Goal: Task Accomplishment & Management: Manage account settings

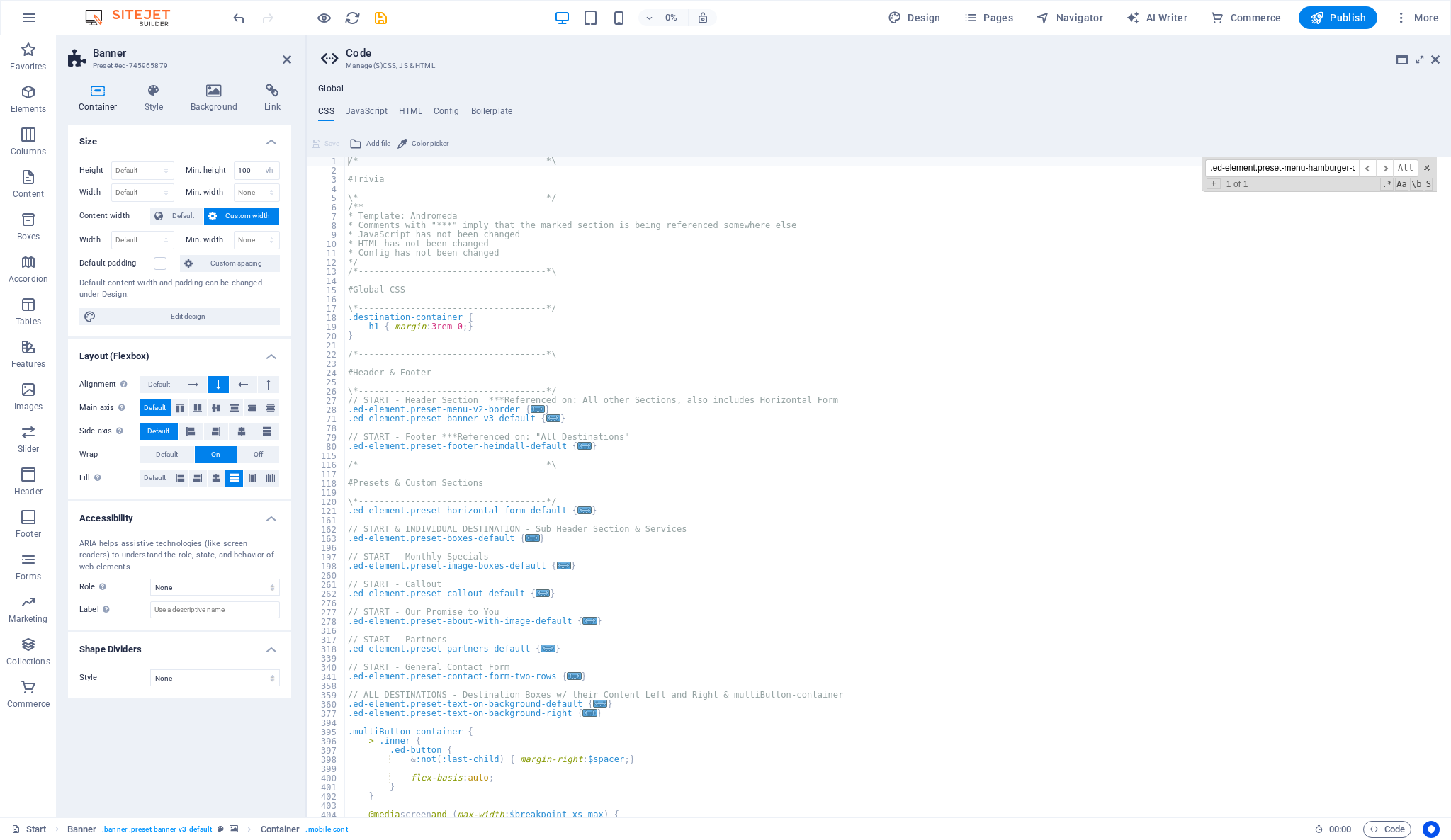
select select "vh"
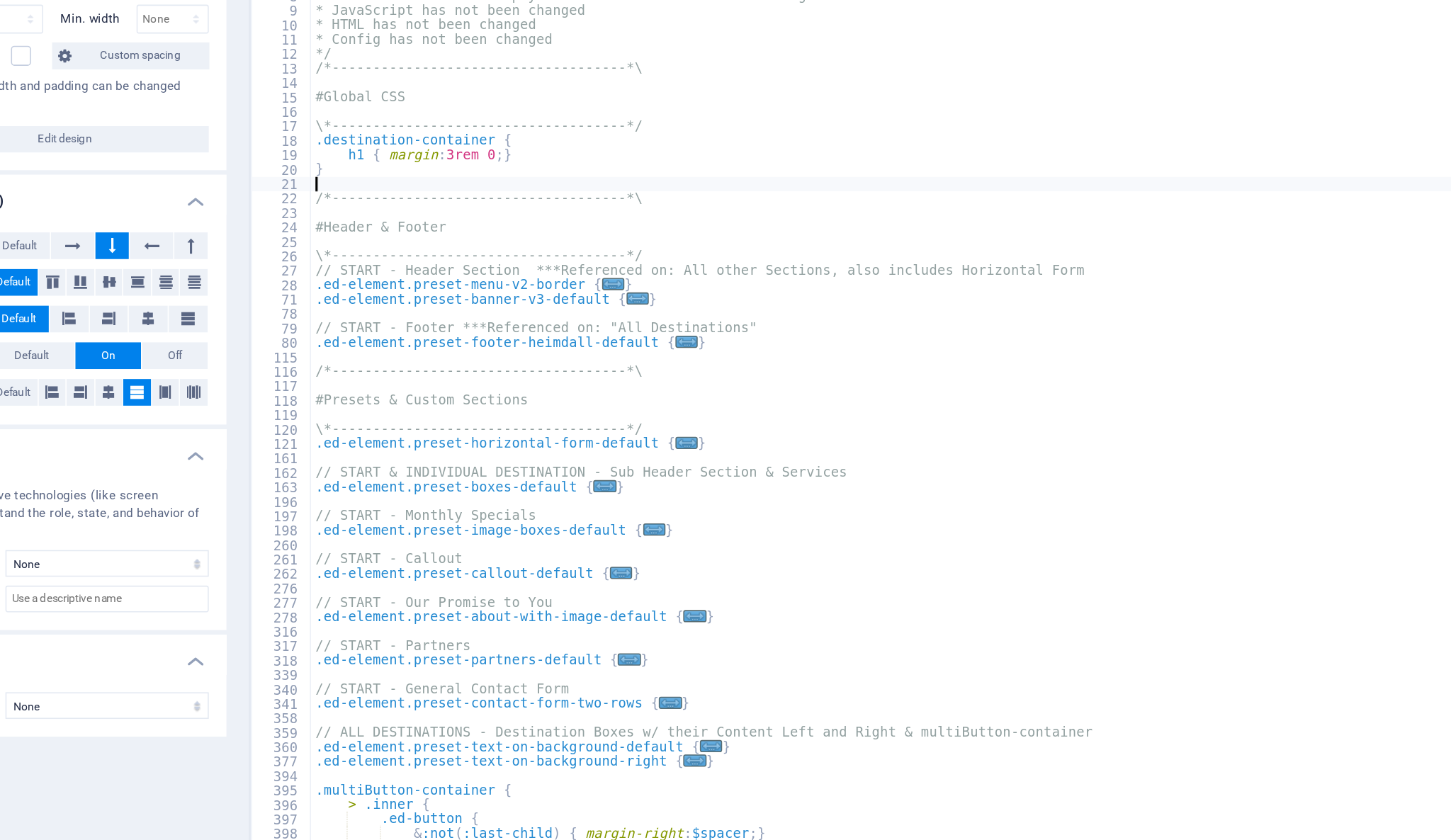
click at [622, 347] on div "/*------------------------------------*\ #Trivia \*----------------------------…" at bounding box center [891, 496] width 1092 height 679
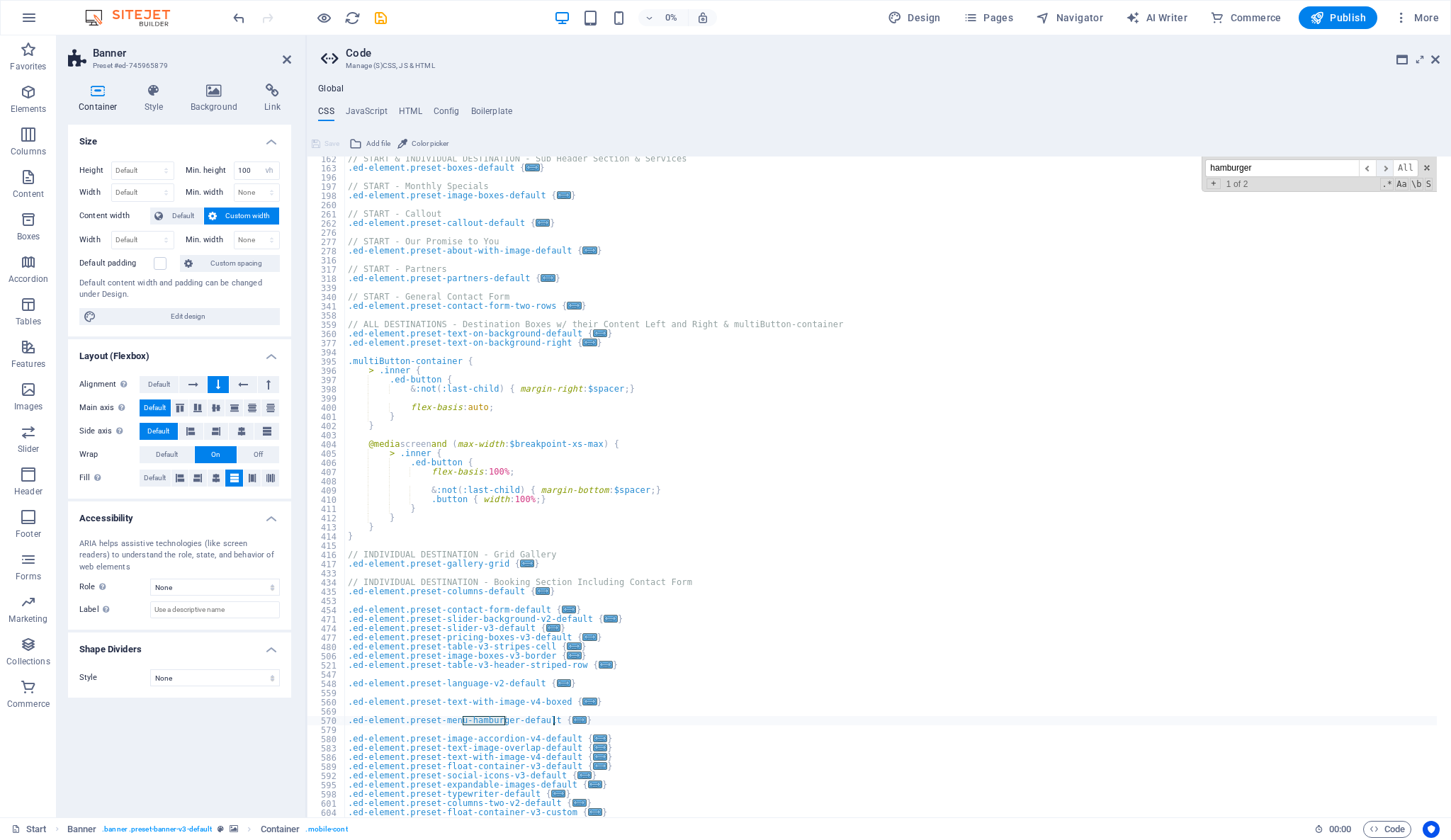
type input "hamburger"
click at [1383, 167] on span "​" at bounding box center [1384, 168] width 17 height 17
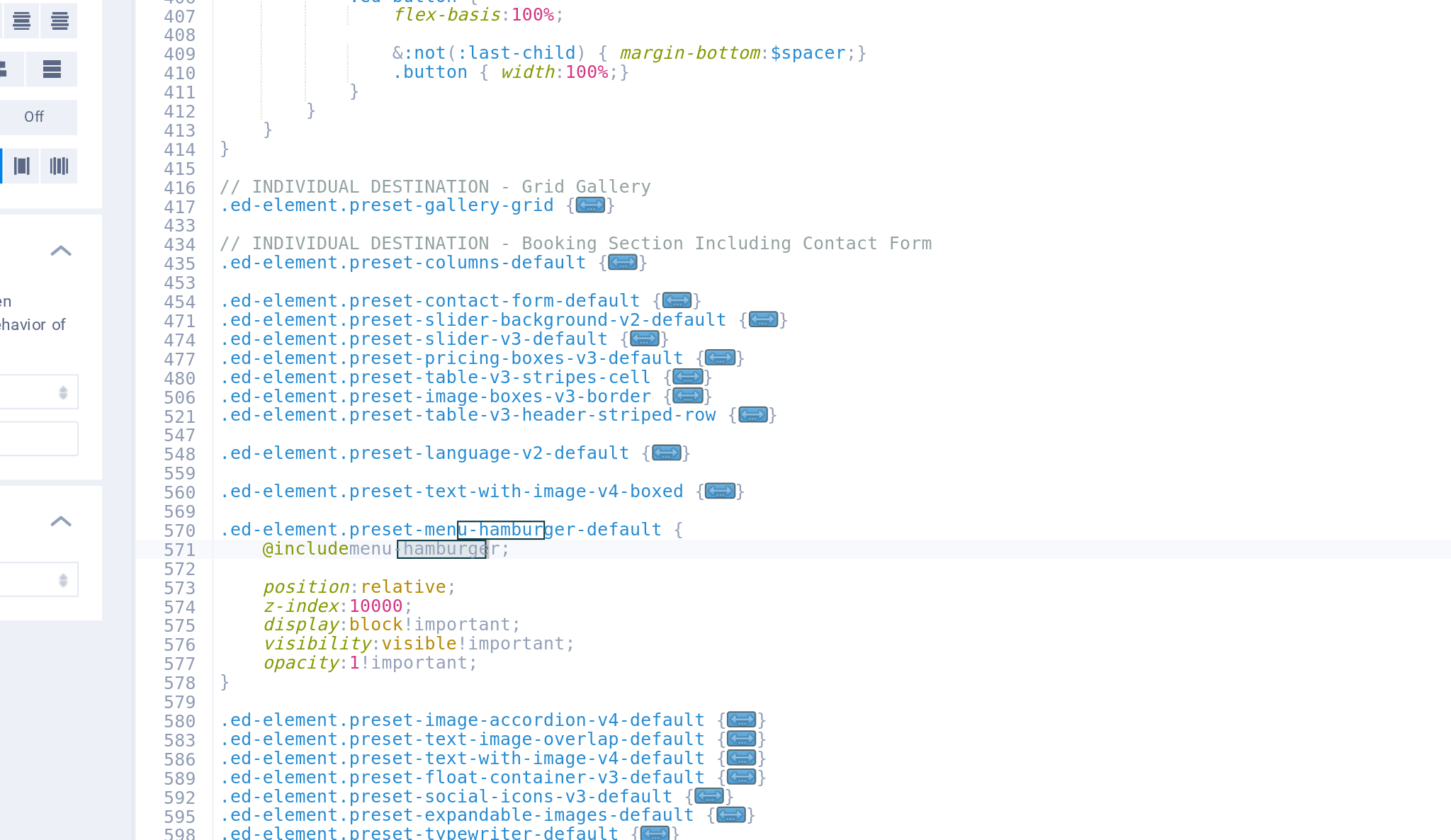
scroll to position [796, 0]
click at [498, 723] on div ".ed-element.preset-callout-default { ... } // START - Our Promise to You .ed-el…" at bounding box center [891, 491] width 1092 height 679
click at [494, 718] on div ".ed-element.preset-callout-default { ... } // START - Our Promise to You .ed-el…" at bounding box center [891, 491] width 1092 height 679
type textarea "opacity: 1 !important;"
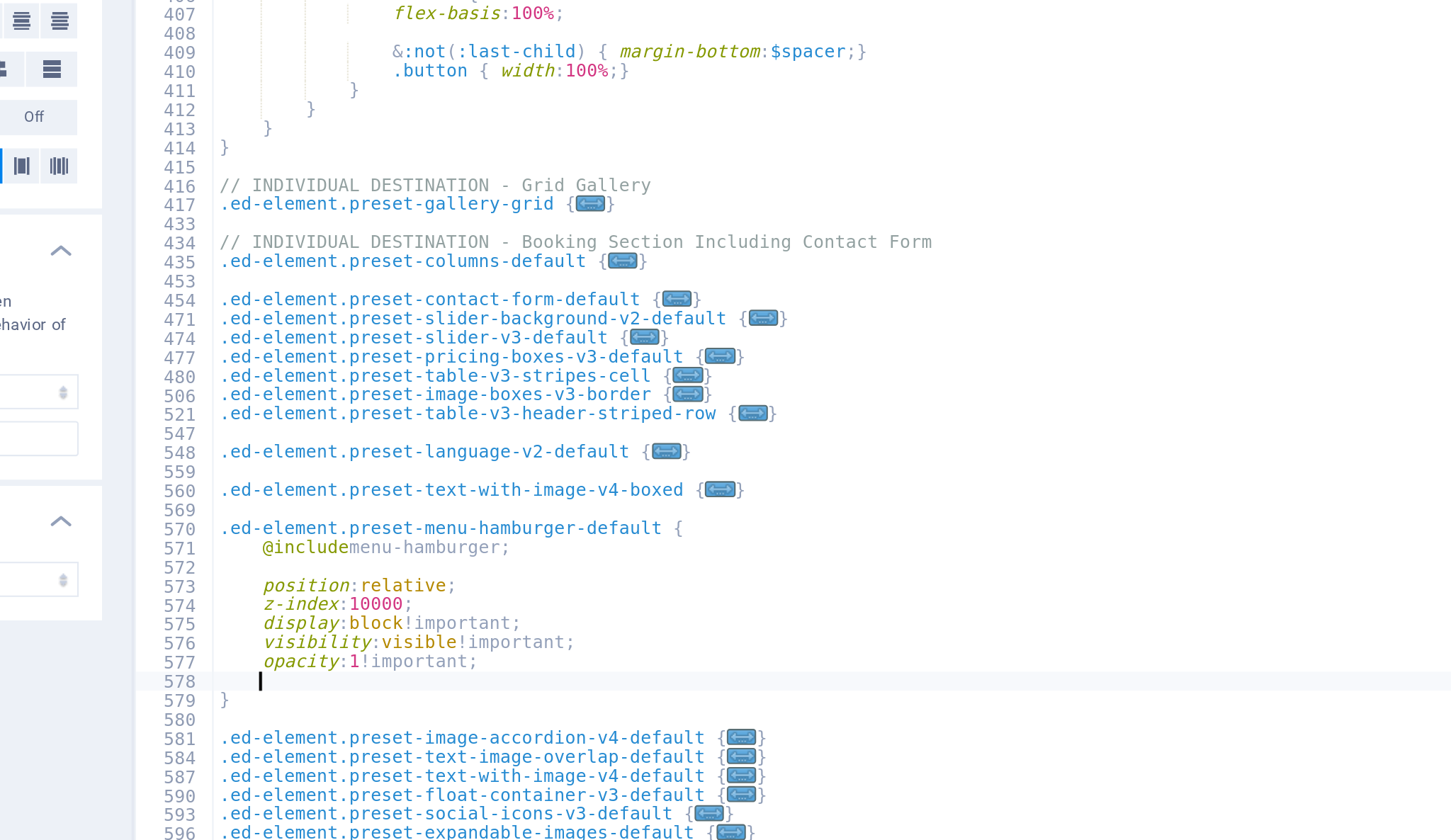
paste textarea "background-color: red;"
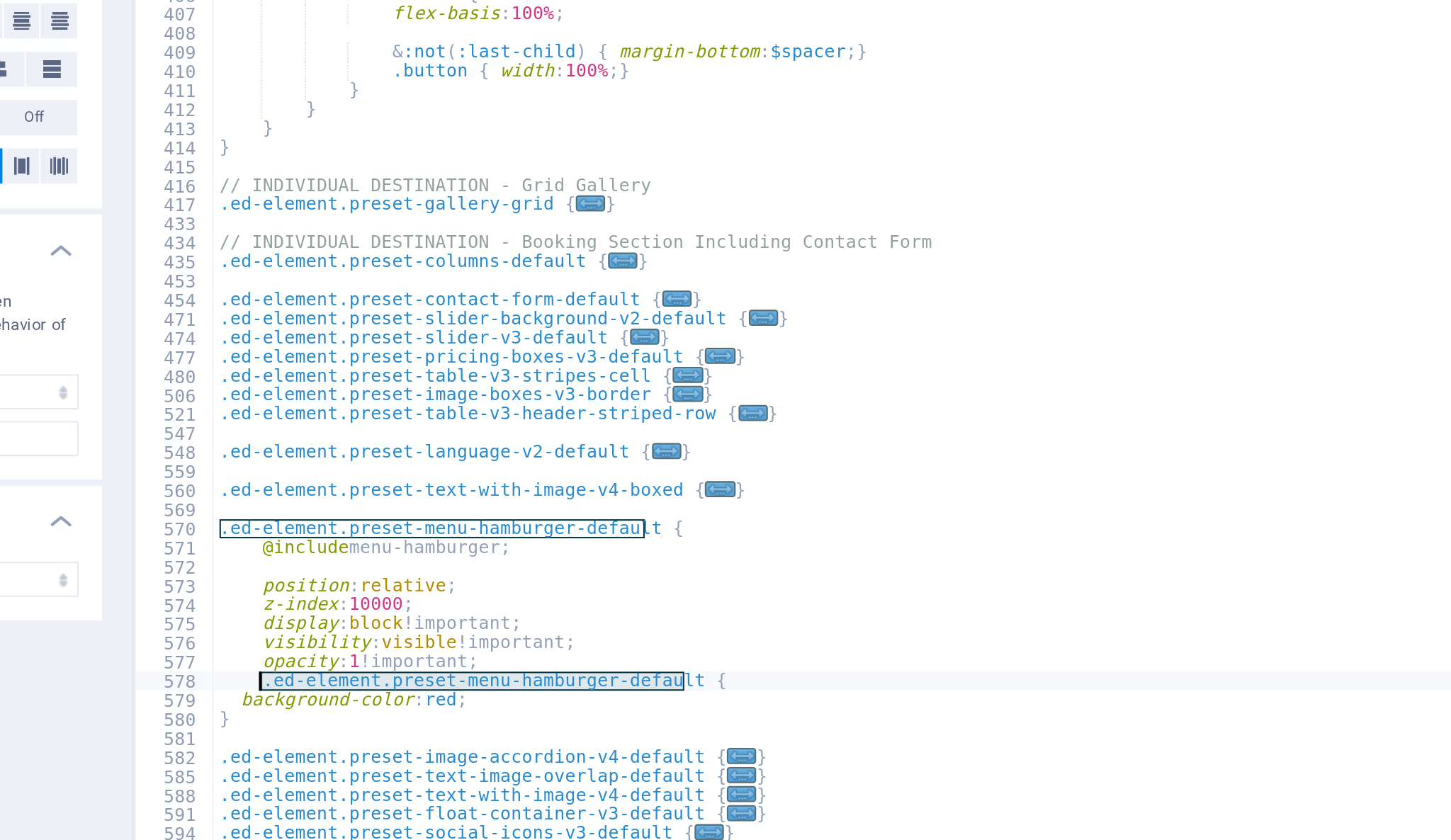
drag, startPoint x: 575, startPoint y: 724, endPoint x: 366, endPoint y: 727, distance: 209.0
click at [366, 727] on div ".ed-element.preset-callout-default { ... } // START - Our Promise to You .ed-el…" at bounding box center [891, 491] width 1092 height 679
type textarea ".ed-element.preset-menu-hamburger-default {"
click at [575, 722] on div ".ed-element.preset-callout-default { ... } // START - Our Promise to You .ed-el…" at bounding box center [891, 487] width 1091 height 660
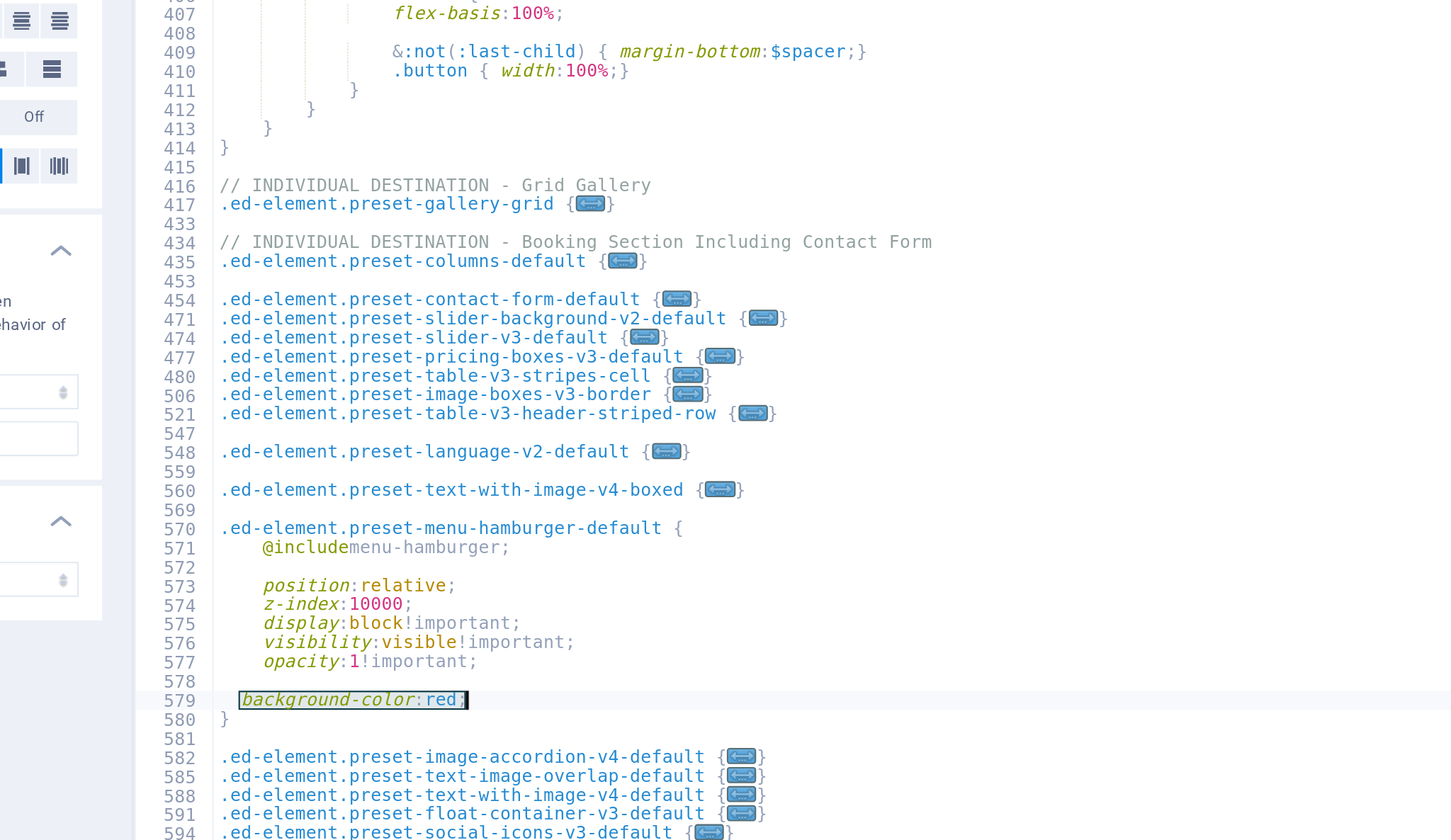
drag, startPoint x: 358, startPoint y: 735, endPoint x: 467, endPoint y: 736, distance: 109.0
click at [467, 736] on div ".ed-element.preset-callout-default { ... } // START - Our Promise to You .ed-el…" at bounding box center [891, 491] width 1092 height 679
type textarea "background-color: red;"
click at [371, 727] on div ".ed-element.preset-callout-default { ... } // START - Our Promise to You .ed-el…" at bounding box center [891, 491] width 1092 height 679
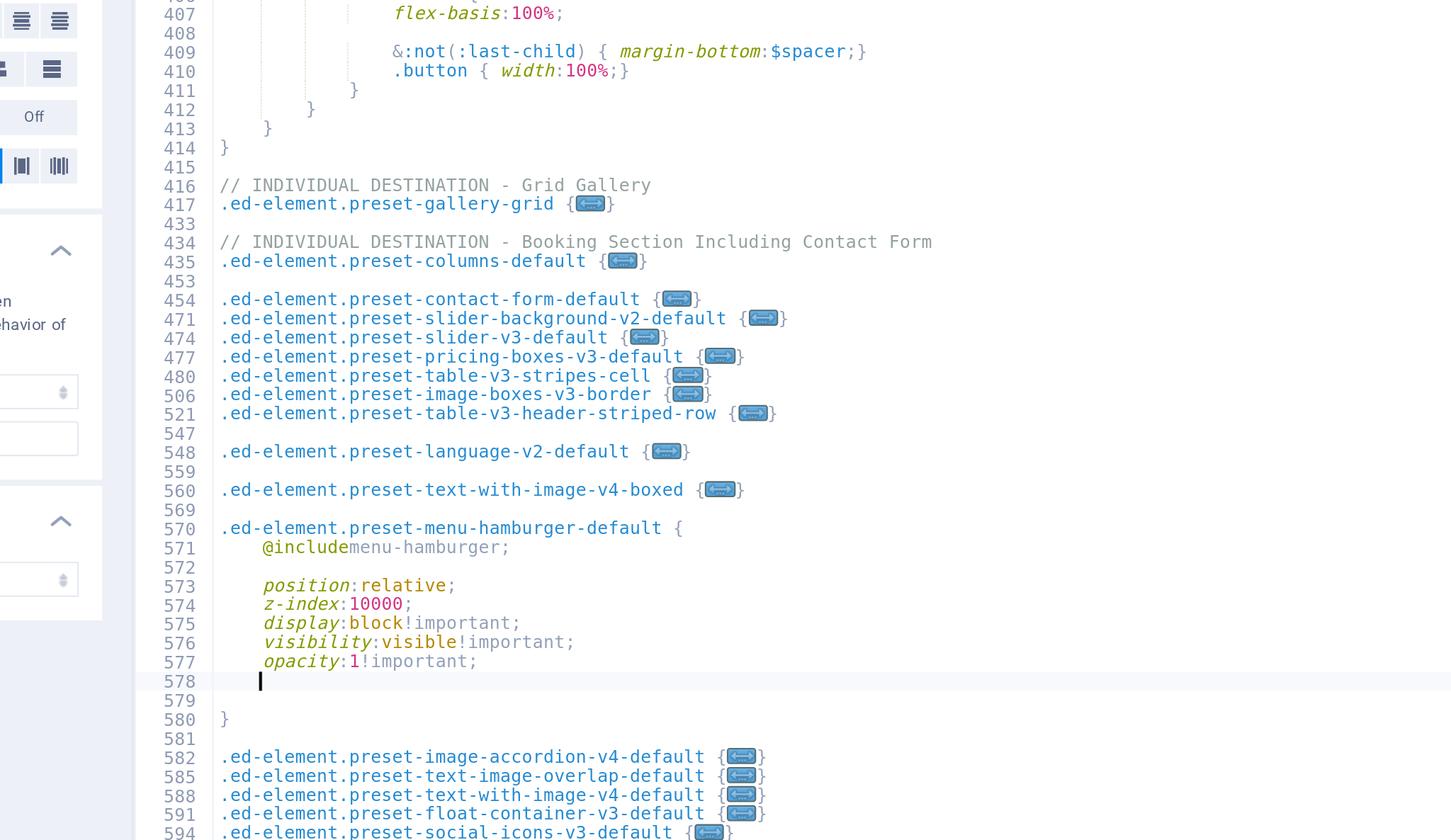
paste textarea "background-color: red;"
type textarea "background-color: red;"
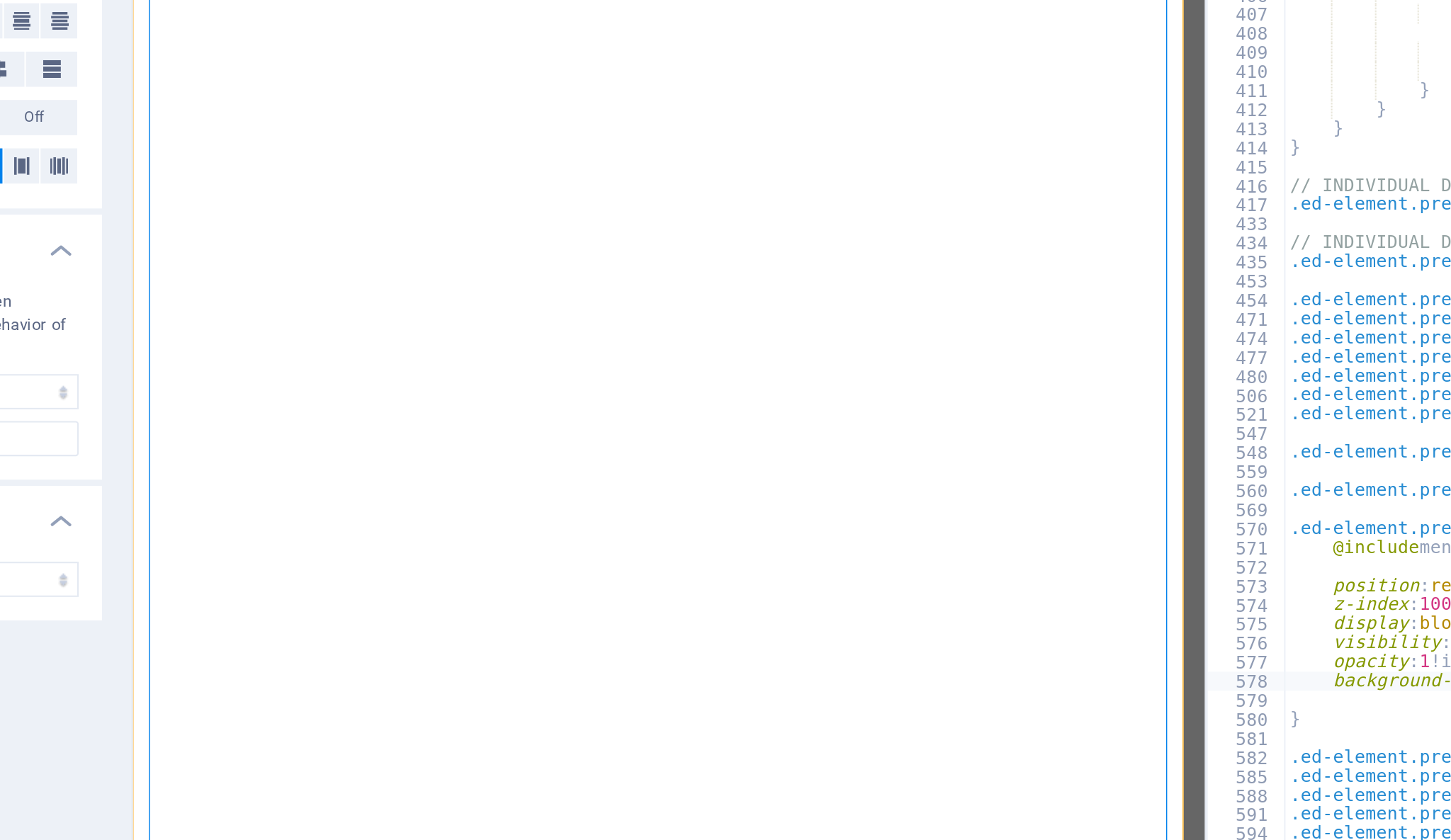
drag, startPoint x: 312, startPoint y: 407, endPoint x: 821, endPoint y: 466, distance: 512.4
click at [821, 466] on div "Start (en) Favorites Elements Columns Content Boxes Accordion Tables Features I…" at bounding box center [726, 426] width 1451 height 782
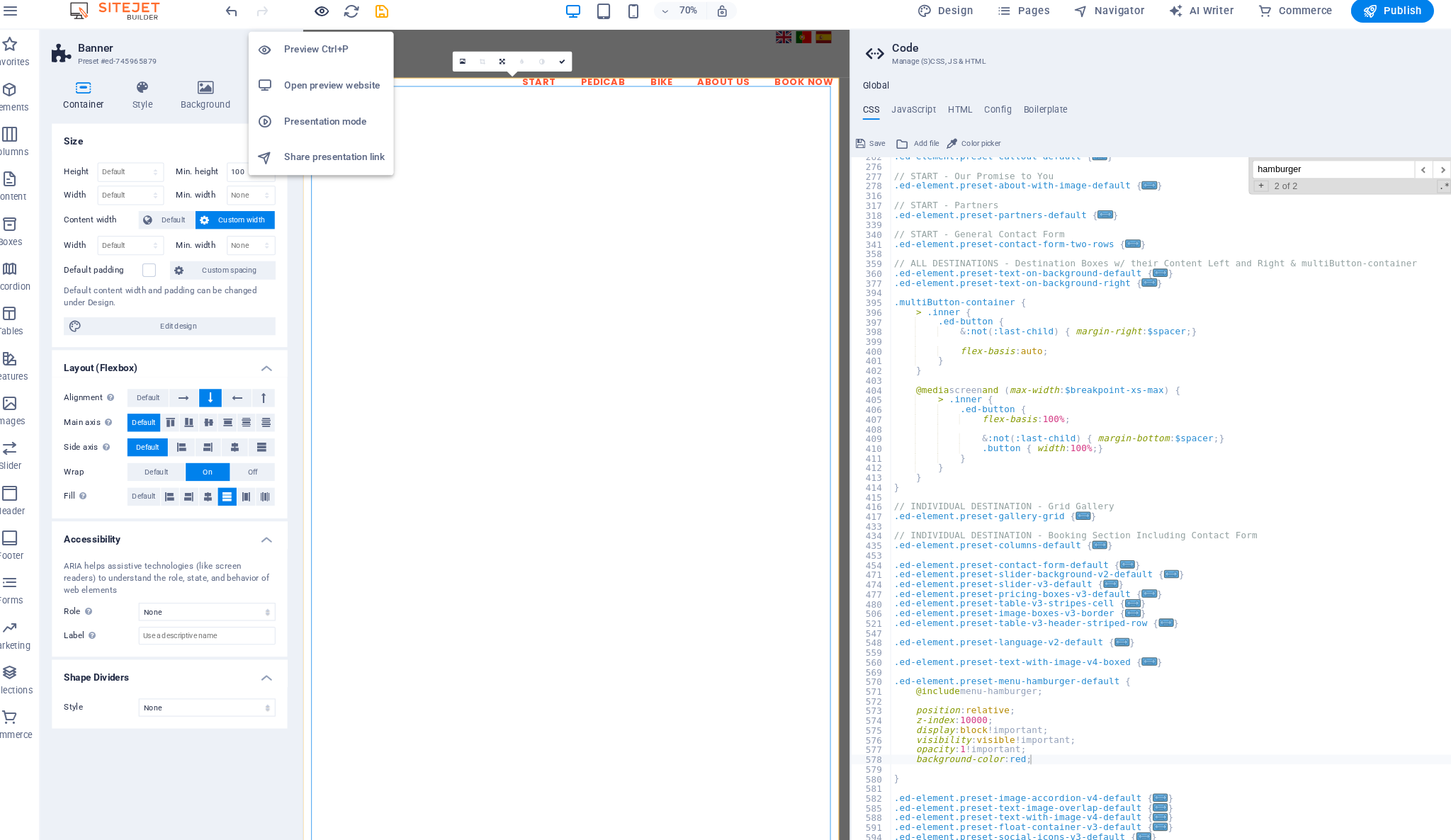
click at [324, 15] on icon "button" at bounding box center [324, 18] width 16 height 16
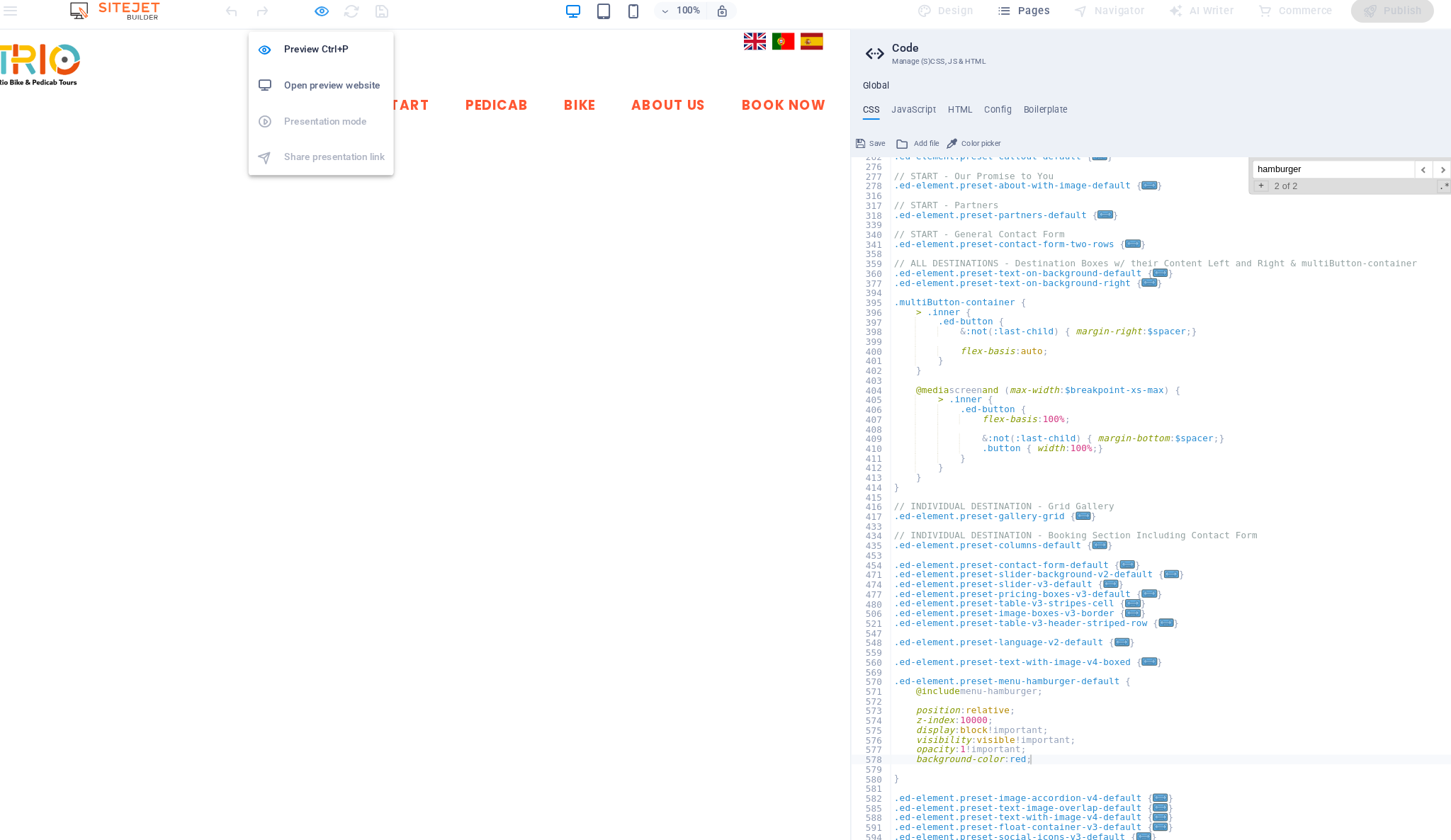
click at [328, 11] on icon "button" at bounding box center [324, 18] width 16 height 16
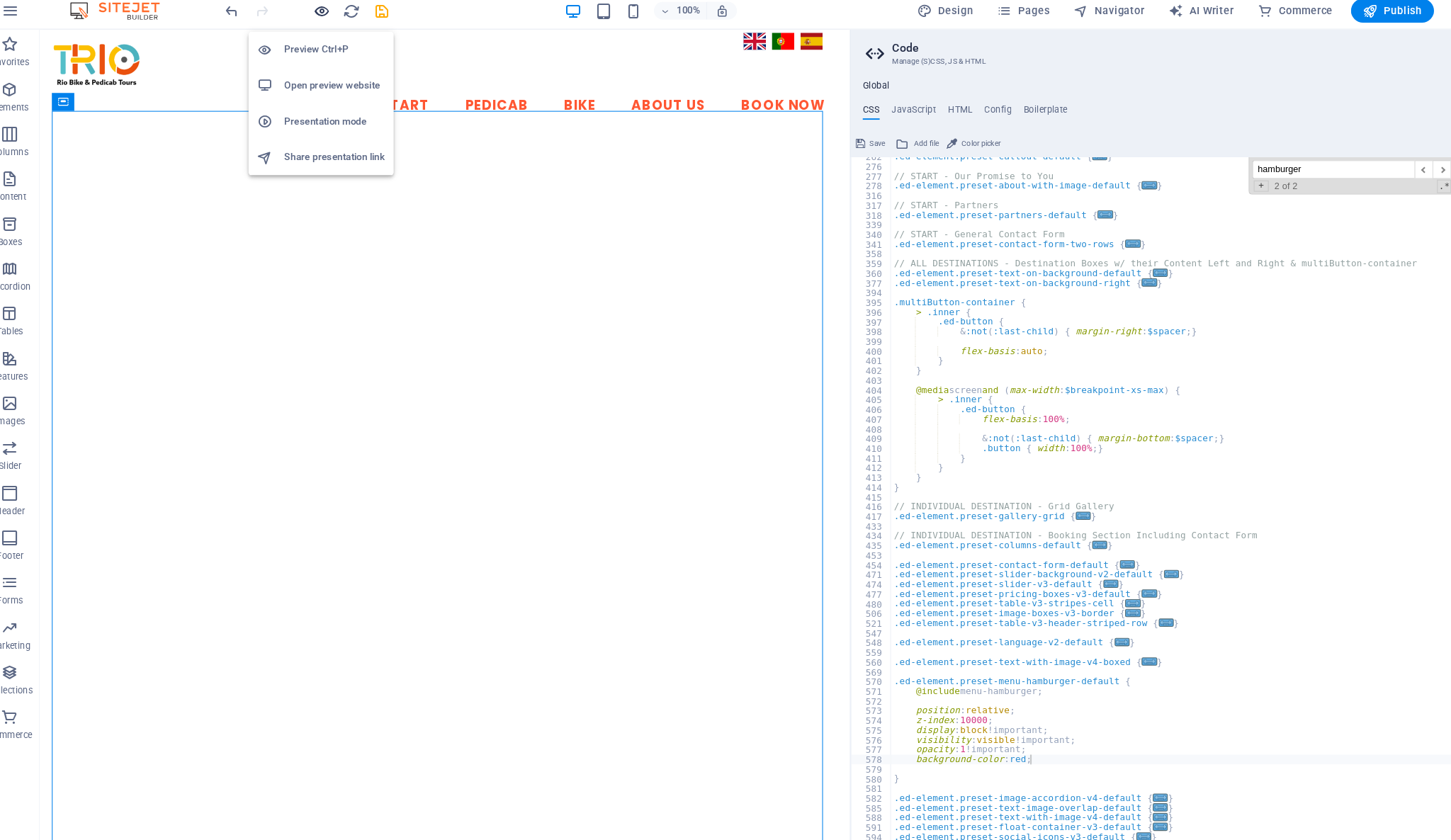
click at [325, 16] on icon "button" at bounding box center [324, 18] width 16 height 16
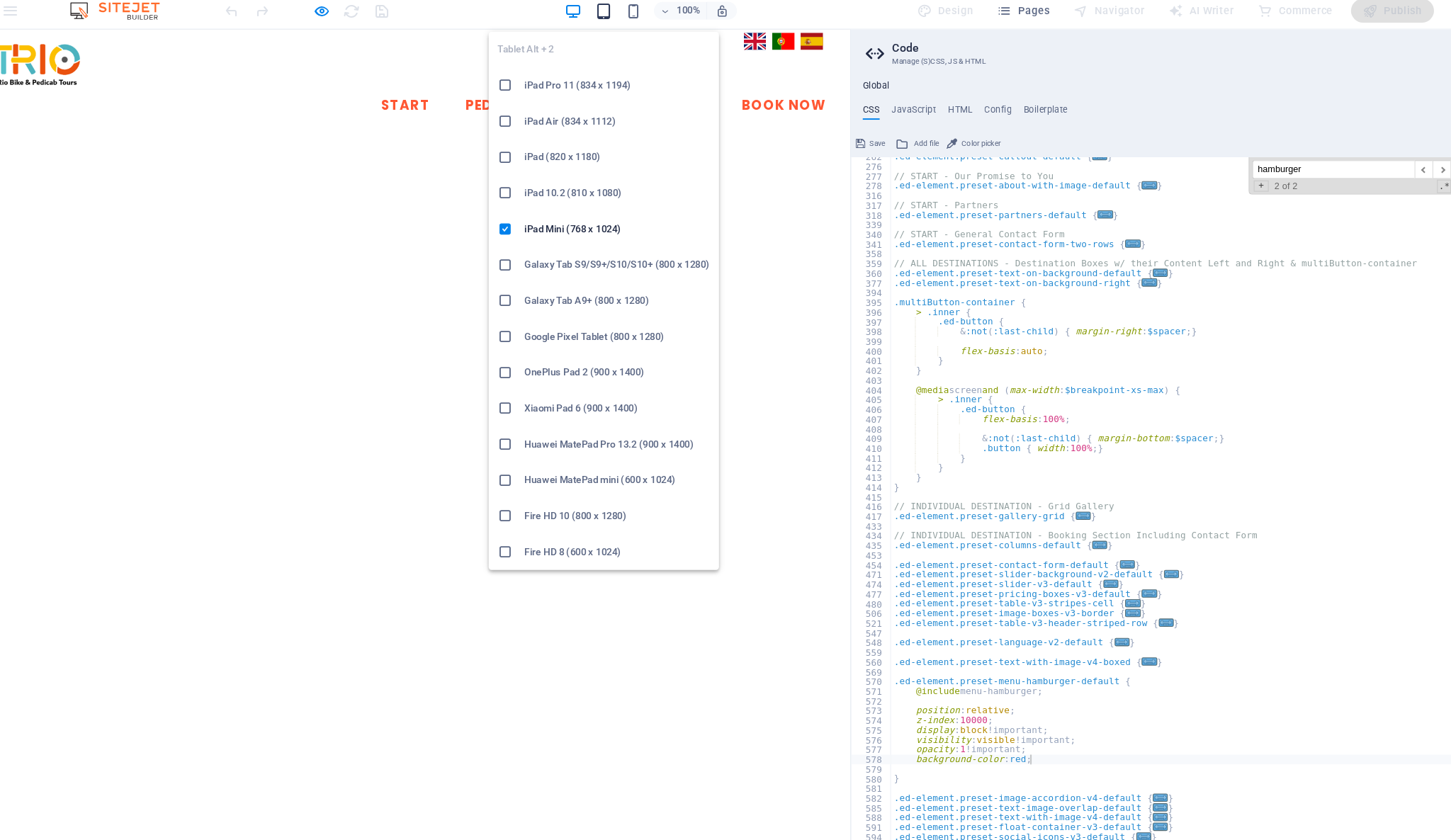
click at [592, 12] on icon "button" at bounding box center [590, 18] width 16 height 16
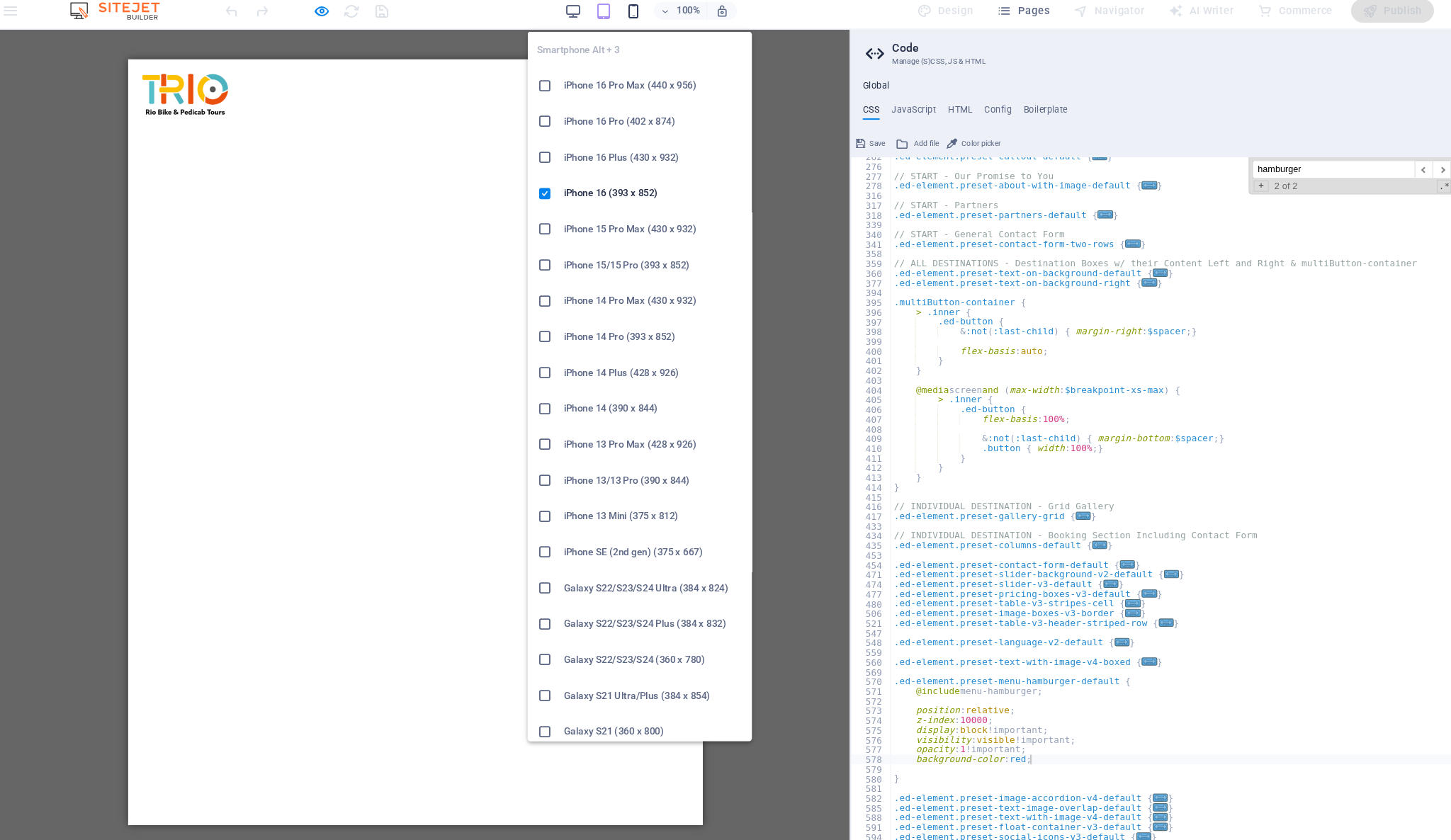
click at [619, 23] on icon "button" at bounding box center [619, 18] width 16 height 16
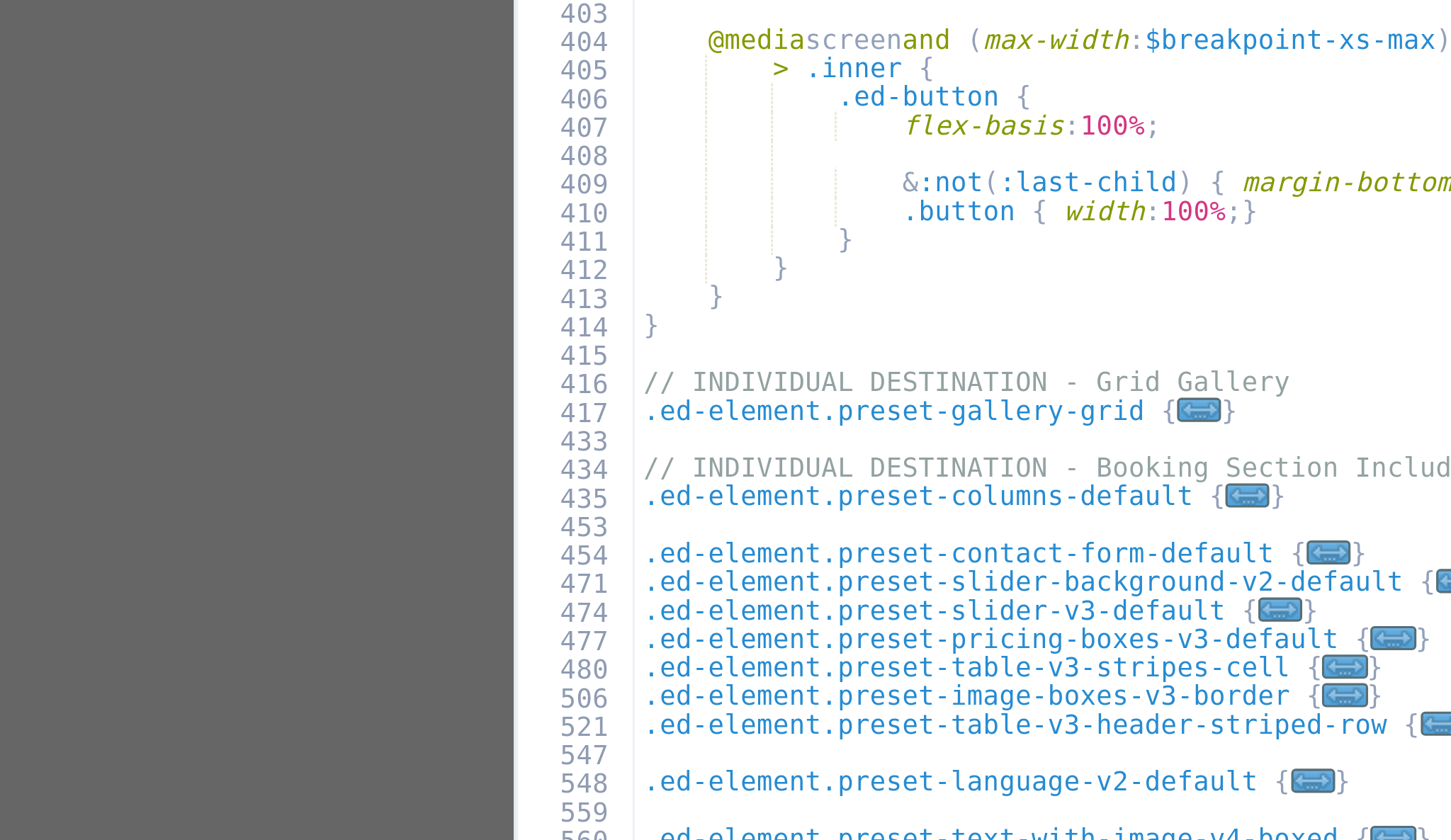
scroll to position [822, 0]
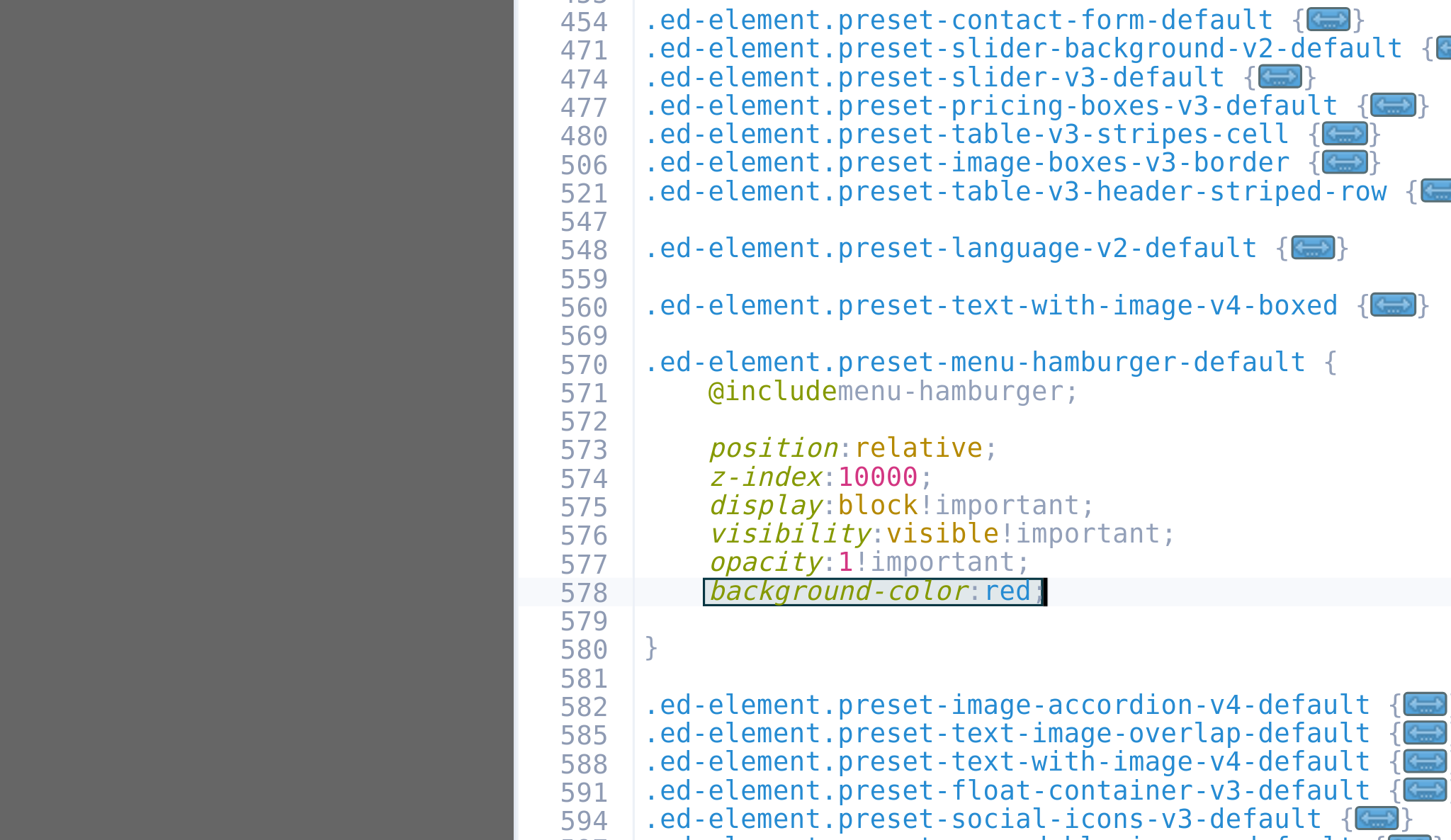
drag, startPoint x: 885, startPoint y: 700, endPoint x: 997, endPoint y: 699, distance: 112.0
click at [997, 699] on div ".ed-element.preset-about-with-image-default { ... } // START - Partners .ed-ele…" at bounding box center [1150, 493] width 574 height 679
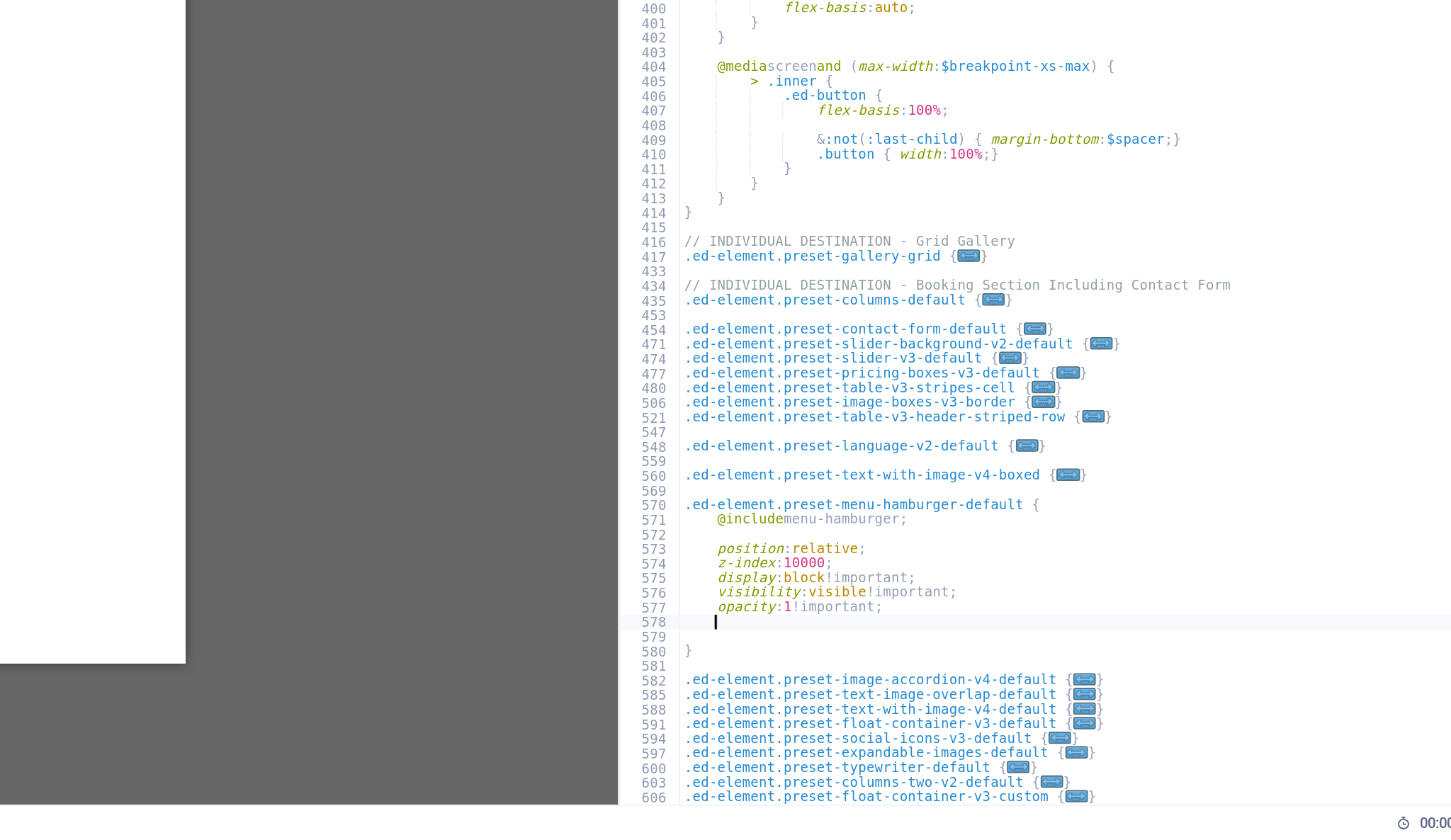
scroll to position [0, 0]
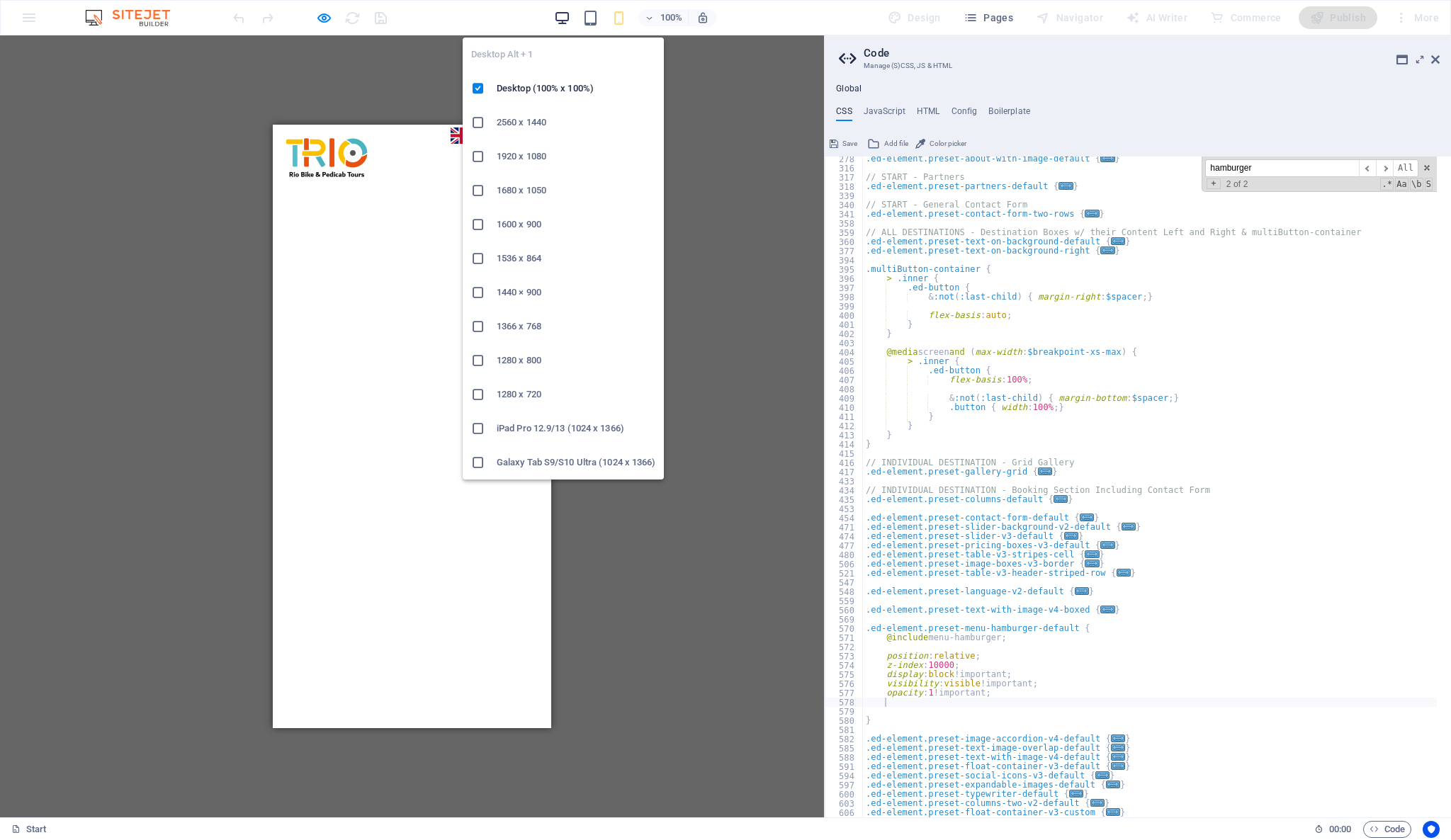
click at [560, 25] on icon "button" at bounding box center [562, 18] width 16 height 16
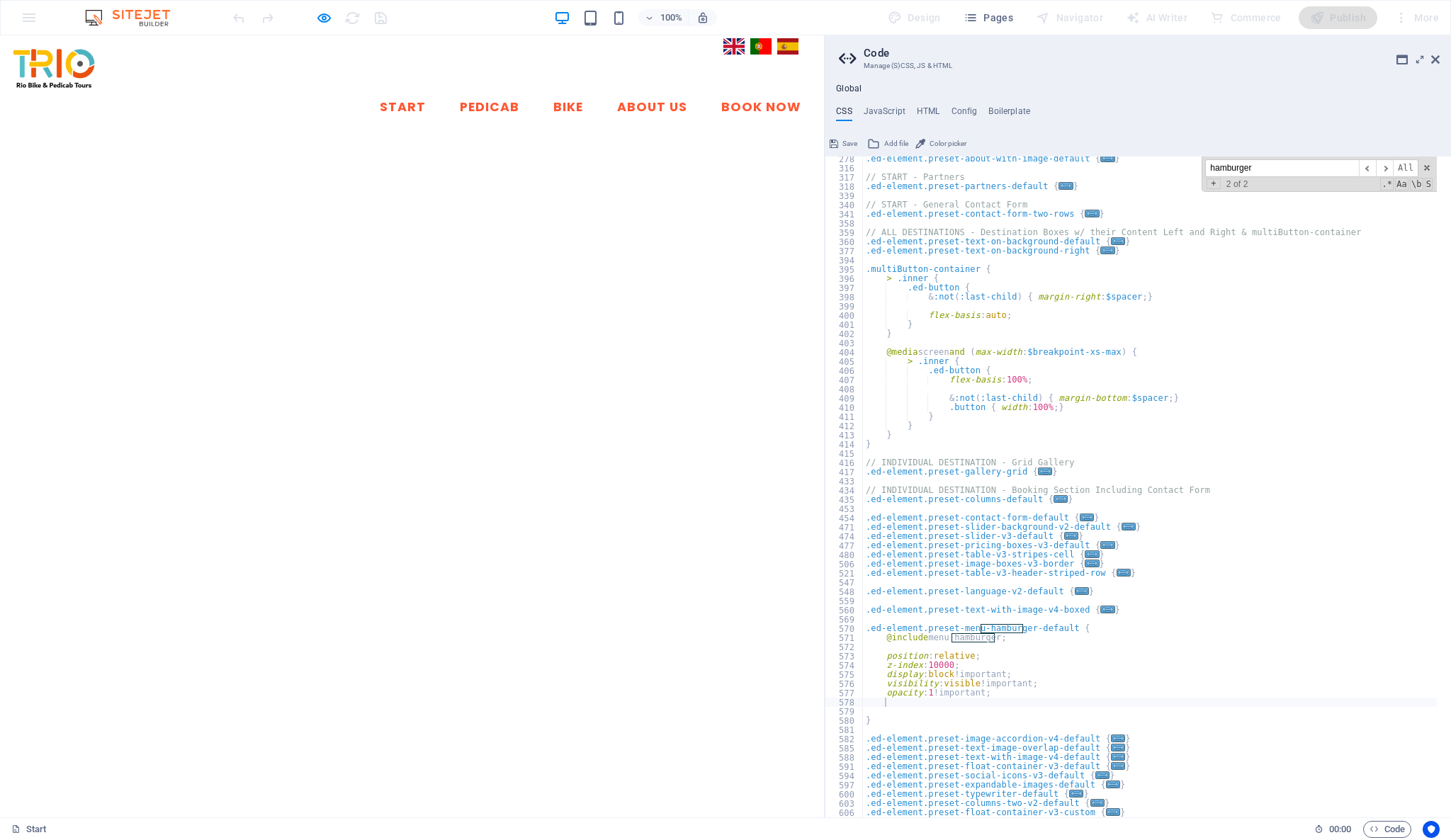
click at [1272, 160] on input "hamburger" at bounding box center [1282, 168] width 153 height 17
drag, startPoint x: 1272, startPoint y: 160, endPoint x: 1247, endPoint y: 160, distance: 25.0
click at [1247, 160] on input "hamburger" at bounding box center [1282, 168] width 153 height 17
paste input ".ed-element.preset-banner-v3-default {"
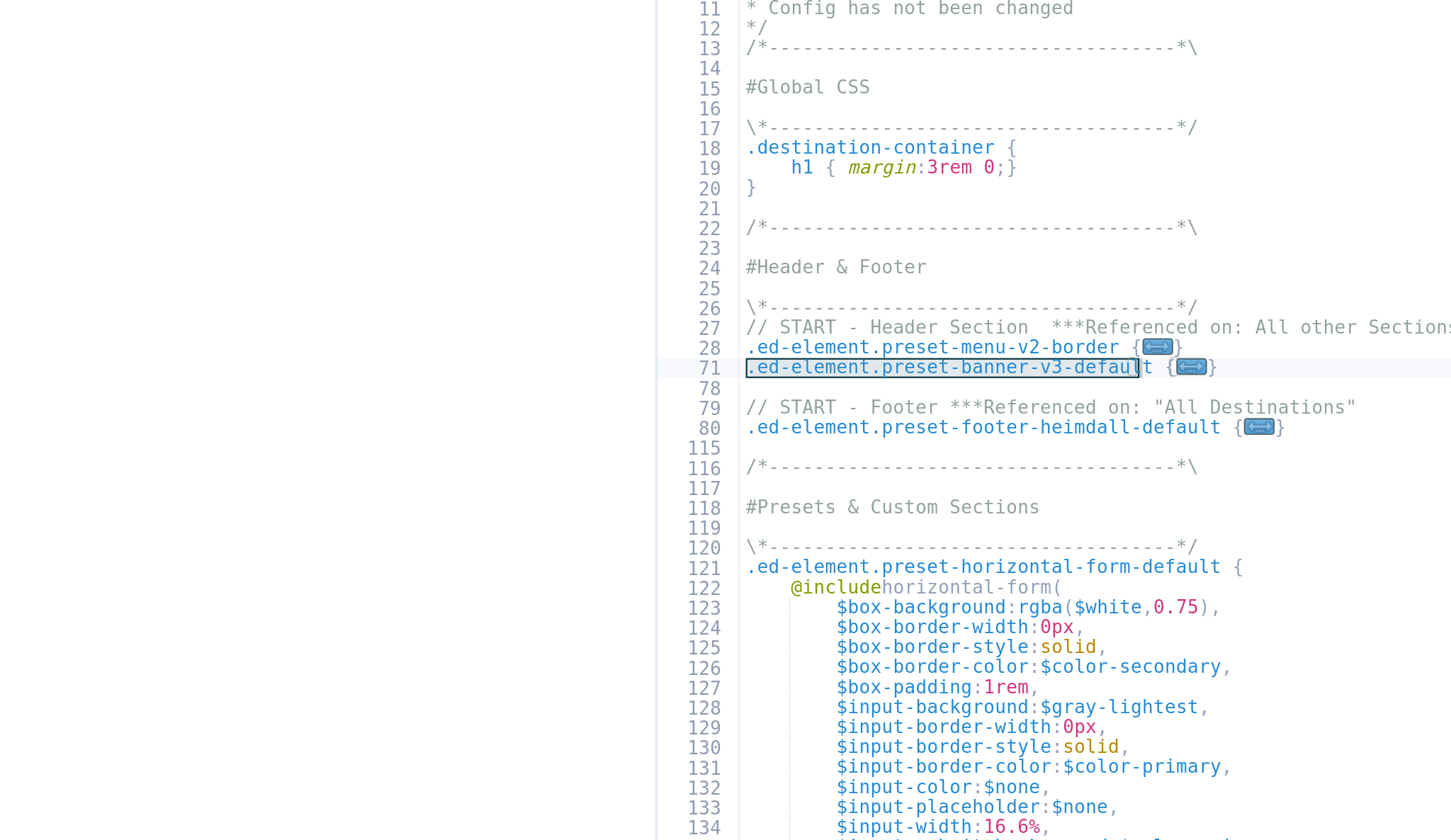
type input ".ed-element.preset-banner-v3-default {"
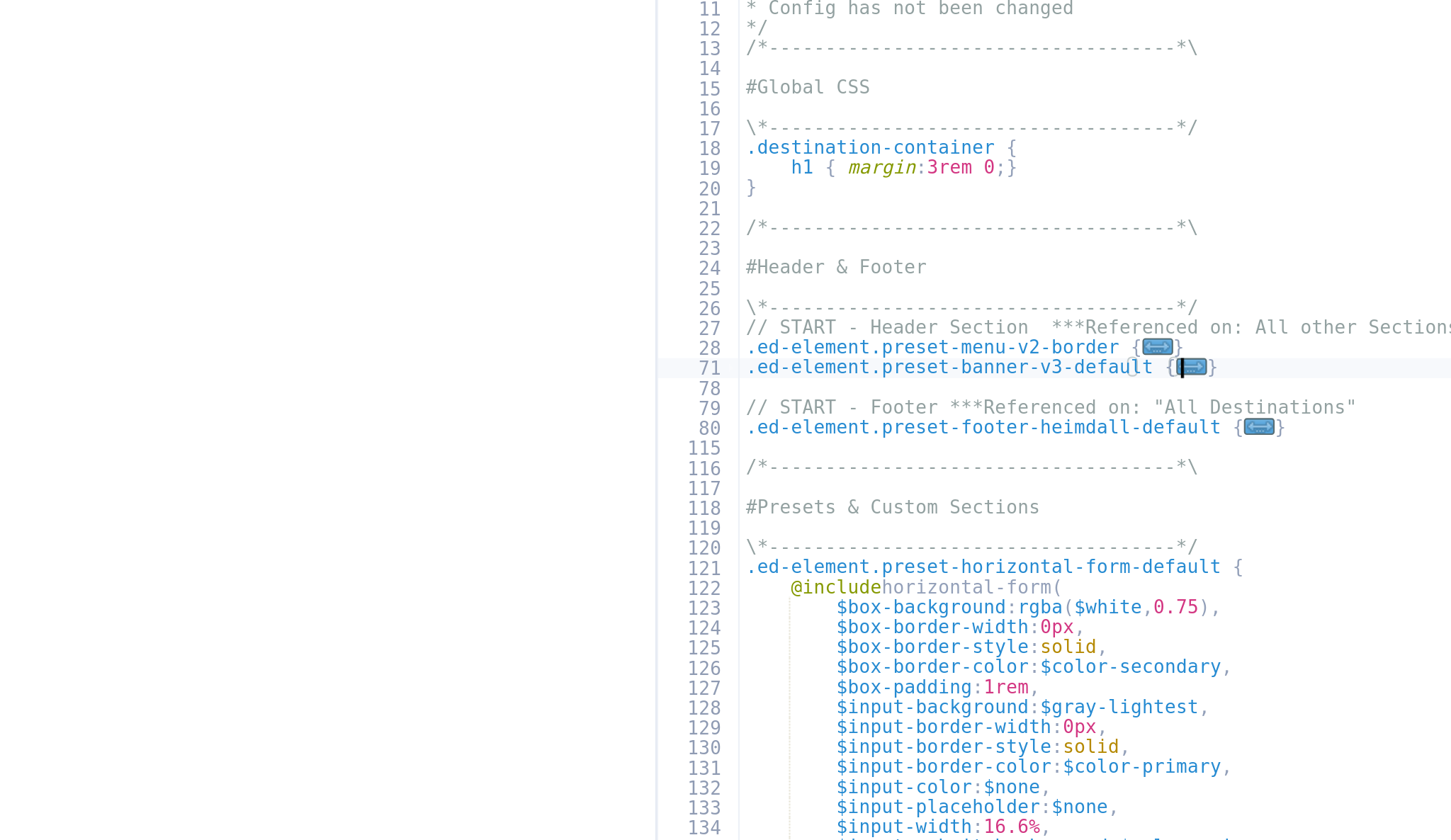
click at [1080, 417] on div "/*------------------------------------*\ #Trivia \*----------------------------…" at bounding box center [1150, 496] width 574 height 679
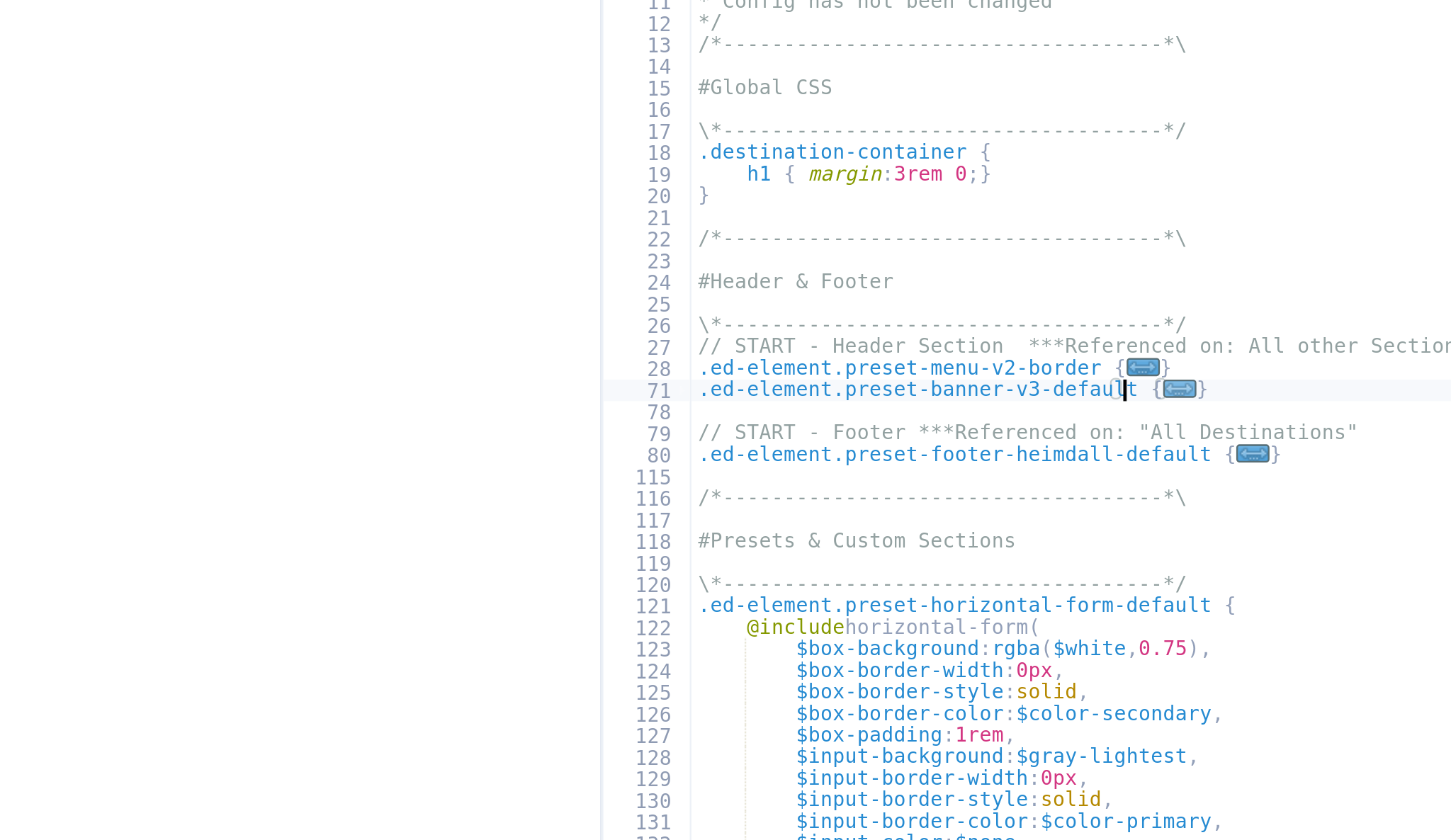
click at [1064, 419] on span "..." at bounding box center [1071, 418] width 15 height 8
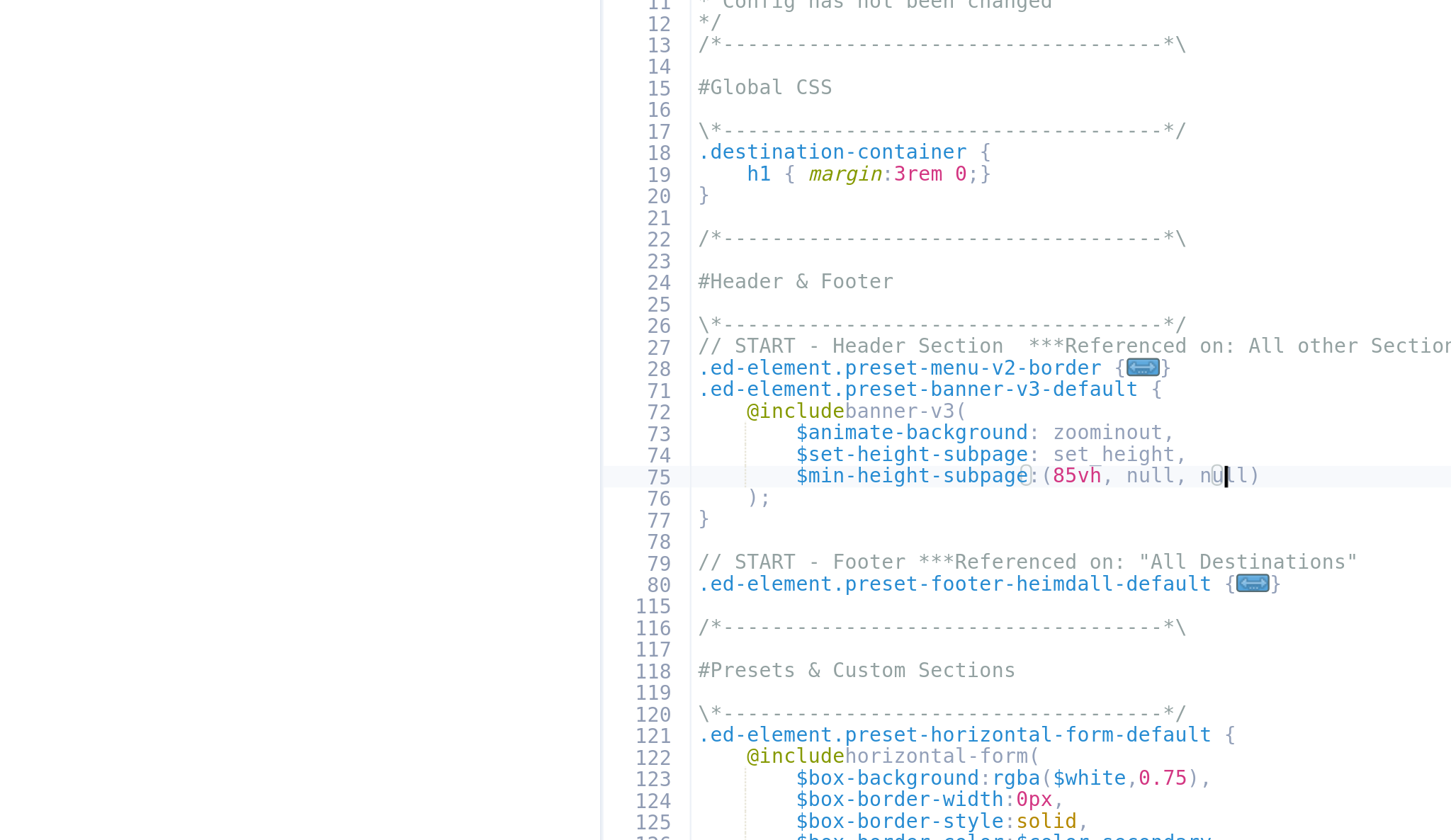
click at [1094, 457] on div "/*------------------------------------*\ #Trivia \*----------------------------…" at bounding box center [1150, 496] width 574 height 679
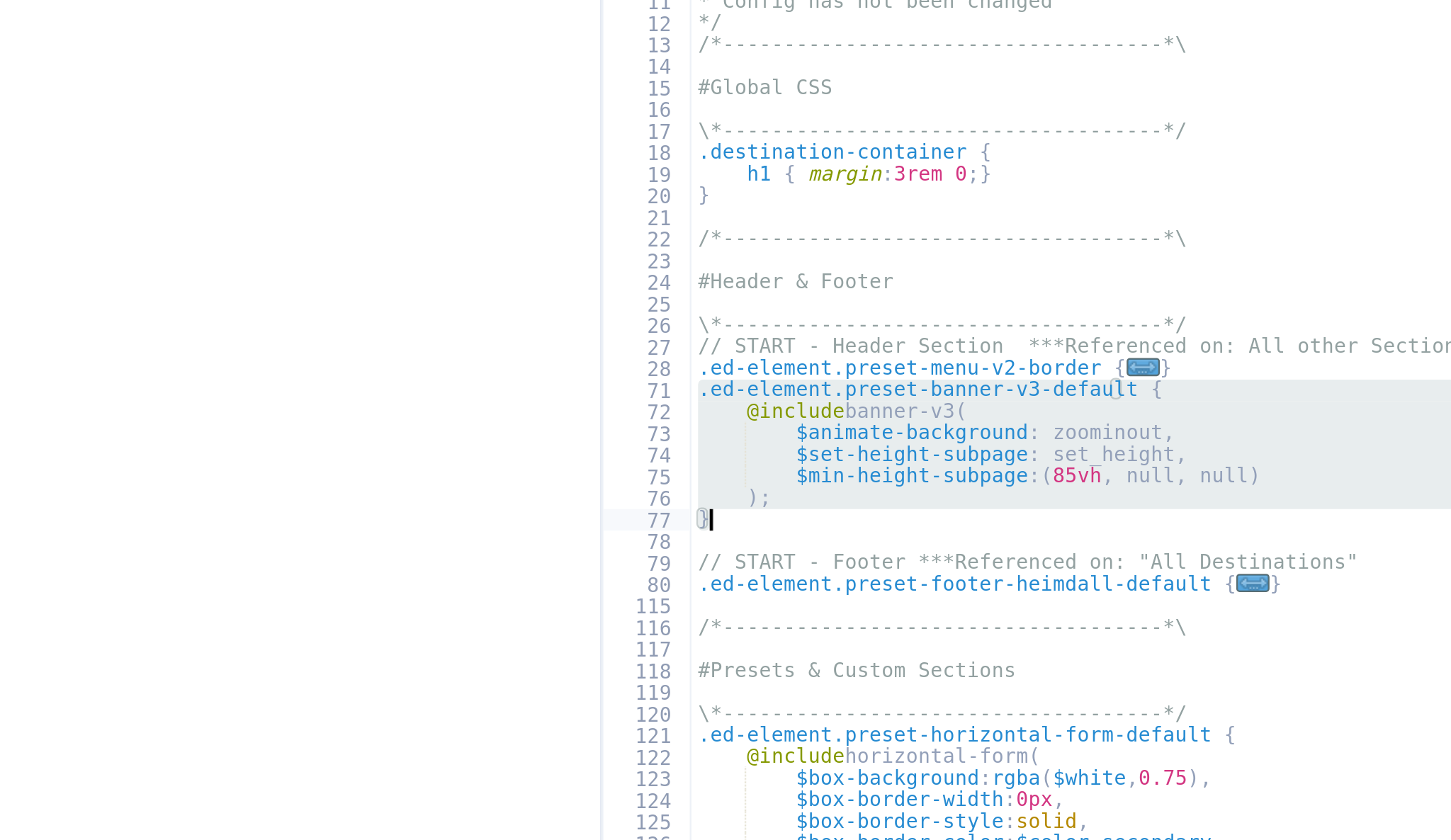
drag, startPoint x: 867, startPoint y: 416, endPoint x: 1070, endPoint y: 475, distance: 211.4
click at [1070, 475] on div "/*------------------------------------*\ #Trivia \*----------------------------…" at bounding box center [1150, 496] width 574 height 679
click at [880, 420] on div "/*------------------------------------*\ #Trivia \*----------------------------…" at bounding box center [1150, 487] width 574 height 660
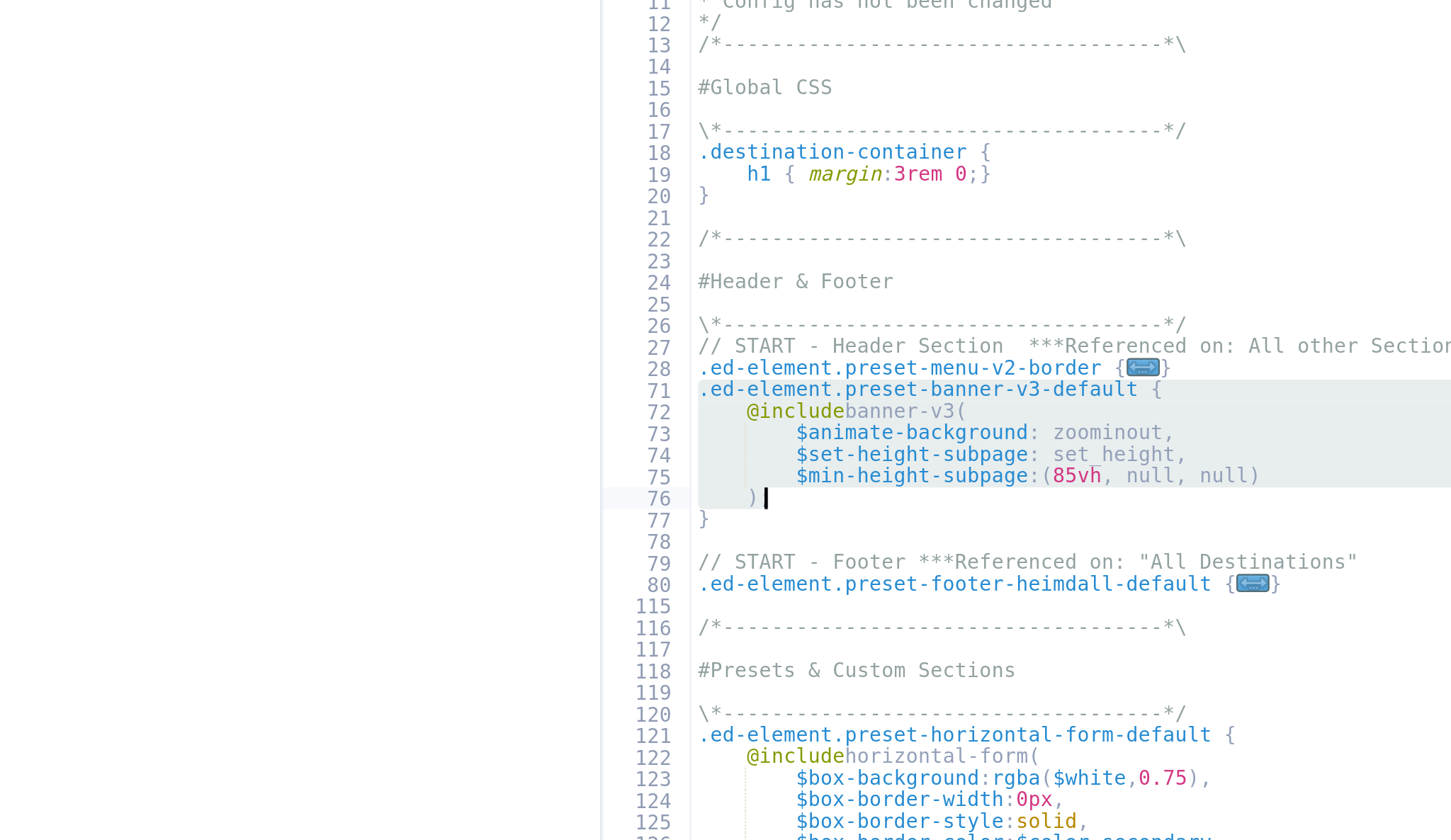
drag, startPoint x: 868, startPoint y: 419, endPoint x: 959, endPoint y: 466, distance: 102.4
click at [959, 466] on div "/*------------------------------------*\ #Trivia \*----------------------------…" at bounding box center [1150, 496] width 574 height 679
type textarea "$min-height-subpage: (85vh, null, null) );"
paste textarea
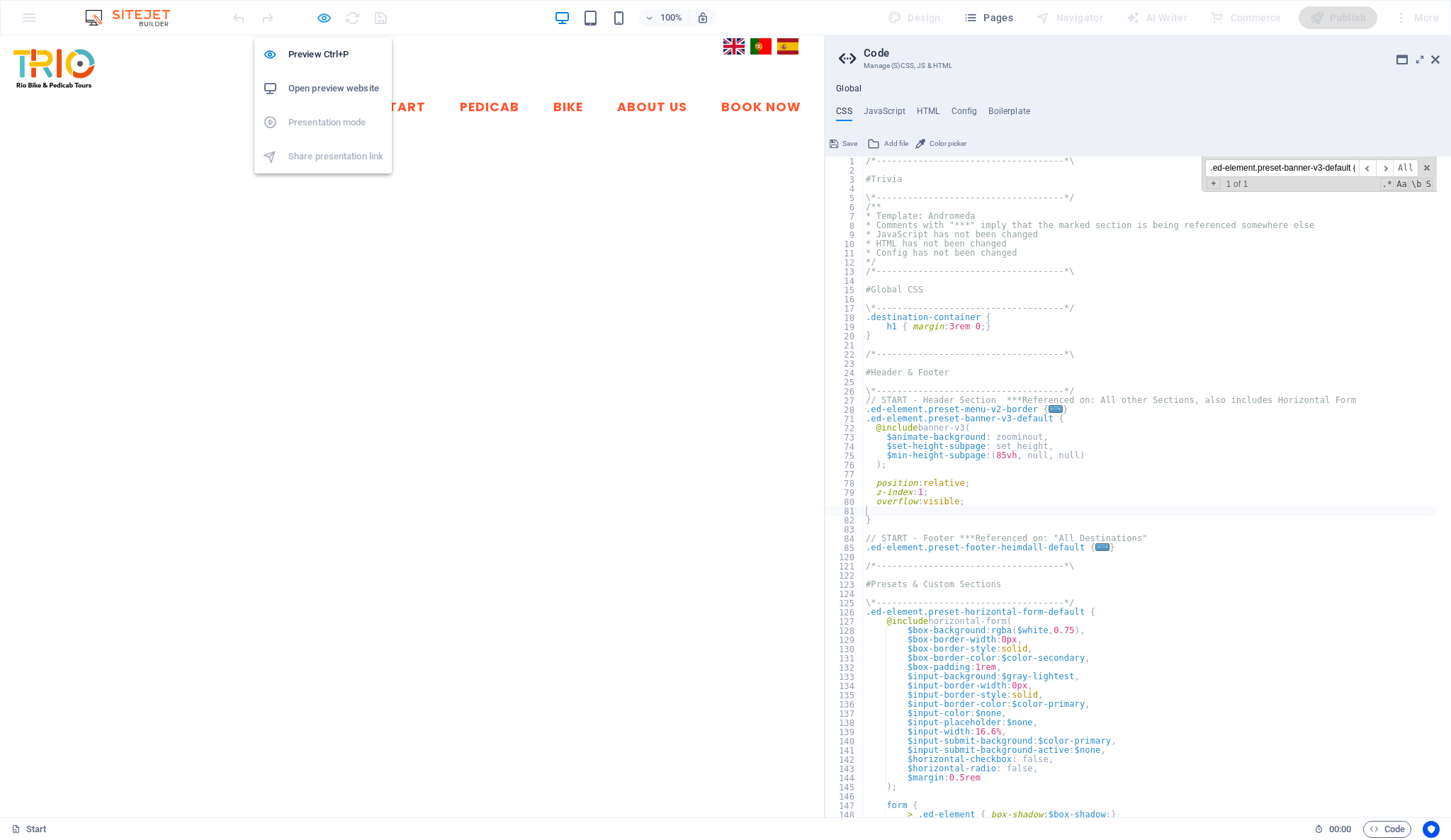
click at [325, 22] on icon "button" at bounding box center [324, 18] width 16 height 16
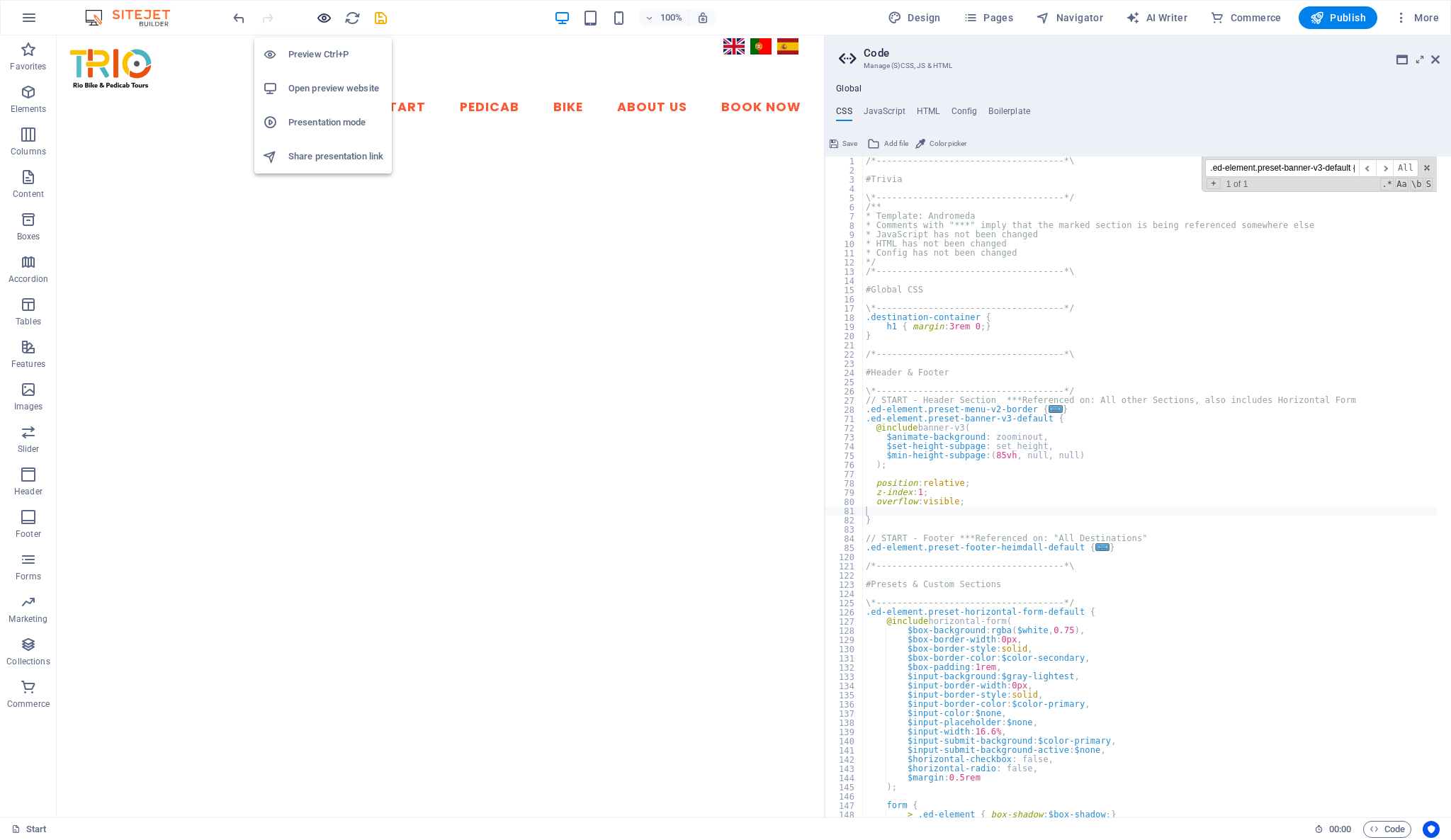
click at [323, 14] on icon "button" at bounding box center [324, 18] width 16 height 16
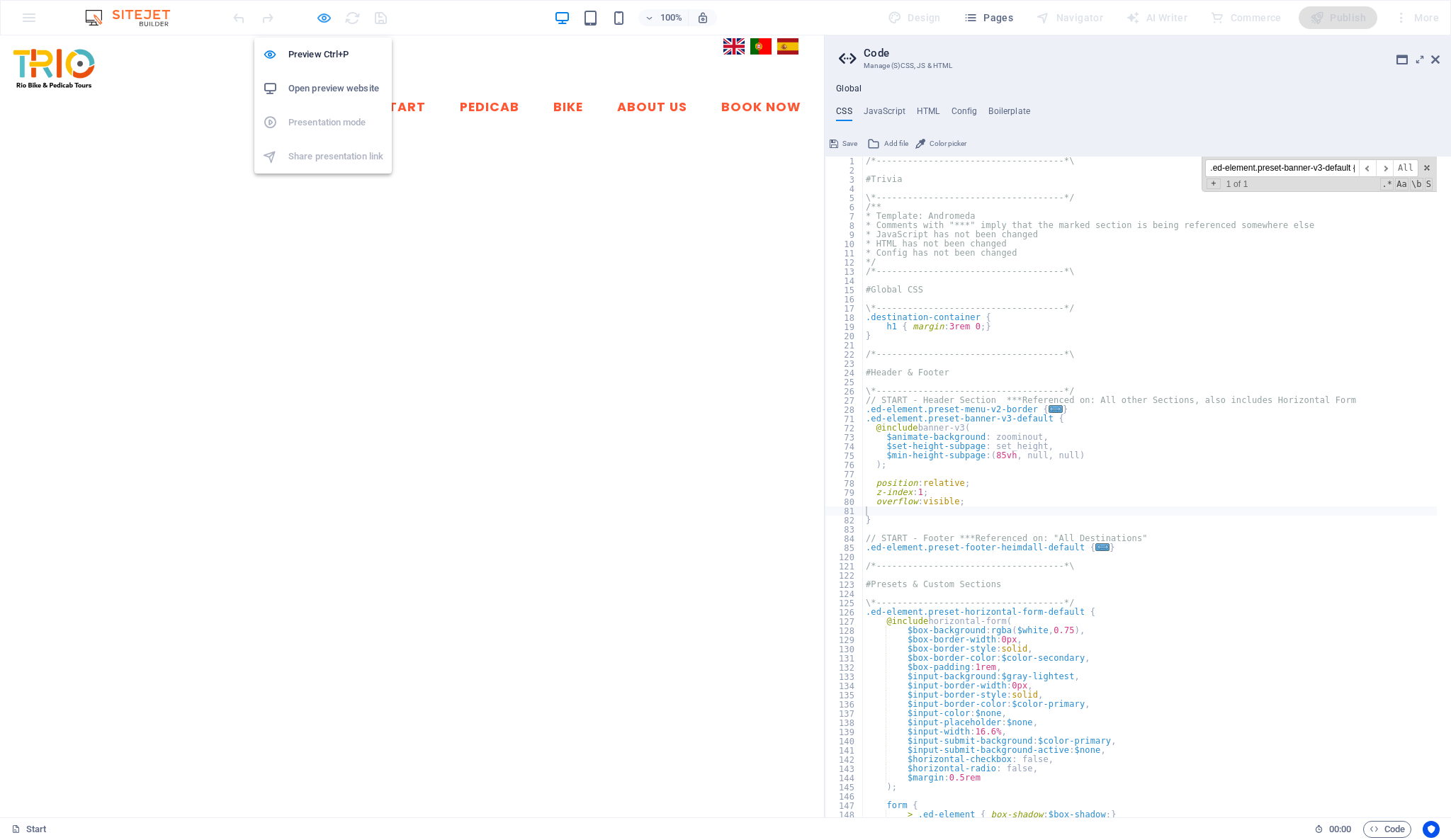
click at [325, 14] on icon "button" at bounding box center [324, 18] width 16 height 16
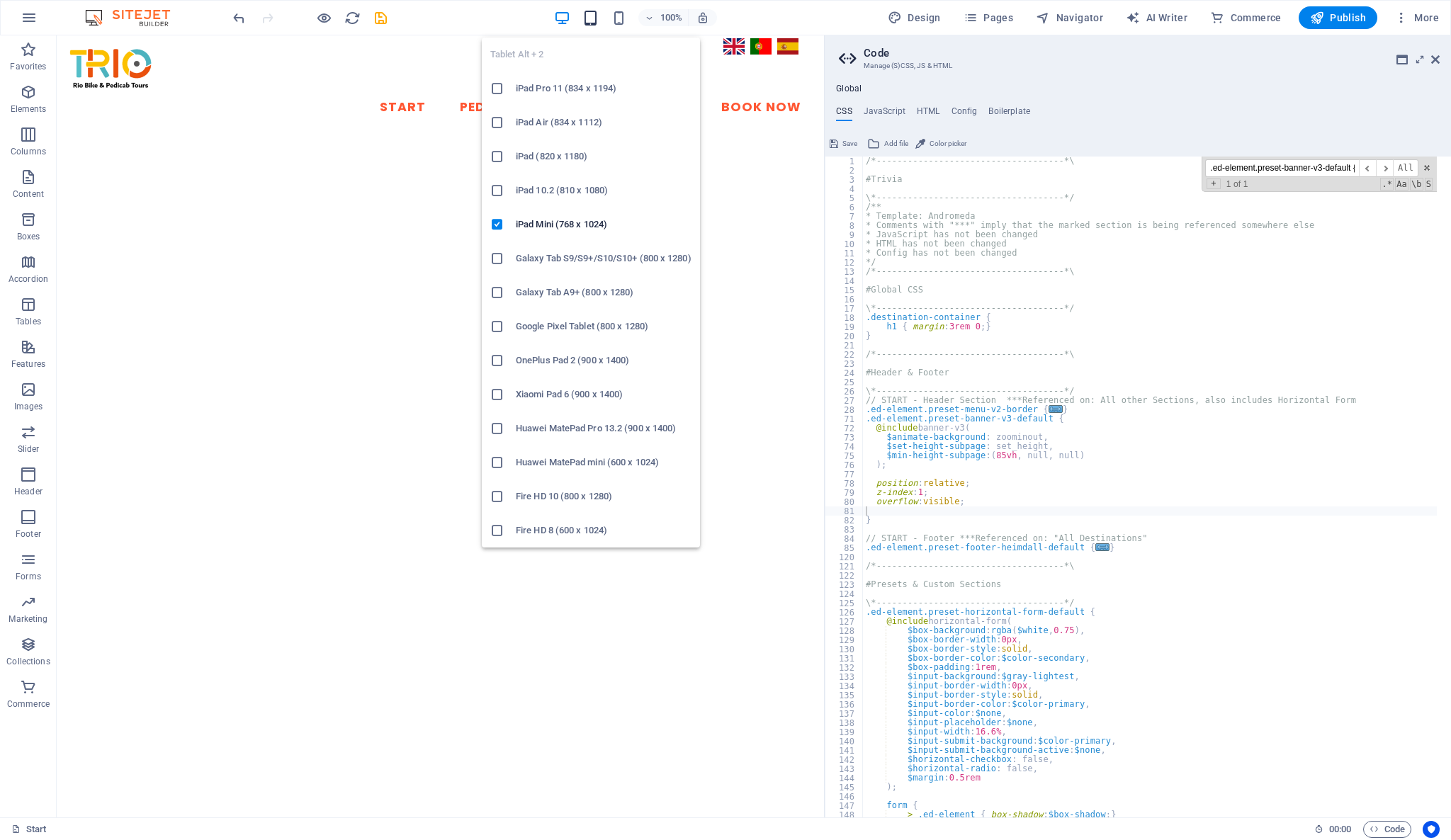
click at [593, 25] on icon "button" at bounding box center [590, 18] width 16 height 16
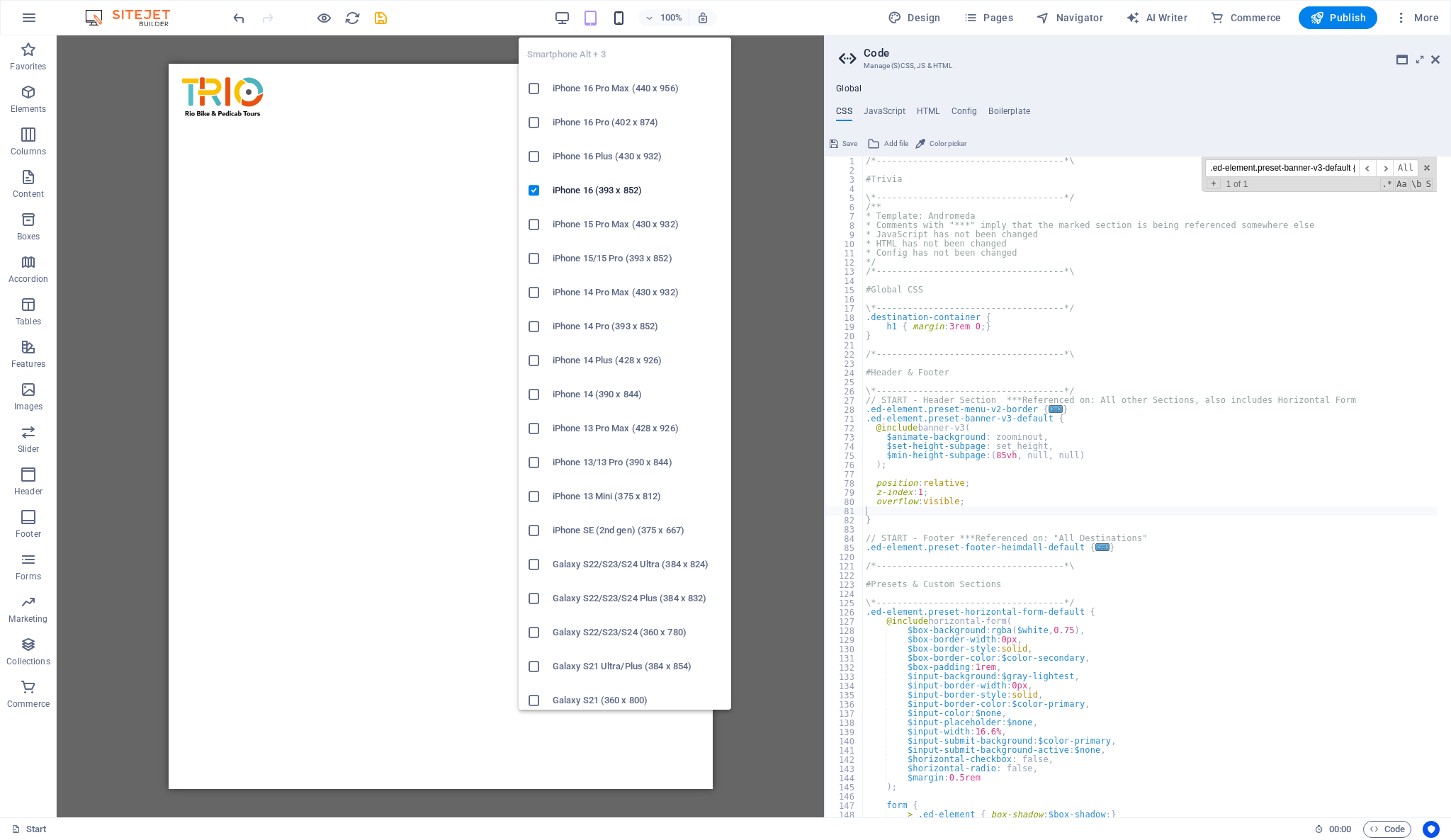
click at [623, 20] on icon "button" at bounding box center [619, 18] width 16 height 16
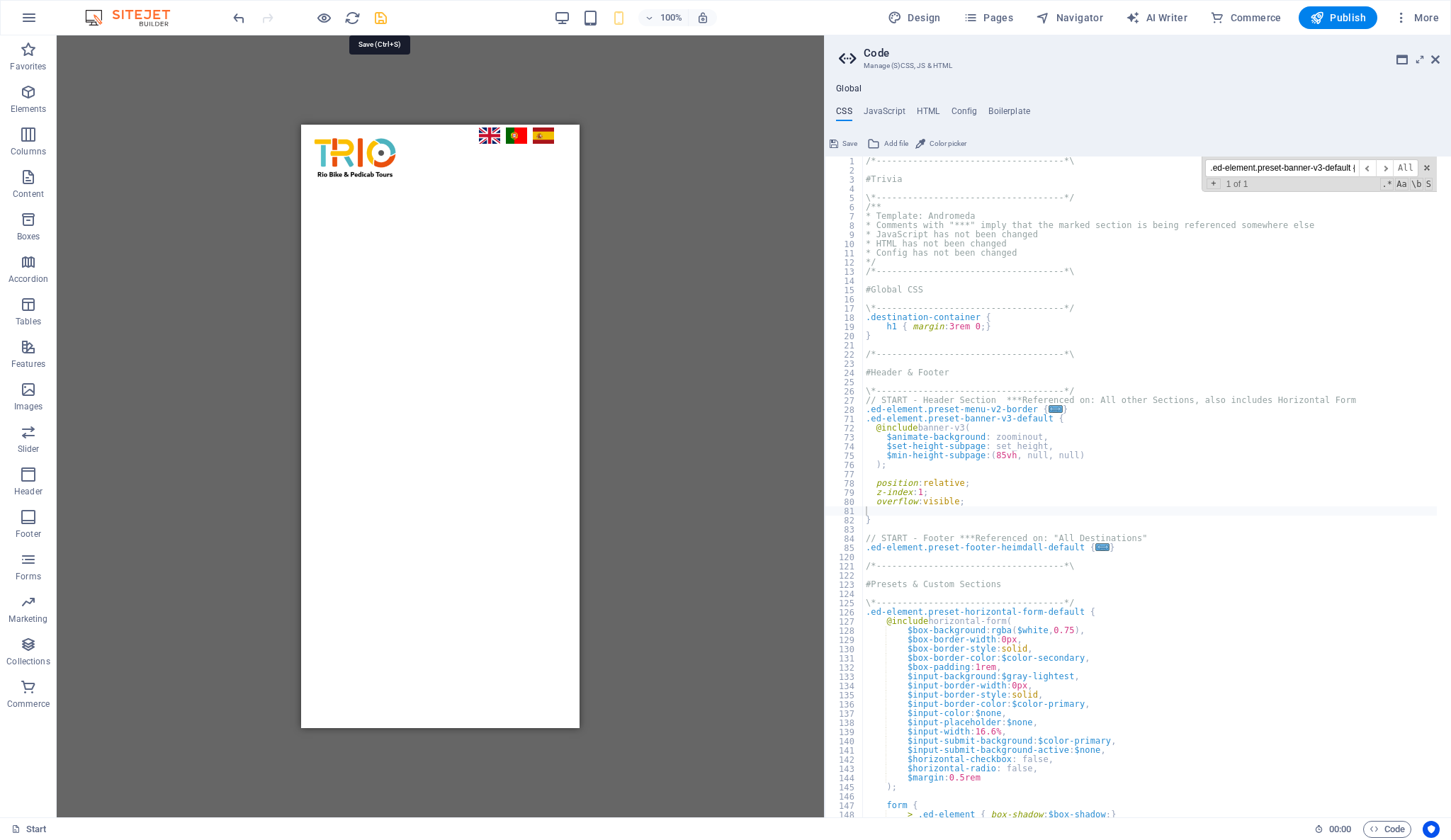
click at [380, 17] on icon "save" at bounding box center [381, 18] width 16 height 16
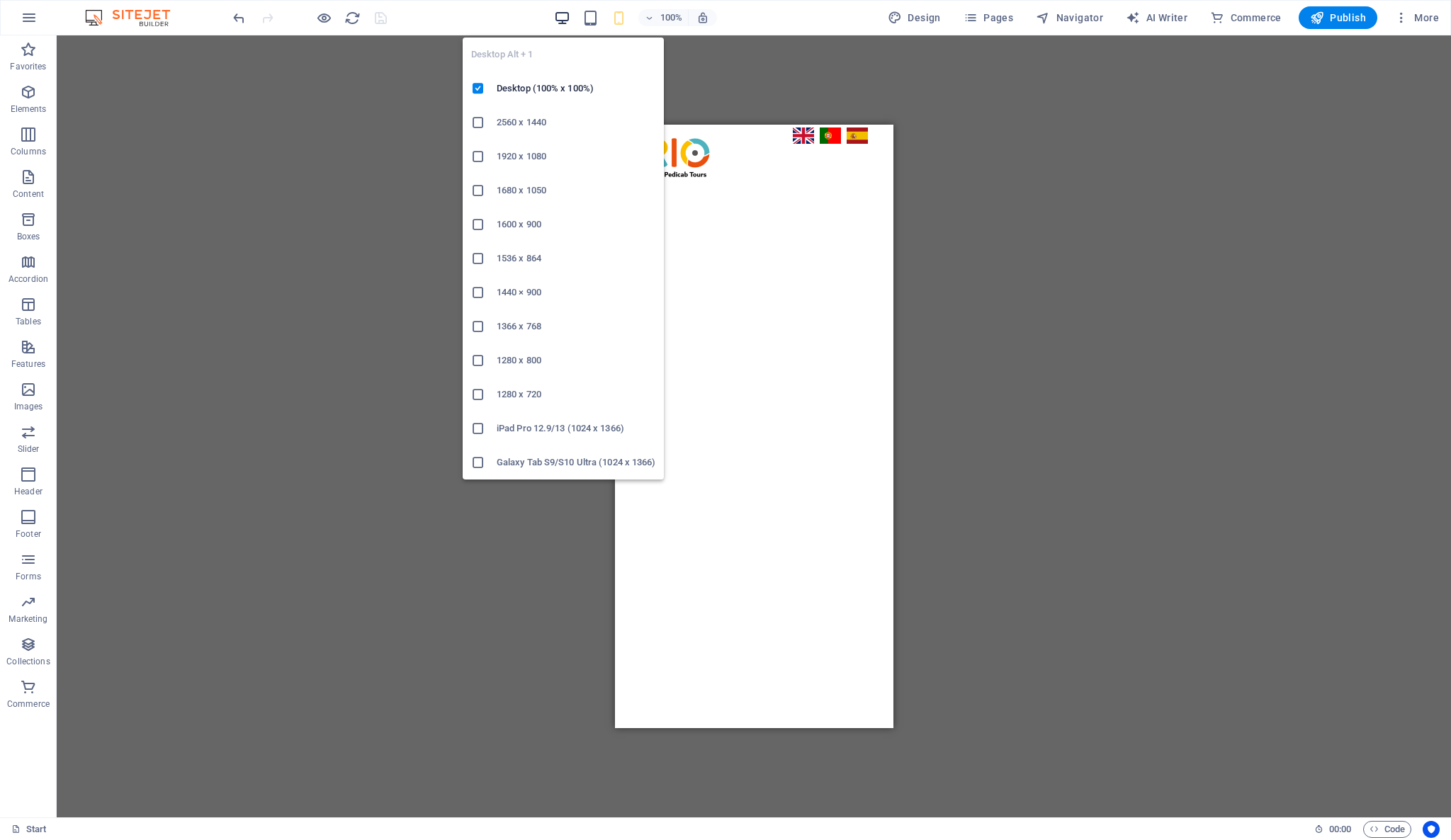
click at [558, 15] on icon "button" at bounding box center [562, 18] width 16 height 16
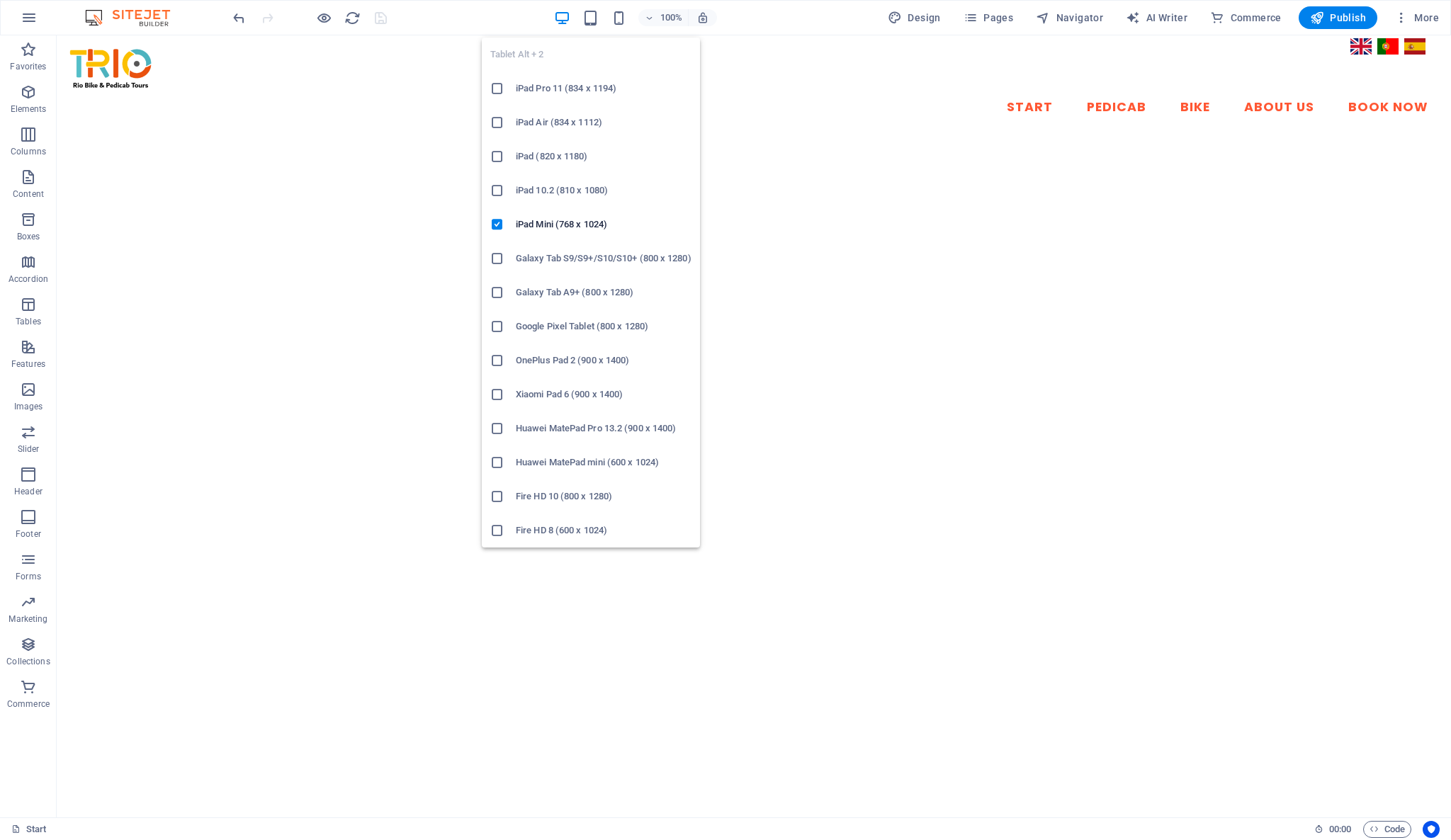
click at [593, 27] on div "Tablet Alt + 2 iPad Pro 11 (834 x 1194) iPad Air (834 x 1112) iPad (820 x 1180)…" at bounding box center [590, 286] width 218 height 521
click at [592, 10] on icon "button" at bounding box center [590, 18] width 16 height 16
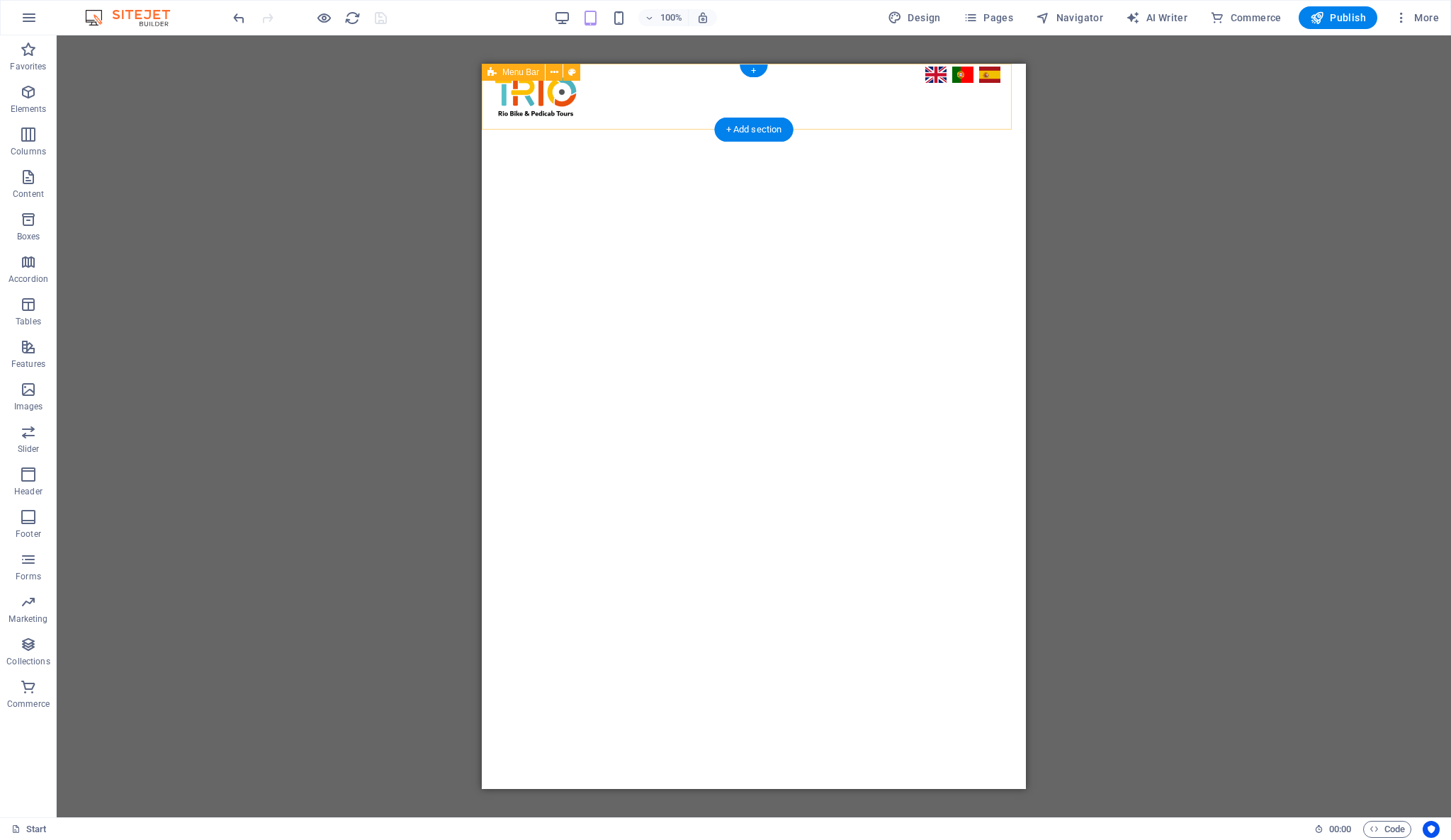
click at [993, 112] on div "Start Pedicab Bike About Us Book Now" at bounding box center [754, 97] width 544 height 66
click at [960, 102] on div "Start Pedicab Bike About Us Book Now" at bounding box center [754, 97] width 544 height 66
click at [854, 119] on div "Start Pedicab Bike About Us Book Now" at bounding box center [754, 97] width 544 height 66
click at [924, 107] on div "Start Pedicab Bike About Us Book Now" at bounding box center [754, 97] width 544 height 66
click at [933, 109] on div "Start Pedicab Bike About Us Book Now" at bounding box center [754, 97] width 544 height 66
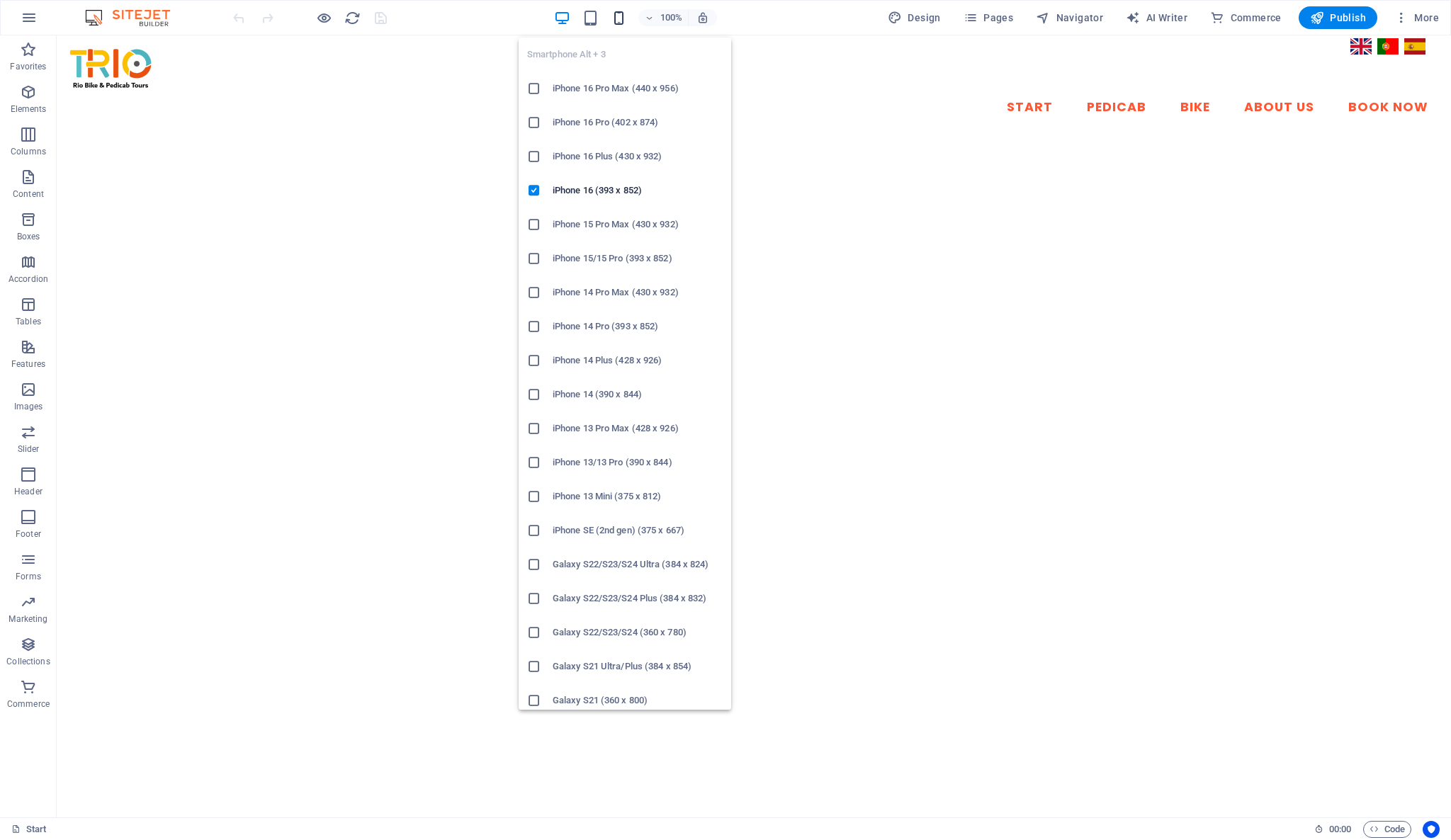
click at [618, 23] on icon "button" at bounding box center [619, 18] width 16 height 16
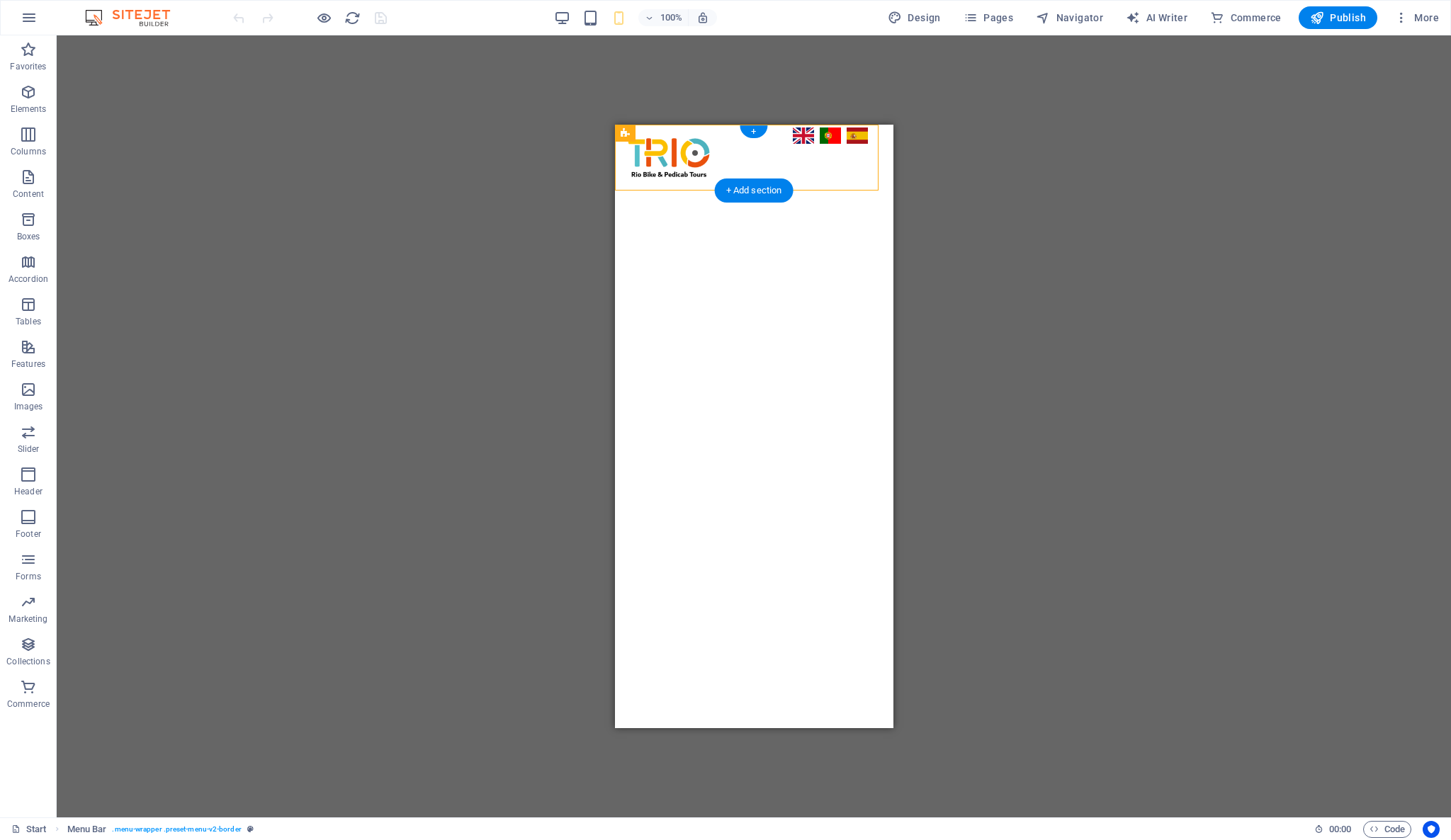
drag, startPoint x: 856, startPoint y: 167, endPoint x: 856, endPoint y: 156, distance: 11.0
click at [856, 156] on div "Start Pedicab Bike About Us Book Now" at bounding box center [753, 158] width 278 height 66
drag, startPoint x: 853, startPoint y: 175, endPoint x: 856, endPoint y: 196, distance: 21.2
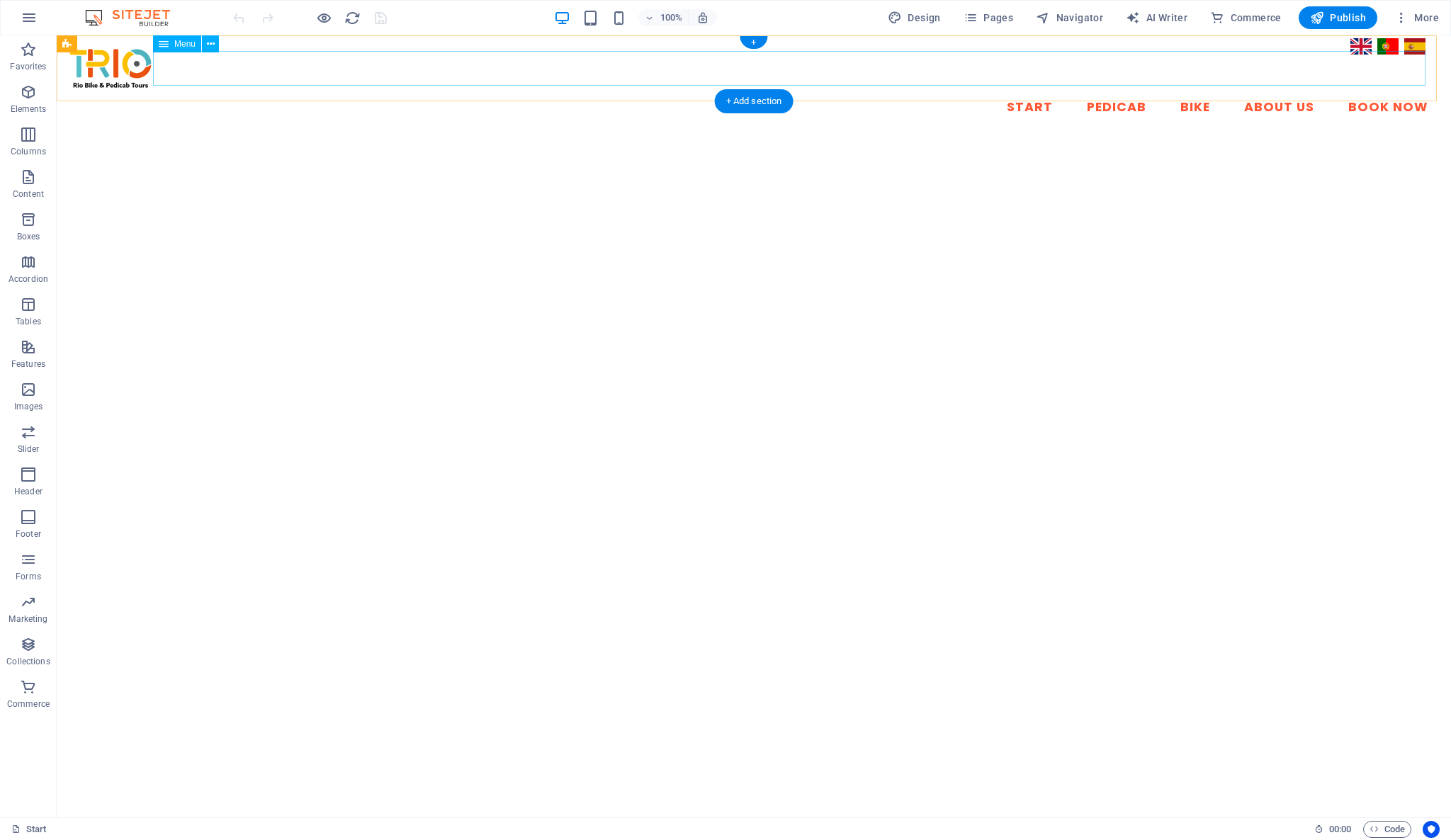
click at [1180, 90] on nav "Start Pedicab Bike About Us Book Now" at bounding box center [754, 108] width 1372 height 36
click at [215, 46] on button at bounding box center [210, 44] width 17 height 17
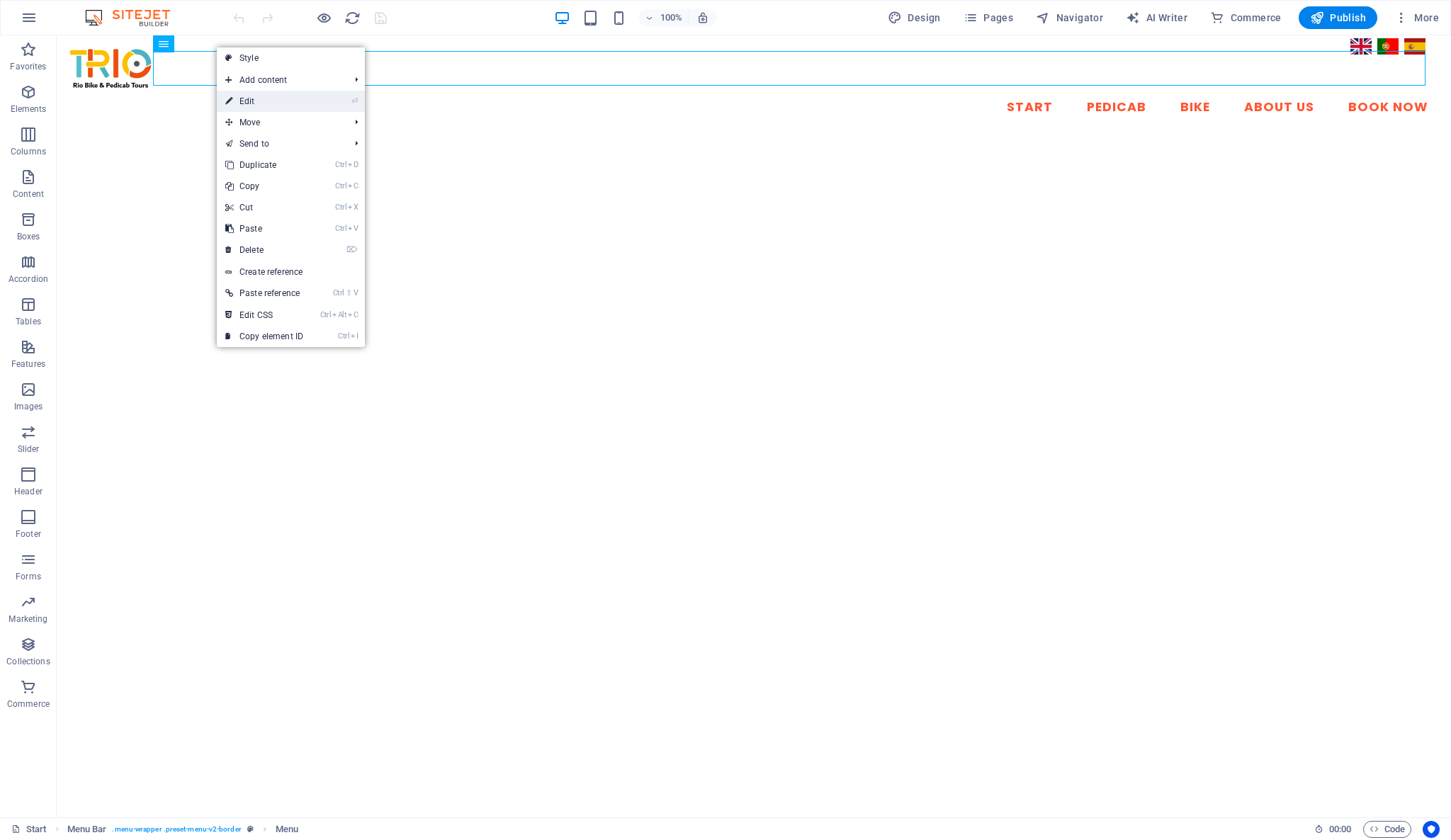
click at [239, 99] on link "⏎ Edit" at bounding box center [265, 100] width 95 height 21
select select
select select "1"
select select
select select "2"
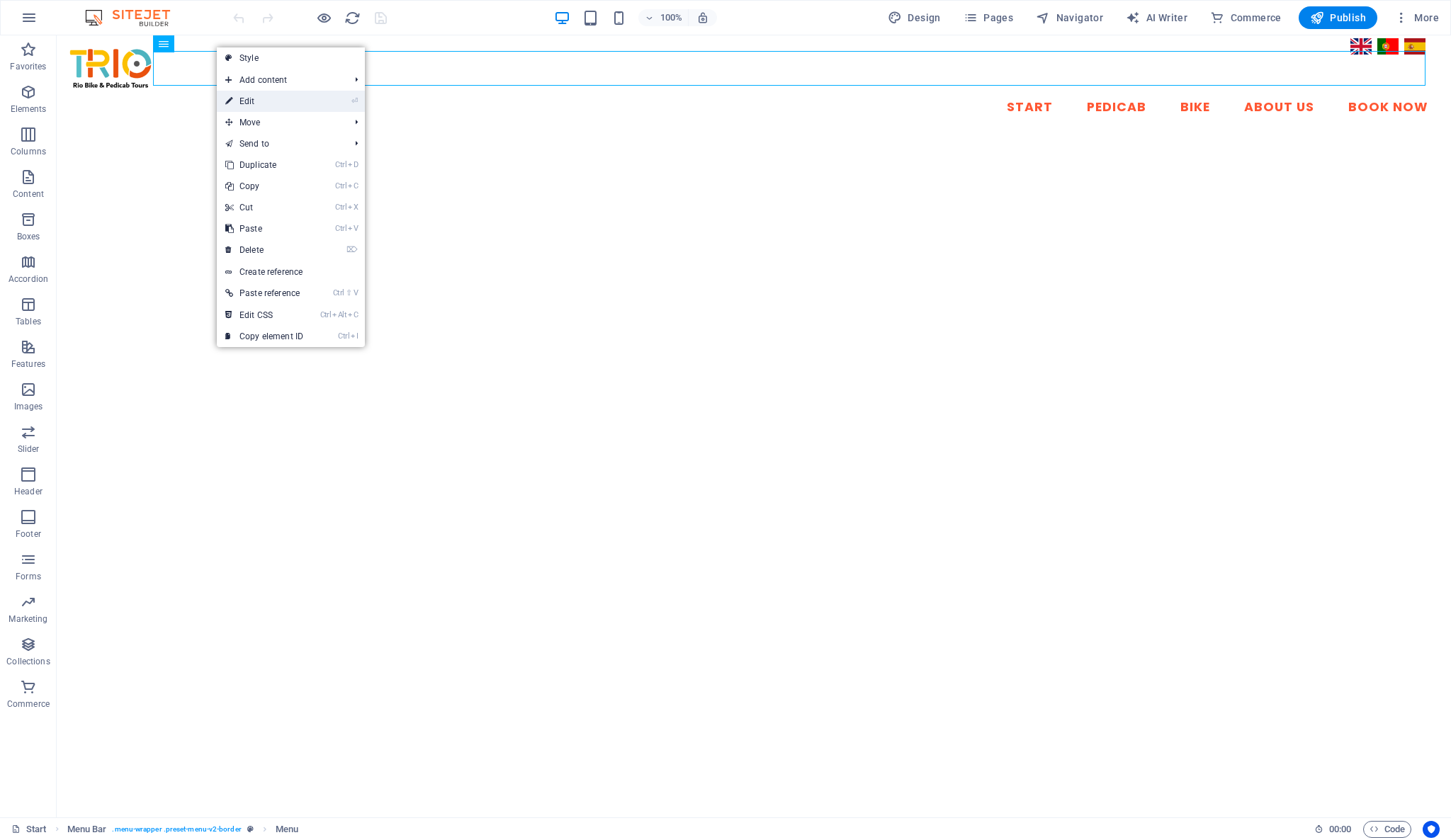
select select
select select "3"
select select
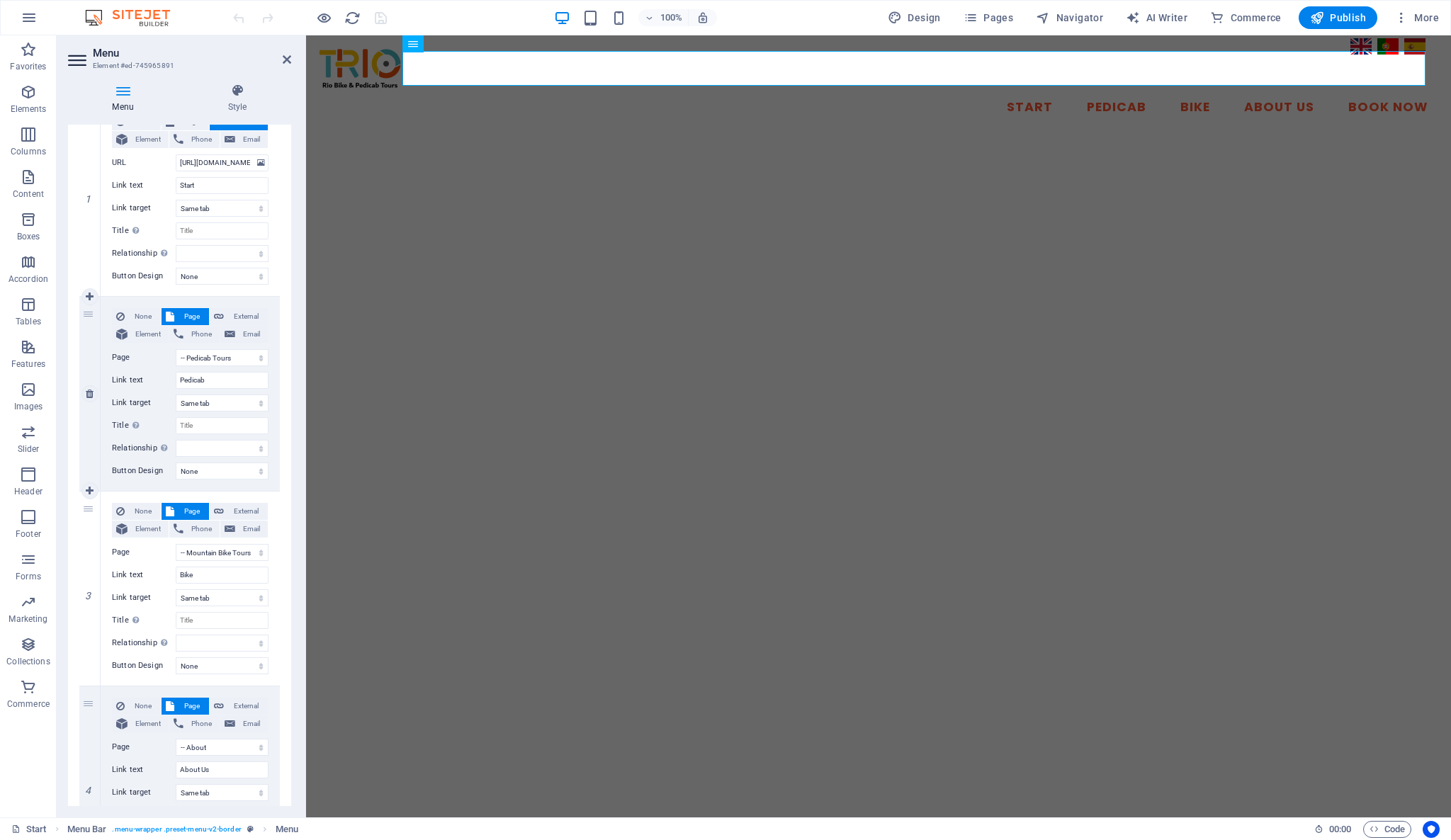
scroll to position [315, 0]
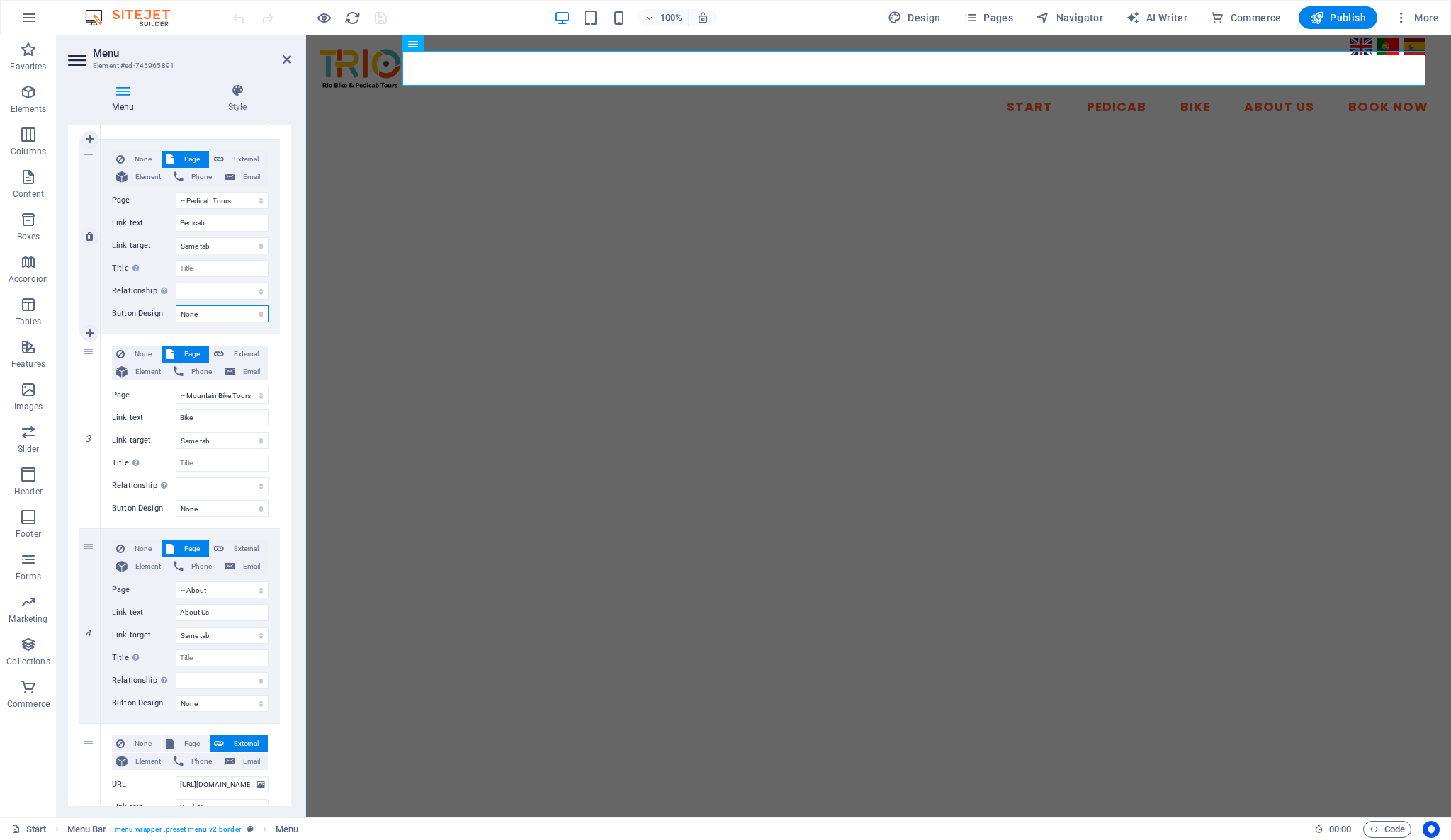
click at [226, 315] on select "None Default Primary Secondary" at bounding box center [223, 314] width 93 height 17
click at [226, 314] on select "None Default Primary Secondary" at bounding box center [223, 314] width 93 height 17
click at [231, 308] on select "None Default Primary Secondary" at bounding box center [223, 314] width 93 height 17
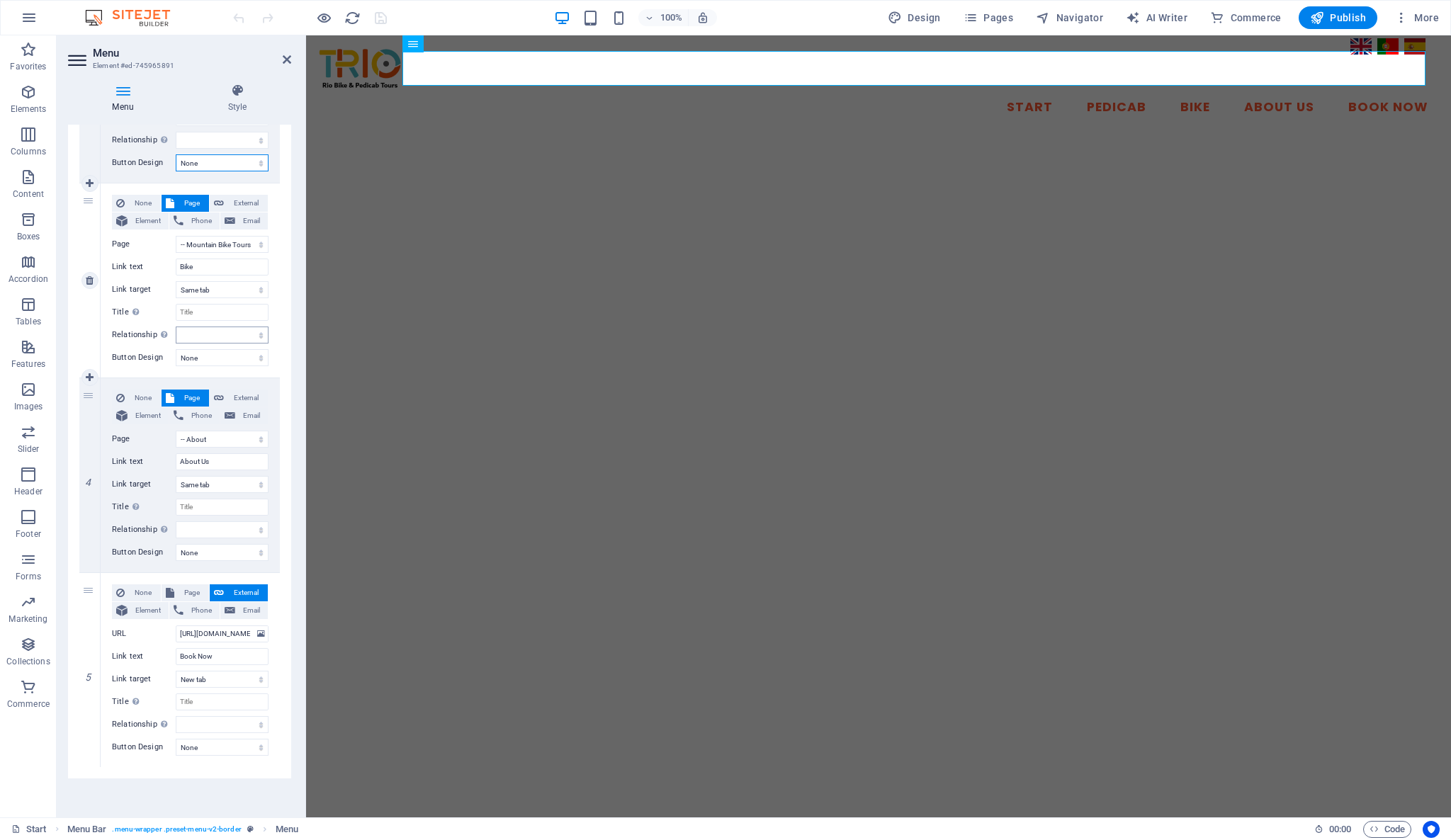
scroll to position [0, 0]
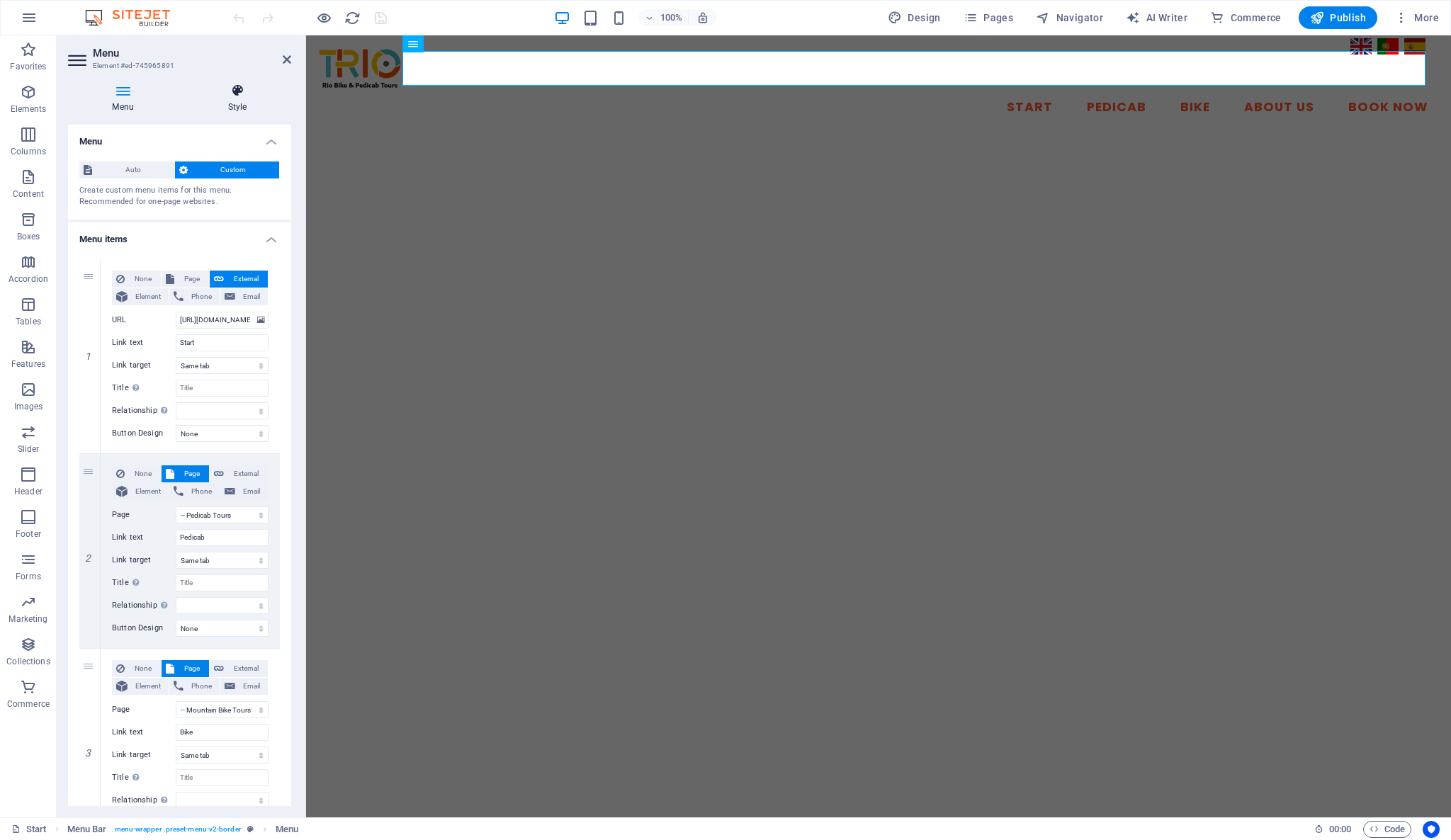
click at [241, 86] on icon at bounding box center [237, 91] width 108 height 15
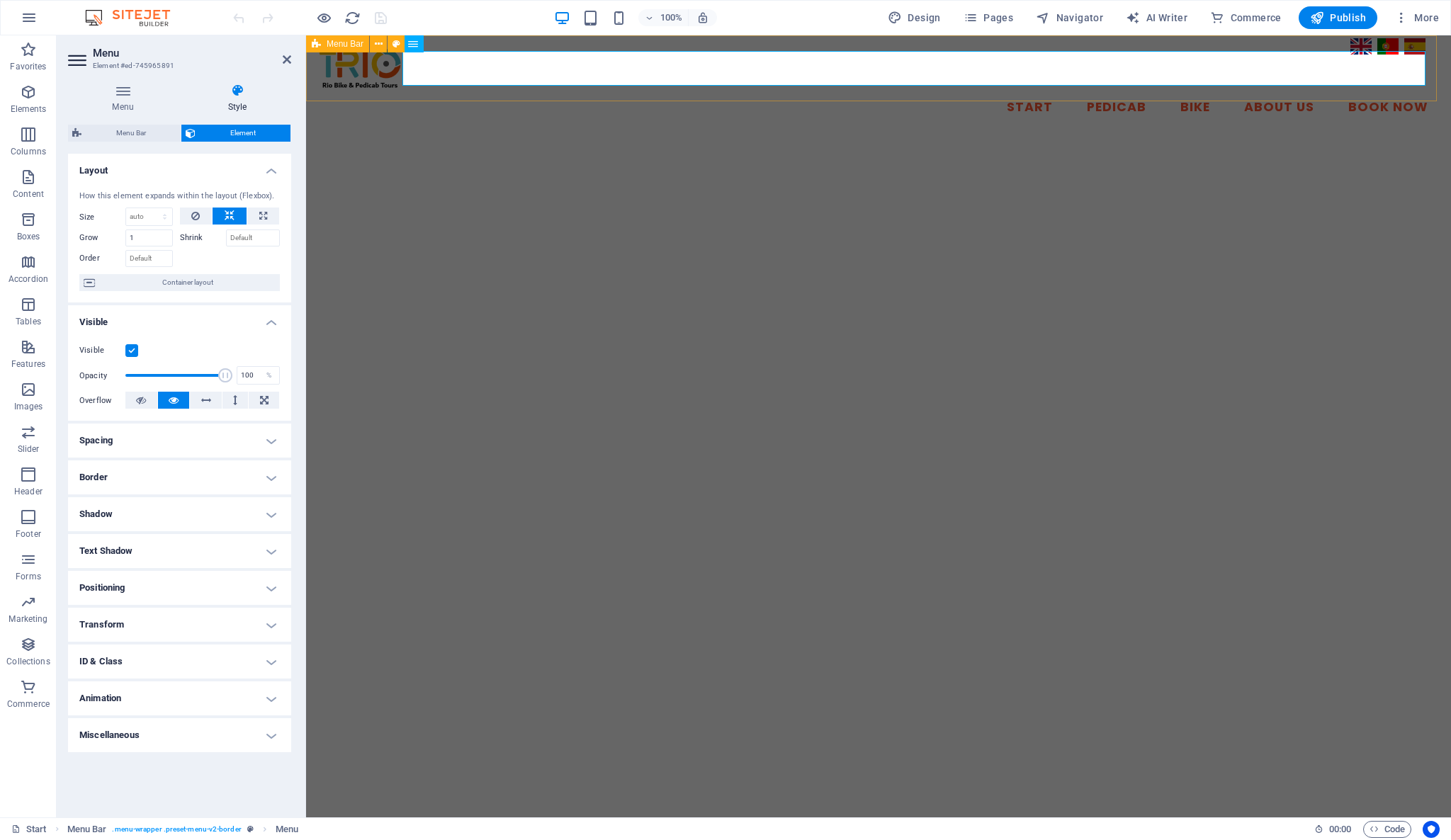
click at [420, 98] on div "Start Pedicab Bike About Us Book Now" at bounding box center [878, 86] width 1145 height 100
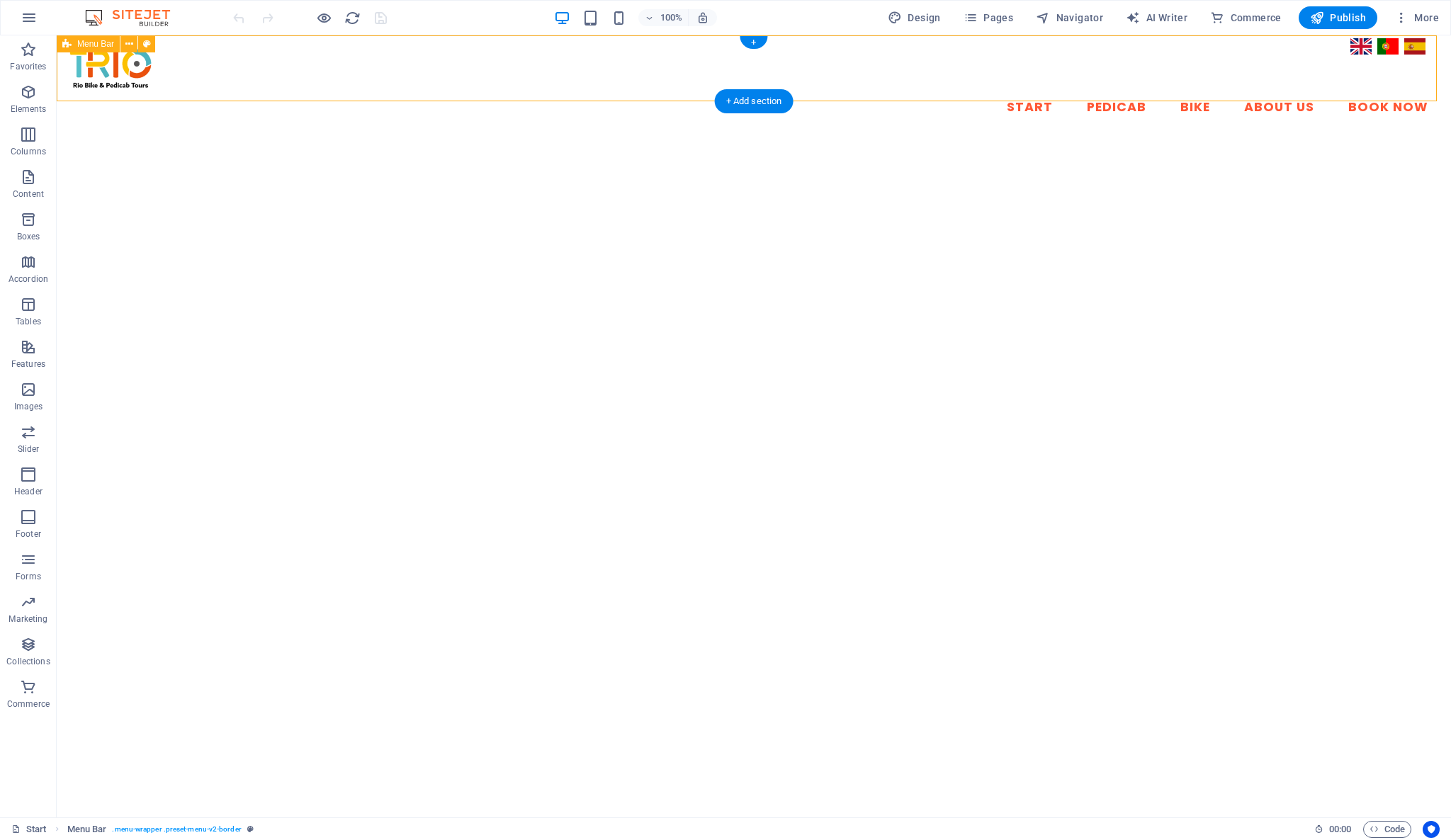
click at [260, 47] on div "Start Pedicab Bike About Us Book Now" at bounding box center [754, 86] width 1394 height 100
click at [144, 38] on icon at bounding box center [147, 44] width 8 height 15
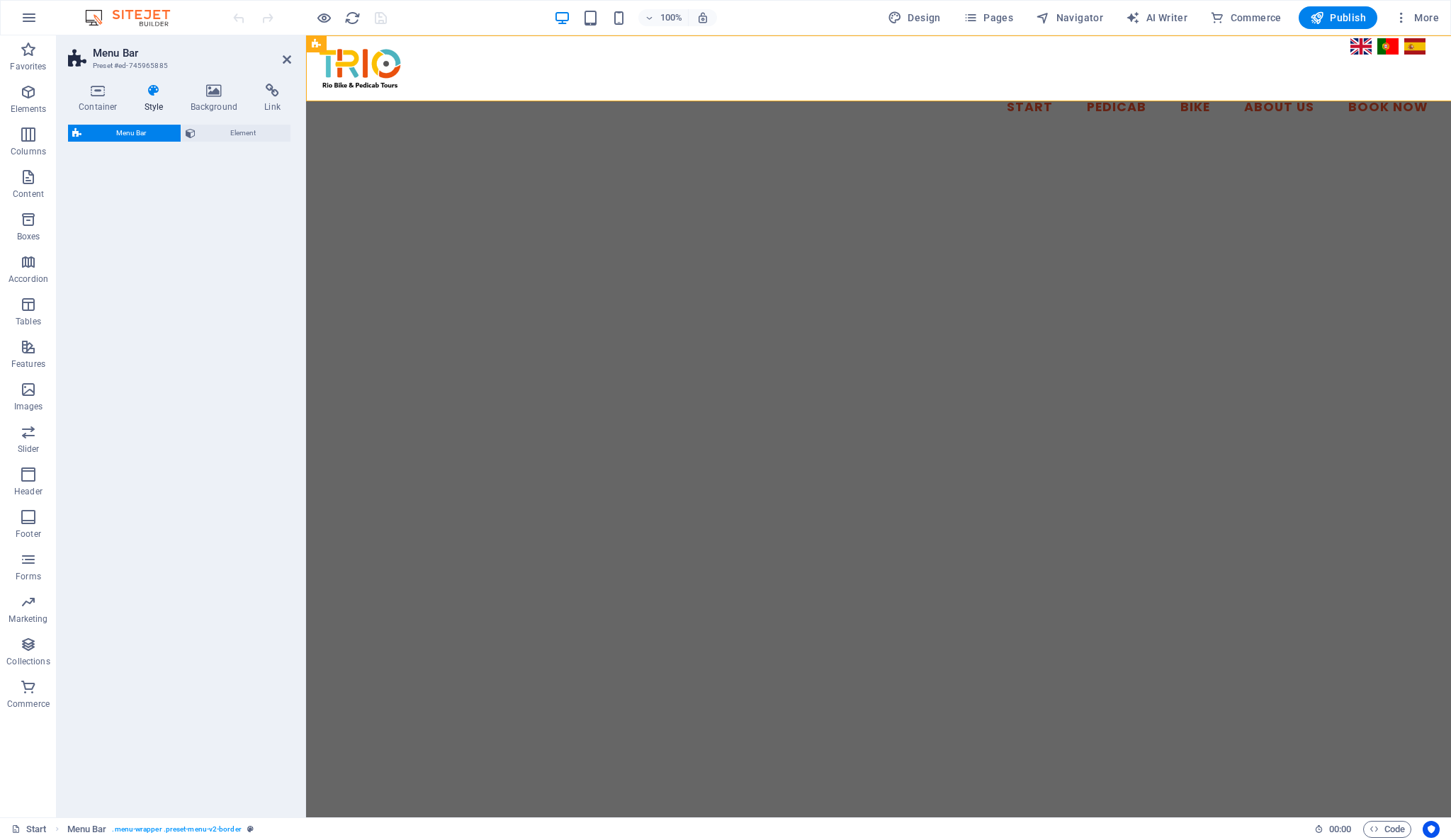
select select "rem"
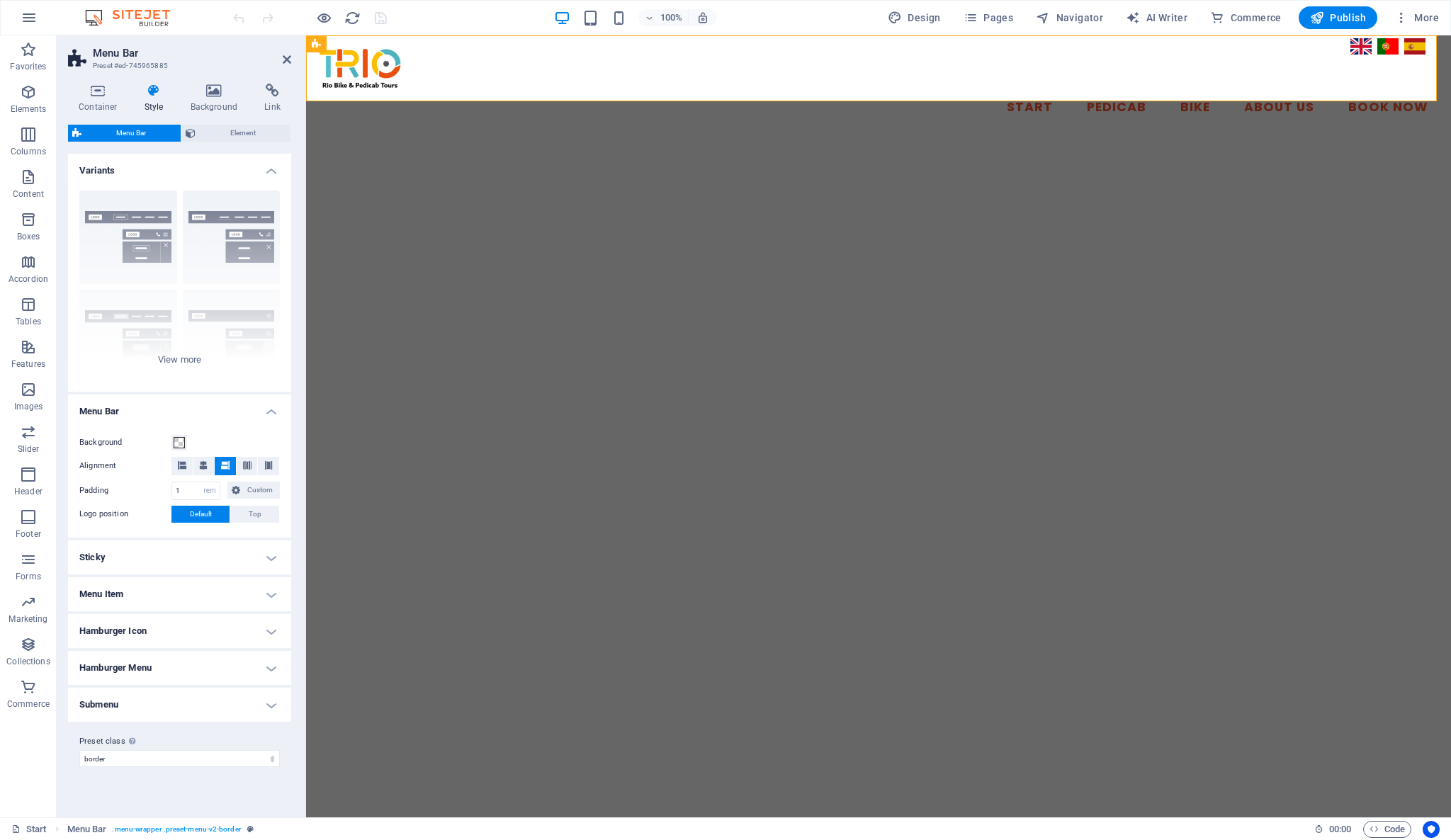
click at [181, 634] on h4 "Hamburger Icon" at bounding box center [180, 630] width 224 height 34
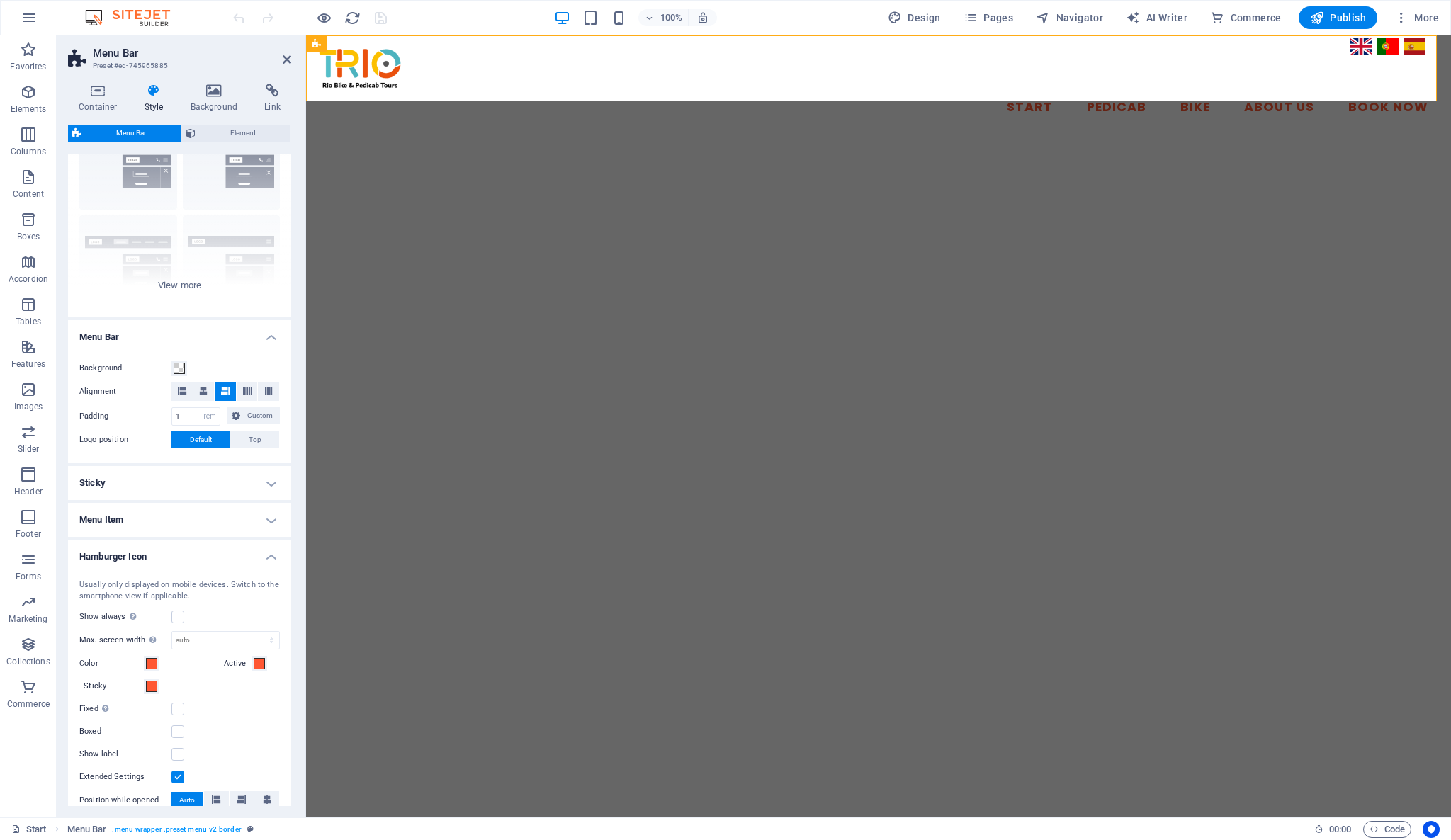
scroll to position [157, 0]
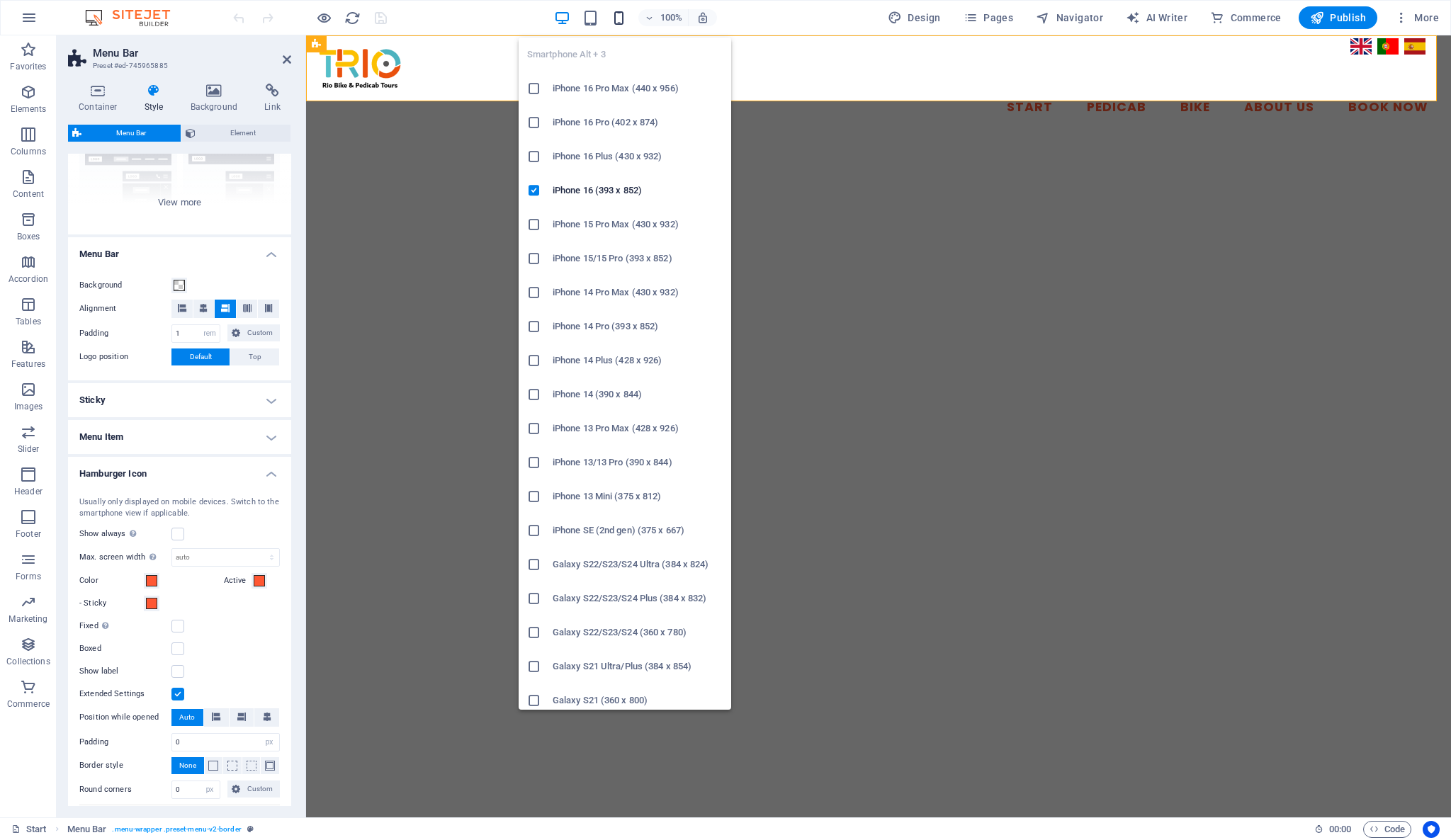
click at [618, 10] on icon "button" at bounding box center [619, 18] width 16 height 16
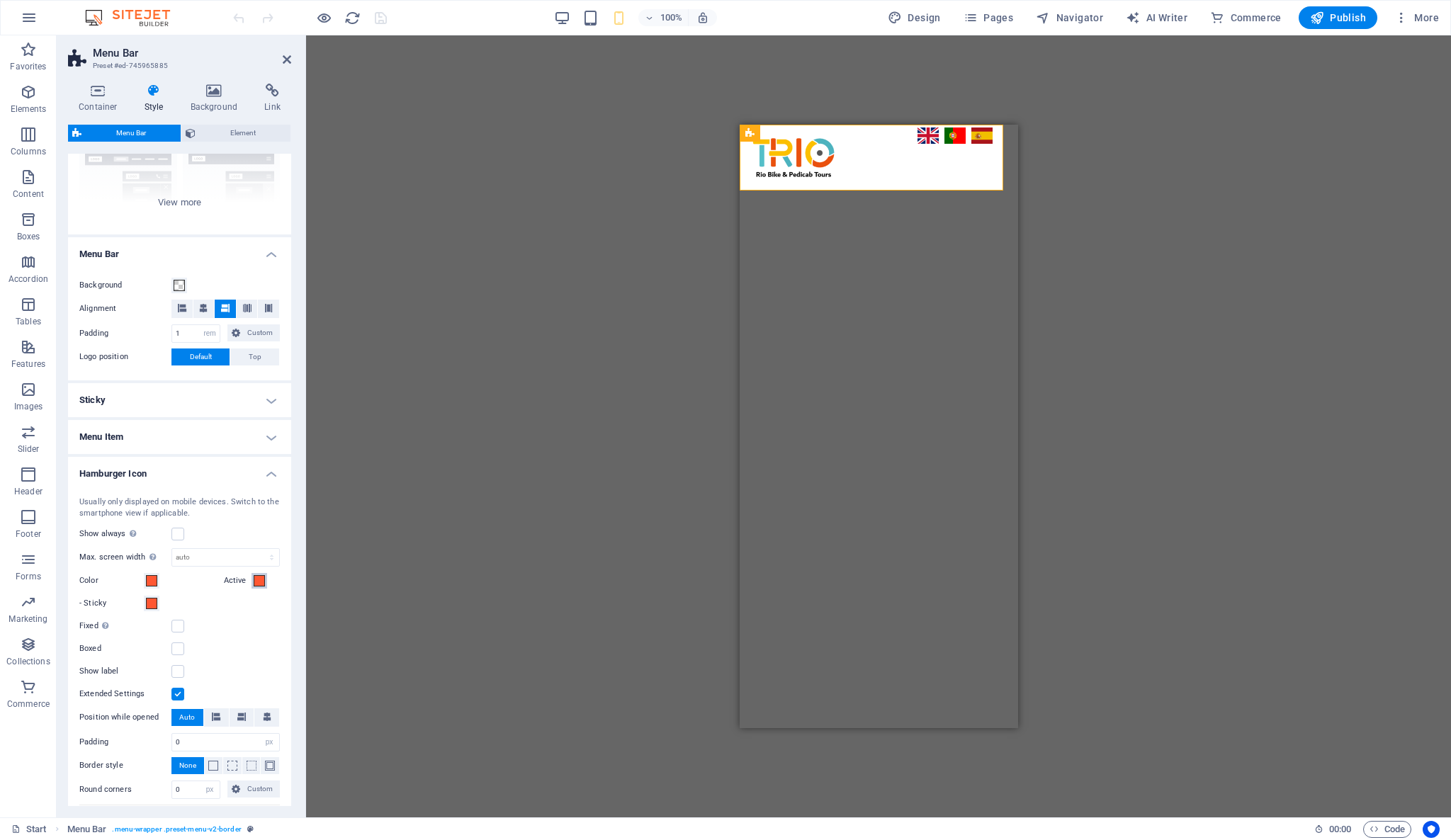
click at [255, 584] on span at bounding box center [259, 580] width 11 height 11
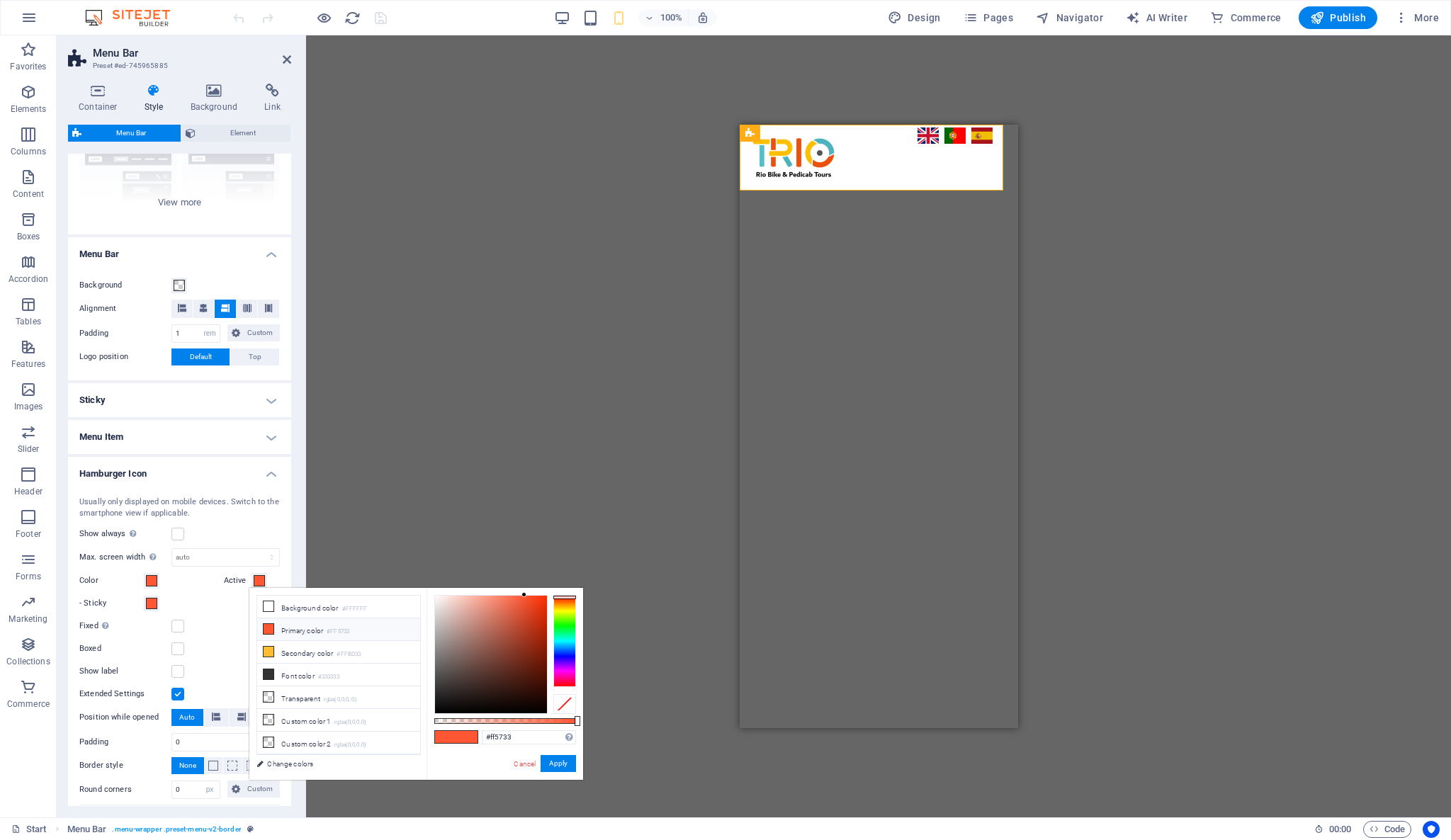
click at [256, 579] on span at bounding box center [259, 580] width 11 height 11
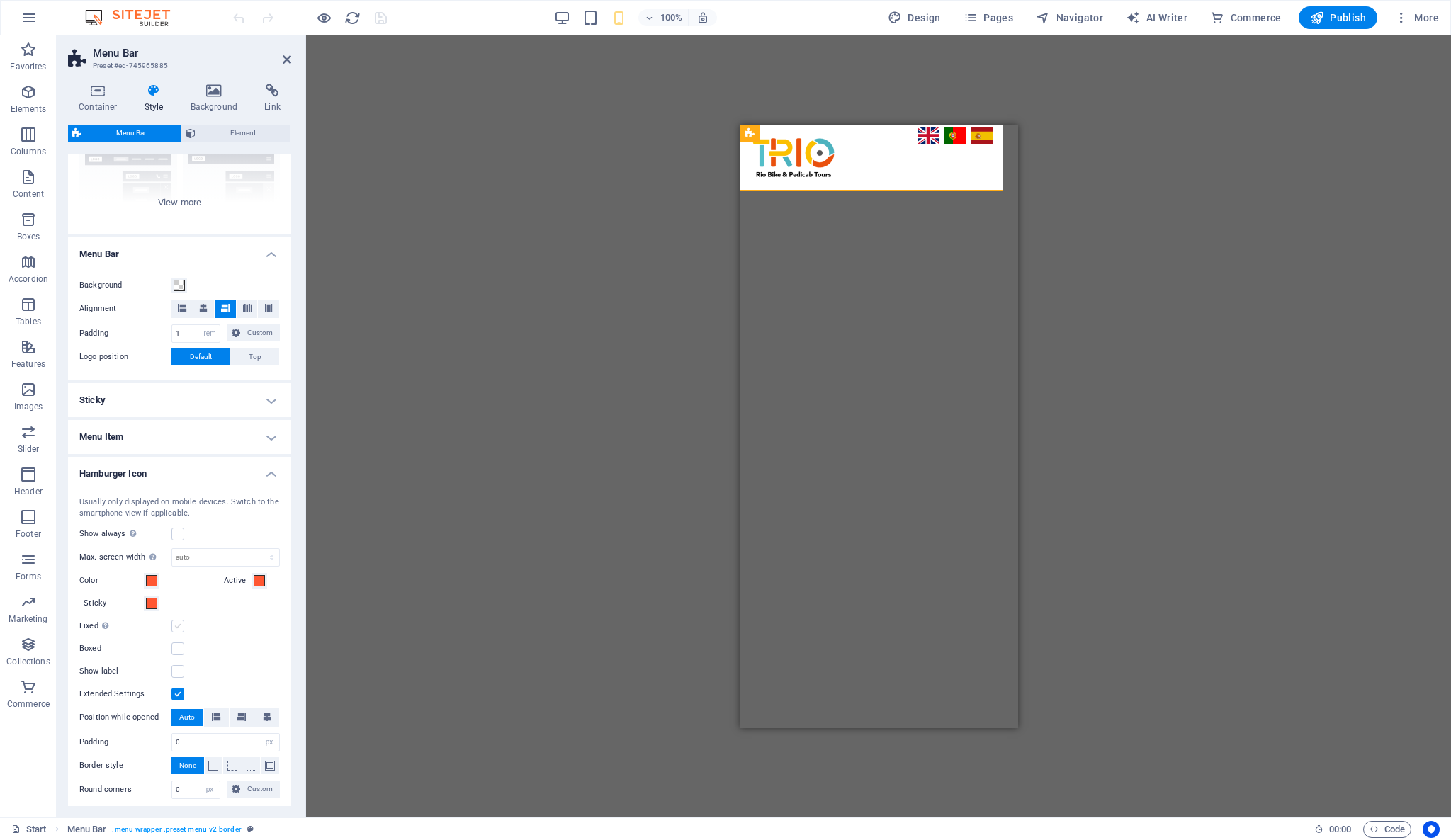
click at [180, 626] on label at bounding box center [178, 626] width 13 height 13
click at [0, 0] on input "Fixed Positions the trigger in a fixed state so that it is constantly in the vi…" at bounding box center [0, 0] width 0 height 0
click at [180, 626] on label at bounding box center [178, 626] width 13 height 13
click at [0, 0] on input "Fixed Positions the trigger in a fixed state so that it is constantly in the vi…" at bounding box center [0, 0] width 0 height 0
click at [182, 648] on label at bounding box center [178, 648] width 13 height 13
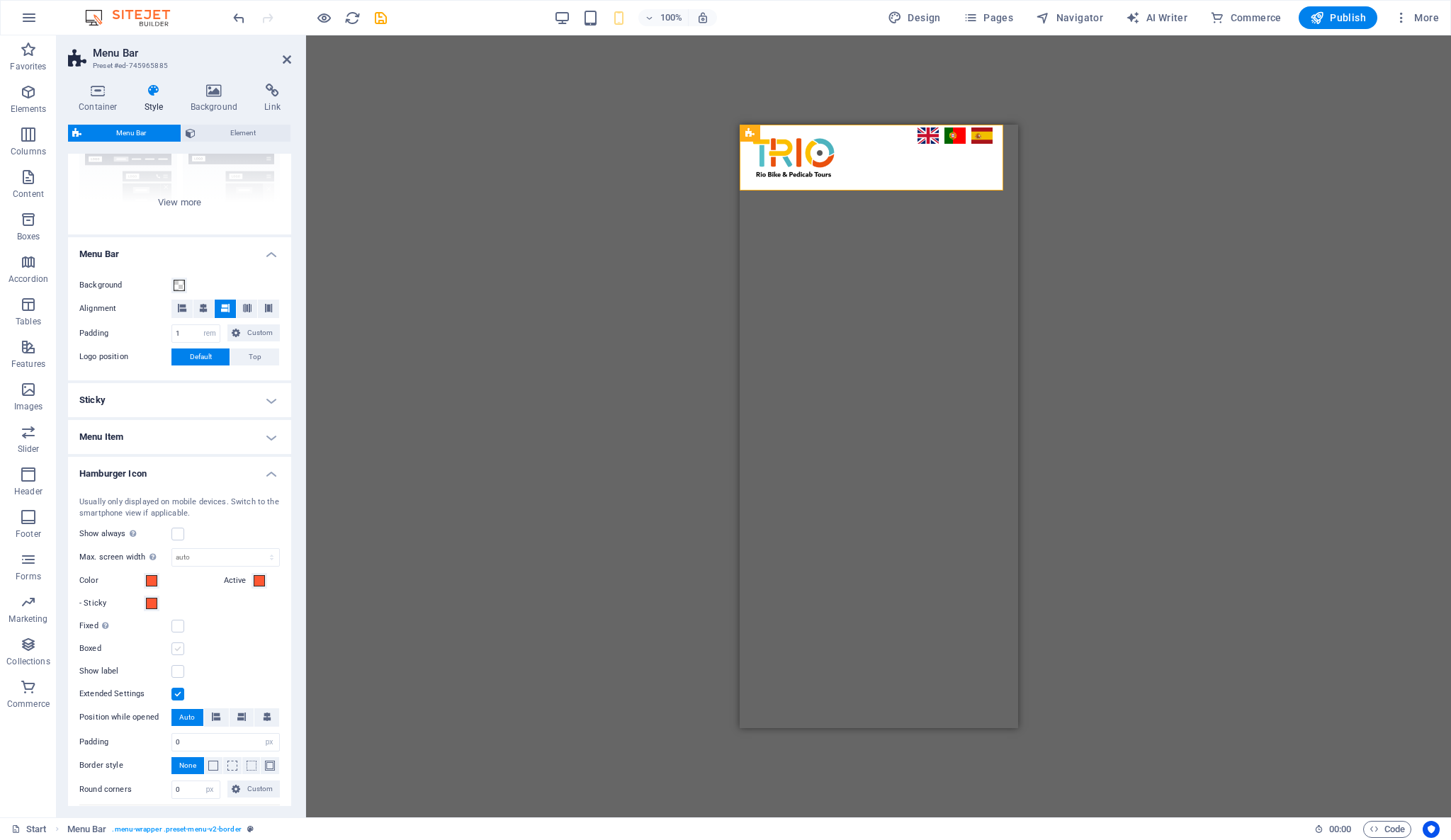
click at [0, 0] on input "Boxed" at bounding box center [0, 0] width 0 height 0
click at [199, 636] on div "Usually only displayed on mobile devices. Switch to the smartphone view if appl…" at bounding box center [179, 725] width 229 height 485
click at [180, 648] on label at bounding box center [178, 648] width 13 height 13
click at [0, 0] on input "Boxed" at bounding box center [0, 0] width 0 height 0
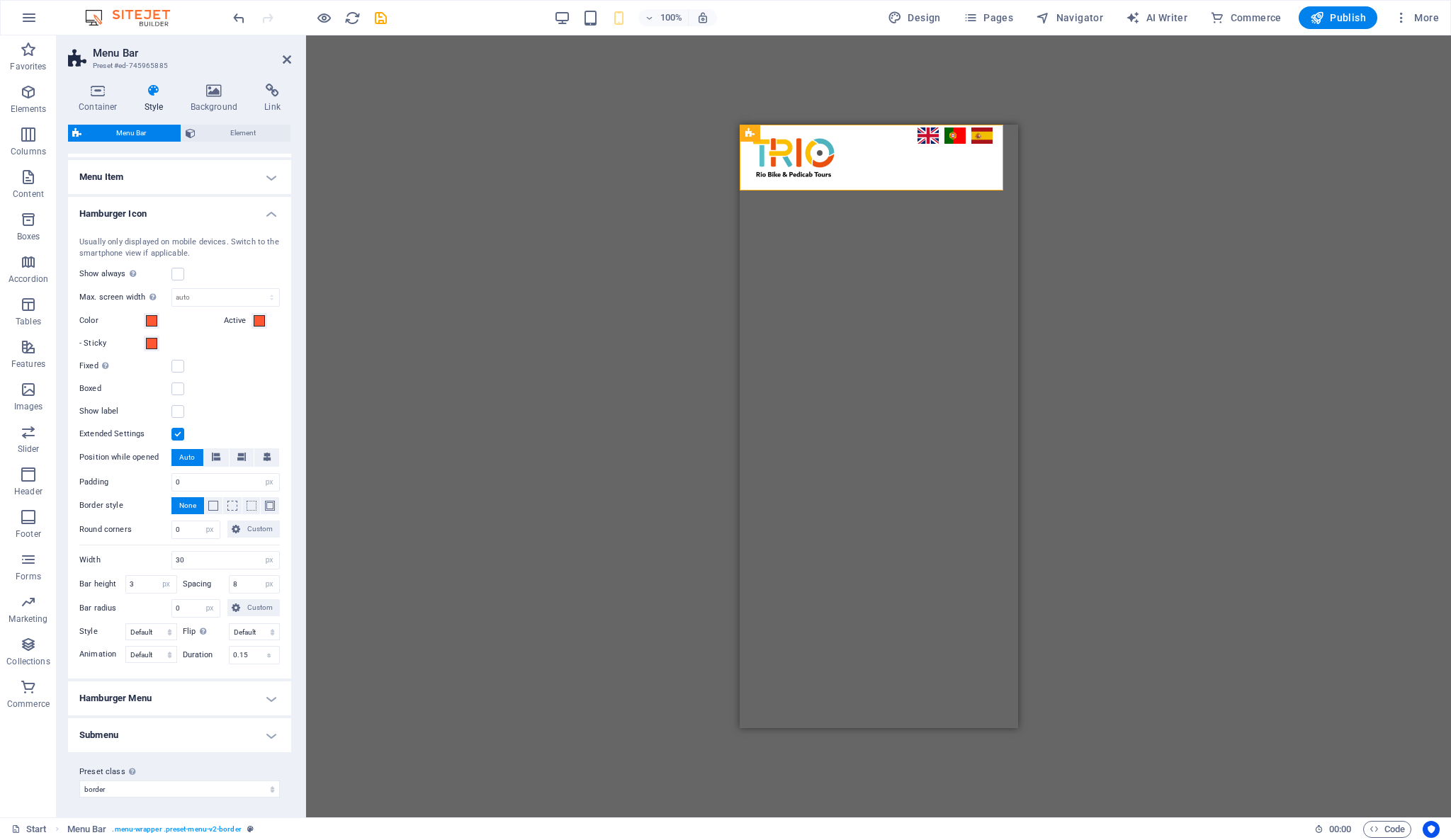
scroll to position [418, 0]
click at [218, 692] on h4 "Hamburger Menu" at bounding box center [180, 697] width 224 height 34
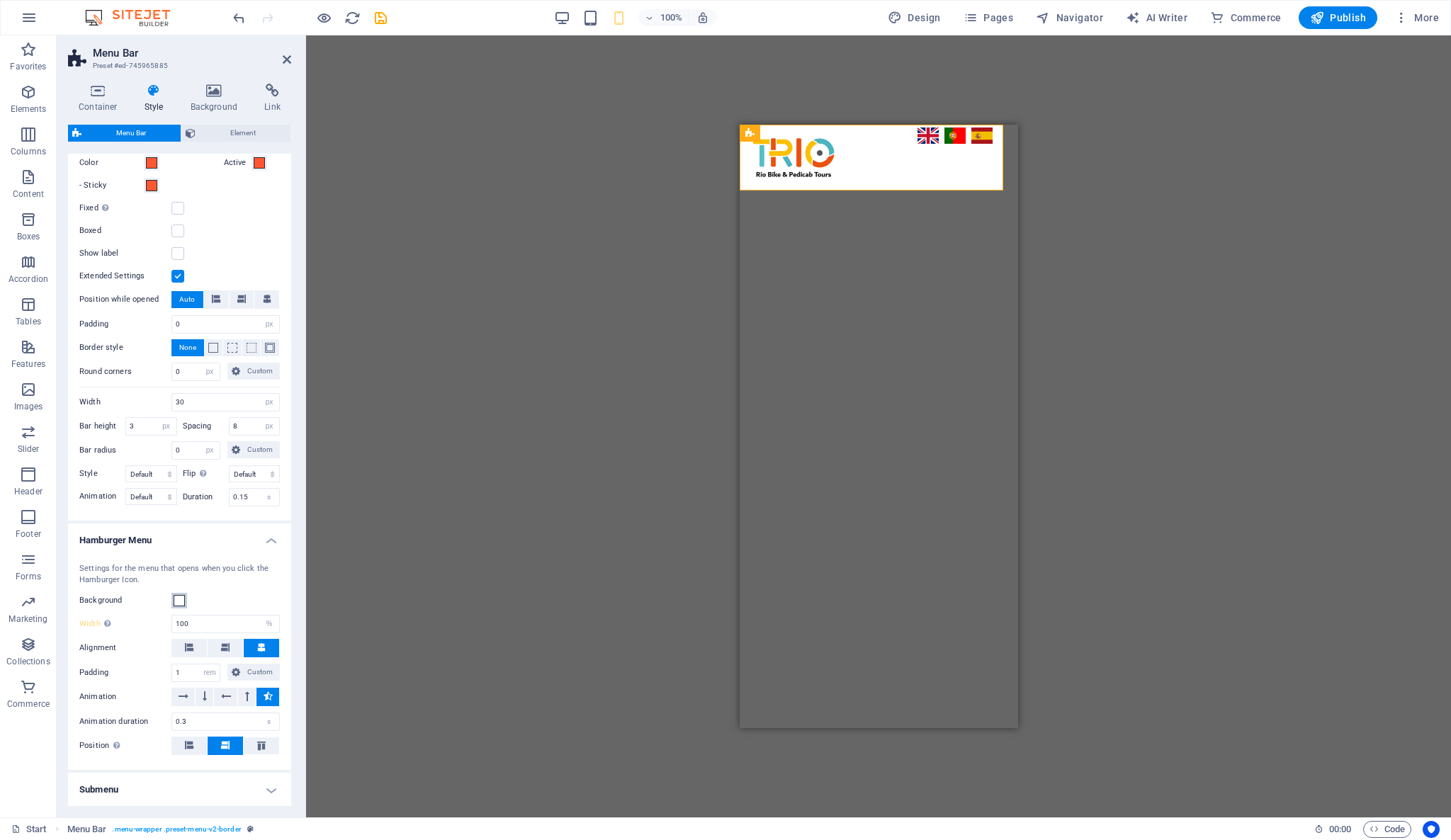
click at [179, 603] on span at bounding box center [179, 600] width 11 height 11
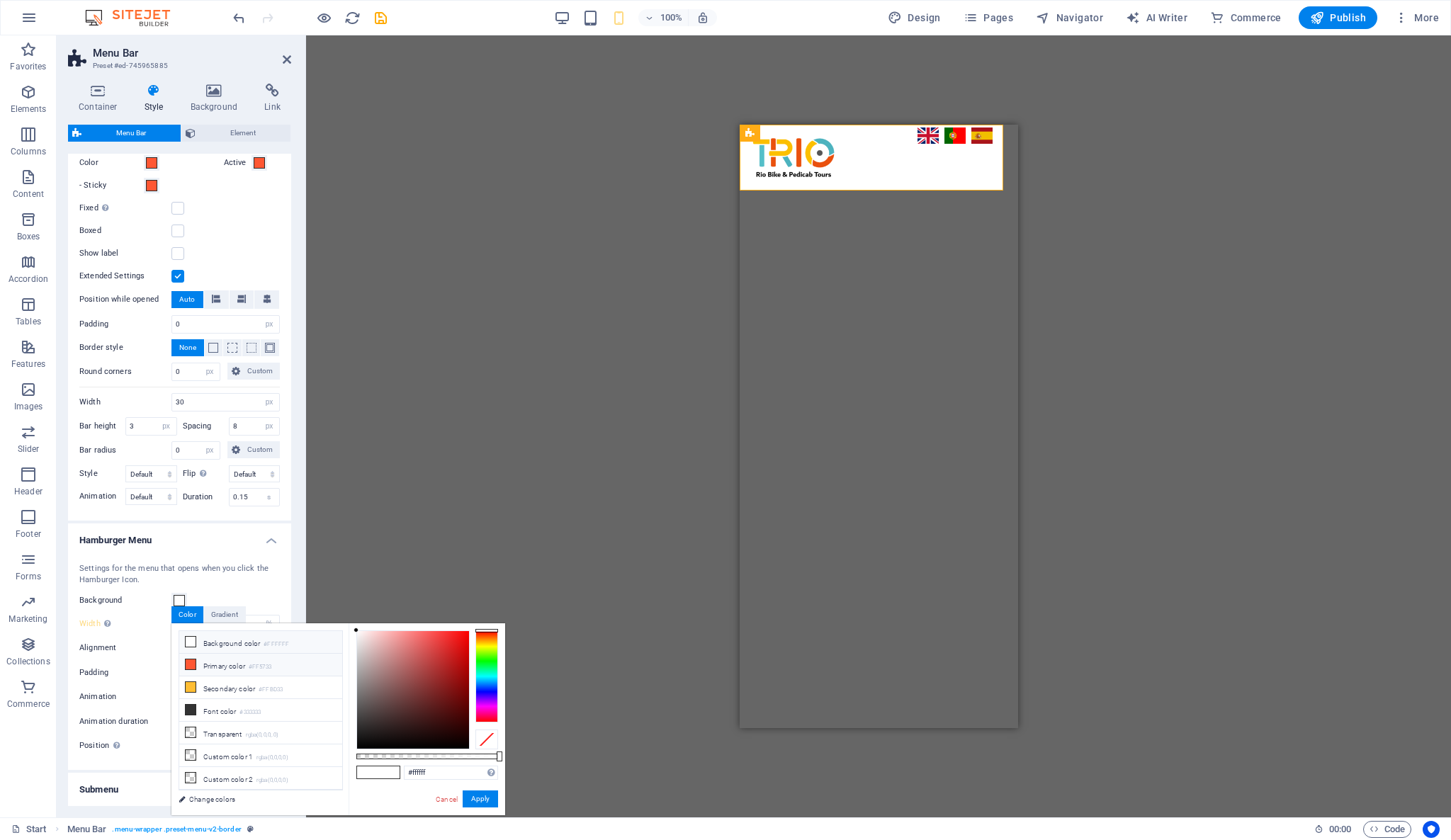
click at [191, 660] on icon at bounding box center [190, 664] width 10 height 10
click at [485, 796] on button "Apply" at bounding box center [480, 798] width 36 height 17
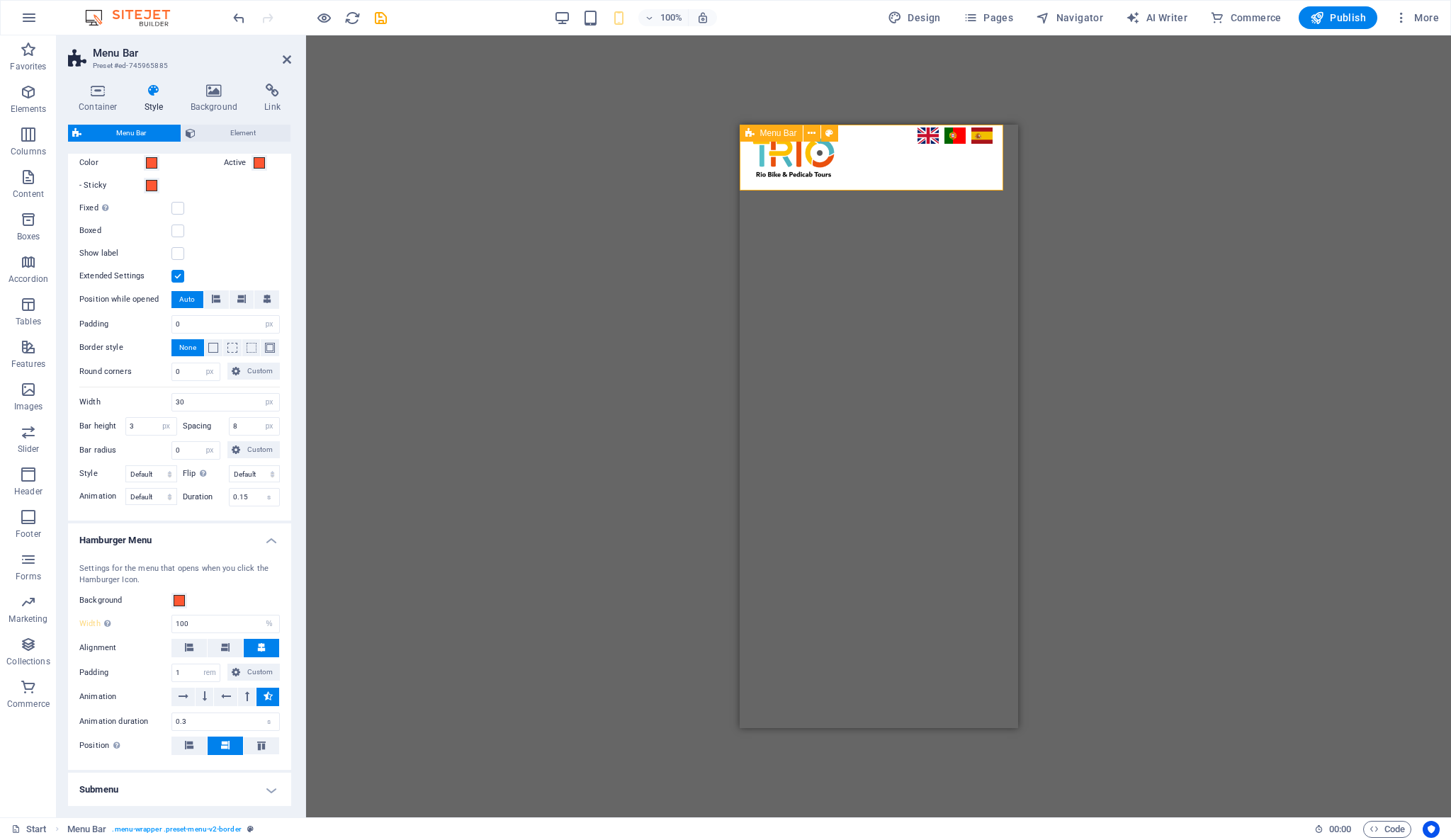
click at [977, 175] on div "Start Pedicab Bike About Us Book Now" at bounding box center [878, 158] width 278 height 66
click at [180, 597] on span at bounding box center [179, 600] width 11 height 11
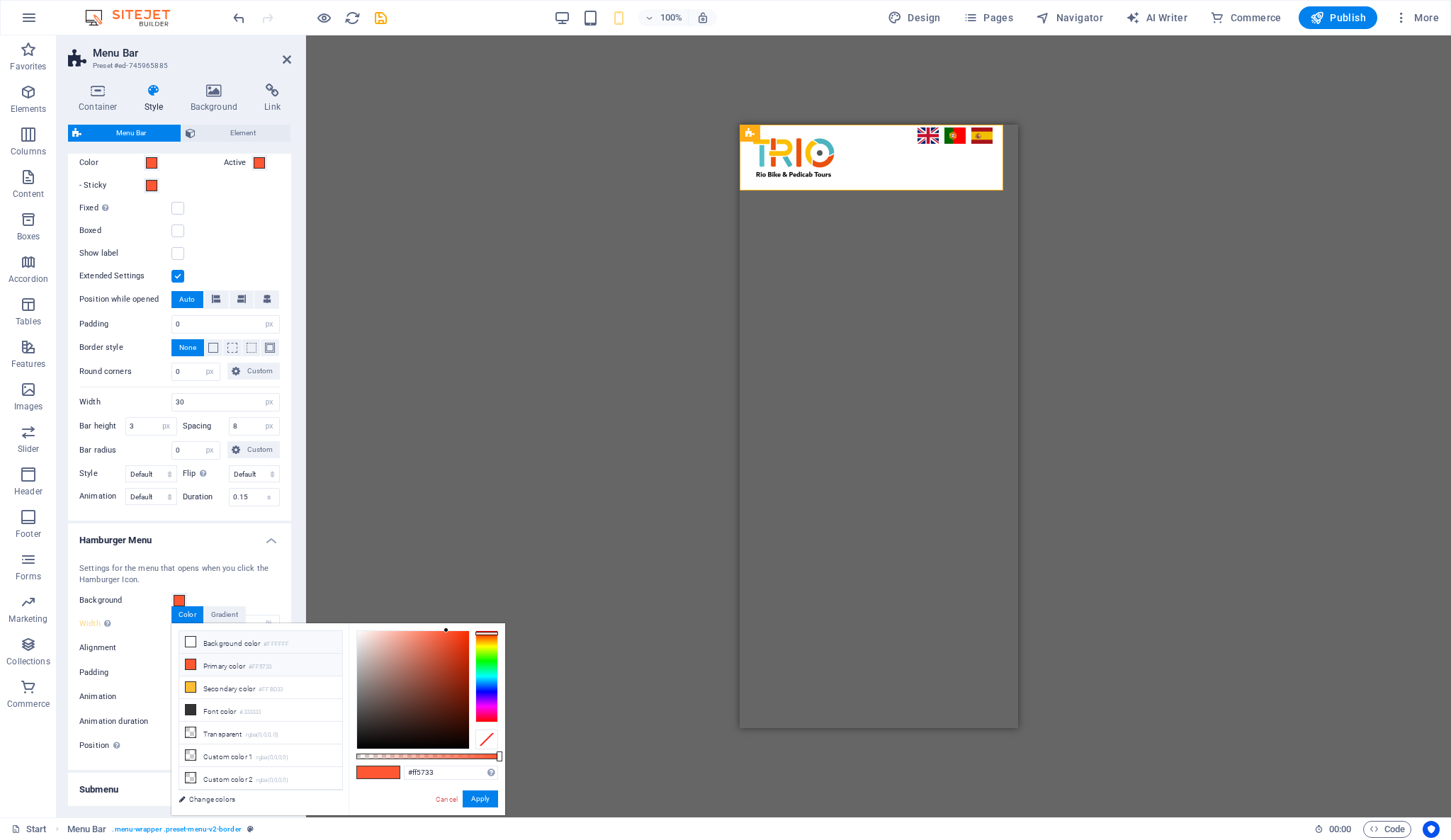
click at [191, 639] on icon at bounding box center [190, 641] width 10 height 10
type input "#ffffff"
click at [252, 576] on div "Settings for the menu that opens when you click the Hamburger Icon." at bounding box center [180, 575] width 201 height 24
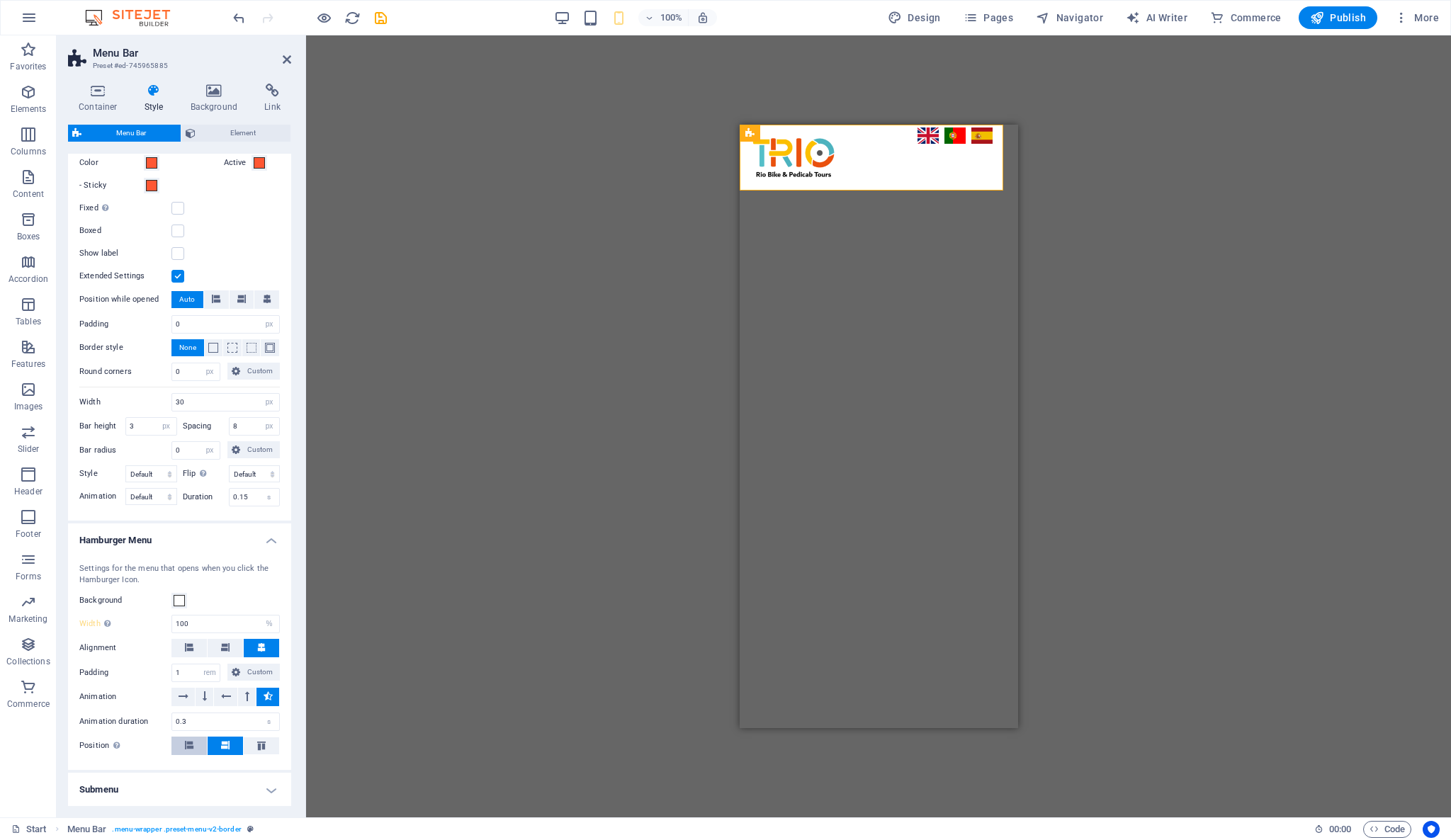
click at [201, 736] on button at bounding box center [189, 745] width 36 height 18
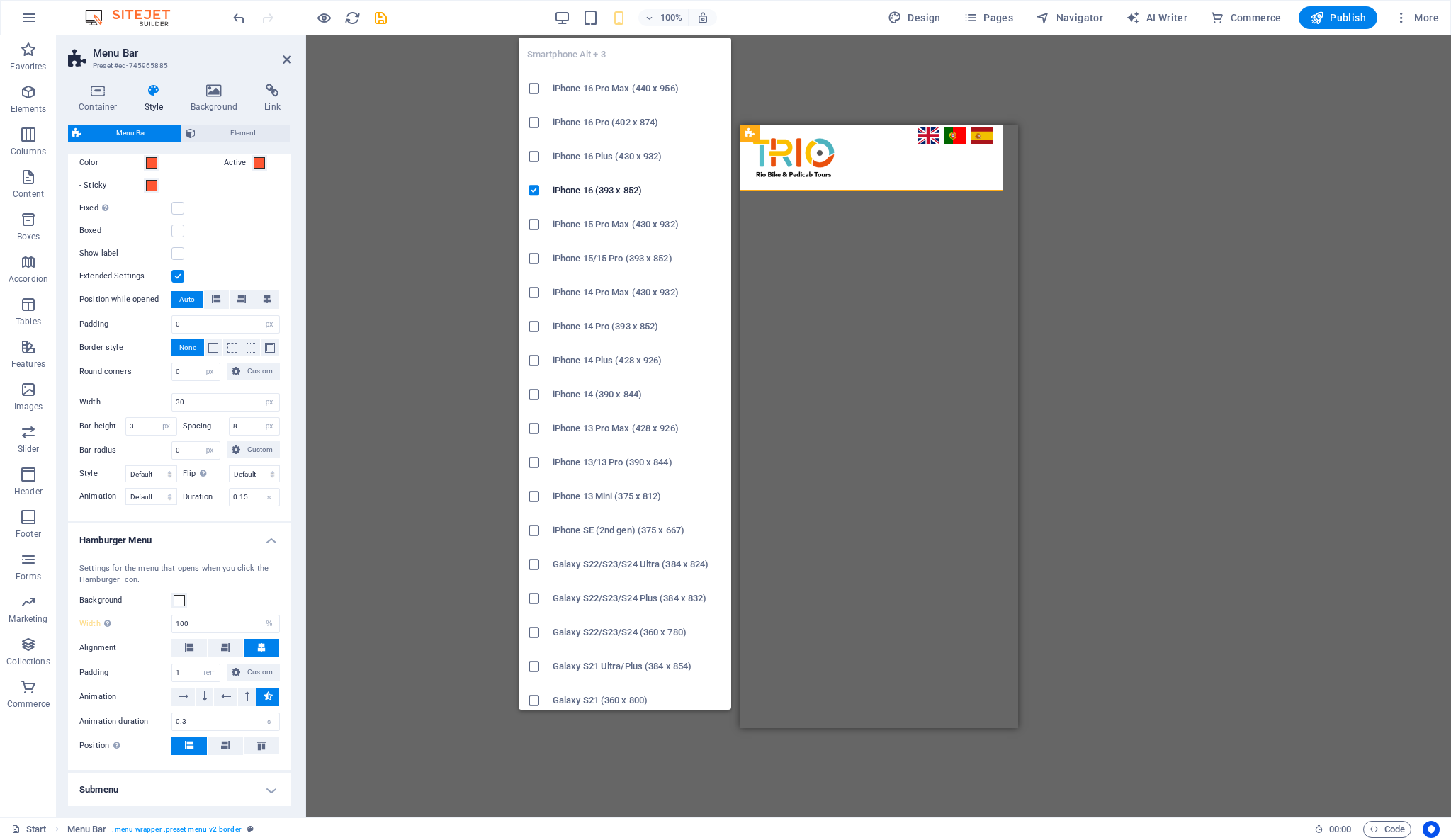
click at [625, 24] on icon "button" at bounding box center [619, 18] width 16 height 16
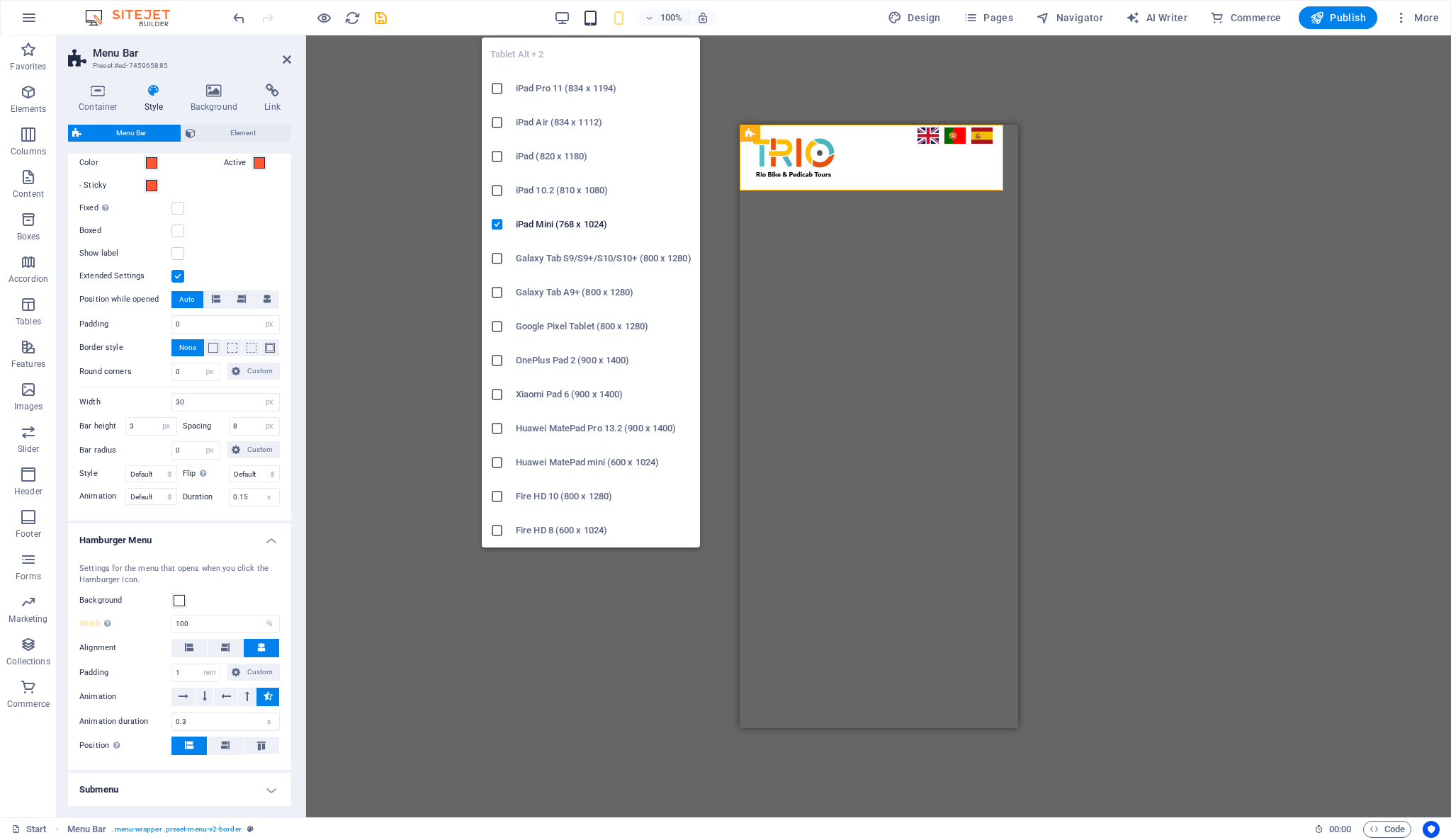
click at [594, 11] on icon "button" at bounding box center [590, 18] width 16 height 16
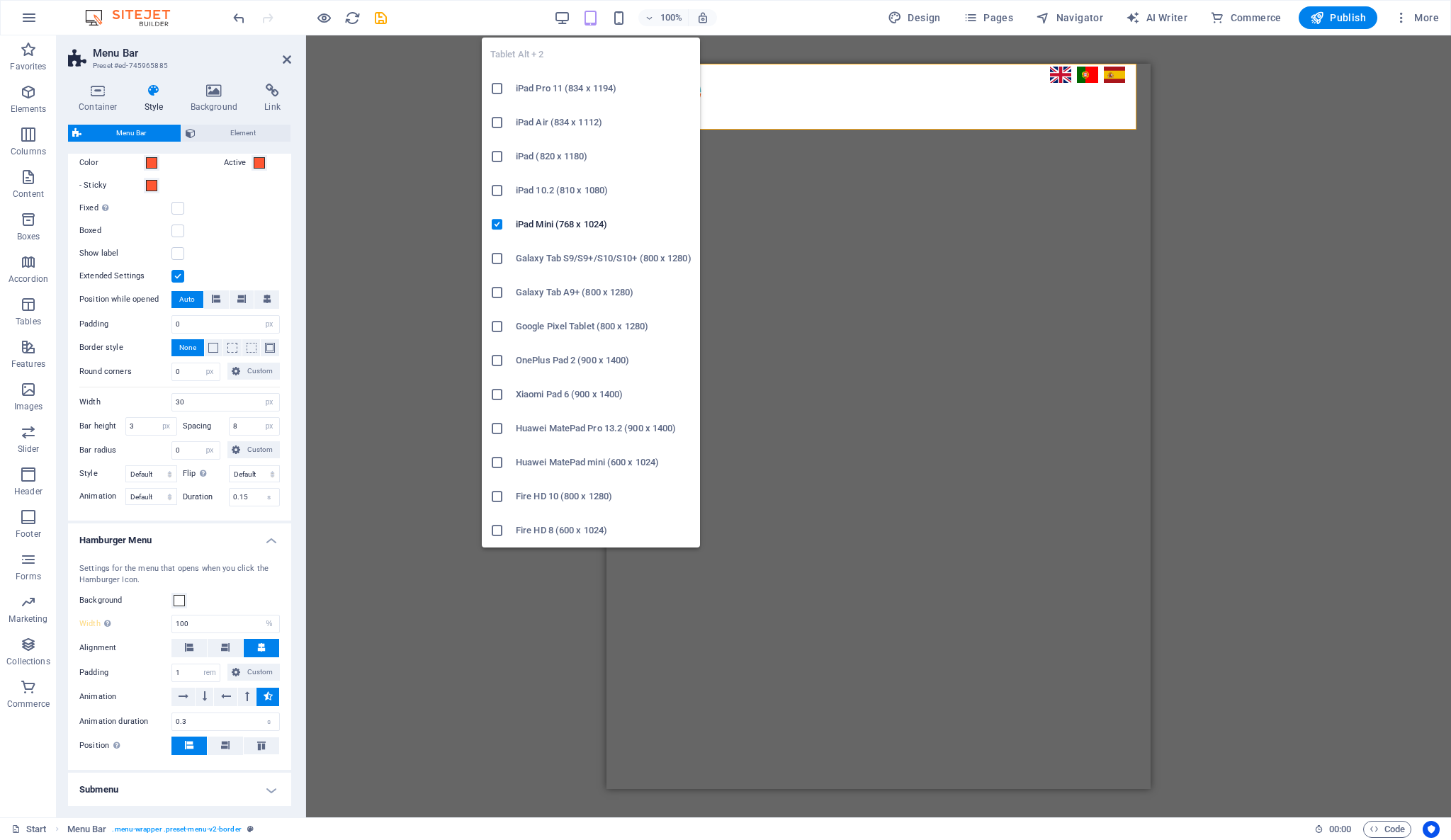
select select "DISABLED_OPTION_VALUE"
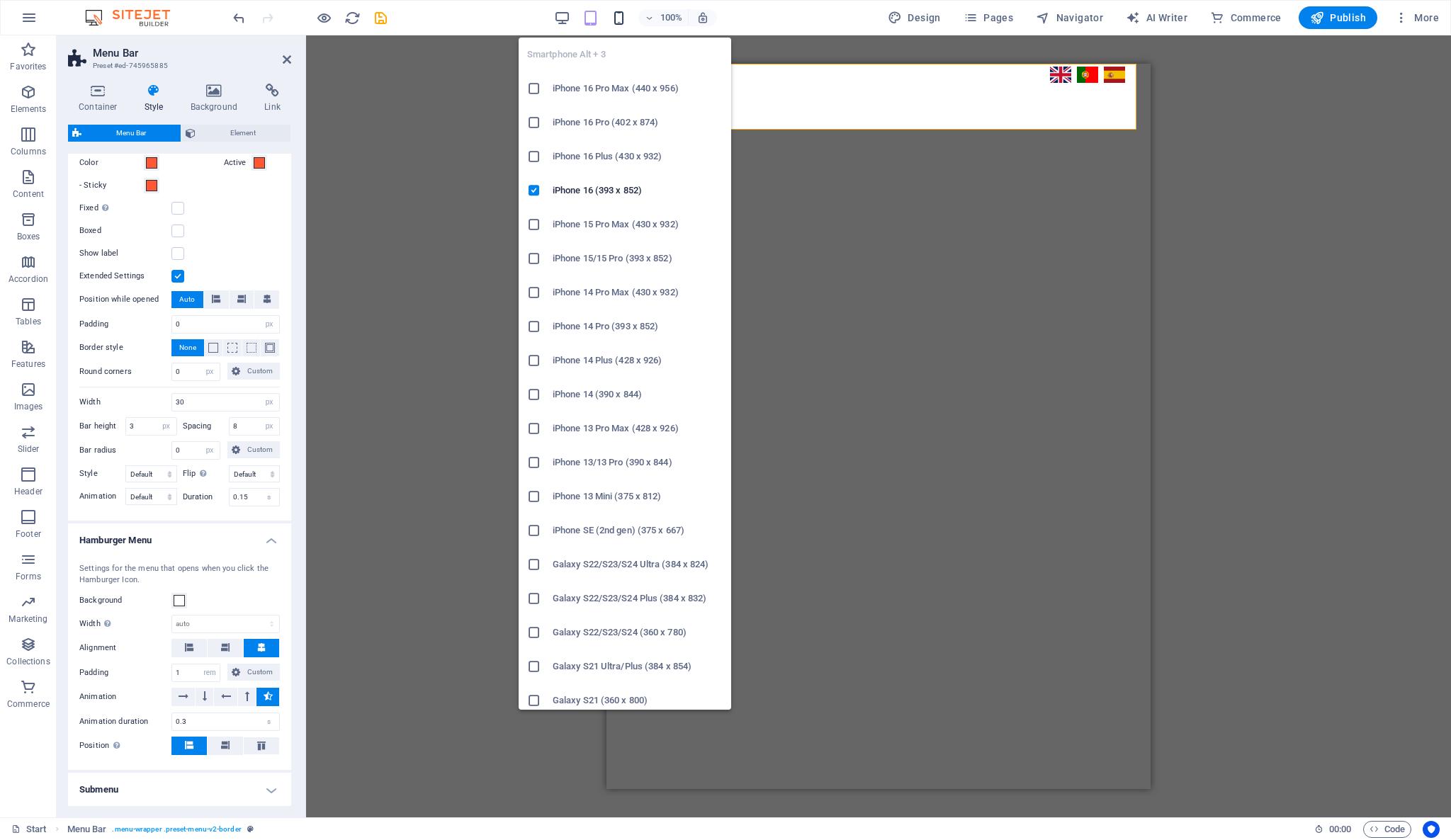
click at [623, 16] on icon "button" at bounding box center [619, 18] width 16 height 16
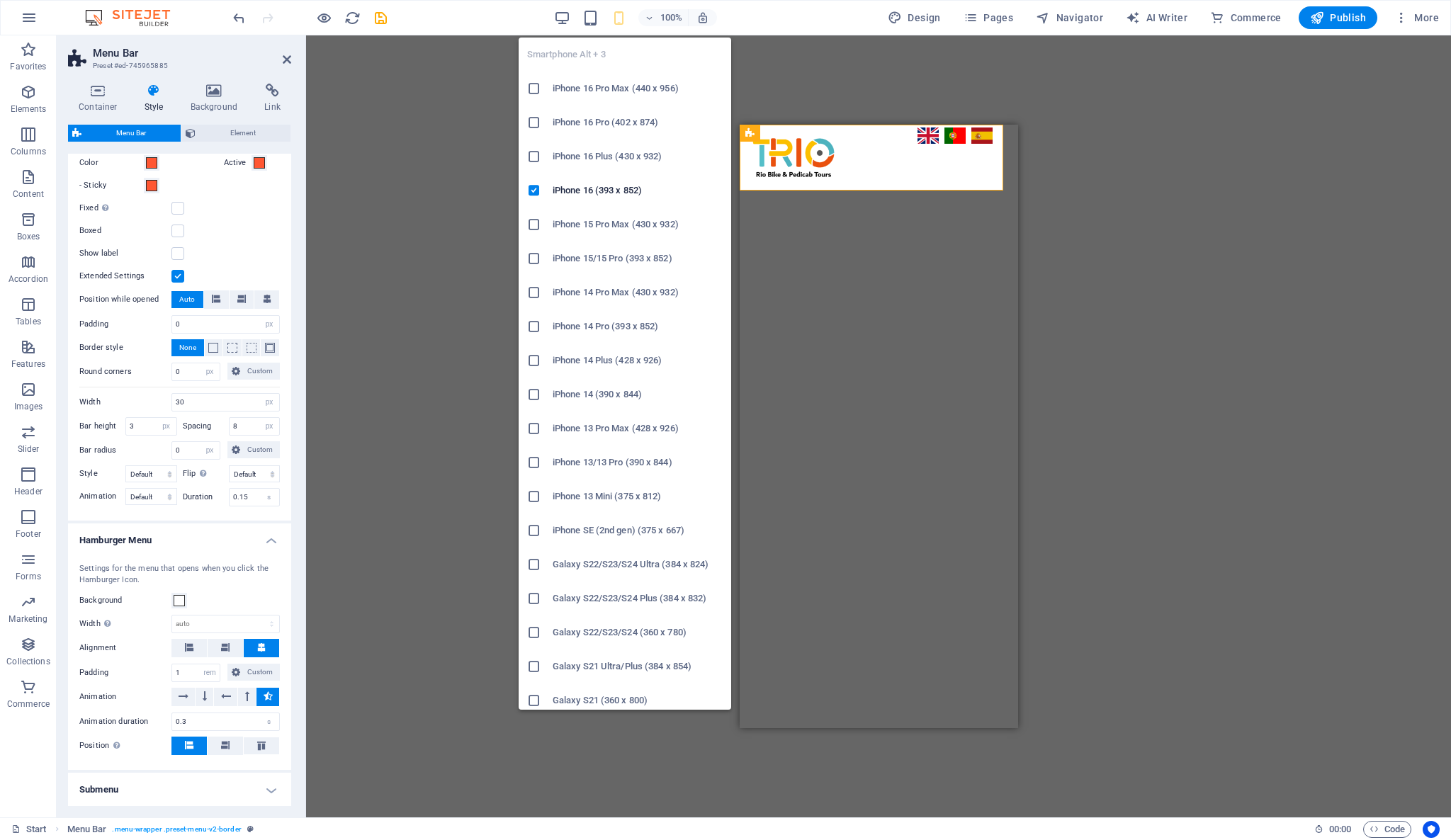
type input "100"
select select "%"
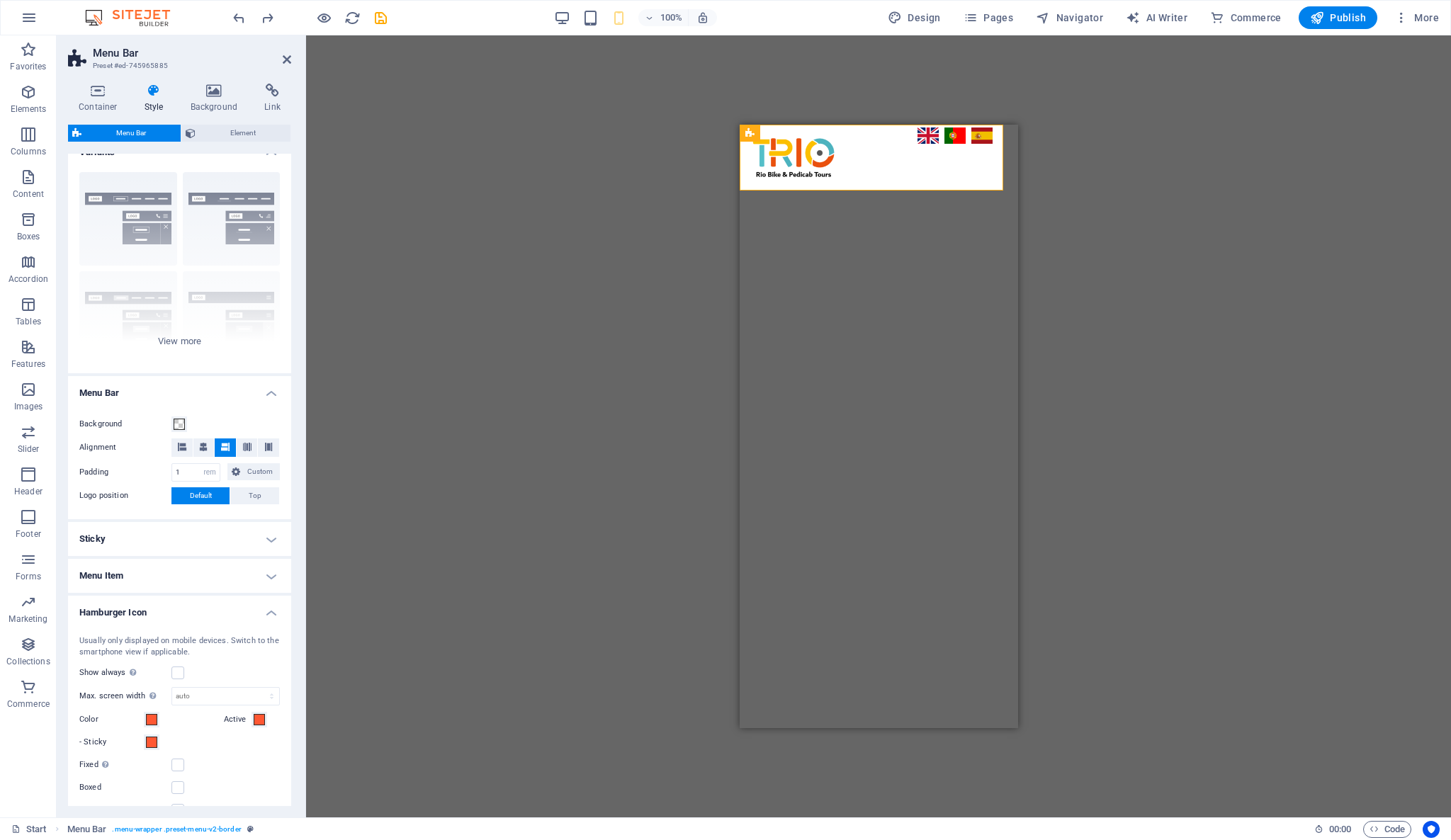
scroll to position [0, 0]
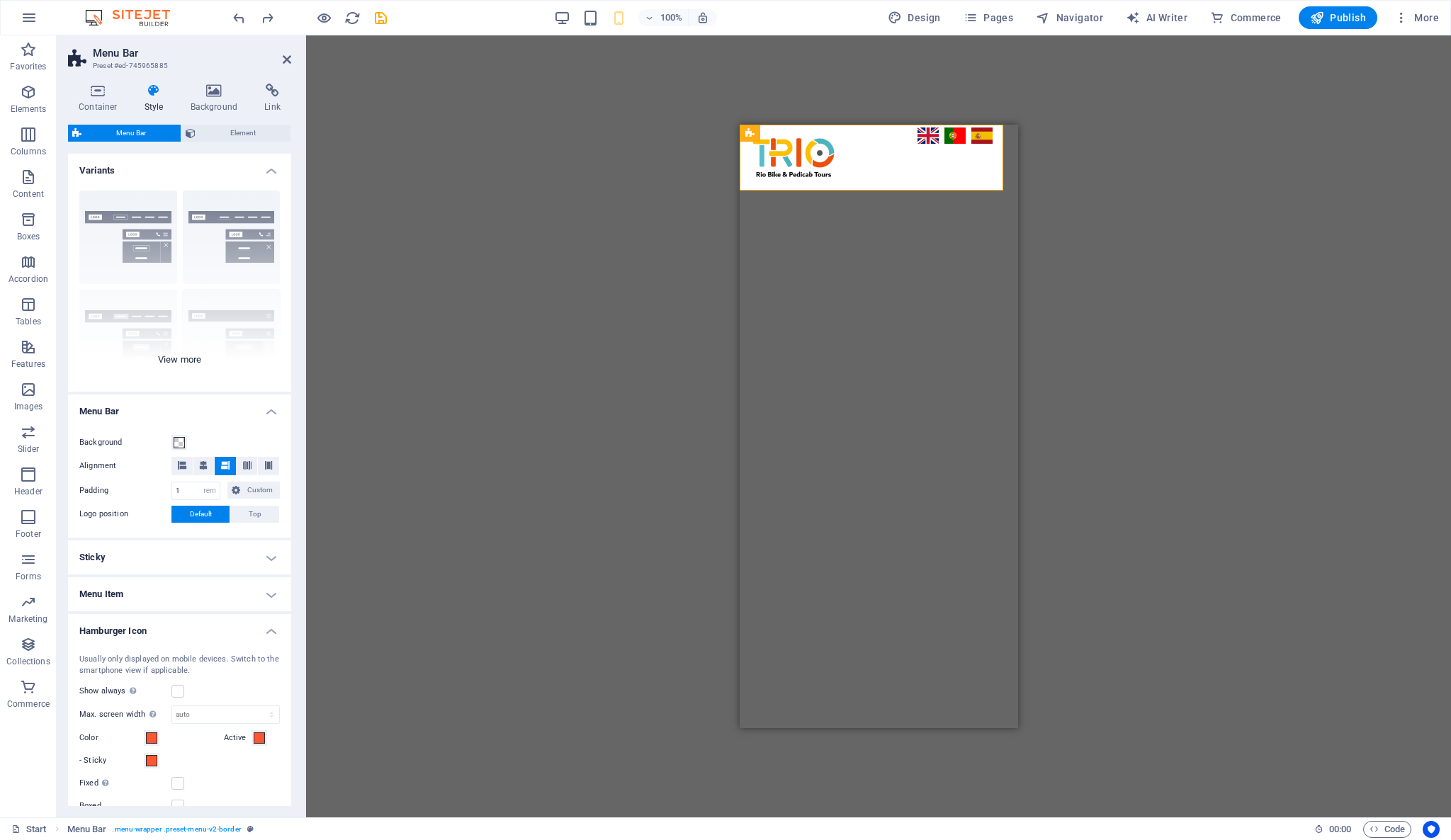
click at [193, 356] on div "Border Centered Default Fixed Loki Trigger Wide XXL" at bounding box center [180, 285] width 224 height 213
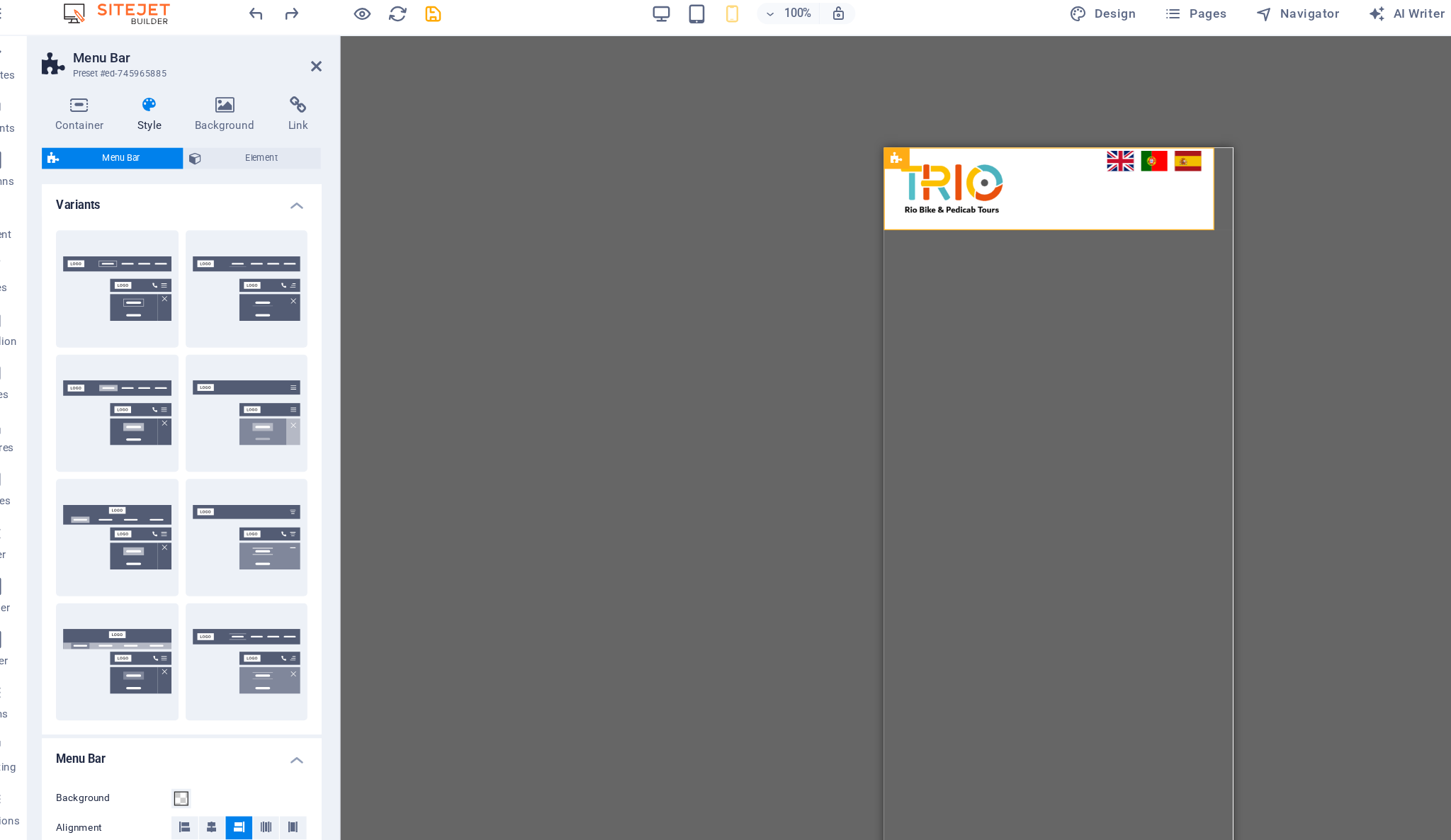
click at [116, 340] on div "Default" at bounding box center [128, 337] width 98 height 93
click at [117, 340] on div "Default" at bounding box center [128, 337] width 98 height 93
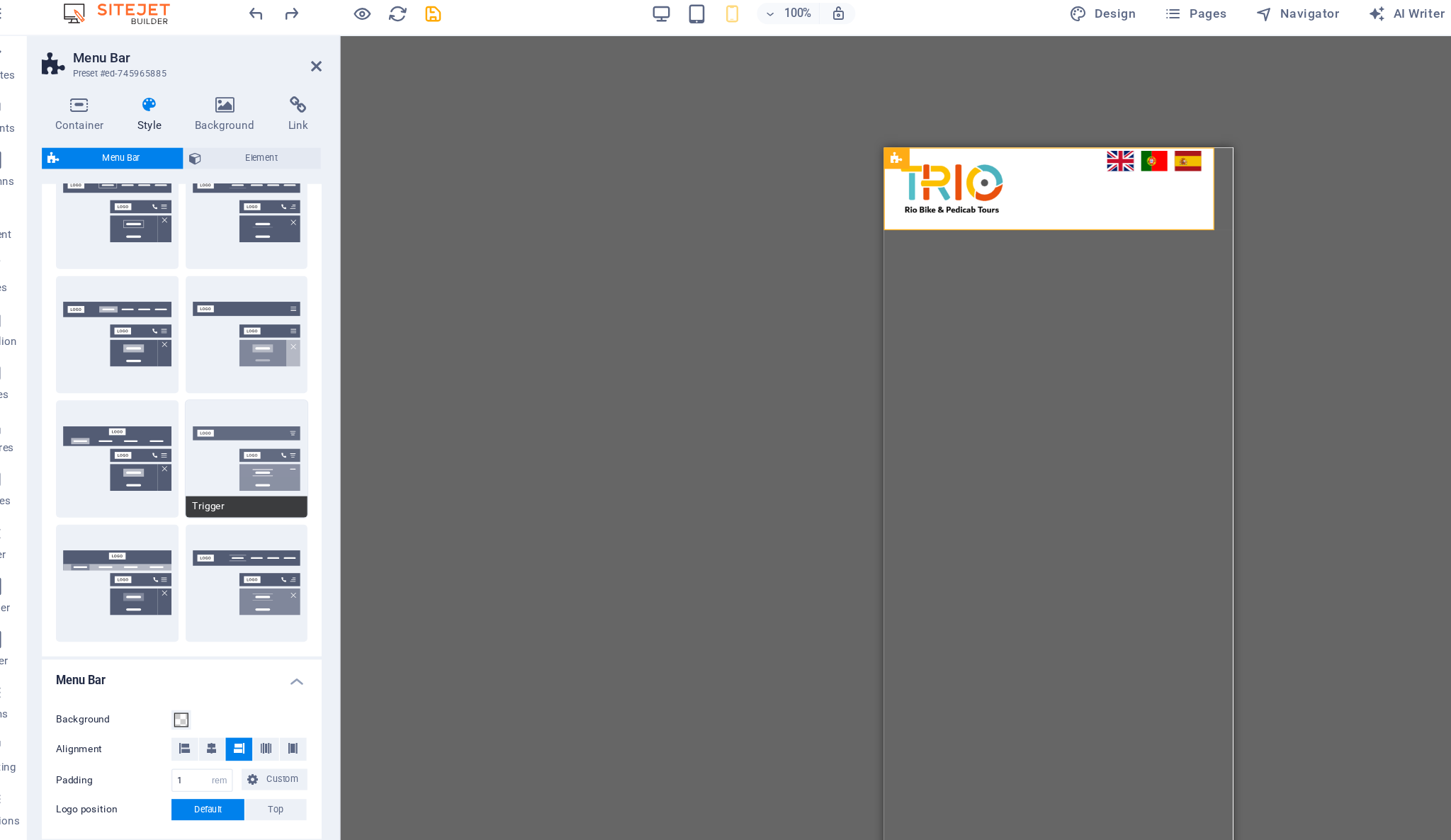
scroll to position [125, 0]
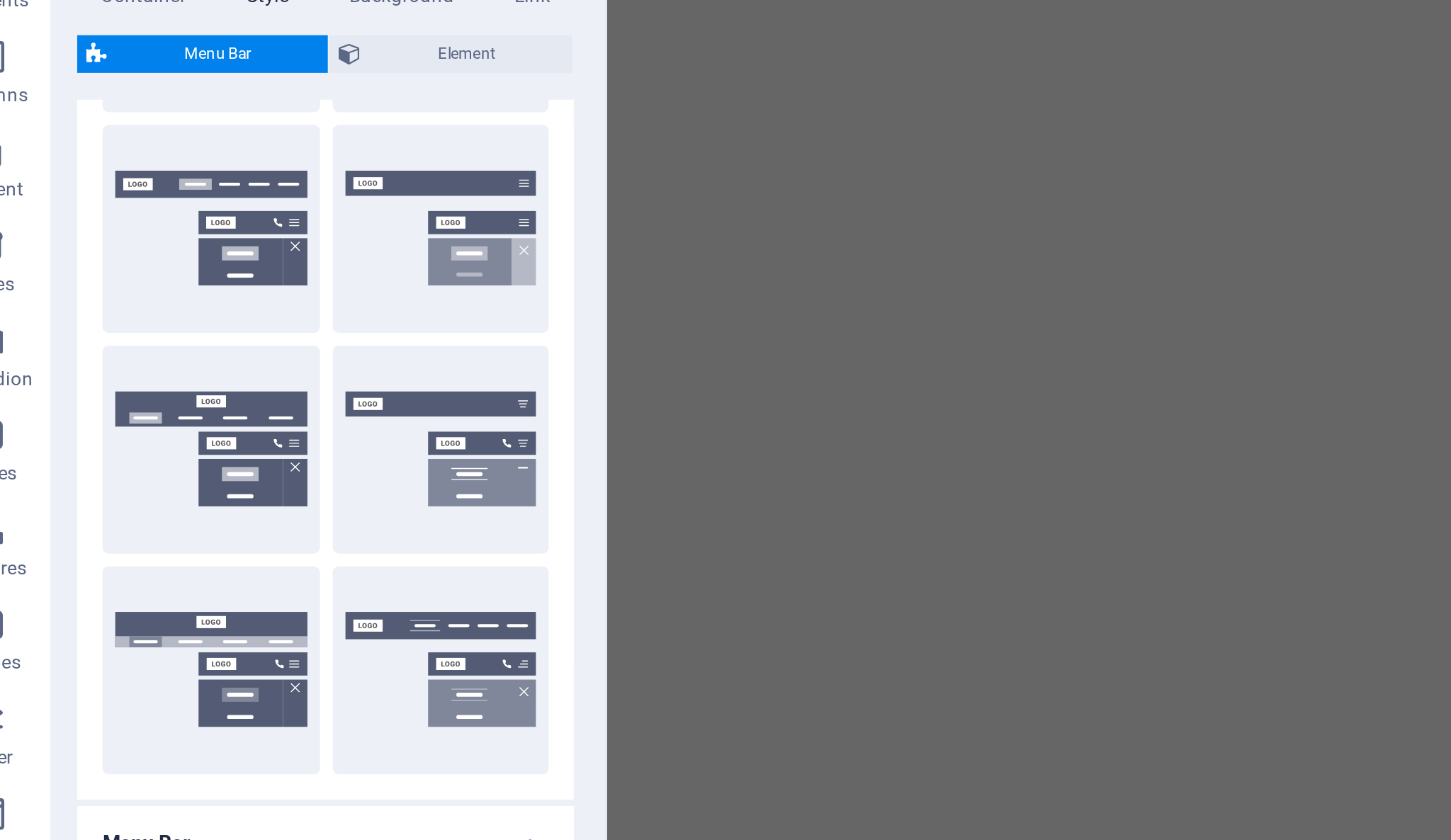
click at [127, 230] on div "Default" at bounding box center [128, 212] width 98 height 93
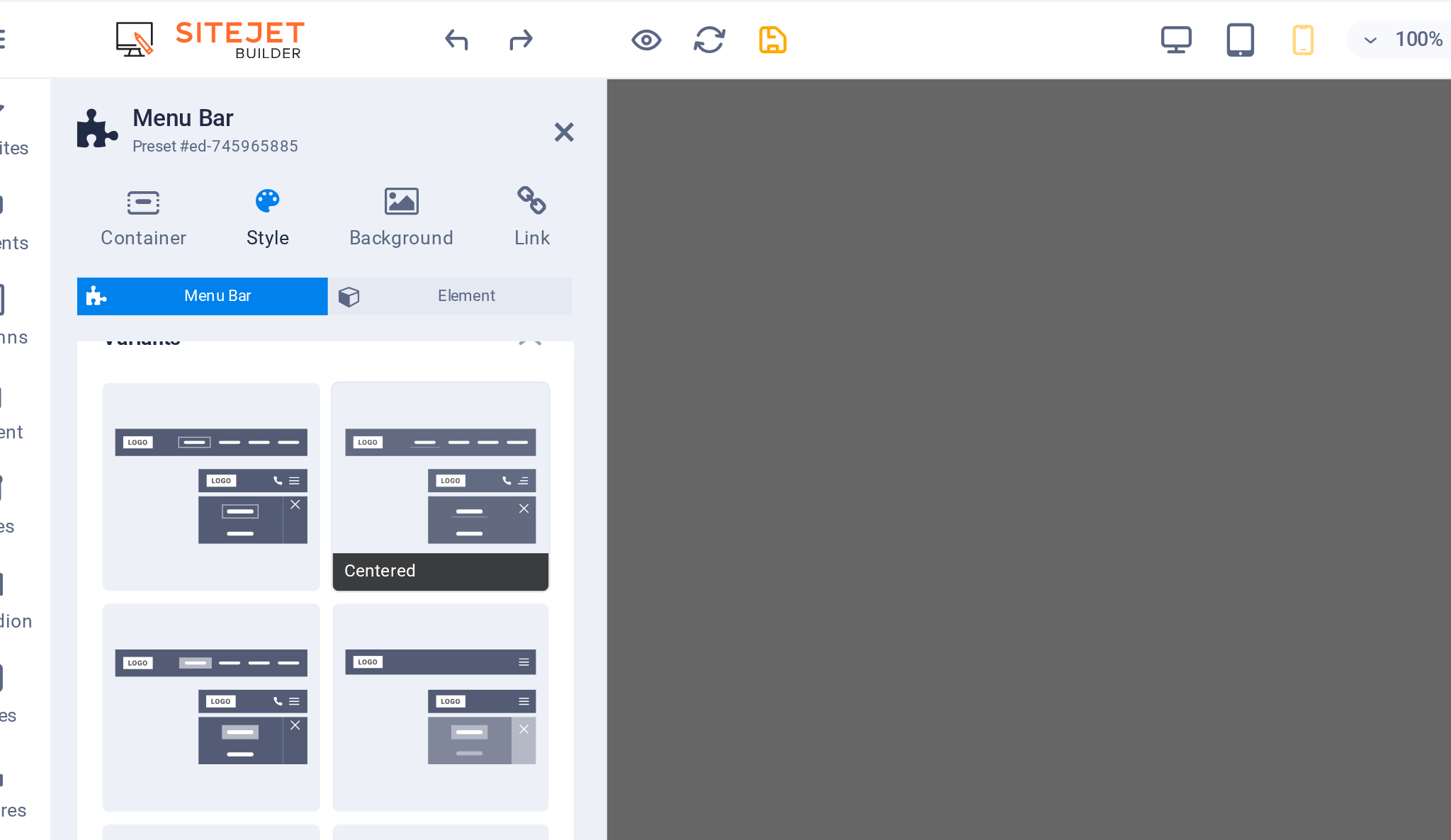
scroll to position [0, 0]
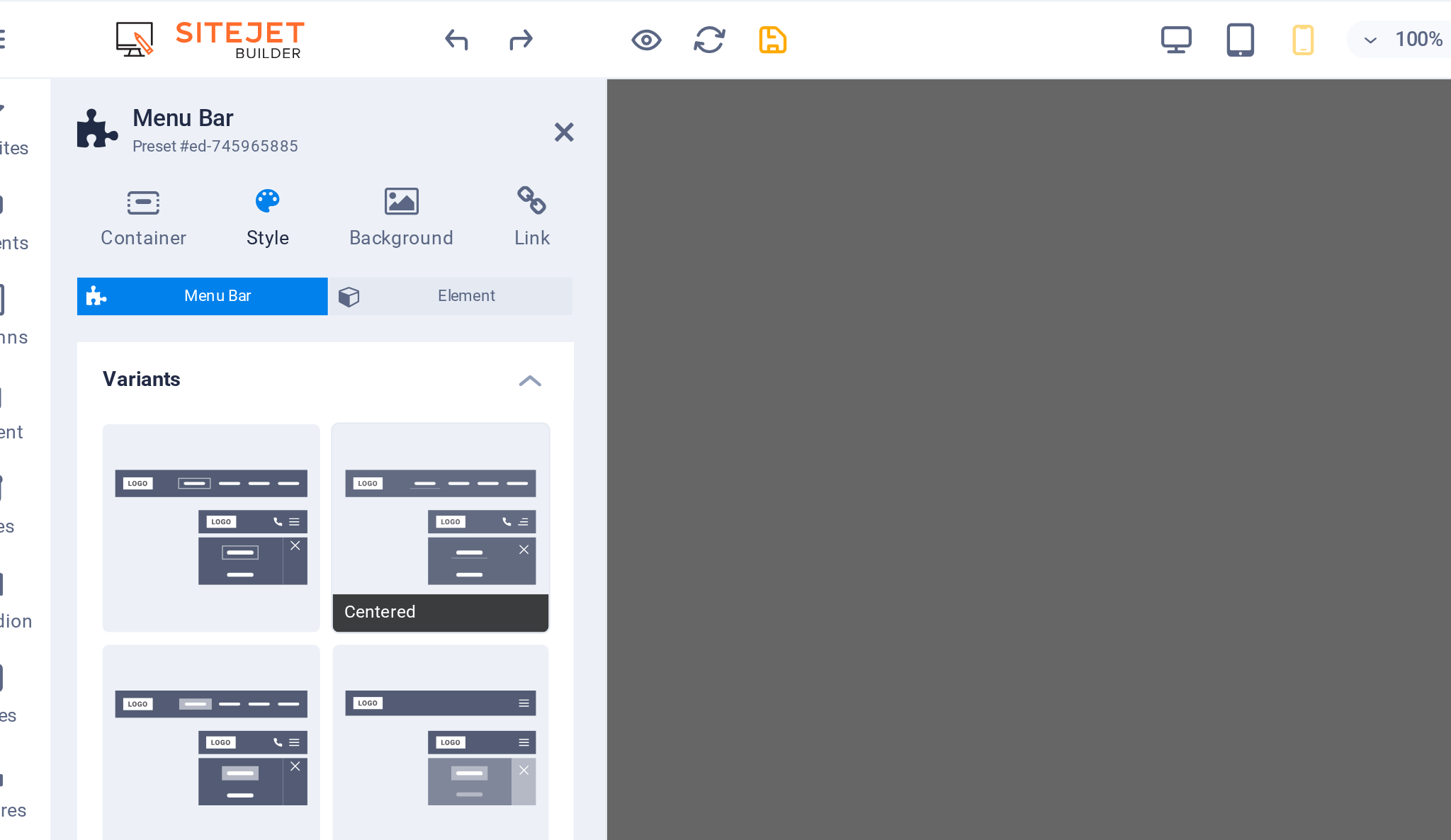
click at [229, 216] on button "Centered" at bounding box center [231, 237] width 98 height 93
type input "0.5"
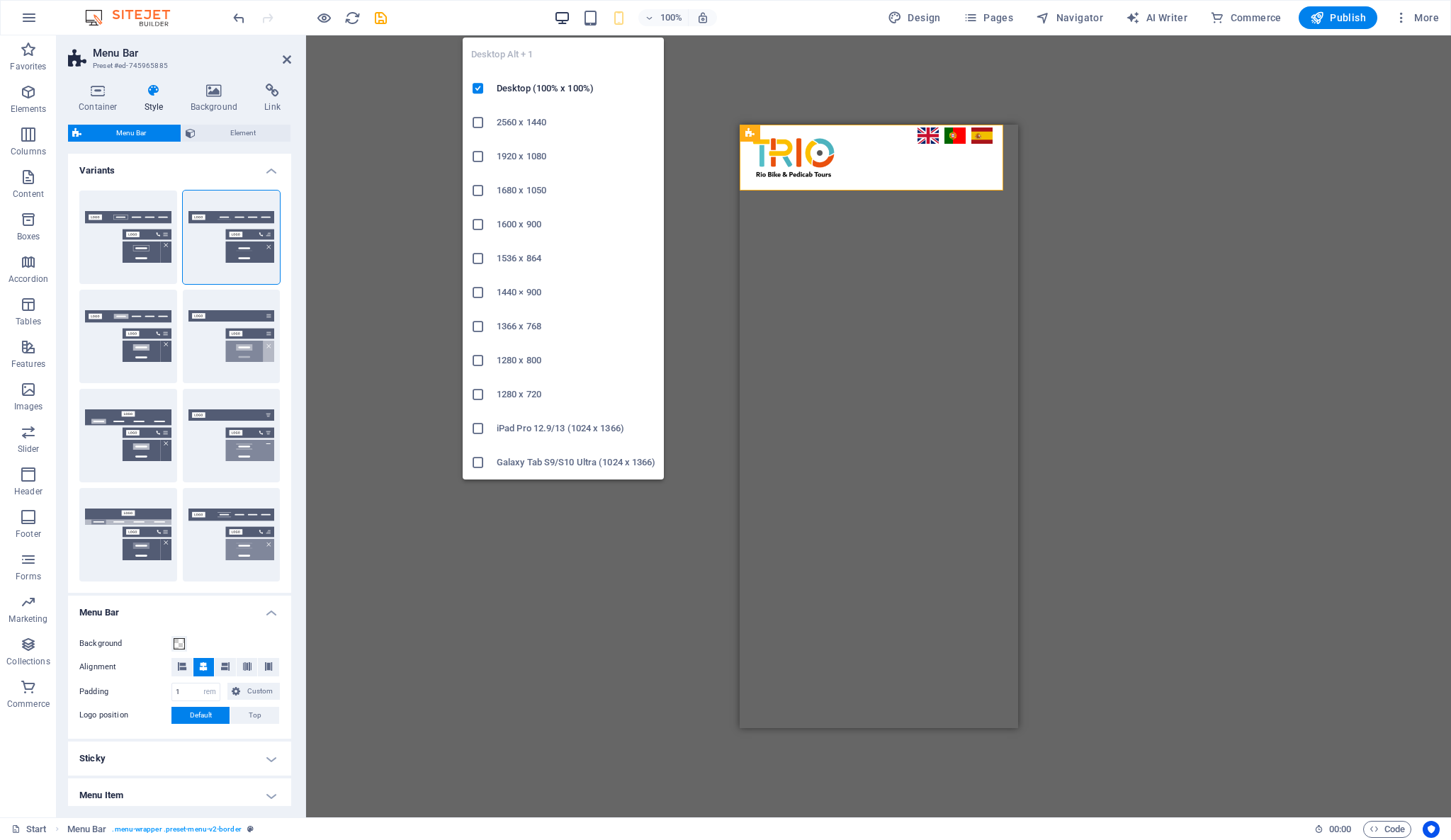
click at [559, 20] on icon "button" at bounding box center [562, 18] width 16 height 16
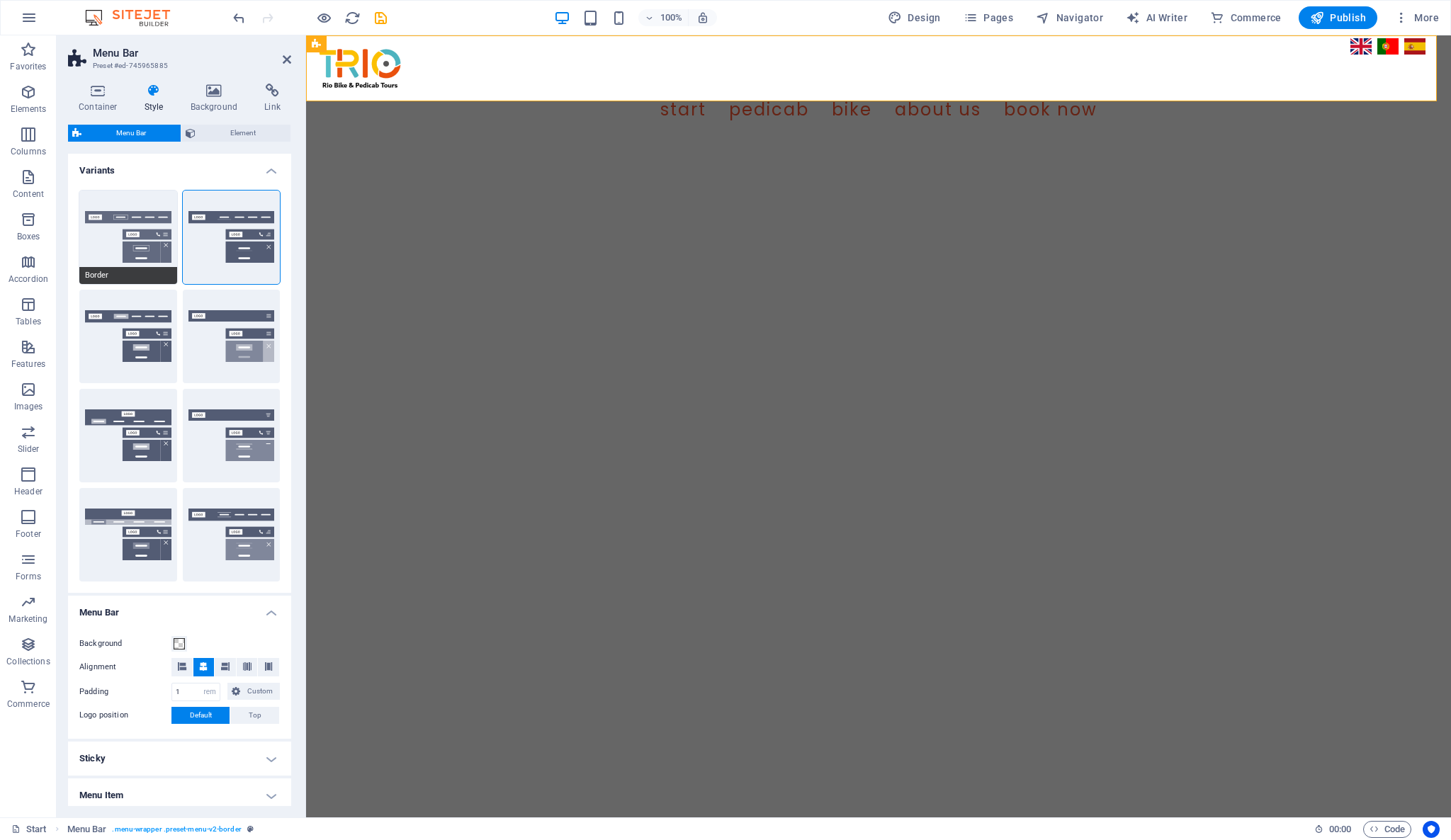
click at [156, 233] on button "Border" at bounding box center [128, 237] width 98 height 93
select select "DISABLED_OPTION_VALUE"
type input "0.3"
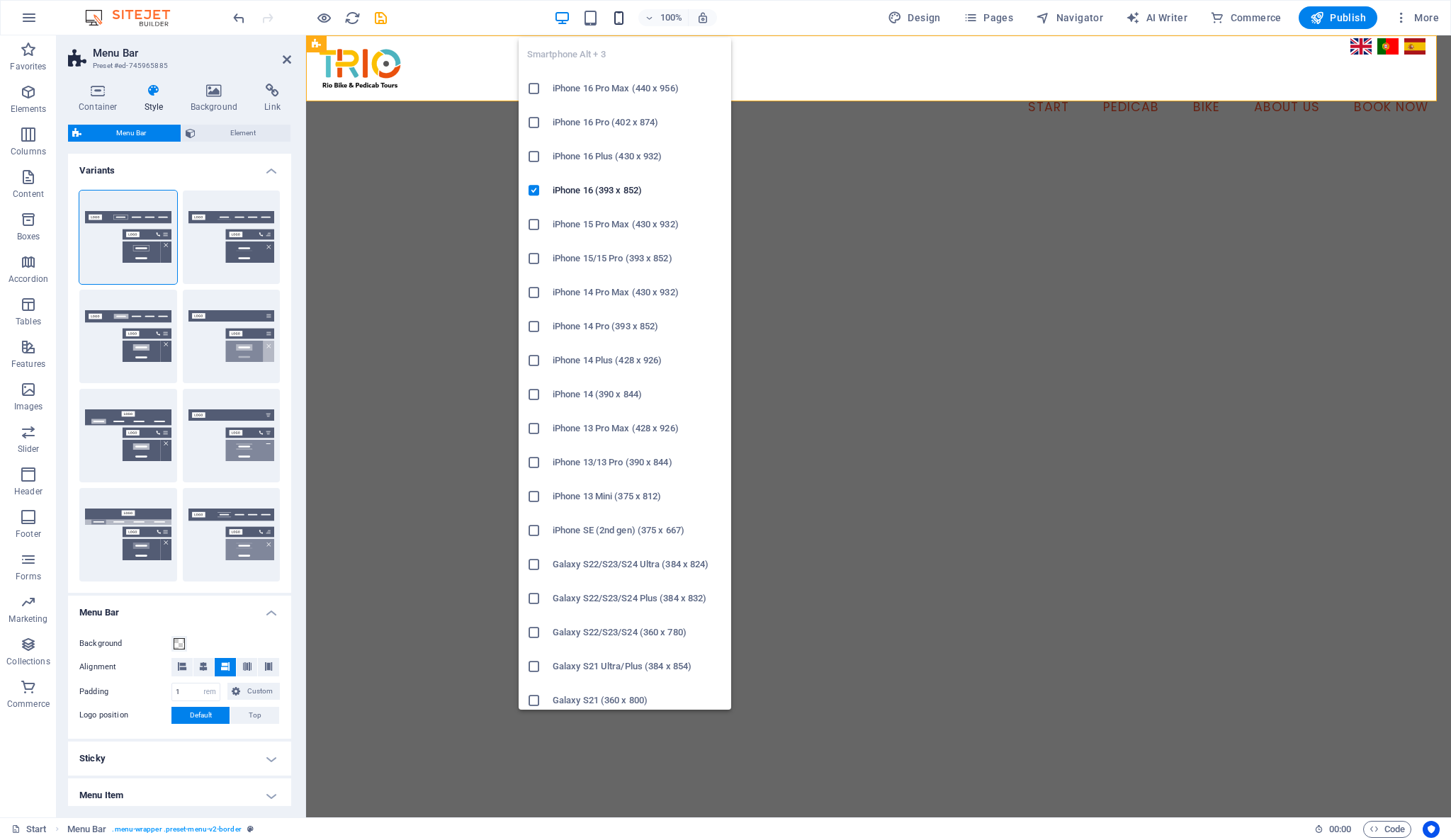
click at [625, 16] on icon "button" at bounding box center [619, 18] width 16 height 16
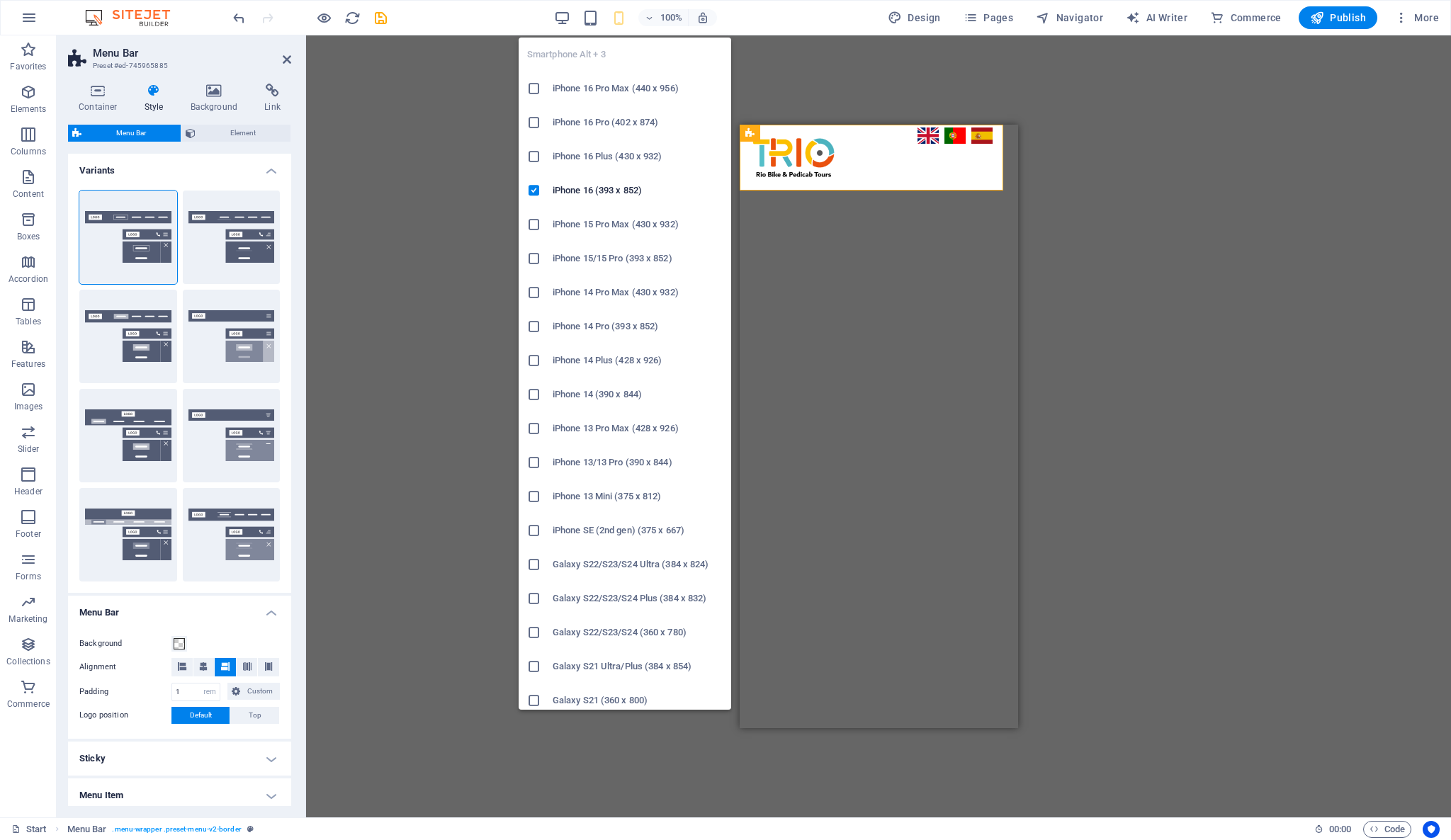
type input "100"
select select "%"
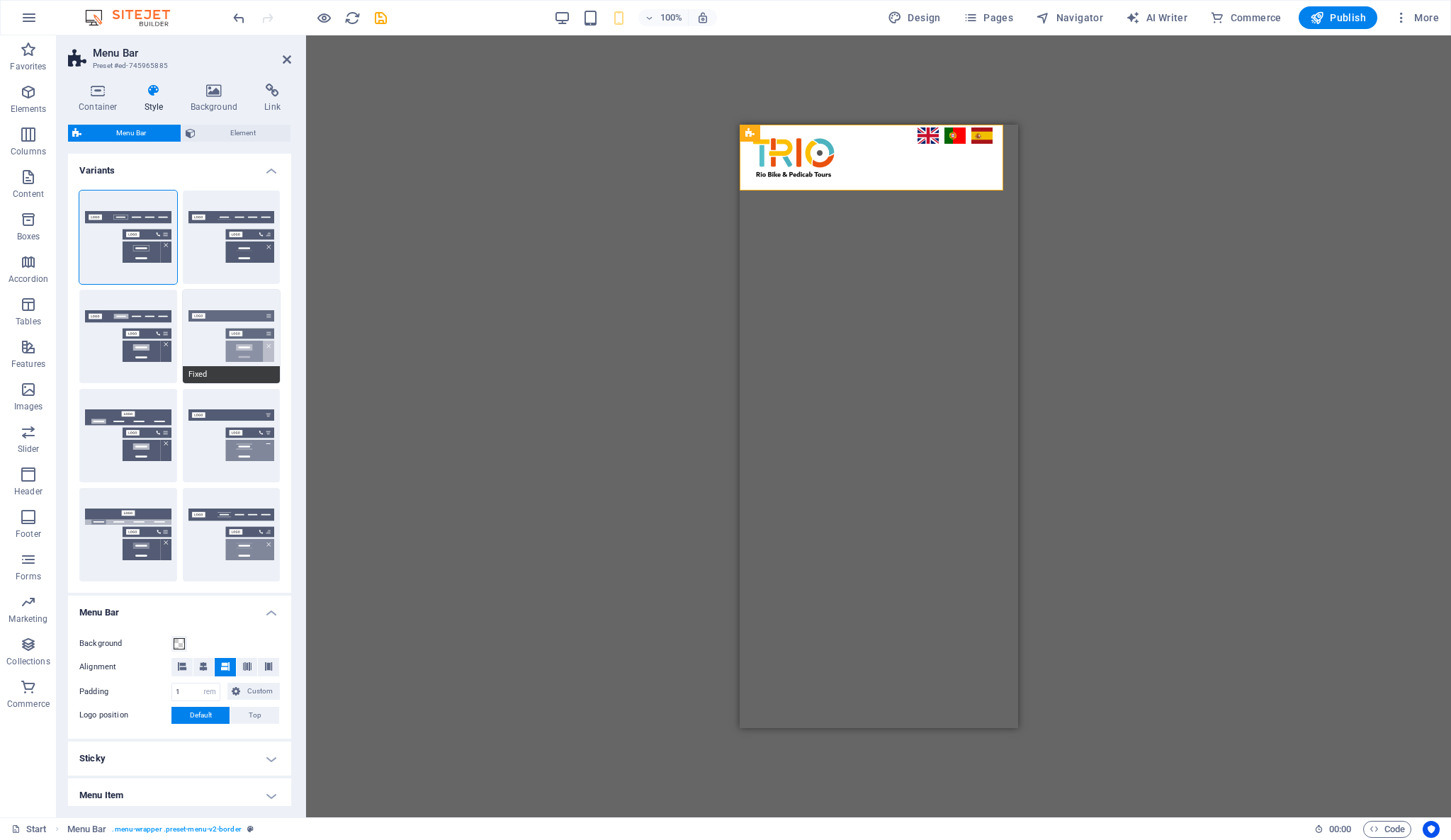
click at [256, 339] on button "Fixed" at bounding box center [231, 337] width 98 height 93
type input "80"
type input "0.8"
click at [152, 349] on div "Default" at bounding box center [128, 337] width 98 height 93
click at [162, 358] on div "Default" at bounding box center [128, 337] width 98 height 93
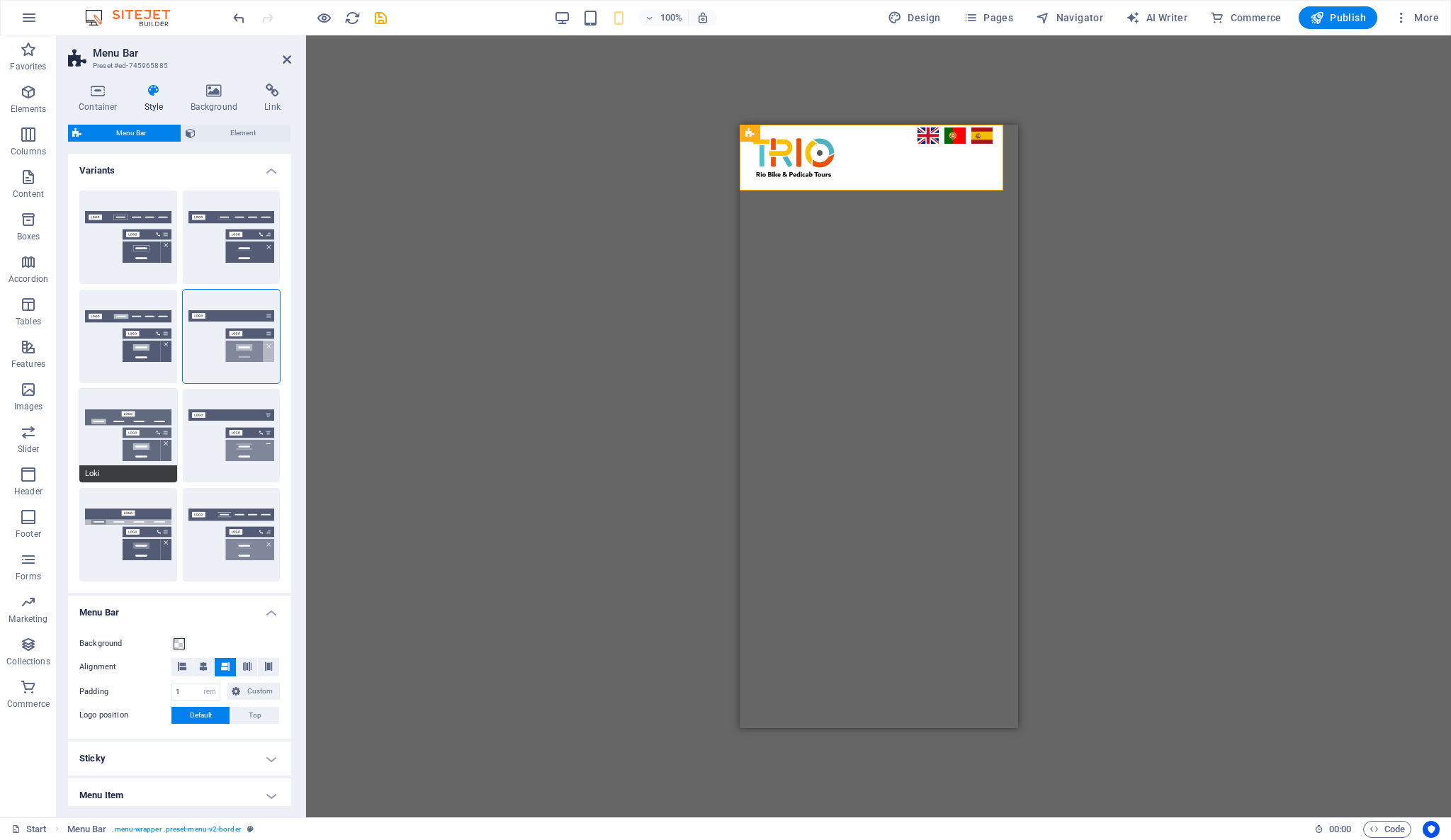
click at [159, 410] on button "Loki" at bounding box center [128, 435] width 98 height 93
select select "DISABLED_OPTION_VALUE"
type input "2"
type input "1"
type input "100"
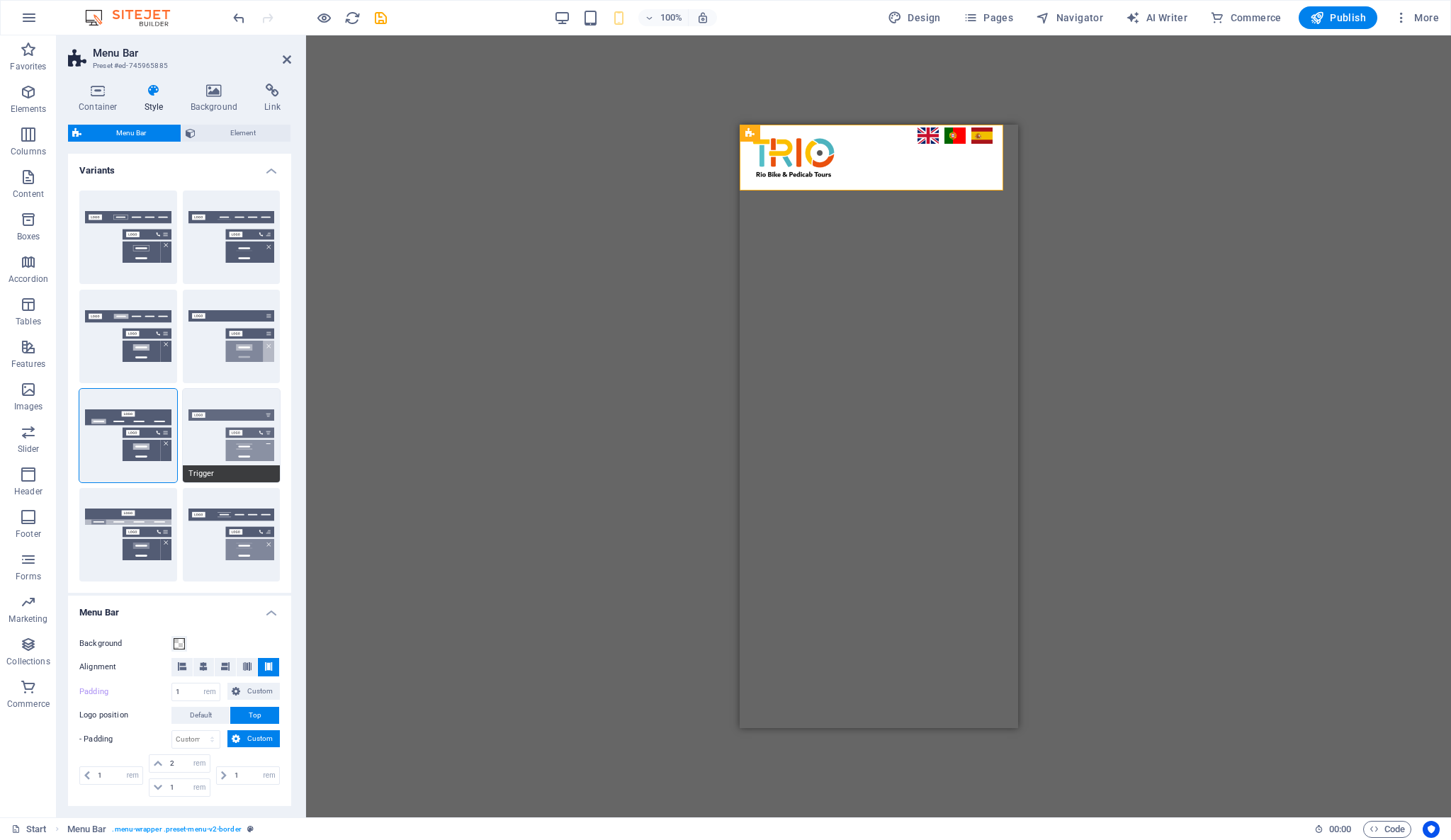
click at [244, 435] on button "Trigger" at bounding box center [231, 435] width 98 height 93
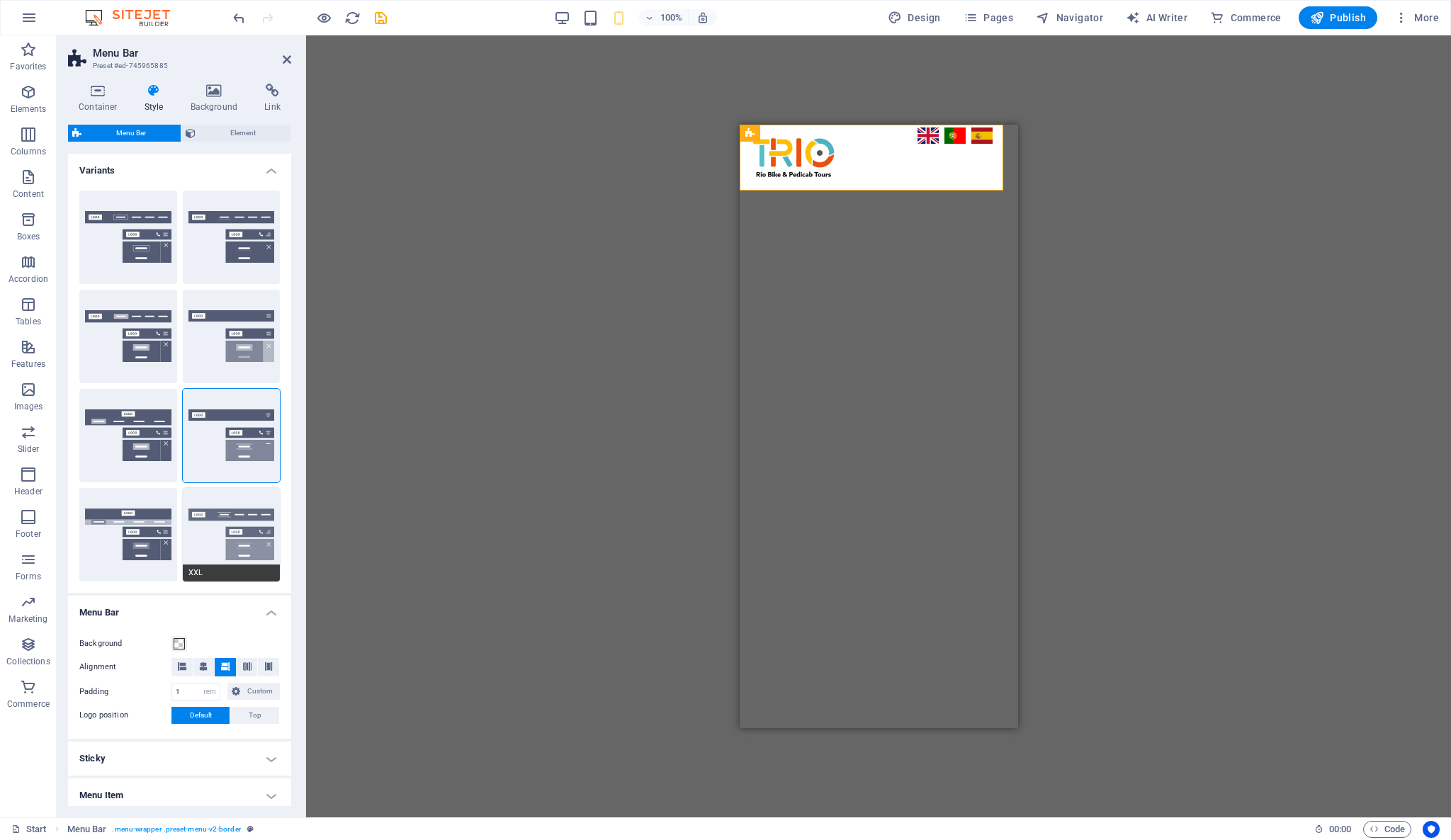
click at [236, 505] on button "XXL" at bounding box center [231, 534] width 98 height 93
type input "0.5"
click at [141, 554] on button "Wide" at bounding box center [128, 534] width 98 height 93
type input "2"
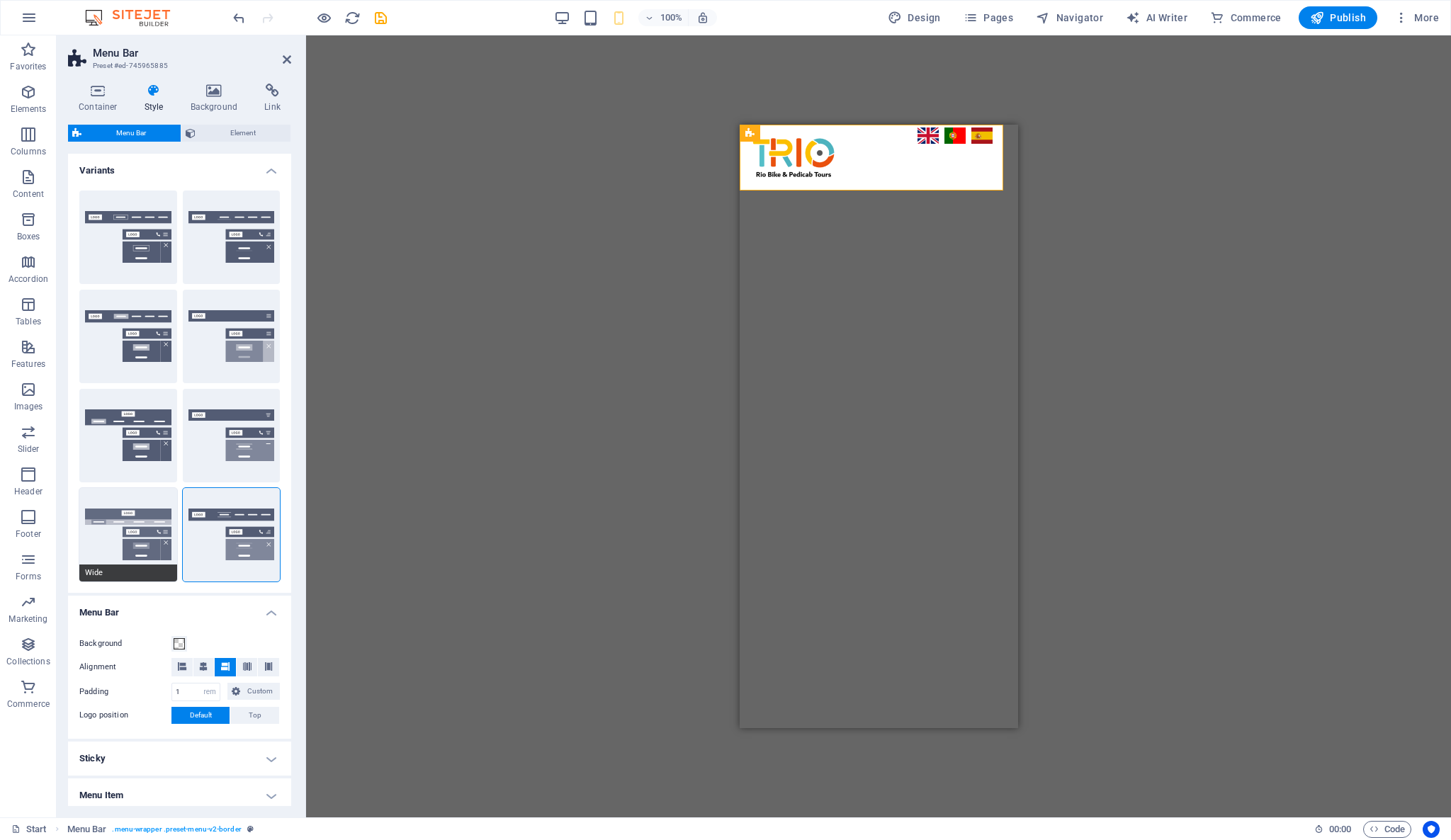
type input "2"
type input "0.3"
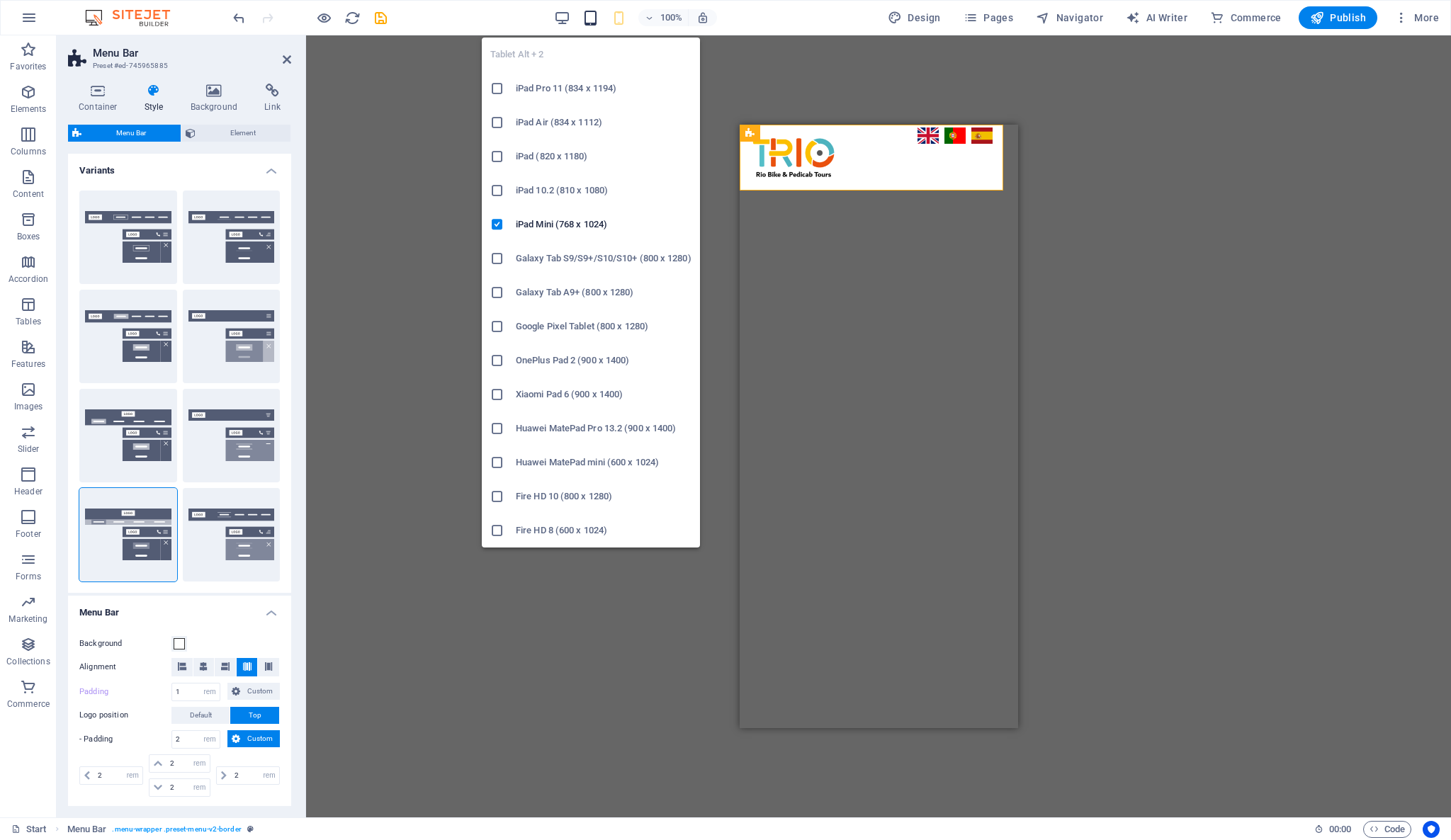
click at [591, 17] on icon "button" at bounding box center [590, 18] width 16 height 16
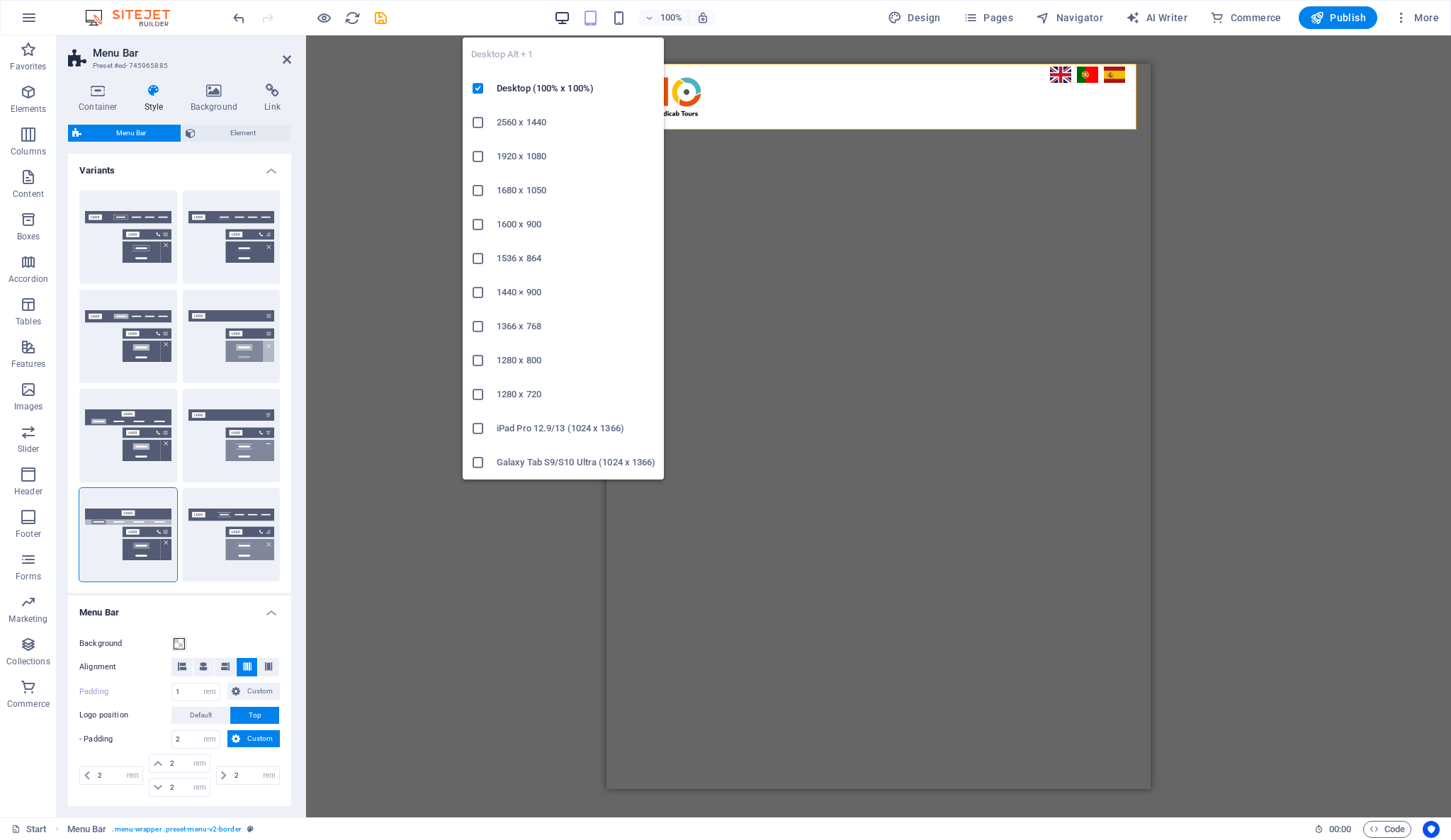
click at [568, 21] on icon "button" at bounding box center [562, 18] width 16 height 16
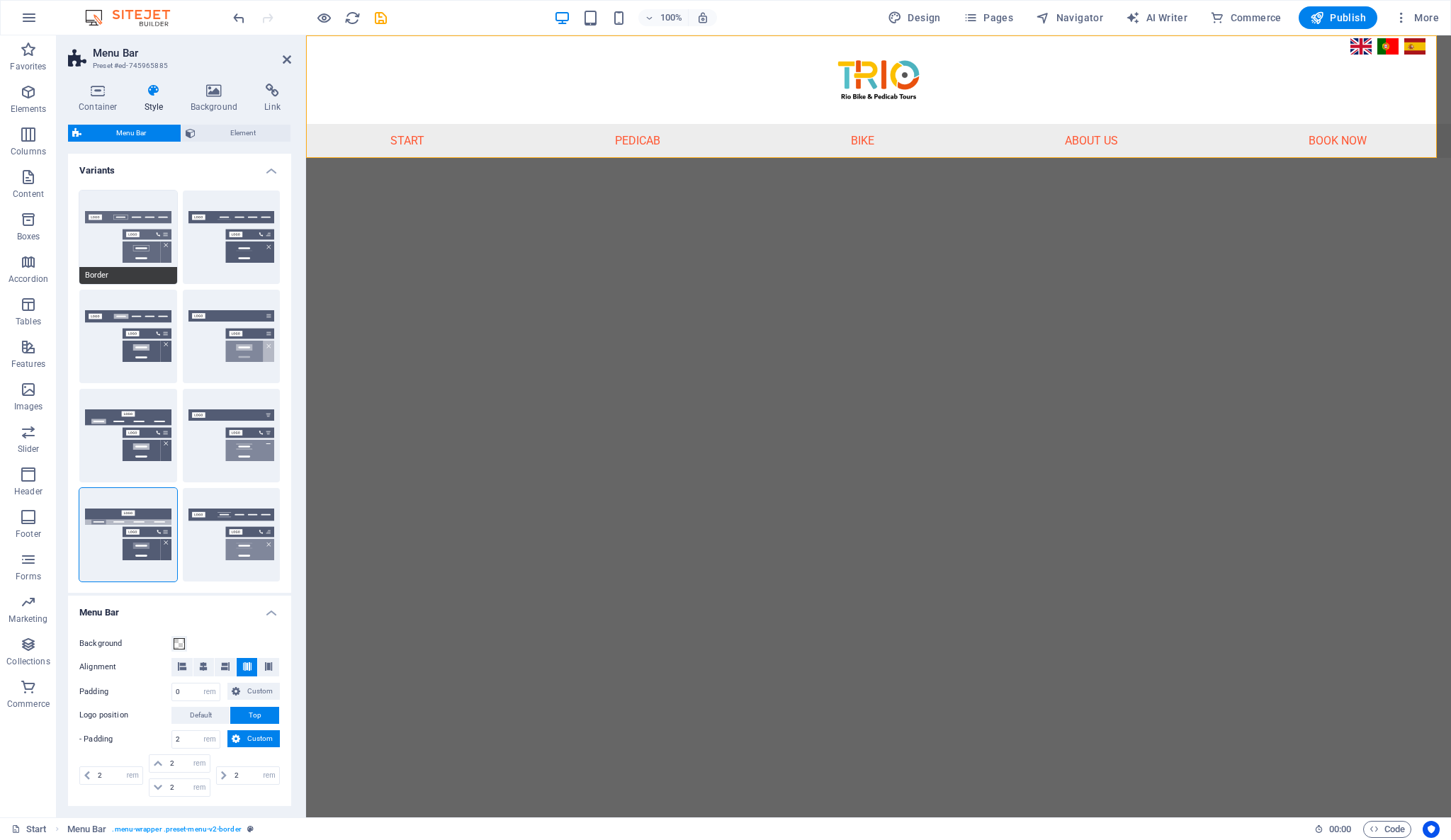
click at [138, 253] on button "Border" at bounding box center [128, 237] width 98 height 93
type input "1"
select select "DISABLED_OPTION_VALUE"
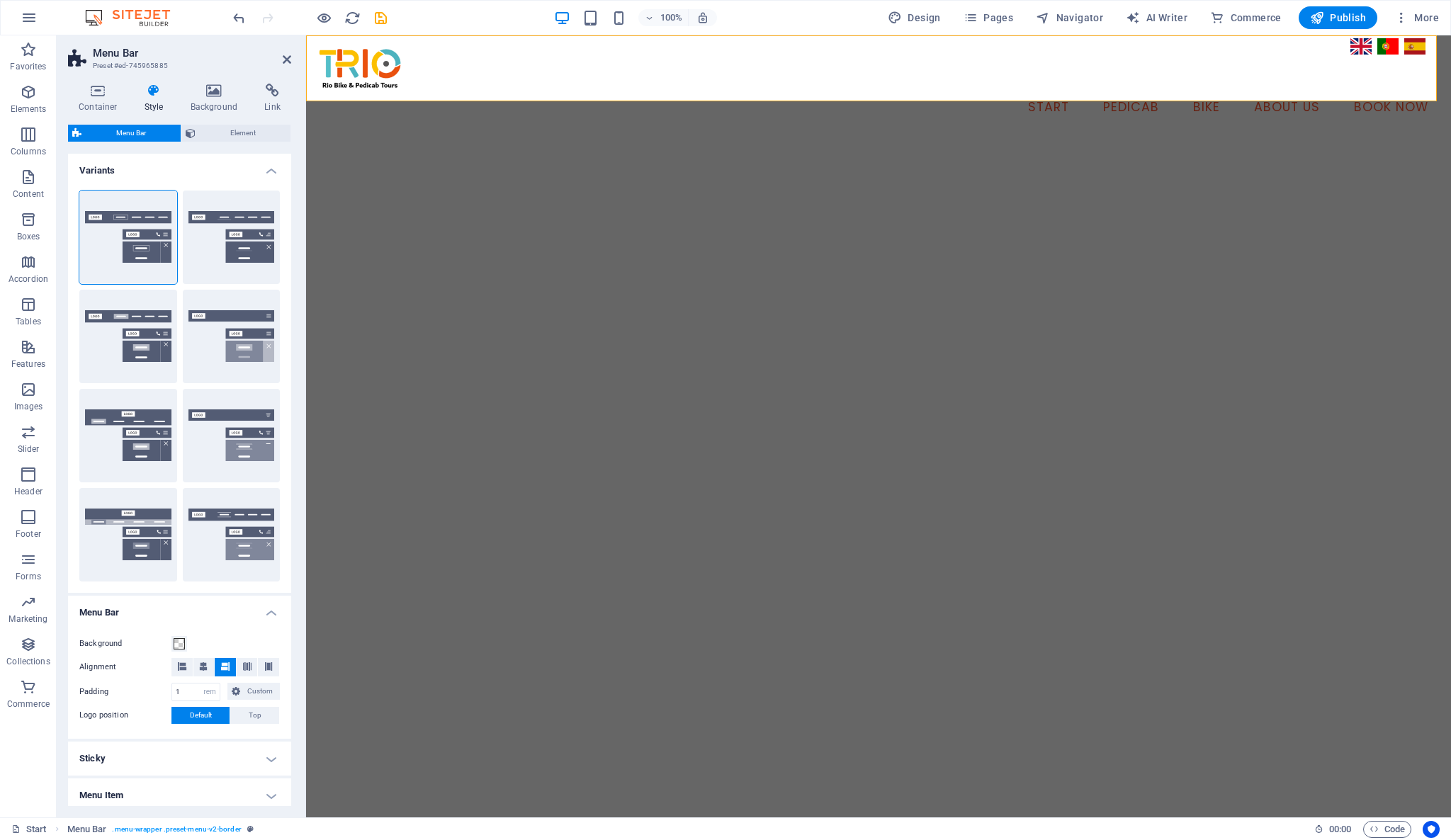
click at [268, 174] on h4 "Variants" at bounding box center [180, 166] width 224 height 26
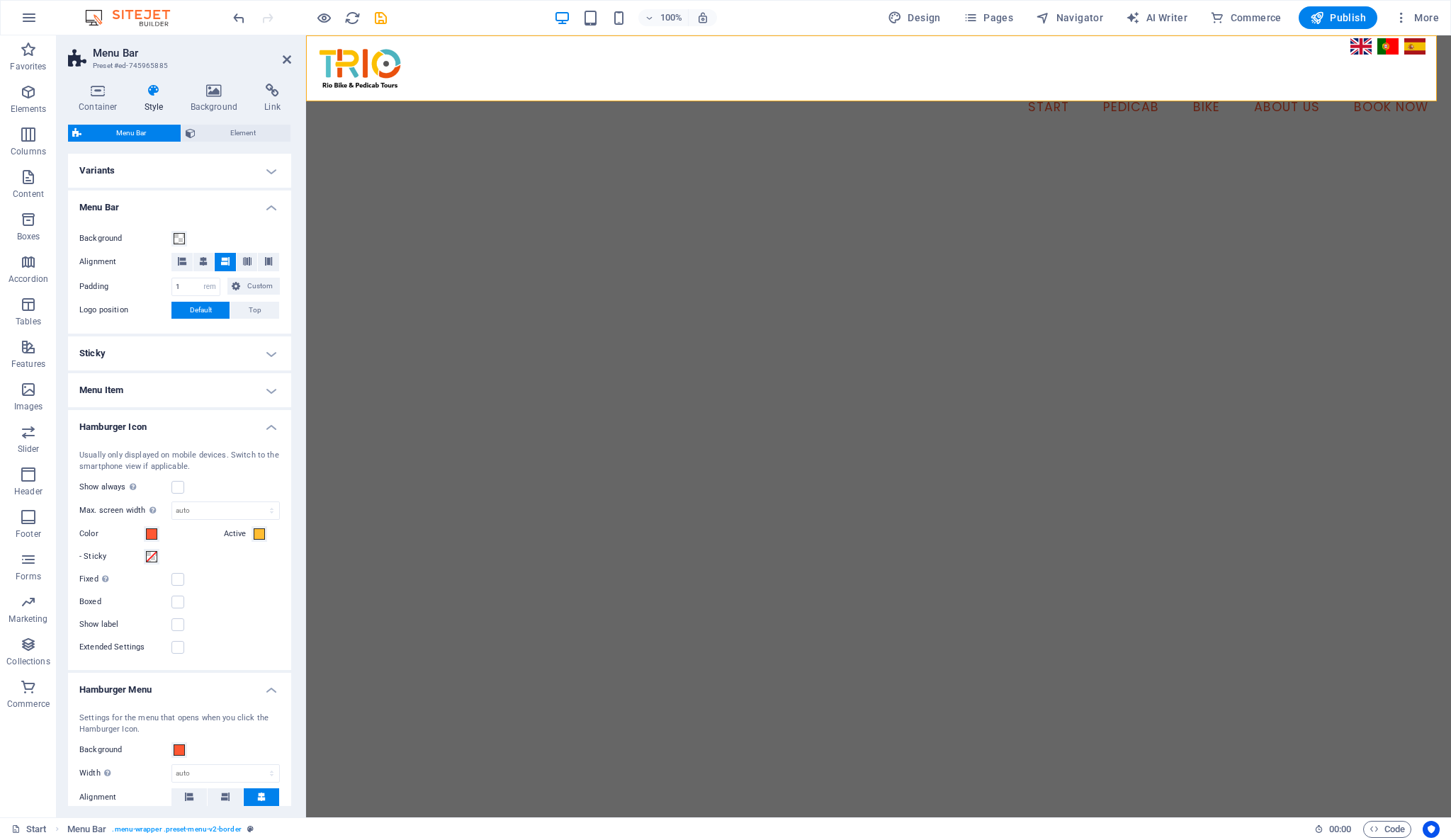
click at [271, 174] on h4 "Variants" at bounding box center [180, 170] width 224 height 34
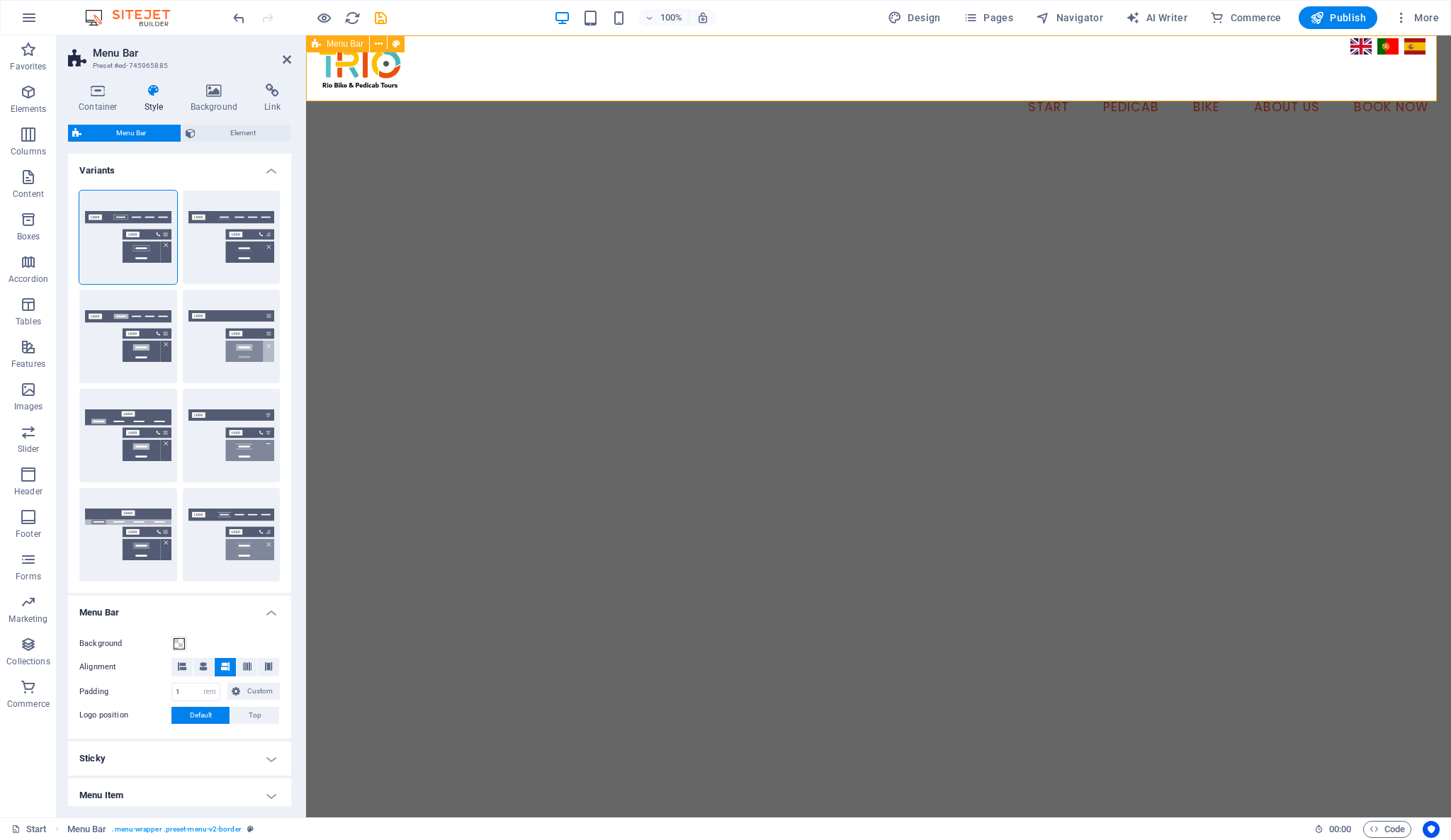
type input "0"
type input "2"
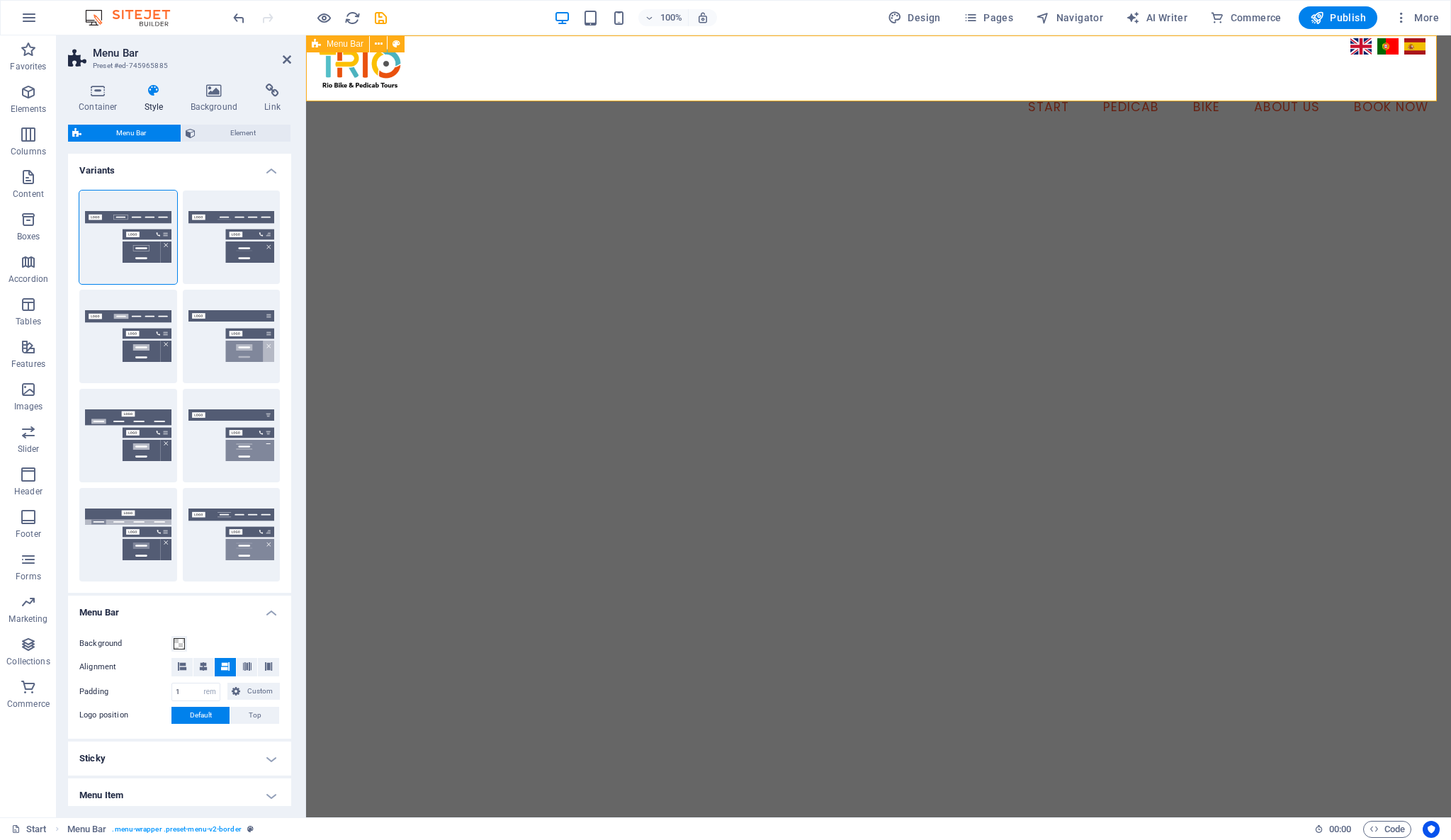
type input "2"
type input "100"
select select "%"
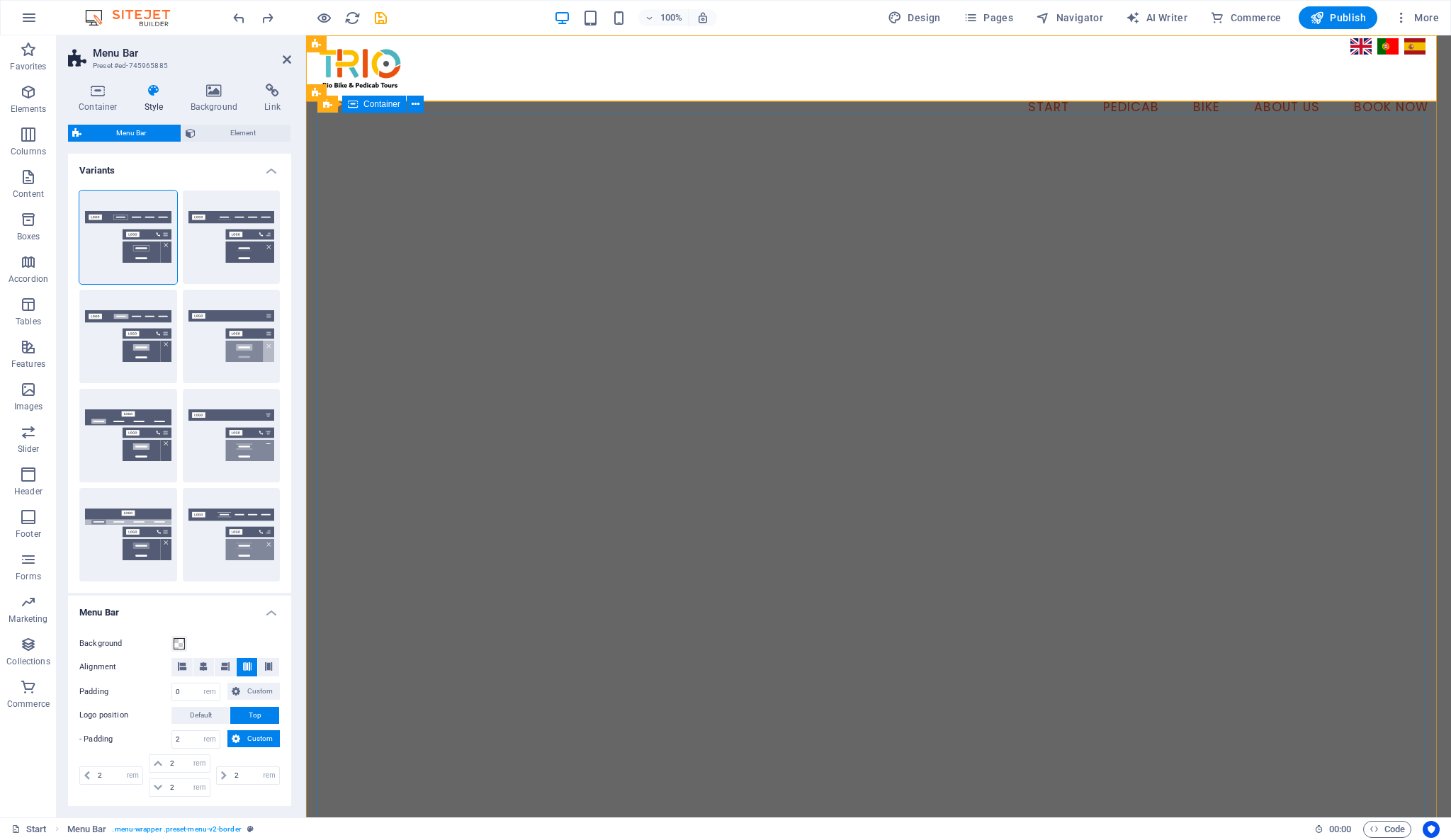
type input "1"
select select "DISABLED_OPTION_VALUE"
type input "0.5"
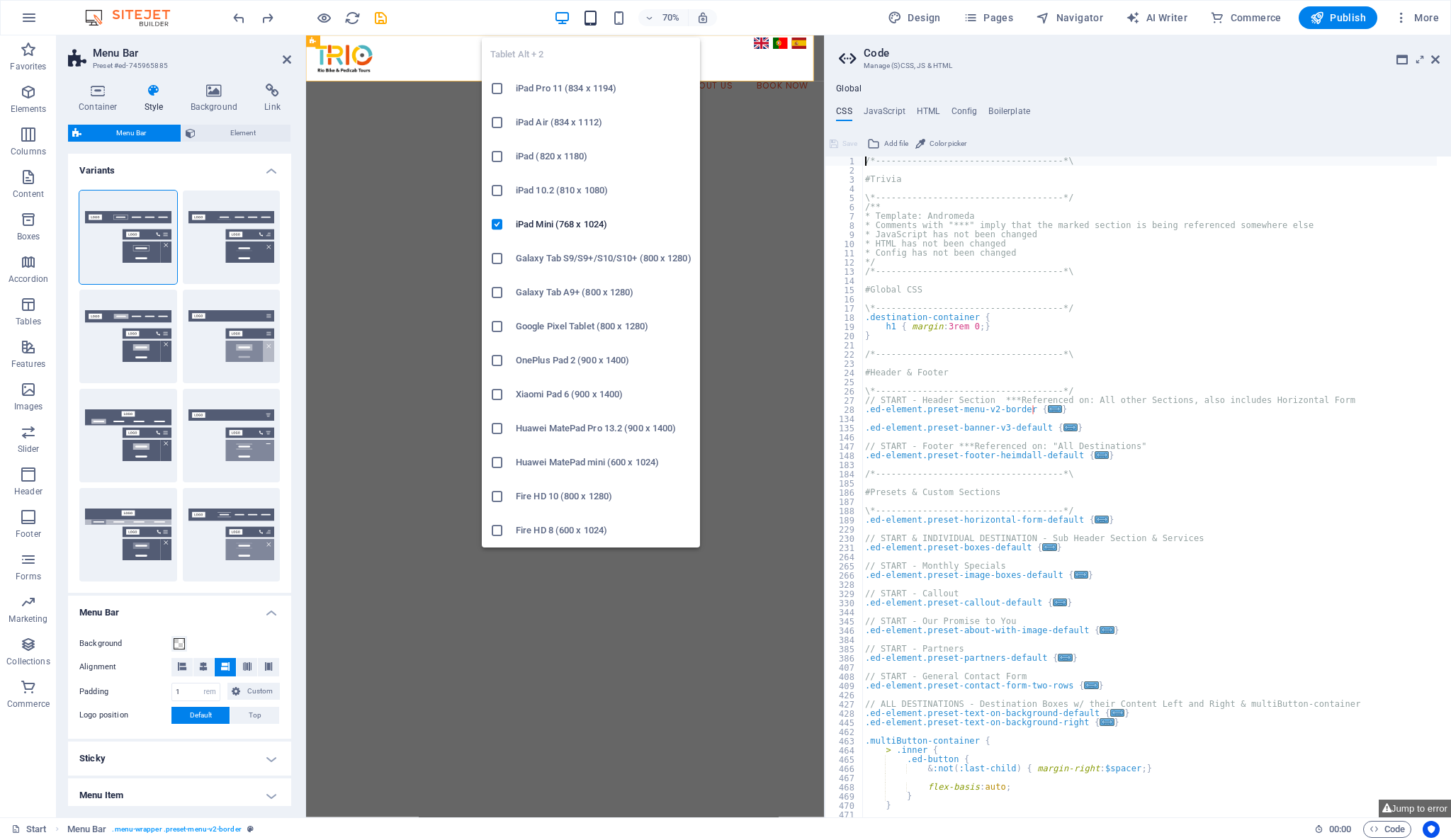
click at [594, 17] on icon "button" at bounding box center [590, 18] width 16 height 16
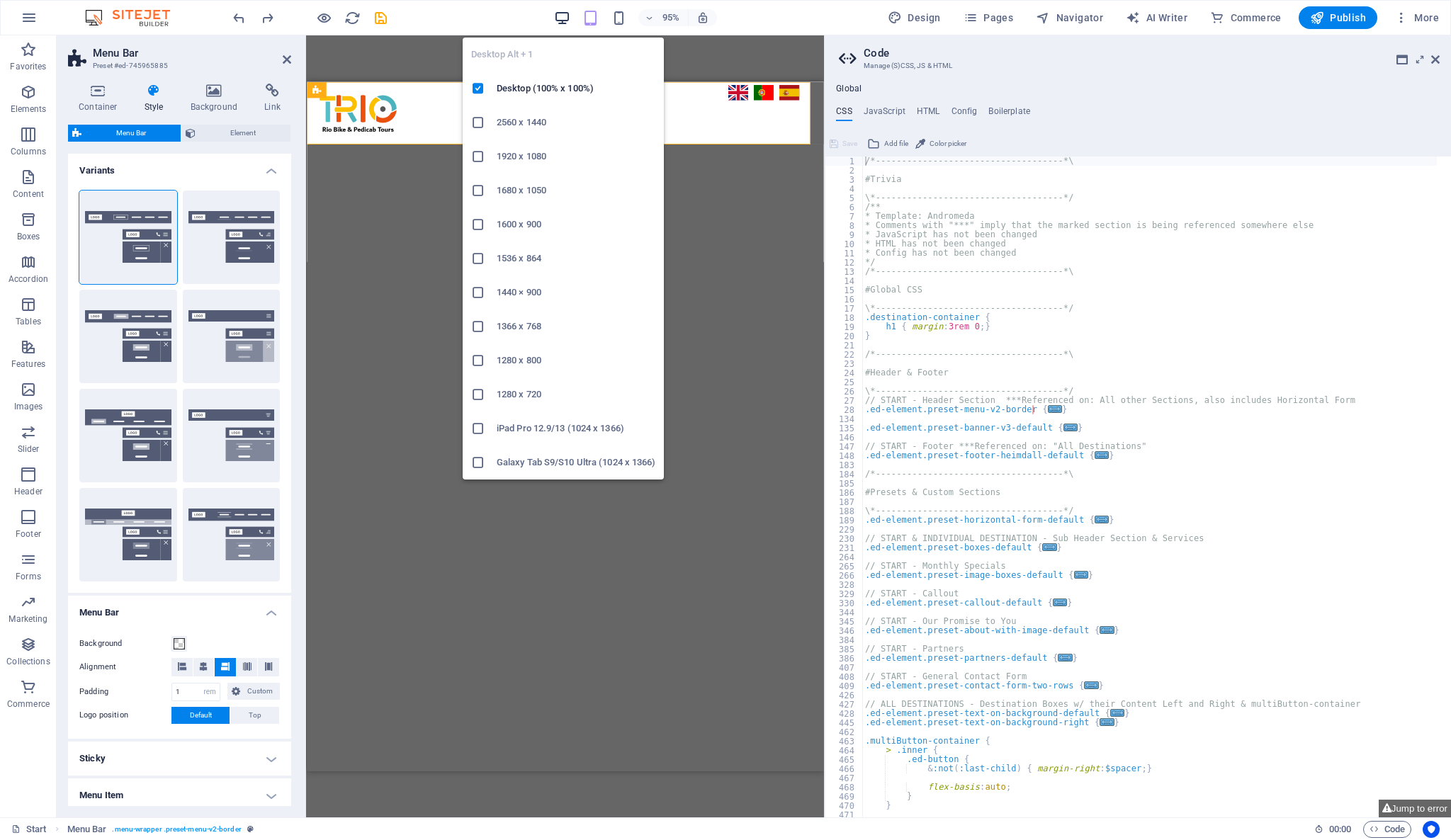
click at [560, 15] on icon "button" at bounding box center [562, 18] width 16 height 16
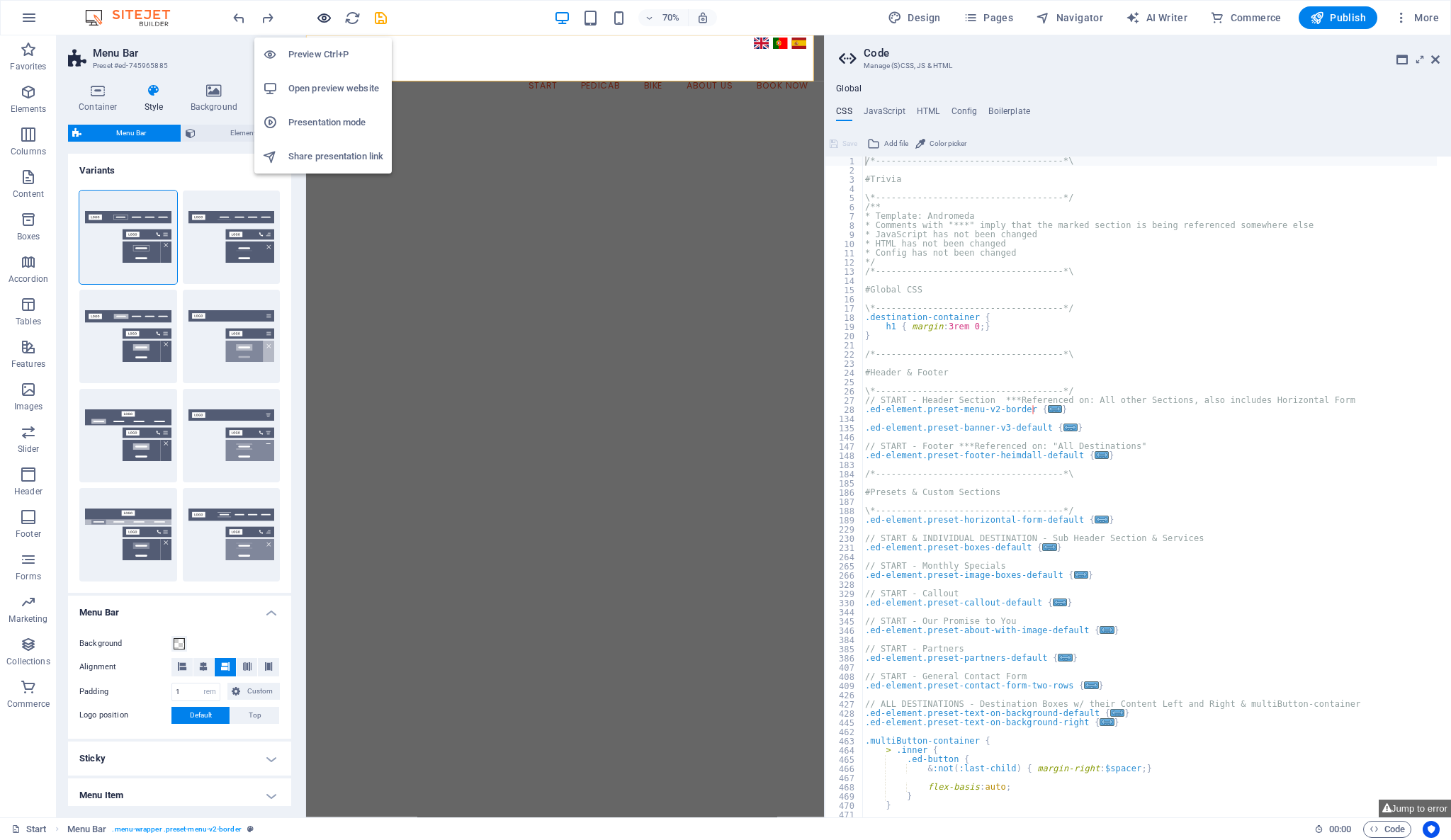
click at [321, 17] on icon "button" at bounding box center [324, 18] width 16 height 16
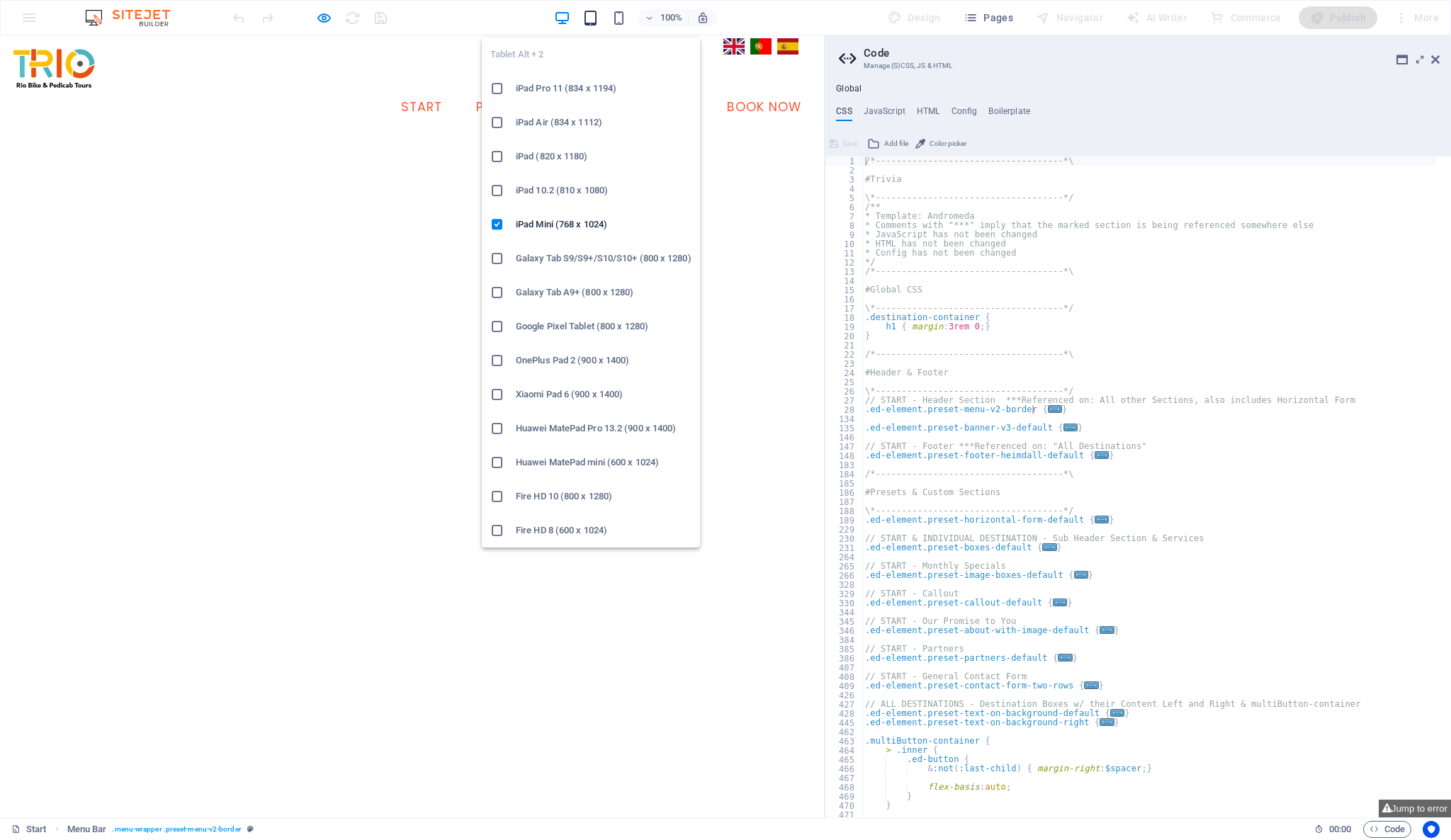
click at [596, 10] on icon "button" at bounding box center [590, 18] width 16 height 16
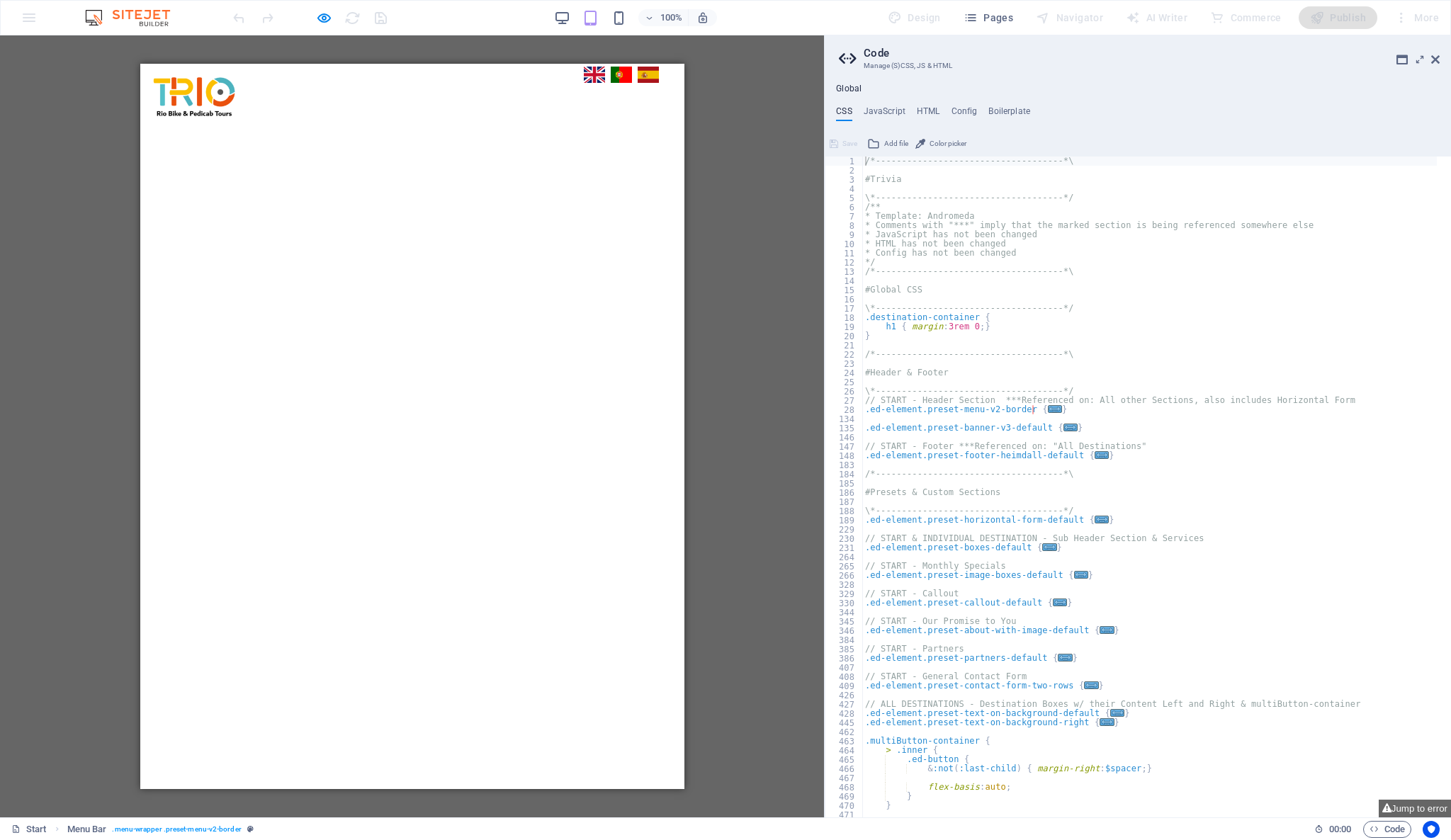
click at [632, 104] on div "Start Pedicab Bike About Us Book Now" at bounding box center [412, 97] width 544 height 66
click at [328, 16] on icon "button" at bounding box center [324, 18] width 16 height 16
select select "rem"
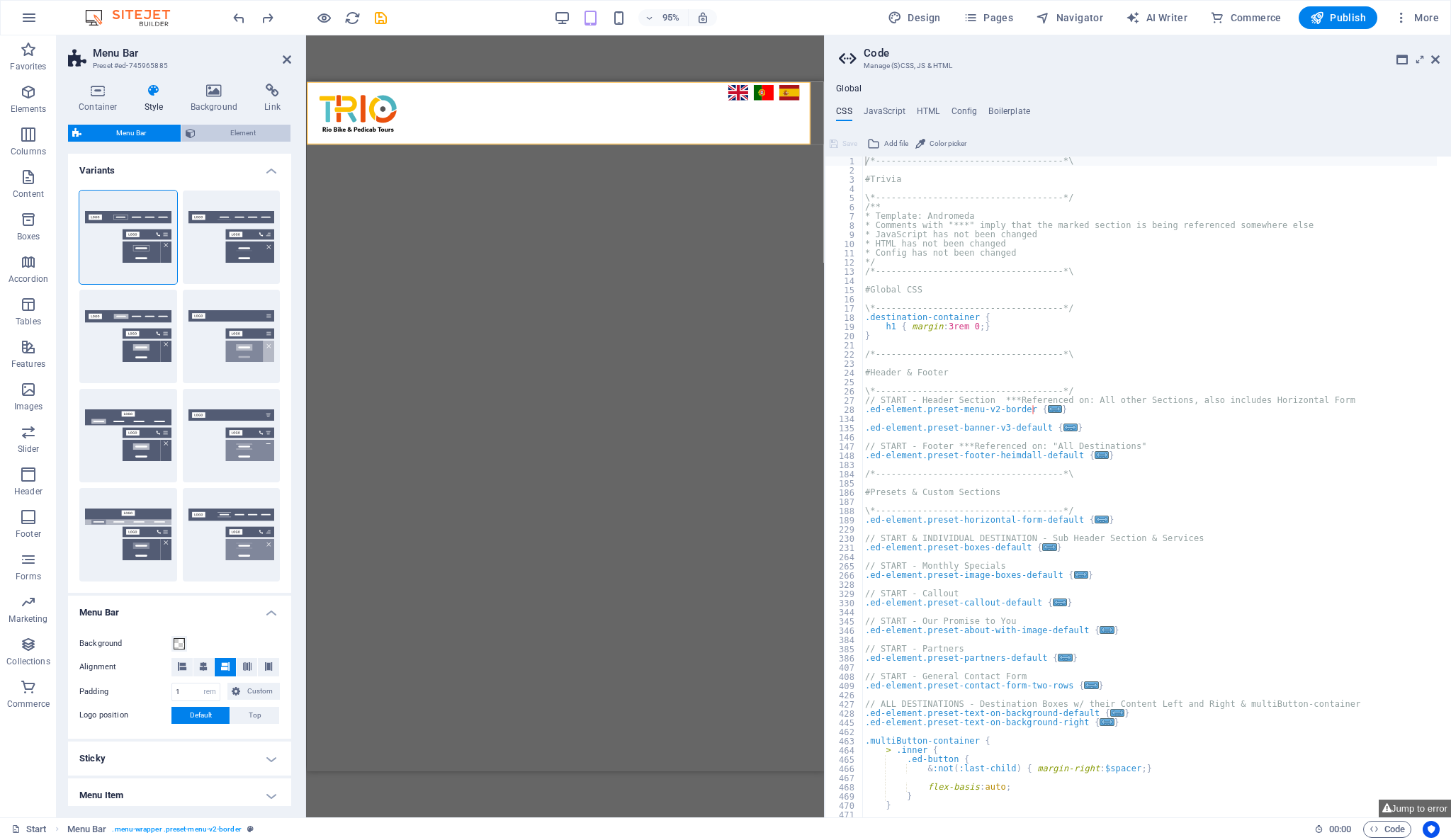
click at [226, 138] on span "Element" at bounding box center [243, 133] width 87 height 17
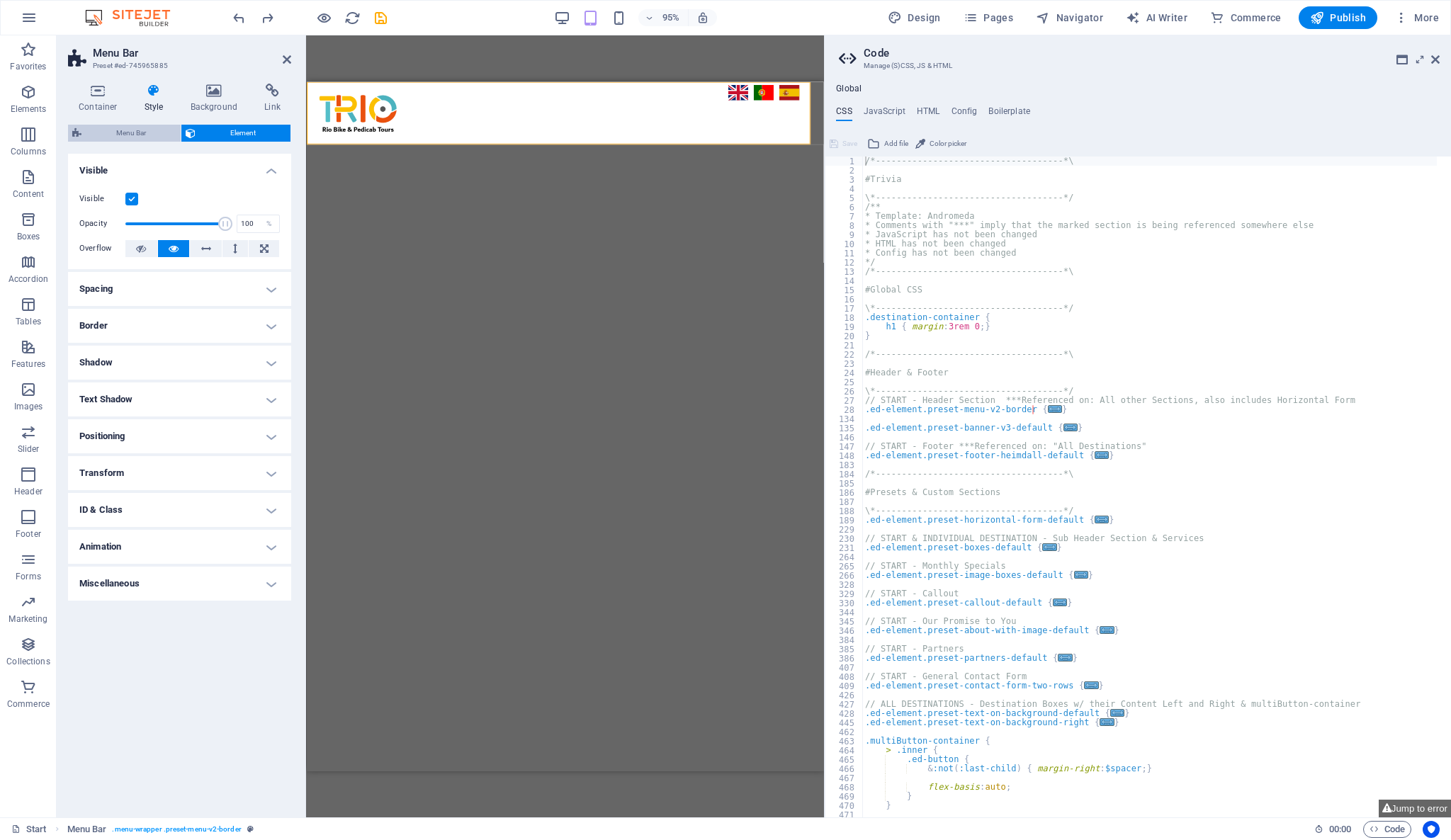
click at [158, 129] on span "Menu Bar" at bounding box center [130, 133] width 90 height 17
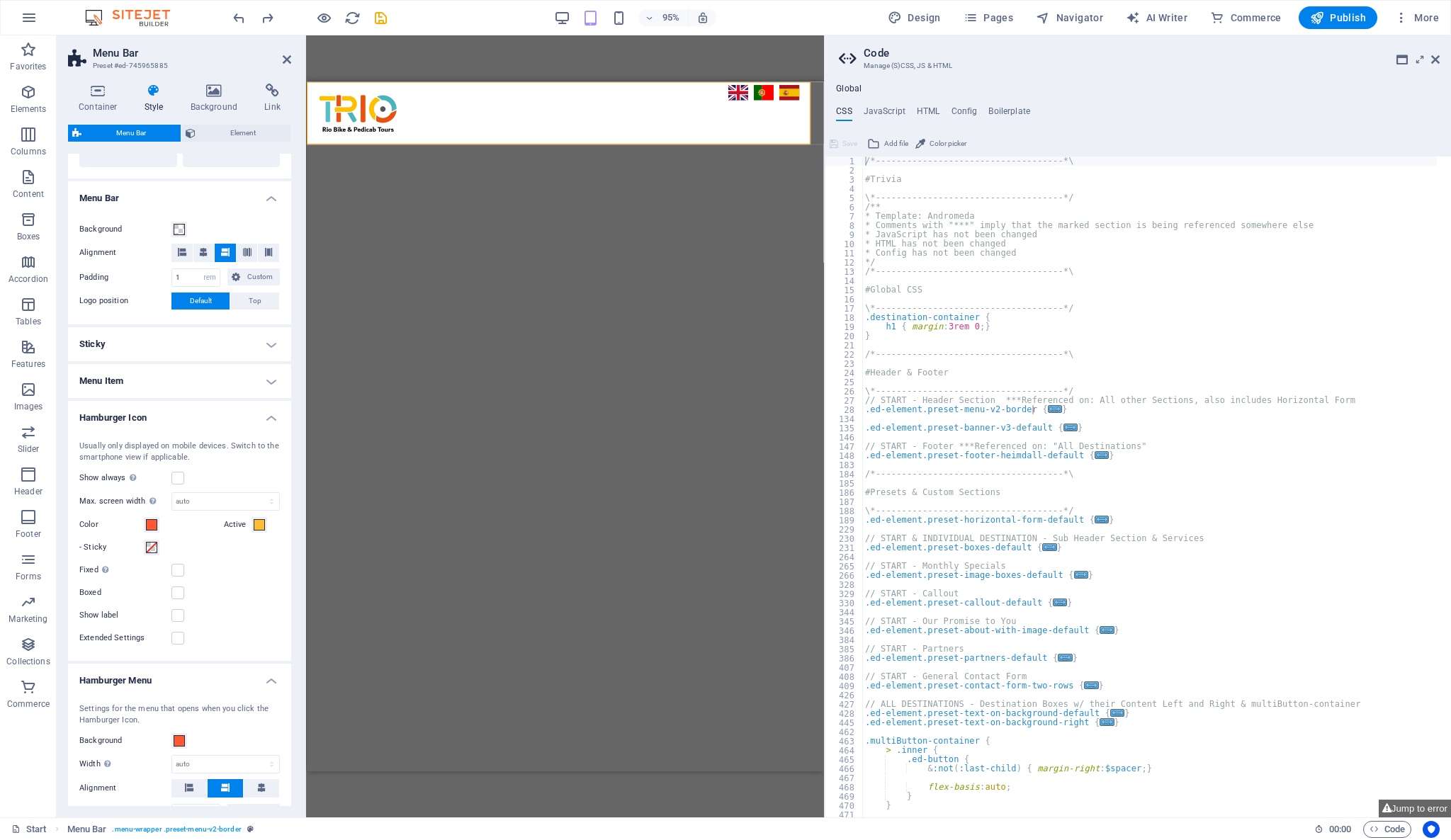
scroll to position [472, 0]
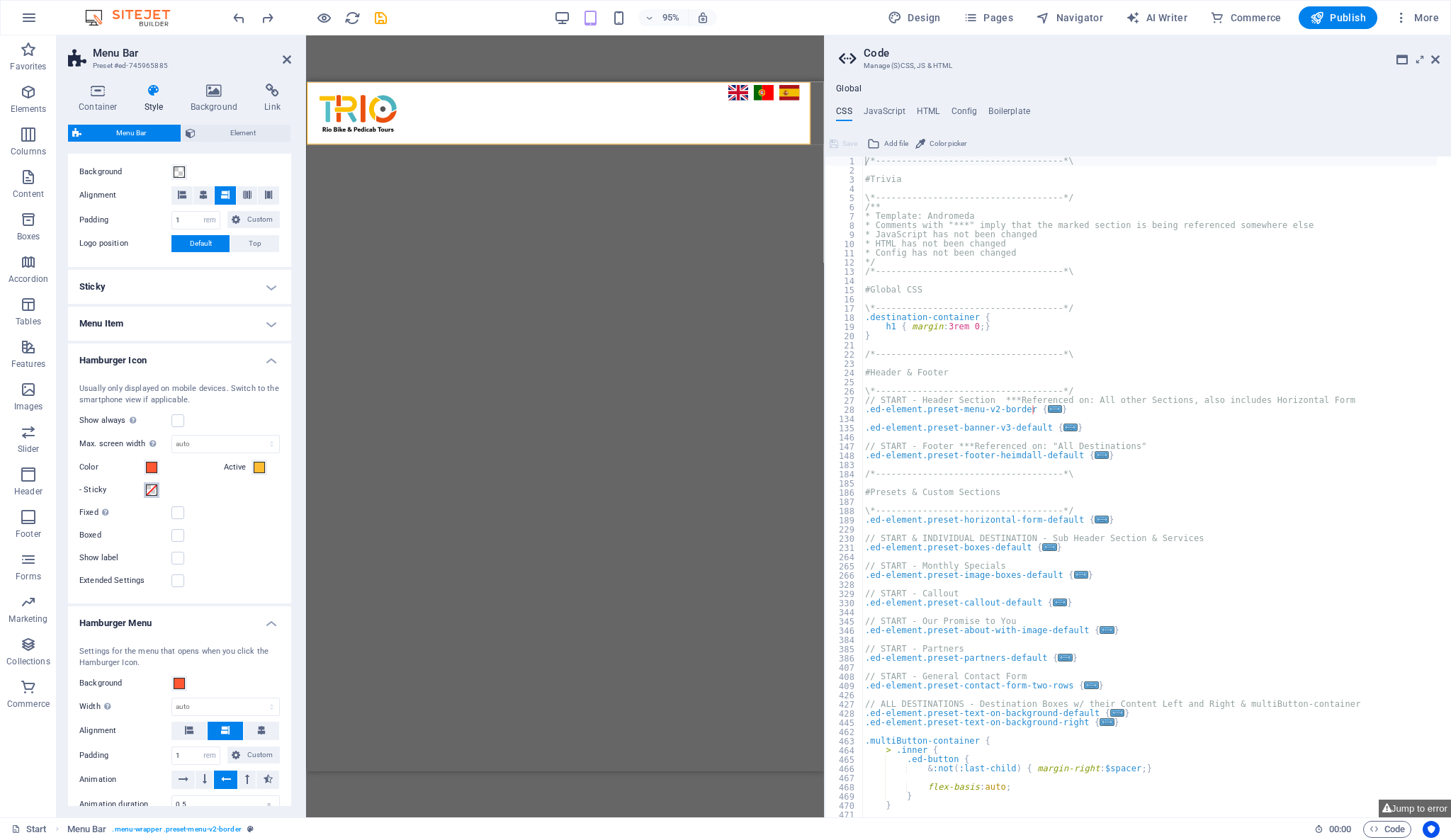
click at [155, 486] on span at bounding box center [151, 490] width 11 height 11
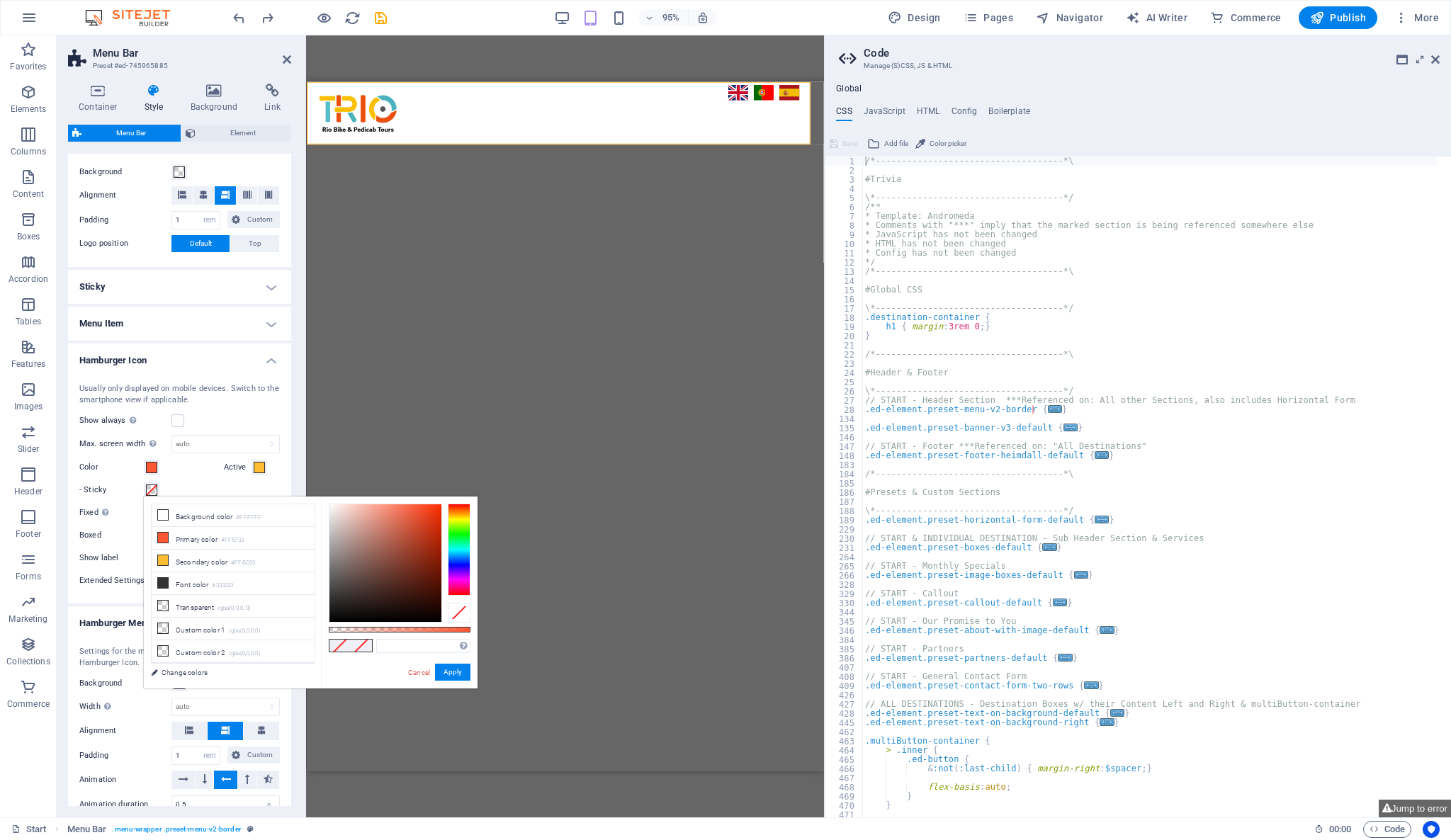
click at [155, 486] on span at bounding box center [151, 490] width 11 height 11
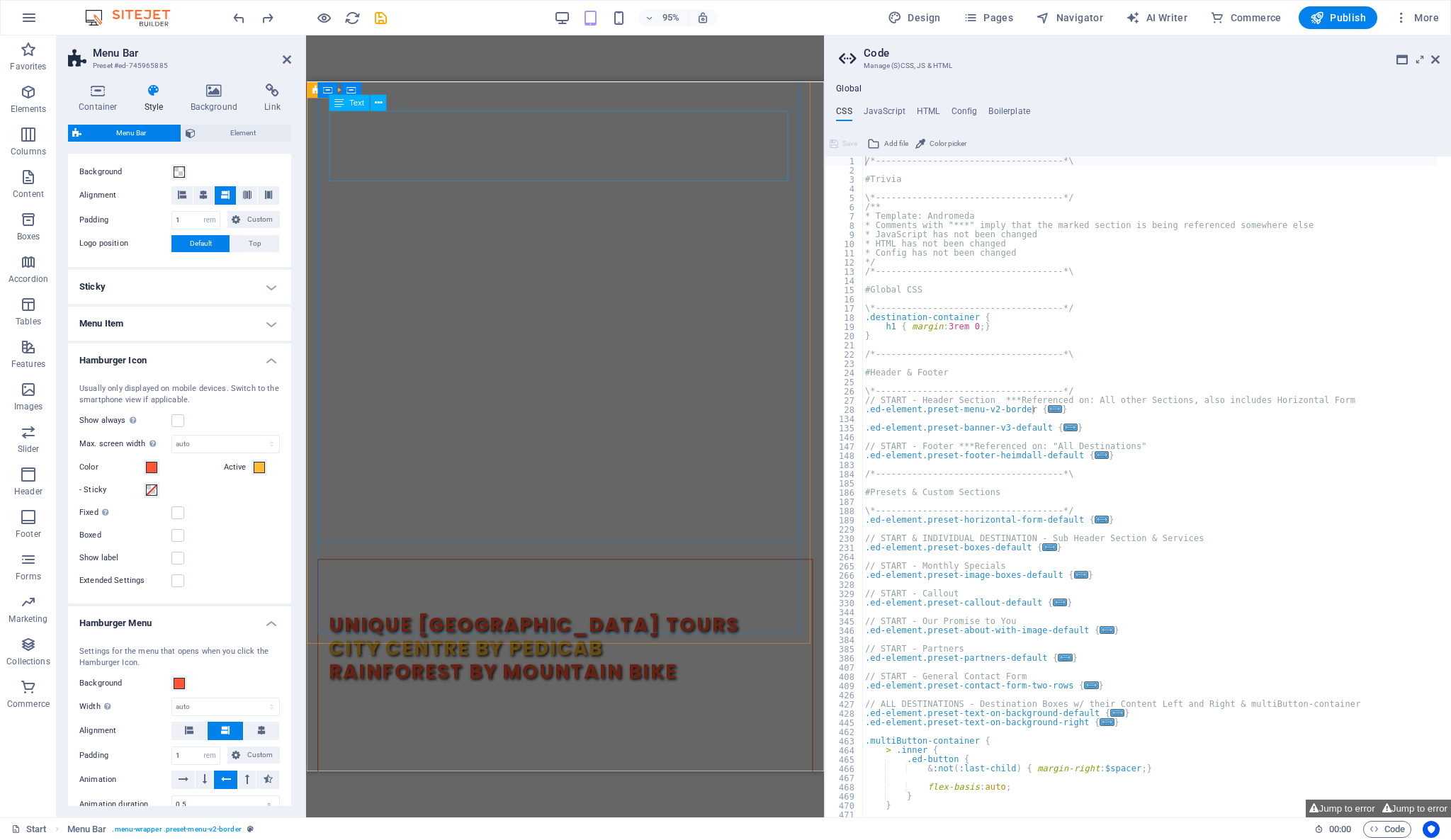
scroll to position [0, 0]
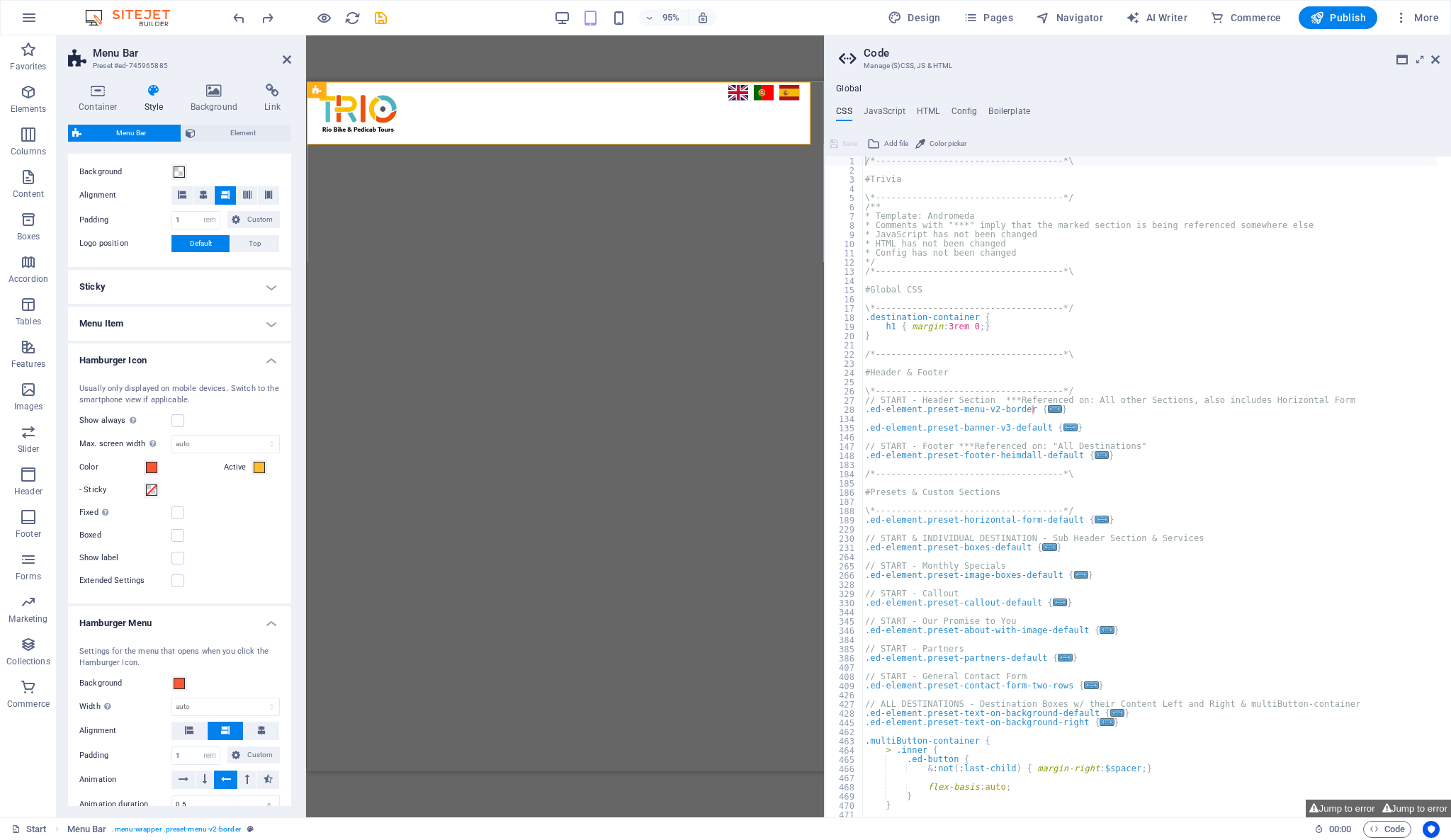
click at [791, 45] on div "H2 Text image overlap Container Banner Container Banner Spacer Container Text M…" at bounding box center [564, 426] width 517 height 782
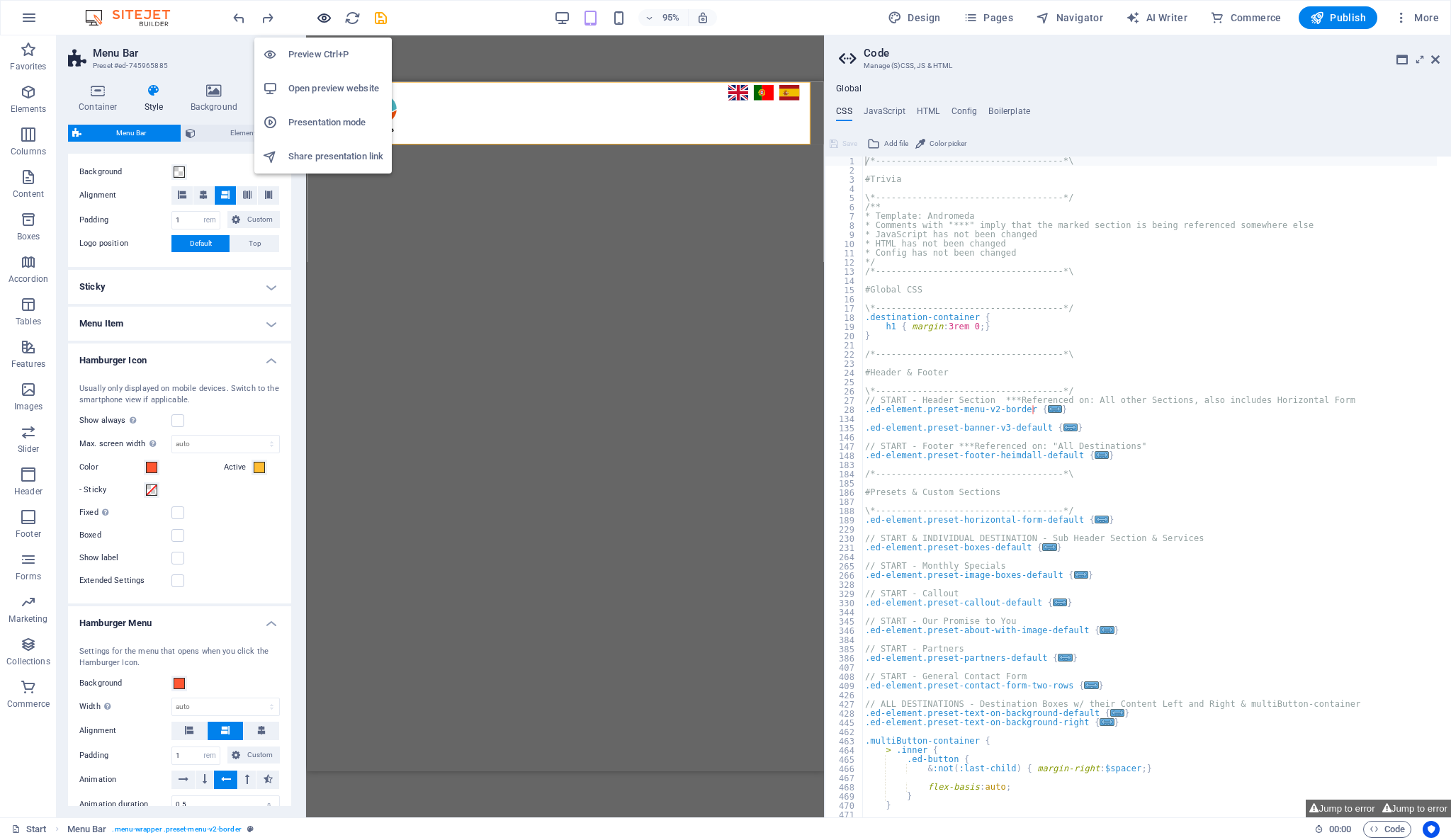
click at [325, 23] on icon "button" at bounding box center [324, 18] width 16 height 16
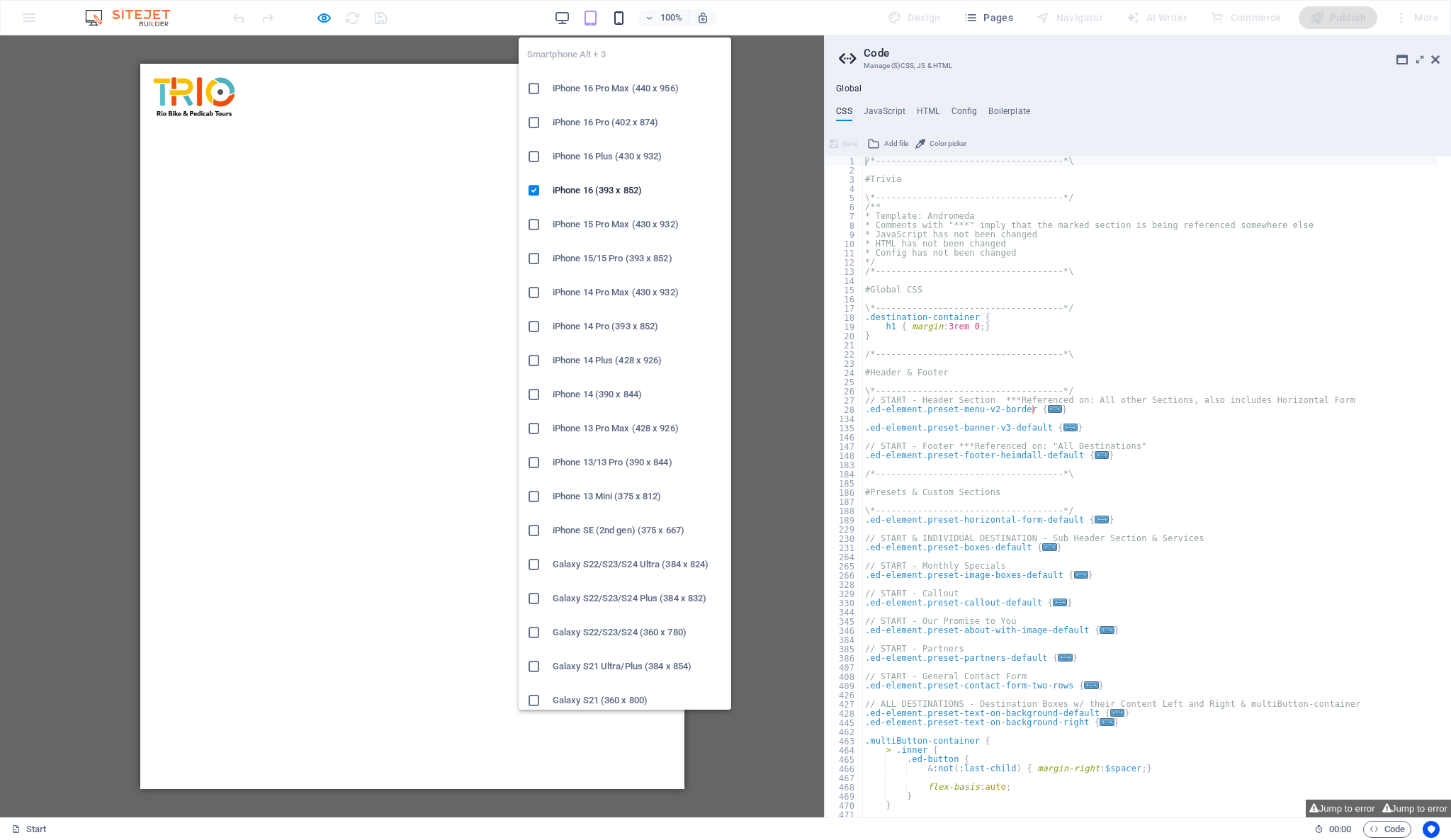
click at [620, 20] on icon "button" at bounding box center [619, 18] width 16 height 16
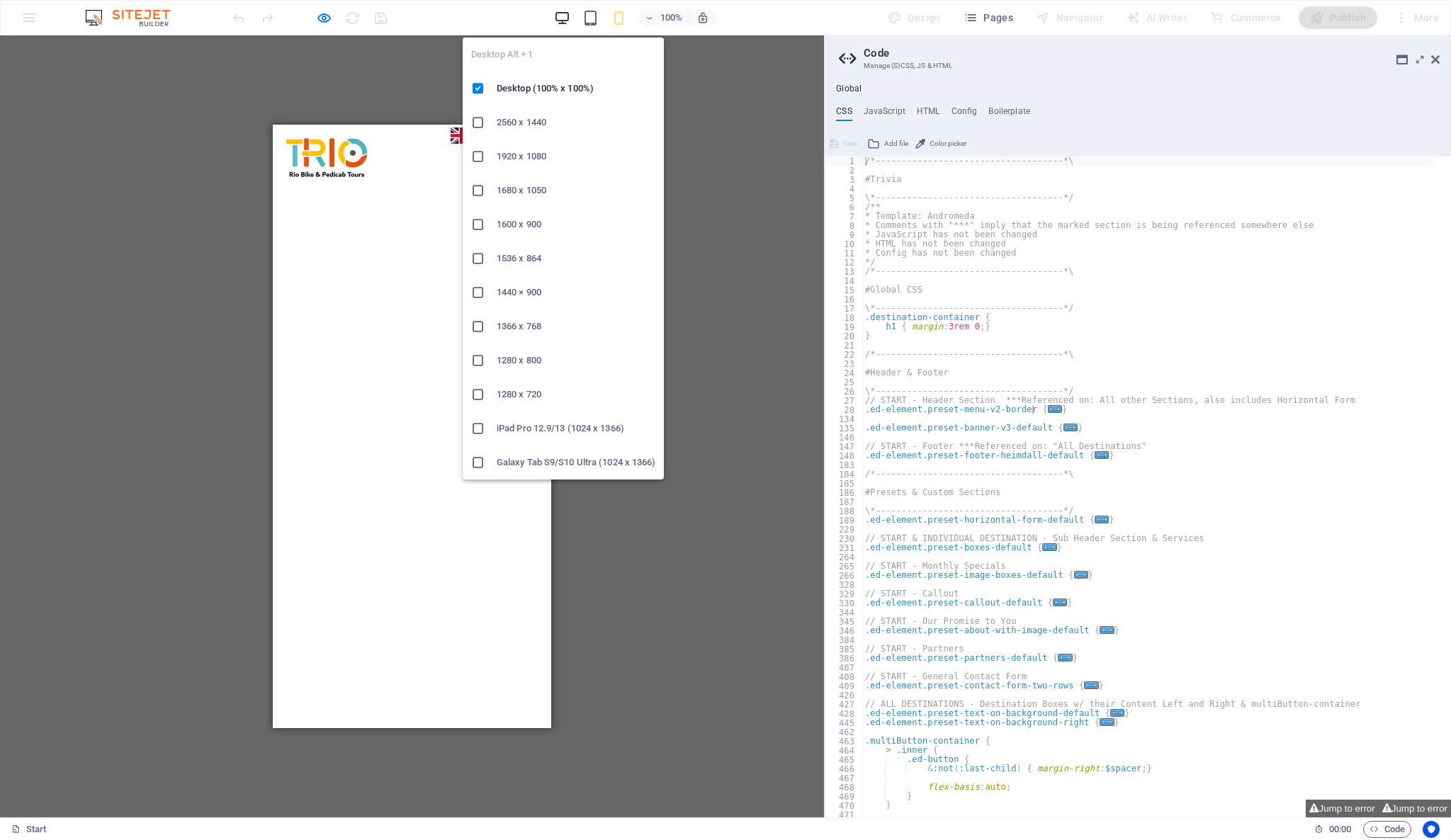
click at [566, 21] on icon "button" at bounding box center [562, 18] width 16 height 16
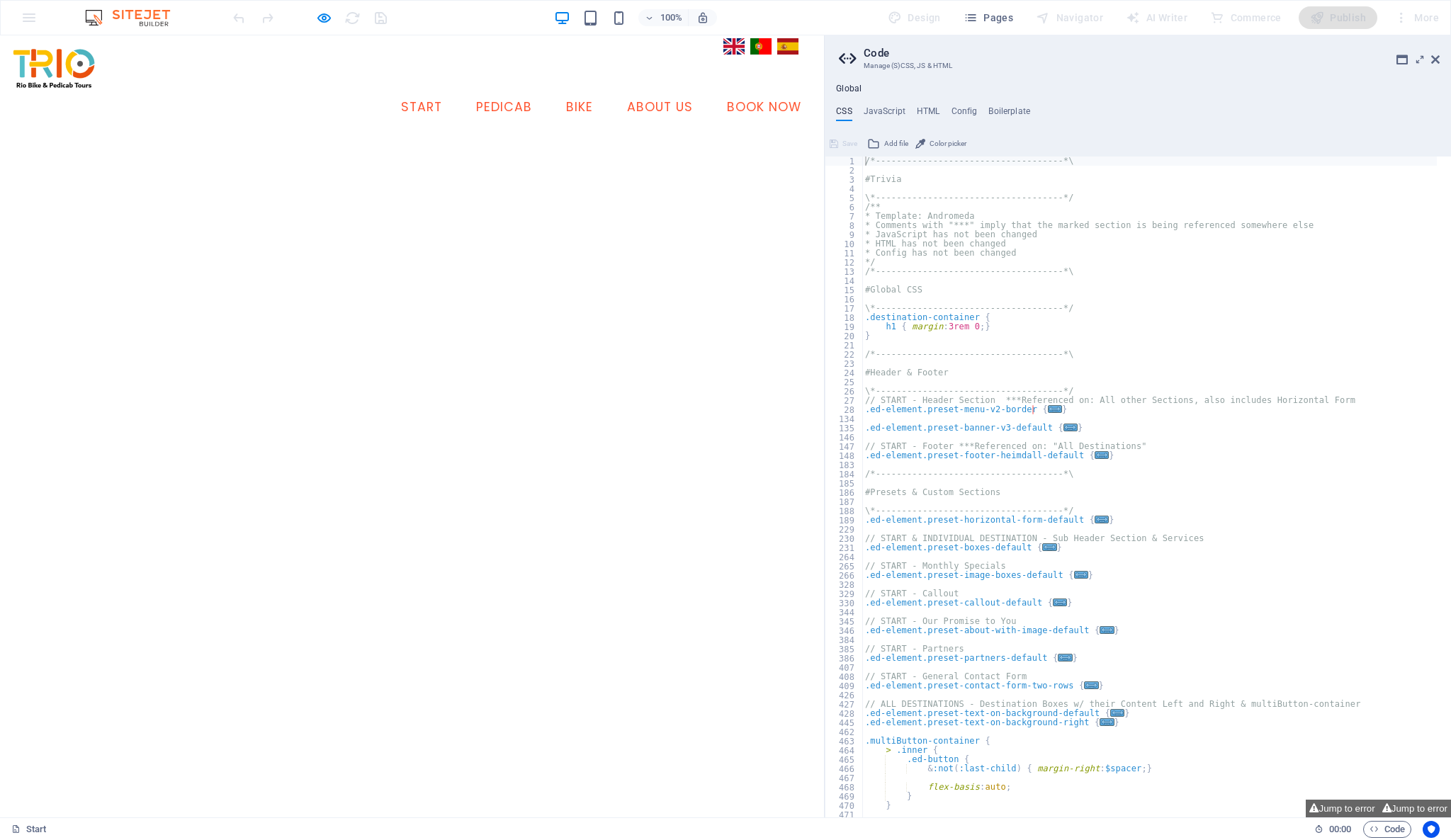
click at [321, 16] on icon "button" at bounding box center [324, 18] width 16 height 16
select select "rem"
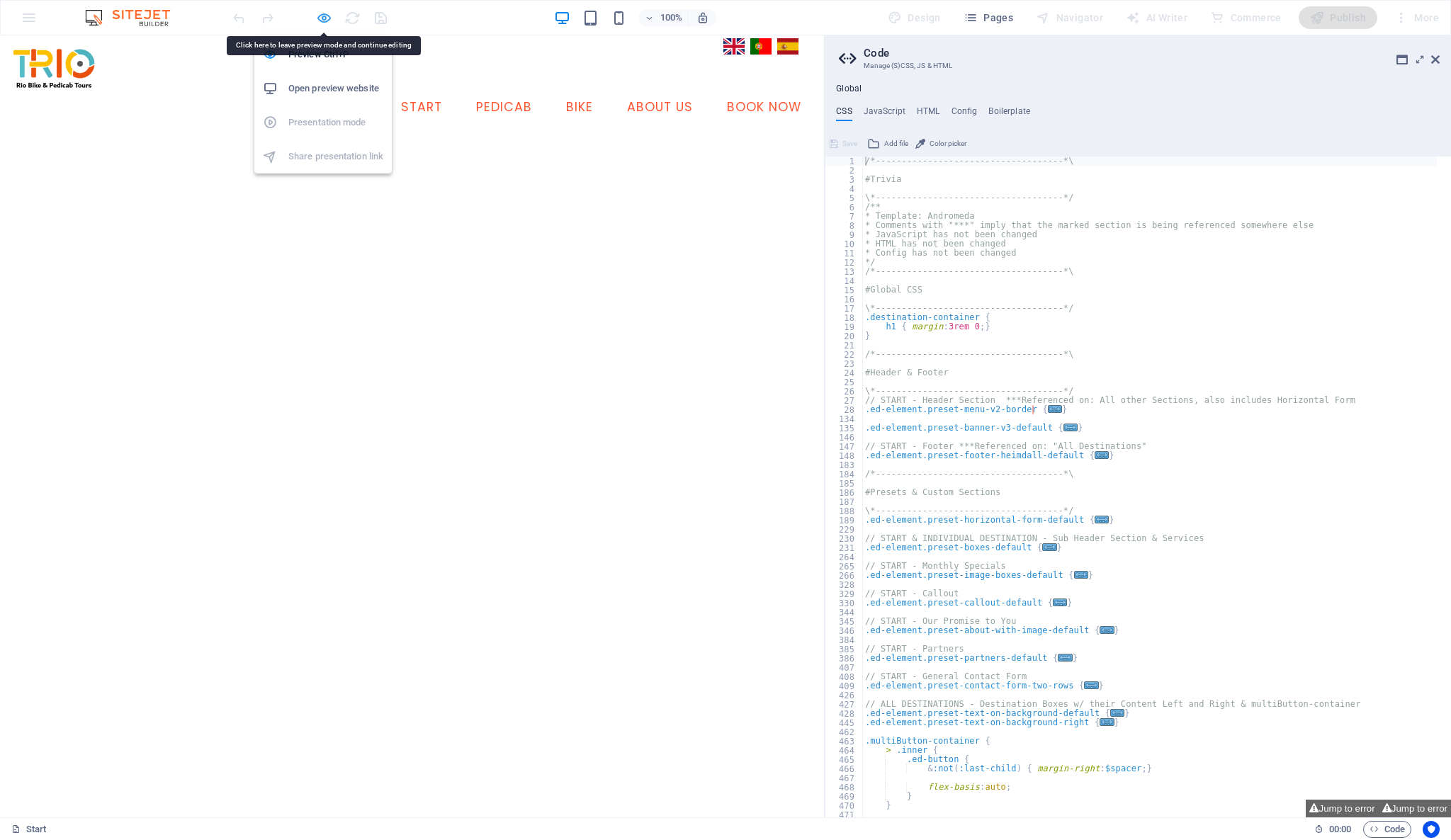
select select "rem"
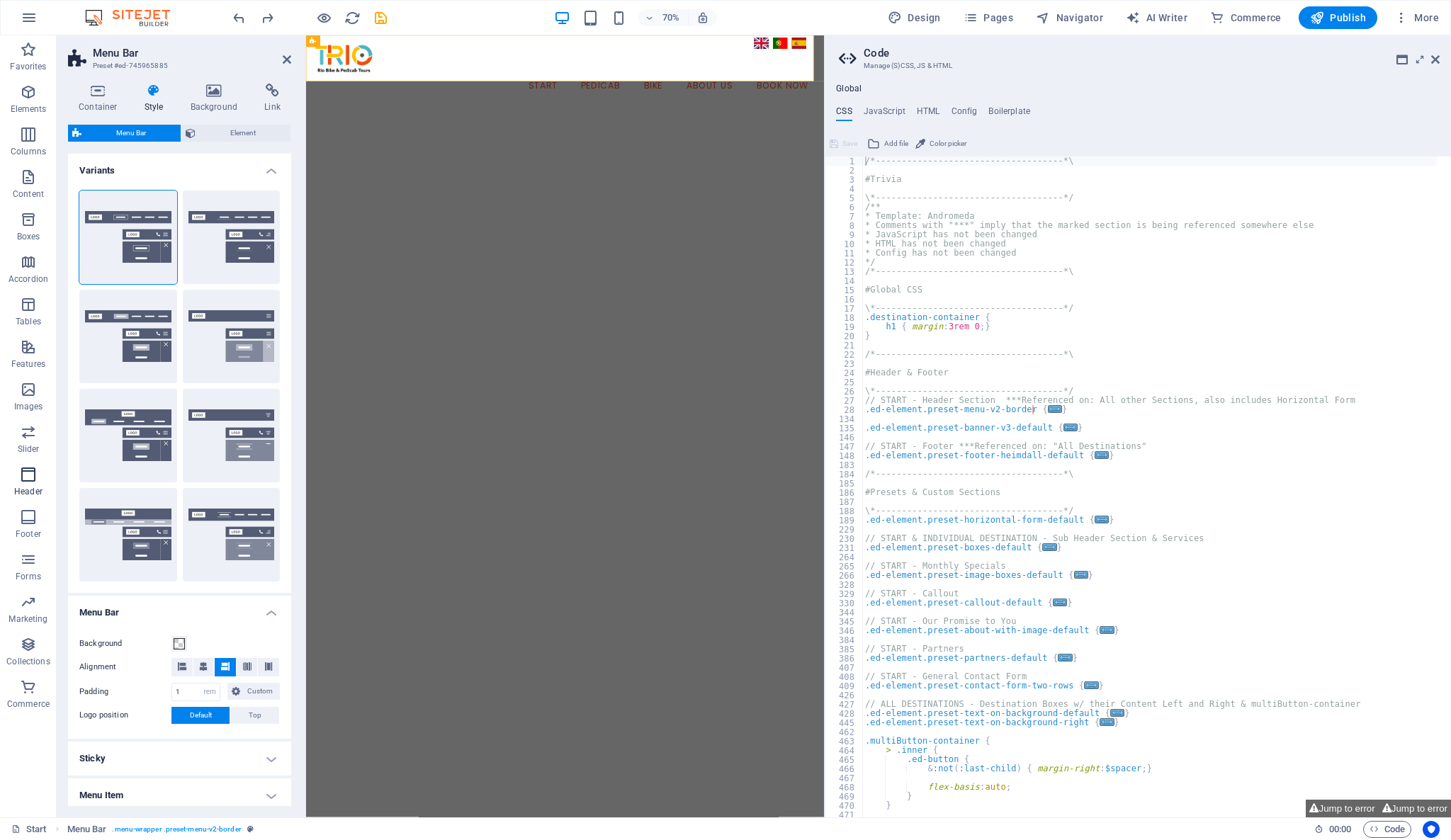
click at [26, 480] on icon "button" at bounding box center [28, 474] width 17 height 17
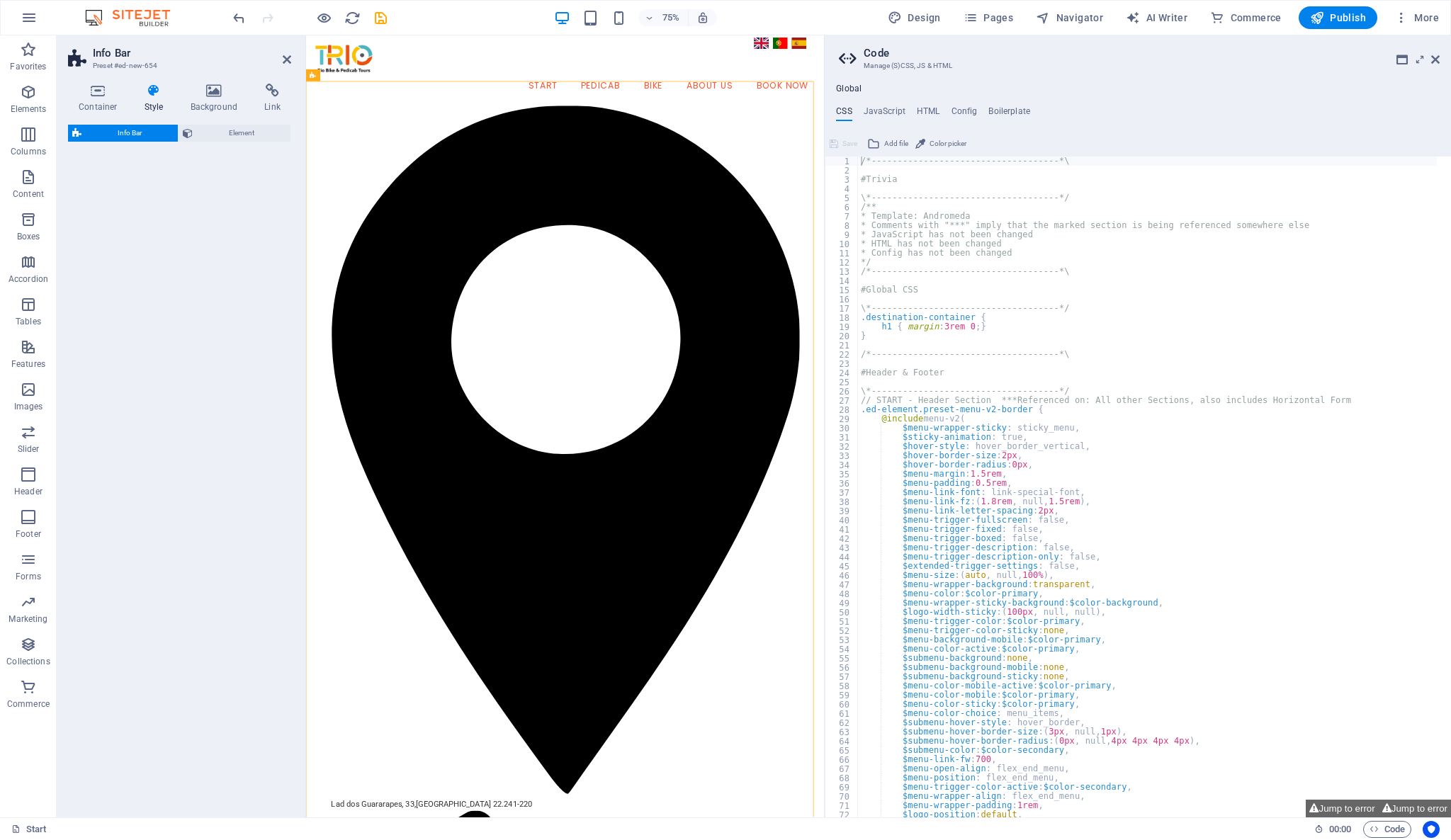
select select "rem"
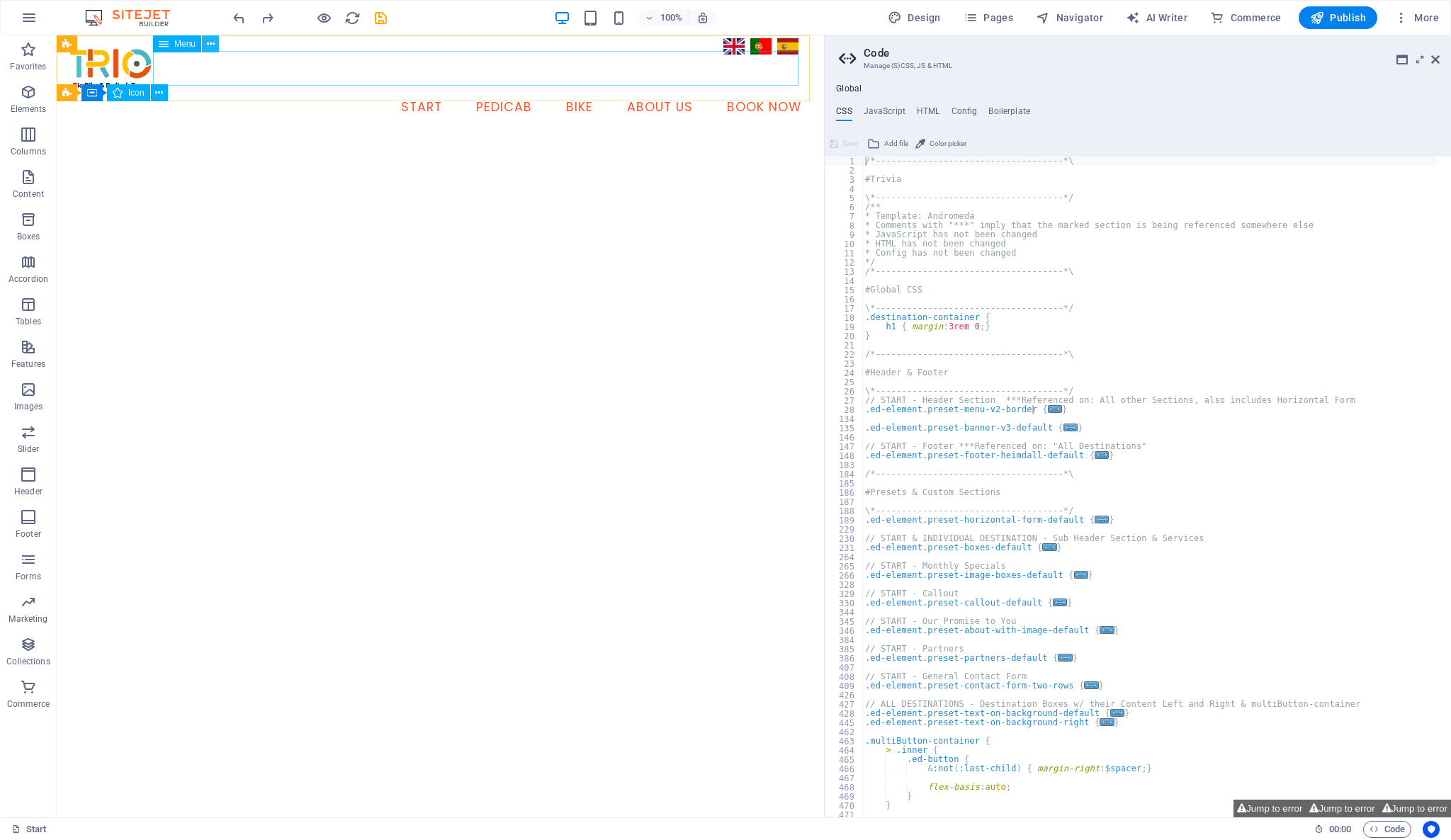
click at [214, 46] on icon at bounding box center [211, 44] width 8 height 15
click at [625, 90] on nav "Start Pedicab Bike About Us Book Now" at bounding box center [441, 108] width 745 height 36
click at [1404, 20] on icon "button" at bounding box center [1402, 18] width 15 height 15
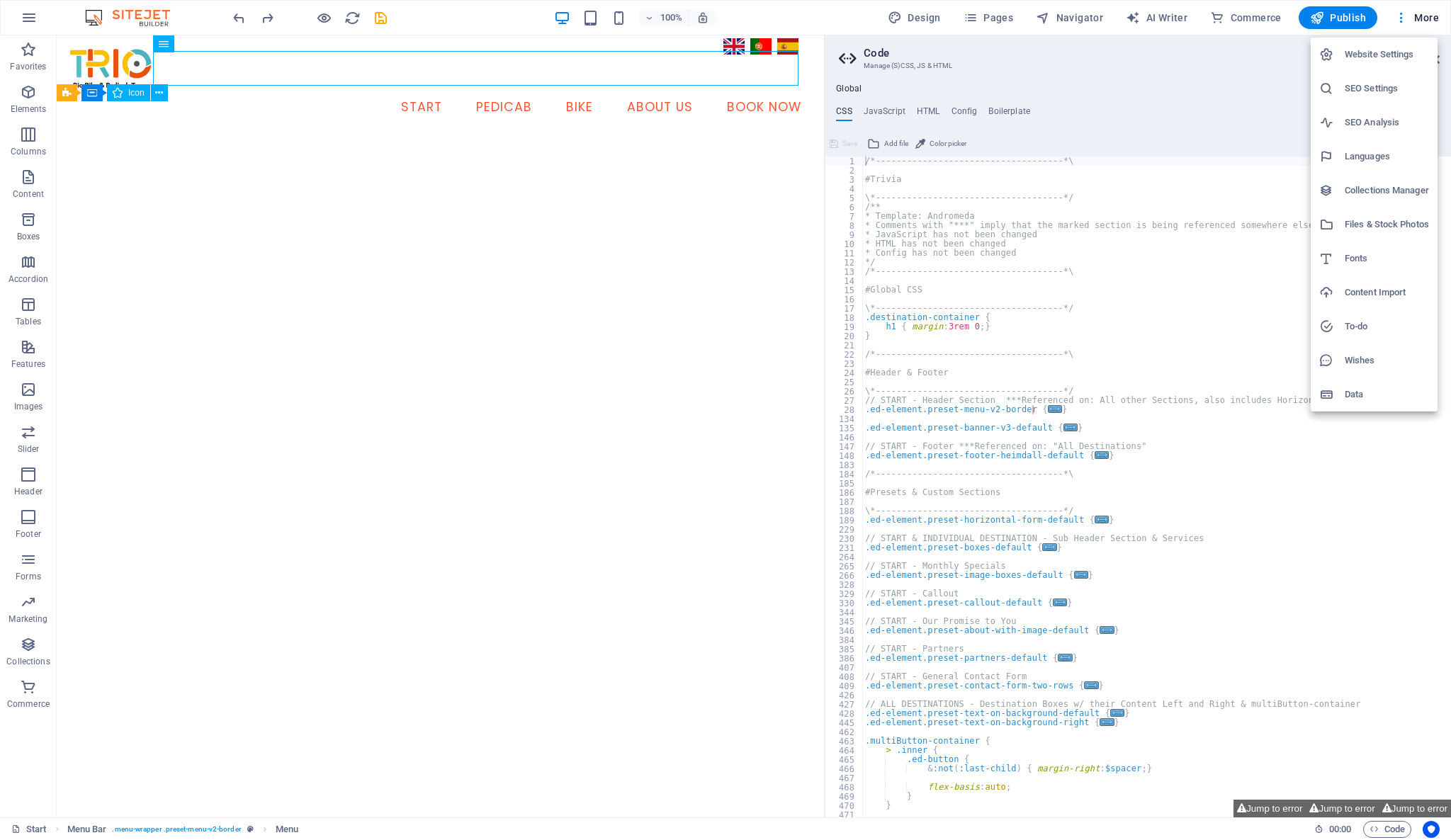
click at [1361, 52] on h6 "Website Settings" at bounding box center [1386, 54] width 84 height 17
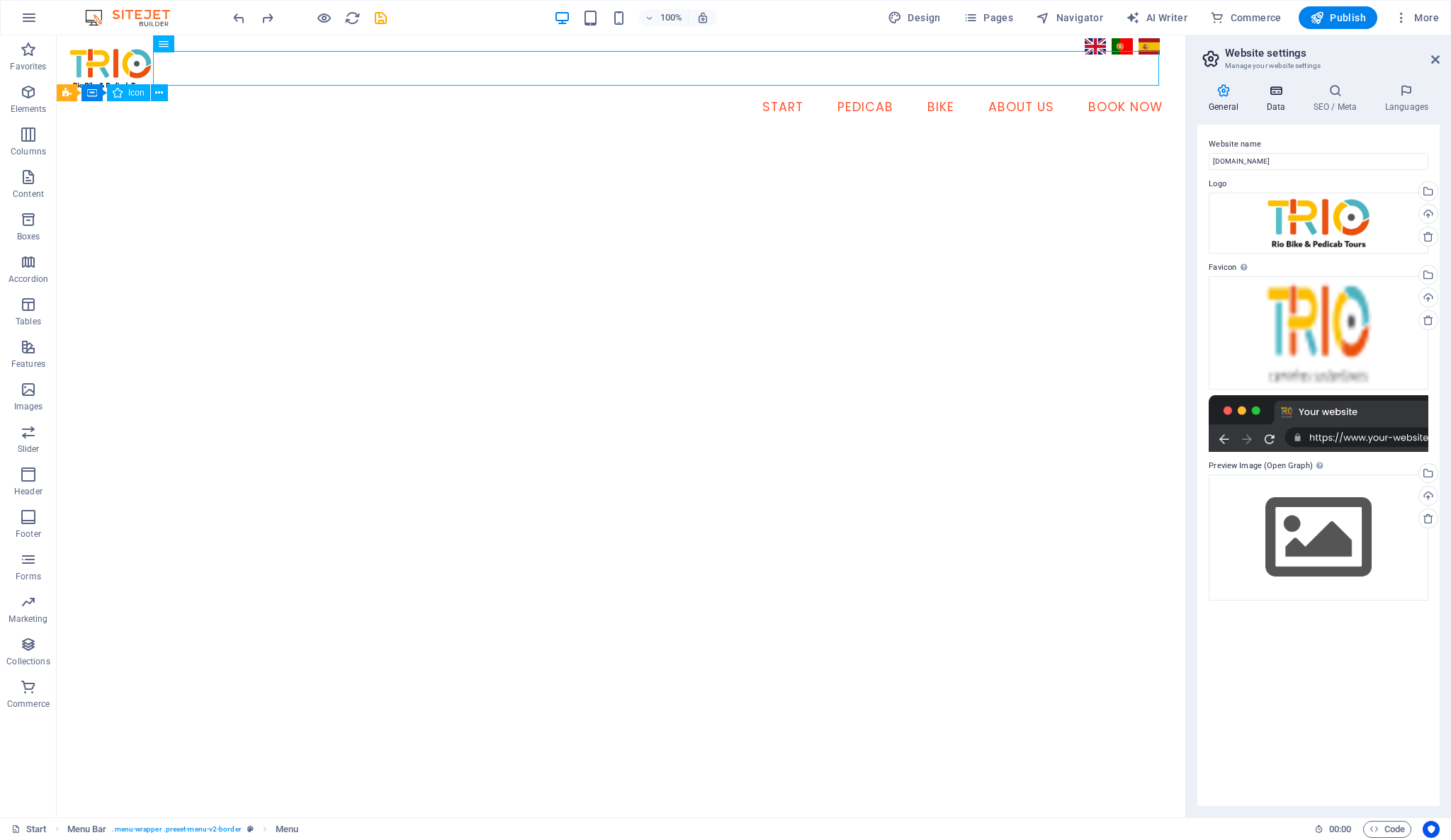
click at [1281, 99] on h4 "Data" at bounding box center [1279, 99] width 47 height 30
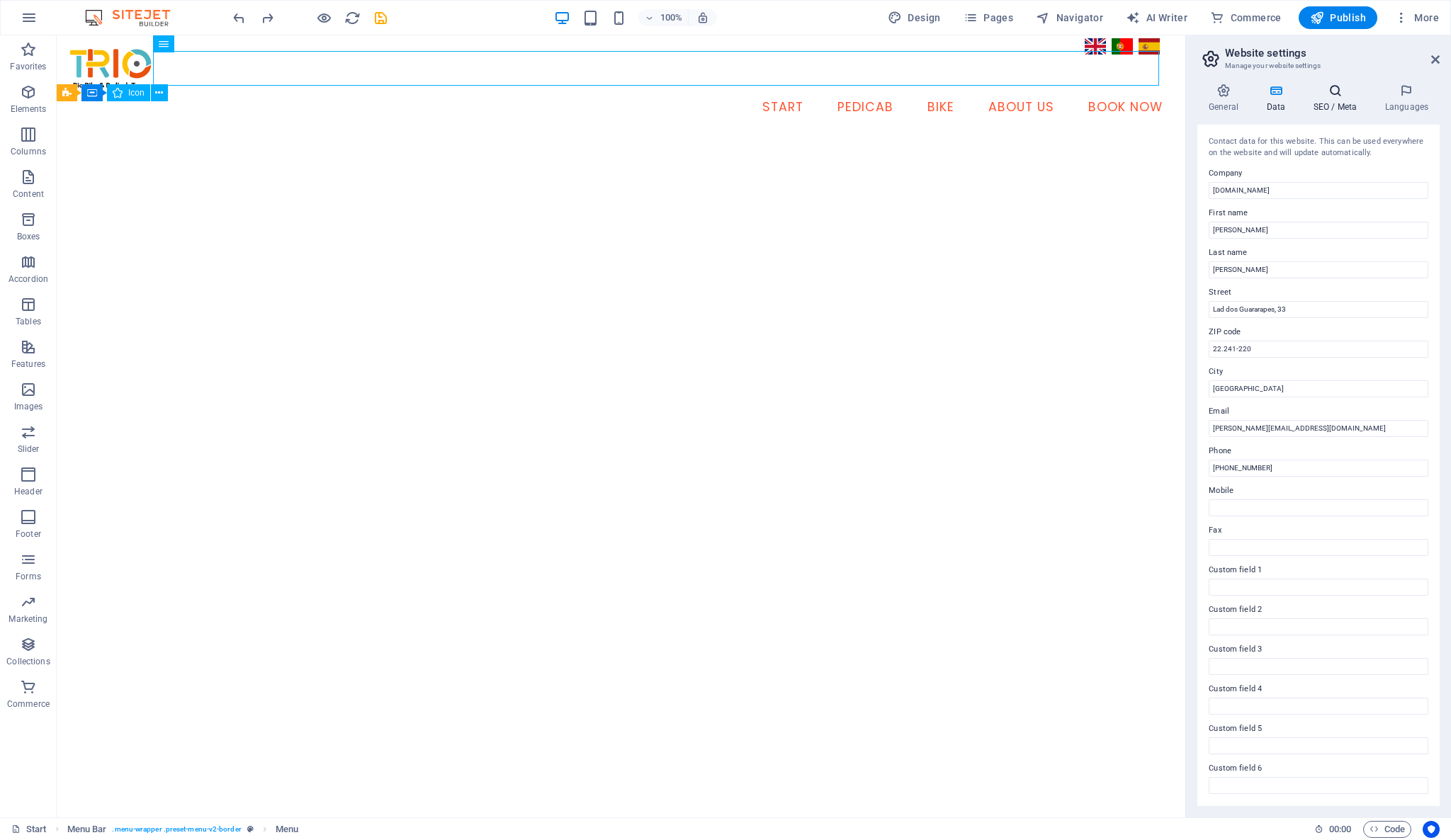
click at [1335, 96] on icon at bounding box center [1335, 91] width 66 height 15
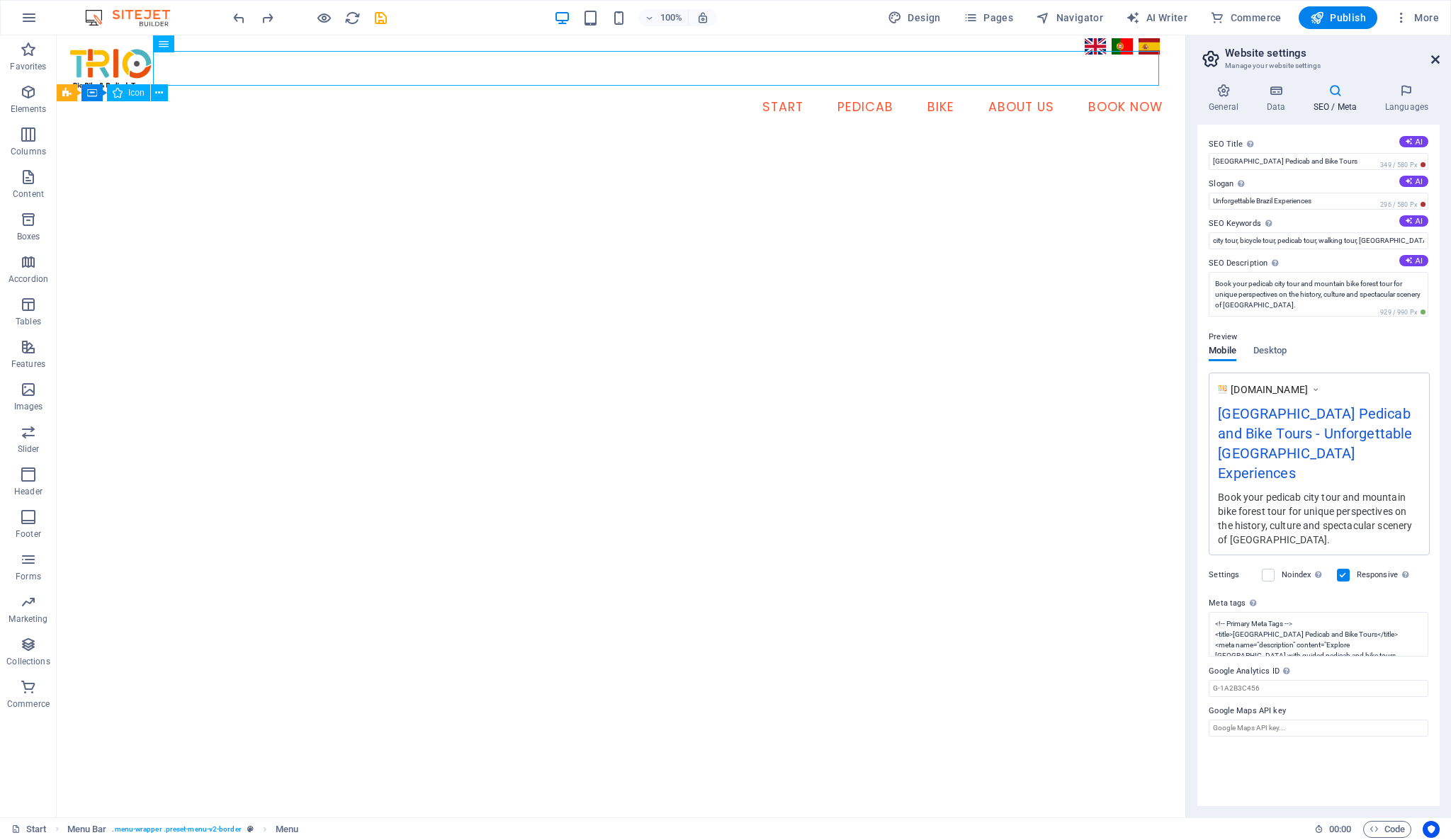
click at [1436, 64] on icon at bounding box center [1435, 59] width 8 height 11
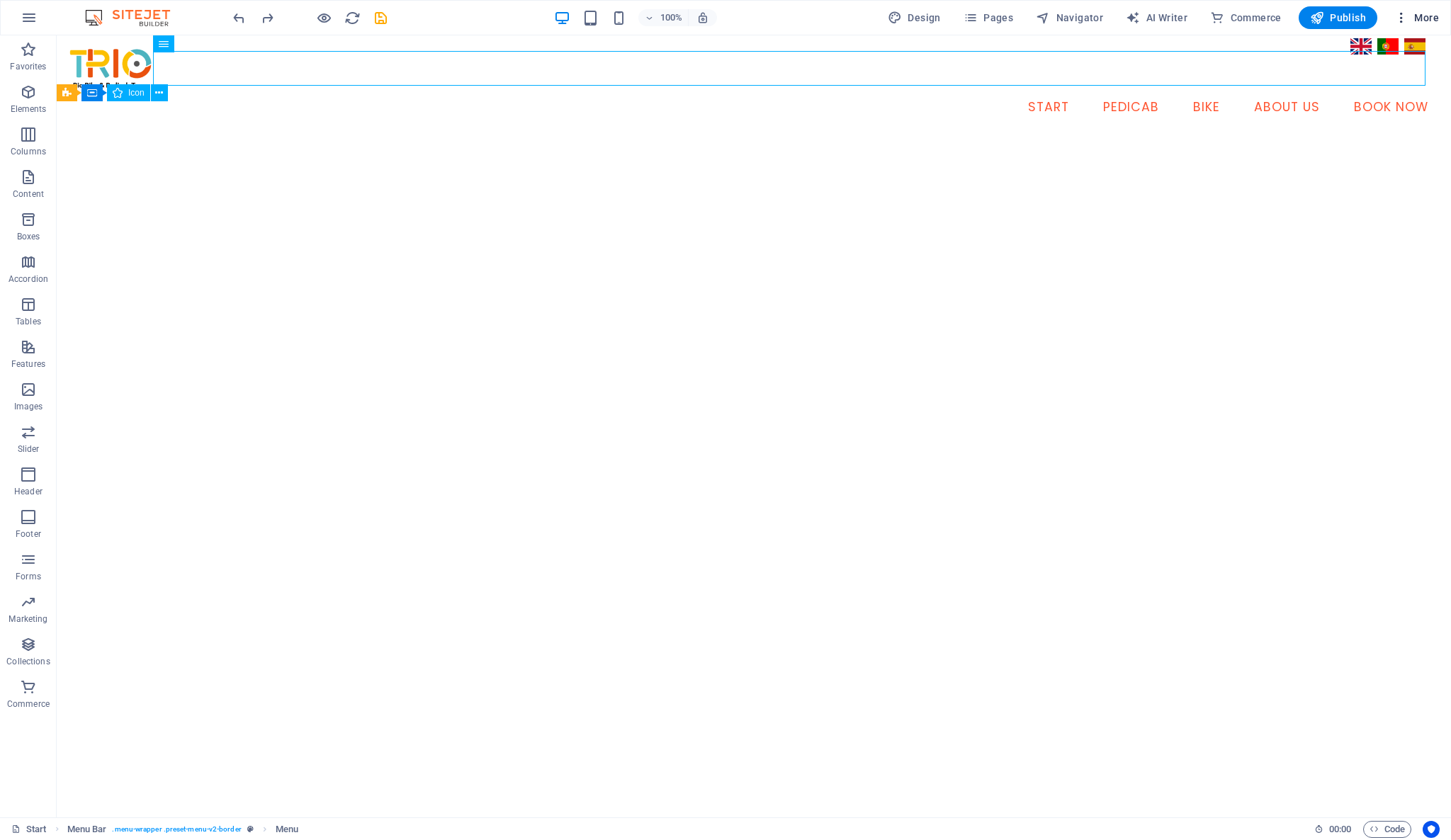
click at [1405, 21] on icon "button" at bounding box center [1402, 18] width 15 height 15
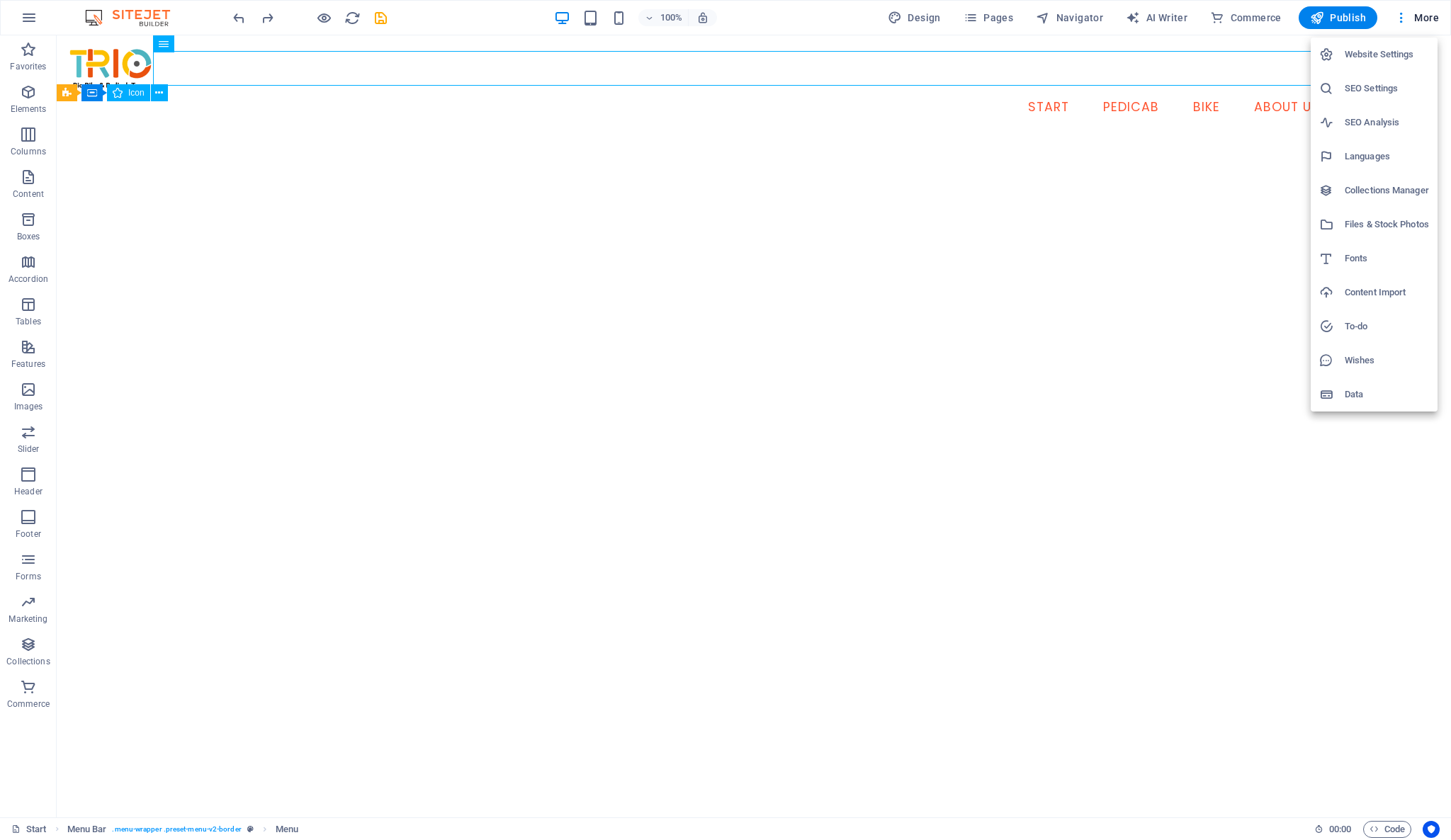
click at [1431, 25] on div at bounding box center [726, 420] width 1451 height 840
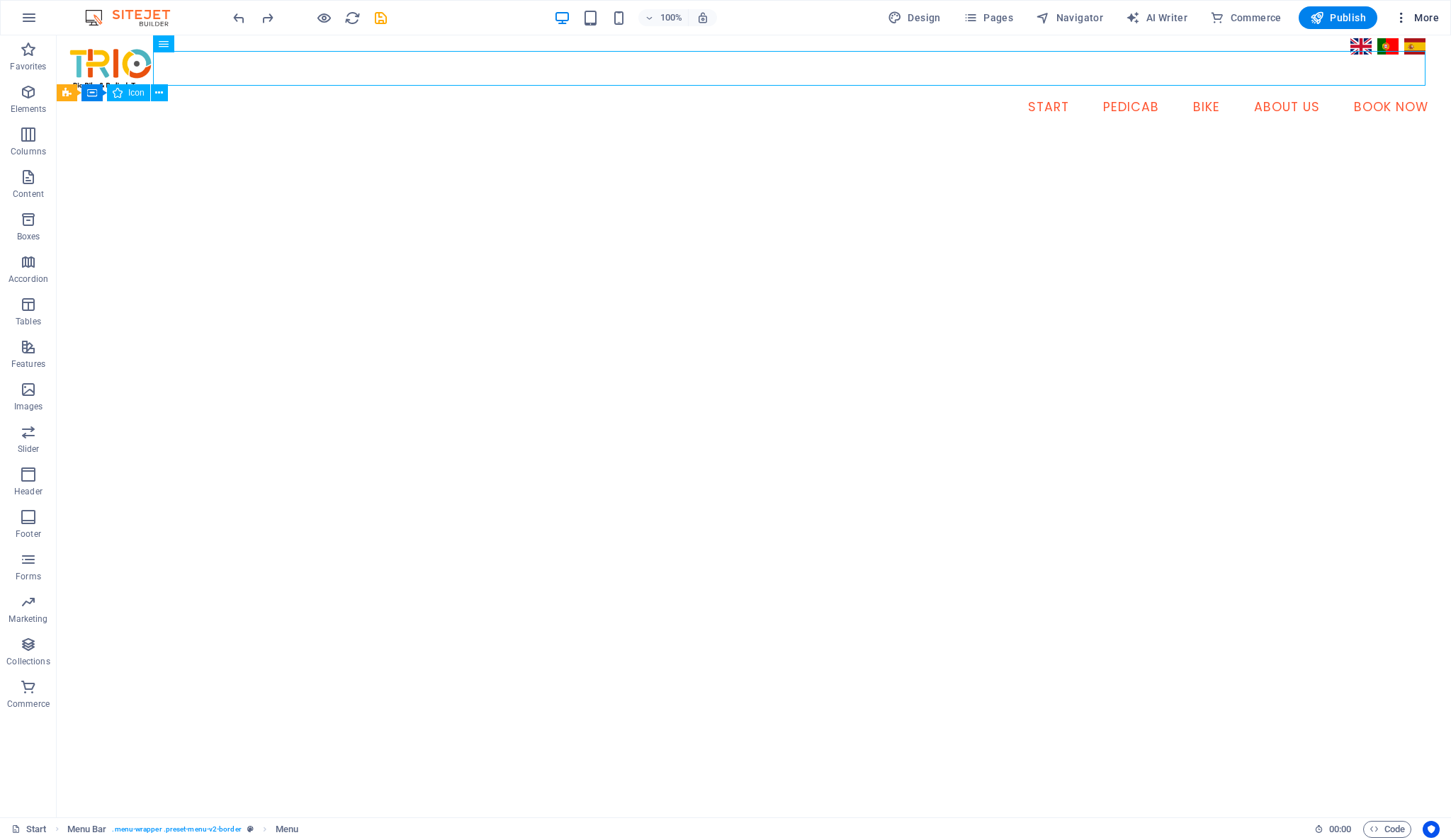
click at [1427, 21] on span "More" at bounding box center [1416, 18] width 45 height 15
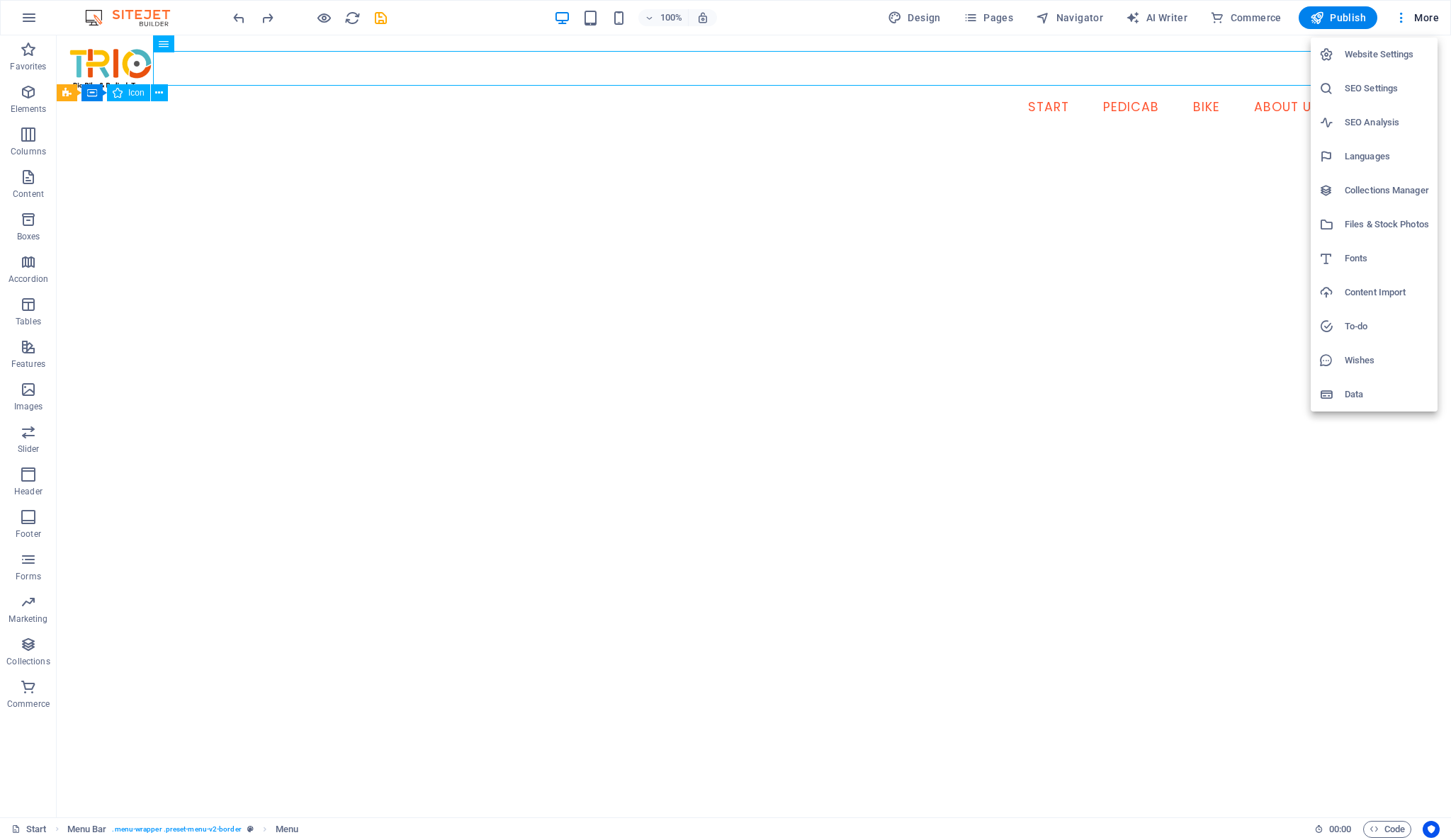
click at [29, 20] on div at bounding box center [726, 420] width 1451 height 840
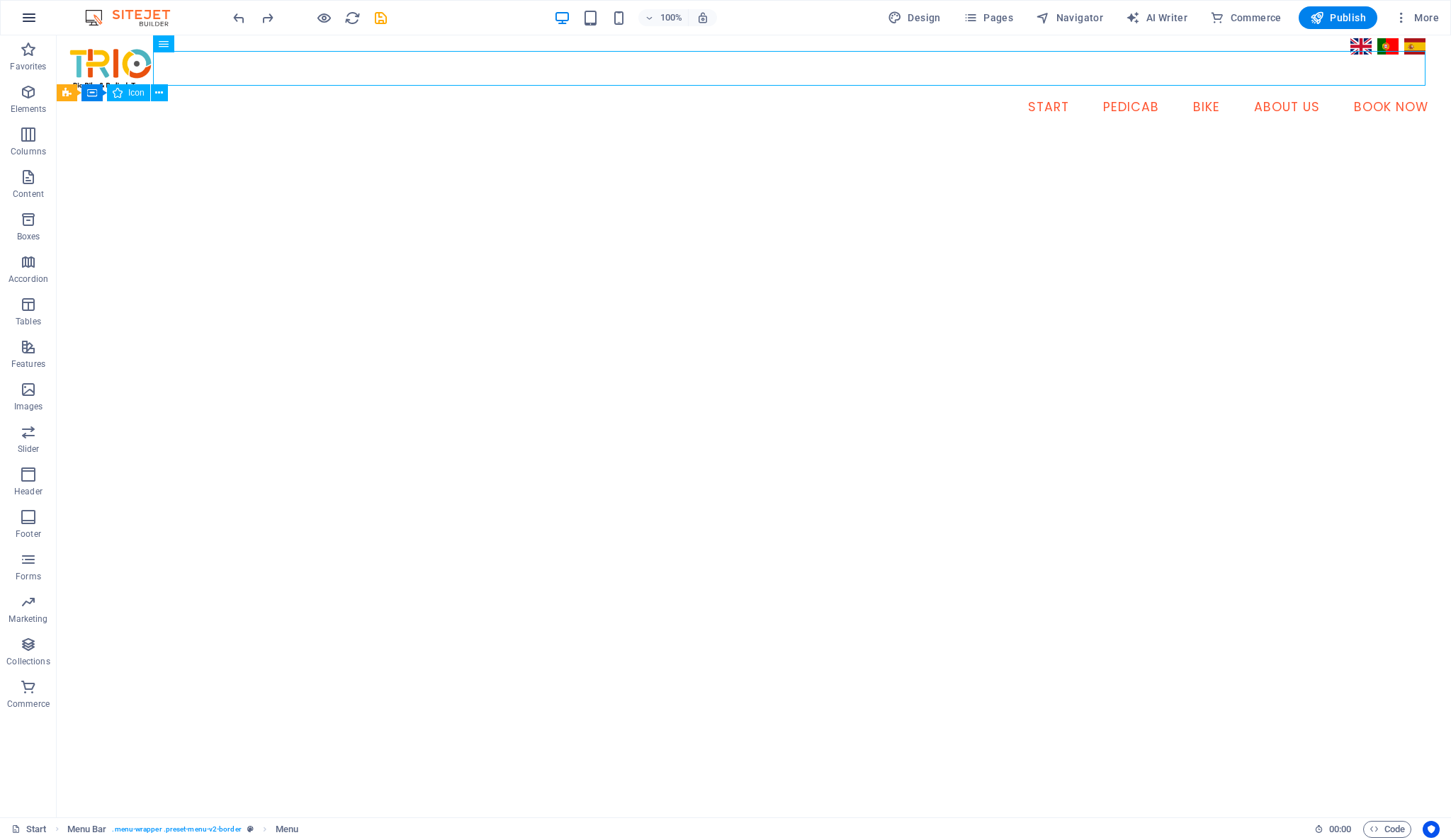
click at [30, 20] on icon "button" at bounding box center [29, 17] width 17 height 17
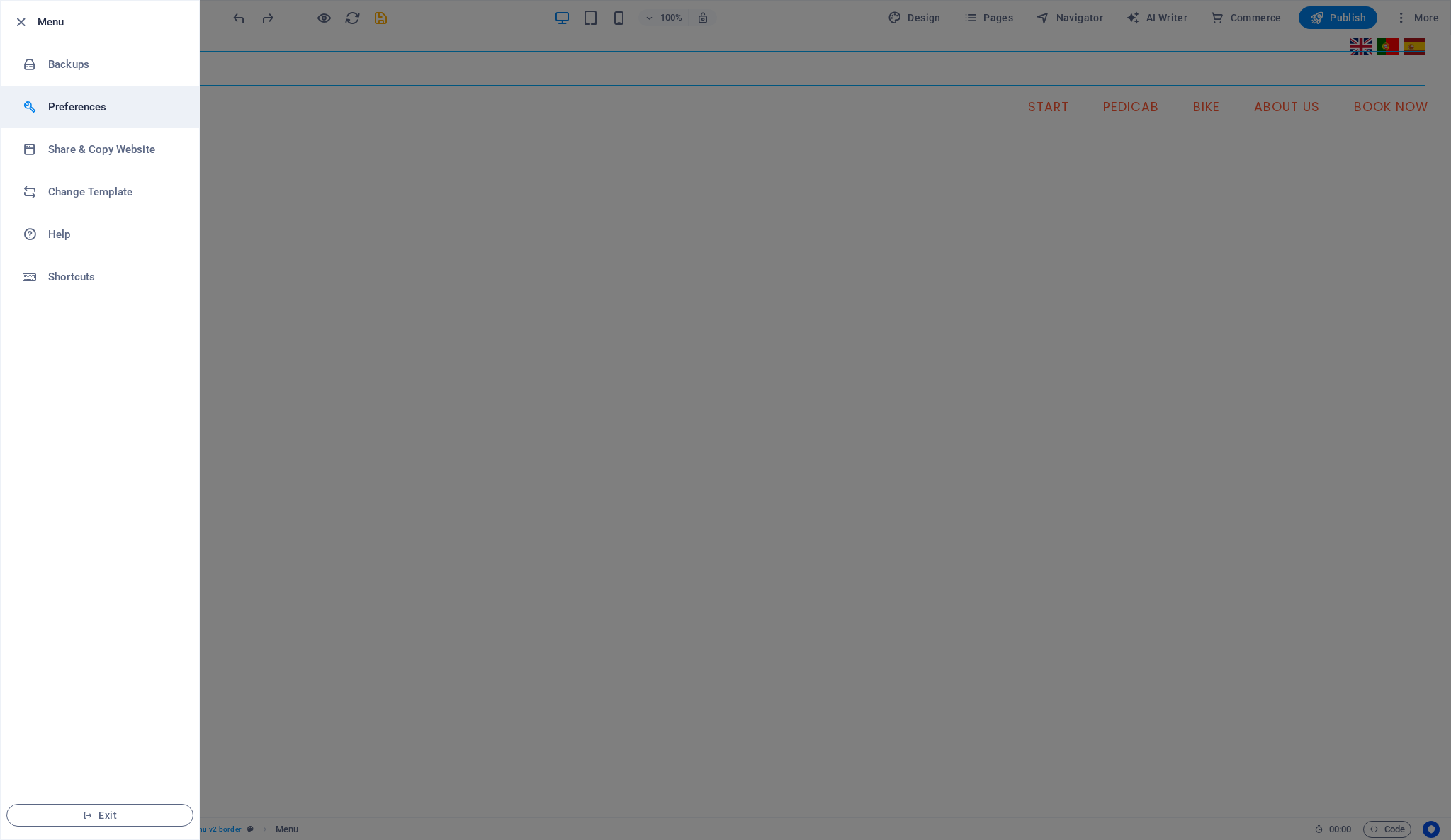
click at [127, 111] on h6 "Preferences" at bounding box center [114, 107] width 131 height 17
select select "all"
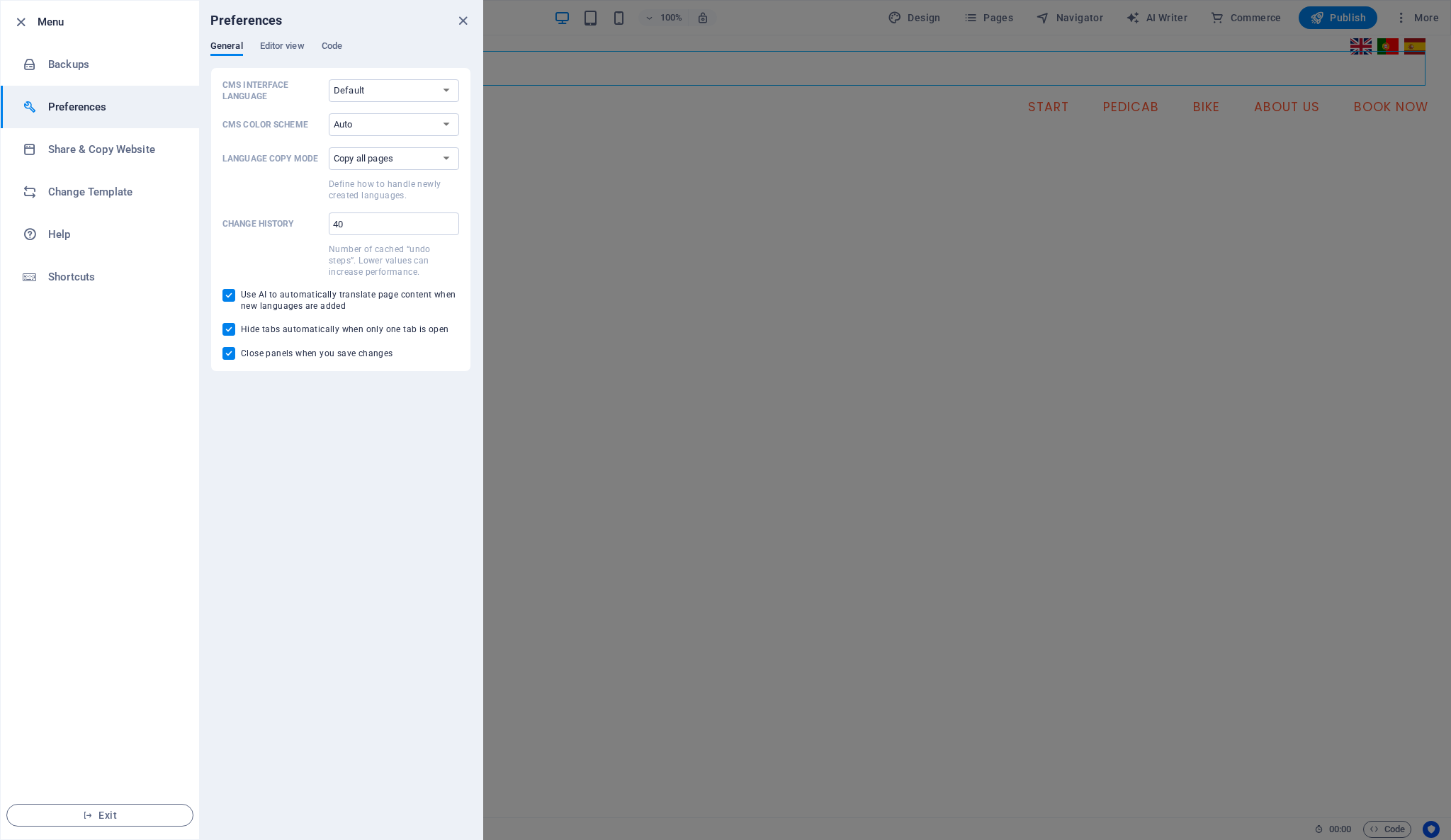
click at [281, 39] on div "Preferences" at bounding box center [340, 20] width 284 height 39
click at [286, 45] on span "Editor view" at bounding box center [282, 47] width 45 height 20
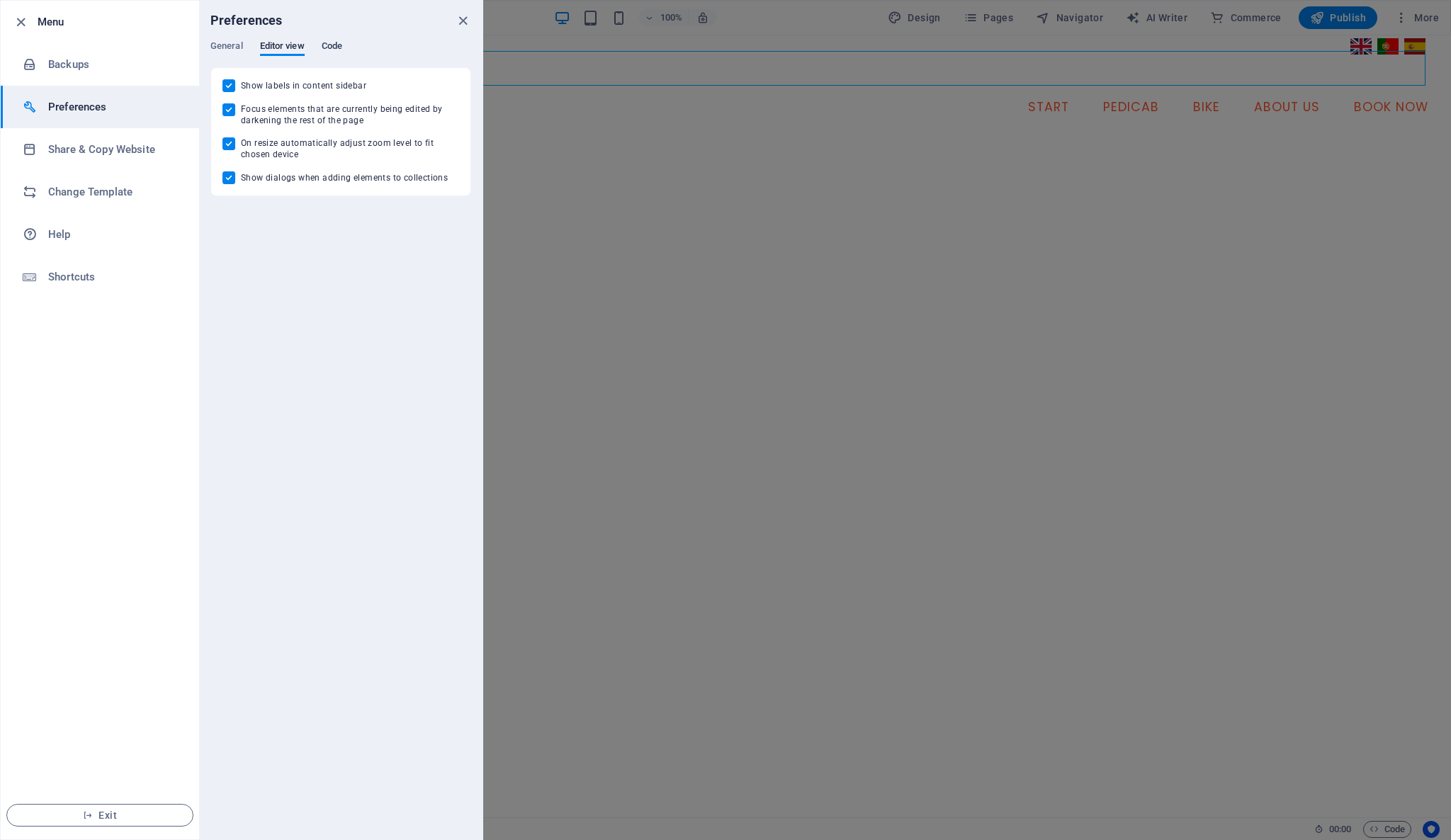
click at [337, 43] on span "Code" at bounding box center [331, 47] width 21 height 20
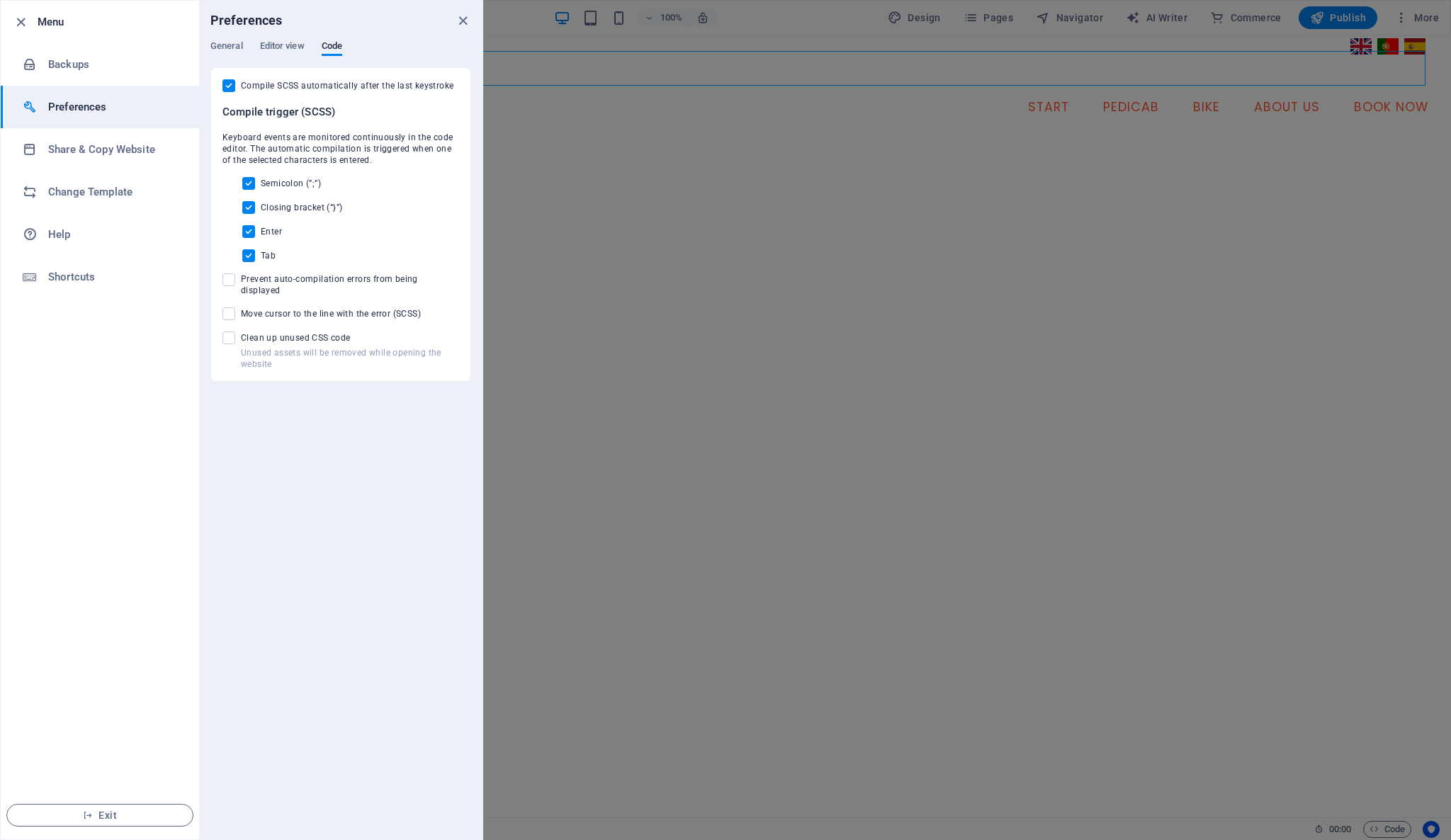
click at [120, 385] on ul "Menu Backups Preferences Share & Copy Website Change Template Help Shortcuts Ex…" at bounding box center [99, 420] width 198 height 838
click at [788, 476] on div at bounding box center [726, 420] width 1451 height 840
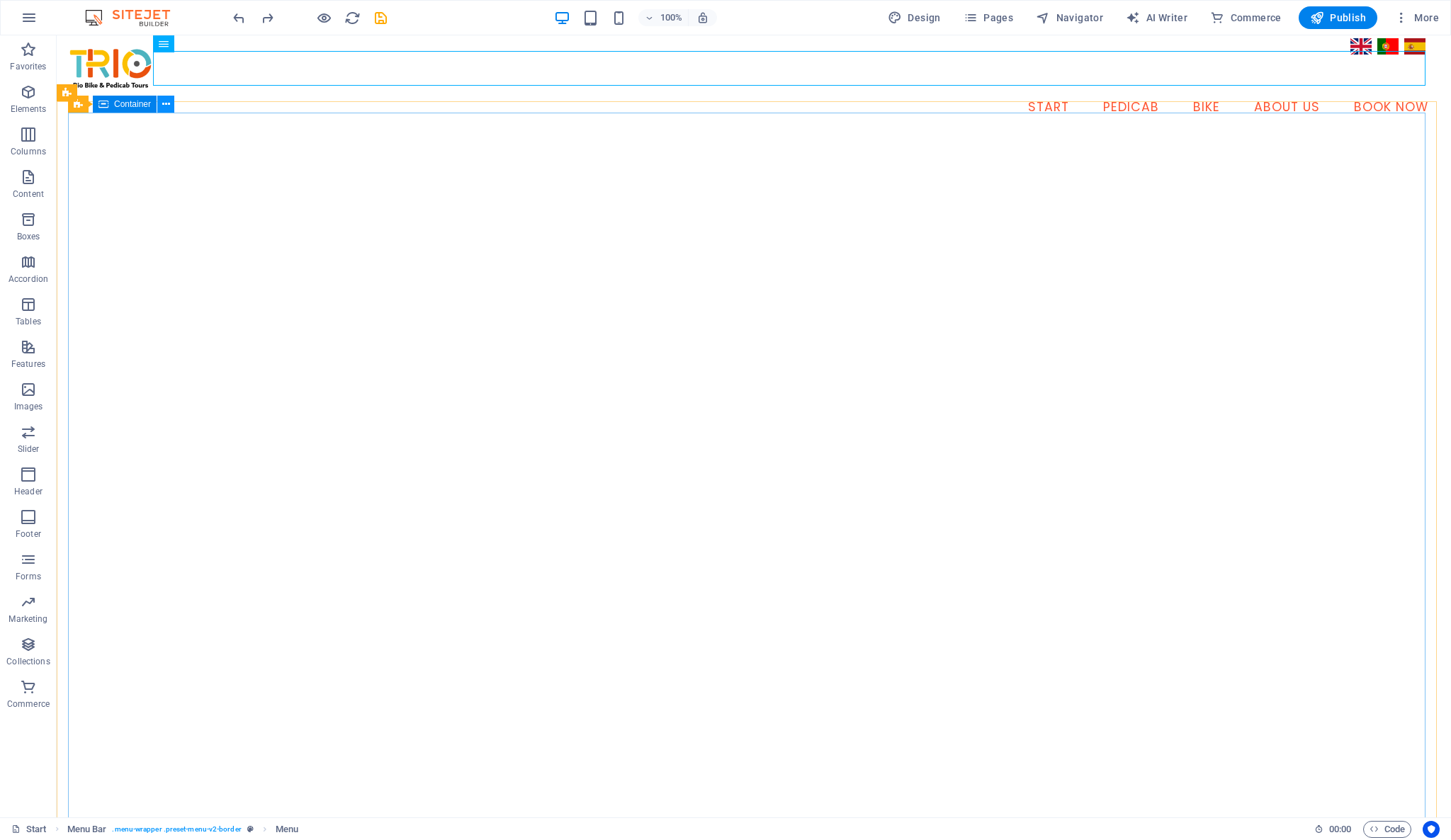
click at [166, 106] on icon at bounding box center [166, 104] width 8 height 15
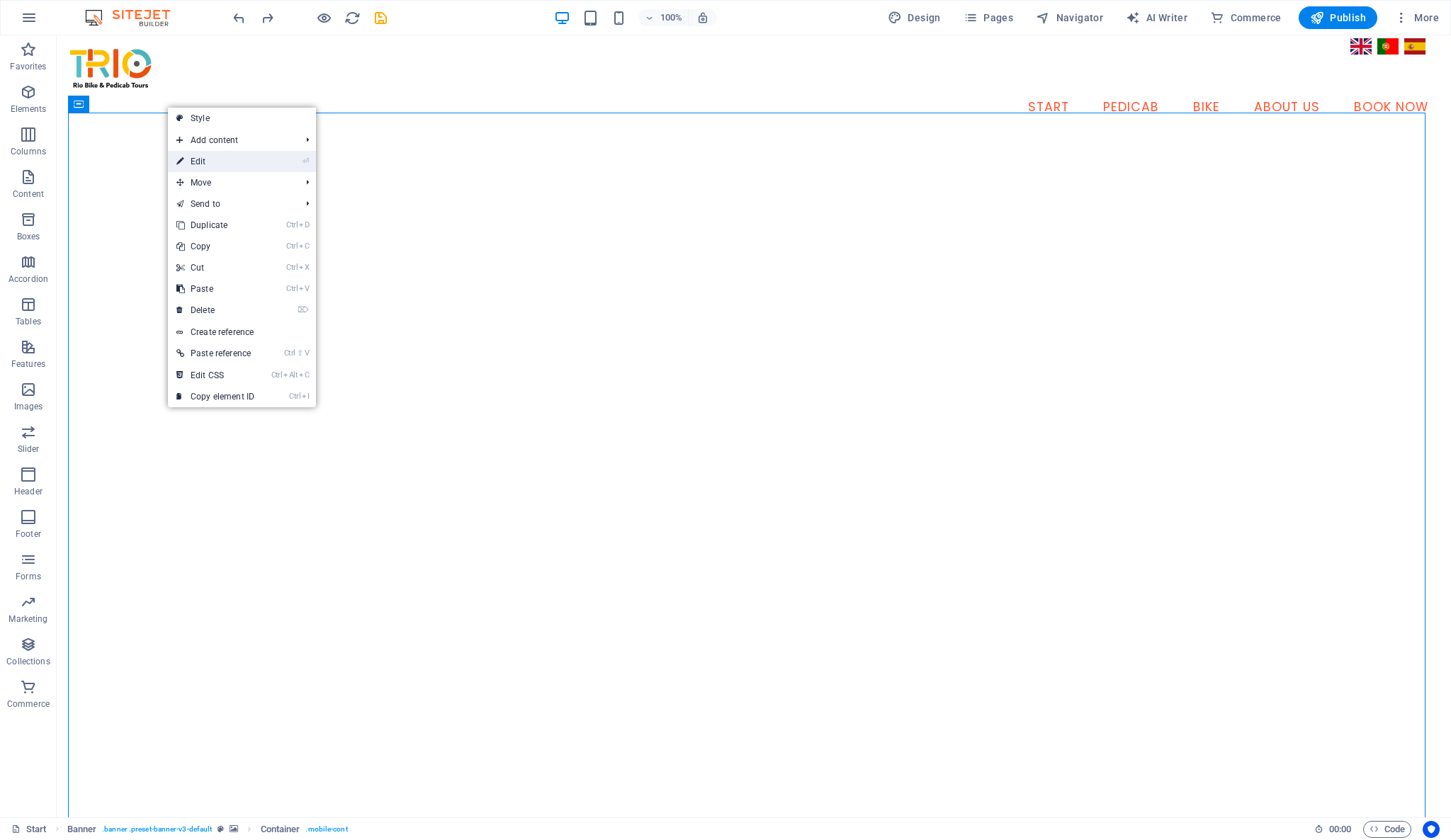
click at [244, 151] on link "⏎ Edit" at bounding box center [215, 161] width 95 height 21
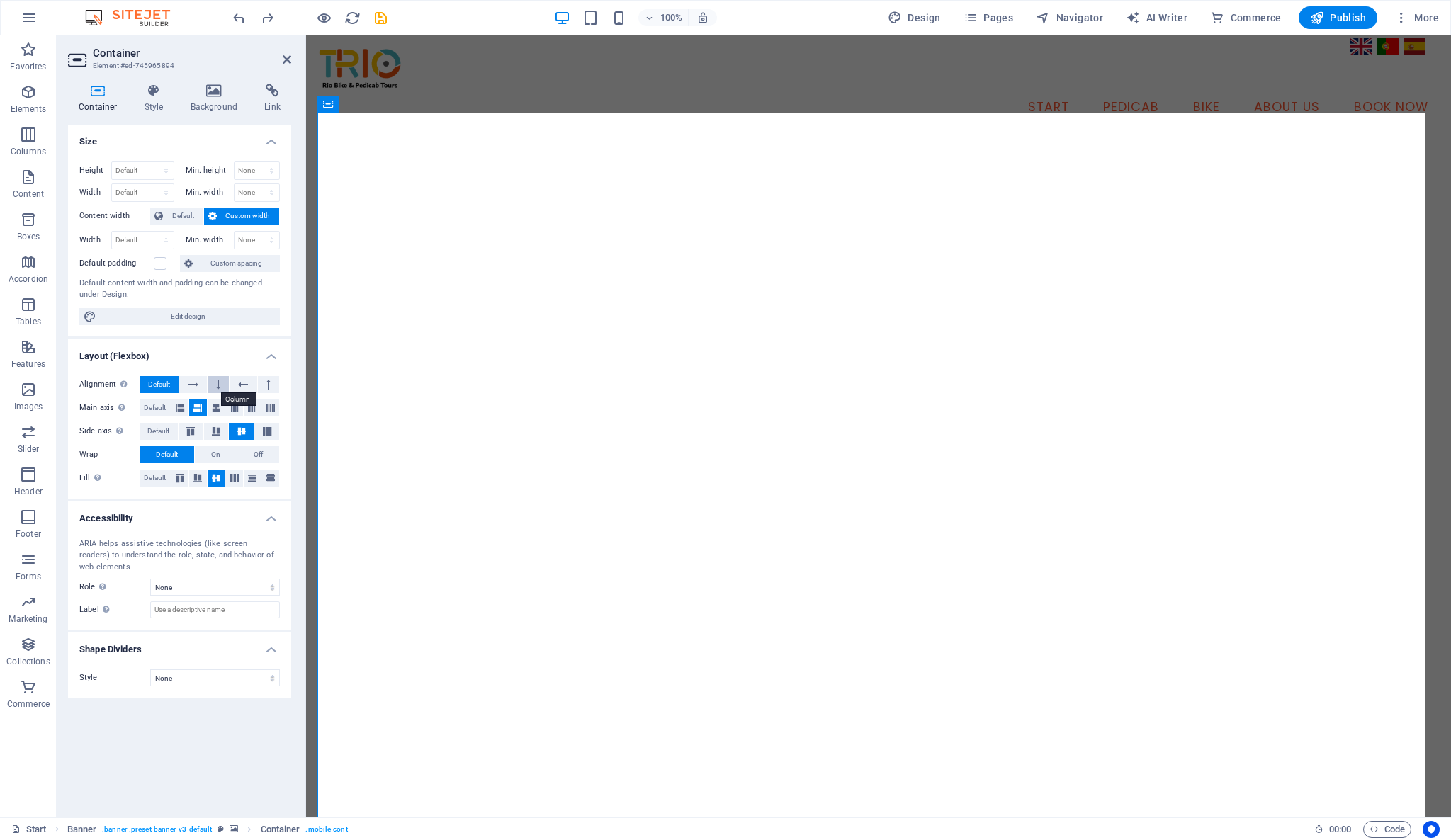
click at [221, 385] on button at bounding box center [217, 384] width 21 height 17
click at [164, 383] on span "Default" at bounding box center [159, 384] width 22 height 17
click at [204, 316] on span "Edit design" at bounding box center [188, 316] width 175 height 17
select select "px"
select select "400"
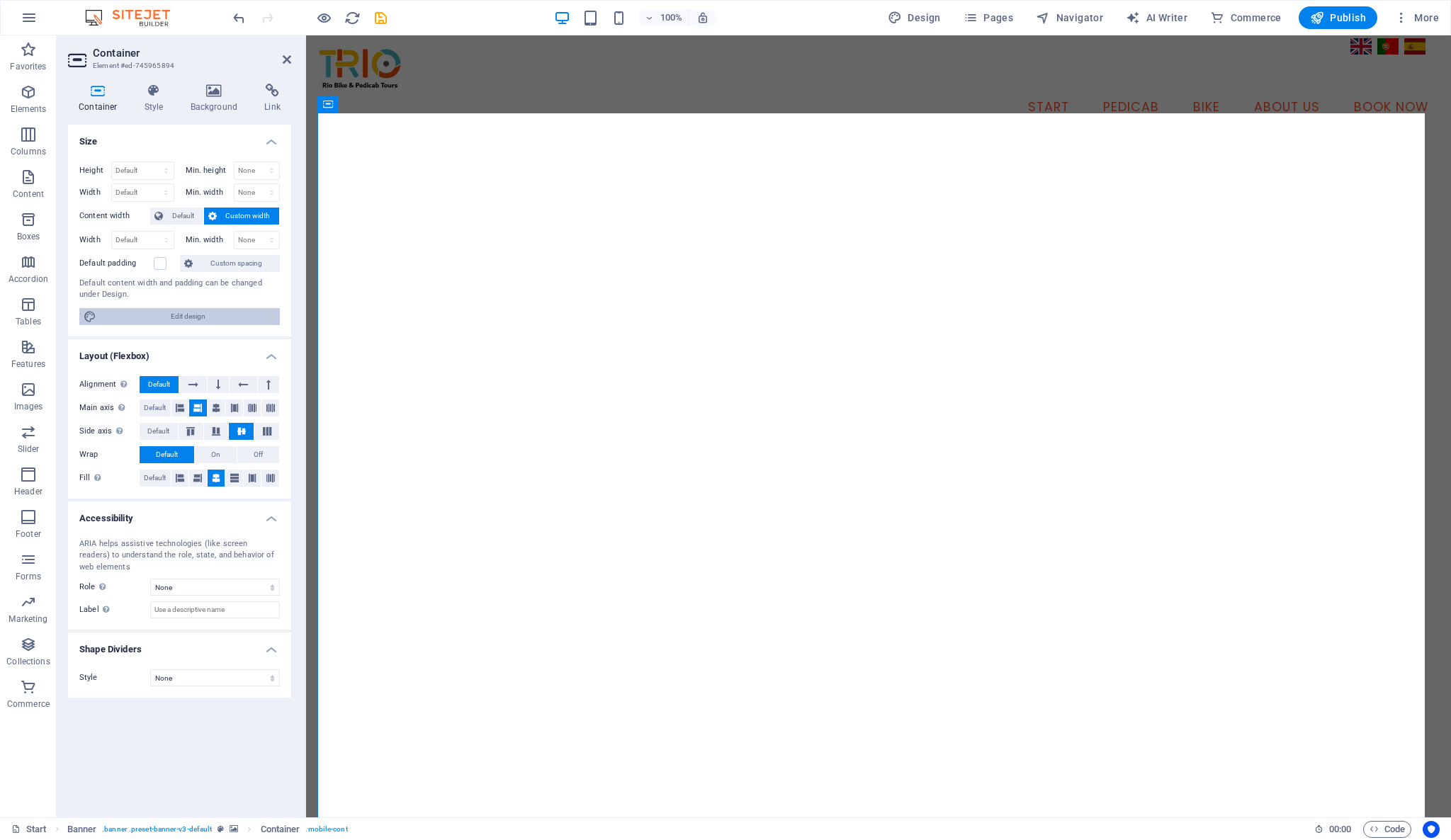
select select "px"
select select "rem"
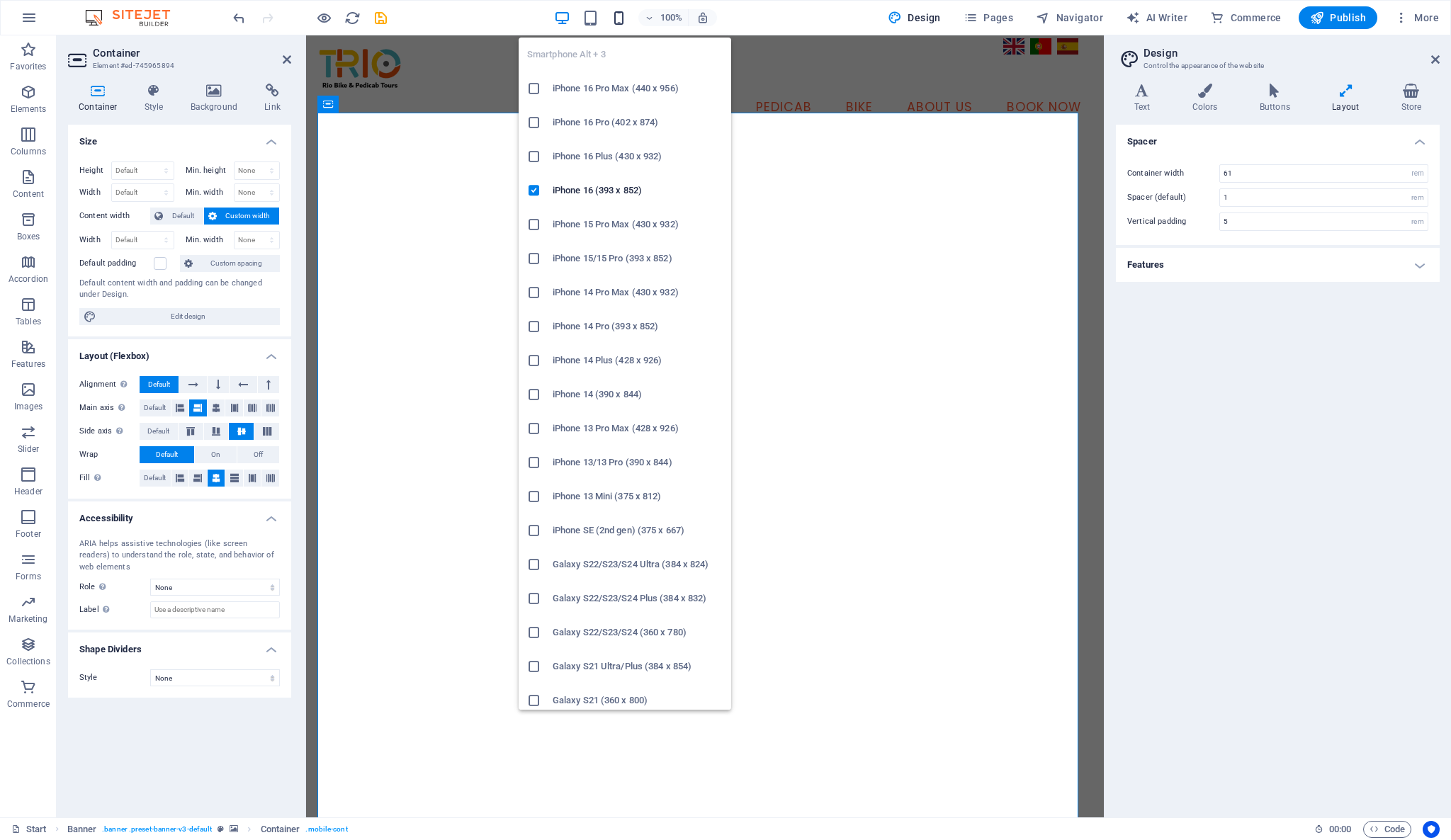
click at [620, 19] on icon "button" at bounding box center [619, 18] width 16 height 16
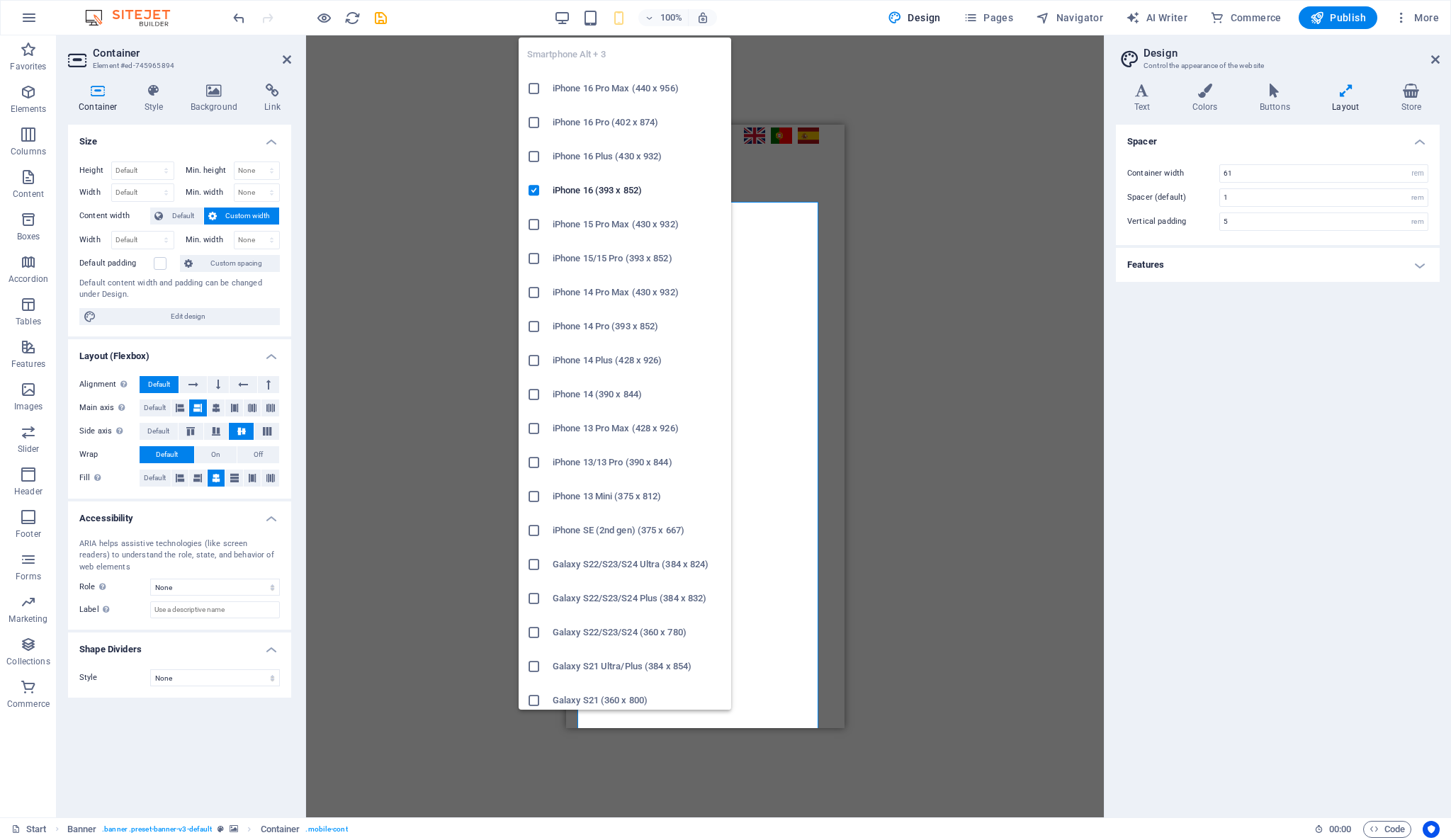
type input "4"
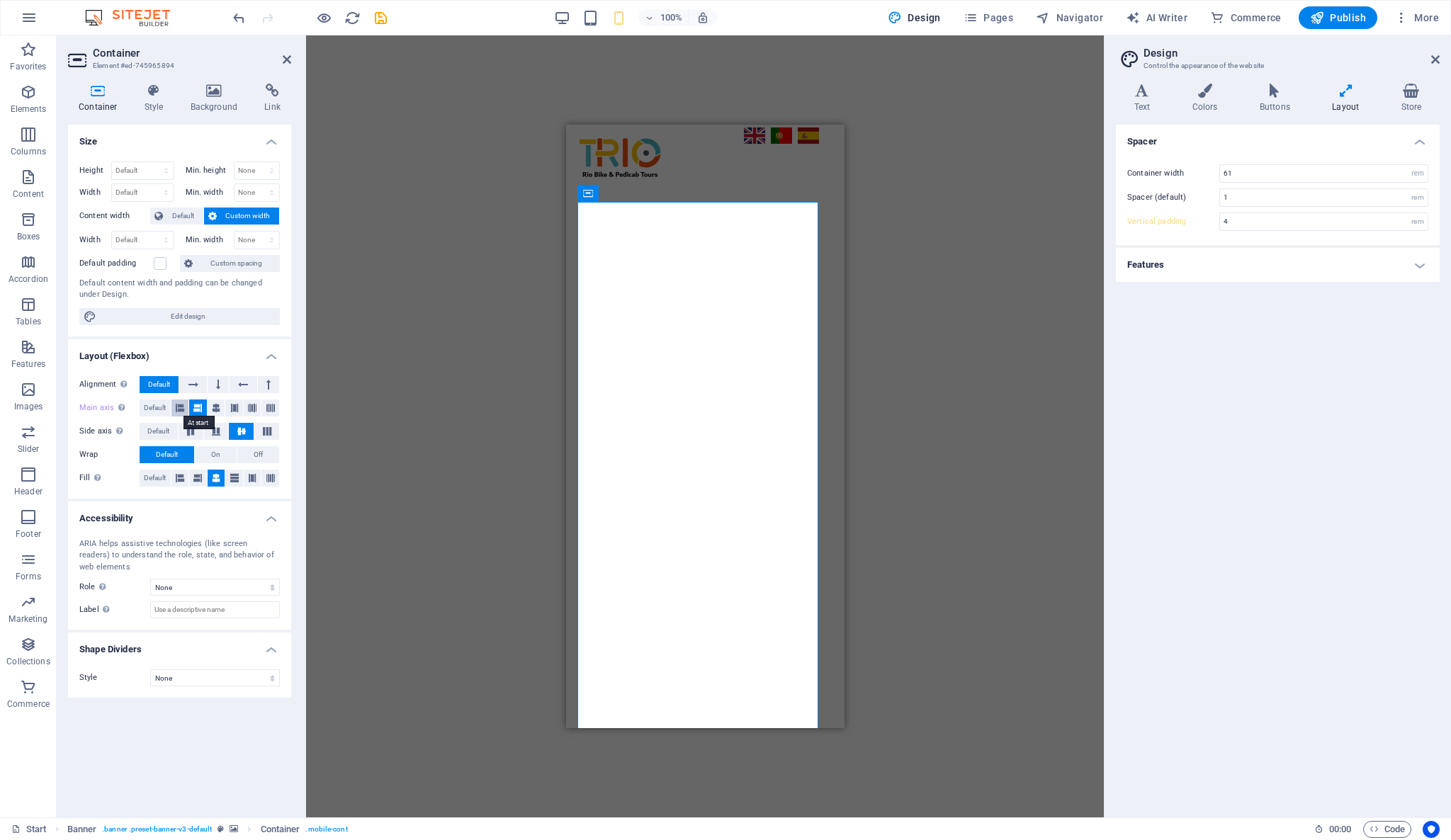
click at [182, 409] on icon at bounding box center [180, 408] width 8 height 17
click at [259, 452] on span "Off" at bounding box center [258, 454] width 9 height 17
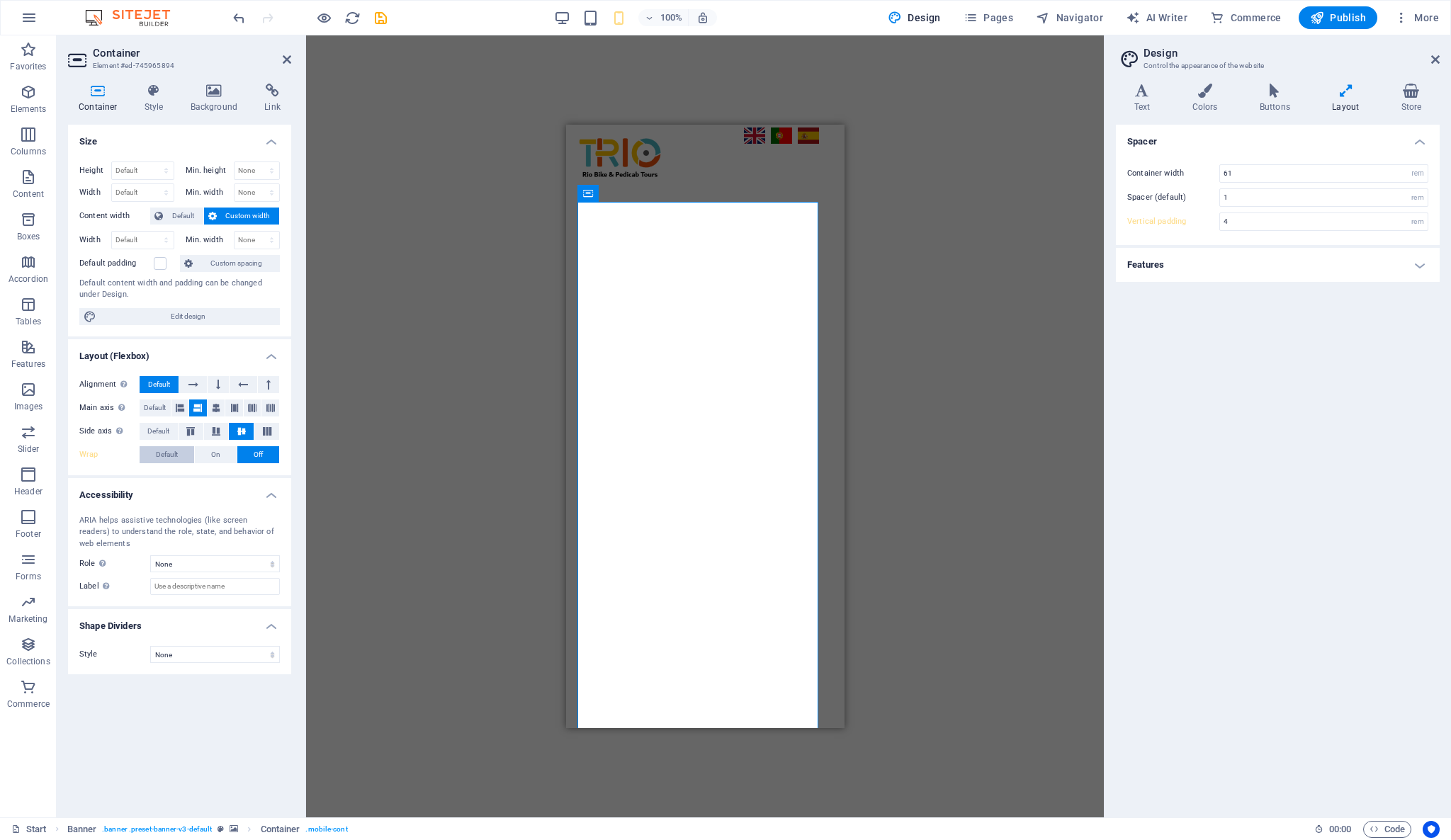
click at [170, 456] on span "Default" at bounding box center [167, 454] width 22 height 17
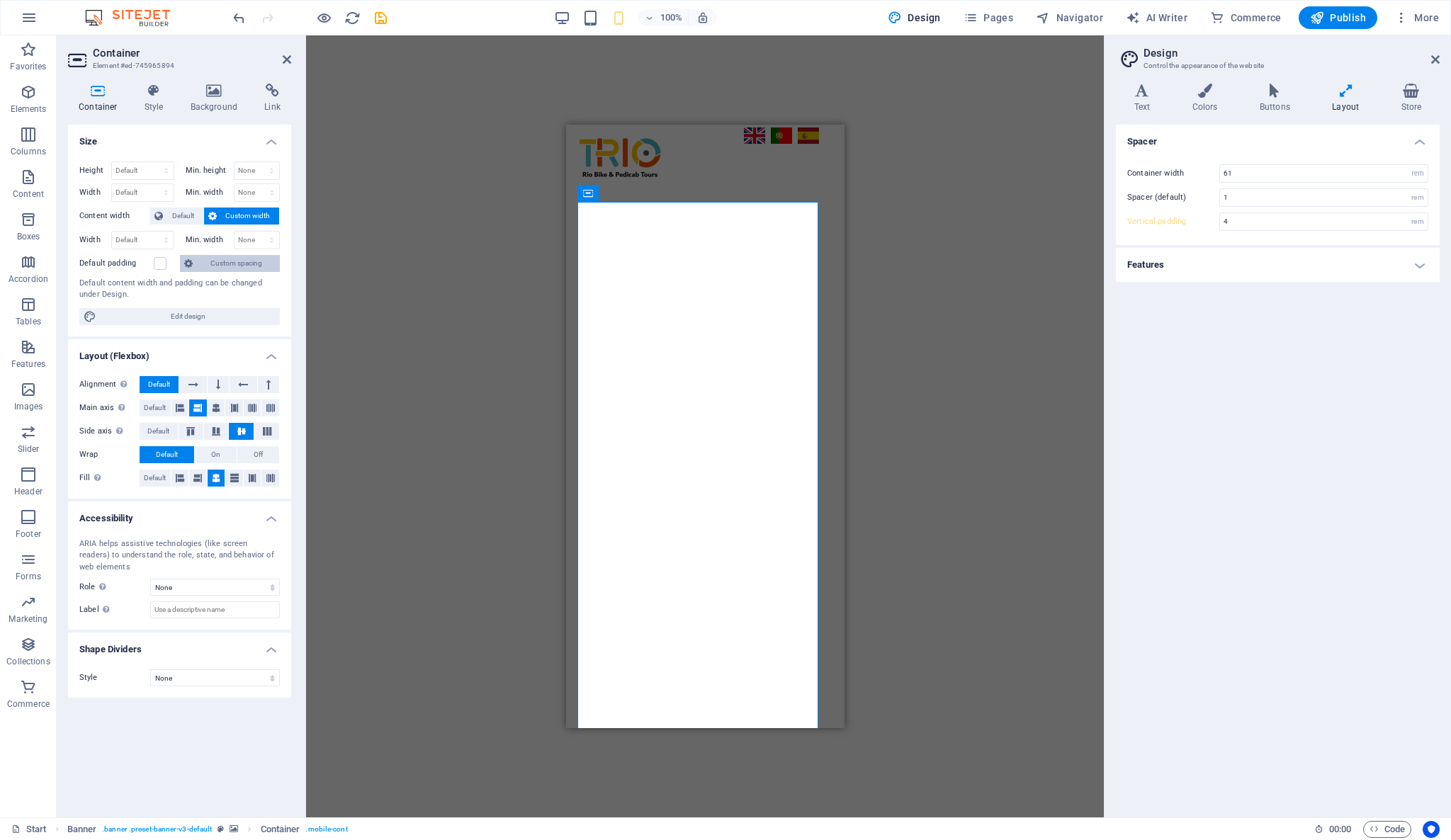
click at [224, 262] on span "Custom spacing" at bounding box center [236, 263] width 78 height 17
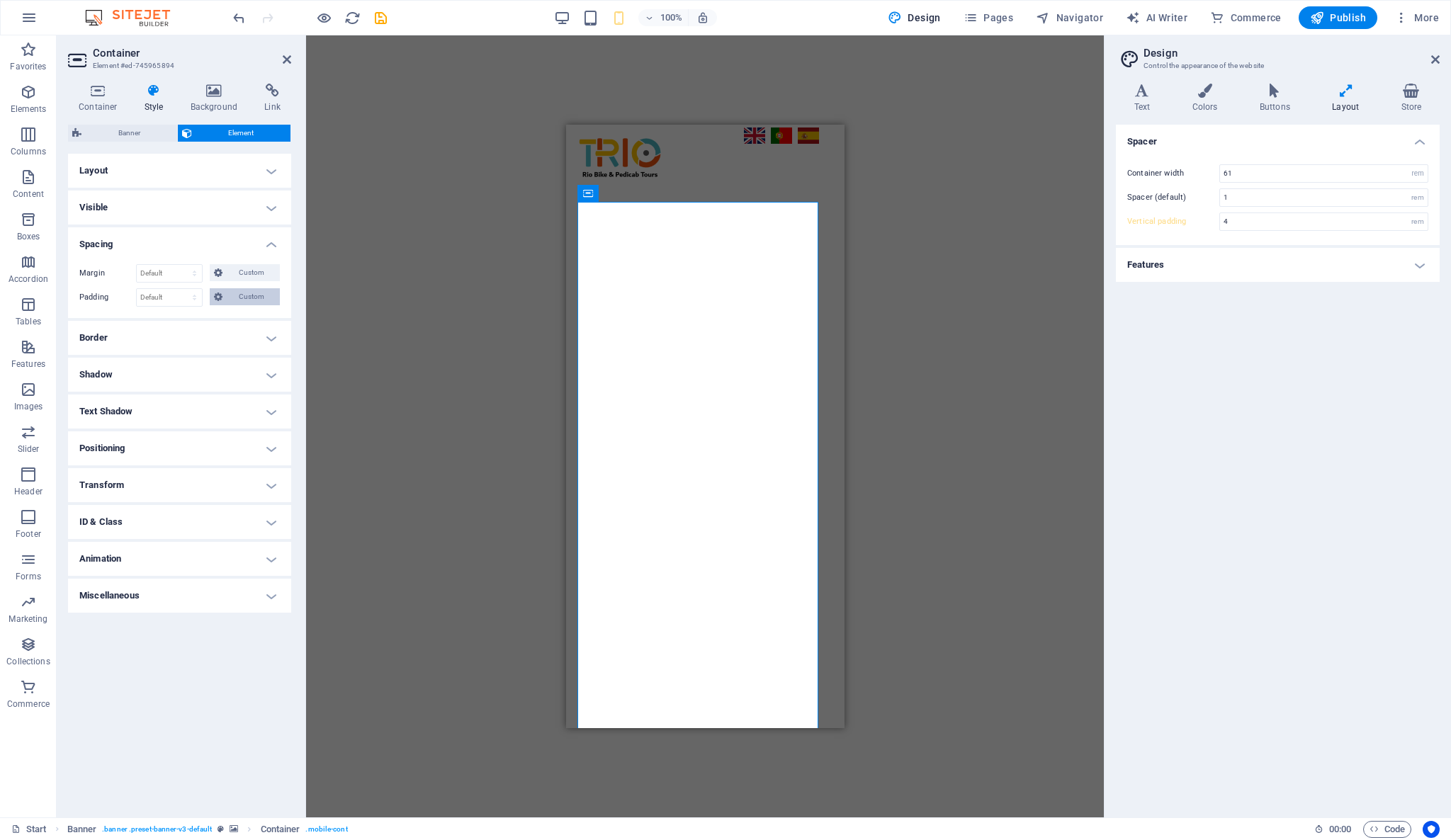
click at [249, 293] on span "Custom" at bounding box center [251, 296] width 49 height 17
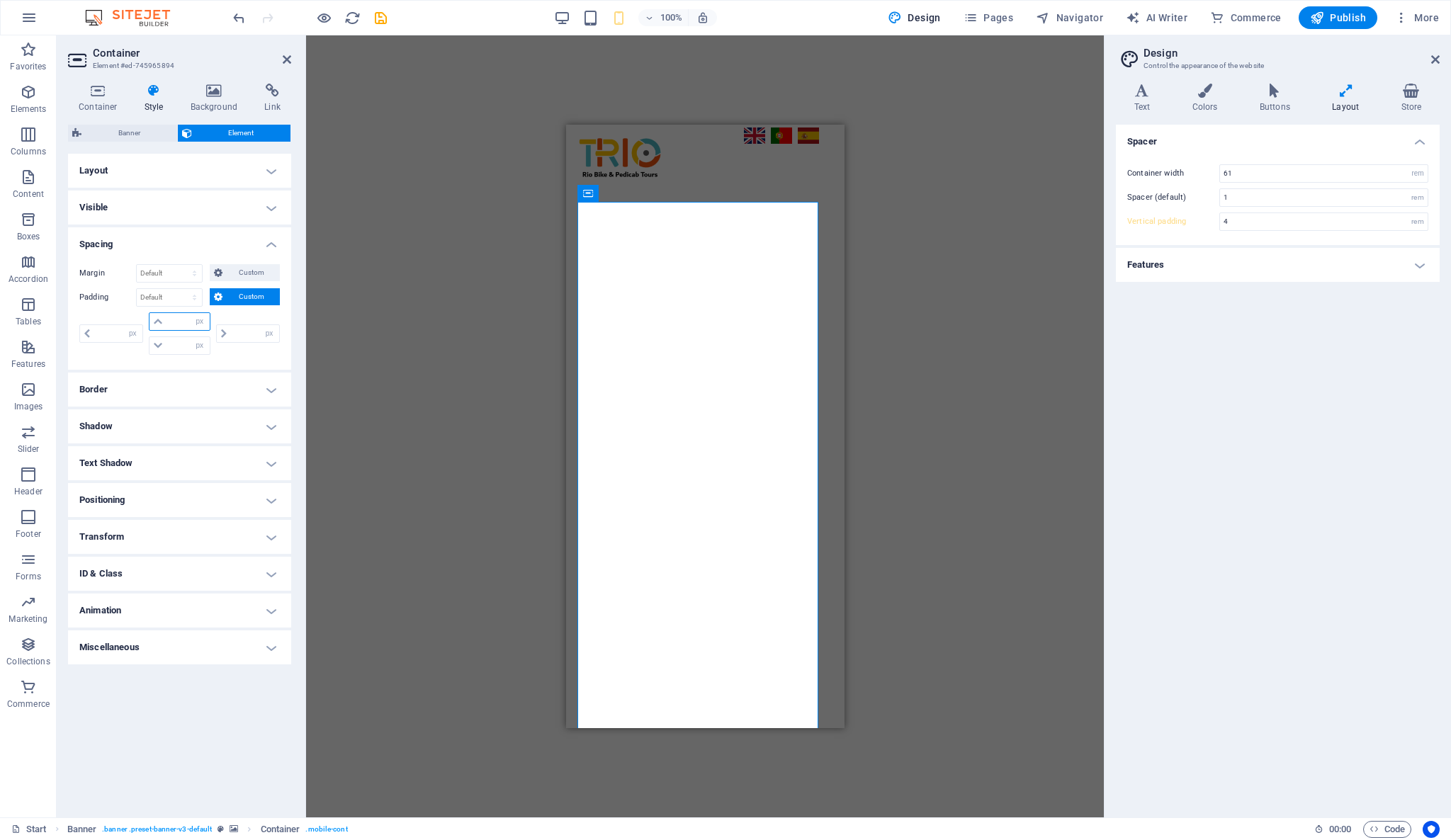
click at [183, 321] on input "number" at bounding box center [187, 321] width 43 height 17
click at [160, 318] on icon at bounding box center [157, 321] width 8 height 8
click at [156, 318] on icon at bounding box center [157, 321] width 8 height 8
click at [166, 322] on input "number" at bounding box center [187, 321] width 43 height 17
click at [165, 322] on div "px rem % vh vw" at bounding box center [179, 321] width 61 height 18
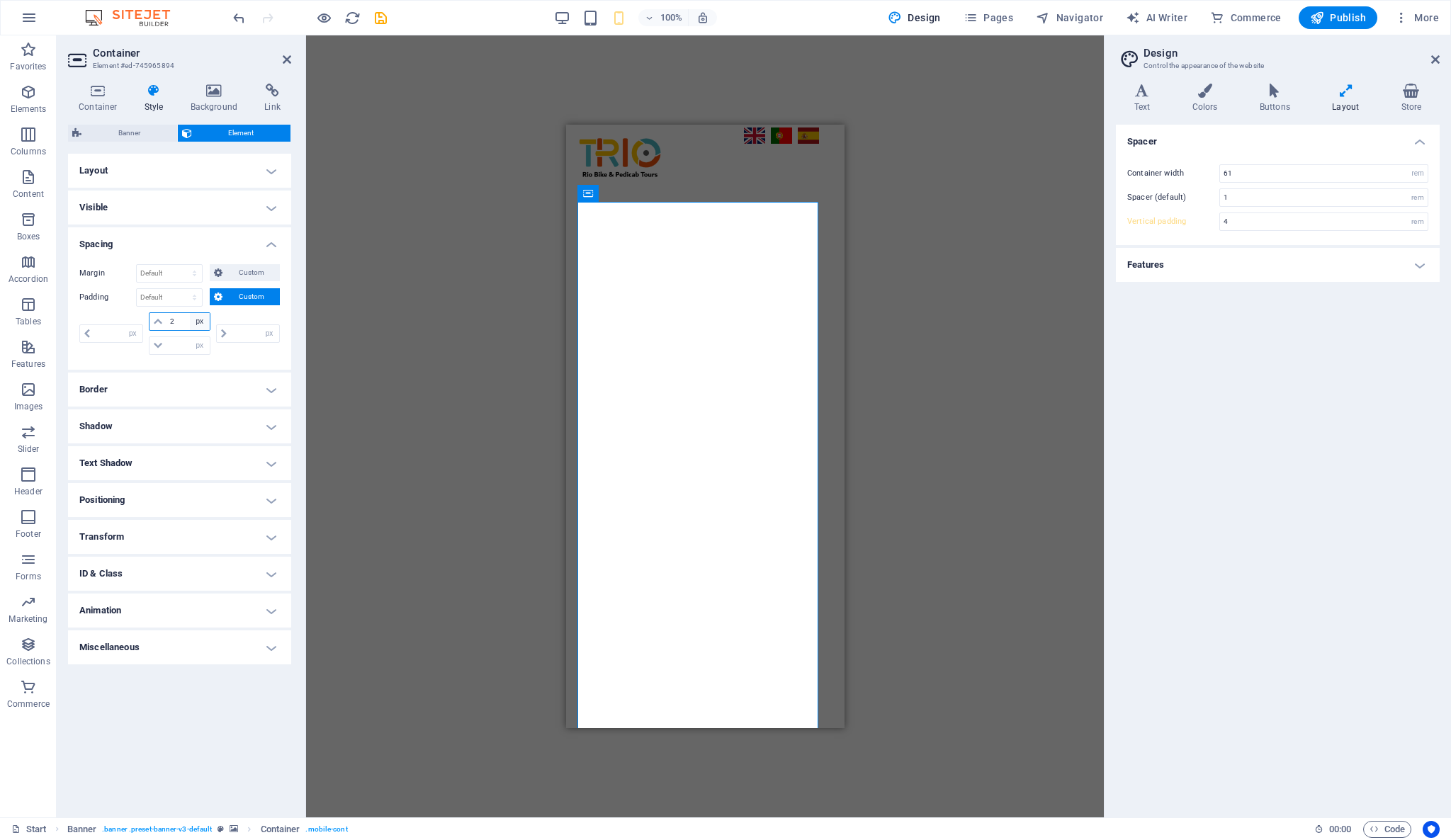
type input "20"
type input "0"
click at [569, 191] on img "1/8" at bounding box center [698, 191] width 265 height 0
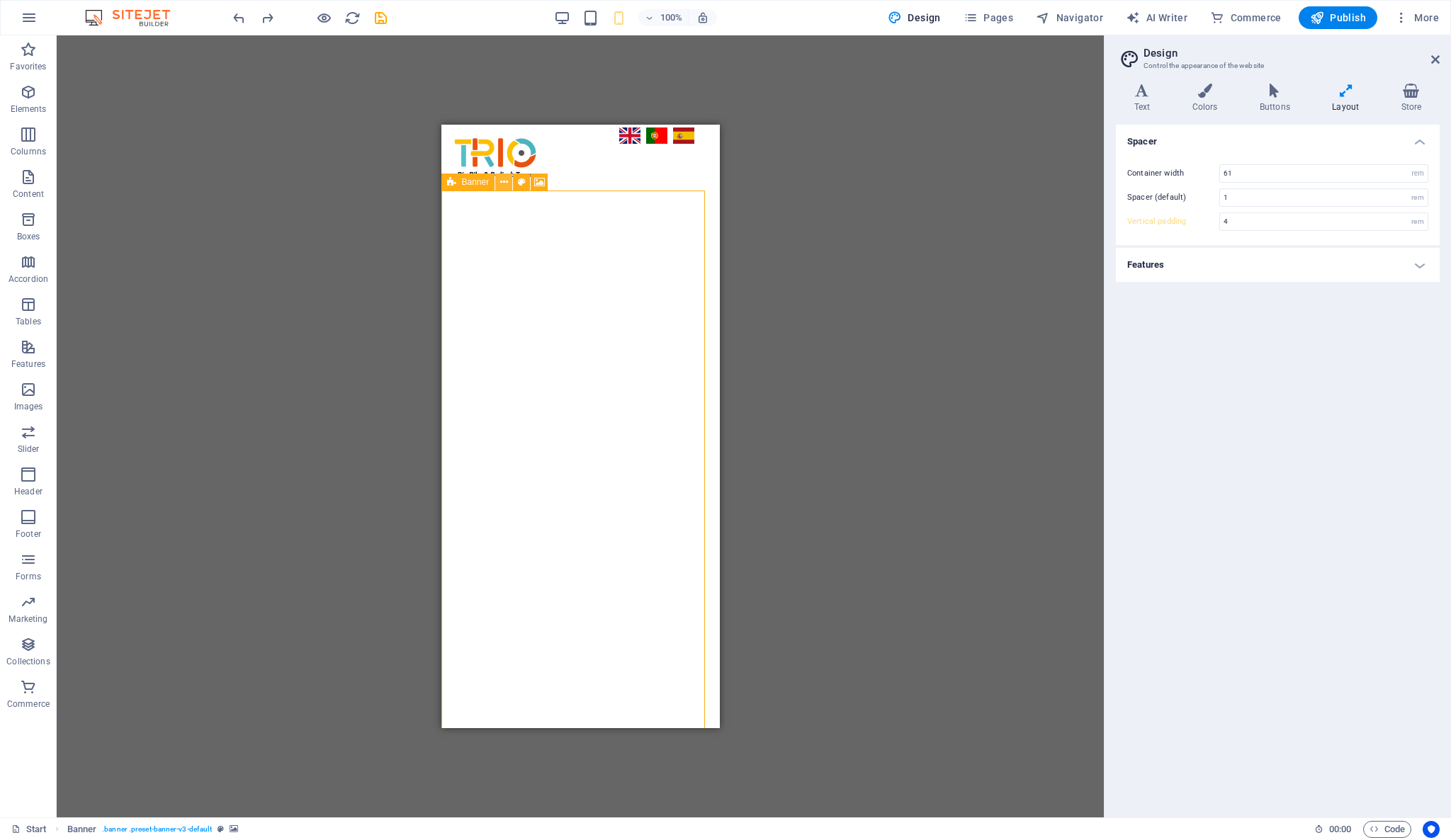
click at [505, 179] on icon at bounding box center [504, 182] width 8 height 15
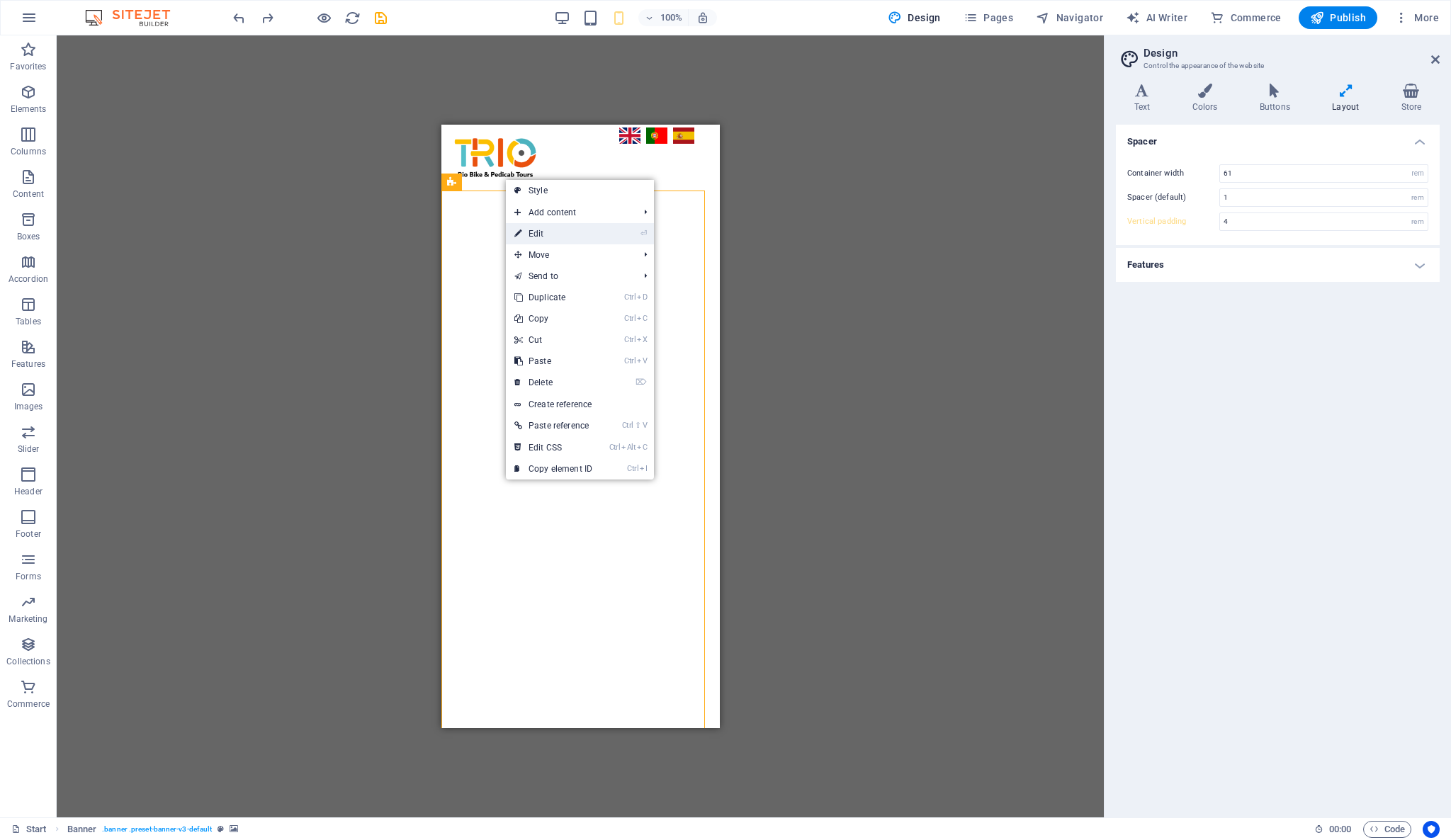
click at [567, 228] on link "⏎ Edit" at bounding box center [553, 233] width 95 height 21
select select "vh"
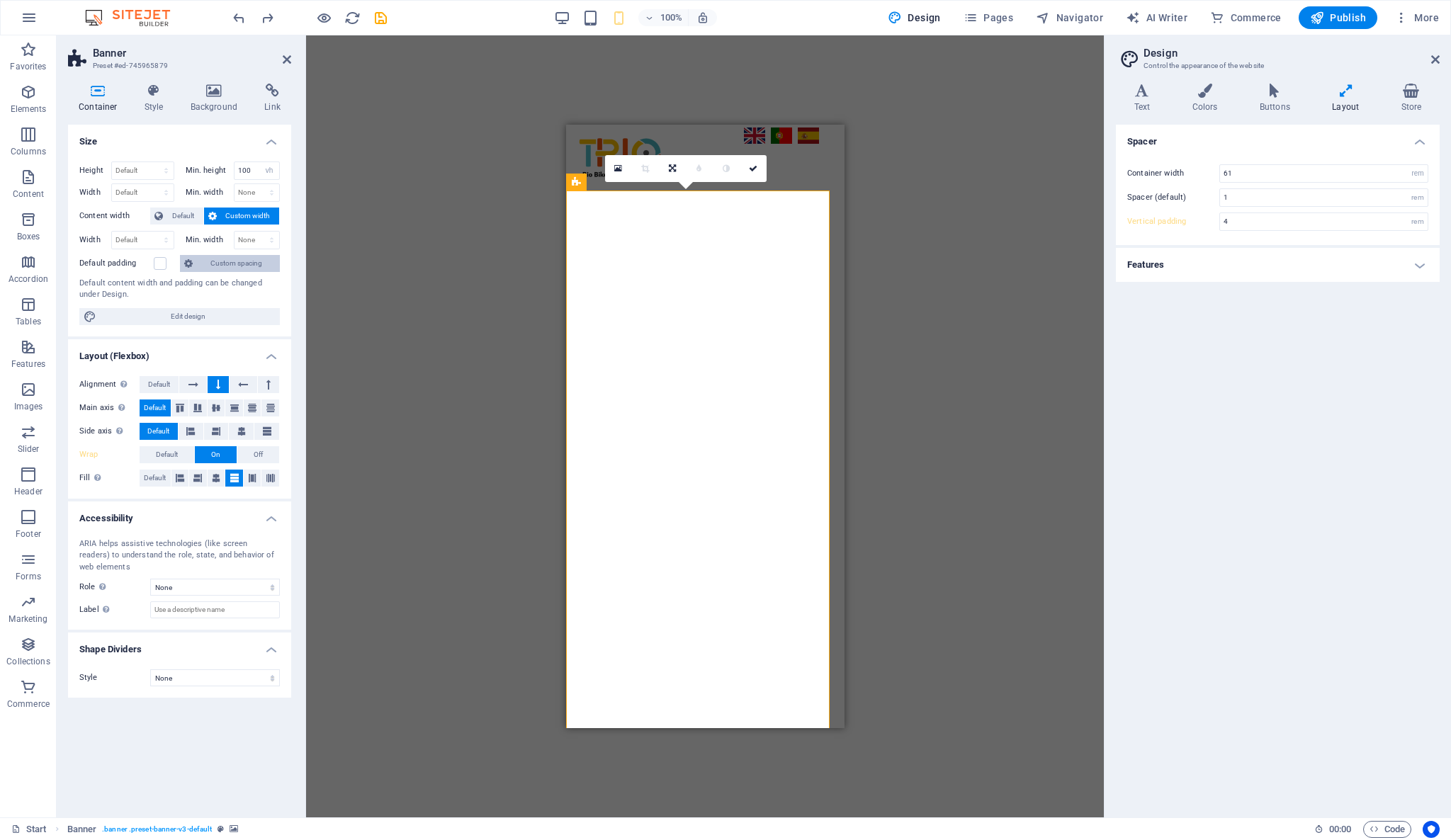
click at [224, 258] on span "Custom spacing" at bounding box center [236, 263] width 78 height 17
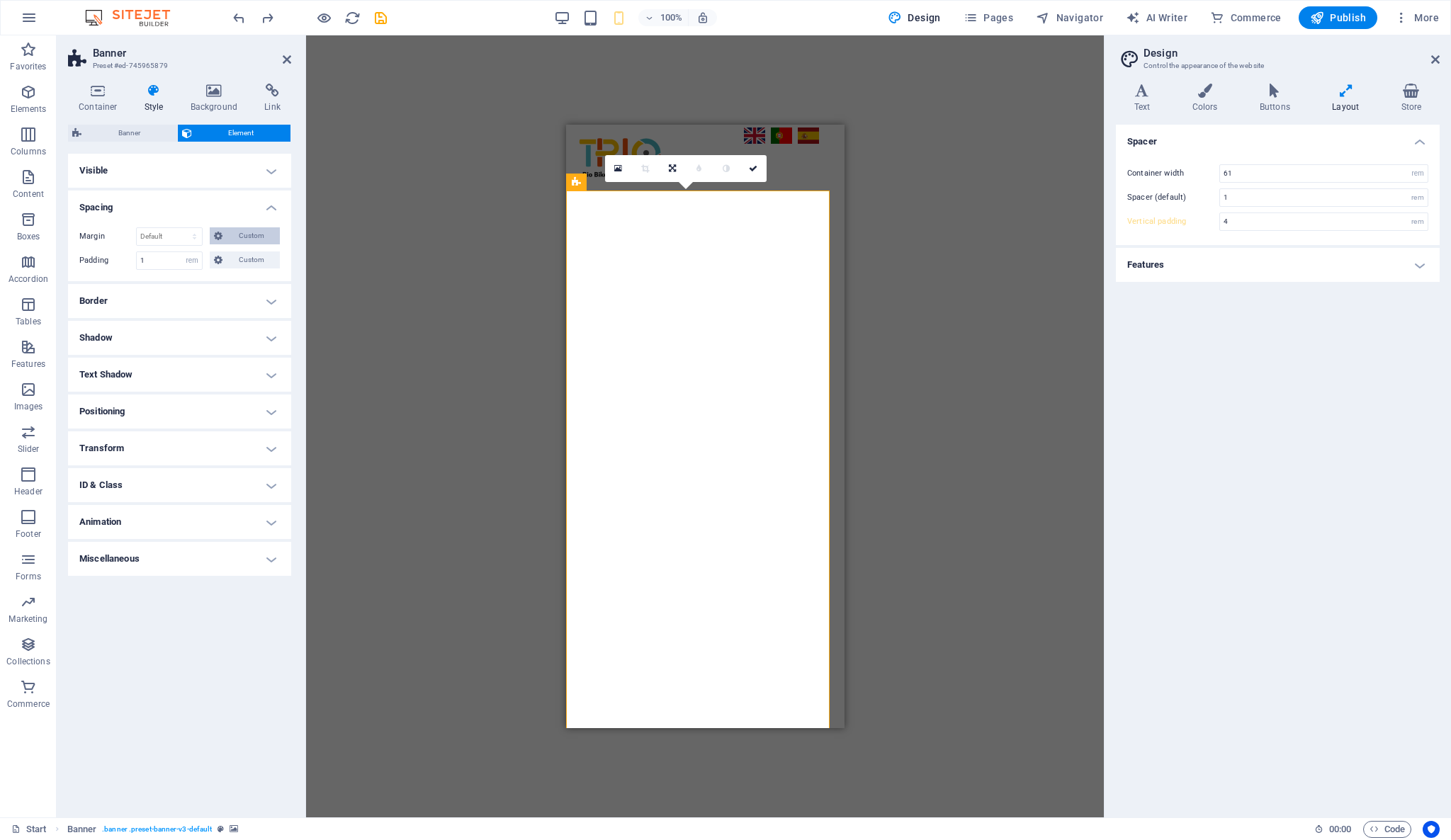
click at [253, 236] on span "Custom" at bounding box center [251, 235] width 49 height 17
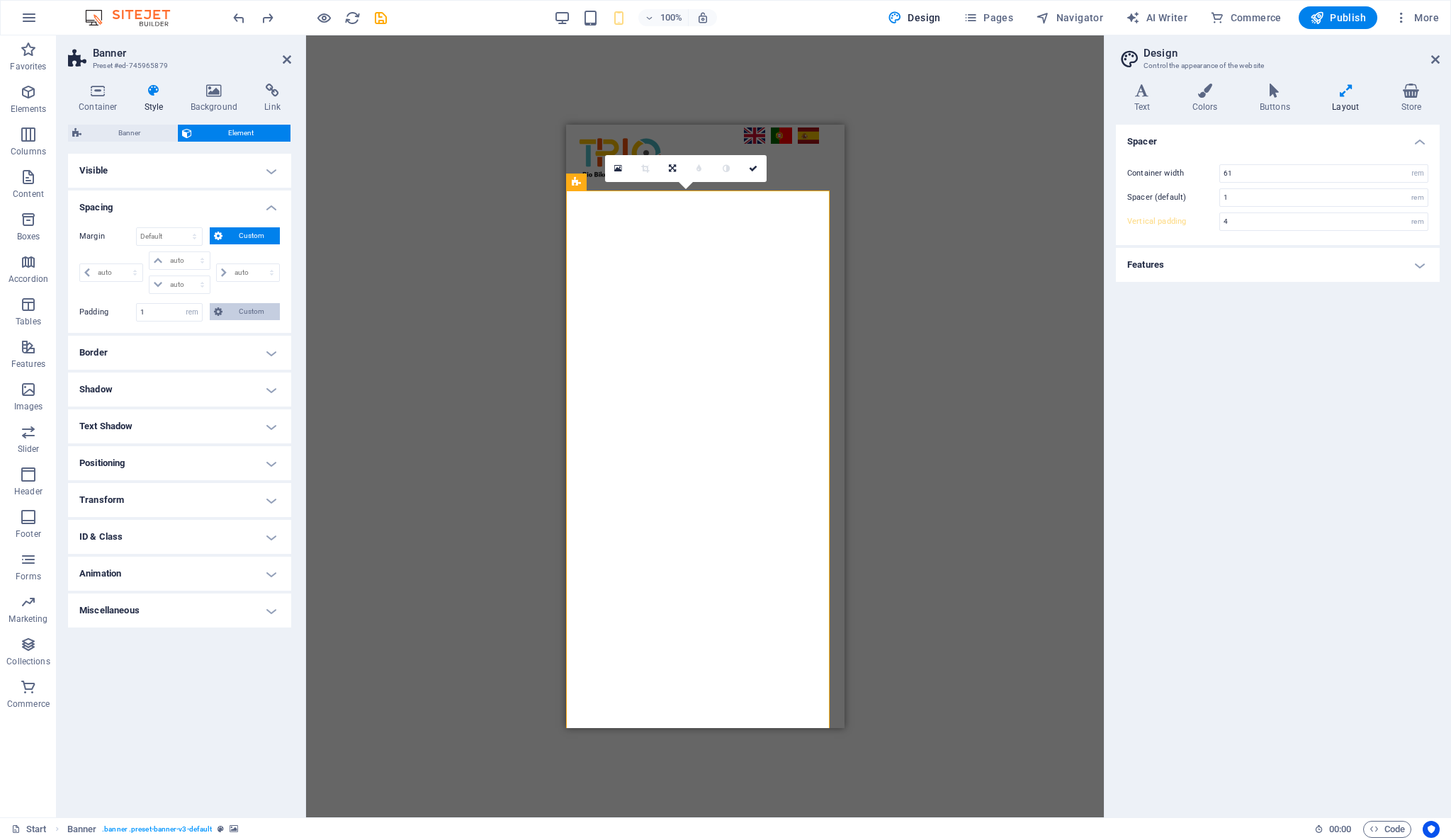
click at [255, 315] on span "Custom" at bounding box center [251, 311] width 49 height 17
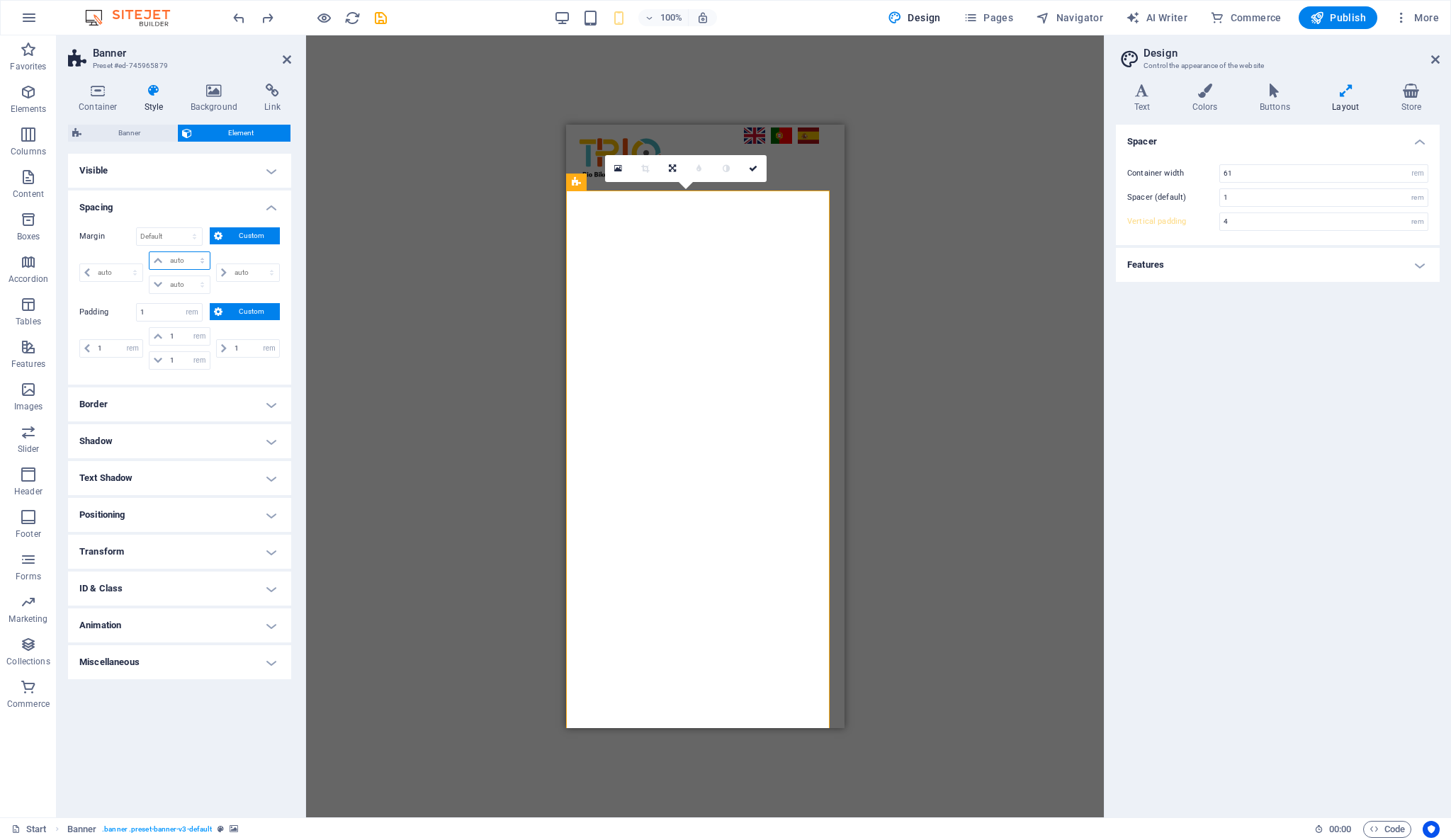
click at [166, 258] on select "auto px % rem vw vh" at bounding box center [179, 260] width 59 height 17
select select "px"
click at [189, 252] on select "auto px % rem vw vh" at bounding box center [179, 260] width 59 height 17
type input "0"
select select "px"
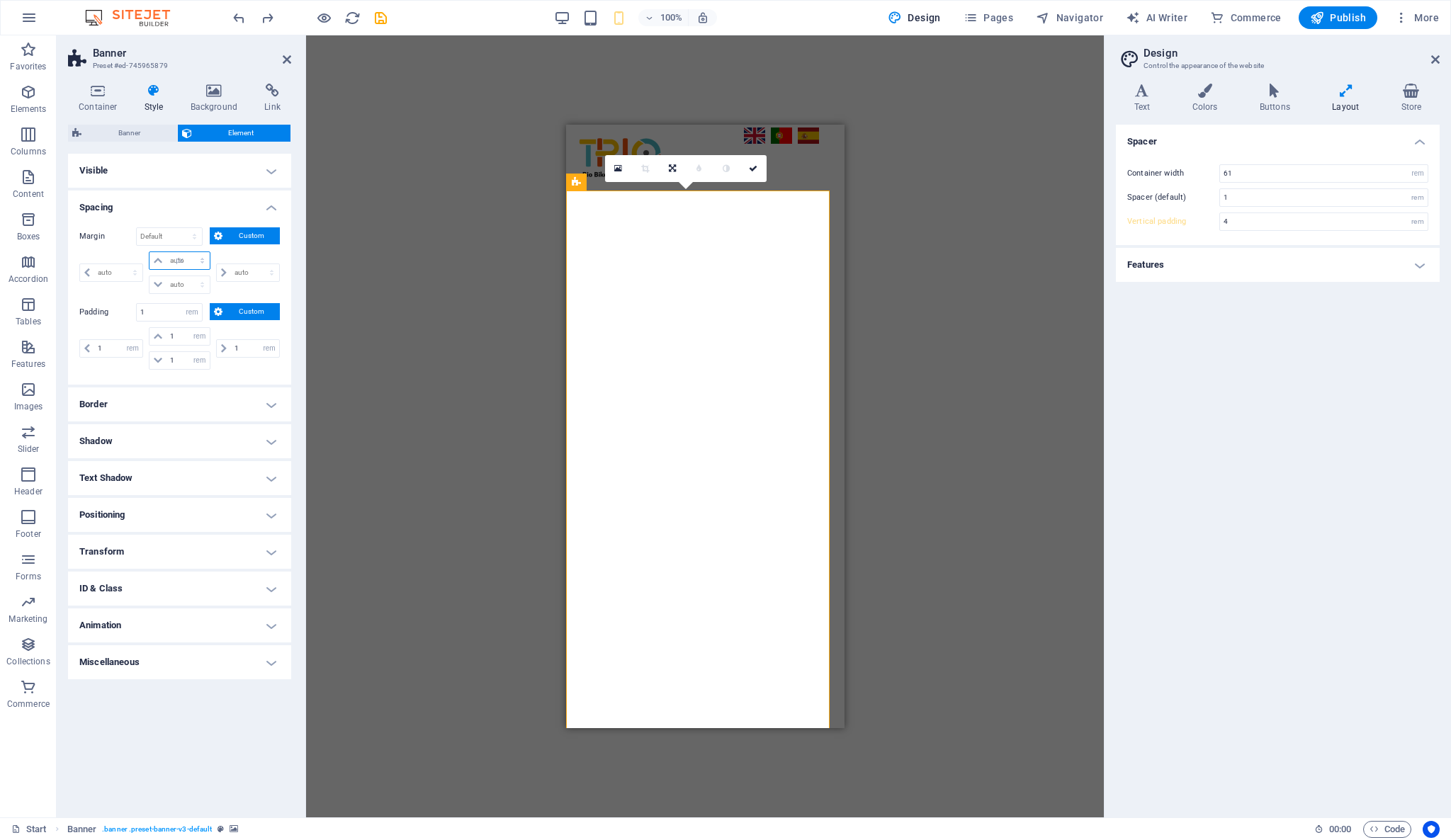
type input "0"
select select "px"
type input "0"
select select "px"
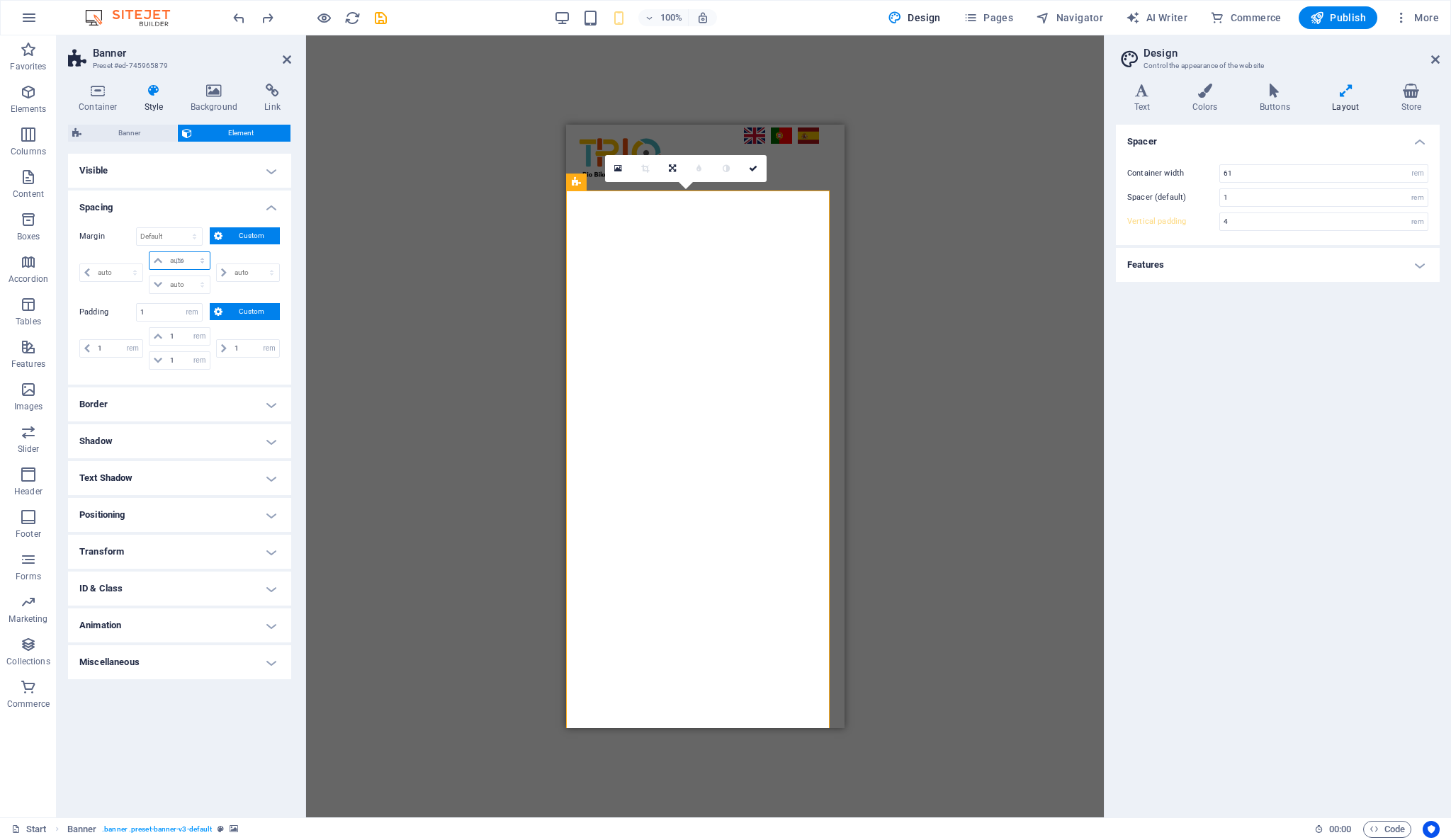
type input "0"
select select "px"
type input "-5"
select select "DISABLED_OPTION_VALUE"
type input "-5"
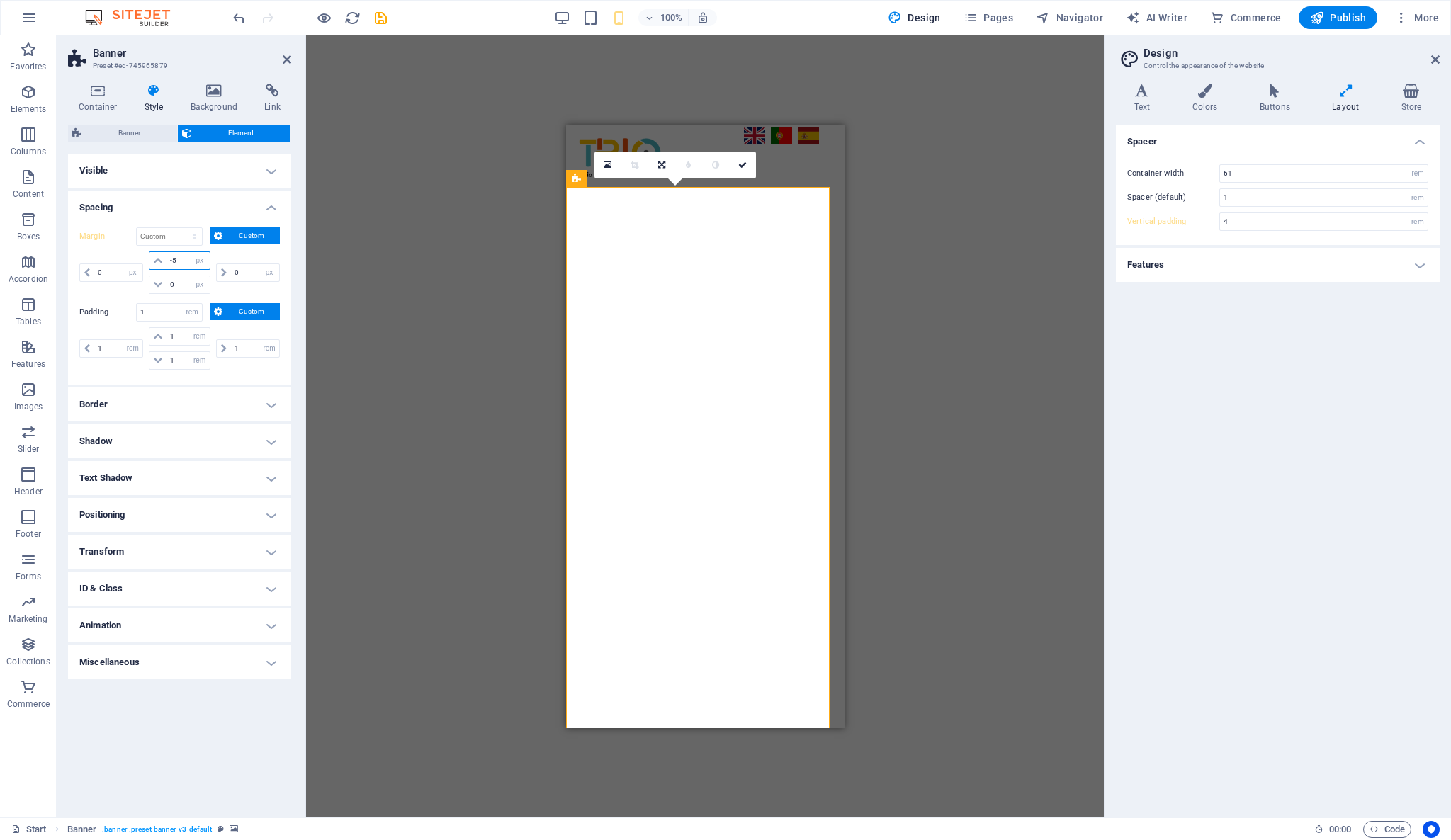
click at [176, 267] on input "-5" at bounding box center [187, 260] width 43 height 17
click at [182, 252] on input "-5" at bounding box center [187, 260] width 43 height 17
click at [183, 252] on div "-5 auto px % rem vw vh" at bounding box center [179, 261] width 61 height 18
type input "-0"
type input "0"
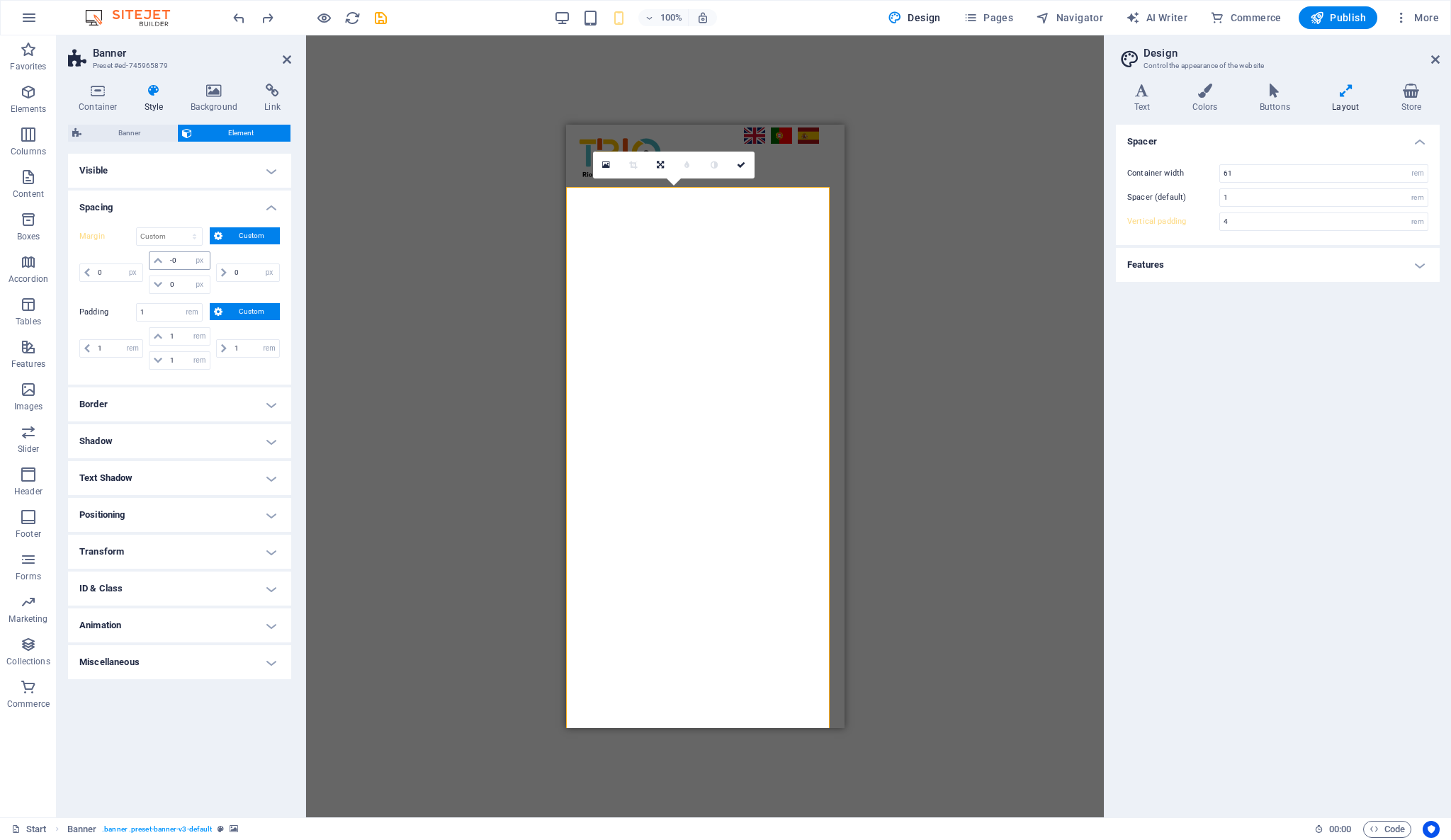
select select "px"
type input "0"
click at [176, 389] on h4 "Border" at bounding box center [180, 404] width 224 height 34
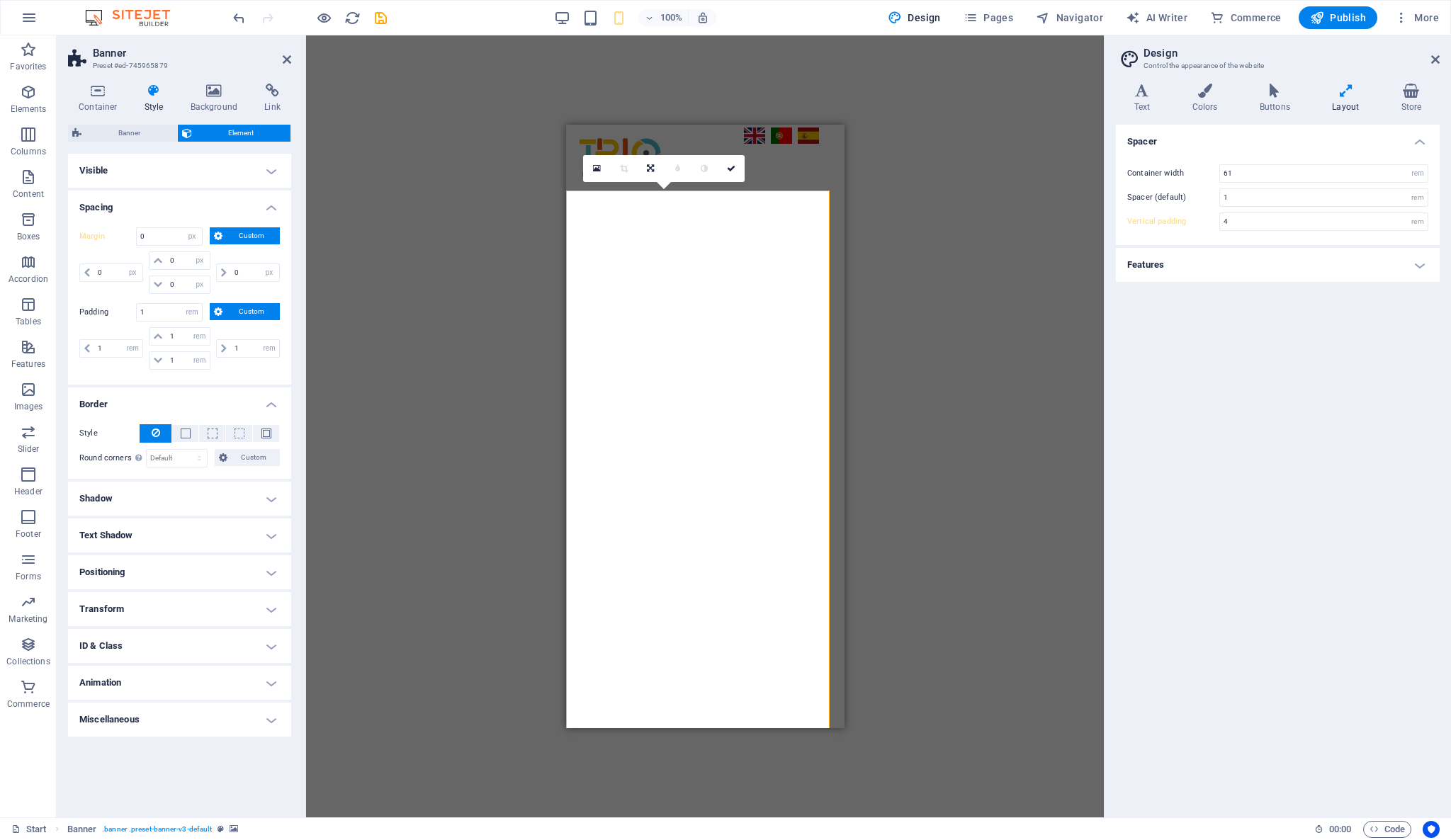
click at [193, 166] on h4 "Visible" at bounding box center [180, 170] width 224 height 34
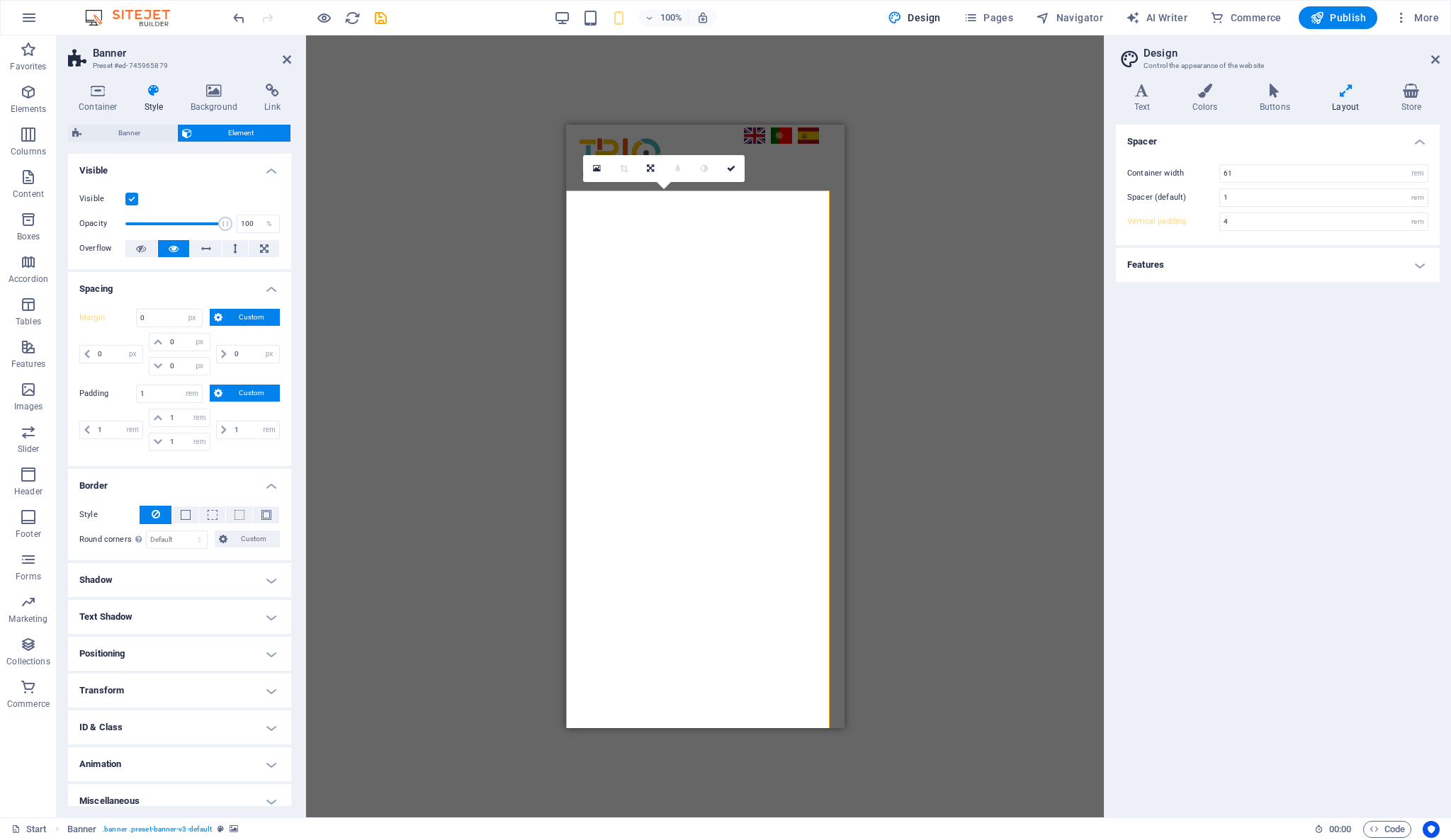
click at [183, 574] on h4 "Shadow" at bounding box center [180, 579] width 224 height 34
click at [203, 679] on h4 "Positioning" at bounding box center [180, 685] width 224 height 34
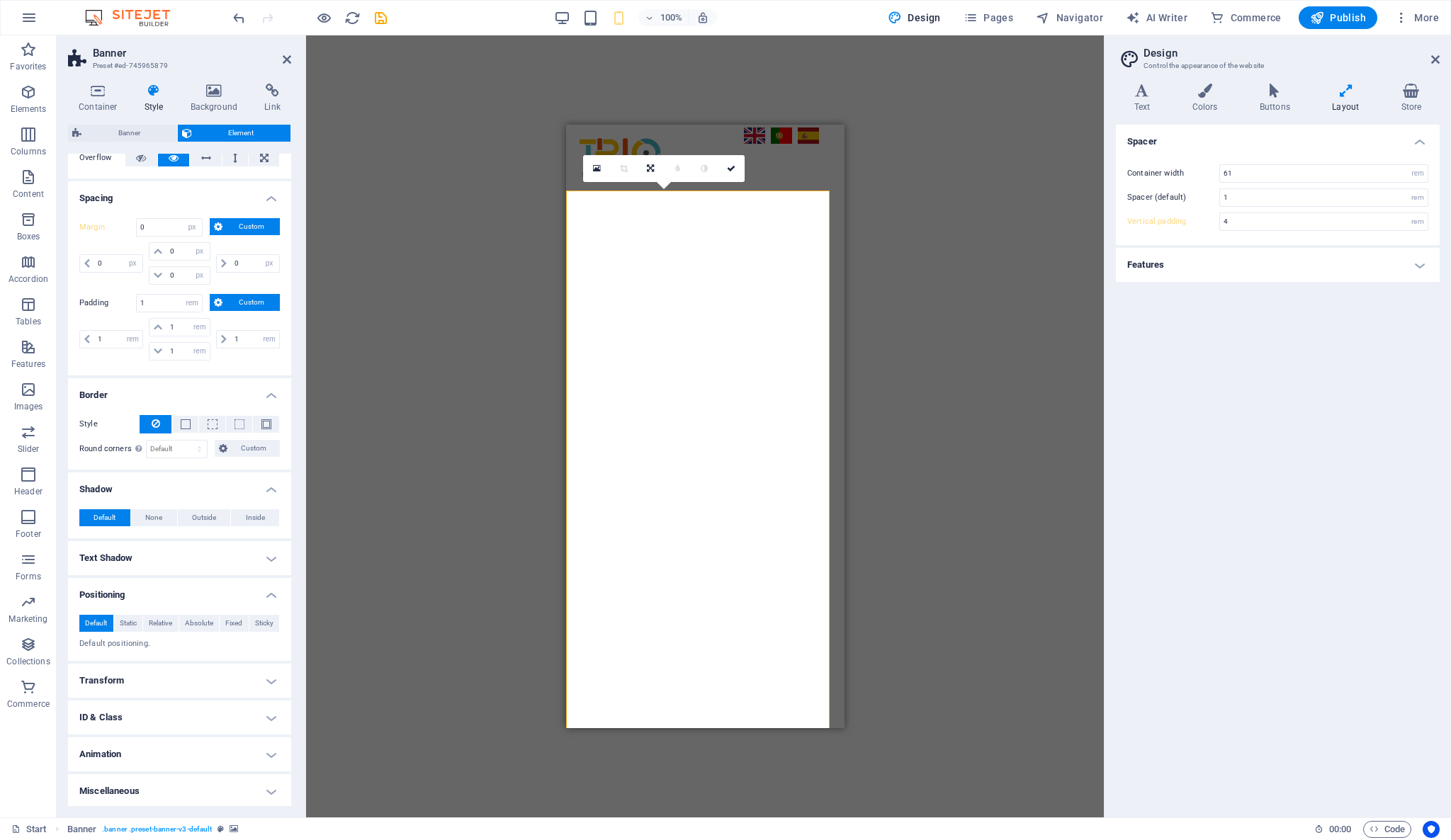
scroll to position [91, 0]
click at [158, 622] on span "Relative" at bounding box center [161, 622] width 24 height 17
click at [190, 619] on span "Absolute" at bounding box center [199, 622] width 28 height 17
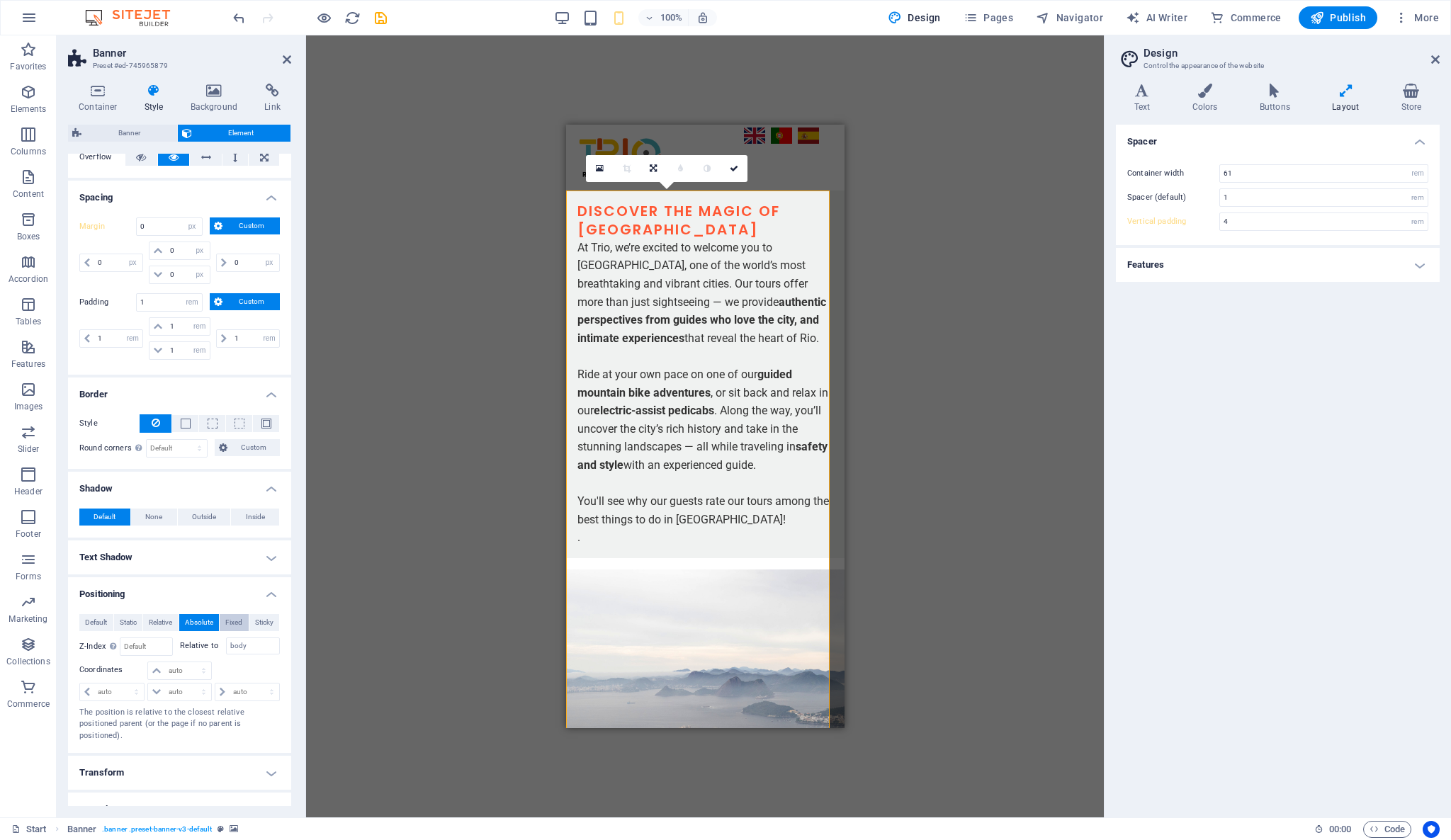
click at [231, 620] on span "Fixed" at bounding box center [234, 622] width 17 height 17
click at [262, 620] on span "Sticky" at bounding box center [264, 622] width 18 height 17
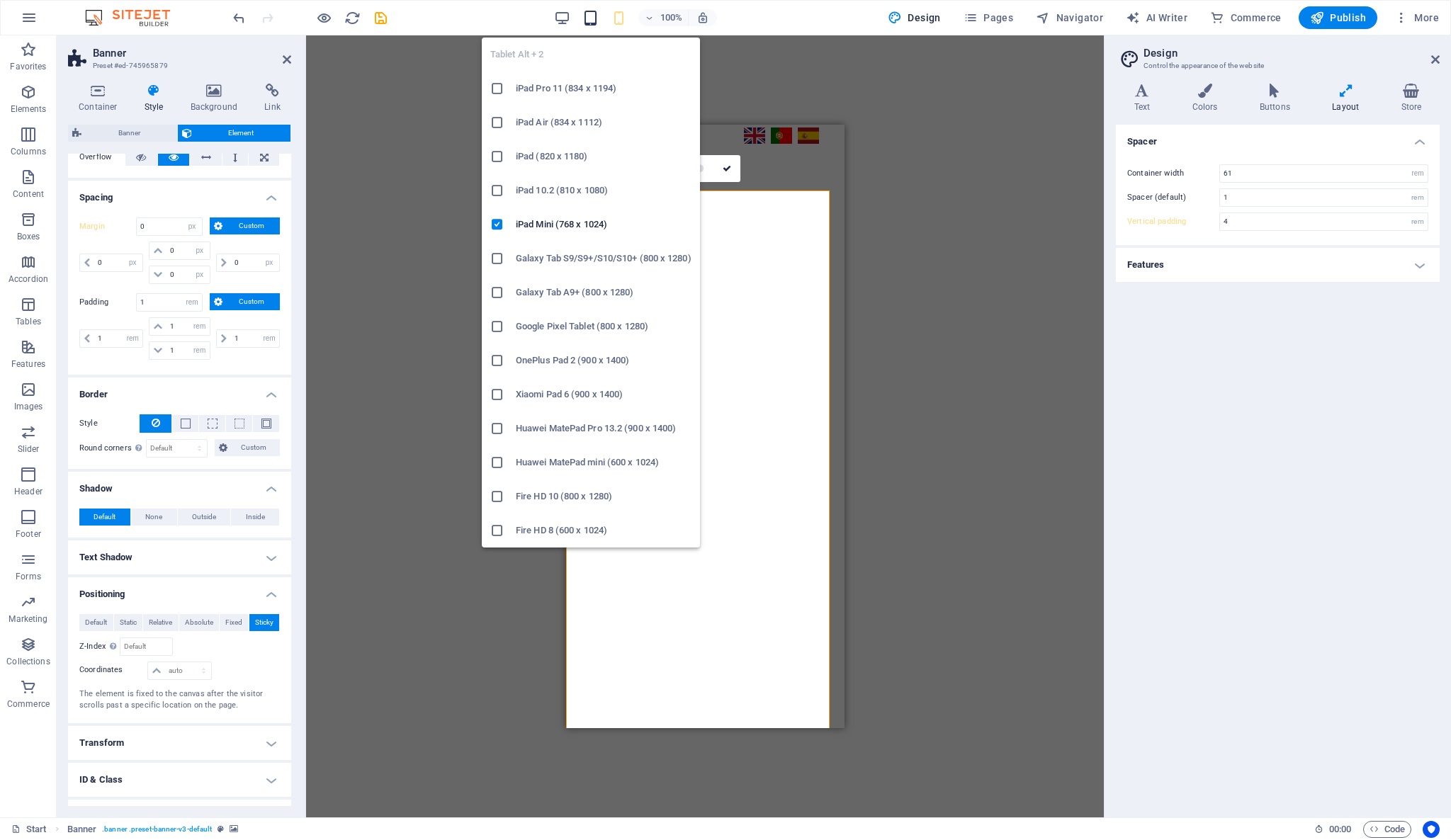
click at [597, 19] on icon "button" at bounding box center [590, 18] width 16 height 16
type input "5"
select select "DISABLED_OPTION_VALUE"
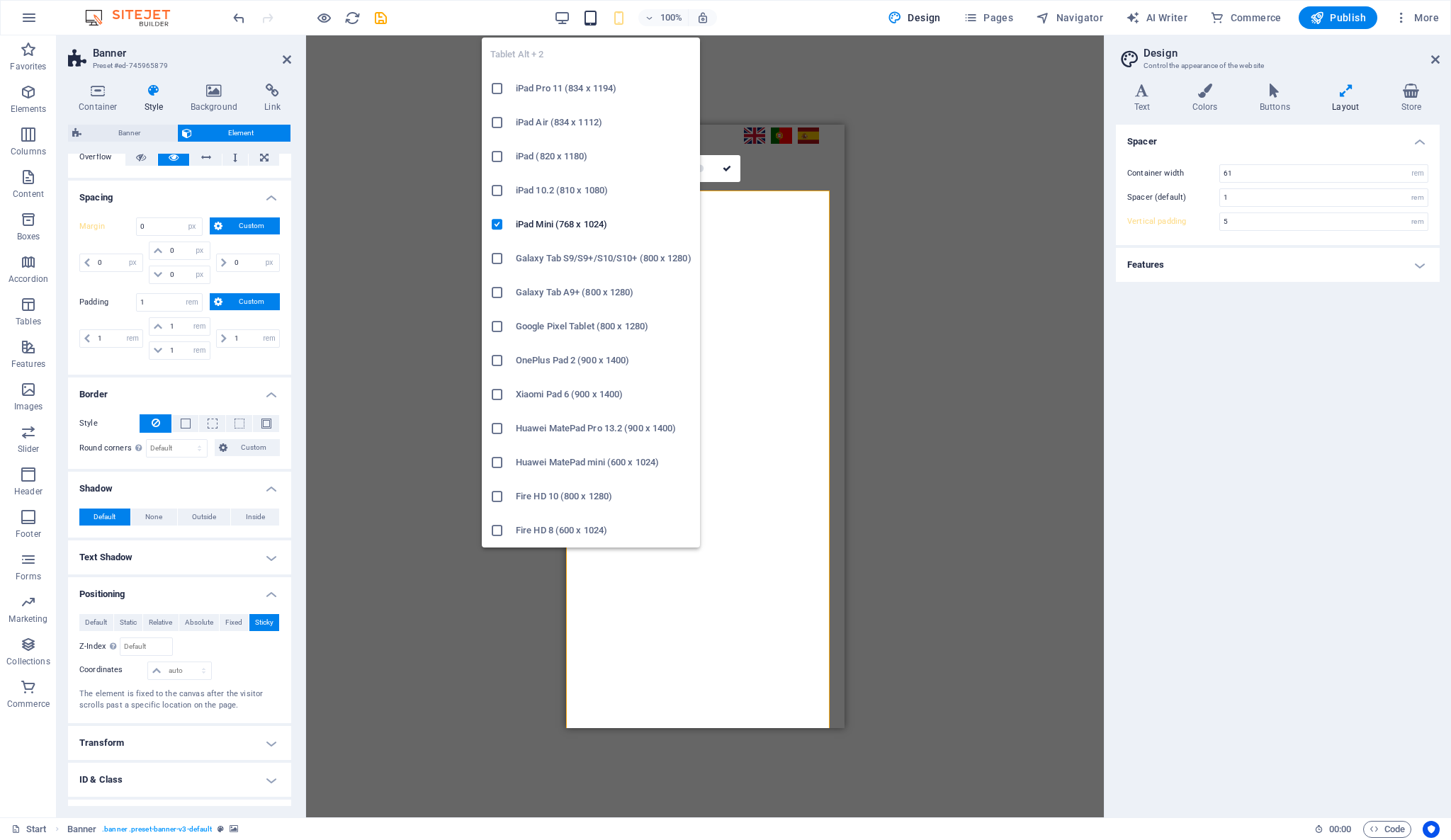
select select "DISABLED_OPTION_VALUE"
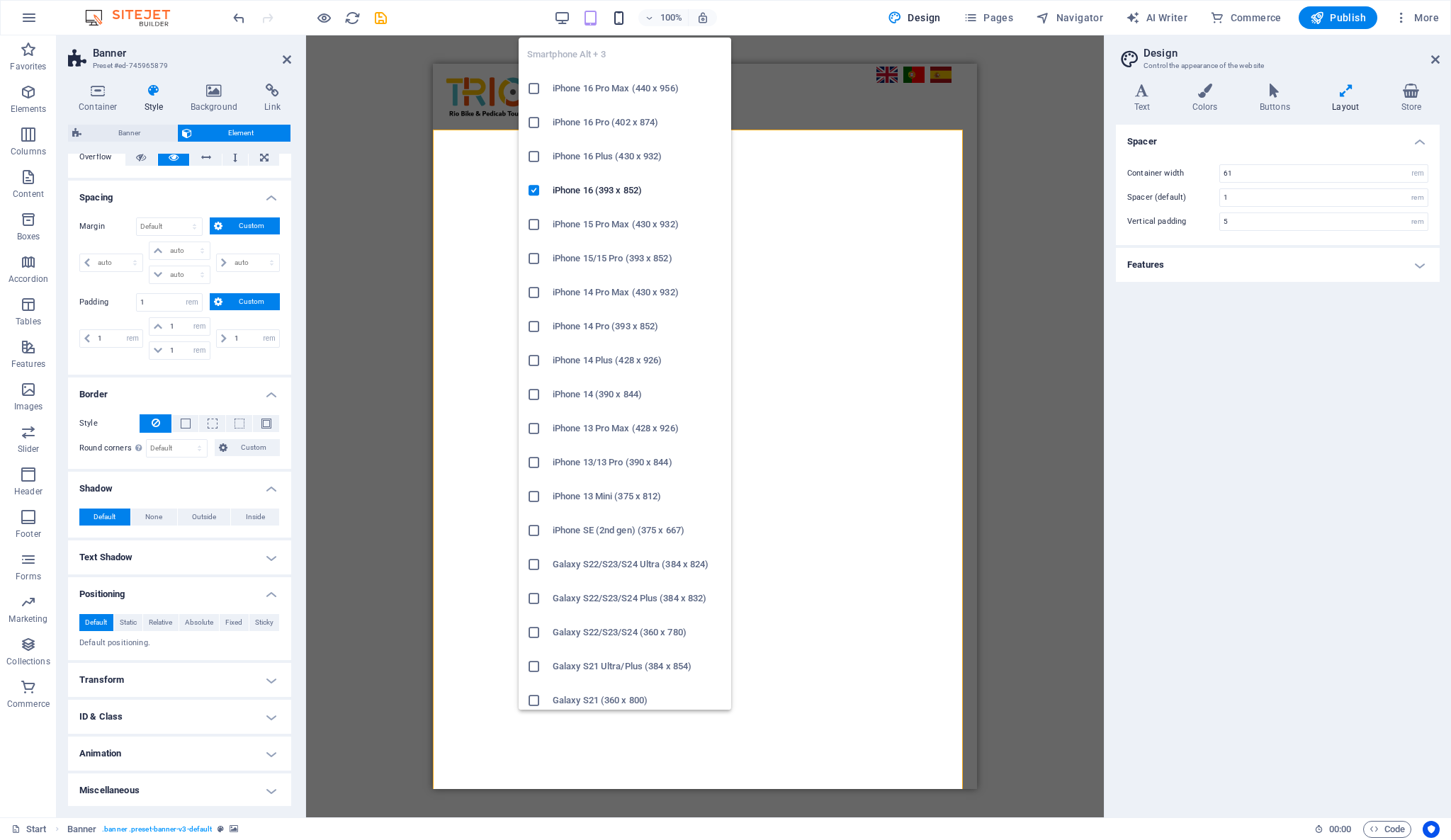
click at [620, 21] on icon "button" at bounding box center [619, 18] width 16 height 16
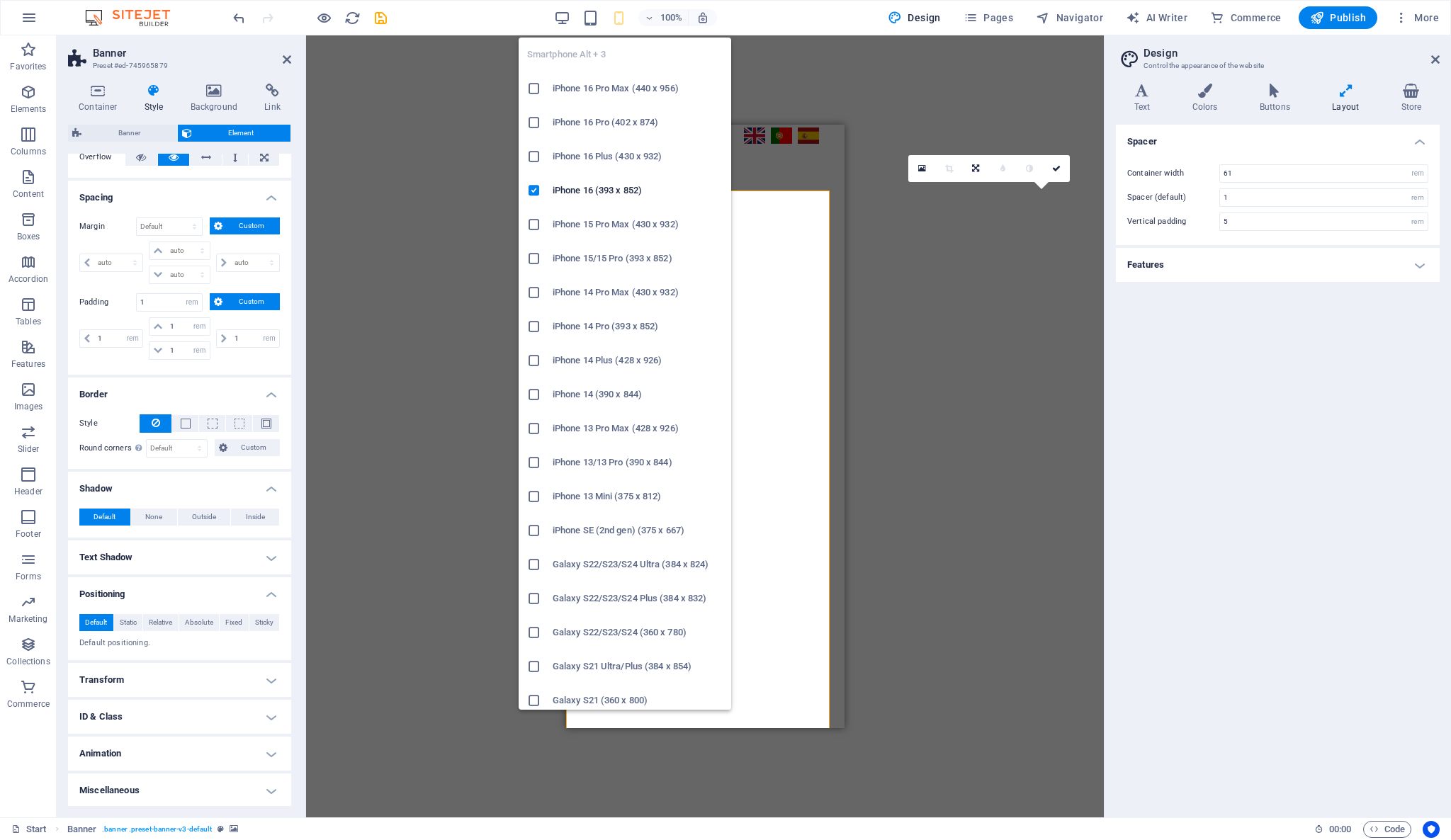
type input "4"
type input "0"
select select "px"
type input "0"
select select "px"
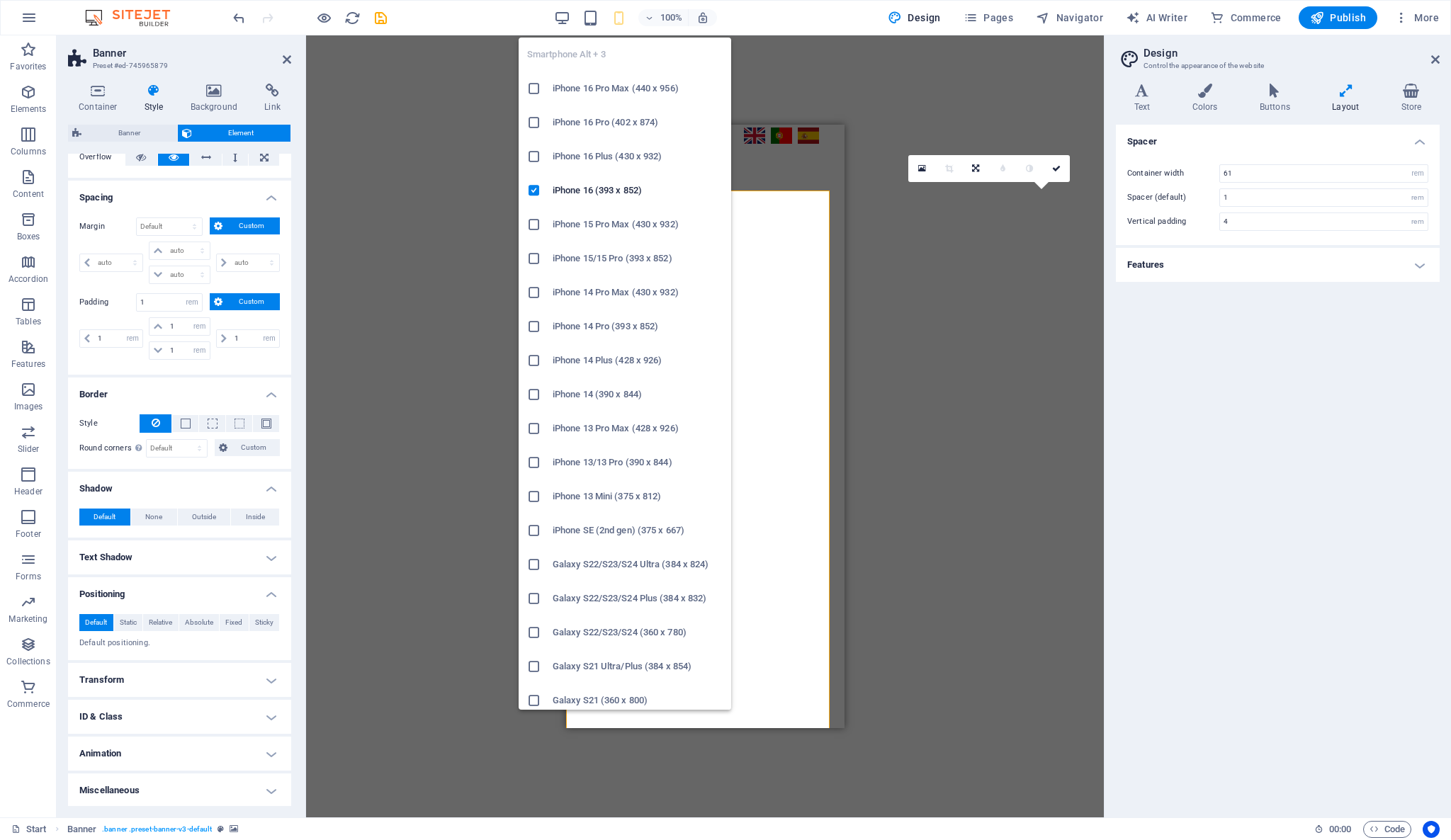
type input "0"
select select "px"
type input "0"
select select "px"
type input "0"
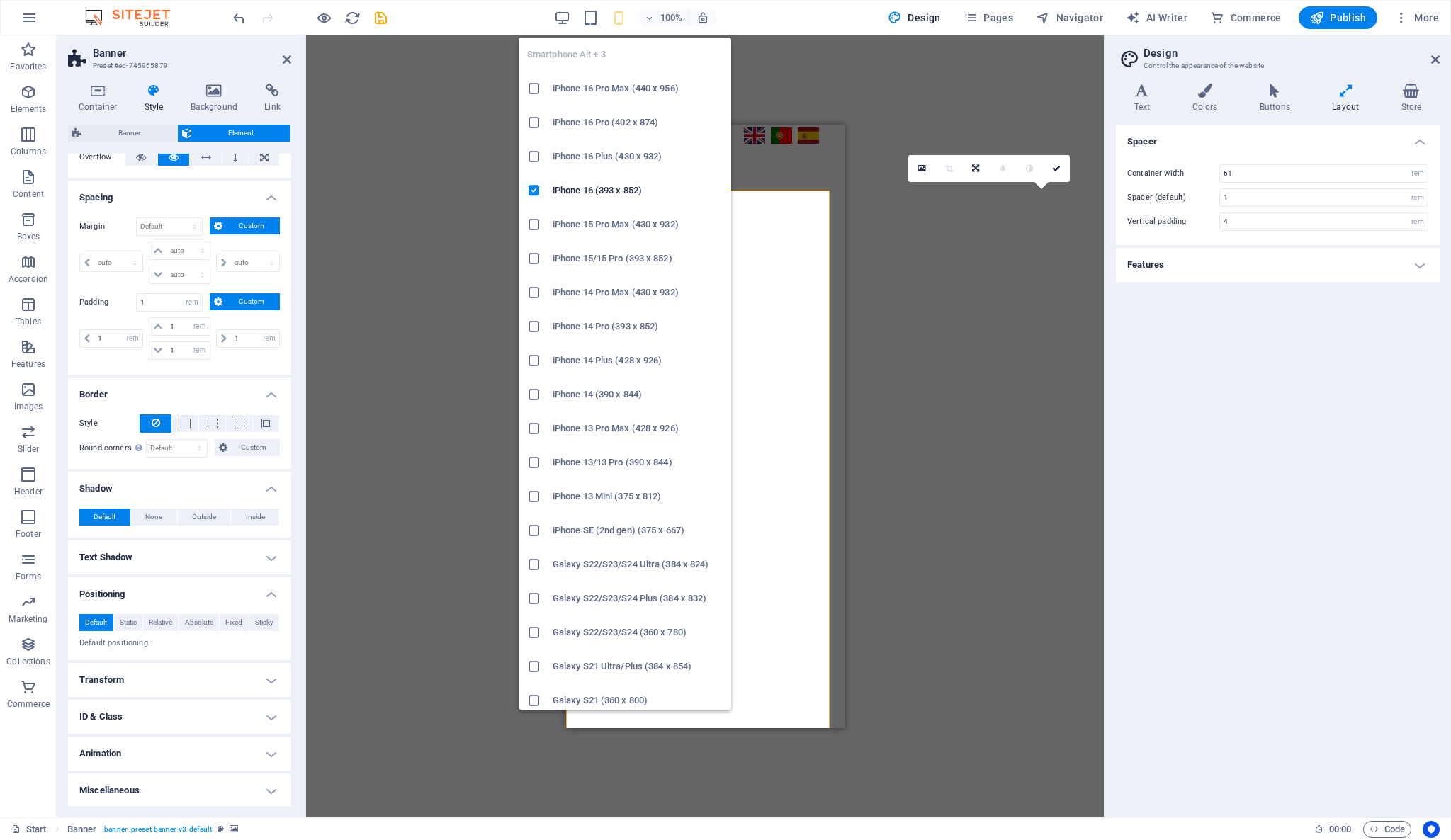
select select "px"
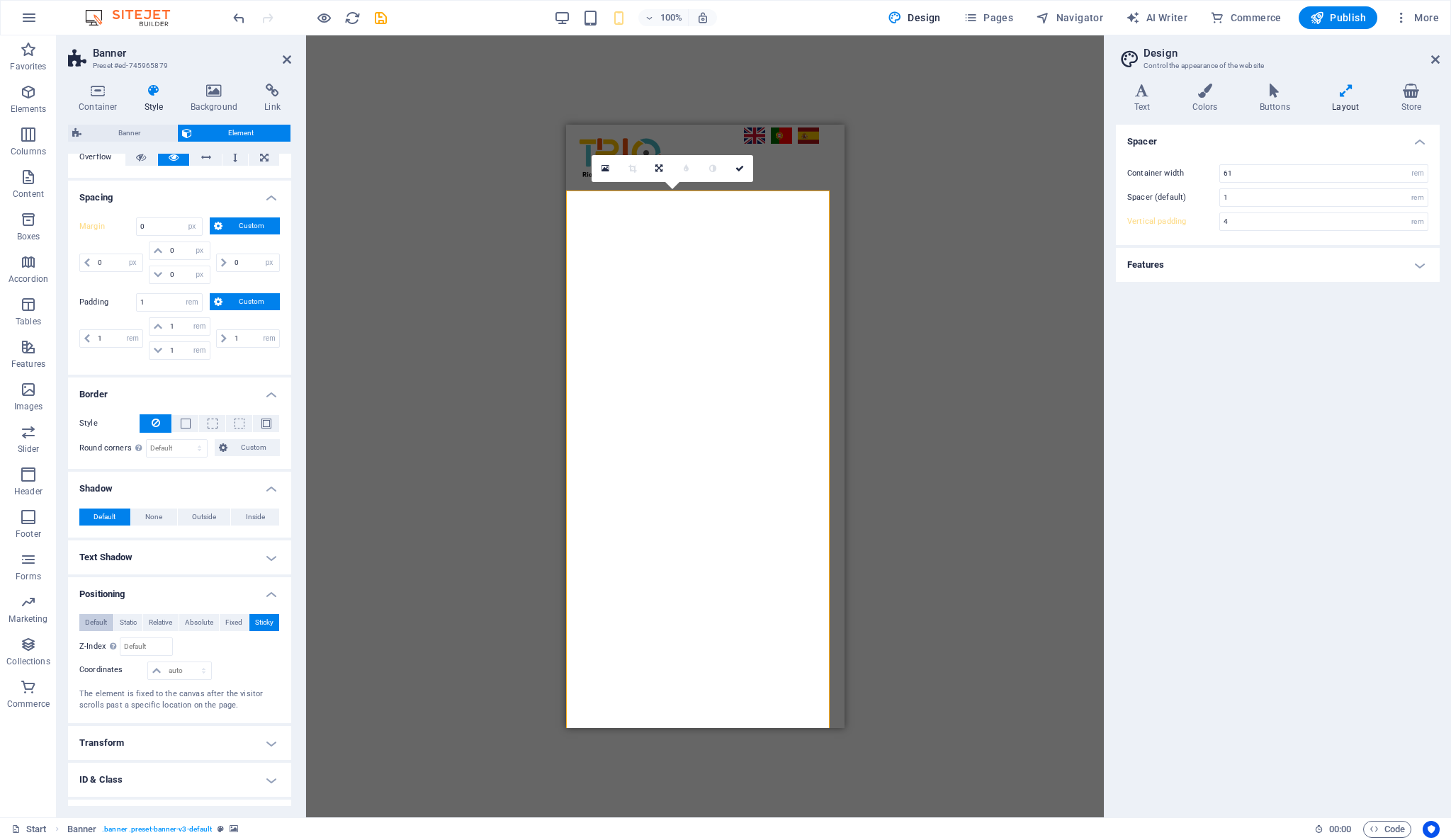
click at [97, 619] on span "Default" at bounding box center [96, 622] width 22 height 17
click at [183, 676] on h4 "Transform" at bounding box center [180, 679] width 224 height 34
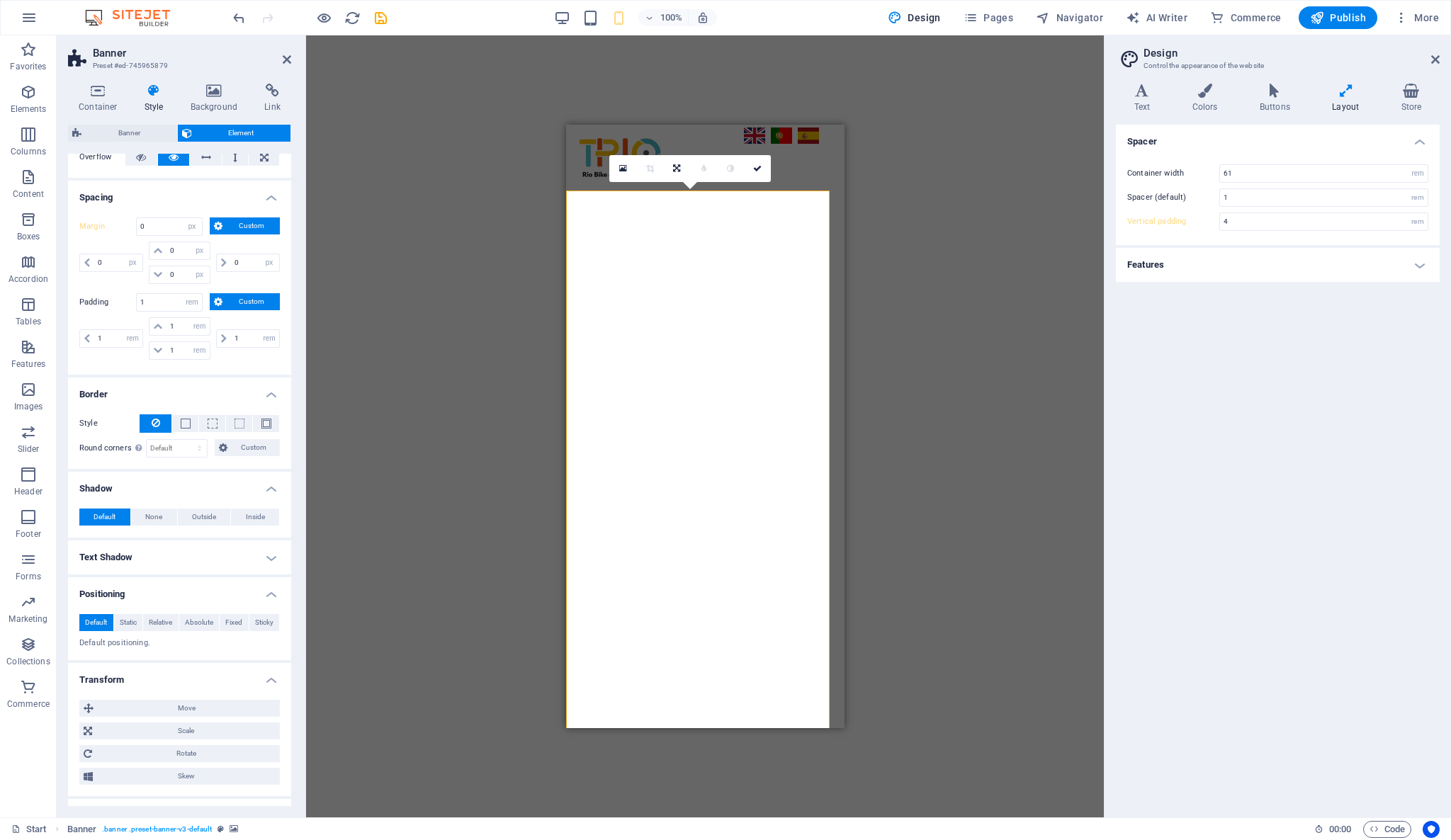
click at [797, 191] on img "1/8" at bounding box center [698, 191] width 265 height 0
click at [576, 191] on img "1/8" at bounding box center [698, 191] width 265 height 0
click at [569, 191] on img "1/8" at bounding box center [698, 191] width 265 height 0
click at [930, 191] on div "Drag here to replace the existing content. Press “Ctrl” if you want to create a…" at bounding box center [705, 426] width 798 height 782
click at [521, 189] on div "Drag here to replace the existing content. Press “Ctrl” if you want to create a…" at bounding box center [705, 426] width 798 height 782
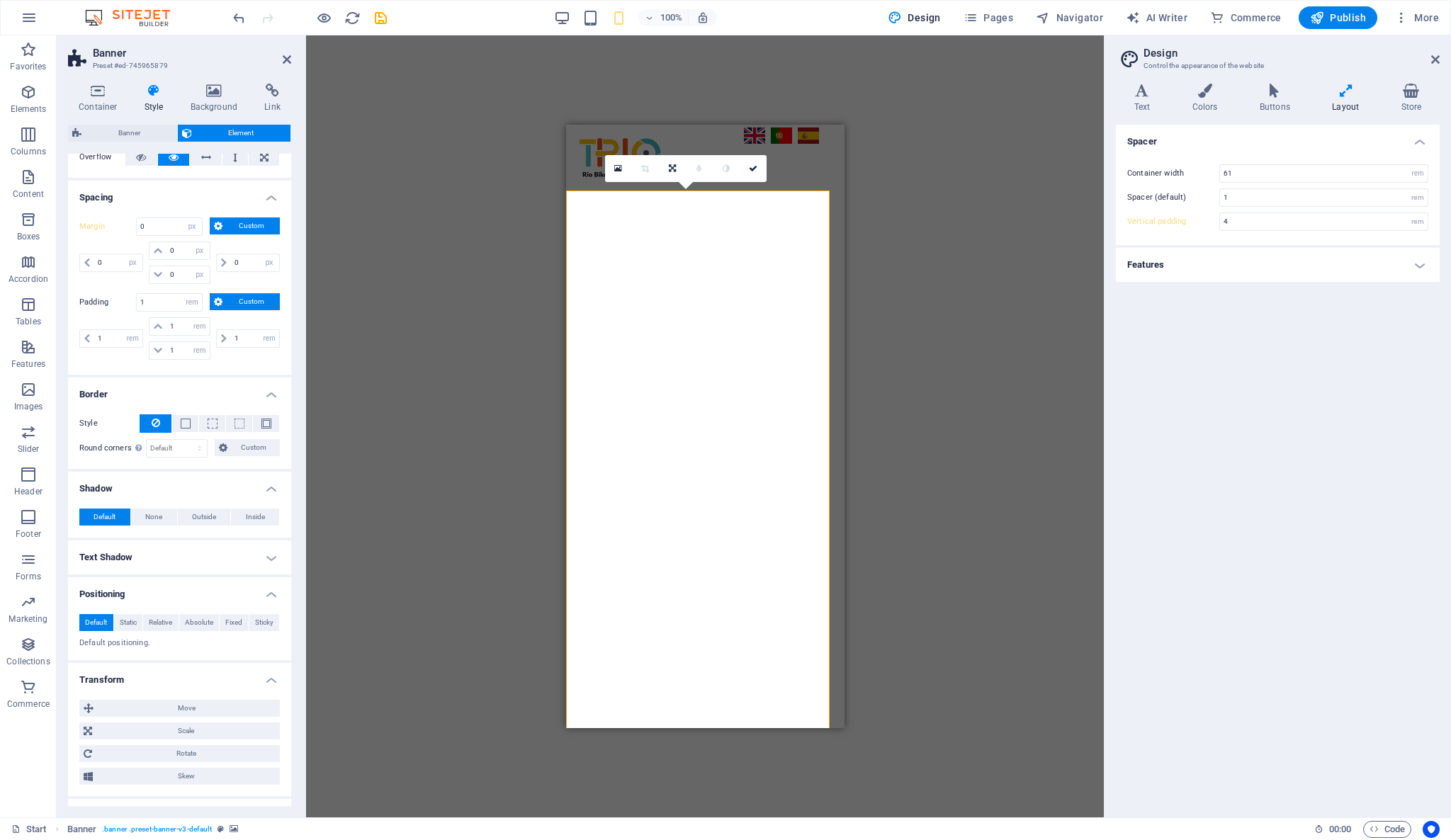
click at [521, 189] on div "Drag here to replace the existing content. Press “Ctrl” if you want to create a…" at bounding box center [705, 426] width 798 height 782
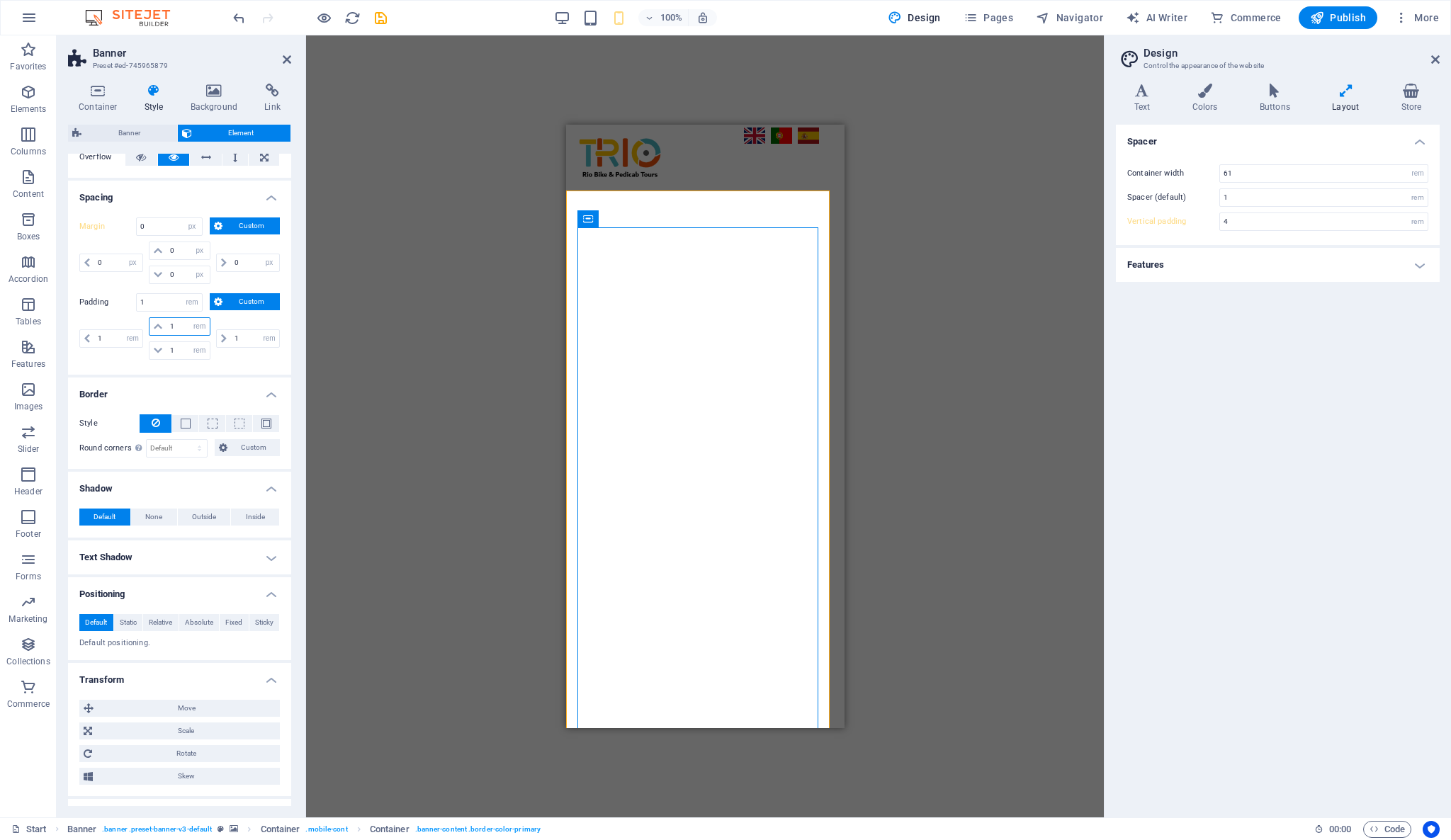
click at [167, 325] on input "1" at bounding box center [187, 327] width 43 height 17
type input "50"
select select "DISABLED_OPTION_VALUE"
type input "5"
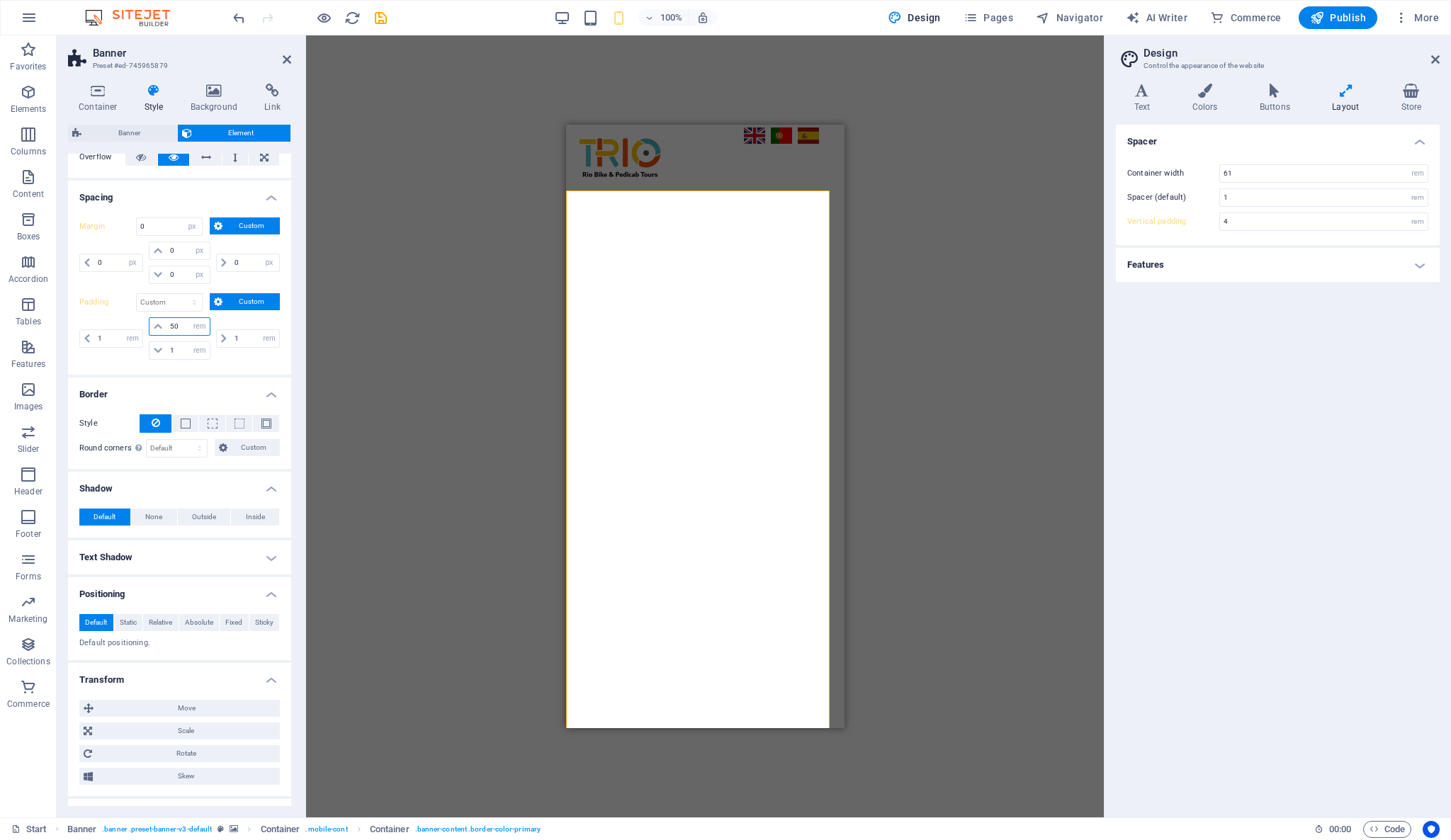
type input "5"
type input "0"
type input "1"
select select "rem"
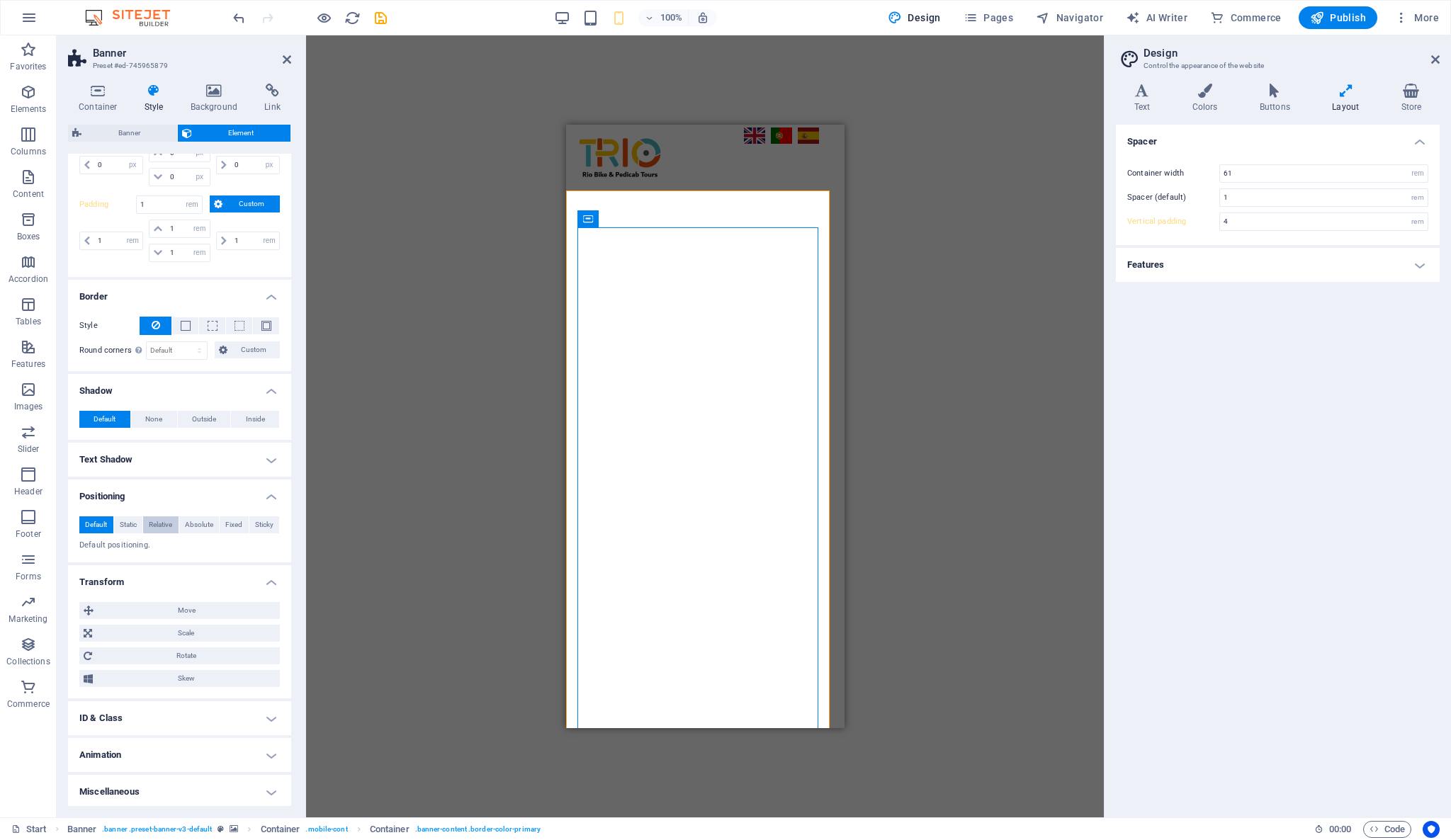
scroll to position [191, 0]
click at [1027, 165] on div "Drag here to replace the existing content. Press “Ctrl” if you want to create a…" at bounding box center [705, 426] width 798 height 782
click at [967, 109] on div "Drag here to replace the existing content. Press “Ctrl” if you want to create a…" at bounding box center [705, 426] width 798 height 782
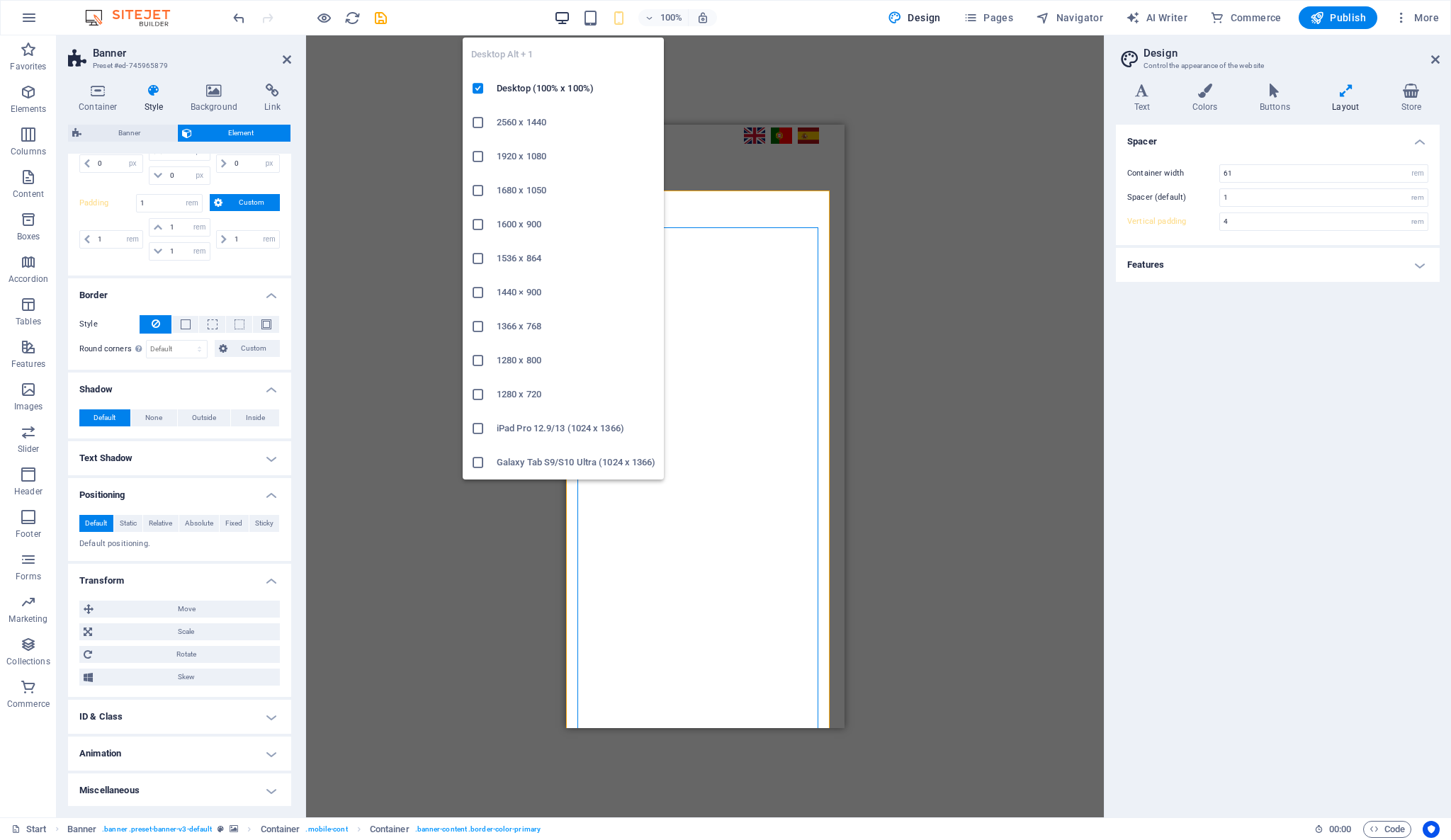
click at [563, 17] on icon "button" at bounding box center [562, 18] width 16 height 16
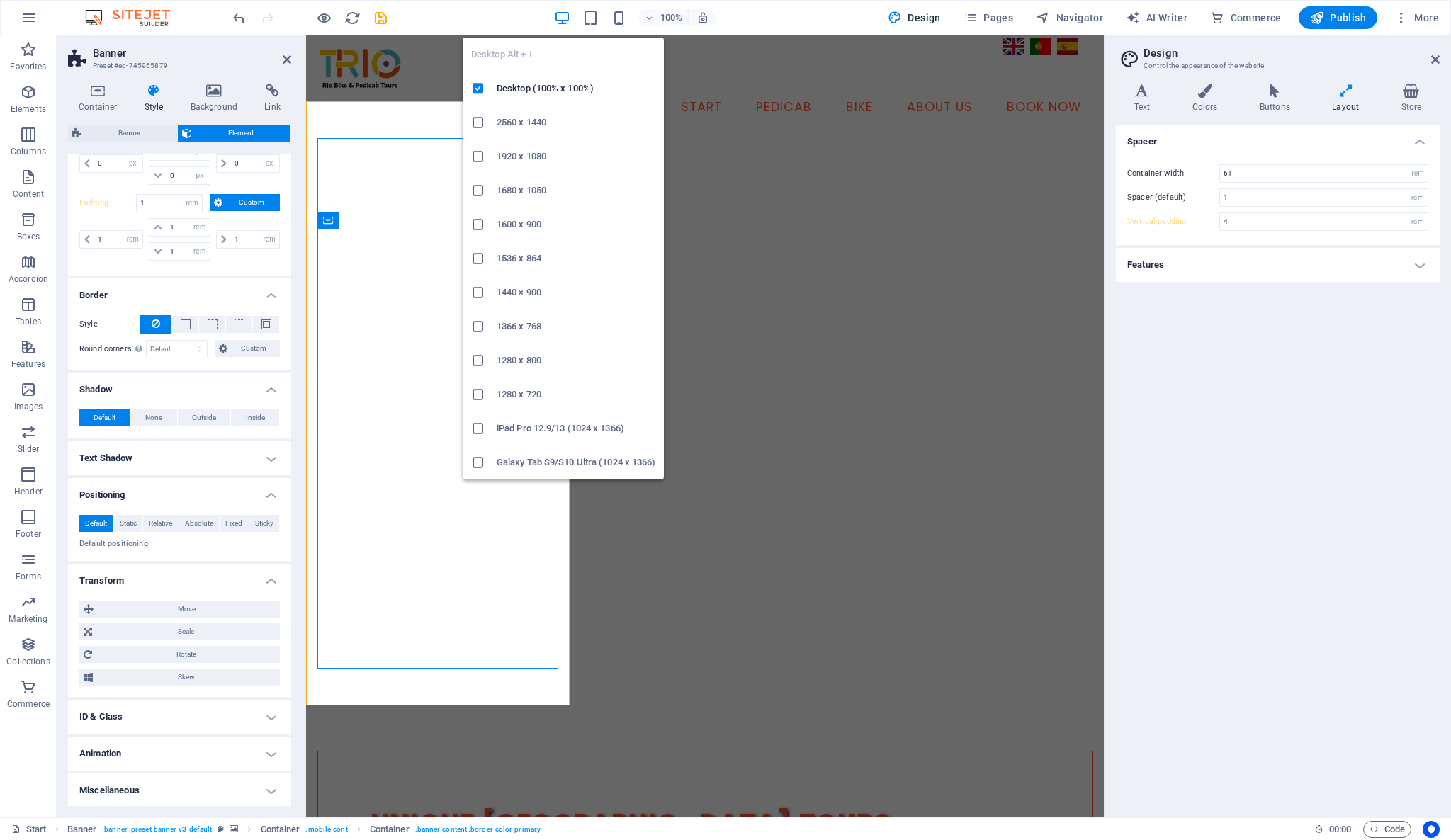
type input "5"
select select "DISABLED_OPTION_VALUE"
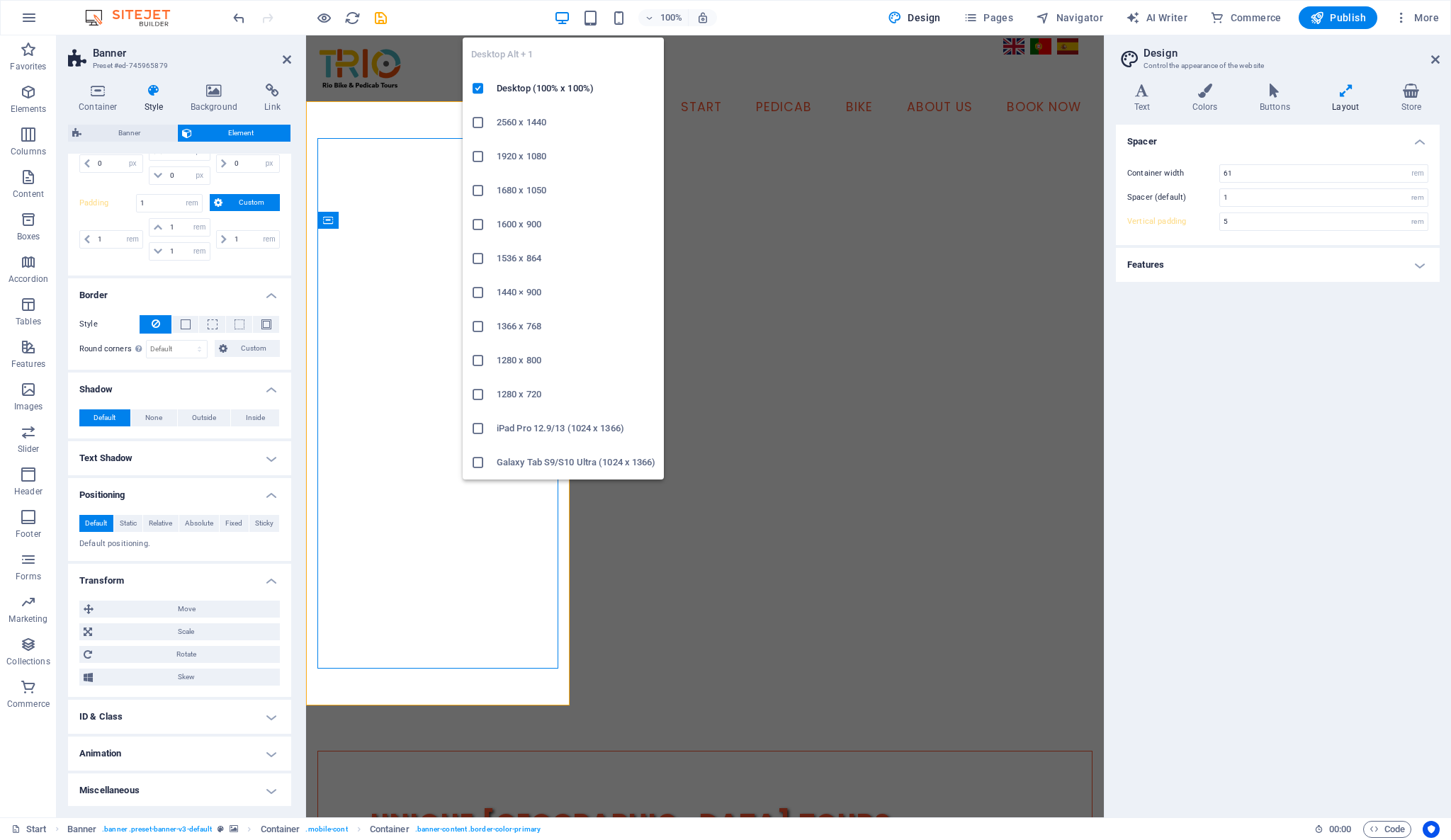
select select "DISABLED_OPTION_VALUE"
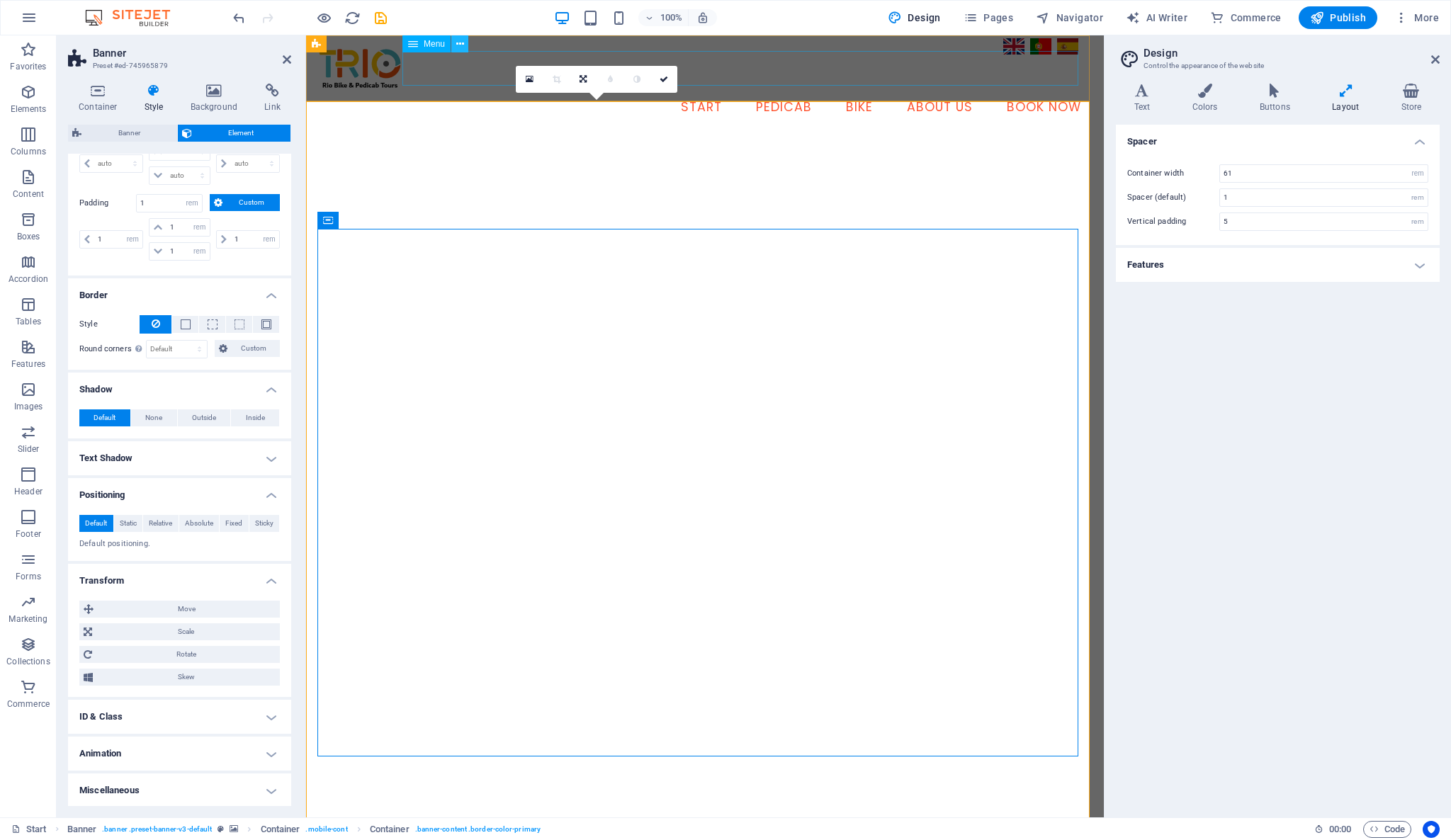
click at [458, 38] on icon at bounding box center [460, 44] width 8 height 15
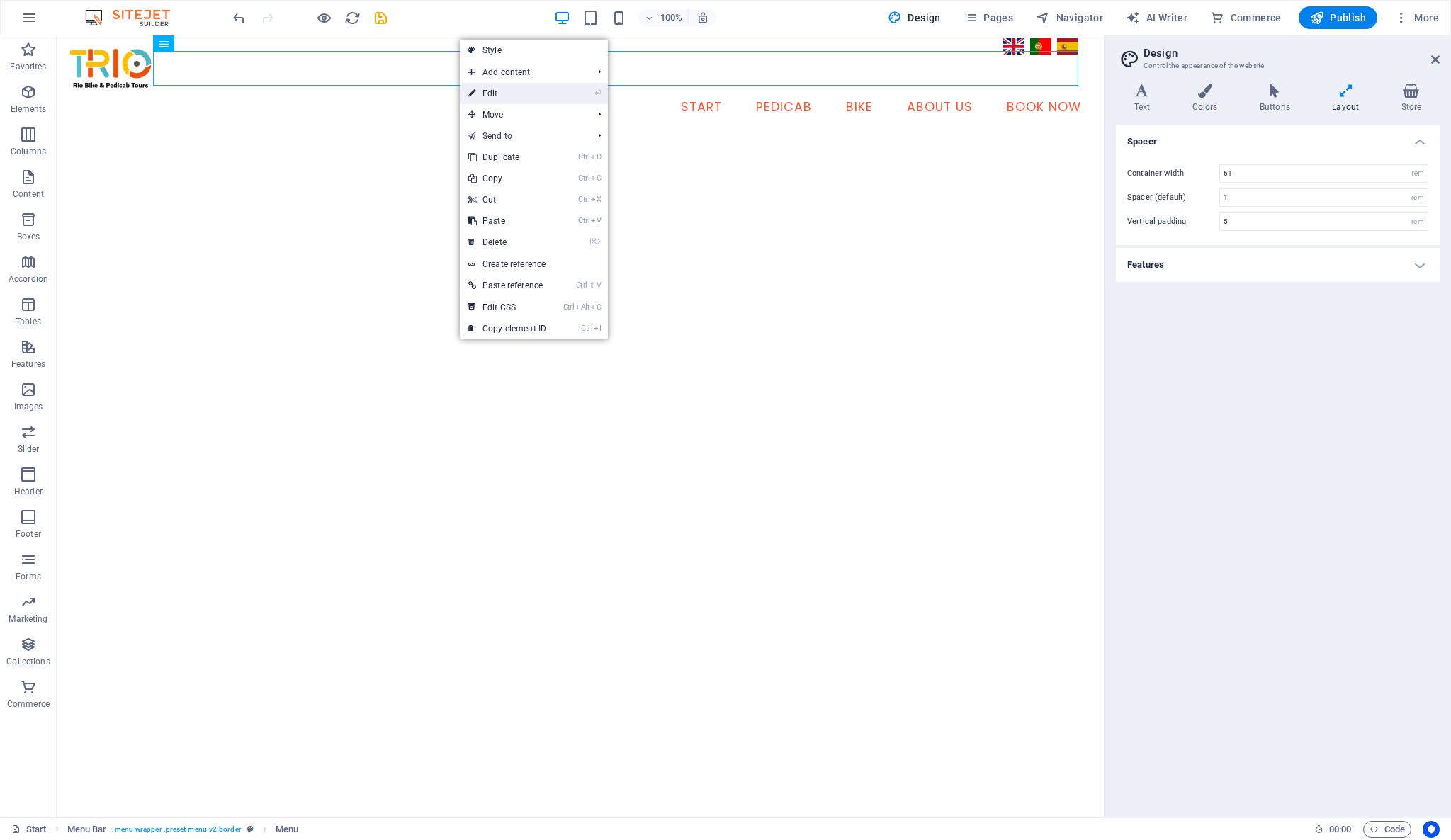
click at [499, 96] on link "⏎ Edit" at bounding box center [507, 93] width 95 height 21
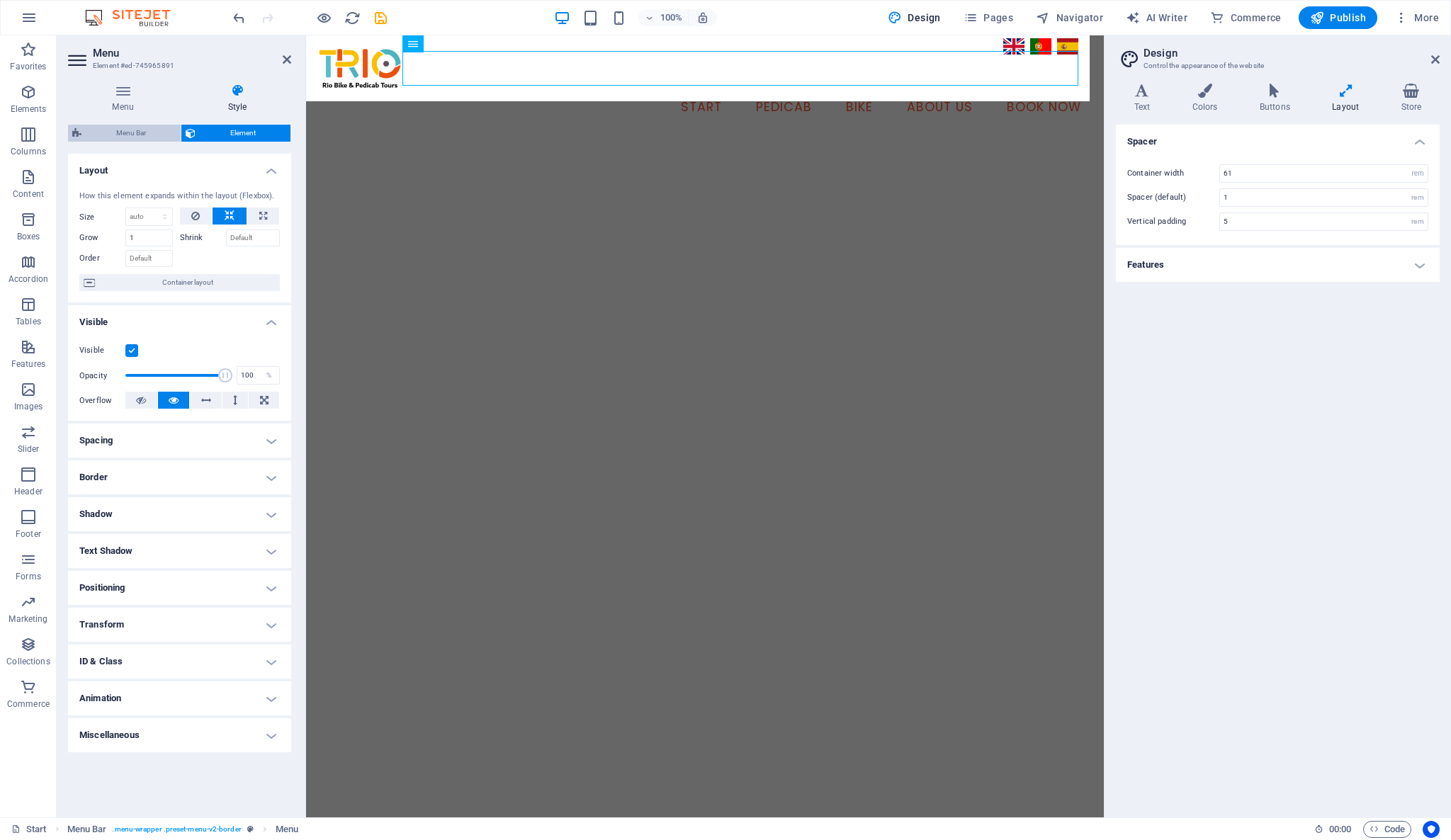
click at [158, 129] on span "Menu Bar" at bounding box center [130, 133] width 90 height 17
select select "rem"
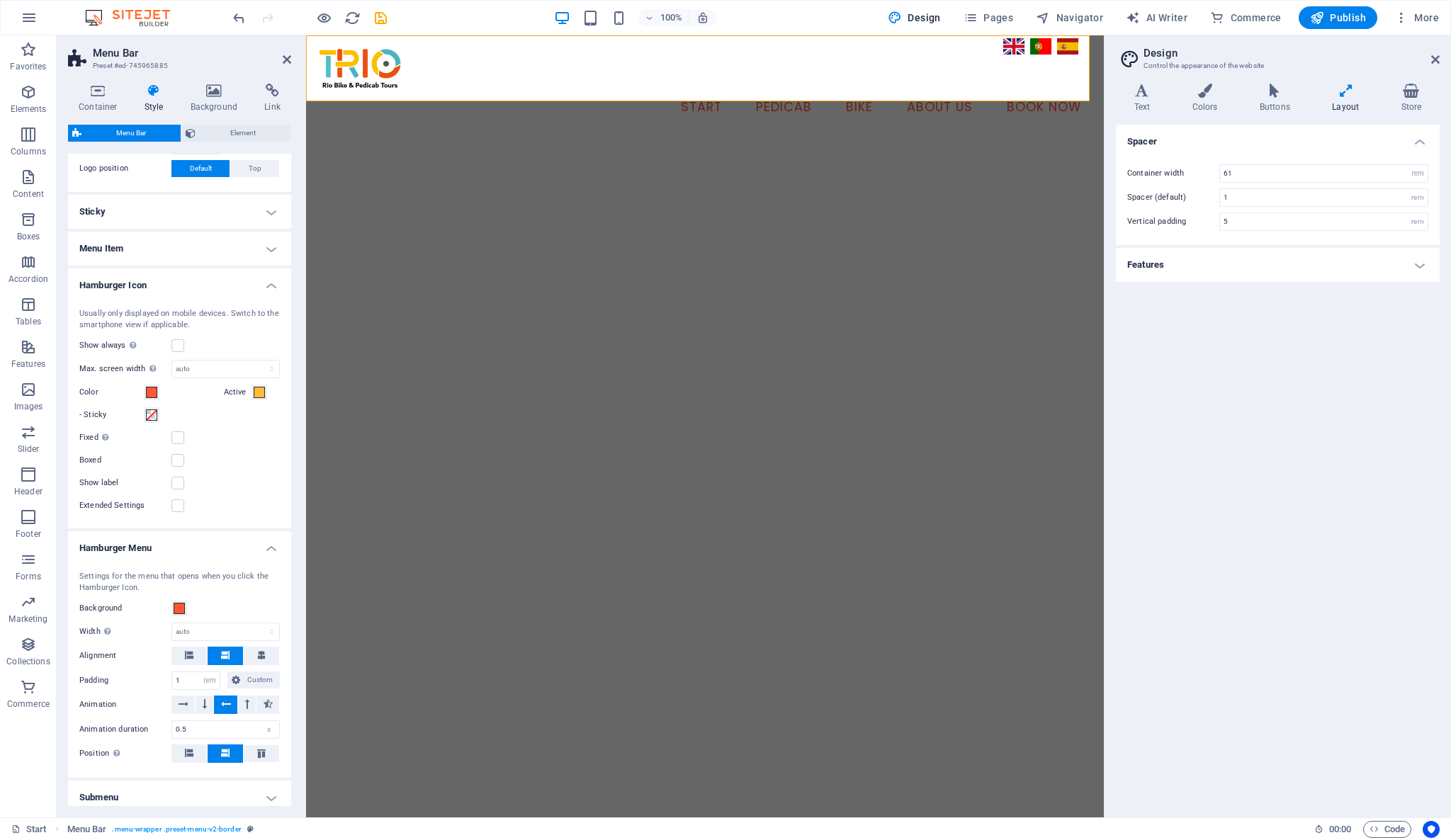
scroll to position [610, 0]
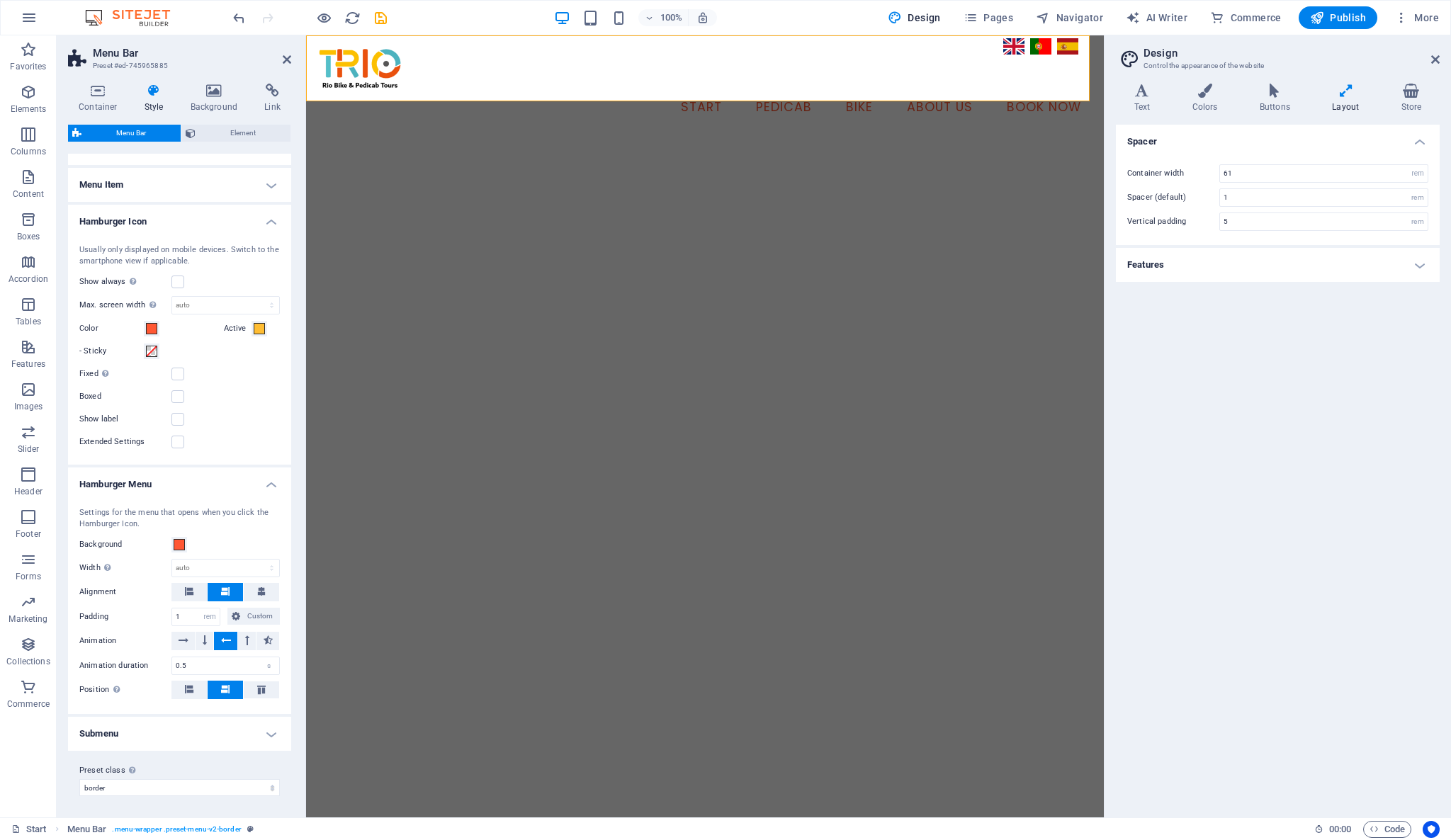
click at [196, 728] on h4 "Submenu" at bounding box center [180, 733] width 224 height 34
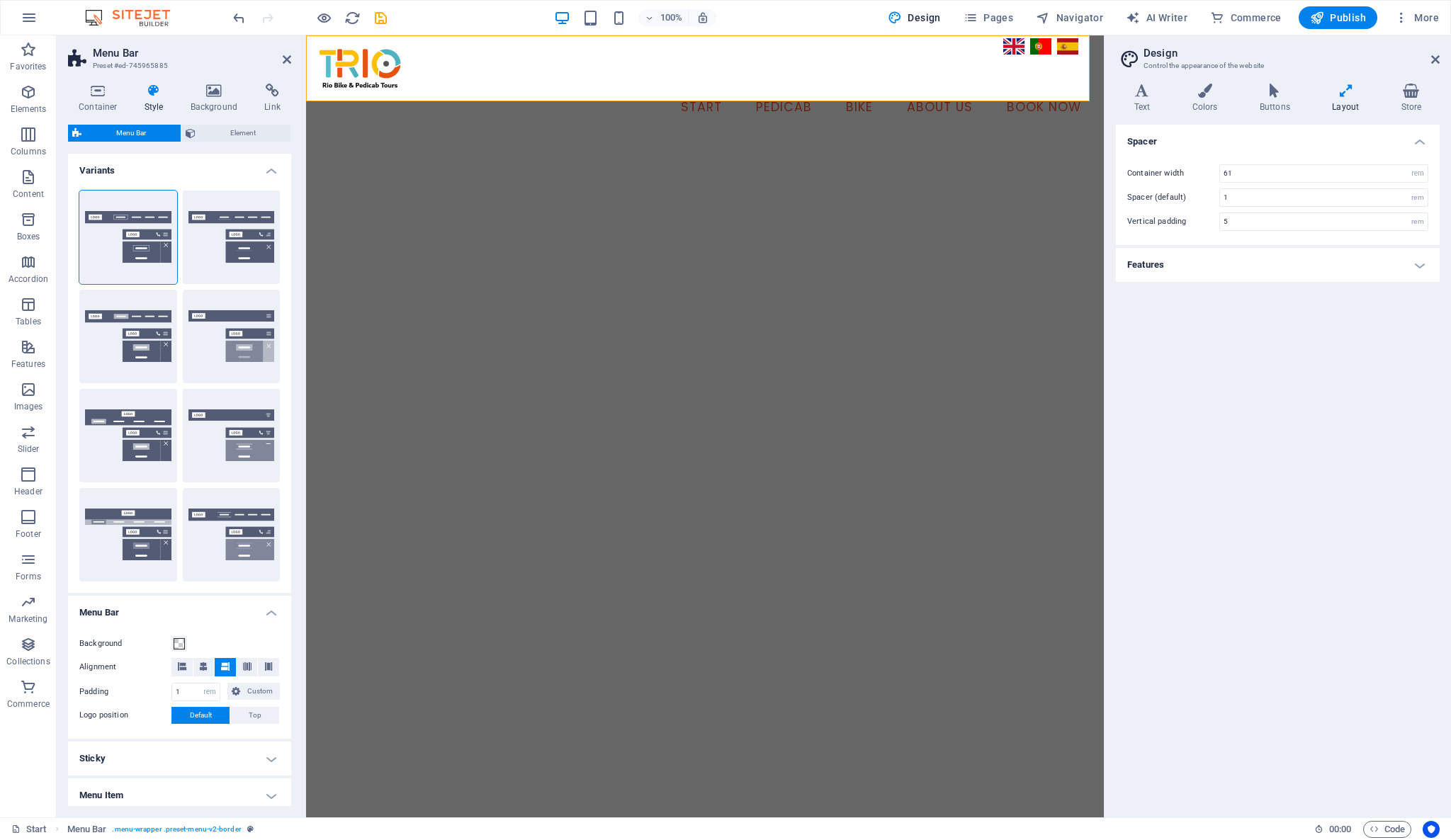
scroll to position [0, 0]
click at [272, 171] on h4 "Variants" at bounding box center [180, 166] width 224 height 26
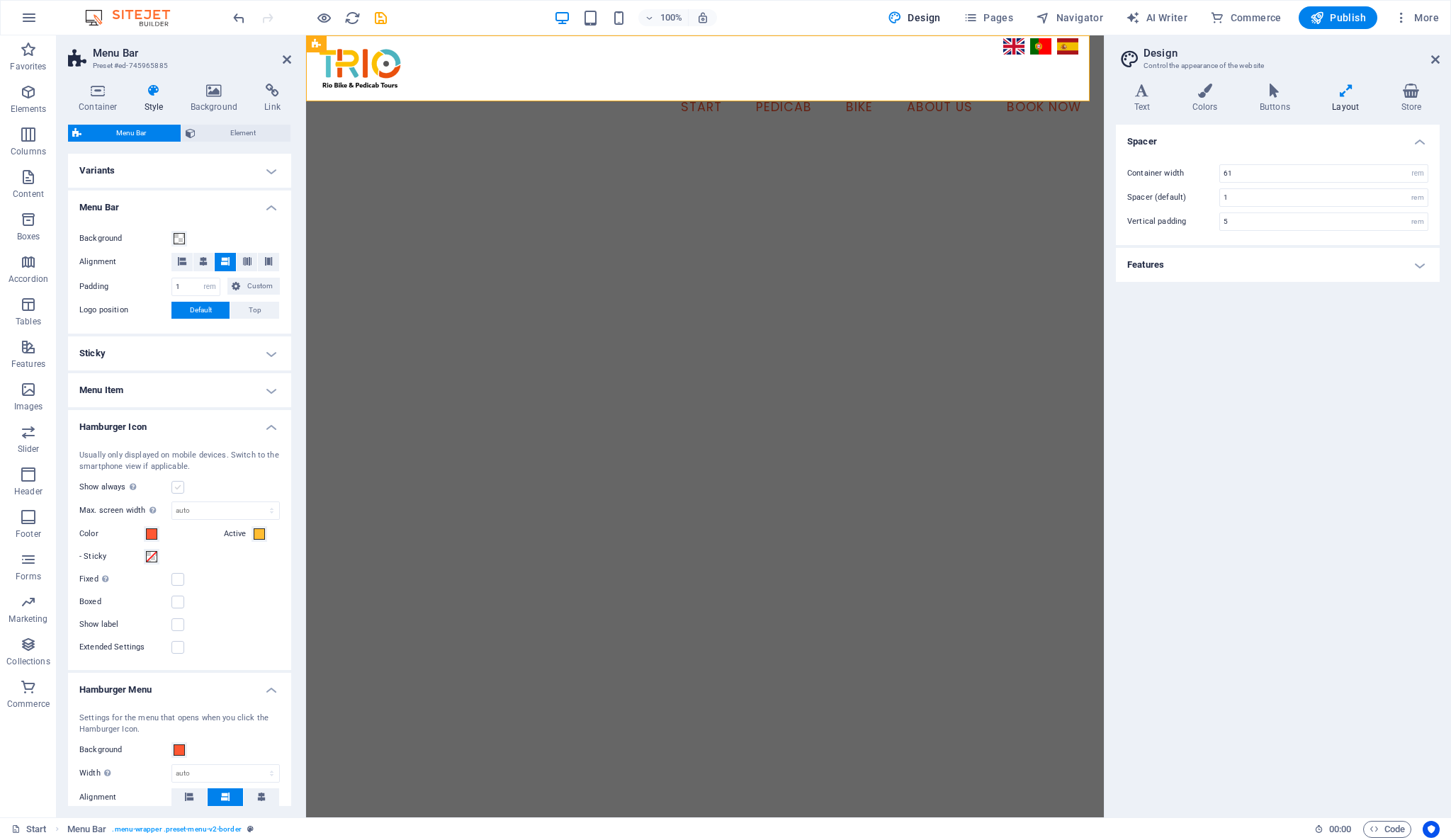
click at [172, 491] on label at bounding box center [178, 487] width 13 height 13
click at [0, 0] on input "Show always Shows the trigger for all viewports." at bounding box center [0, 0] width 0 height 0
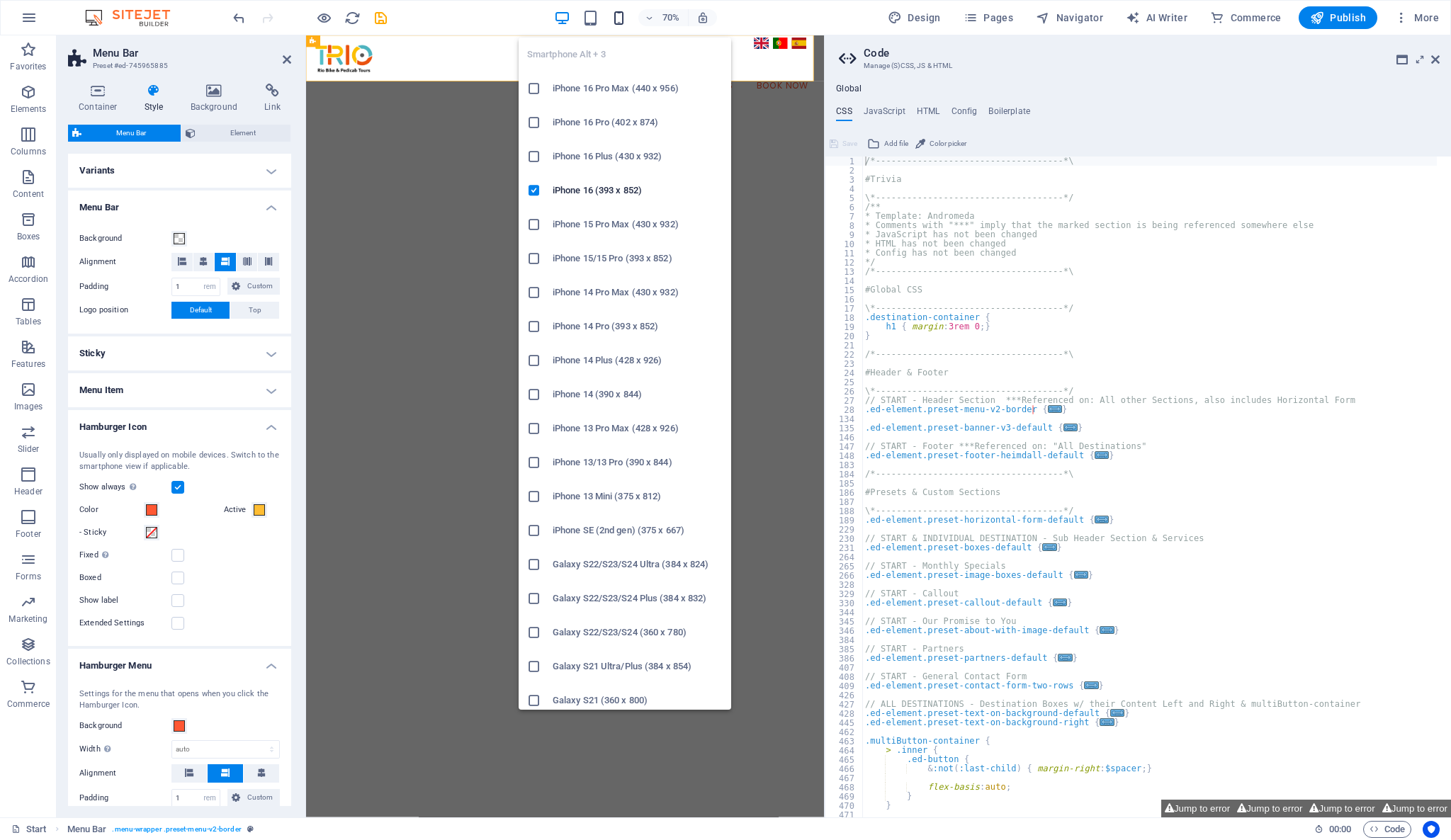
click at [623, 20] on icon "button" at bounding box center [619, 18] width 16 height 16
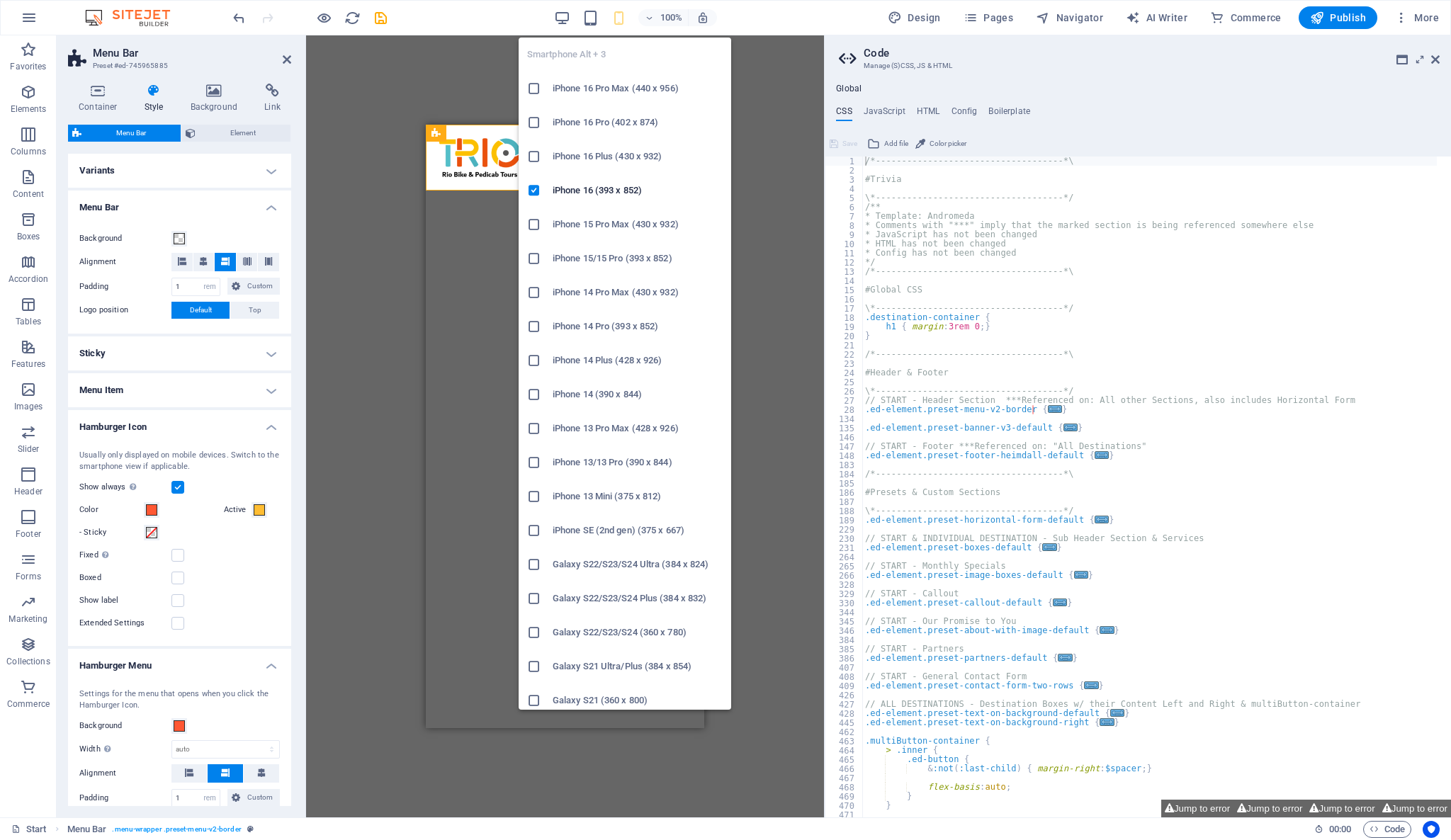
type input "100"
select select "%"
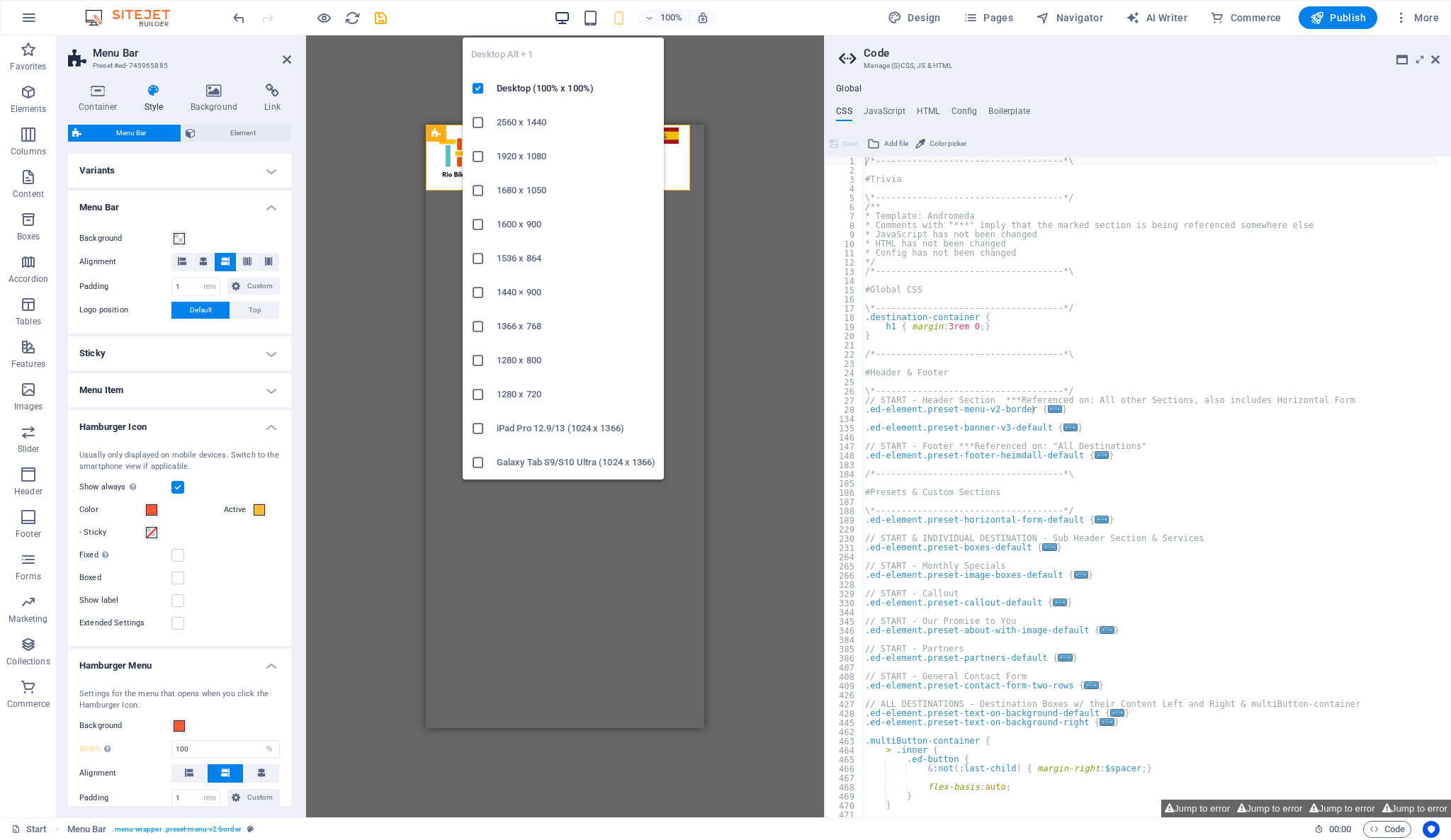
click at [559, 15] on icon "button" at bounding box center [562, 18] width 16 height 16
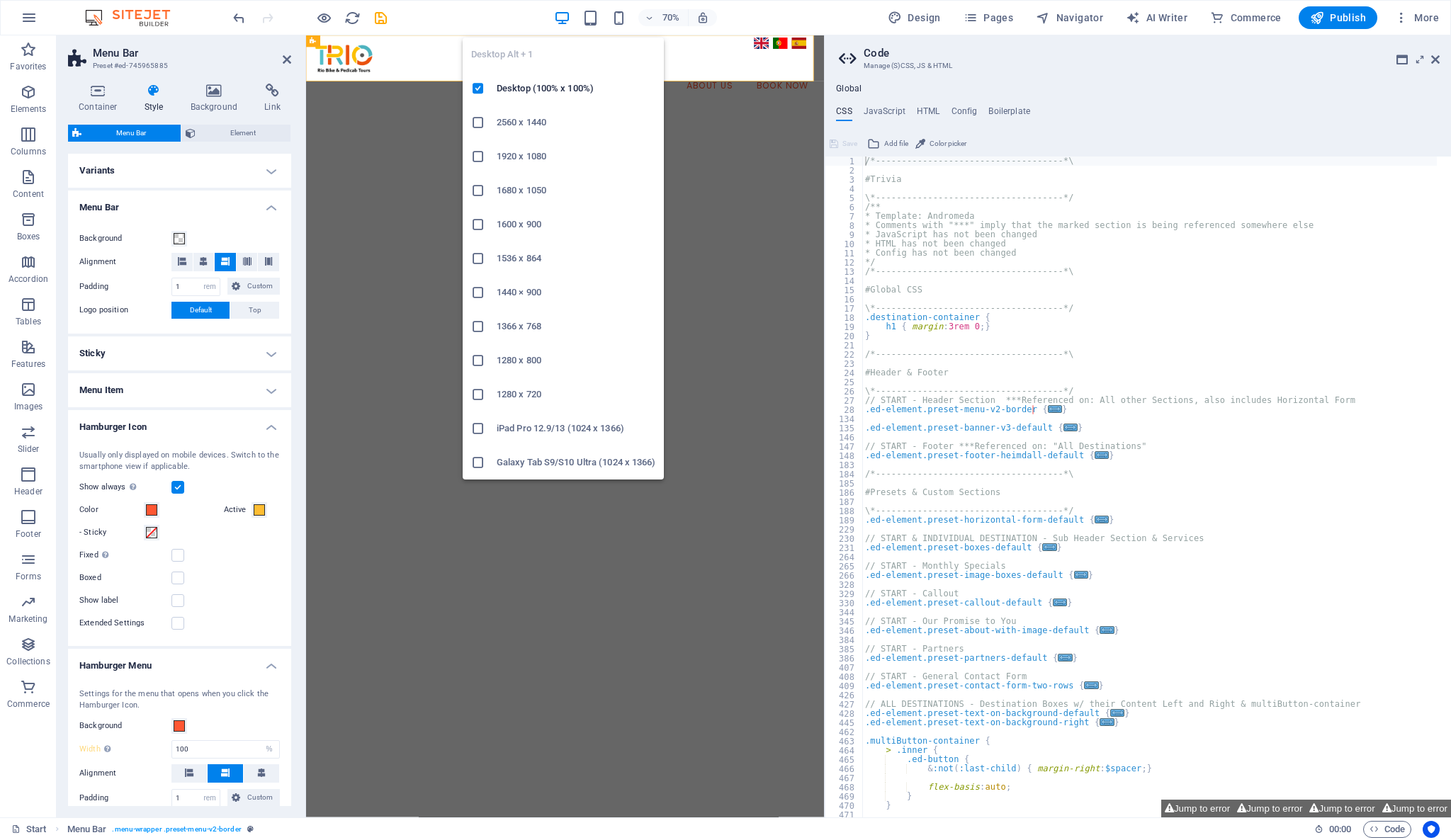
select select "DISABLED_OPTION_VALUE"
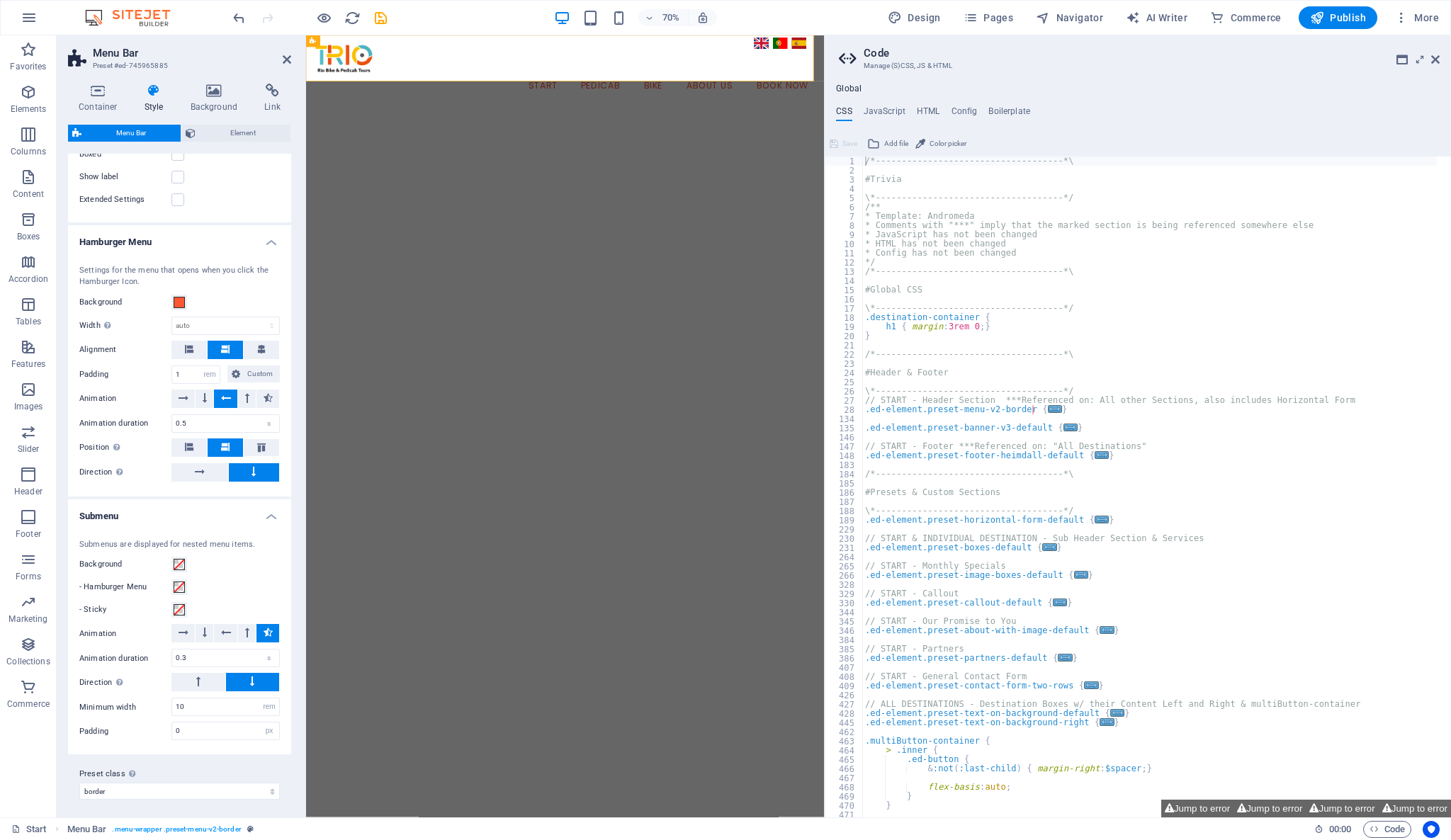
scroll to position [426, 0]
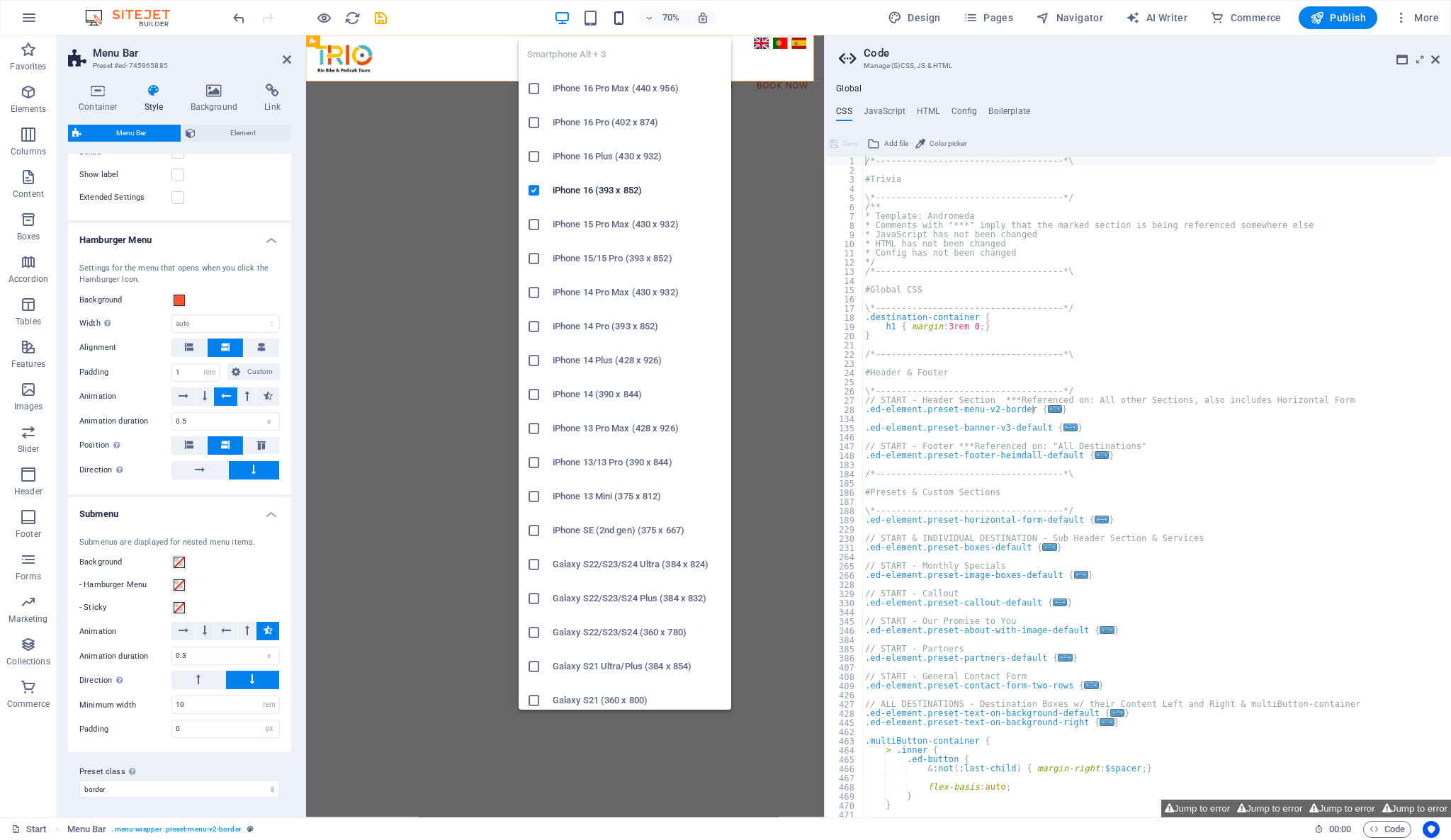
click at [621, 20] on icon "button" at bounding box center [619, 18] width 16 height 16
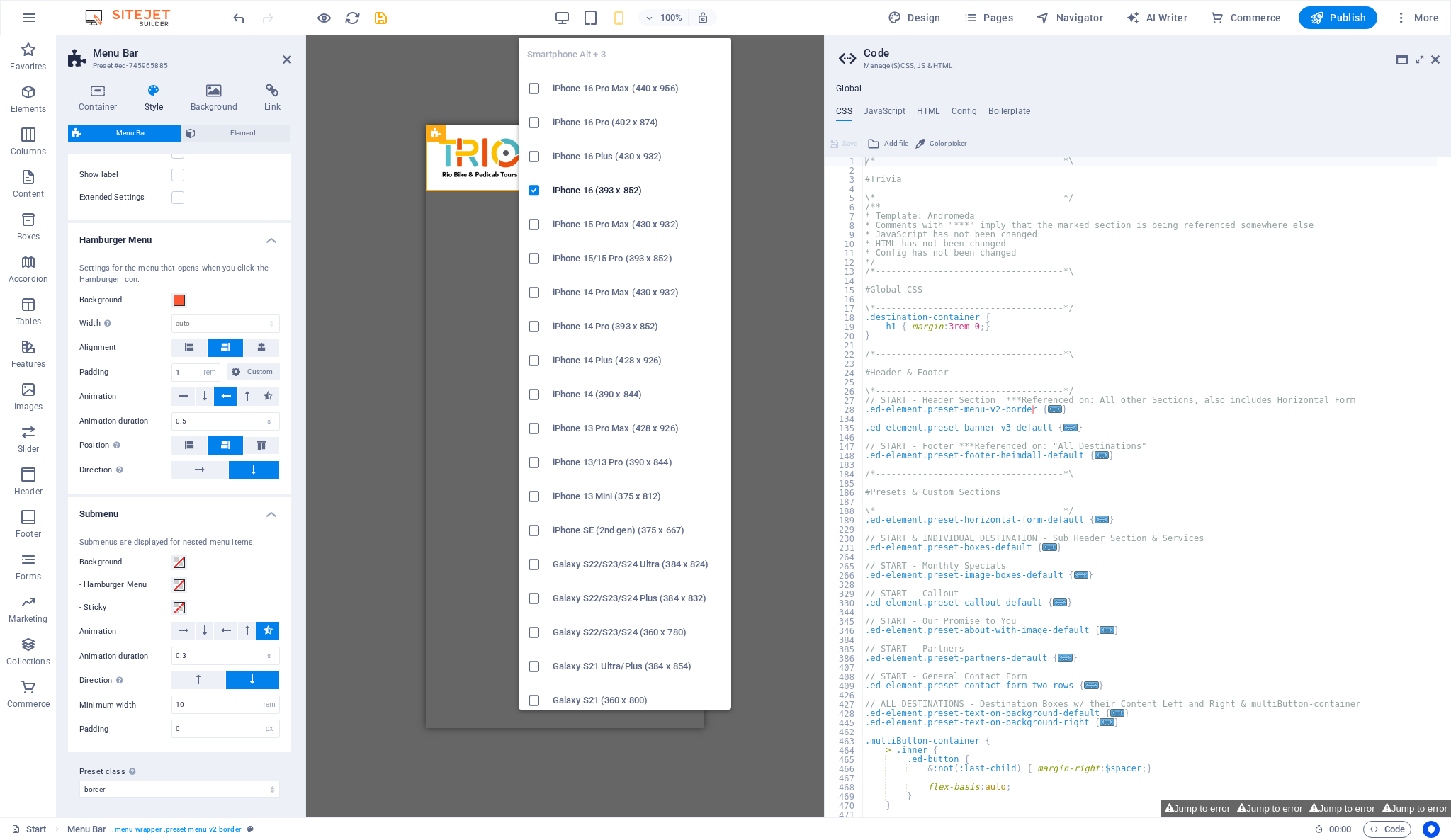
type input "100"
select select "%"
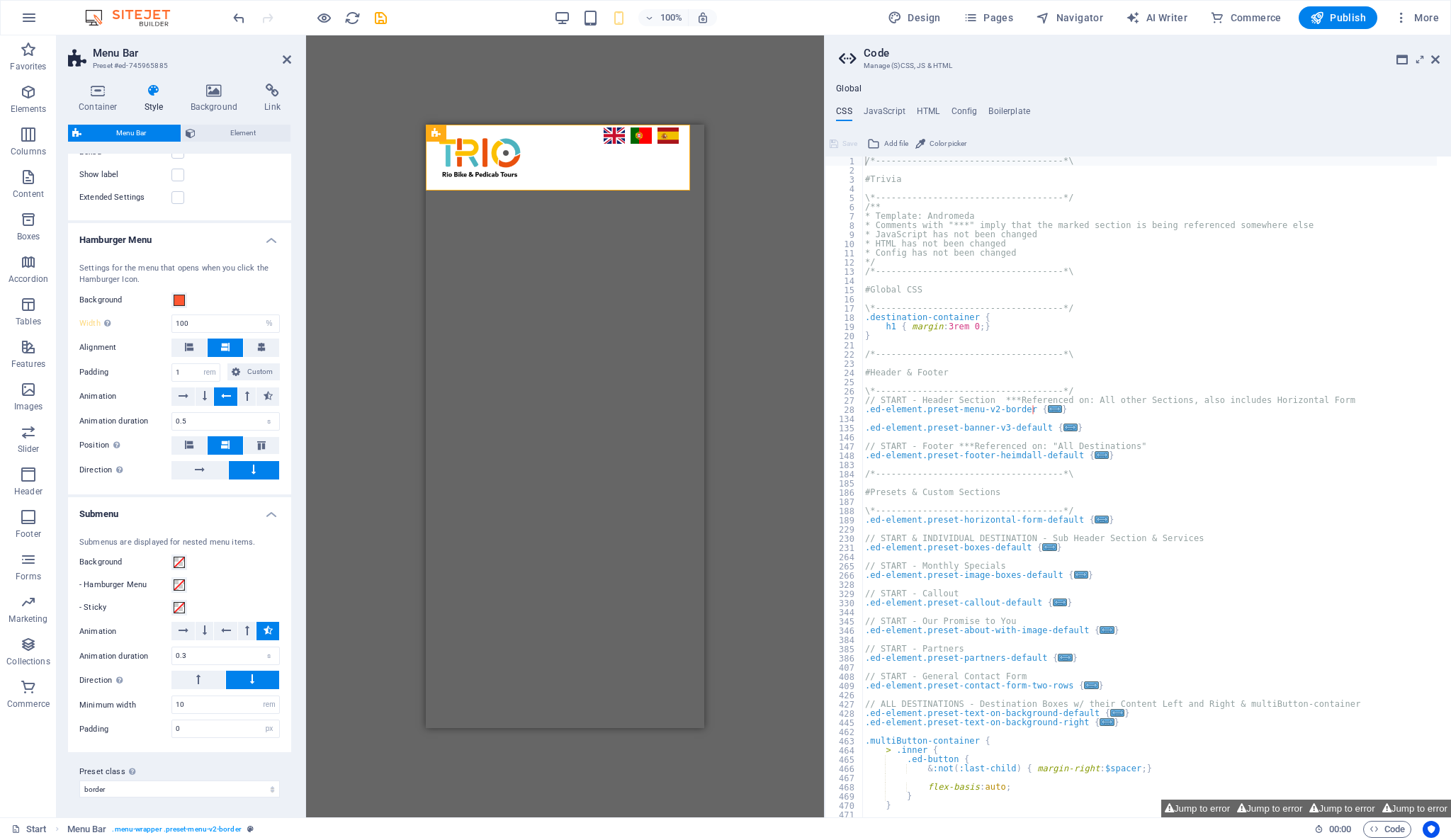
click at [267, 513] on h4 "Submenu" at bounding box center [180, 510] width 224 height 26
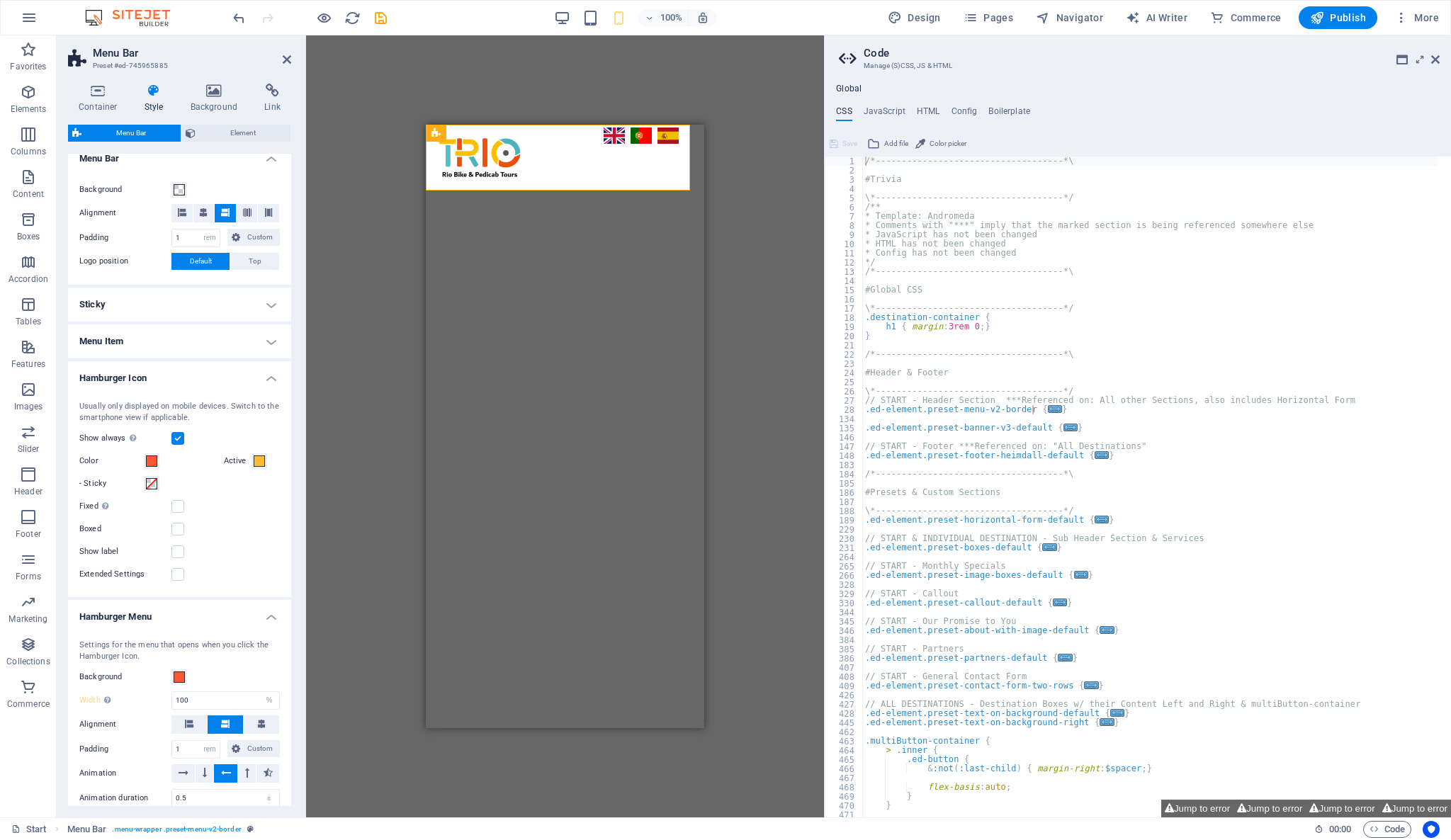
scroll to position [0, 0]
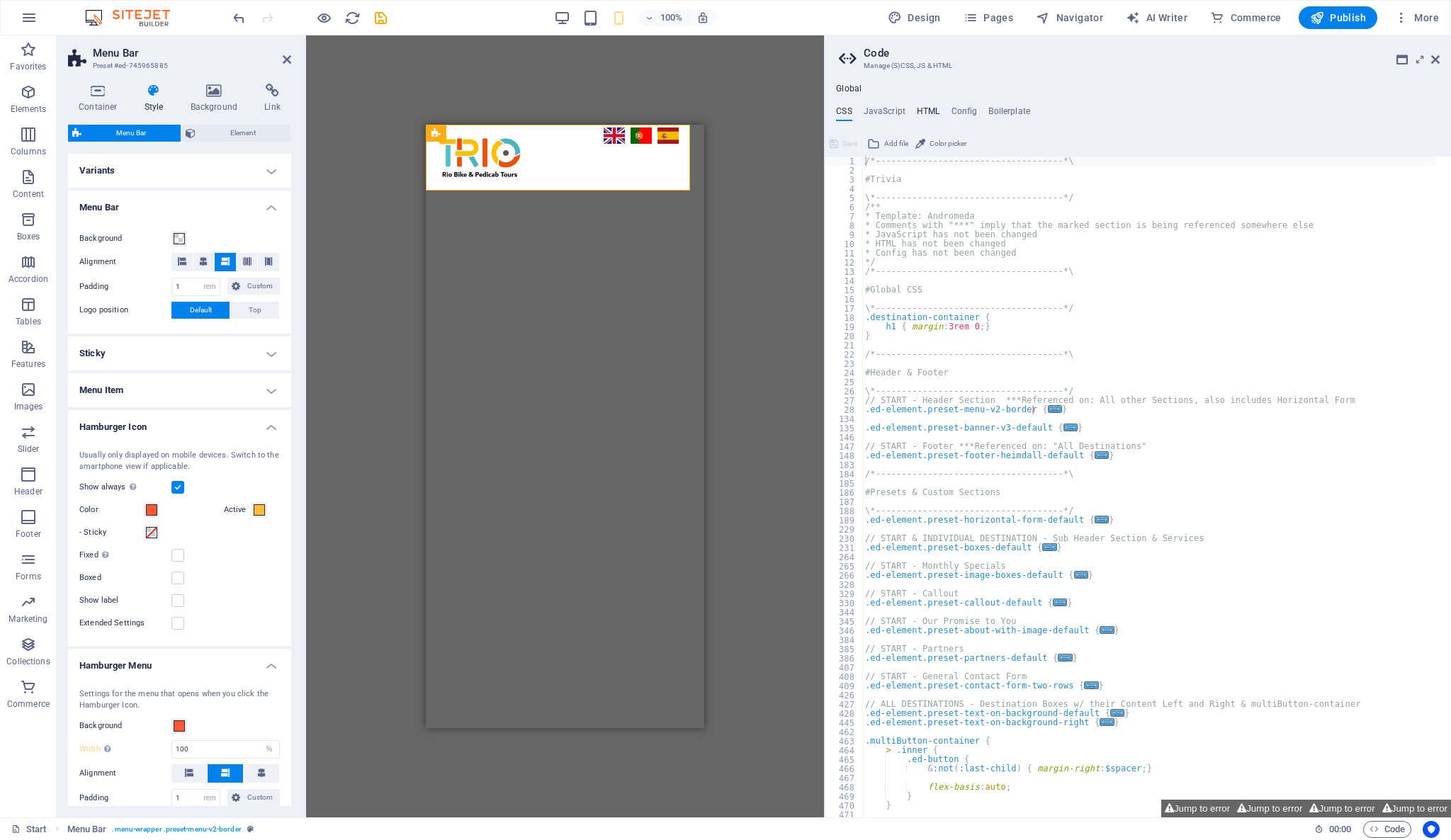
click at [929, 117] on h4 "HTML" at bounding box center [929, 113] width 24 height 16
type textarea "<a href="#main-content" class="wv-link-content button">Skip to main content</a>"
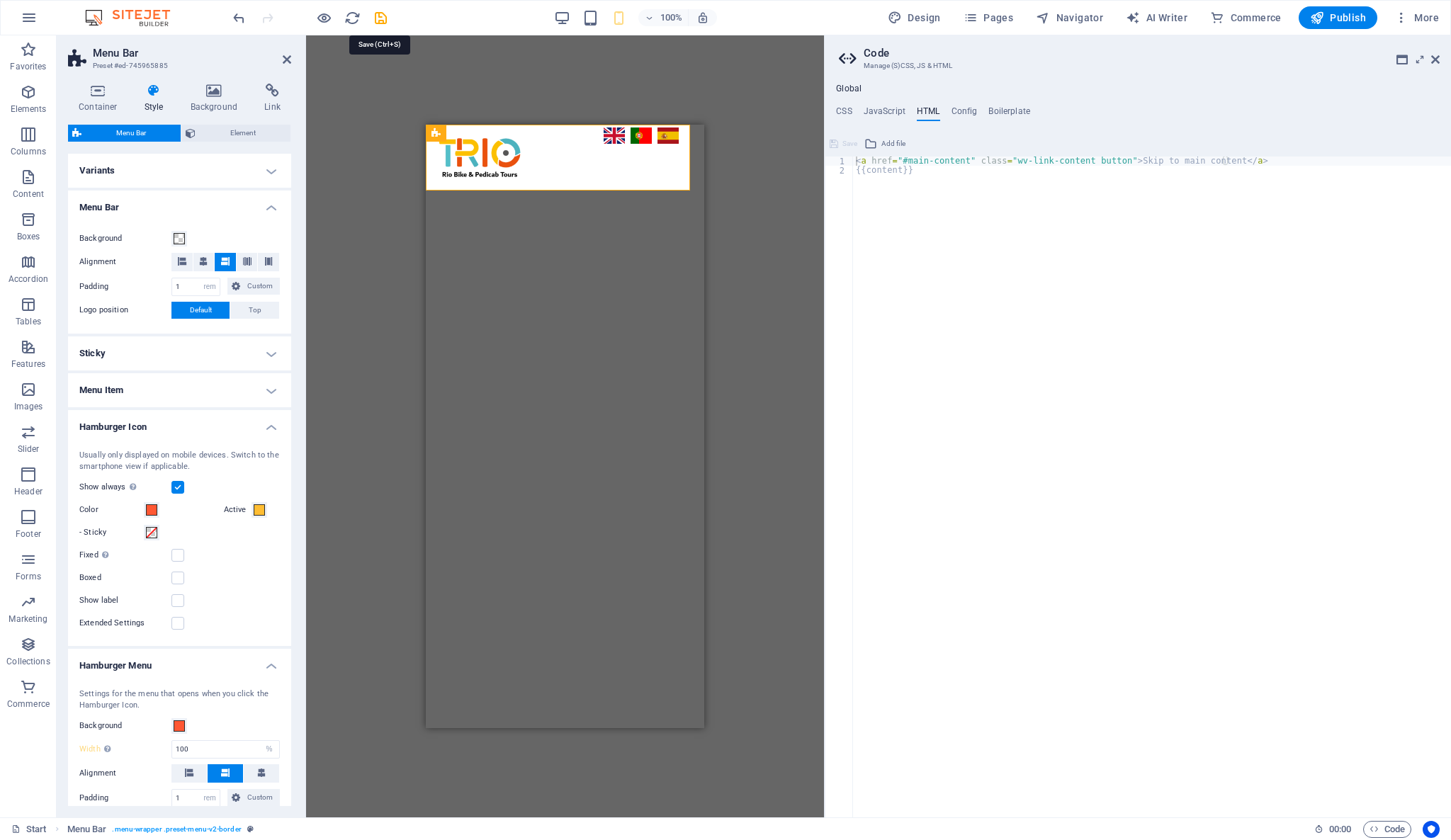
click at [382, 17] on icon "save" at bounding box center [381, 18] width 16 height 16
select select "rem"
select select "%"
select select "rem"
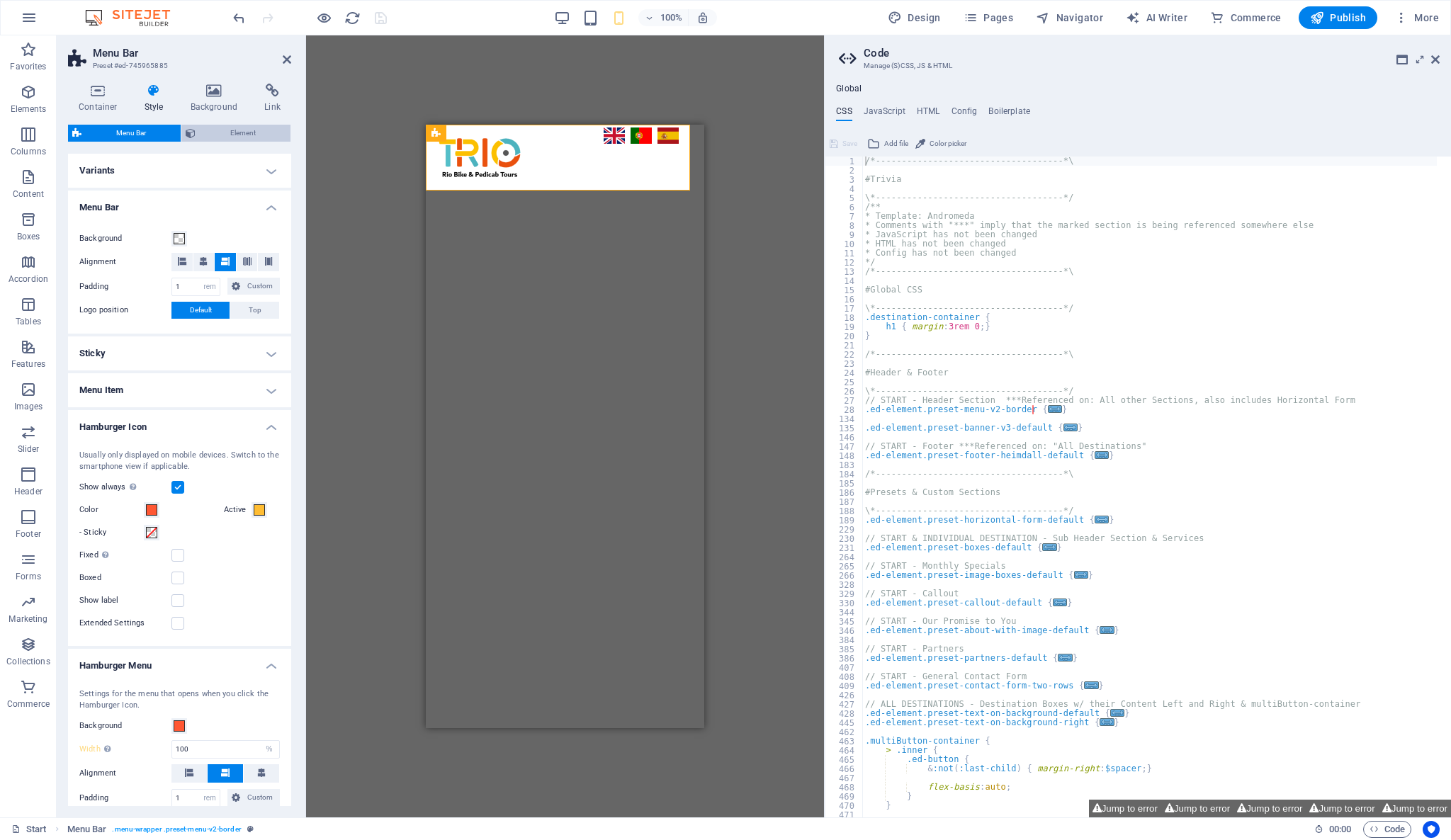
click at [256, 131] on span "Element" at bounding box center [243, 133] width 87 height 17
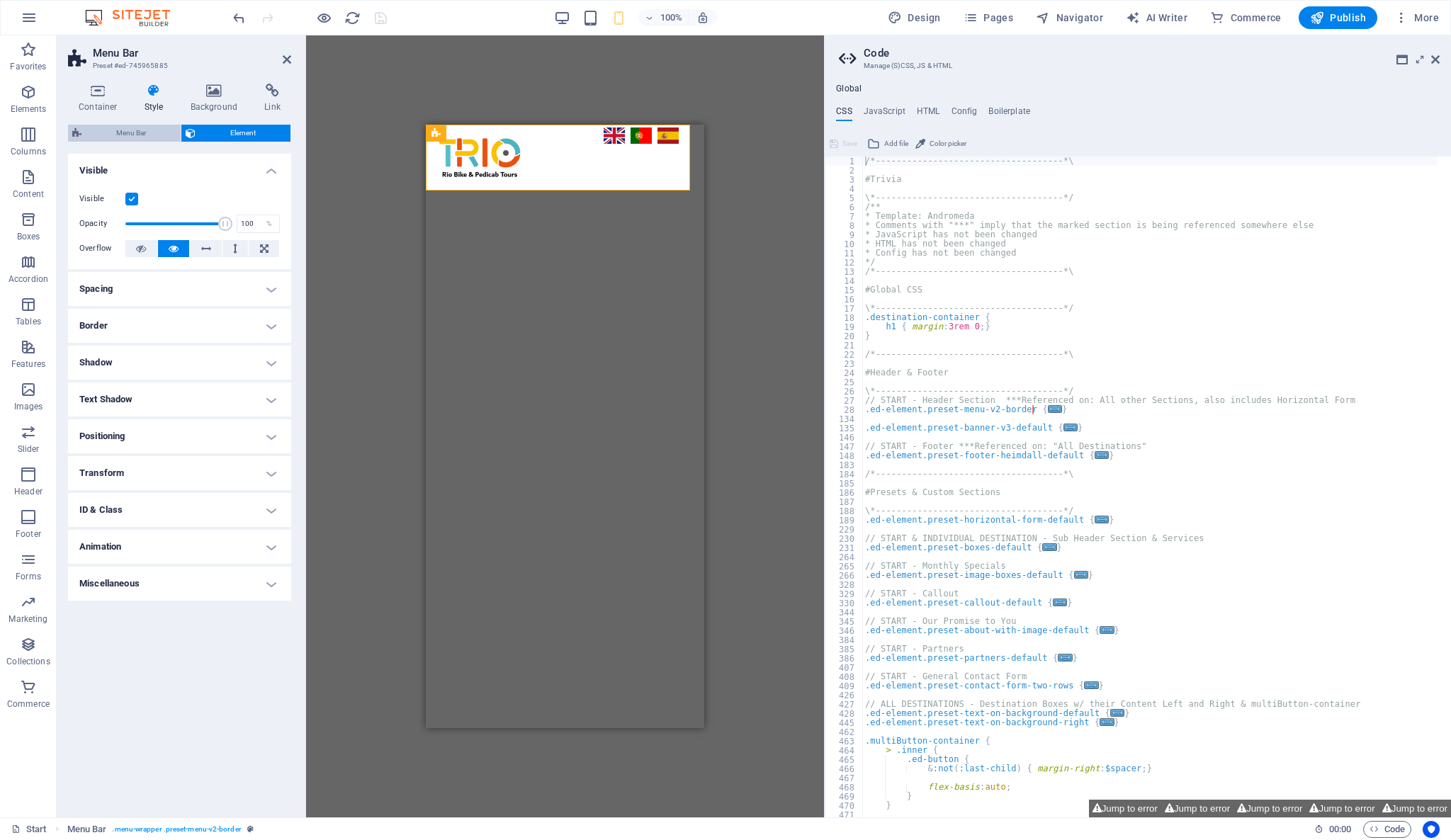
click at [152, 129] on span "Menu Bar" at bounding box center [130, 133] width 90 height 17
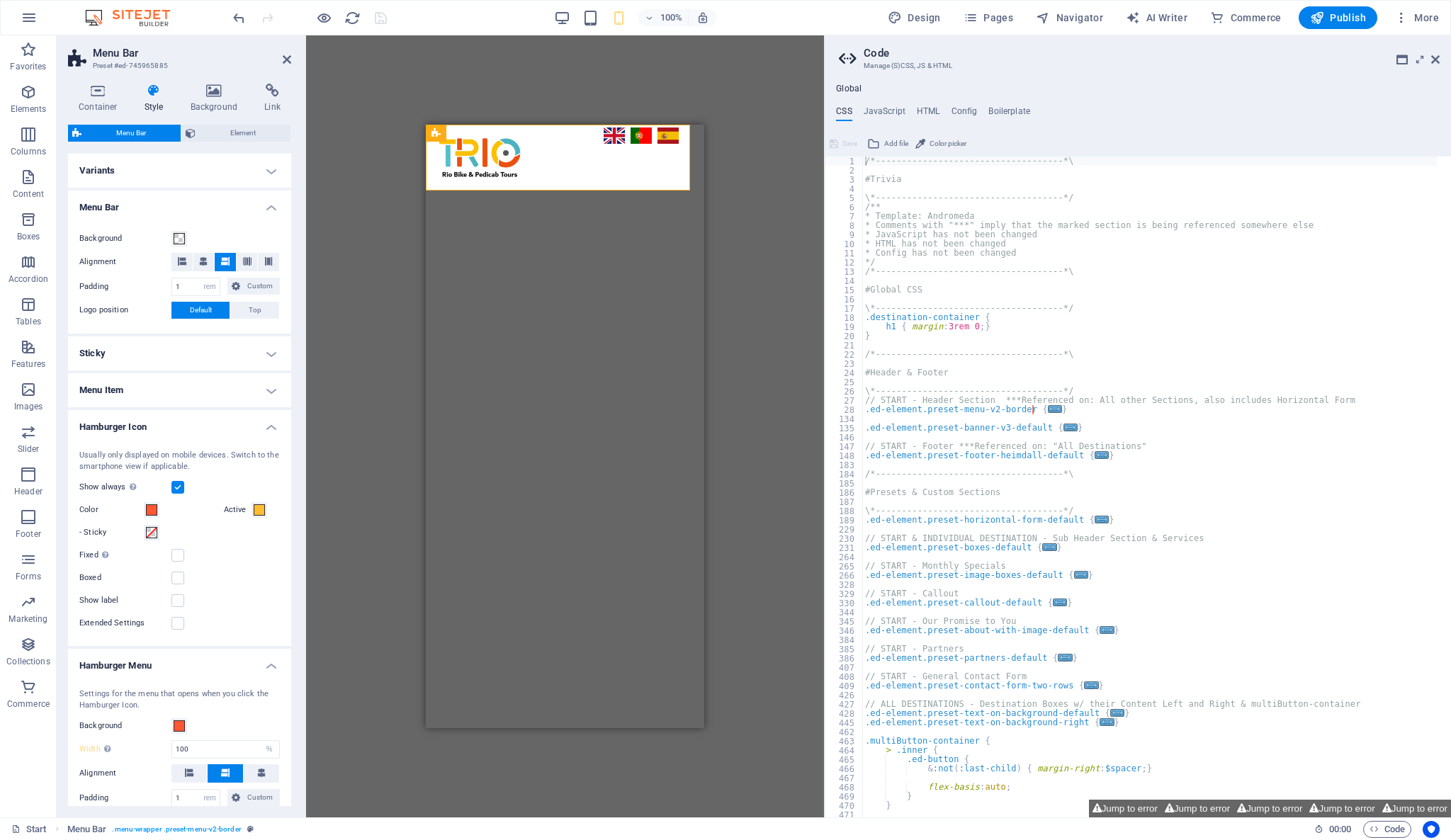
drag, startPoint x: 78, startPoint y: 422, endPoint x: 107, endPoint y: 439, distance: 33.6
click at [107, 439] on li "Hamburger Icon Usually only displayed on mobile devices. Switch to the smartpho…" at bounding box center [180, 527] width 224 height 236
drag, startPoint x: 81, startPoint y: 450, endPoint x: 114, endPoint y: 467, distance: 37.1
click at [114, 467] on div "Usually only displayed on mobile devices. Switch to the smartphone view if appl…" at bounding box center [179, 540] width 229 height 211
click at [114, 467] on div "Usually only displayed on mobile devices. Switch to the smartphone view if appl…" at bounding box center [180, 461] width 201 height 24
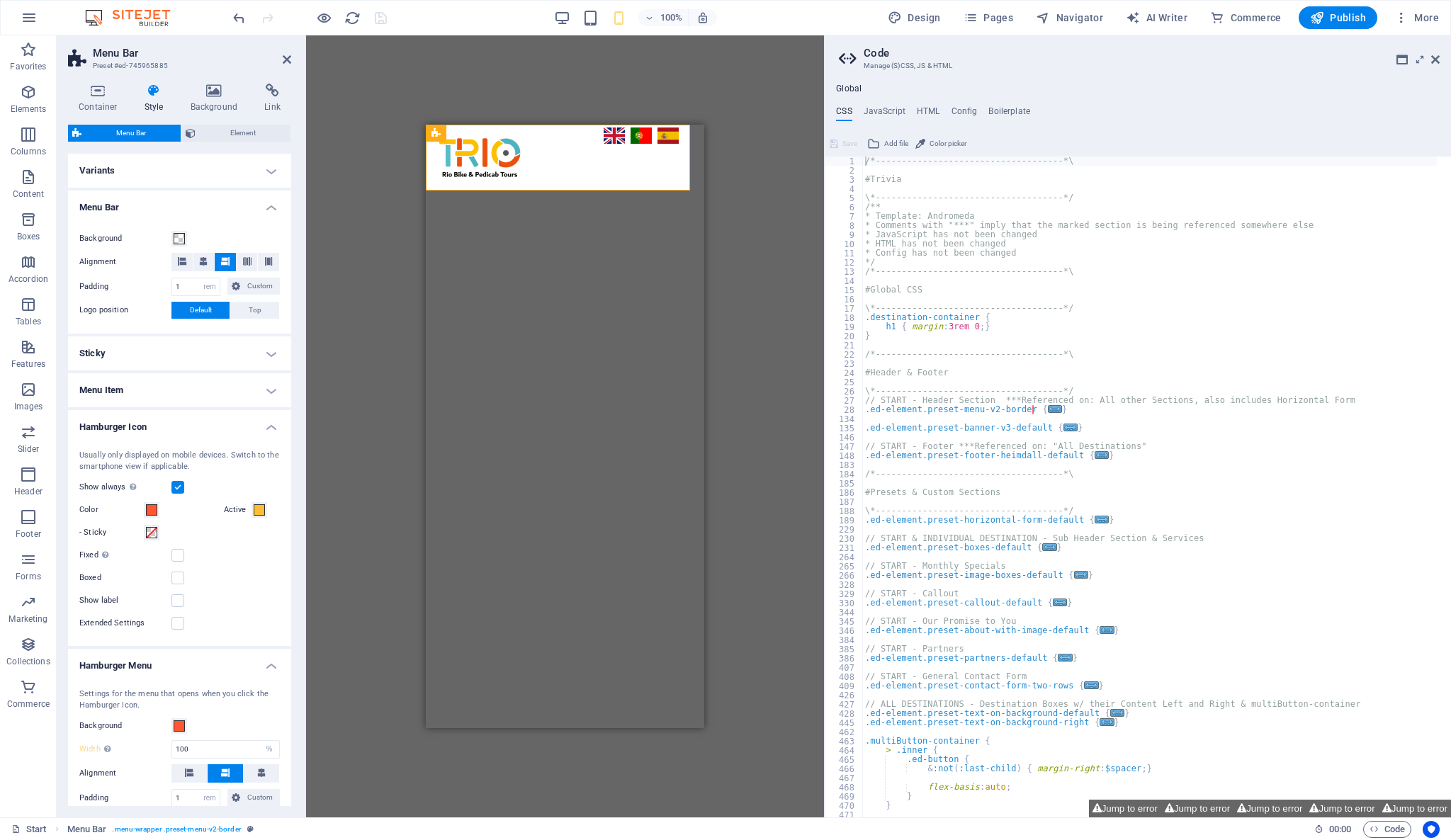
click at [113, 467] on div "Usually only displayed on mobile devices. Switch to the smartphone view if appl…" at bounding box center [180, 461] width 201 height 24
click at [110, 464] on div "Usually only displayed on mobile devices. Switch to the smartphone view if appl…" at bounding box center [180, 461] width 201 height 24
click at [1077, 16] on span "Navigator" at bounding box center [1070, 18] width 68 height 15
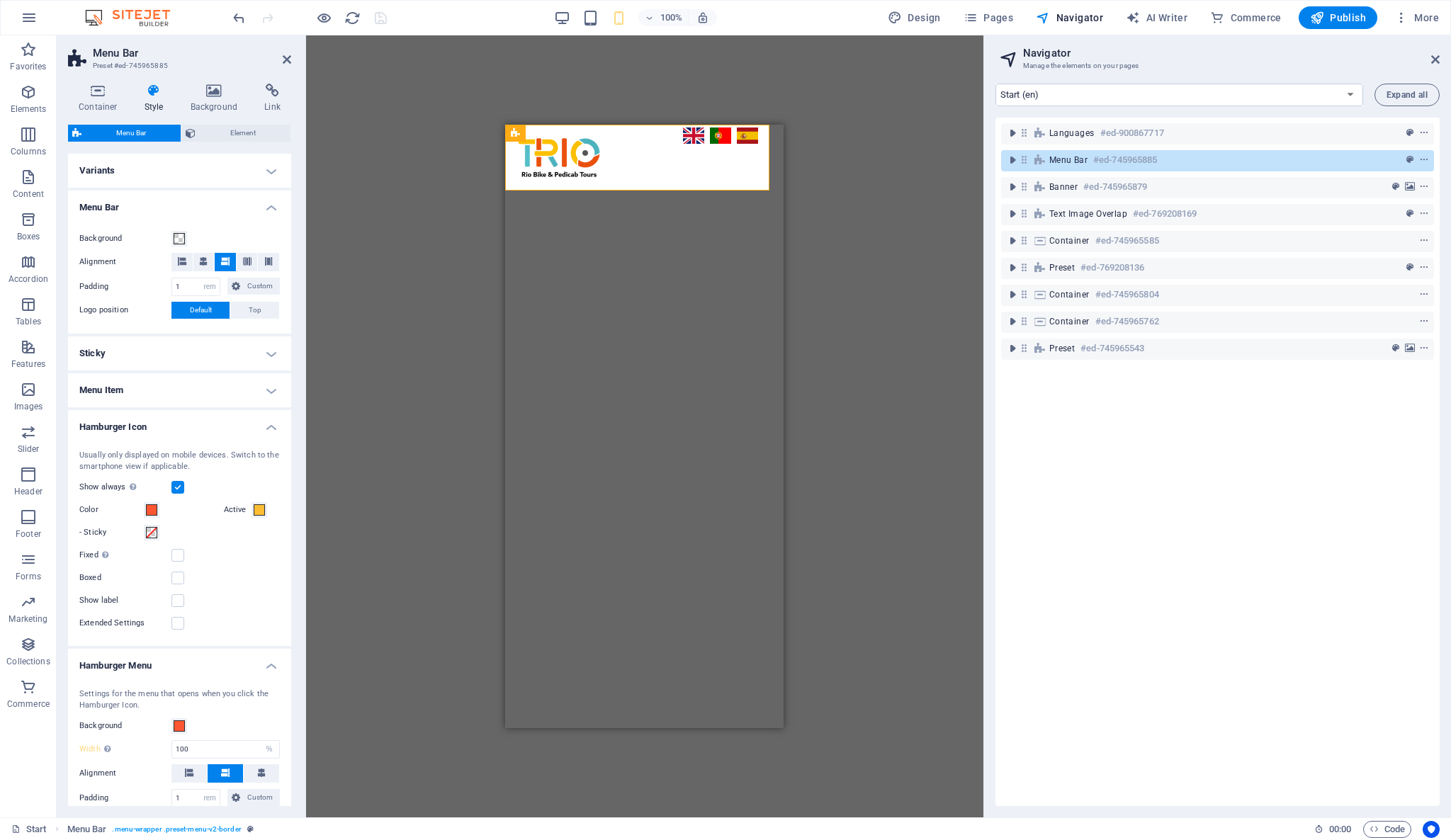
drag, startPoint x: 1120, startPoint y: 395, endPoint x: 1088, endPoint y: 387, distance: 33.0
click at [1088, 387] on div "Languages #ed-900867717 Menu Bar #ed-745965885 Banner #ed-745965879 Text image …" at bounding box center [1217, 461] width 444 height 689
click at [1066, 93] on select "Start (en) Privacy (en) test lang (en) Start (pt) Privacy (pt) test lang (pt) S…" at bounding box center [1179, 95] width 368 height 23
click at [1063, 93] on select "Start (en) Privacy (en) test lang (en) Start (pt) Privacy (pt) test lang (pt) S…" at bounding box center [1179, 95] width 368 height 23
click at [29, 106] on p "Elements" at bounding box center [29, 109] width 37 height 11
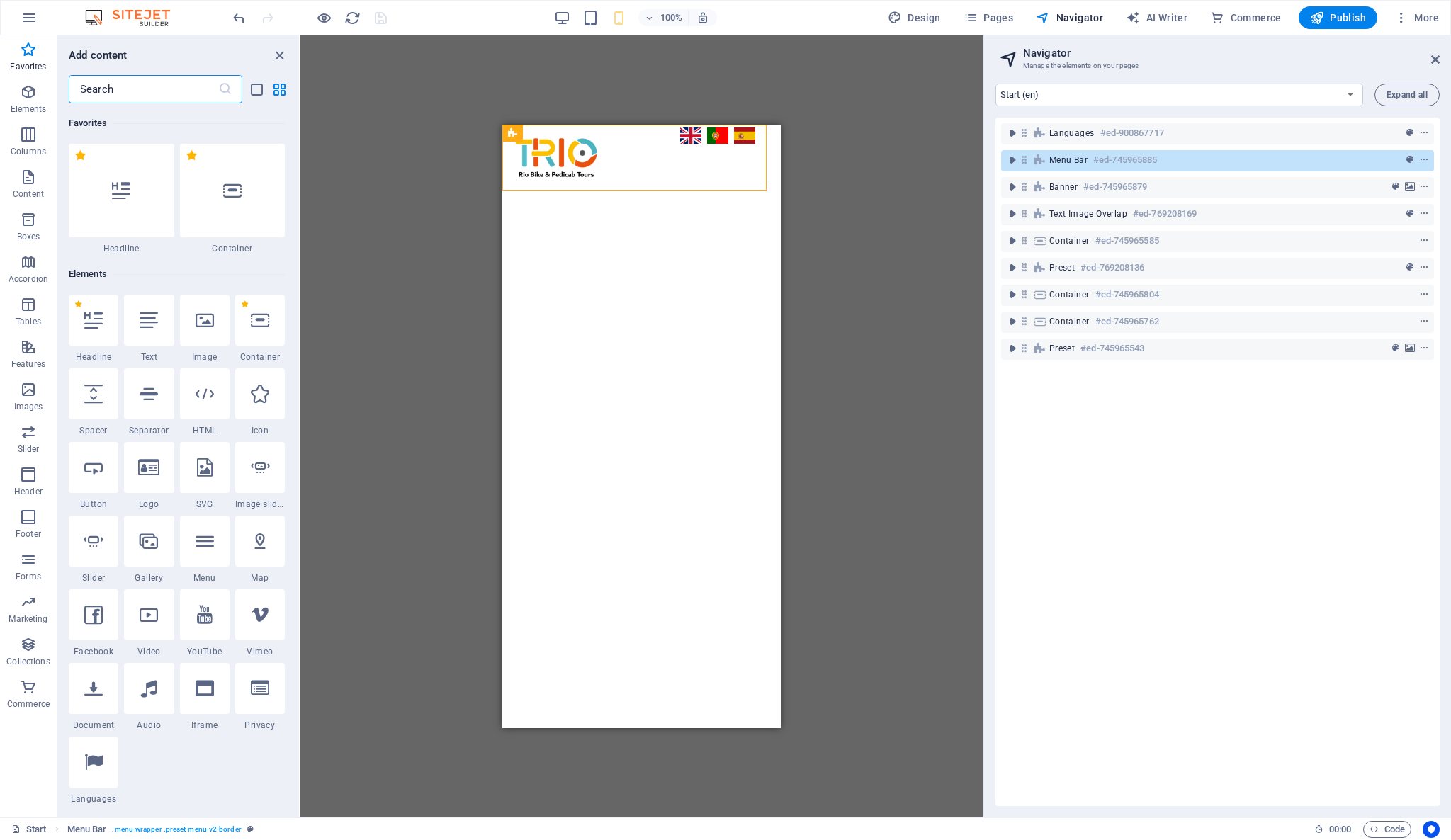
click at [127, 84] on input "text" at bounding box center [143, 88] width 150 height 28
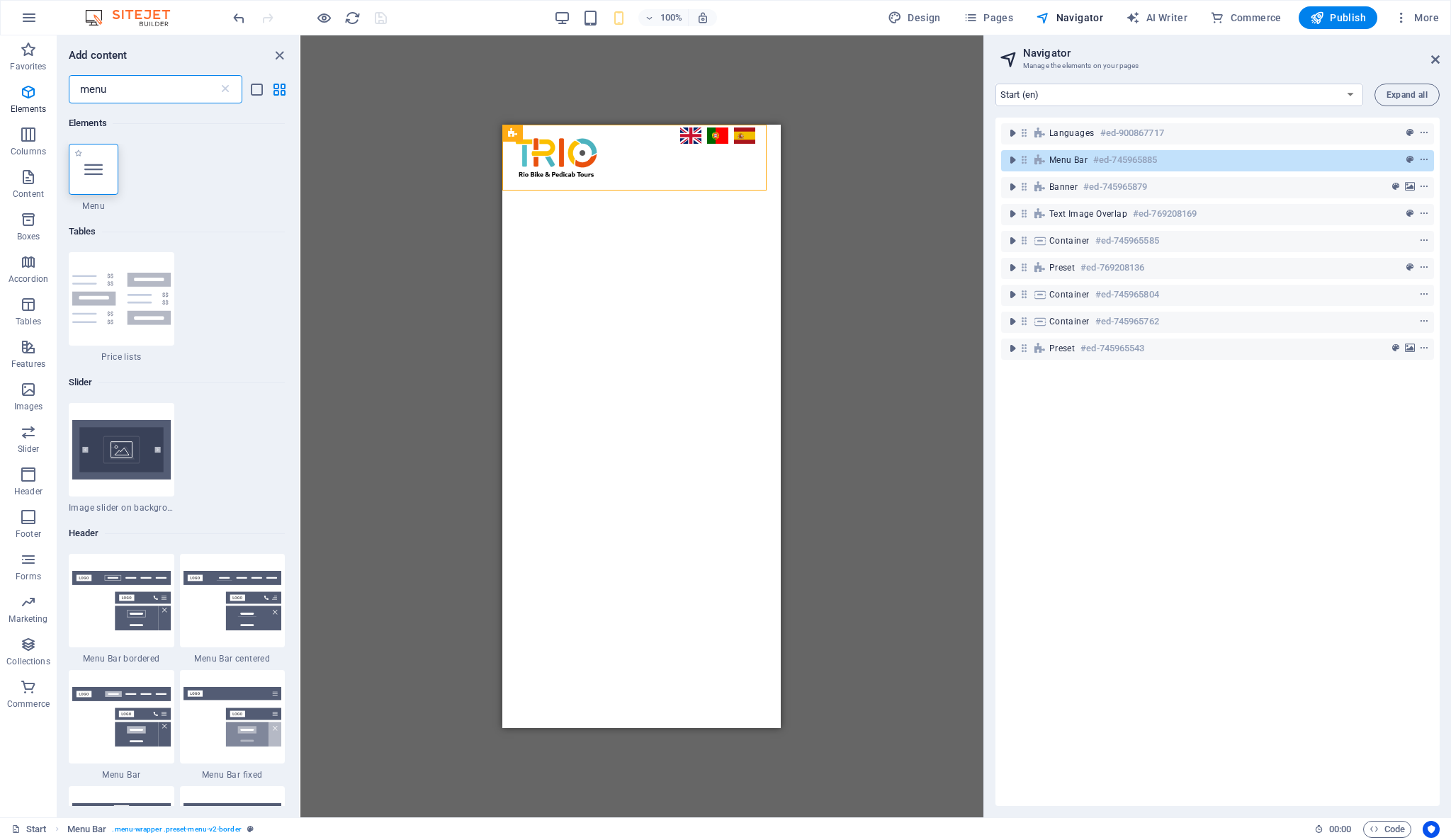
type input "menu"
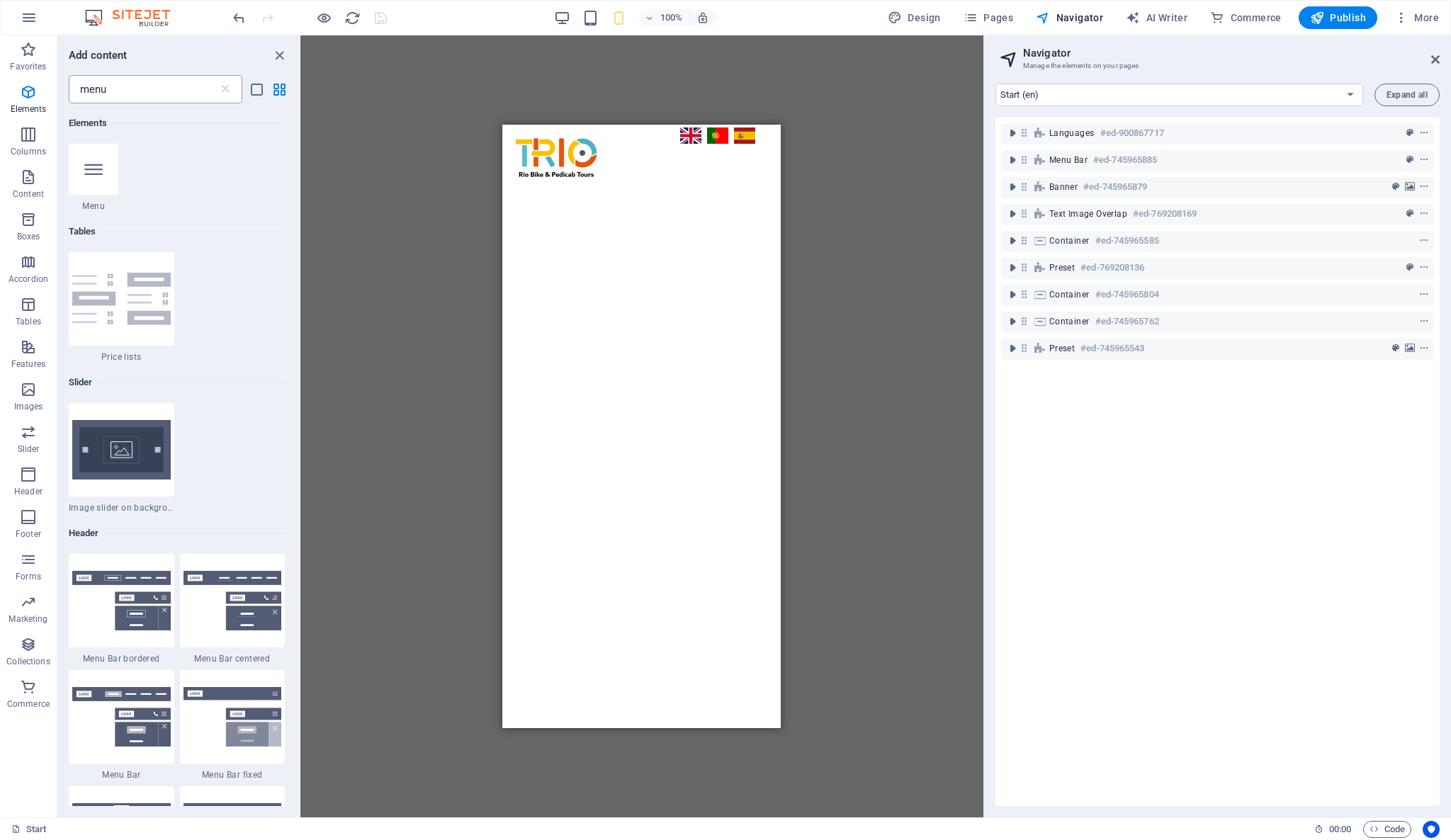
click at [135, 95] on input "menu" at bounding box center [143, 88] width 150 height 28
click at [132, 93] on input "menu" at bounding box center [143, 88] width 150 height 28
click at [275, 49] on icon "close panel" at bounding box center [279, 56] width 16 height 16
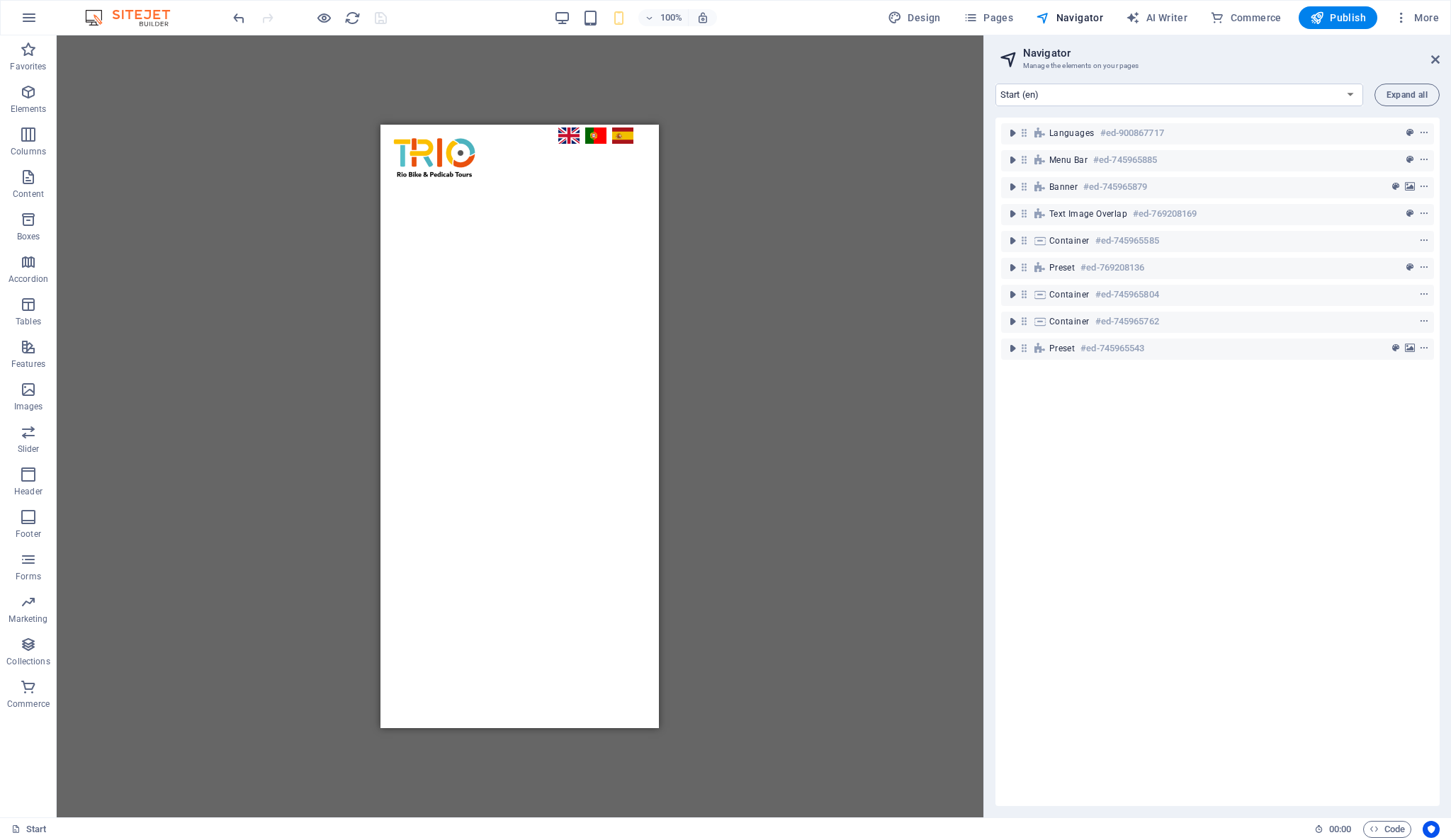
click at [556, 6] on div "100%" at bounding box center [634, 17] width 163 height 23
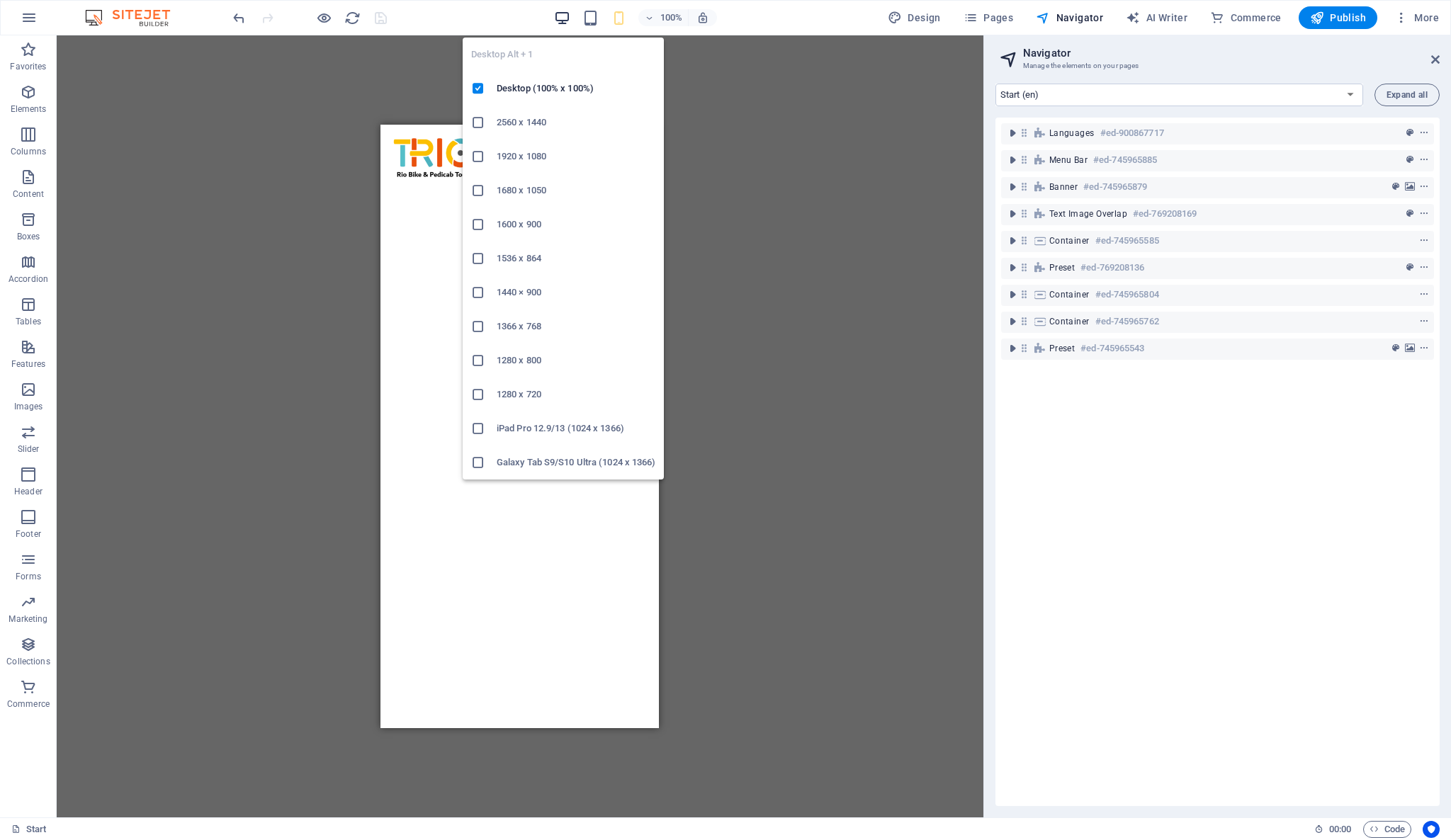
click at [567, 16] on icon "button" at bounding box center [562, 18] width 16 height 16
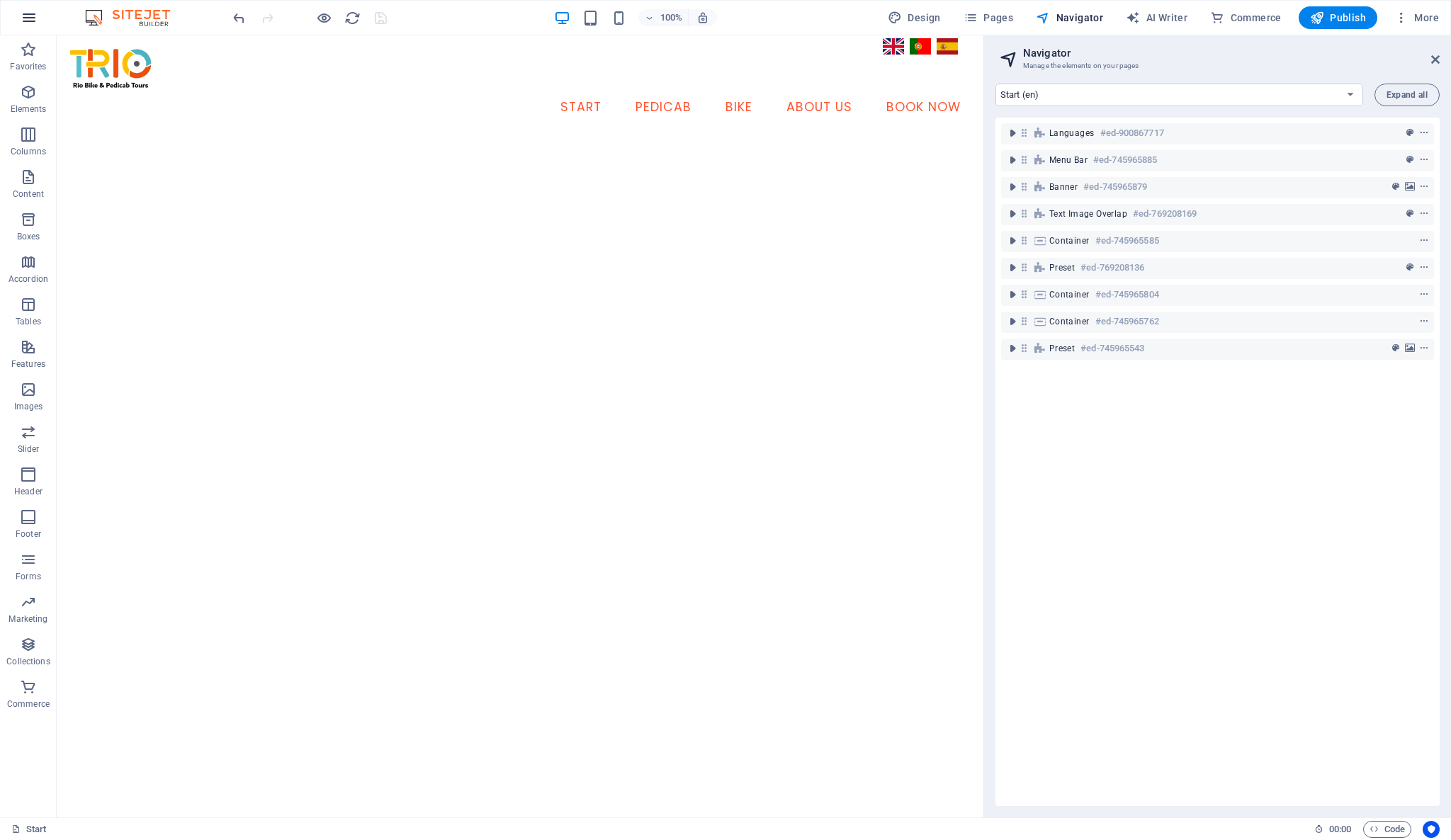
drag, startPoint x: 1163, startPoint y: 399, endPoint x: 29, endPoint y: 20, distance: 1195.7
click at [29, 20] on icon "button" at bounding box center [29, 17] width 17 height 17
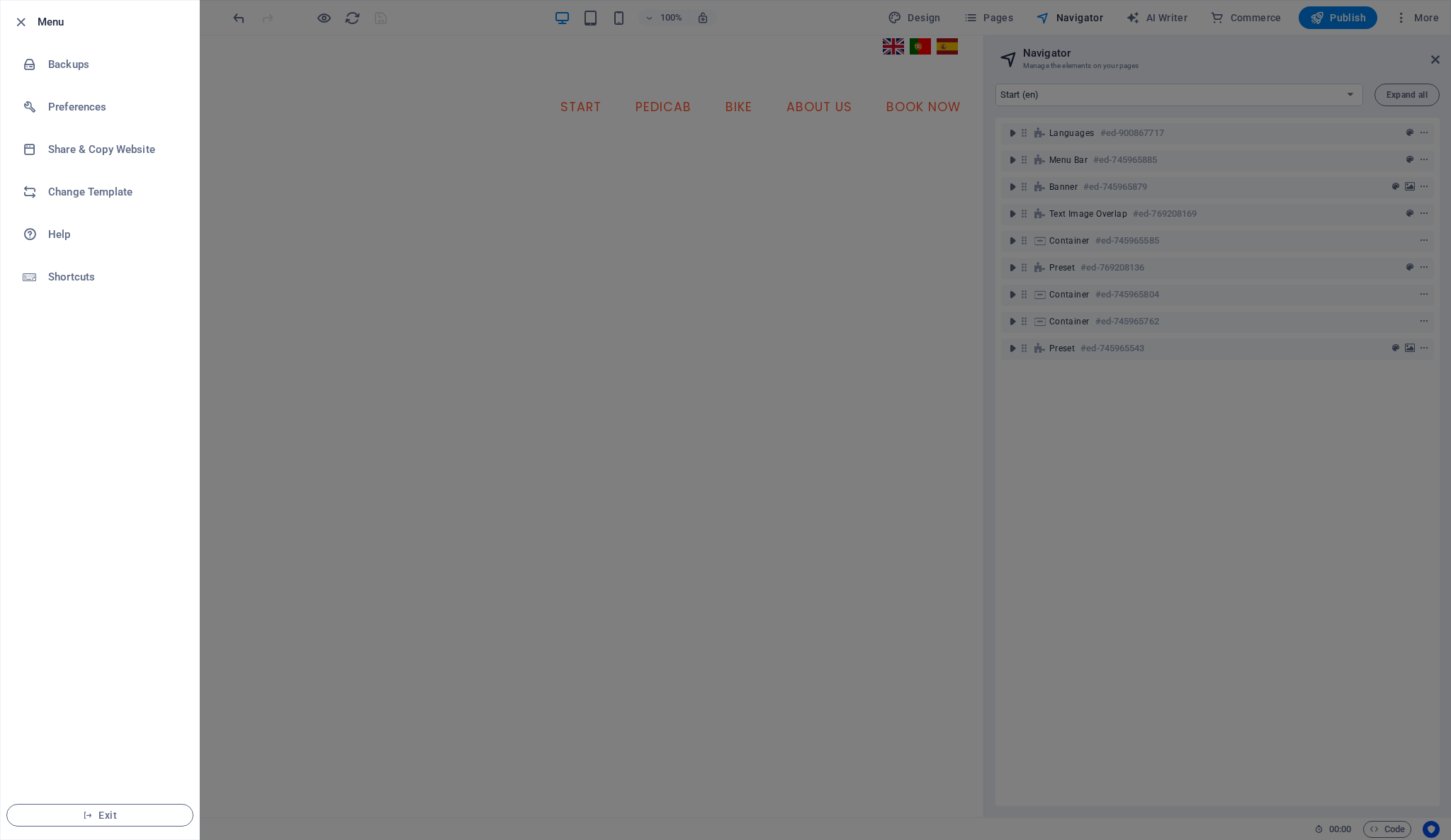
click at [1151, 427] on div at bounding box center [726, 420] width 1451 height 840
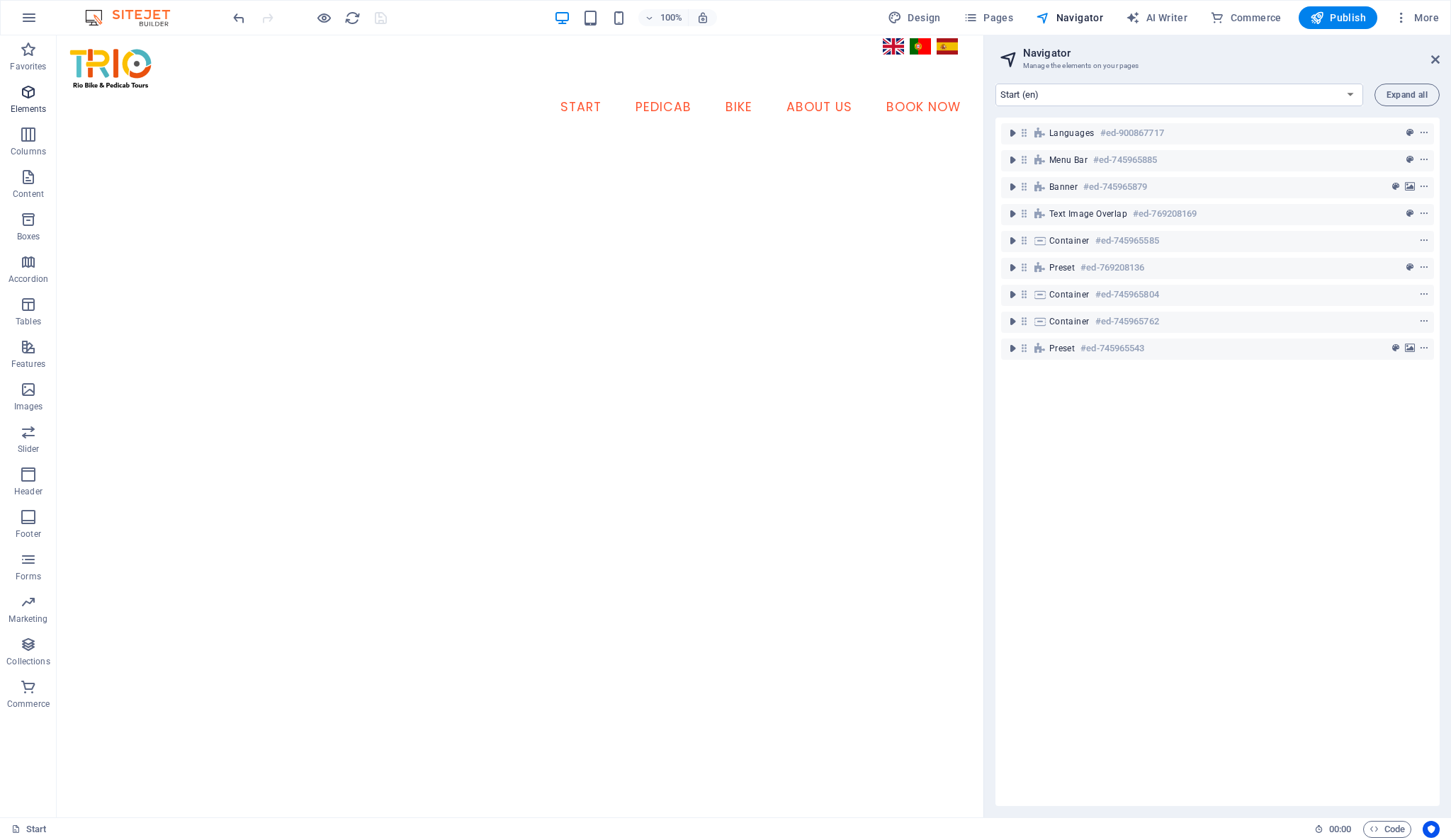
click at [37, 90] on span "Elements" at bounding box center [28, 100] width 57 height 34
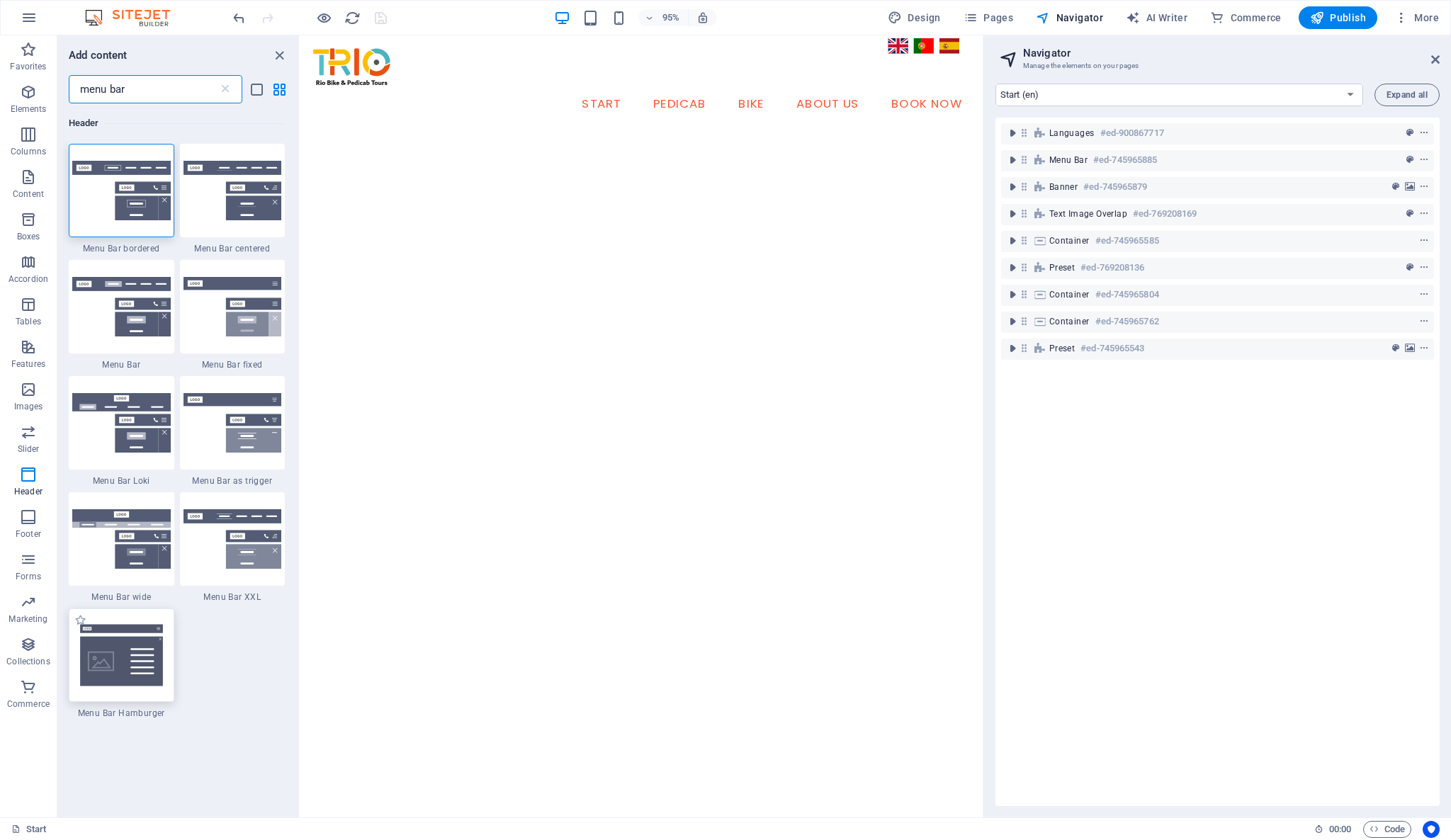
type input "menu bar"
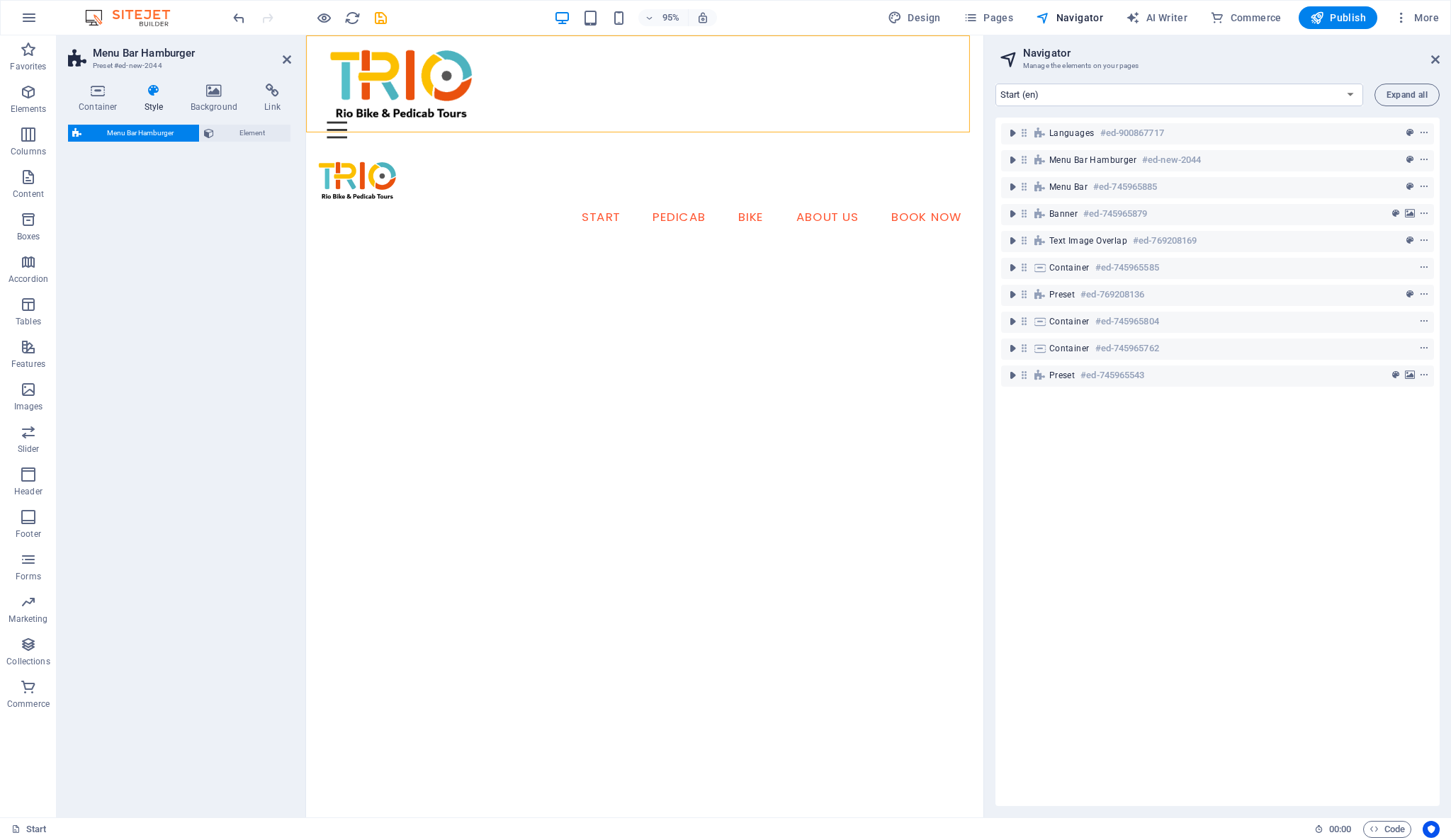
select select "rem"
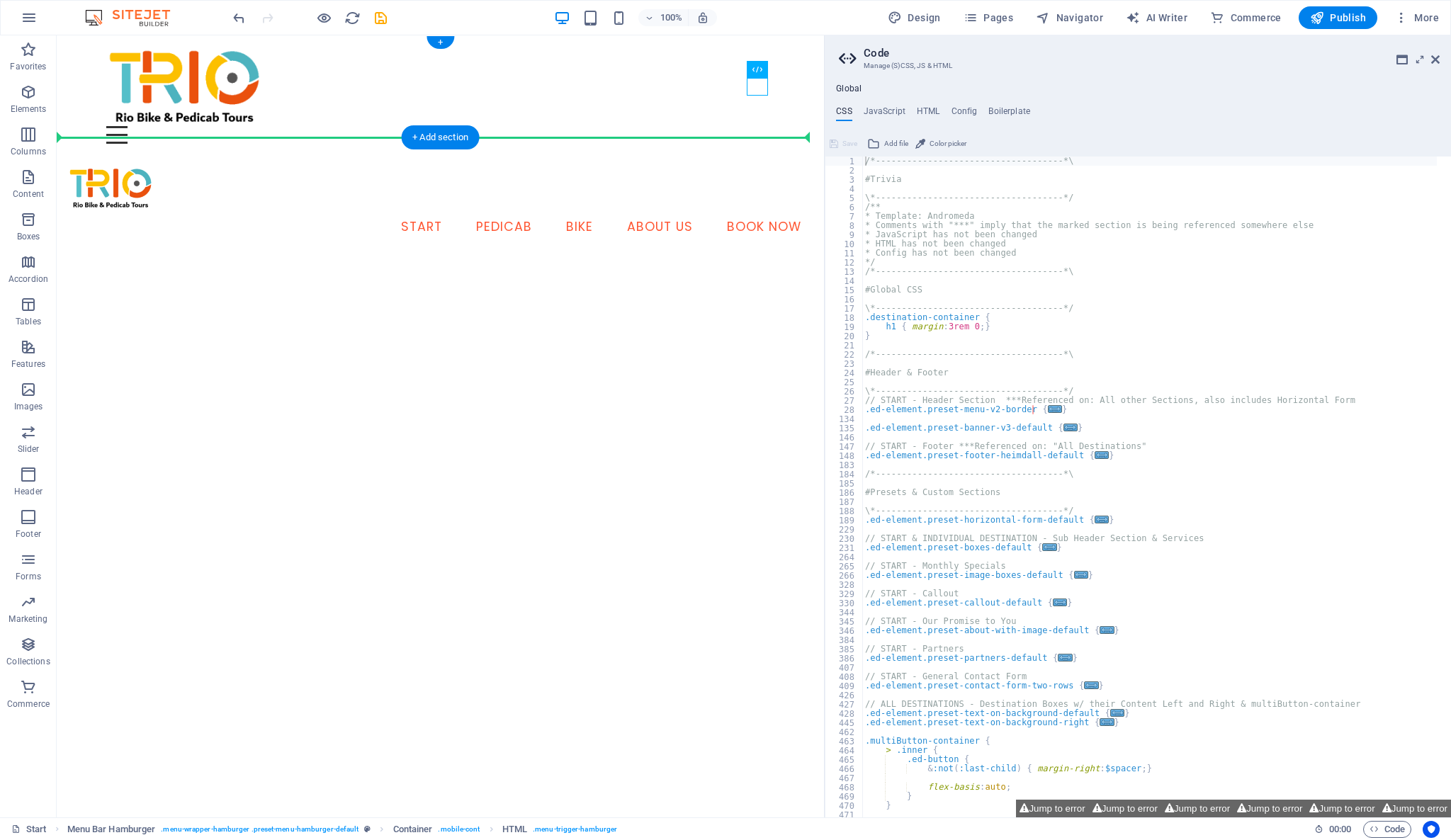
drag, startPoint x: 745, startPoint y: 91, endPoint x: 796, endPoint y: 99, distance: 51.6
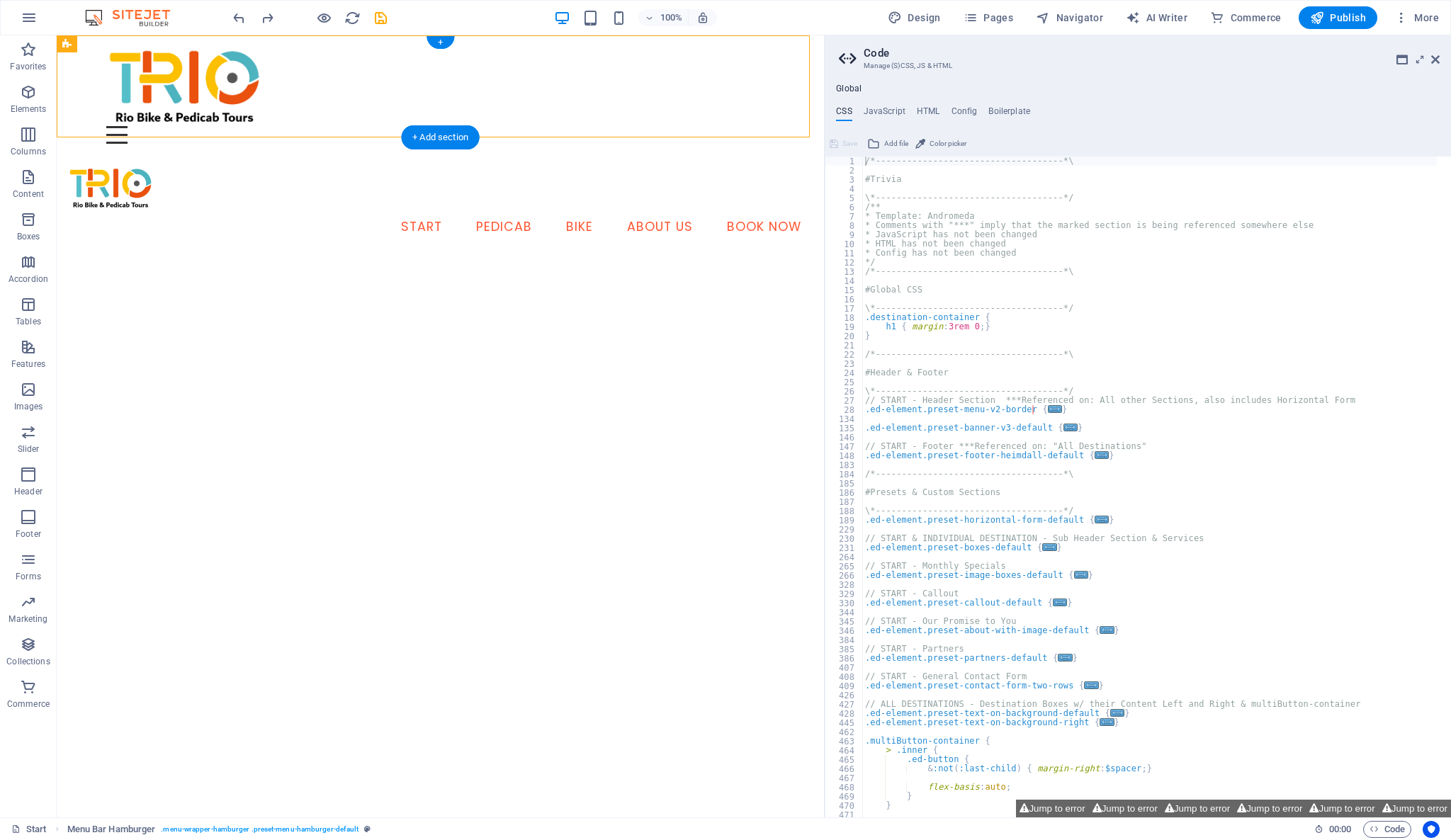
drag, startPoint x: 340, startPoint y: 103, endPoint x: 314, endPoint y: 69, distance: 42.8
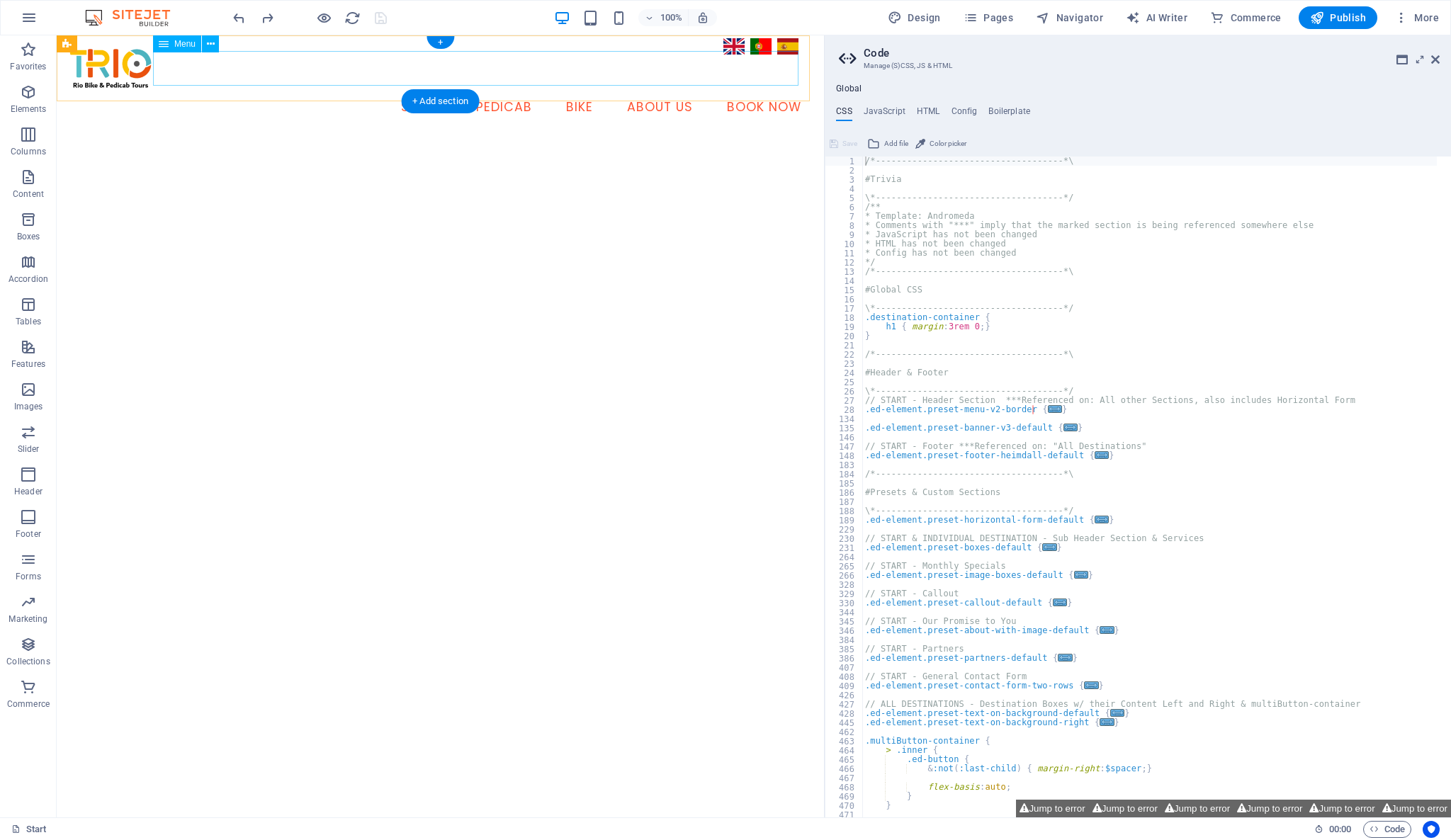
click at [516, 90] on nav "Start Pedicab Bike About Us Book Now" at bounding box center [441, 108] width 745 height 36
click at [506, 90] on nav "Start Pedicab Bike About Us Book Now" at bounding box center [441, 108] width 745 height 36
click at [342, 88] on div "Start Pedicab Bike About Us Book Now" at bounding box center [440, 86] width 767 height 100
click at [559, 90] on nav "Start Pedicab Bike About Us Book Now" at bounding box center [441, 108] width 745 height 36
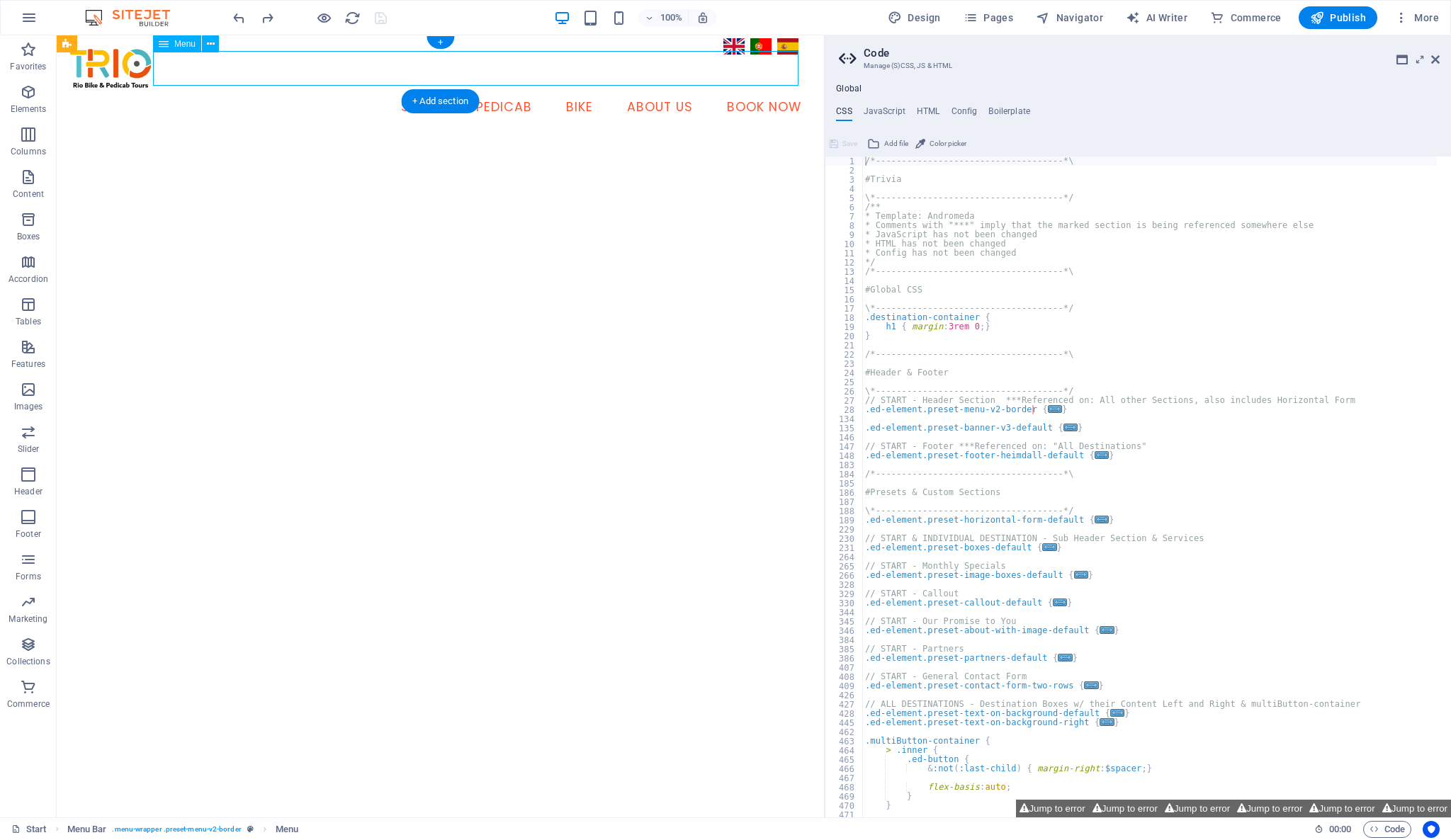
click at [559, 90] on nav "Start Pedicab Bike About Us Book Now" at bounding box center [441, 108] width 745 height 36
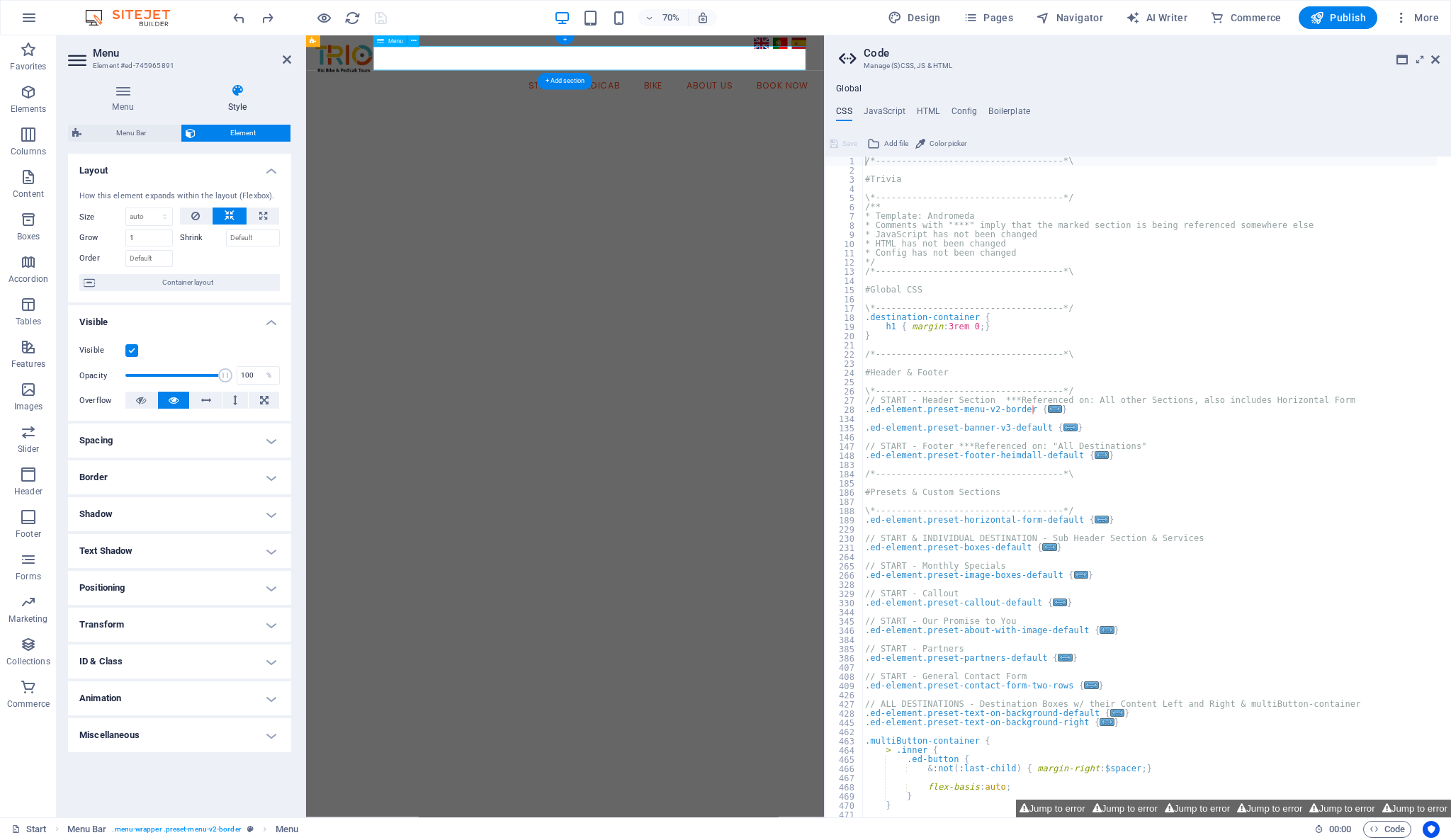
click at [787, 90] on nav "Start Pedicab Bike About Us Book Now" at bounding box center [676, 108] width 717 height 36
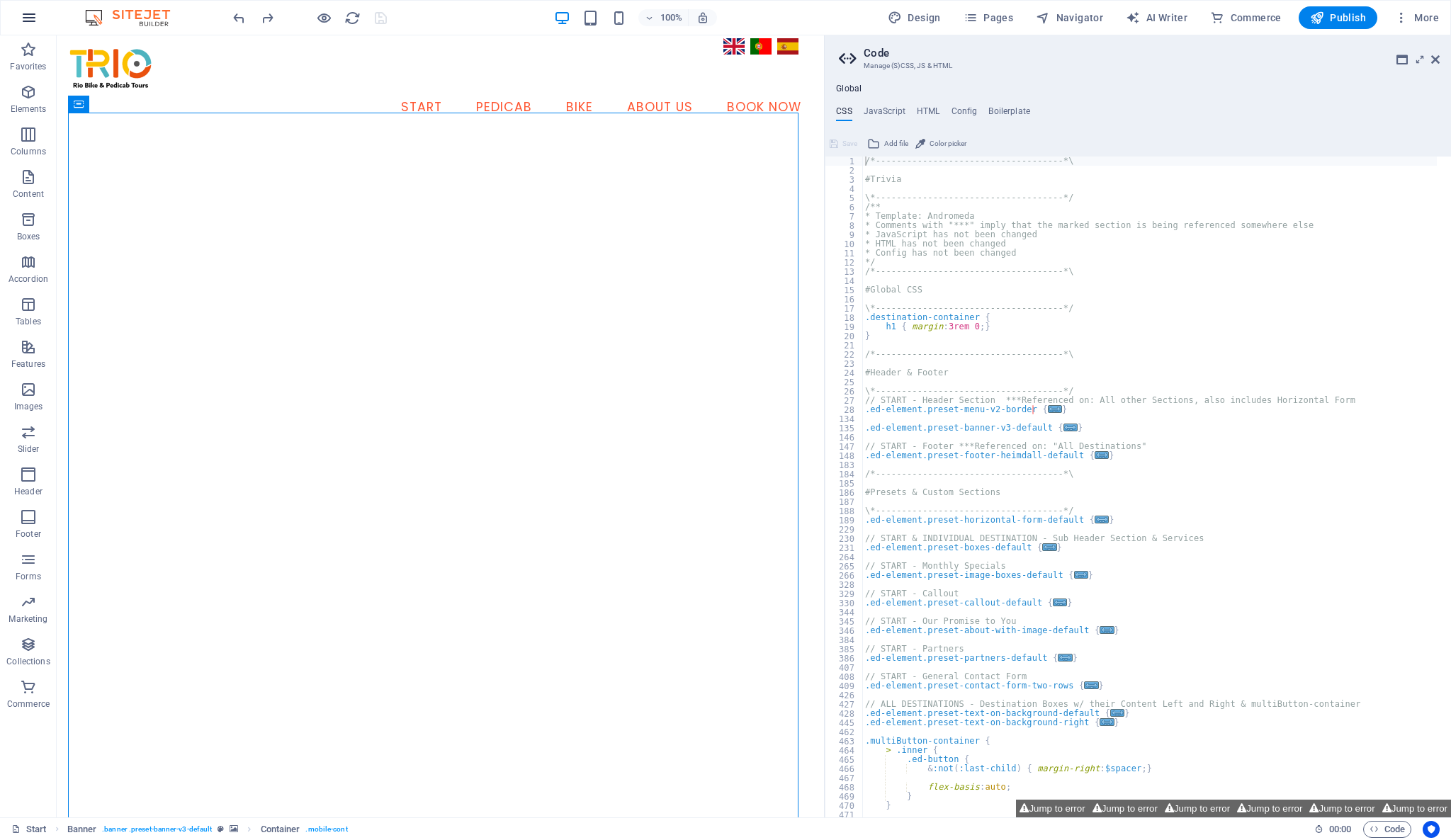
click at [34, 17] on icon "button" at bounding box center [29, 17] width 17 height 17
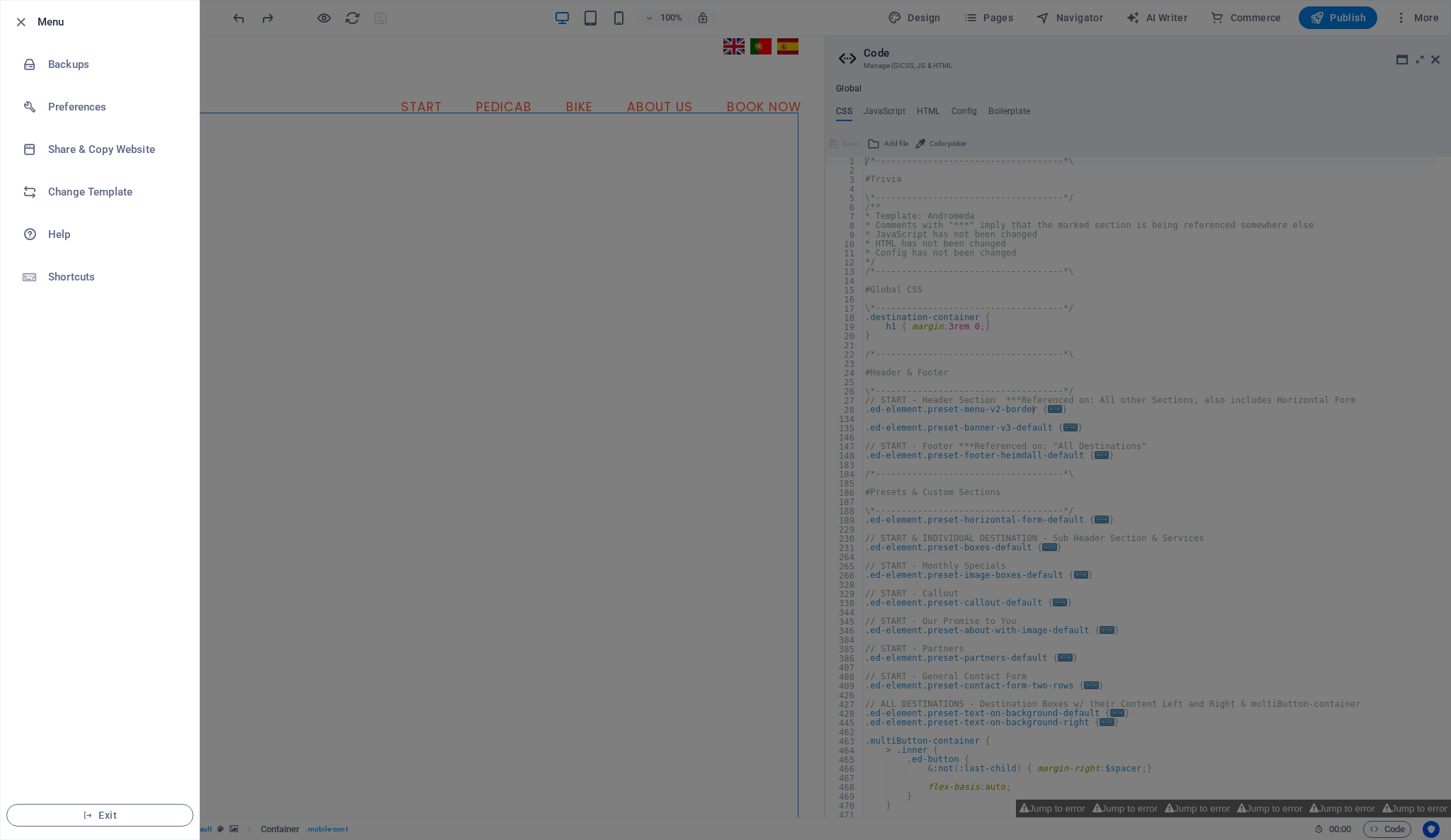
click at [283, 81] on div at bounding box center [726, 420] width 1451 height 840
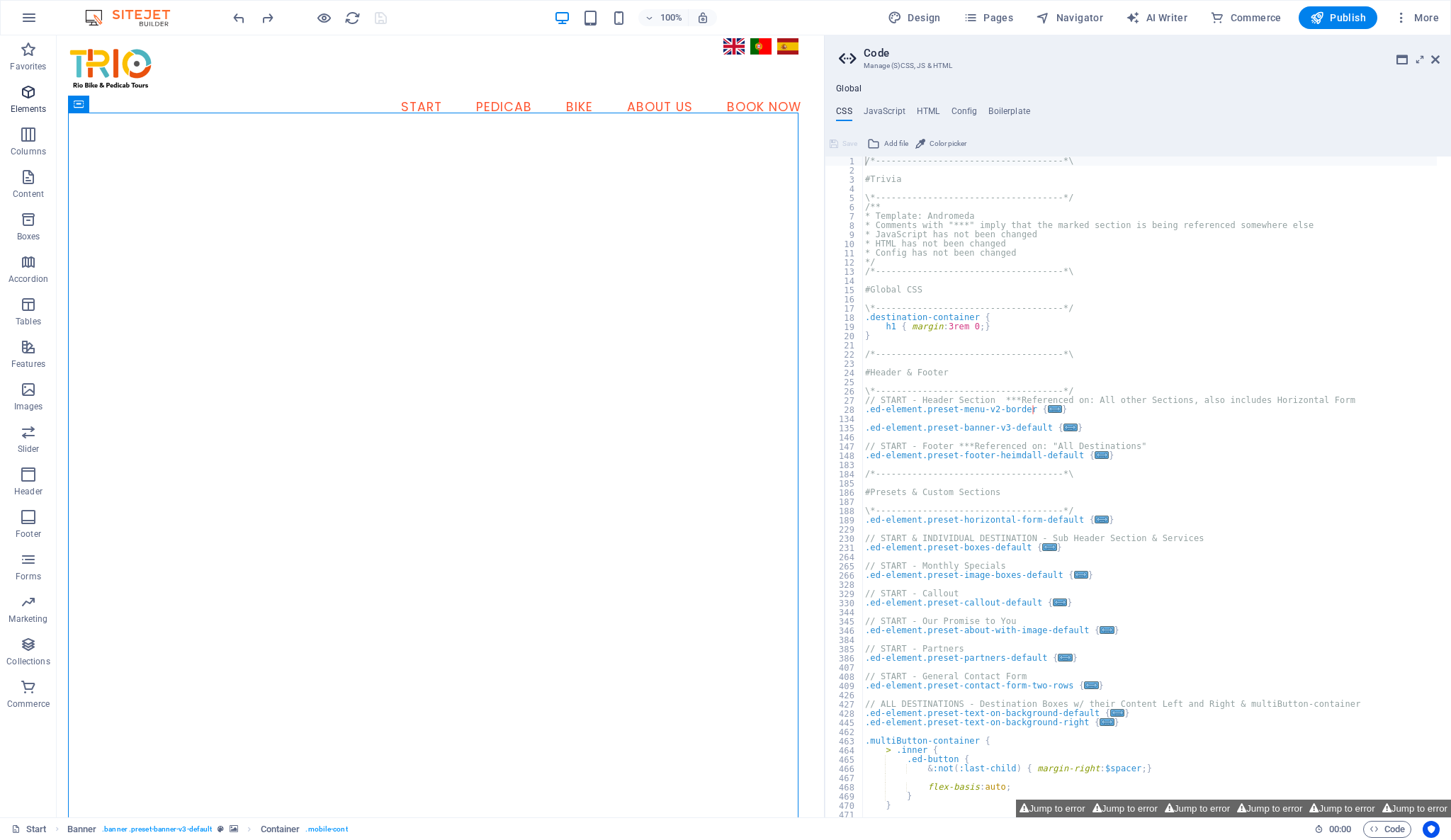
click at [27, 100] on span "Elements" at bounding box center [28, 100] width 57 height 34
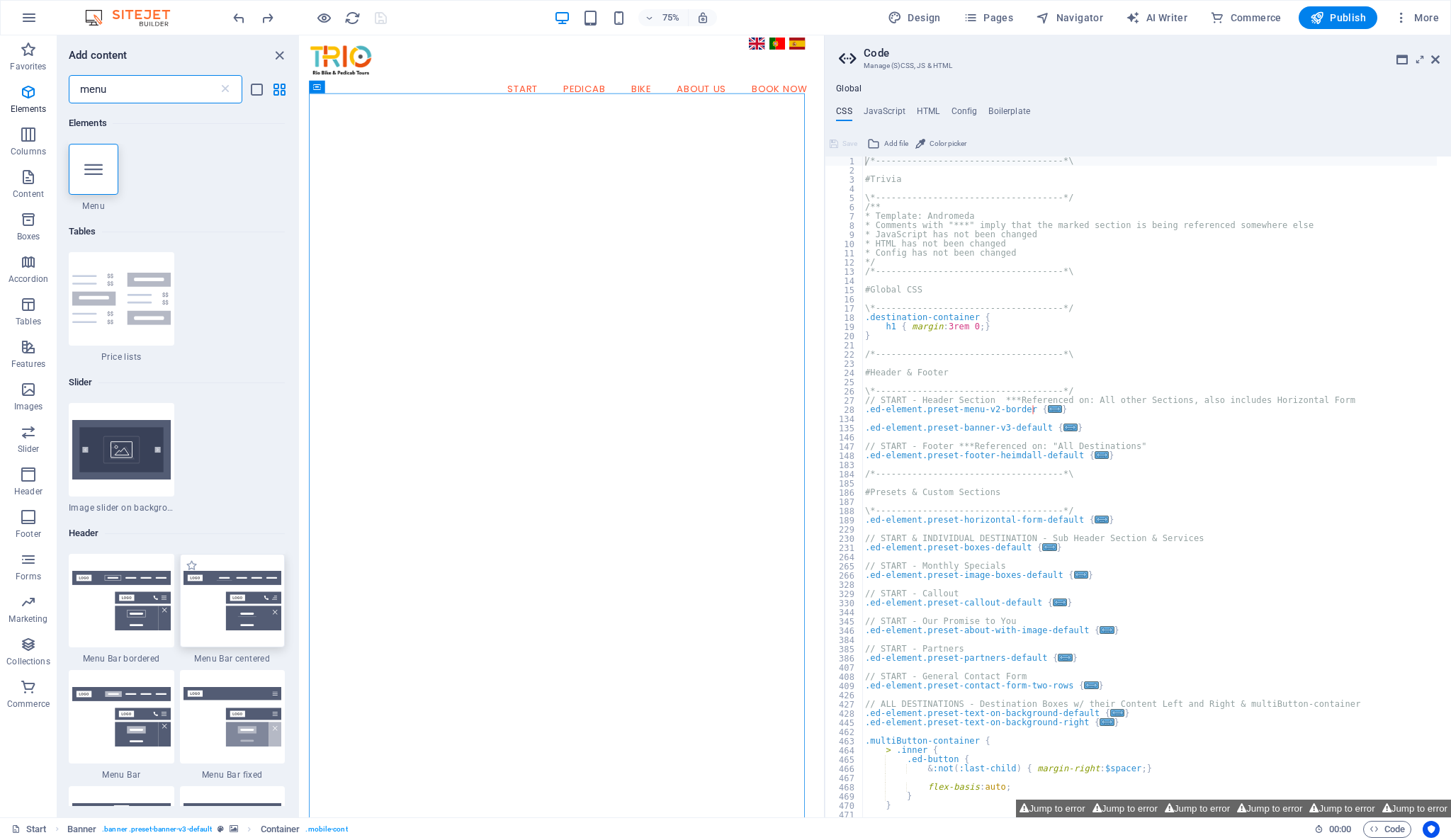
scroll to position [157, 0]
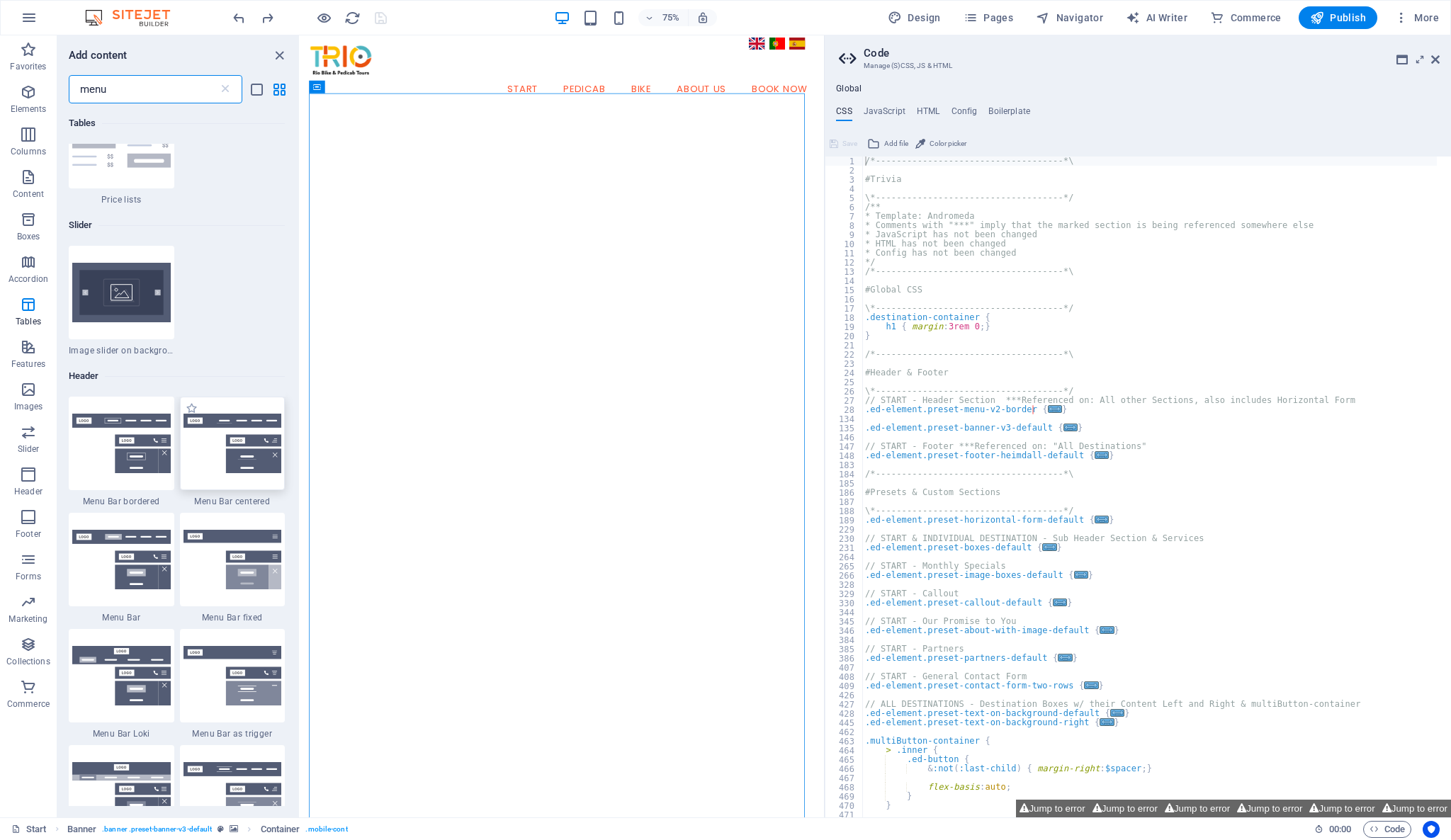
type input "menu"
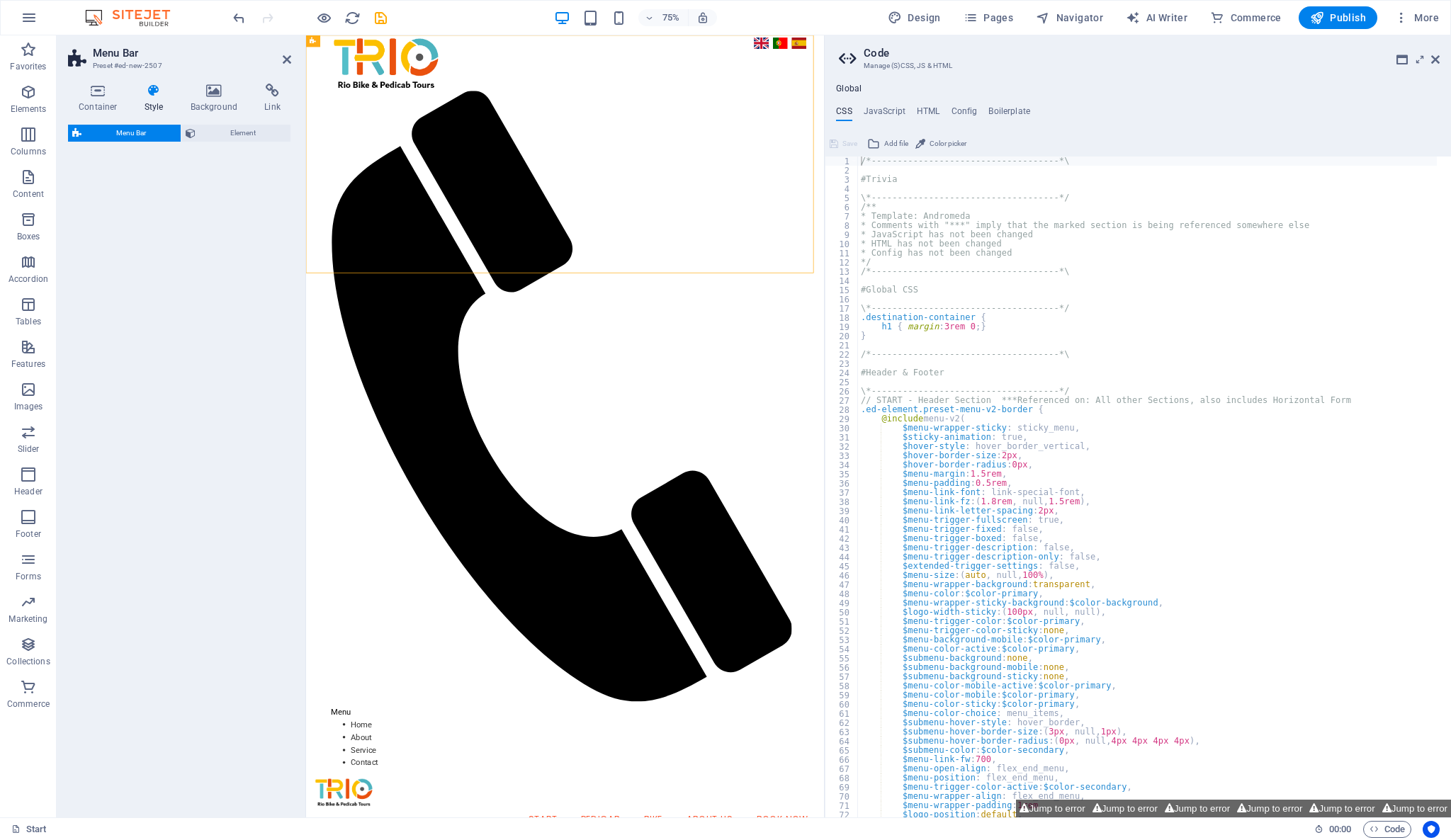
select select "rem"
select select "preset-menu-v2-centered"
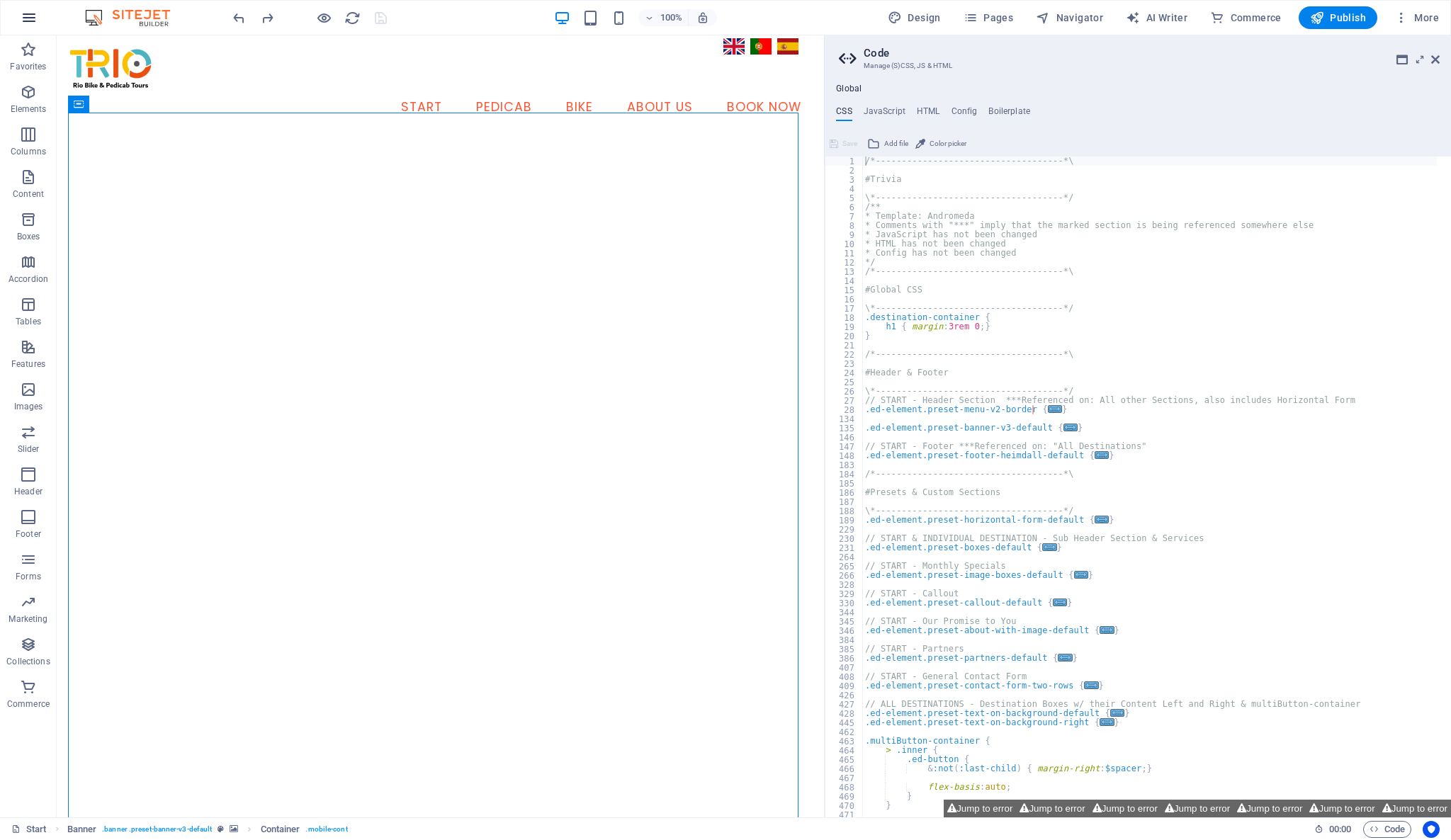
click at [27, 16] on icon "button" at bounding box center [29, 17] width 17 height 17
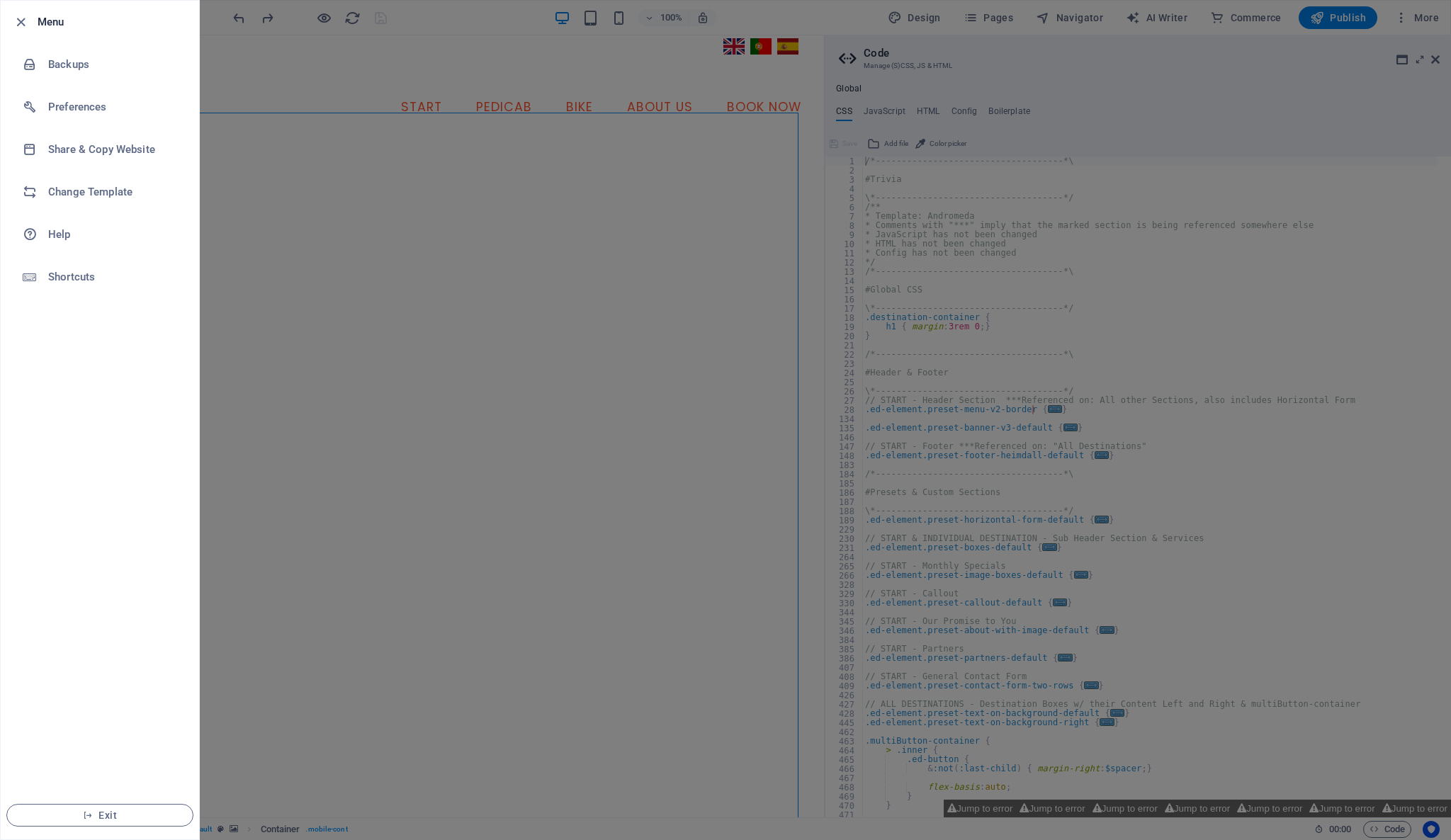
click at [243, 71] on div at bounding box center [726, 420] width 1451 height 840
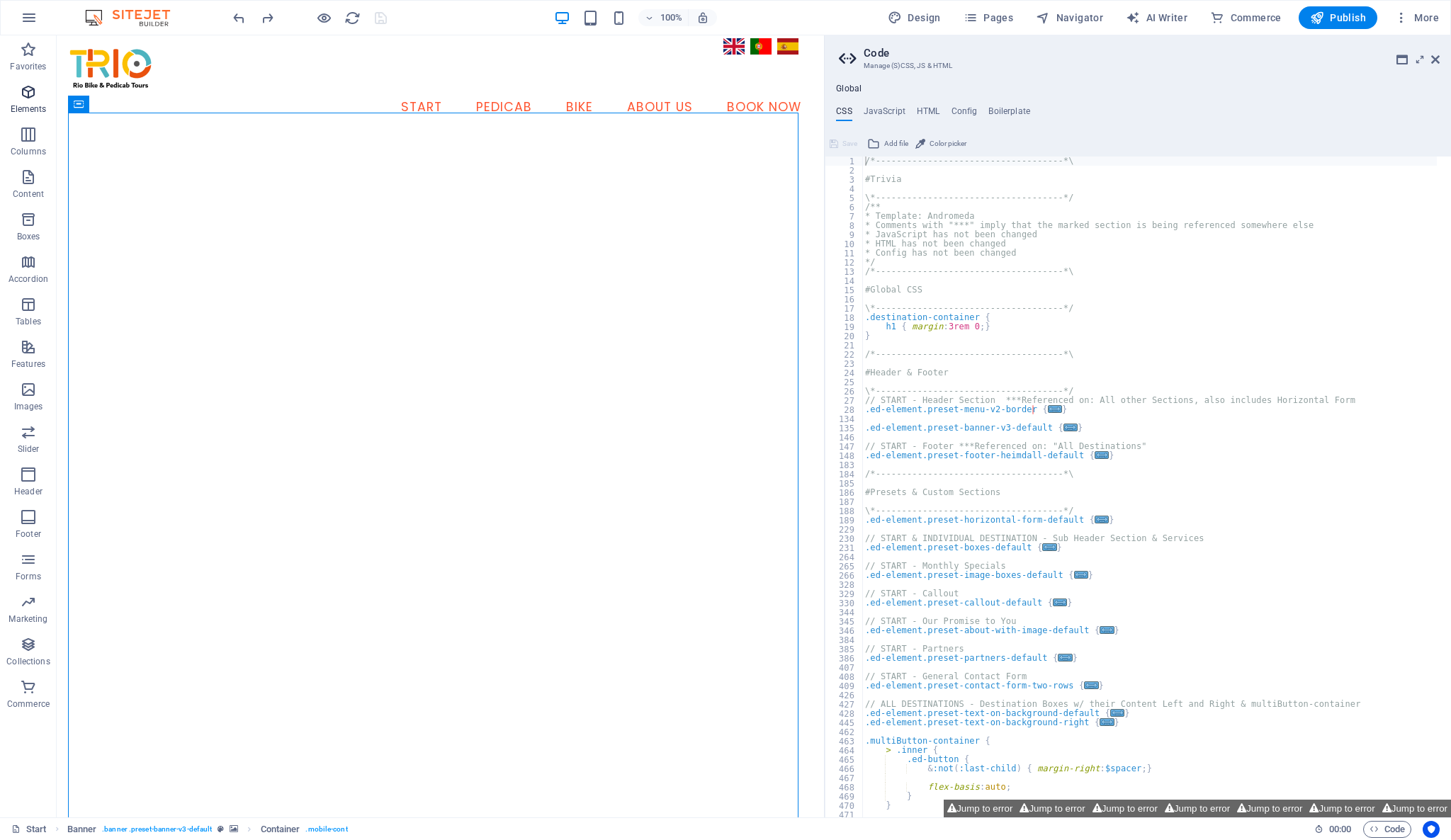
click at [30, 91] on icon "button" at bounding box center [28, 92] width 17 height 17
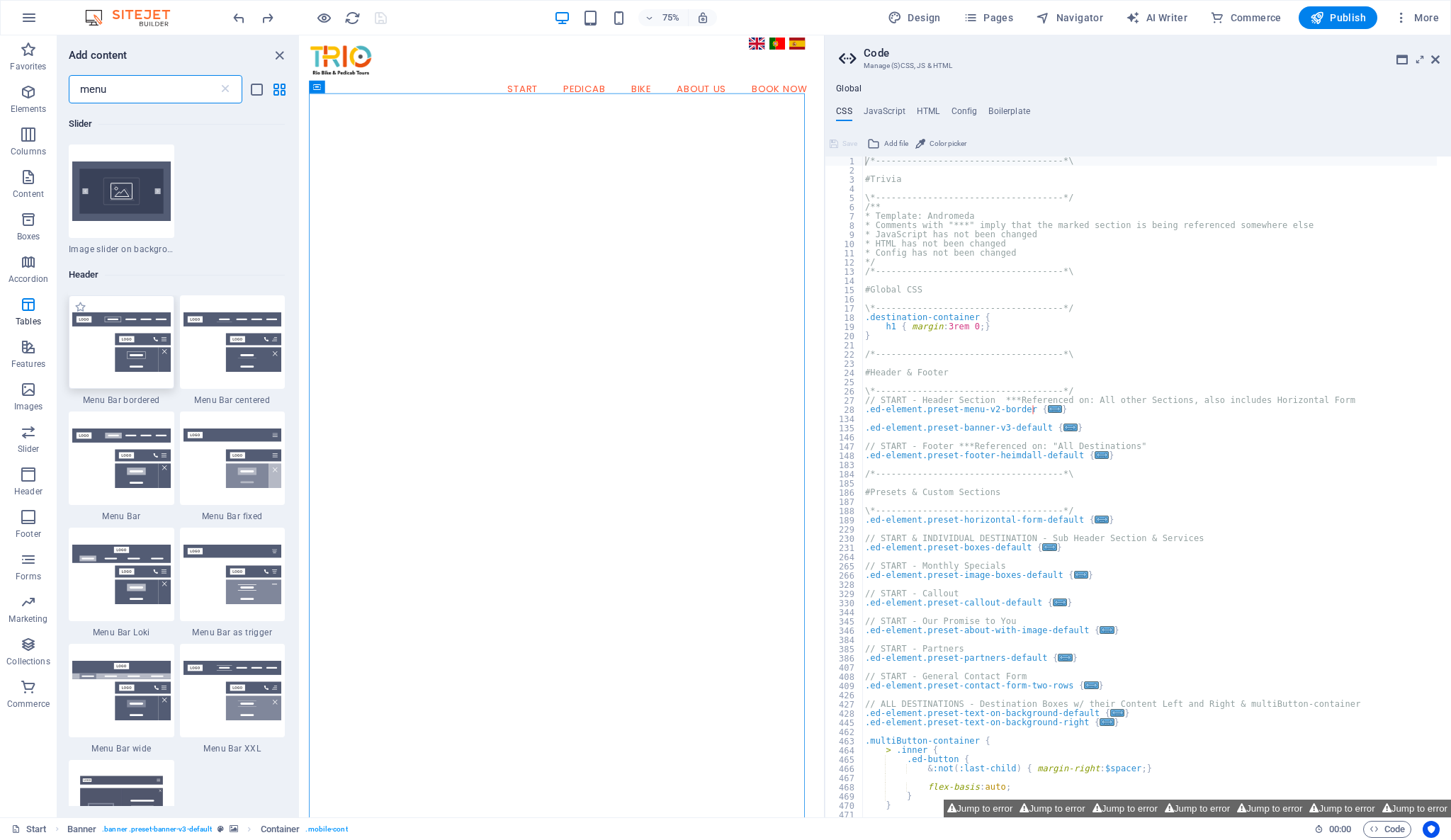
scroll to position [315, 0]
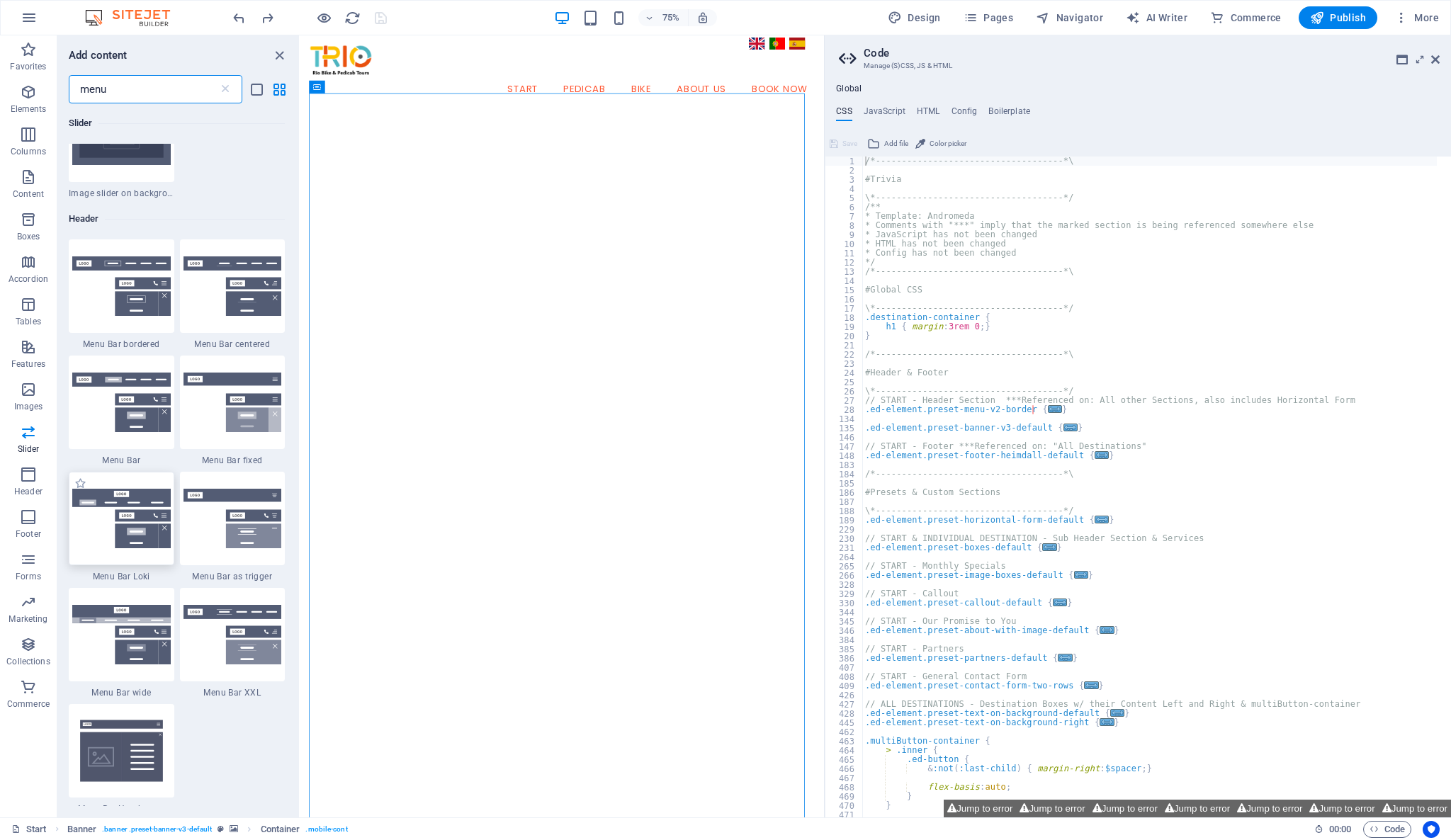
type input "menu"
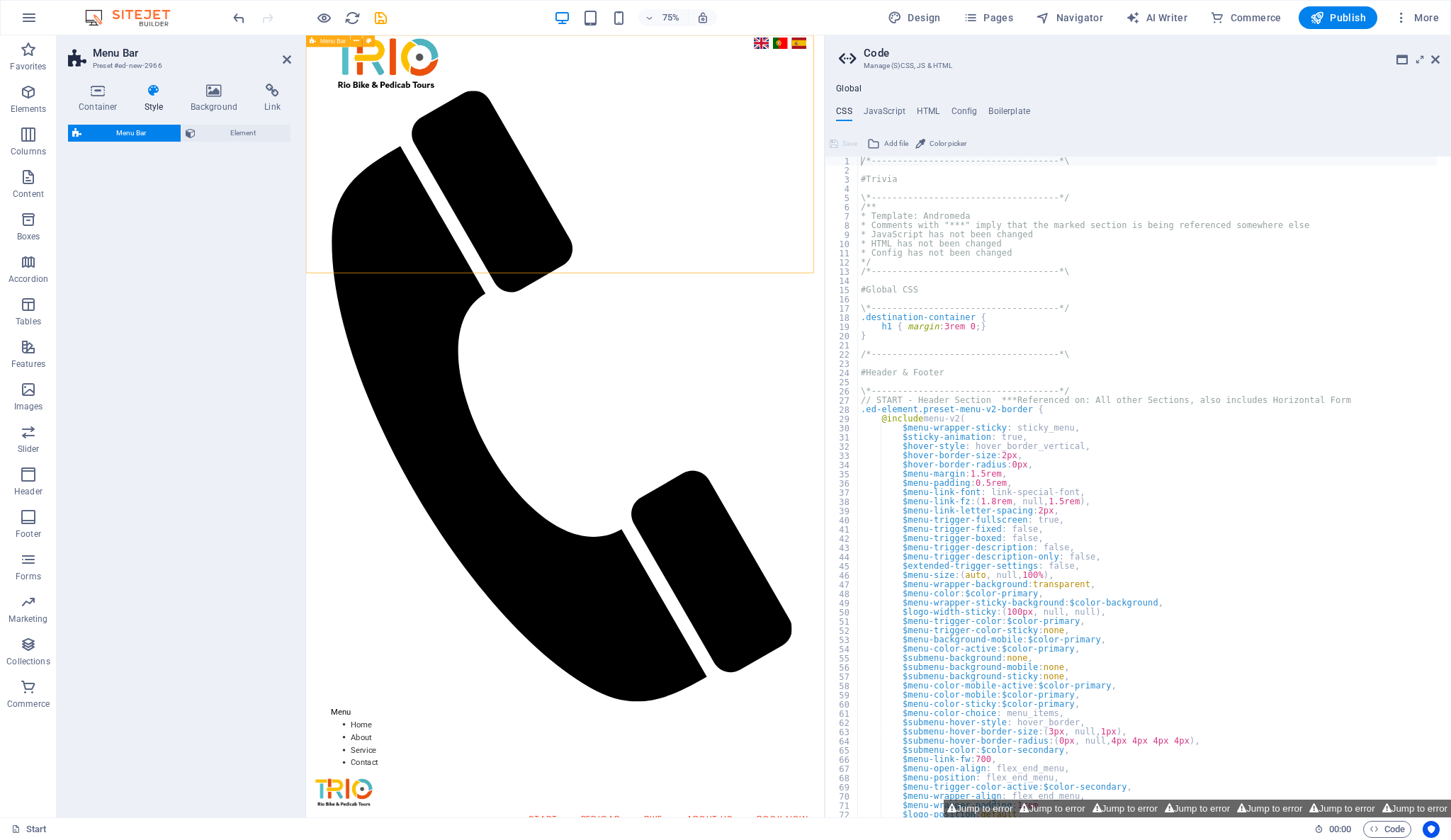
select select "rem"
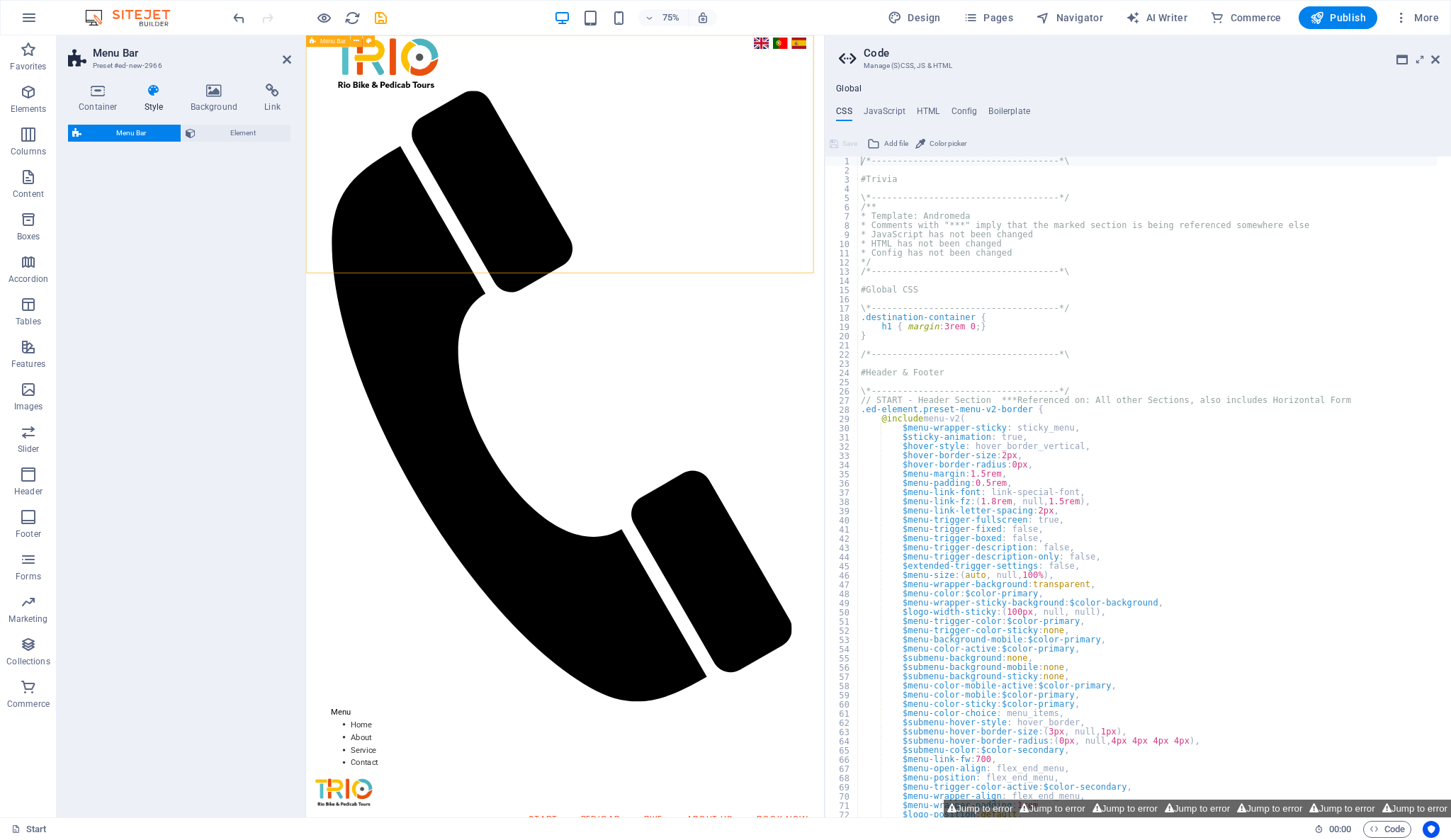
select select "rem"
select select "preset-menu-v2-loki"
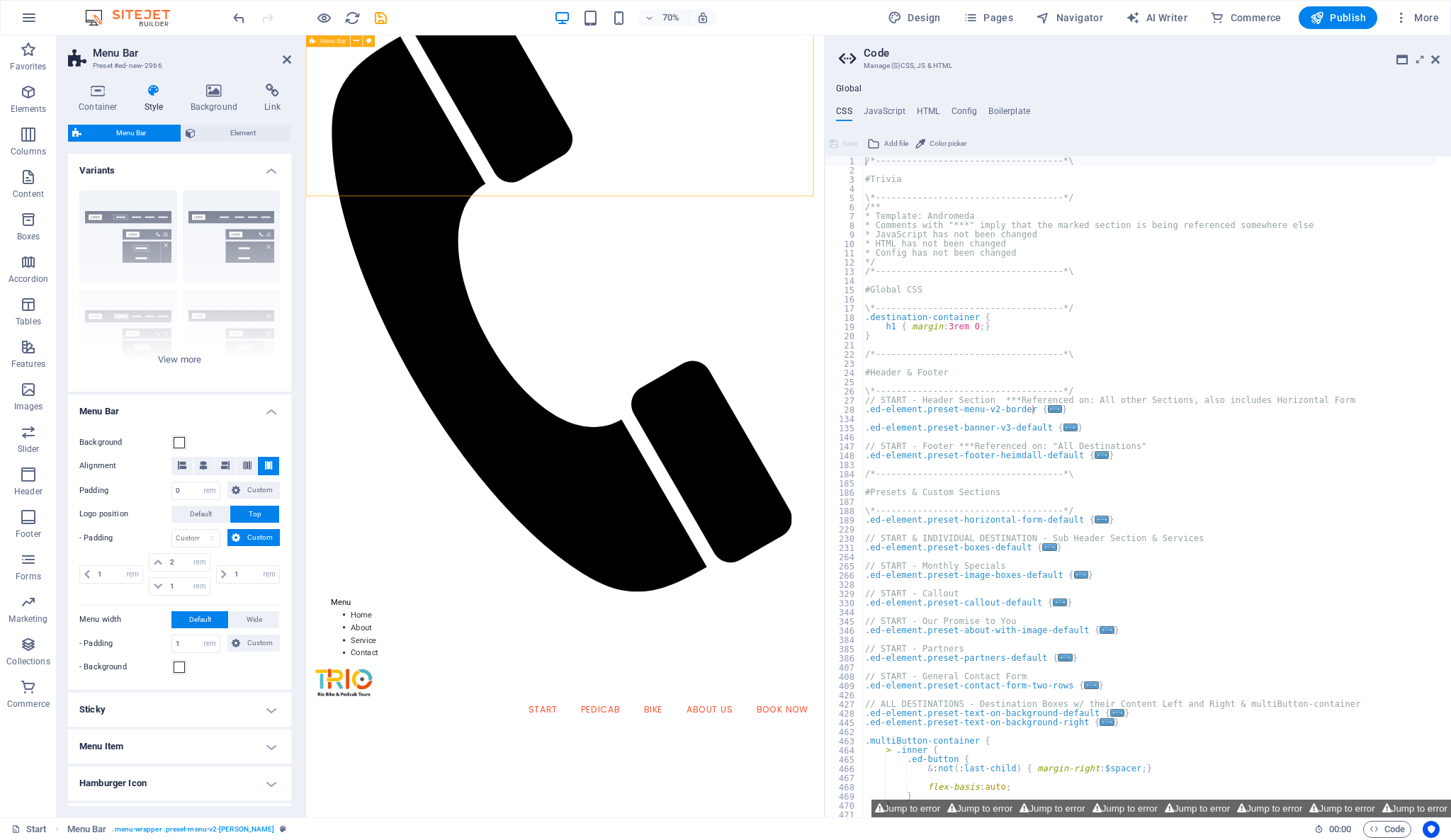
scroll to position [0, 0]
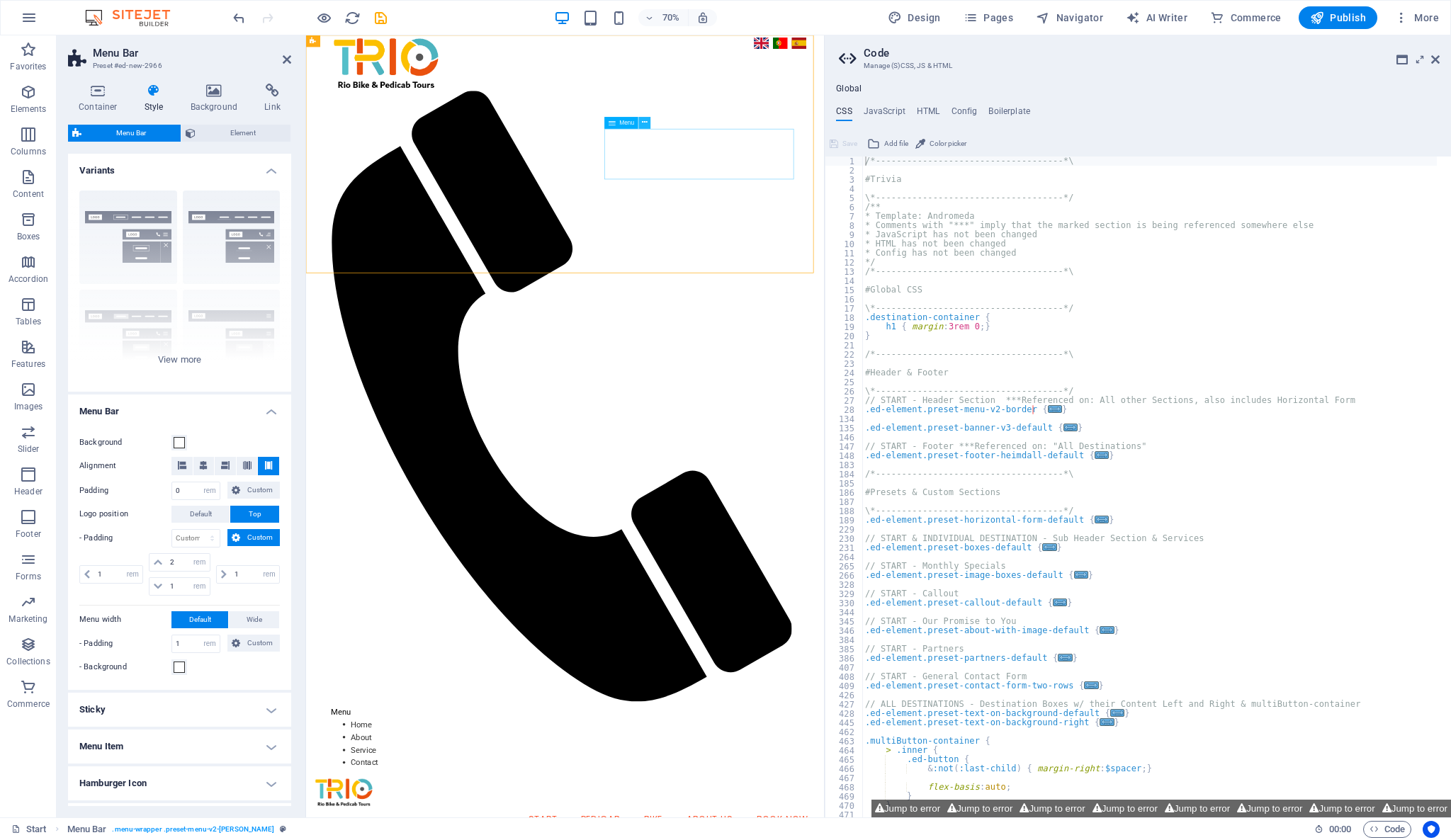
click at [648, 119] on button at bounding box center [644, 122] width 12 height 12
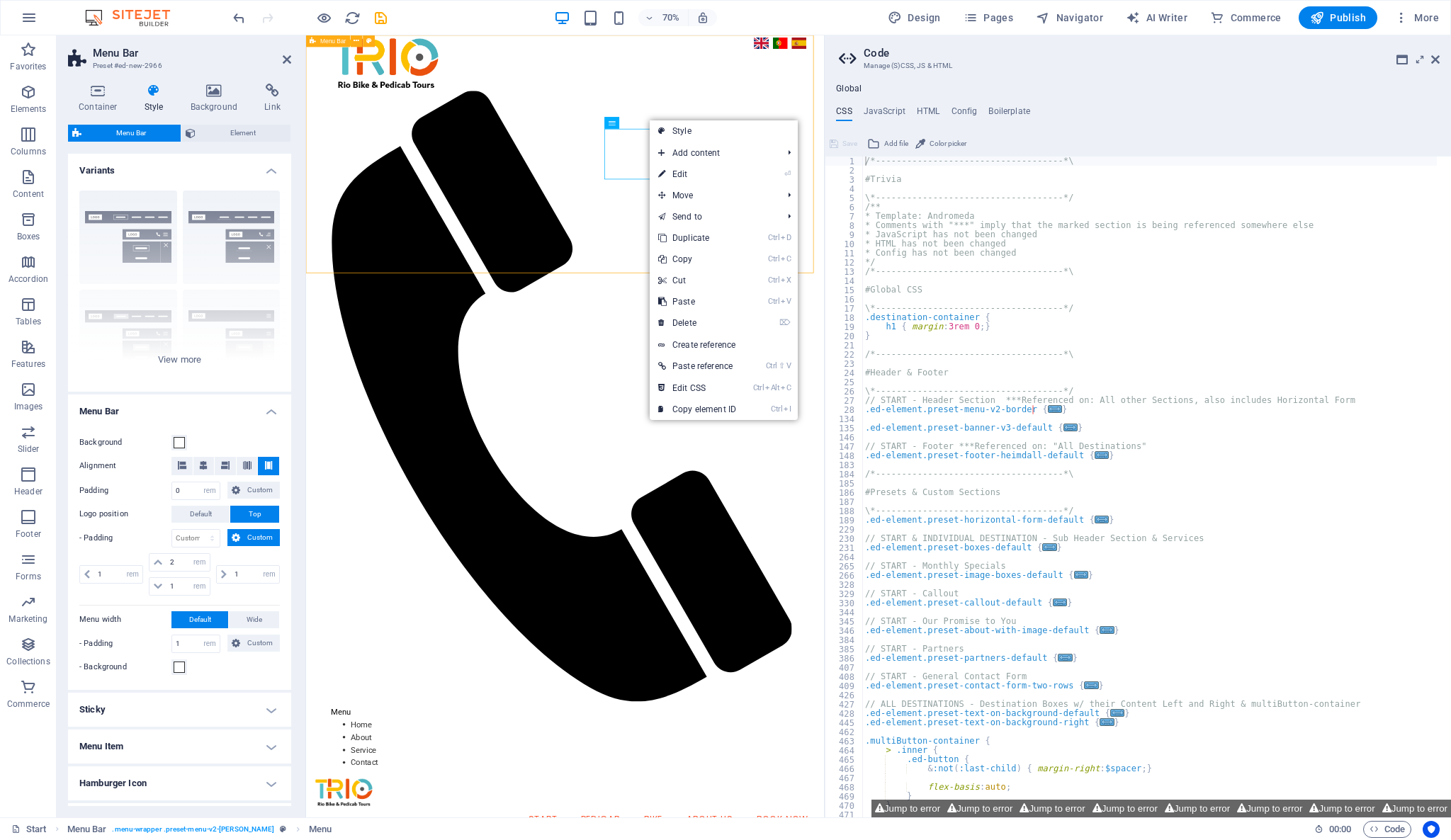
click at [802, 135] on div "Menu Home About Service Contact" at bounding box center [675, 559] width 740 height 1048
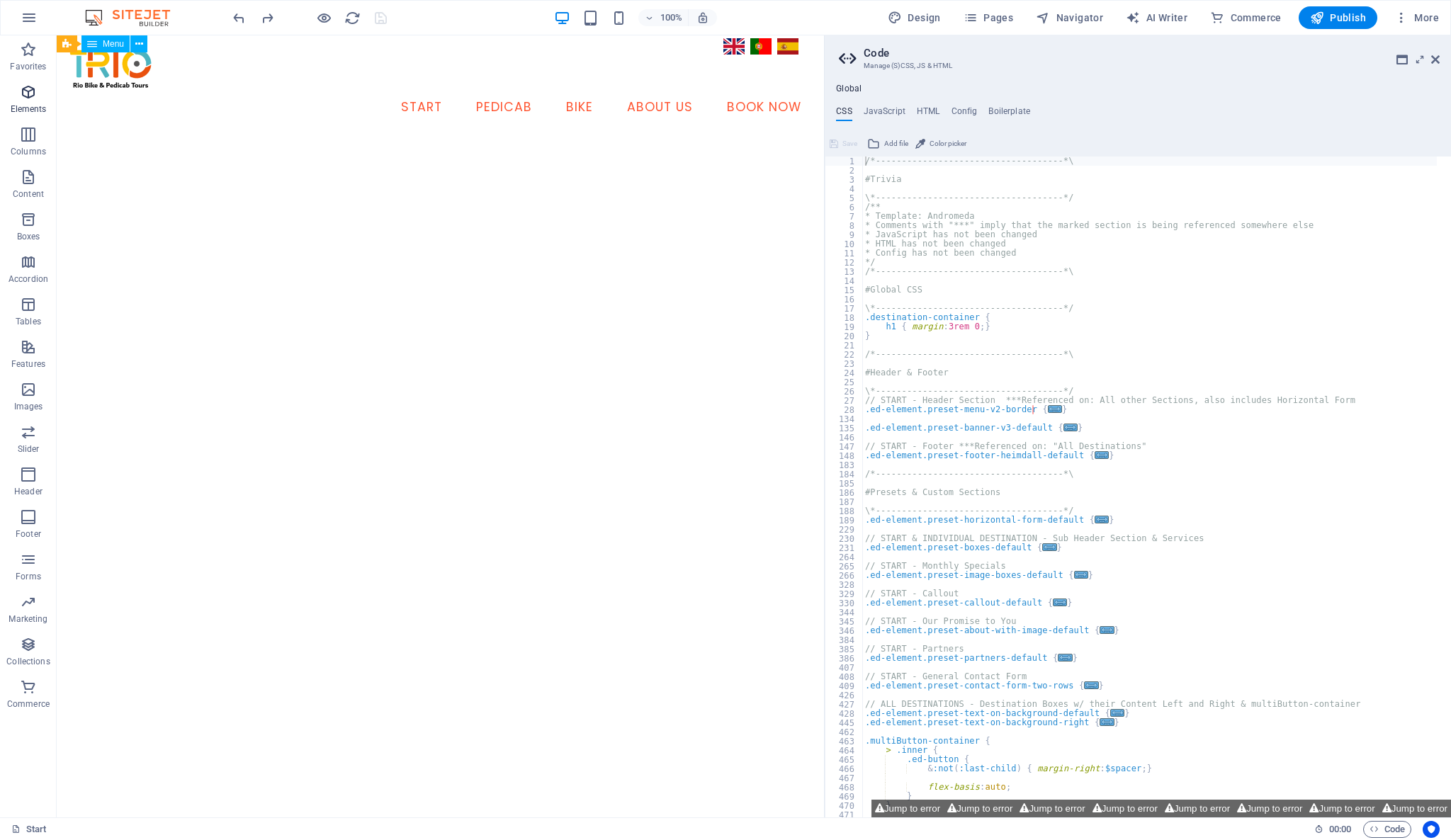
click at [25, 92] on icon "button" at bounding box center [28, 92] width 17 height 17
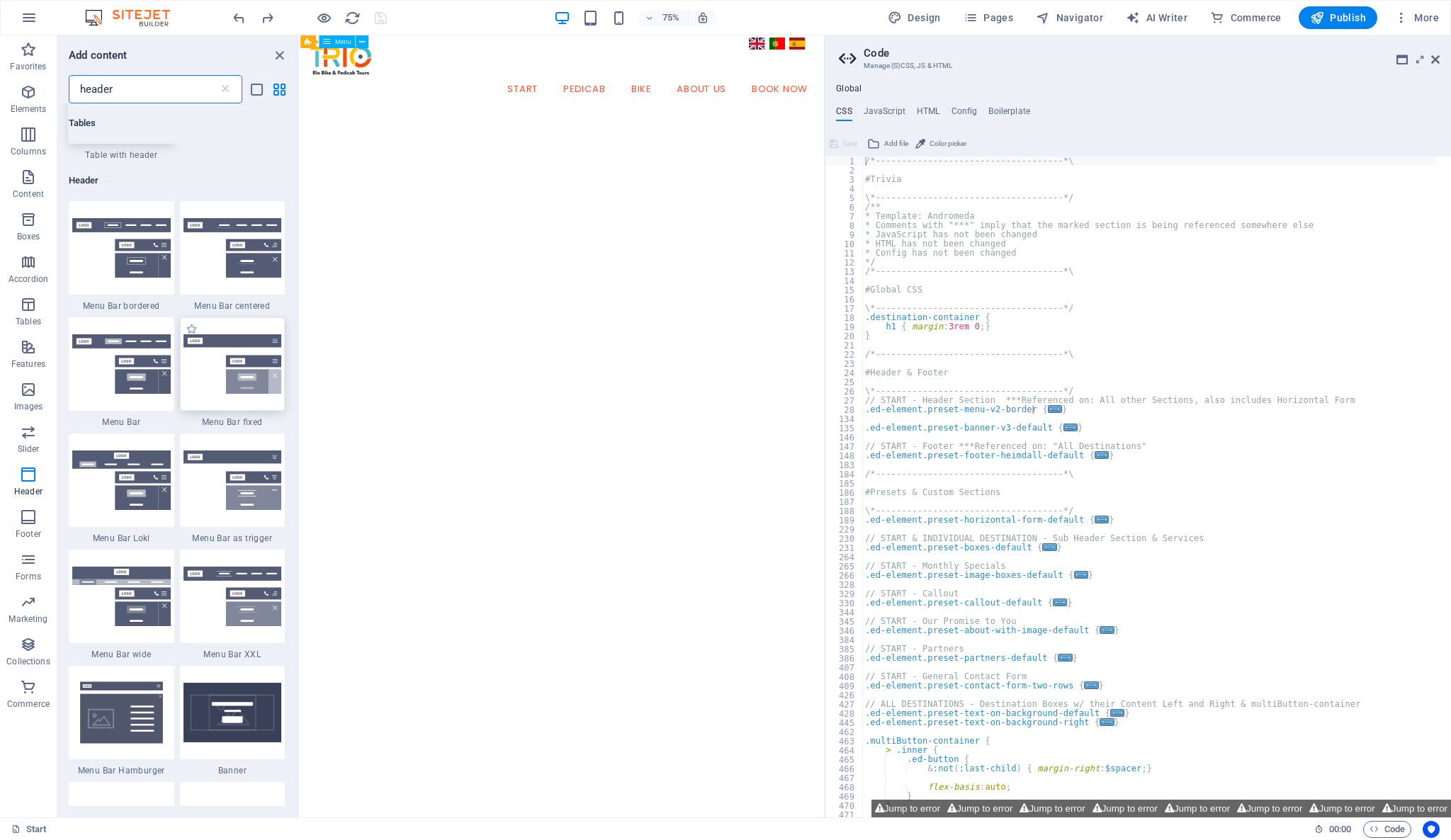
scroll to position [157, 0]
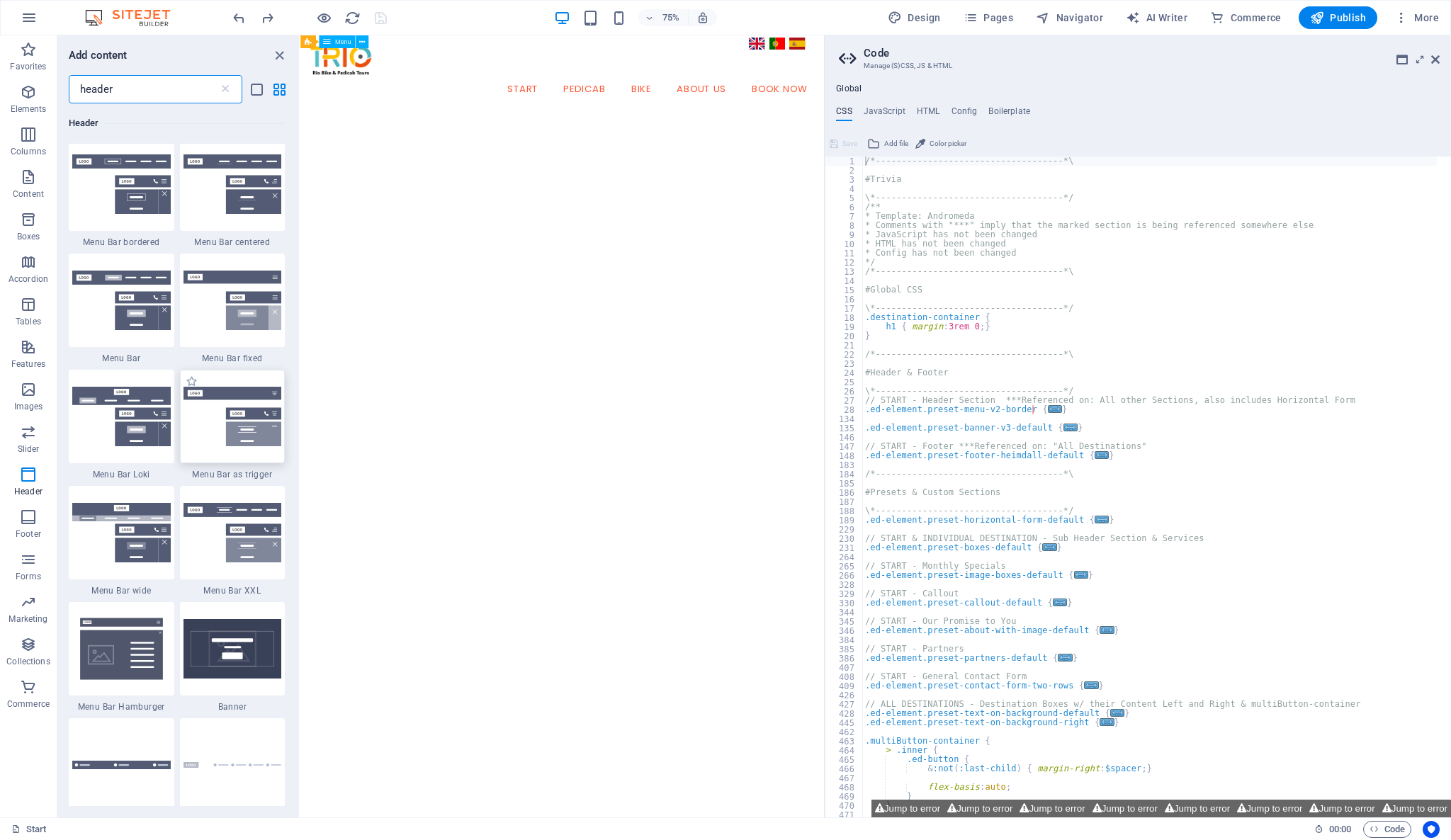
type input "header"
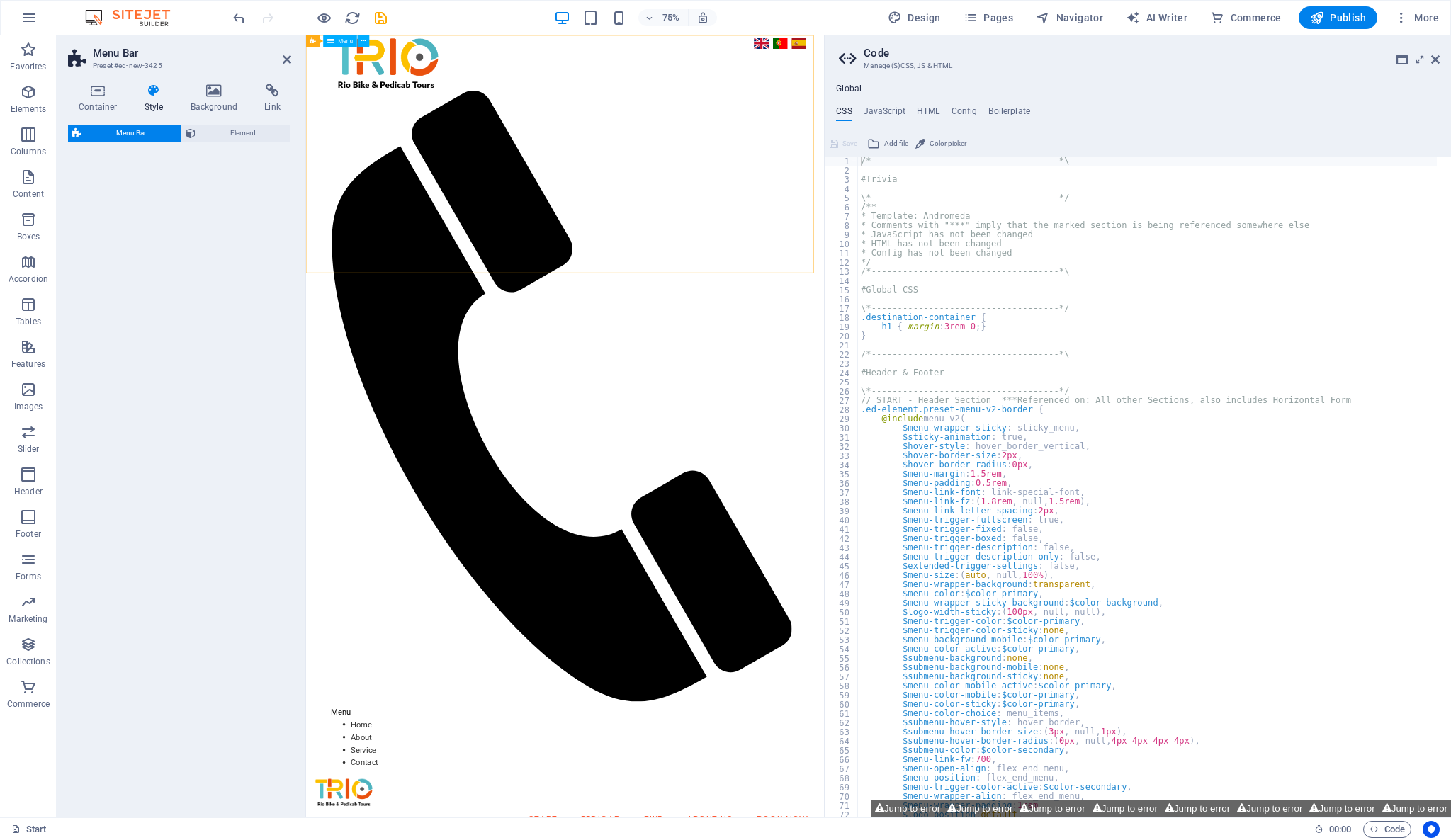
select select "rem"
select select "preset-menu-v2-trigger"
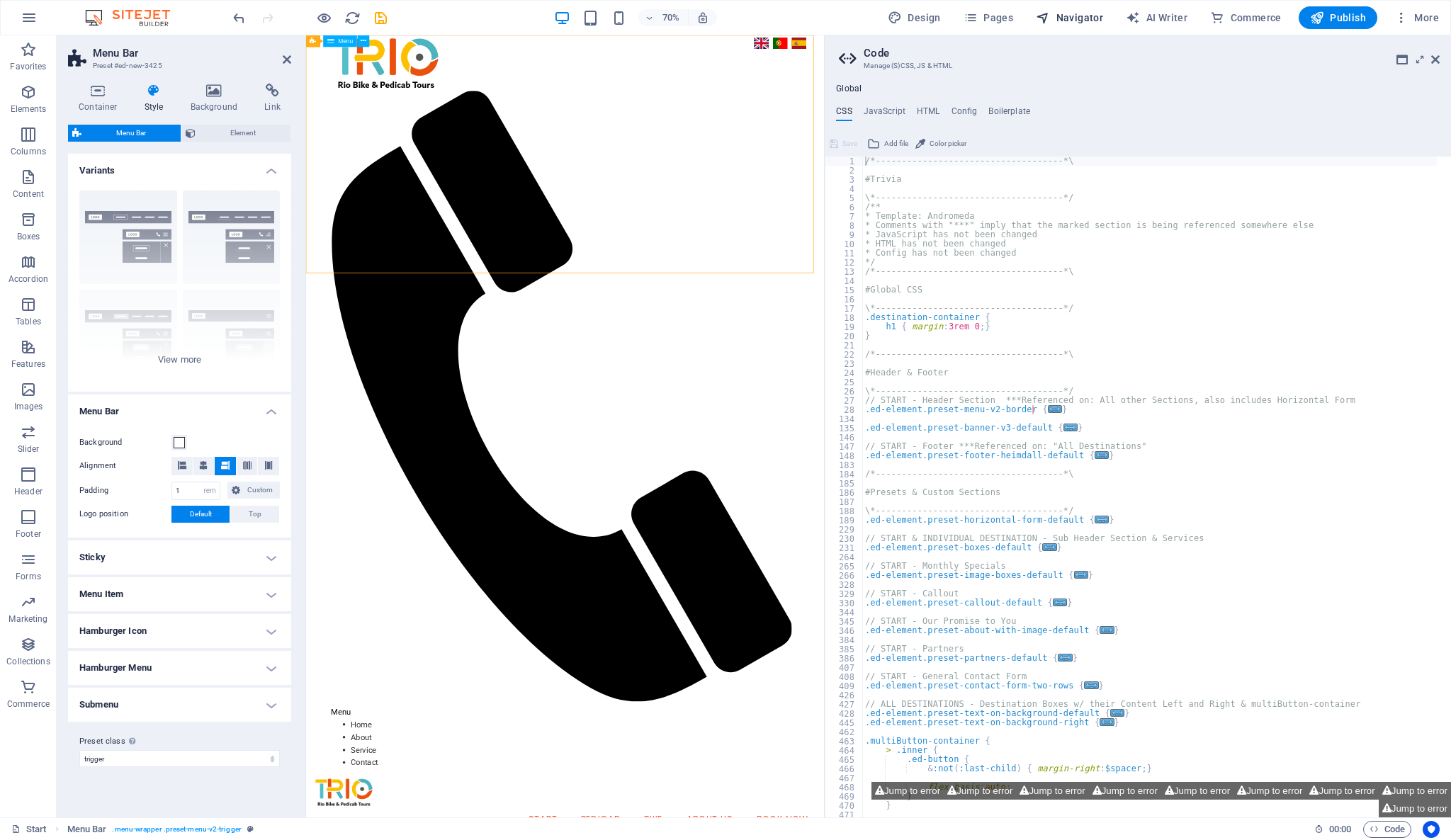
click at [1094, 20] on span "Navigator" at bounding box center [1070, 18] width 68 height 15
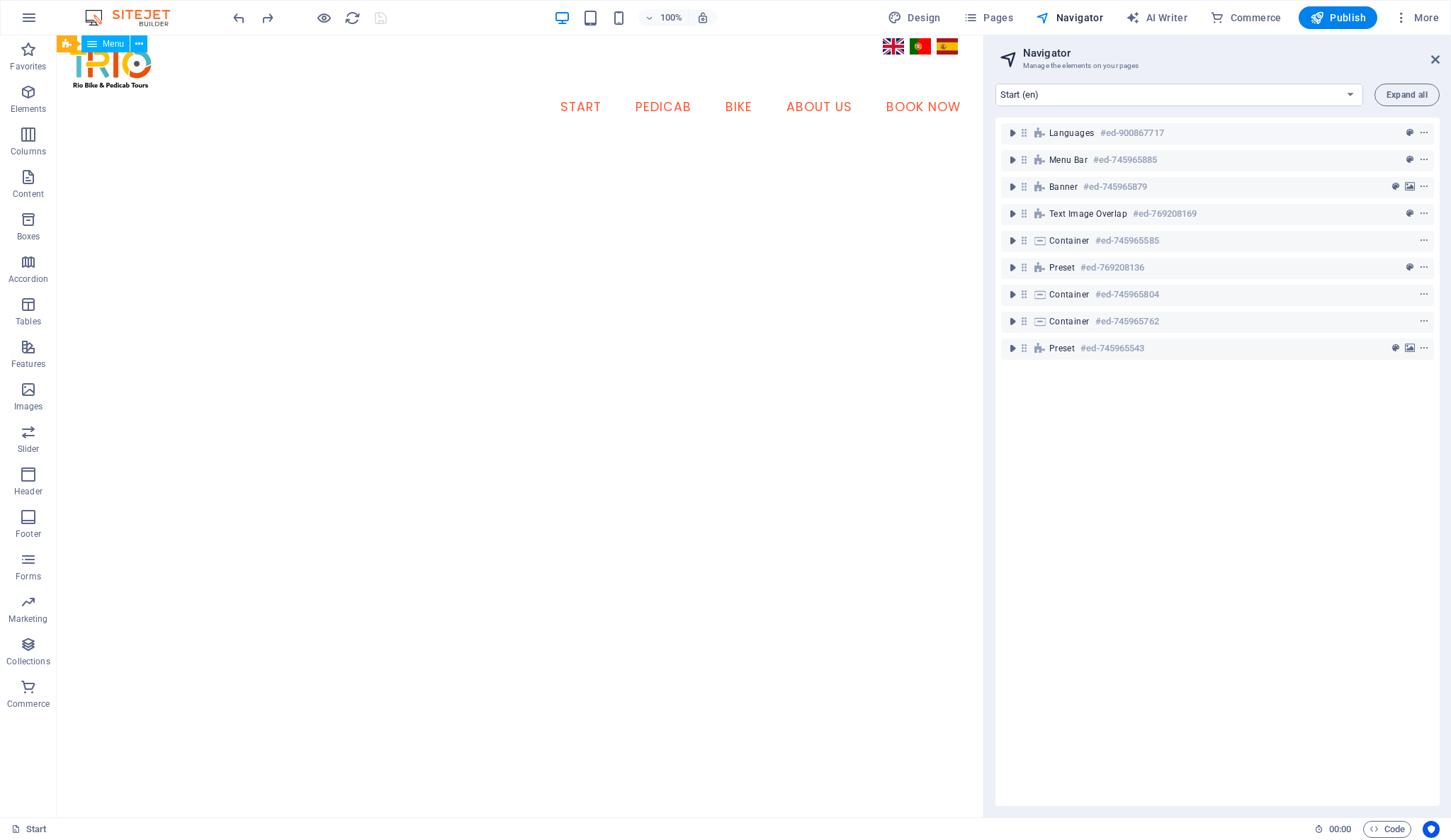
drag, startPoint x: 1056, startPoint y: 131, endPoint x: 1052, endPoint y: 375, distance: 244.0
click at [1052, 375] on div "Languages #ed-900867717 Menu Bar #ed-745965885 Banner #ed-745965879 Text image …" at bounding box center [1217, 461] width 444 height 689
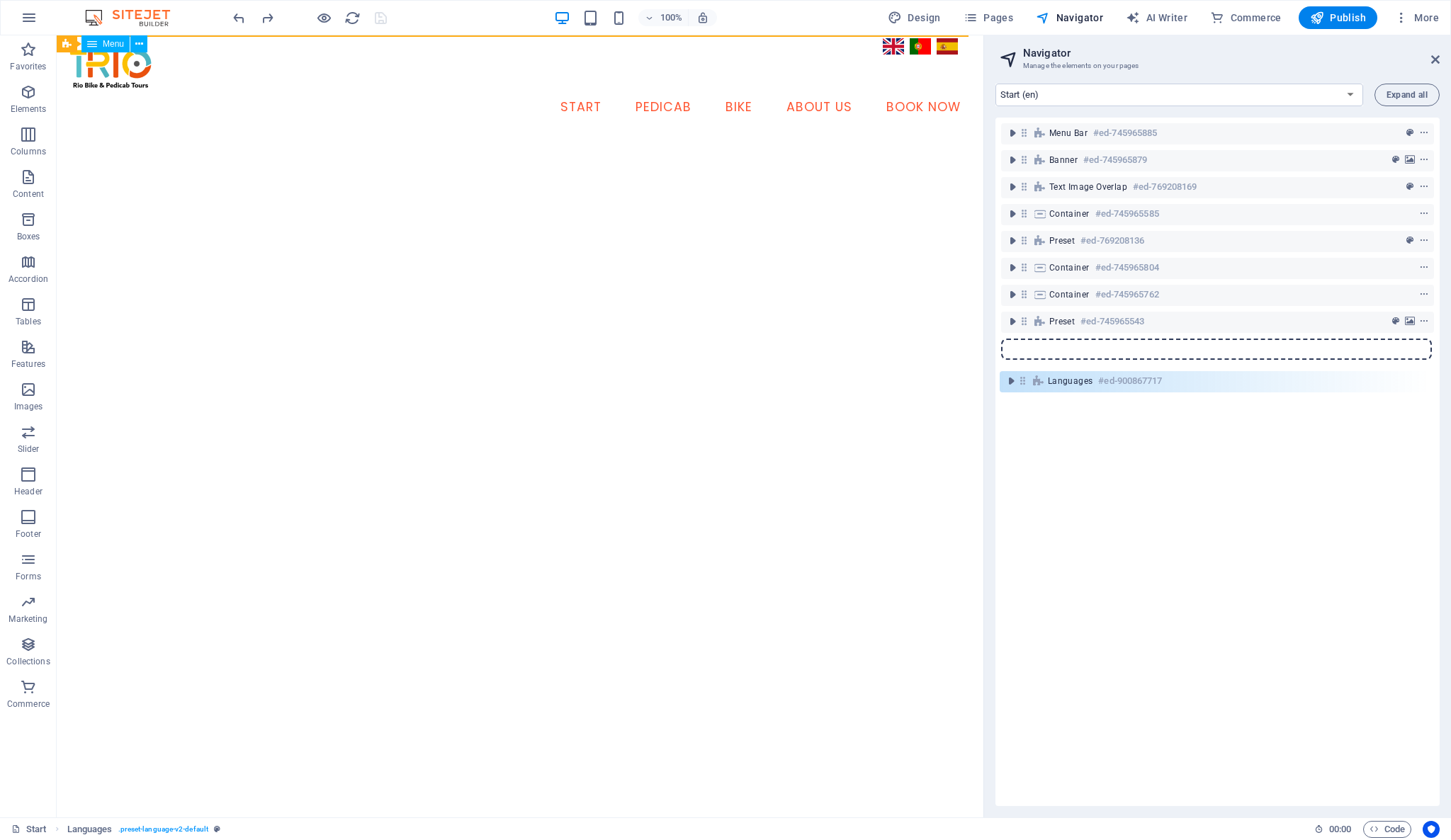
drag, startPoint x: 1025, startPoint y: 133, endPoint x: 1020, endPoint y: 388, distance: 255.0
click at [1020, 388] on div "Languages #ed-900867717 Menu Bar #ed-745965885 Banner #ed-745965879 Text image …" at bounding box center [1217, 461] width 444 height 689
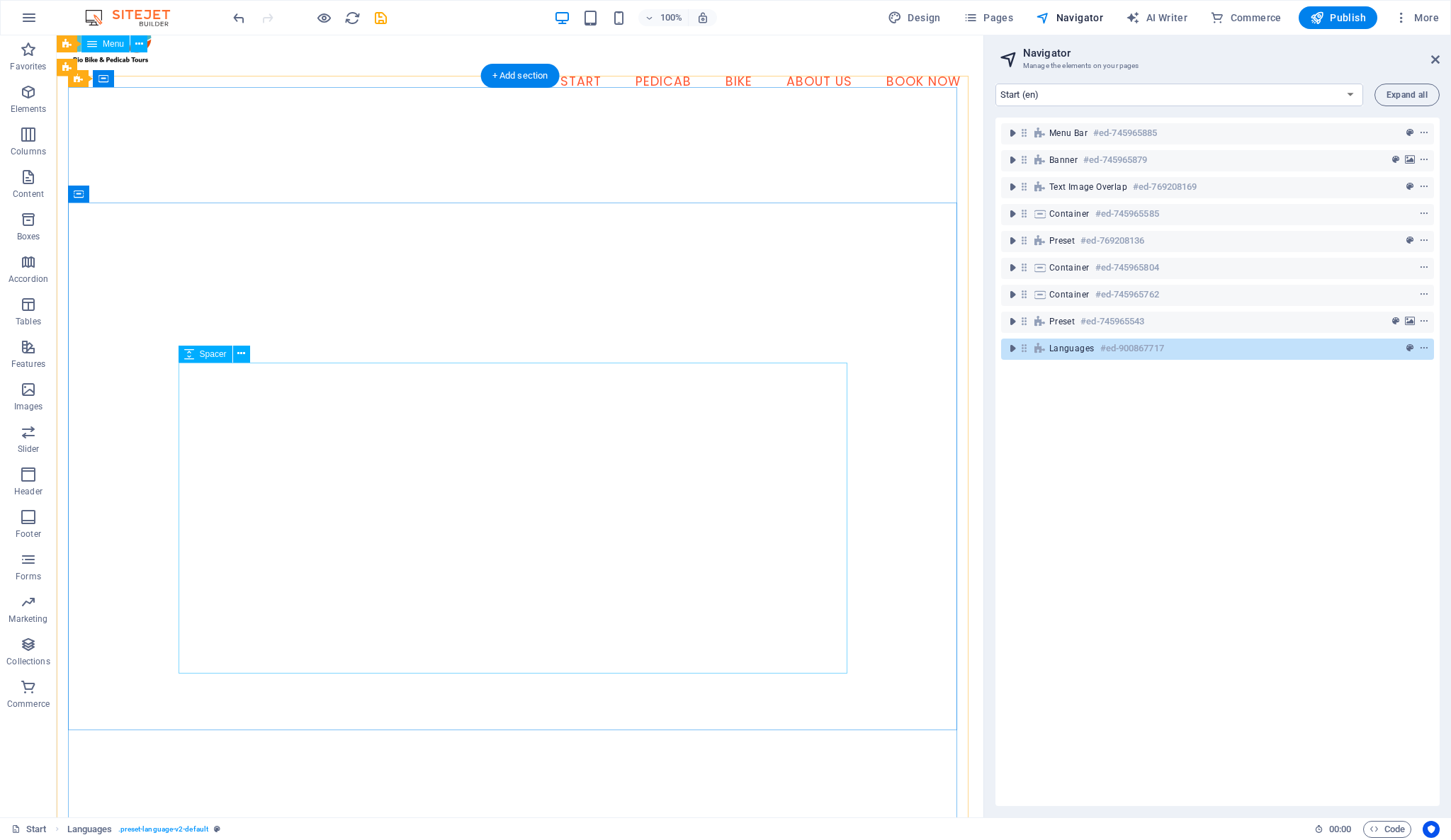
scroll to position [0, 0]
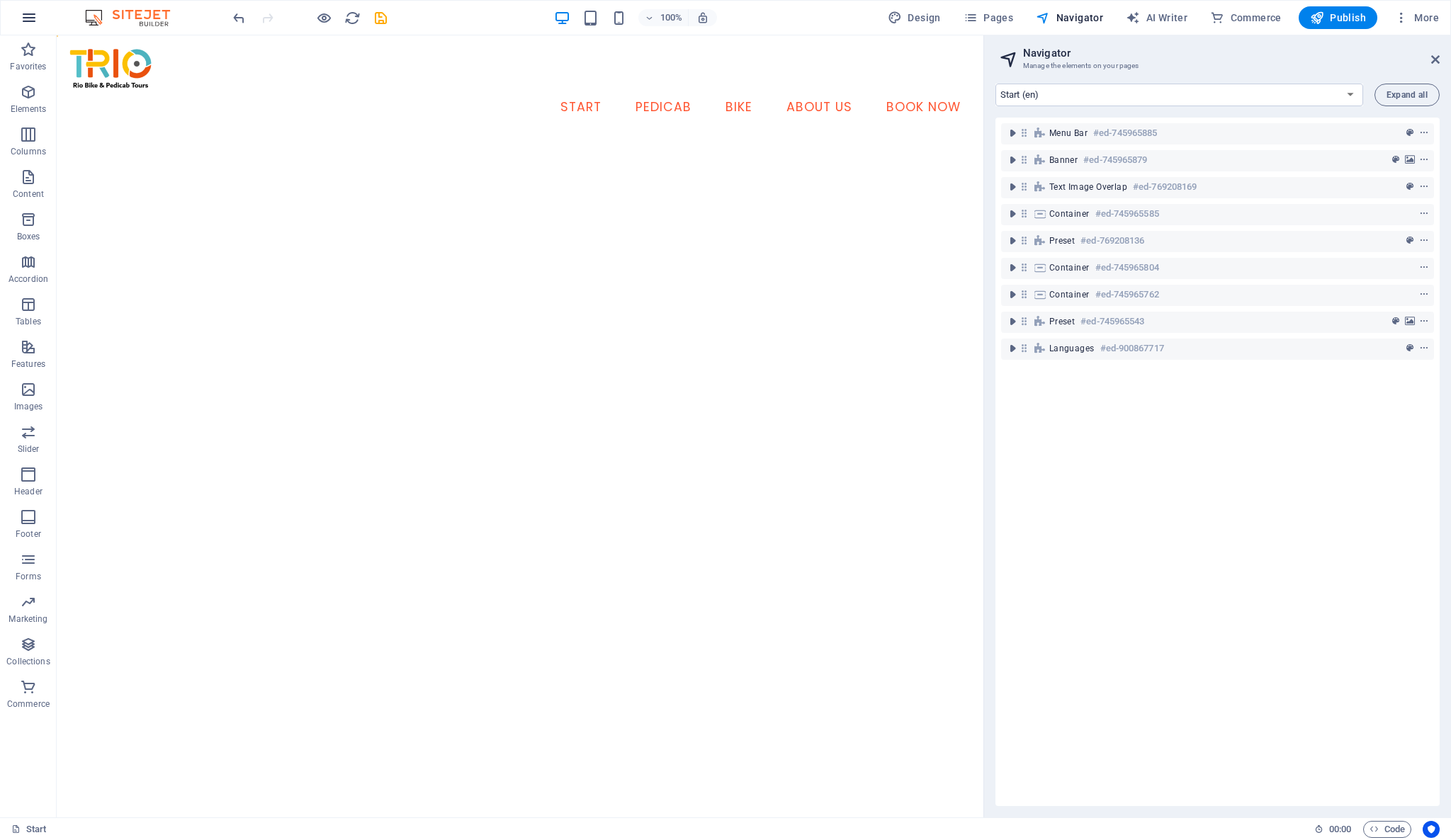
click at [30, 25] on icon "button" at bounding box center [29, 17] width 17 height 17
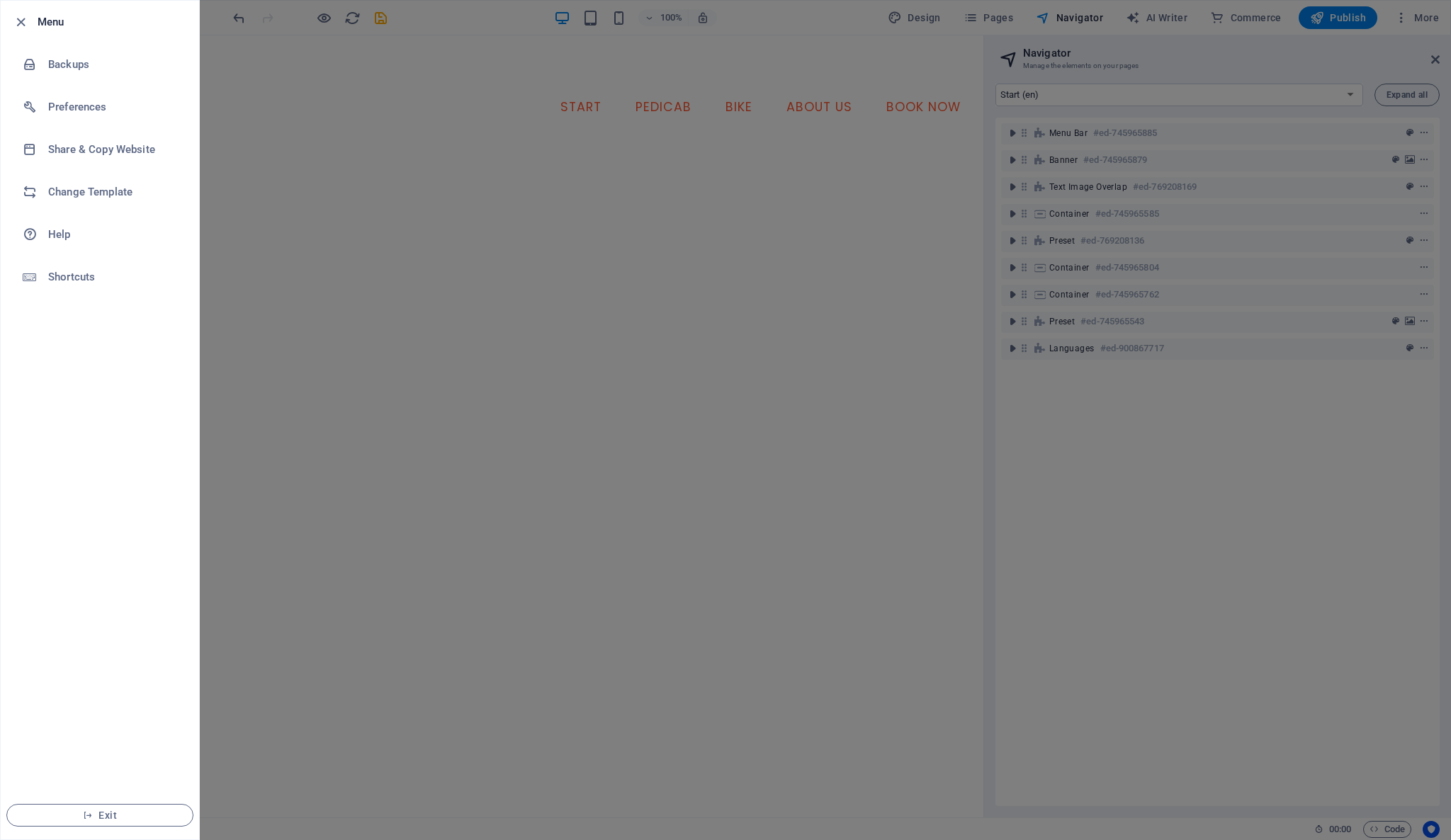
click at [1135, 451] on div at bounding box center [726, 420] width 1451 height 840
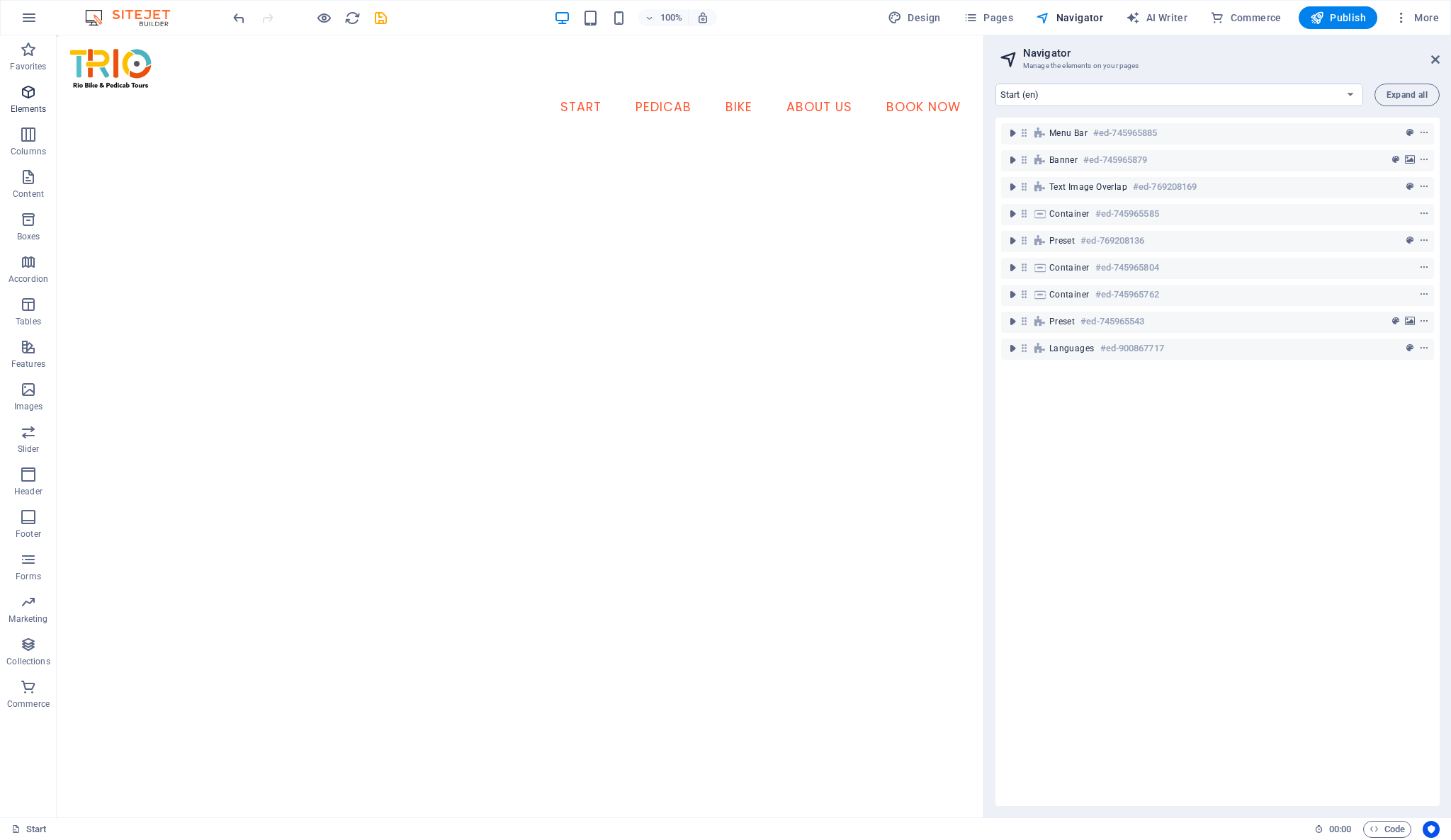
click at [33, 91] on icon "button" at bounding box center [28, 92] width 17 height 17
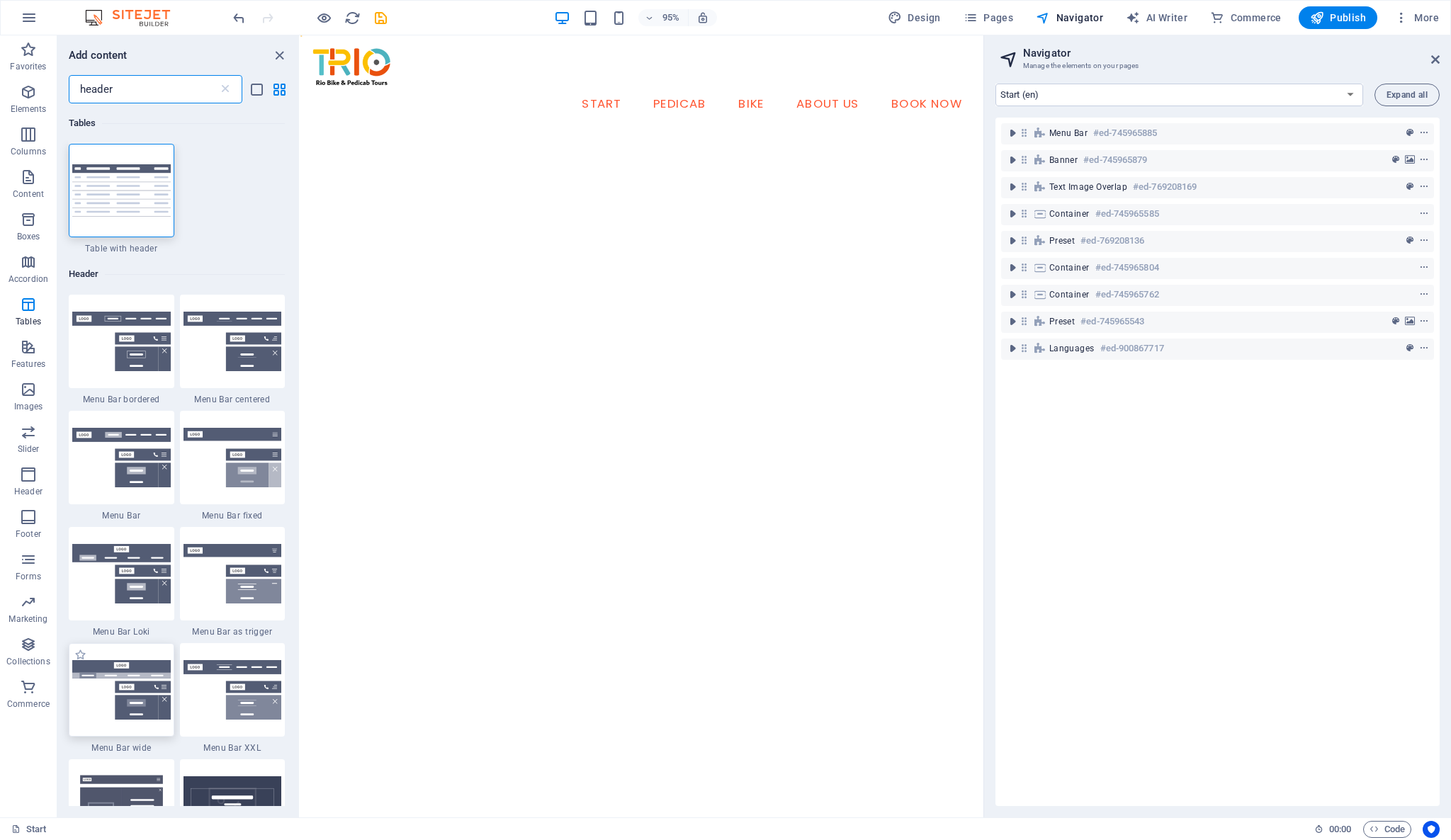
type input "header"
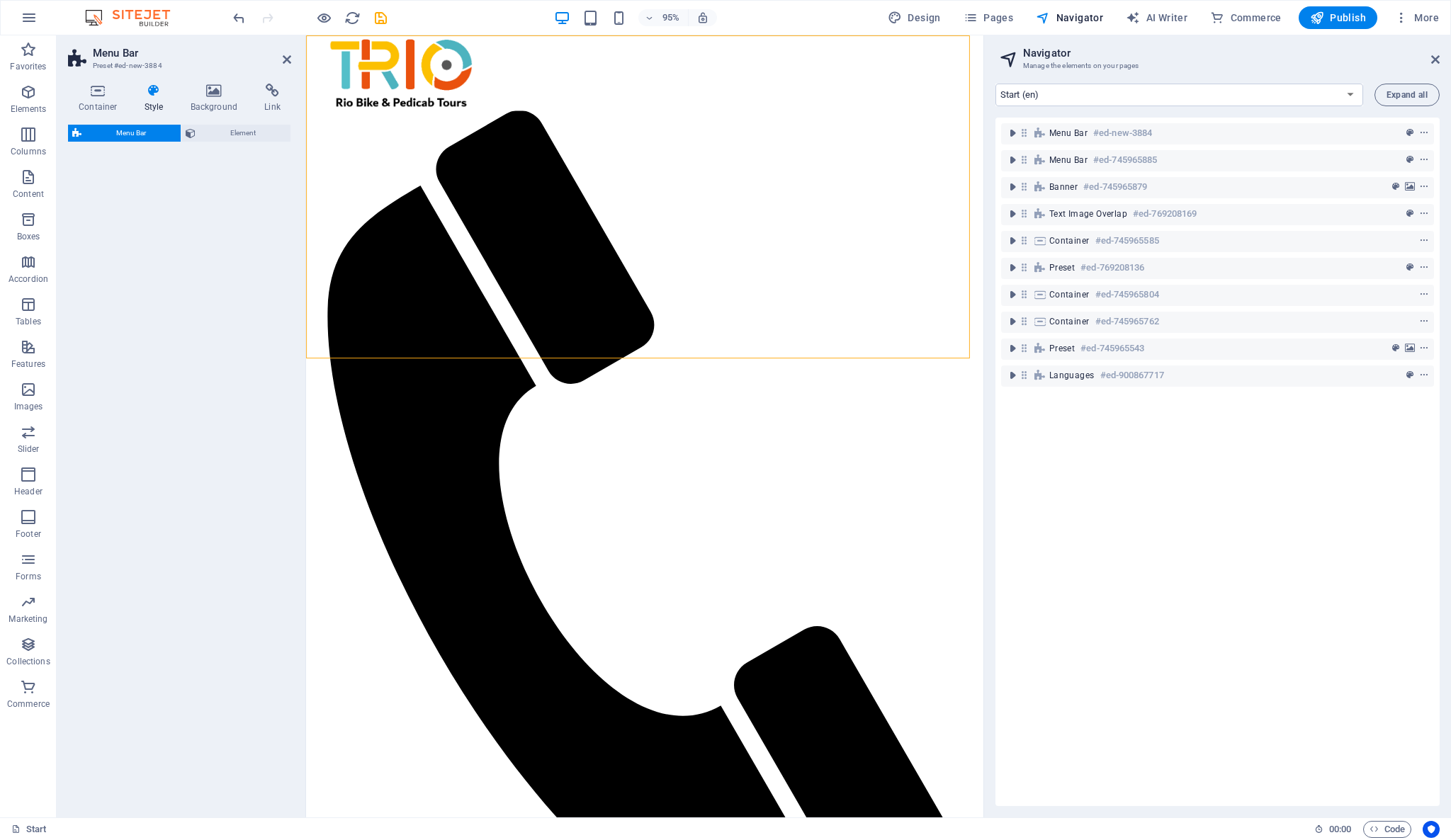
select select "rem"
select select "preset-menu-v2-wide"
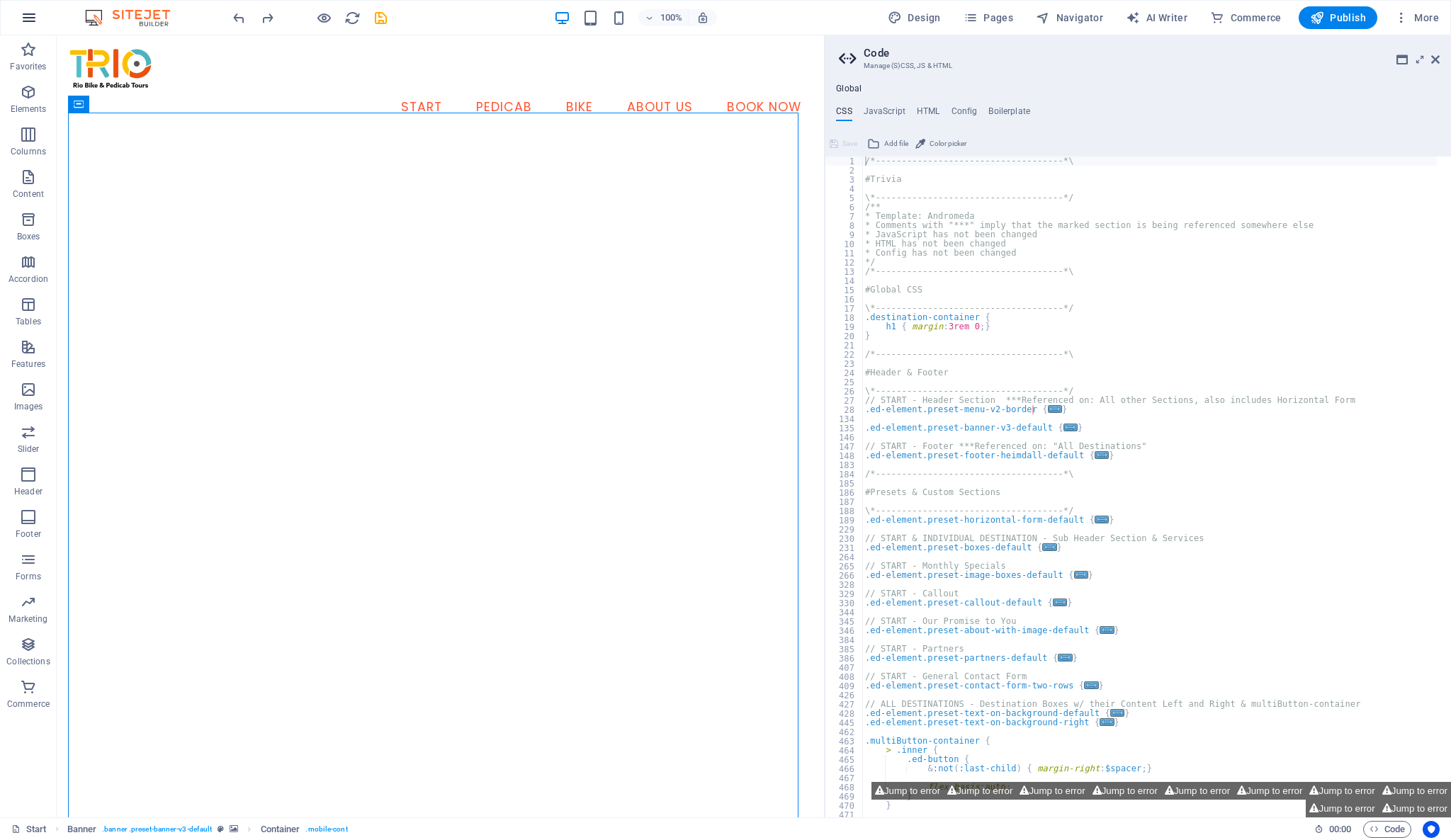
click at [30, 14] on icon "button" at bounding box center [29, 17] width 17 height 17
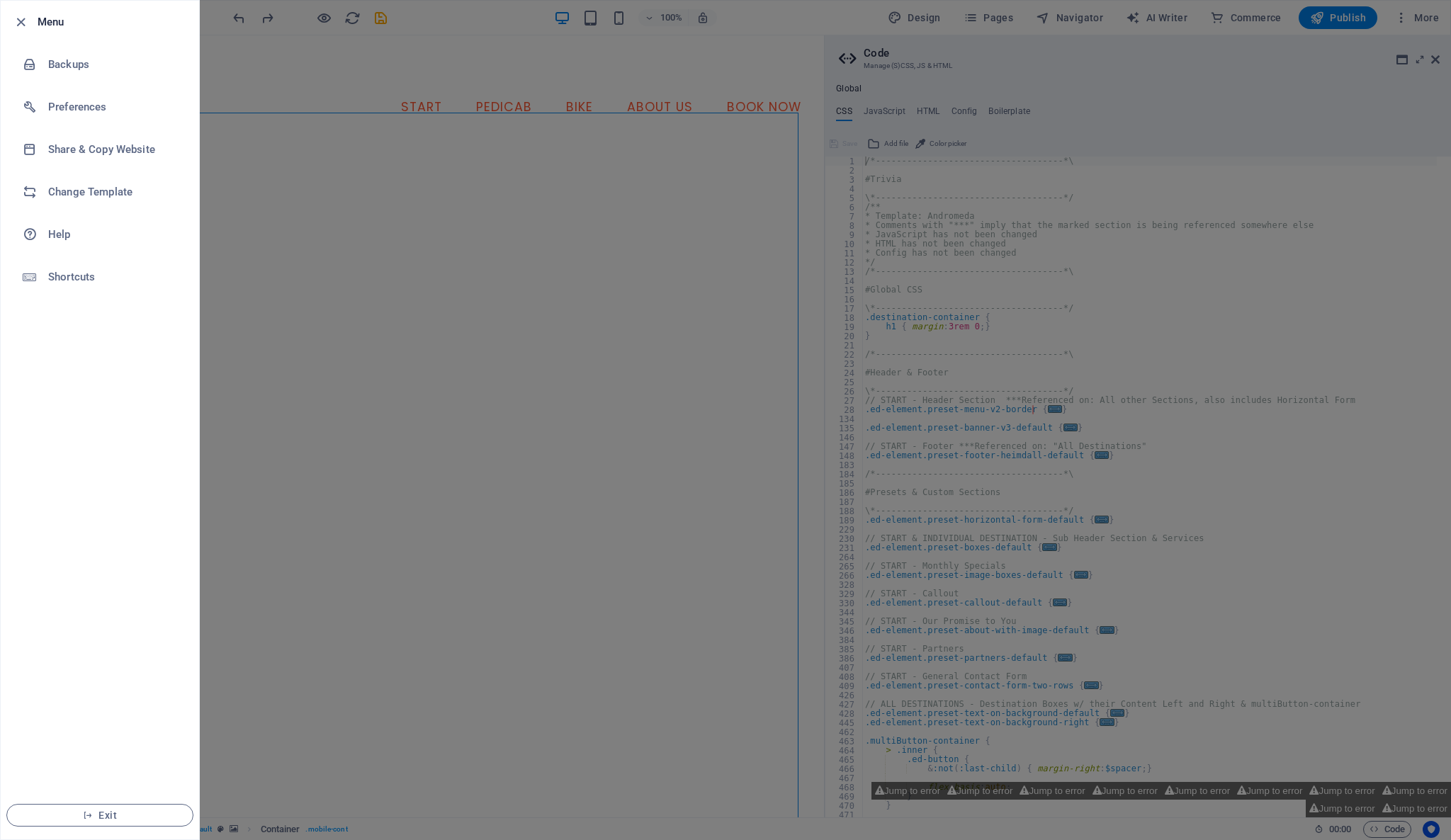
click at [227, 96] on div at bounding box center [726, 420] width 1451 height 840
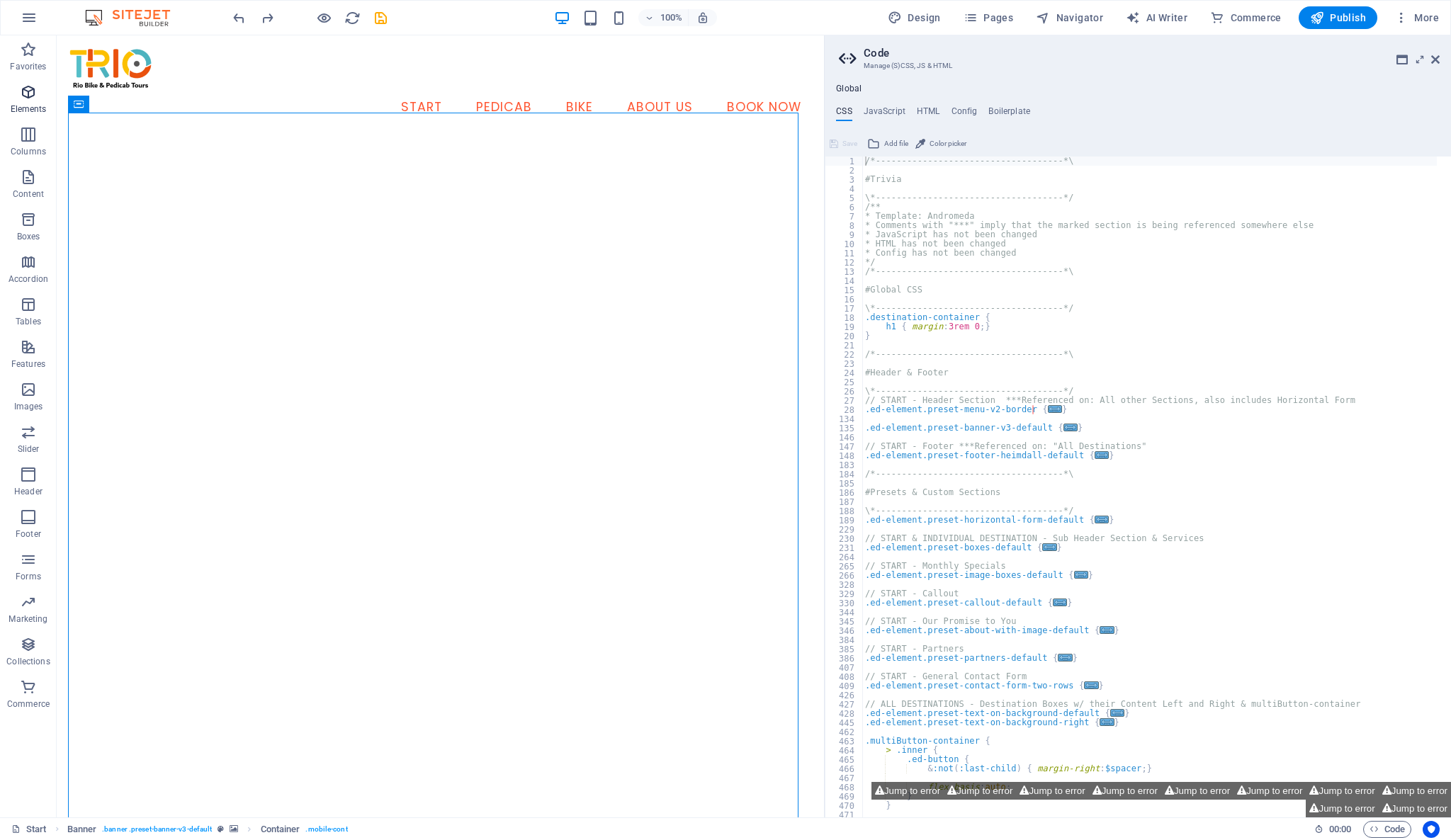
click at [33, 84] on icon "button" at bounding box center [28, 92] width 17 height 17
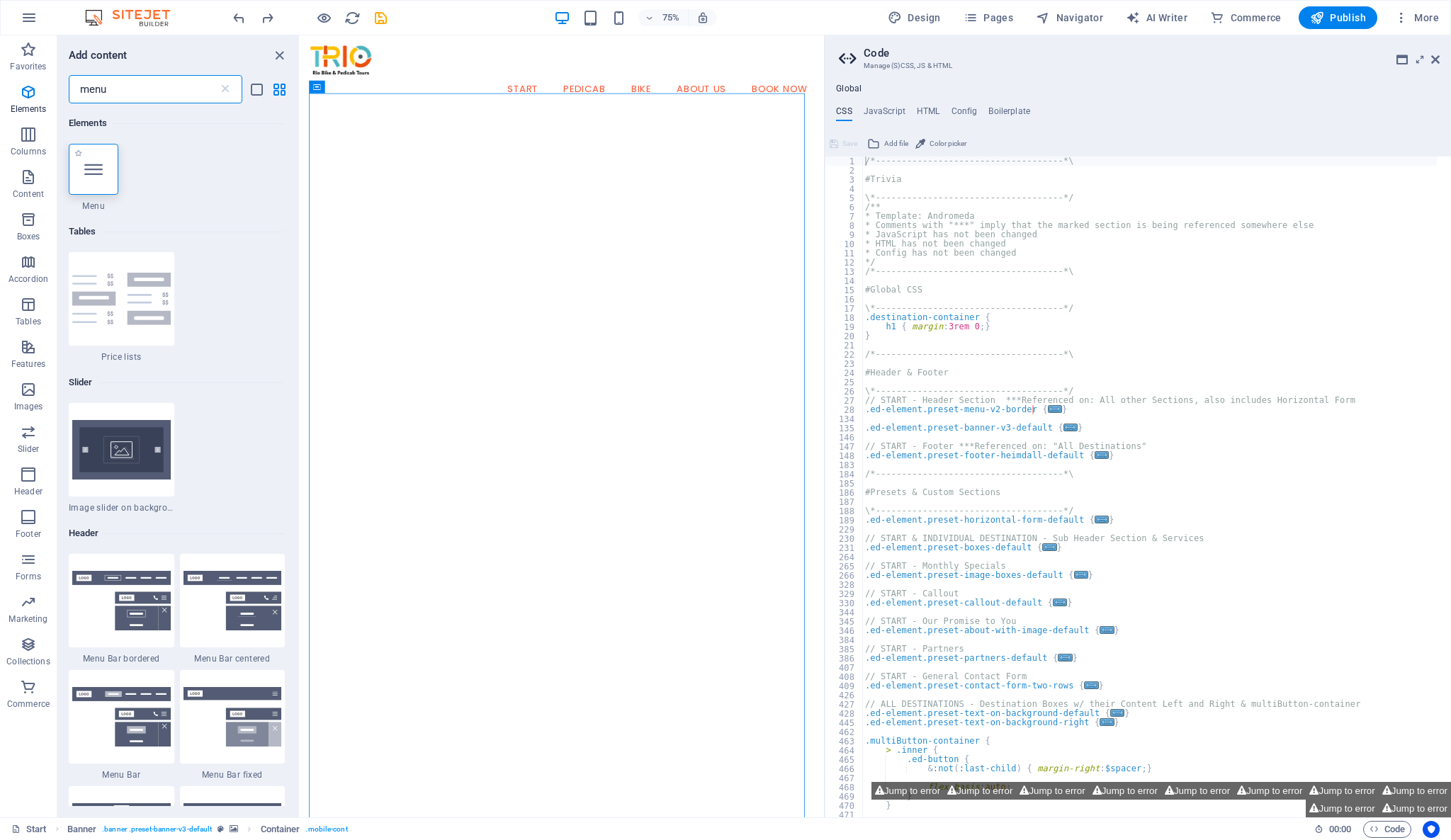
type input "menu"
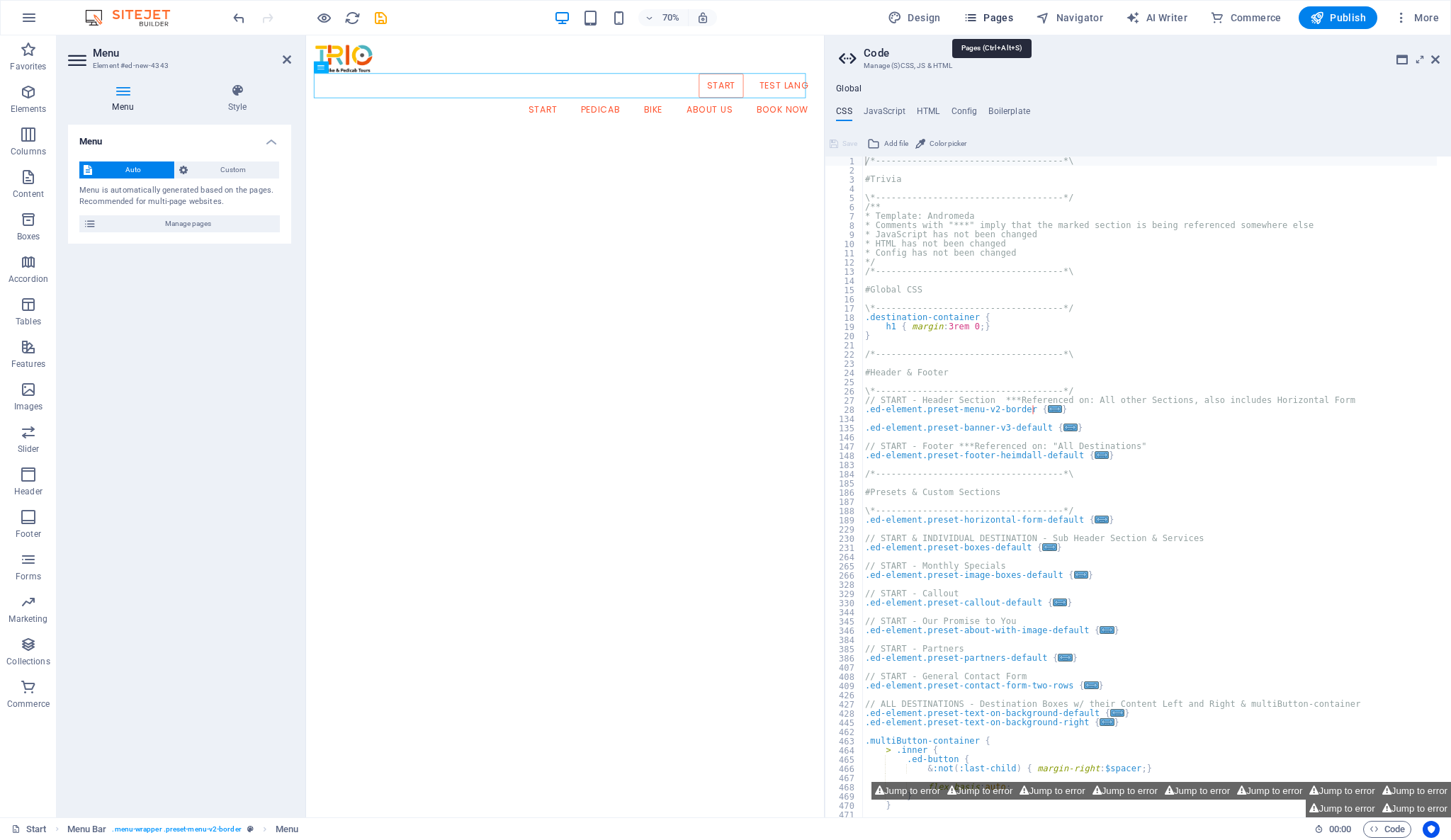
click at [1009, 24] on span "Pages" at bounding box center [988, 18] width 49 height 15
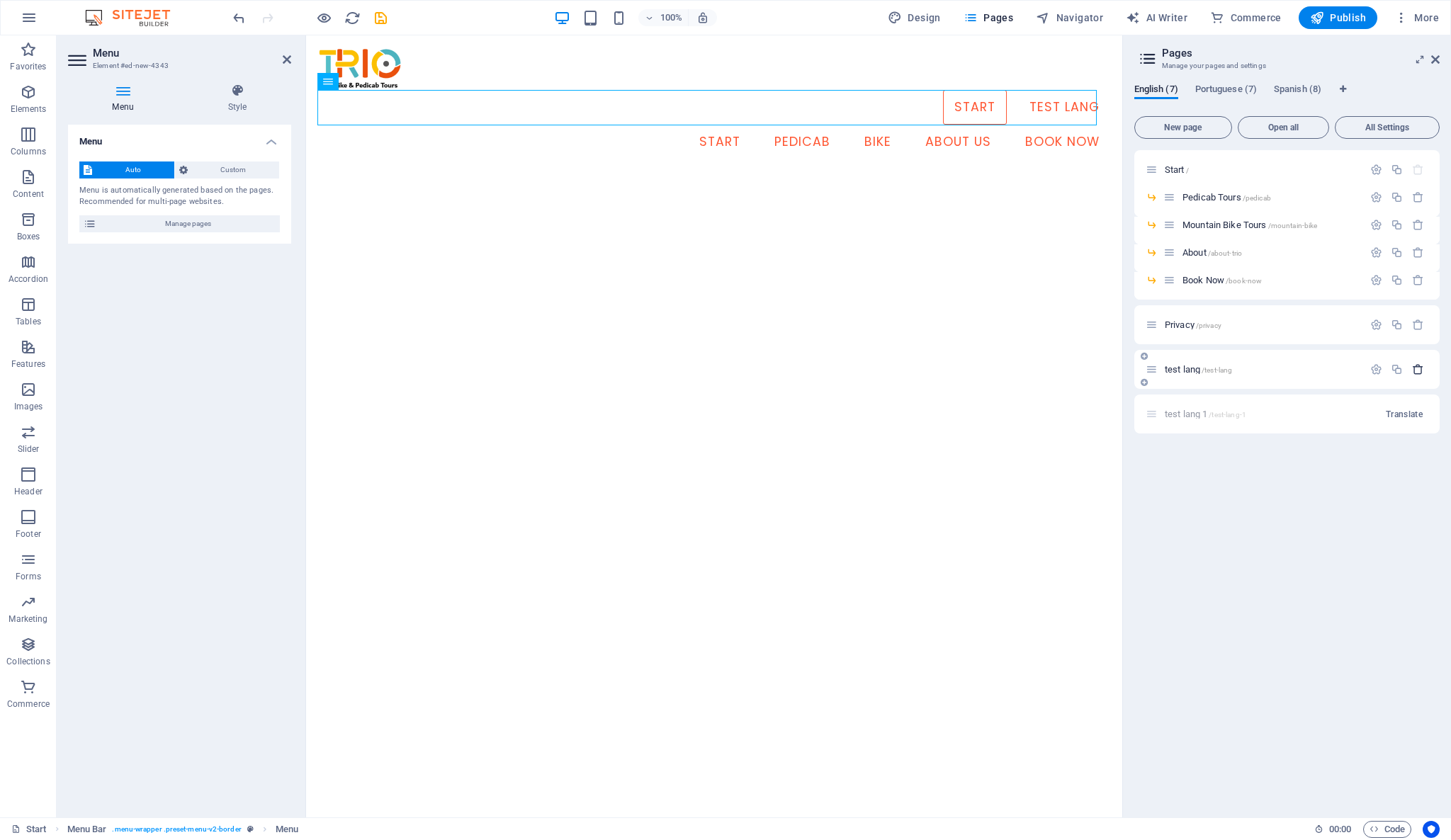
click at [1413, 366] on icon "button" at bounding box center [1417, 368] width 12 height 12
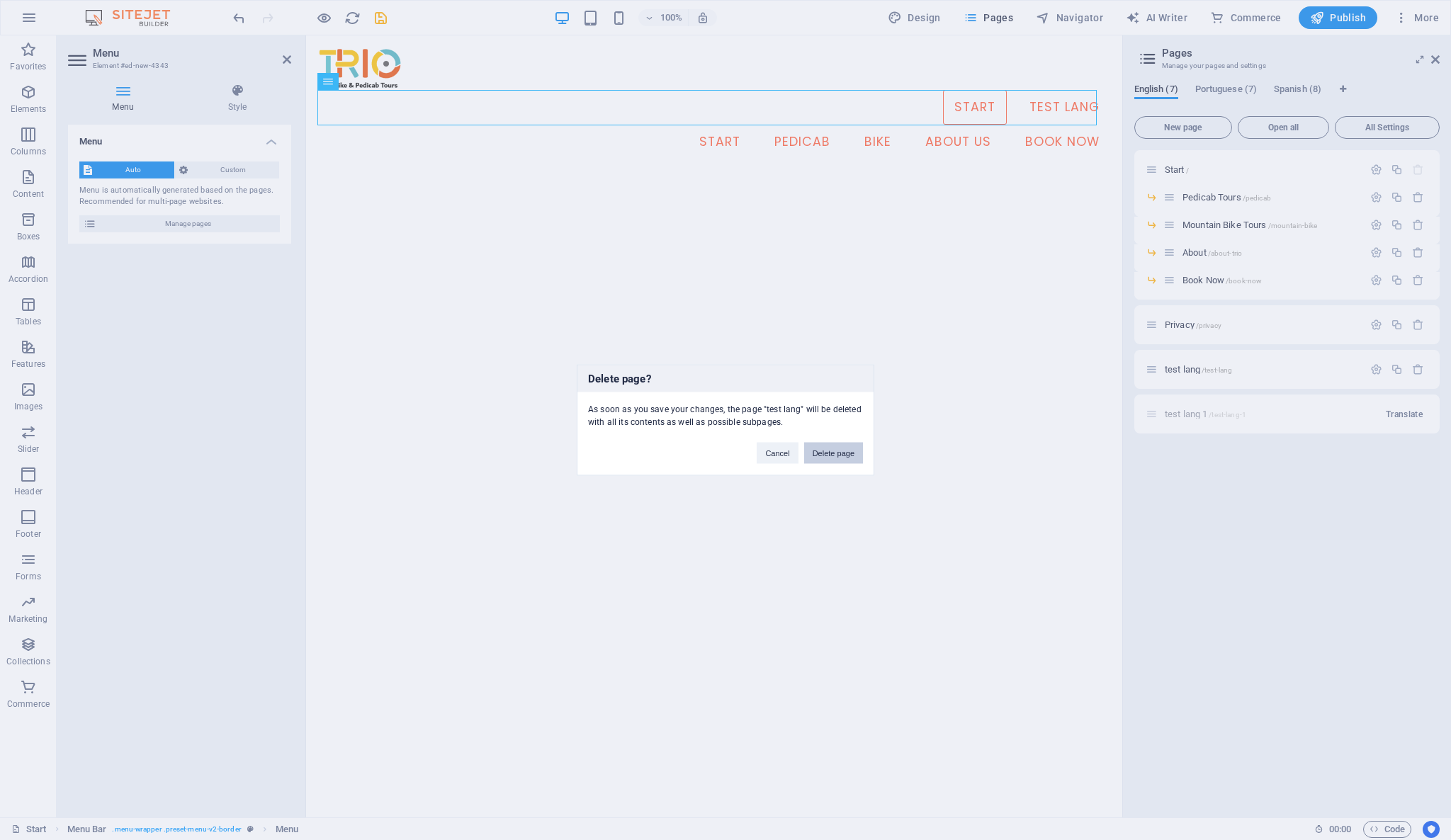
click at [830, 456] on button "Delete page" at bounding box center [833, 452] width 58 height 21
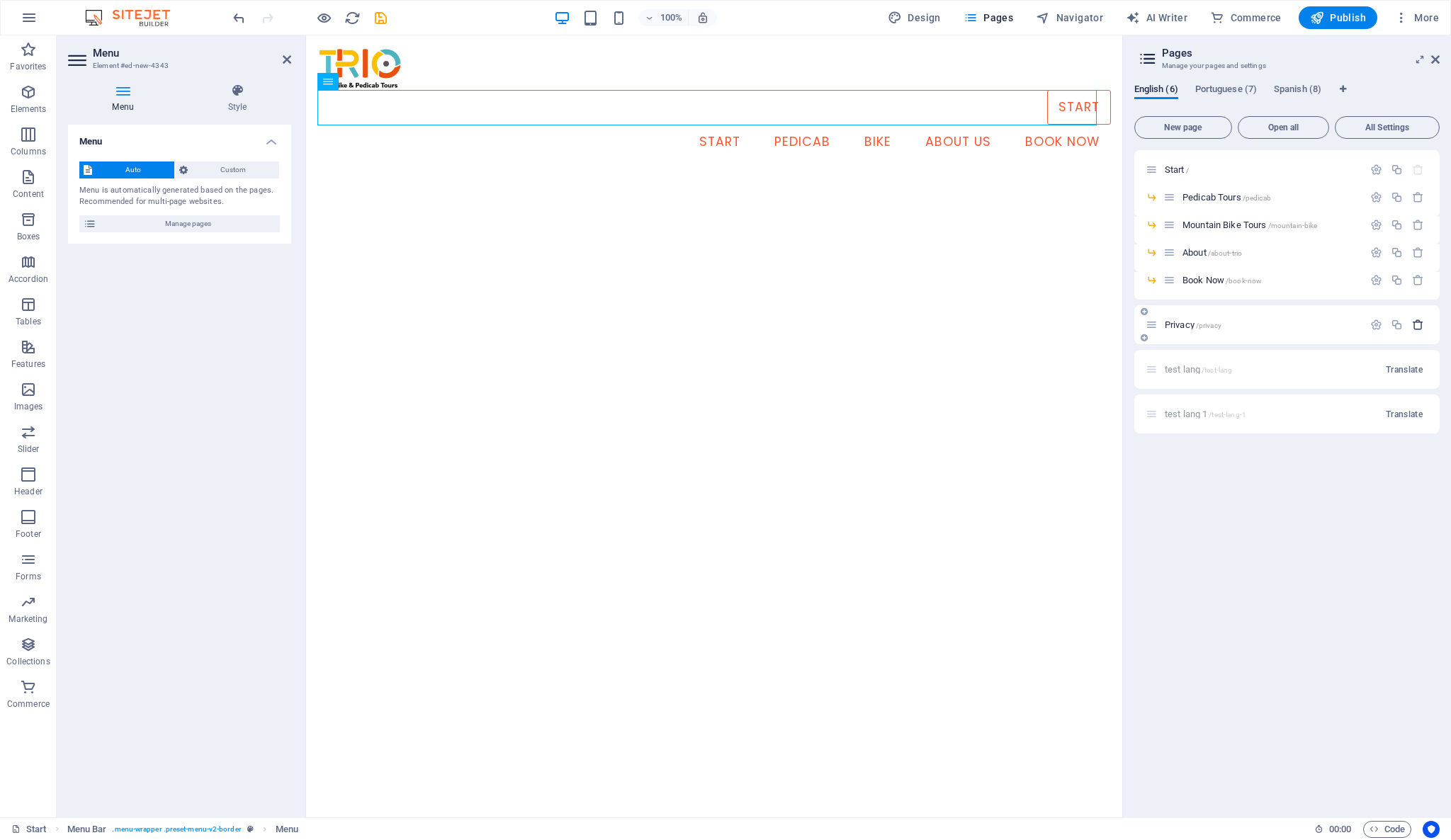
click at [1421, 327] on icon "button" at bounding box center [1417, 324] width 12 height 12
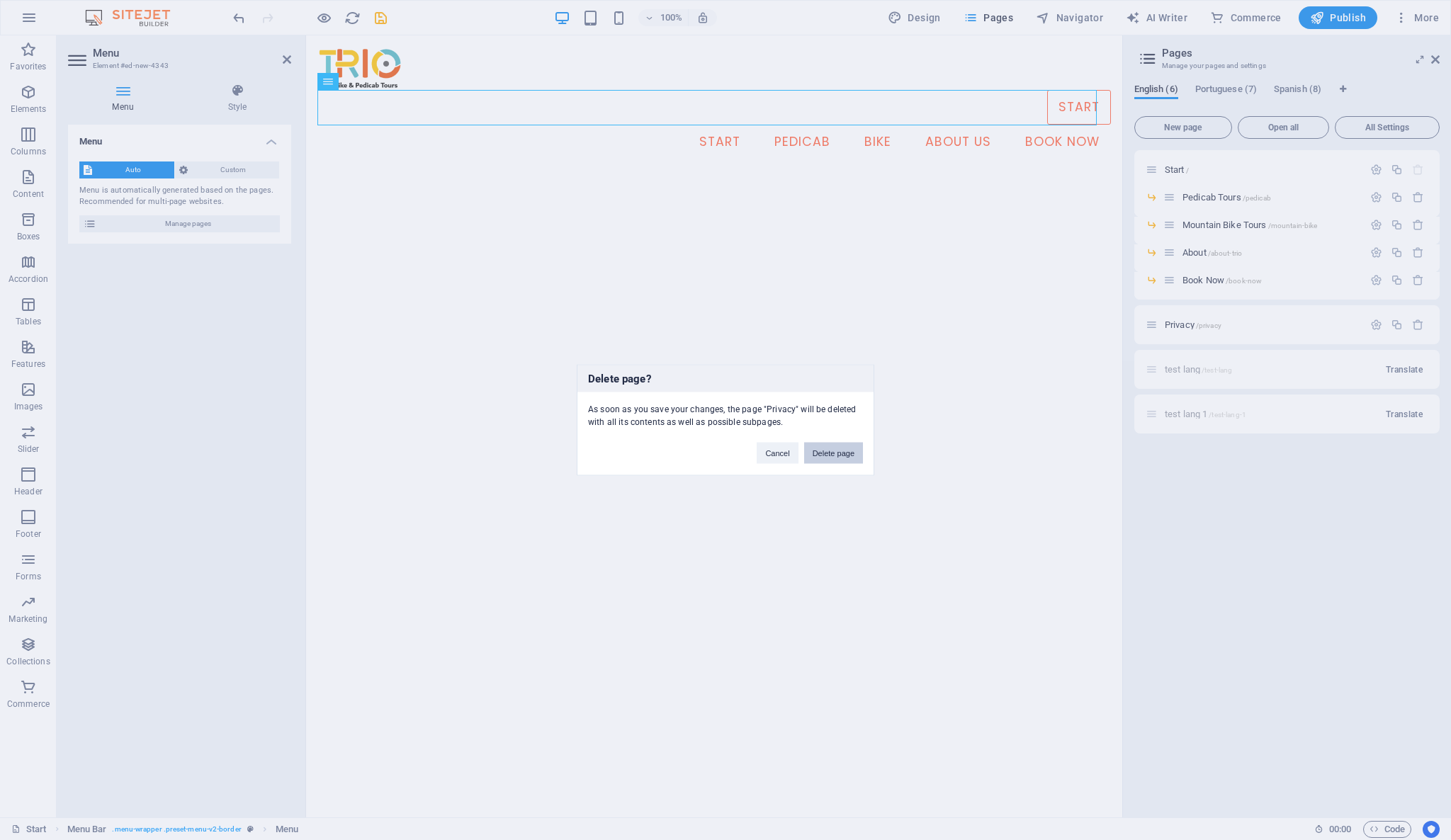
click at [831, 455] on button "Delete page" at bounding box center [833, 452] width 58 height 21
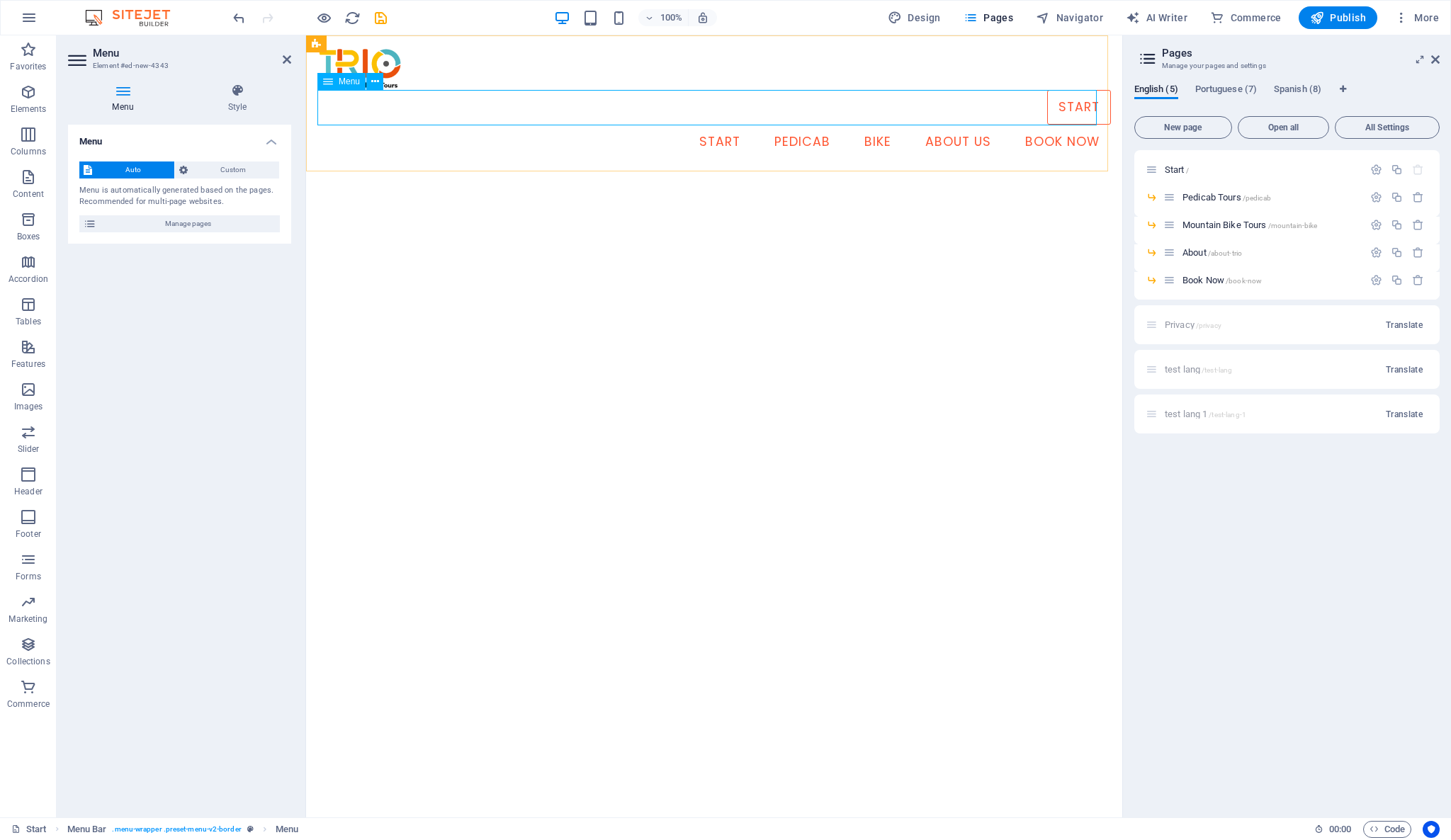
click at [1043, 101] on nav "Start Pedicab Tours Mountain Bike Tours About Book Now" at bounding box center [714, 108] width 793 height 36
click at [375, 84] on icon at bounding box center [375, 82] width 8 height 15
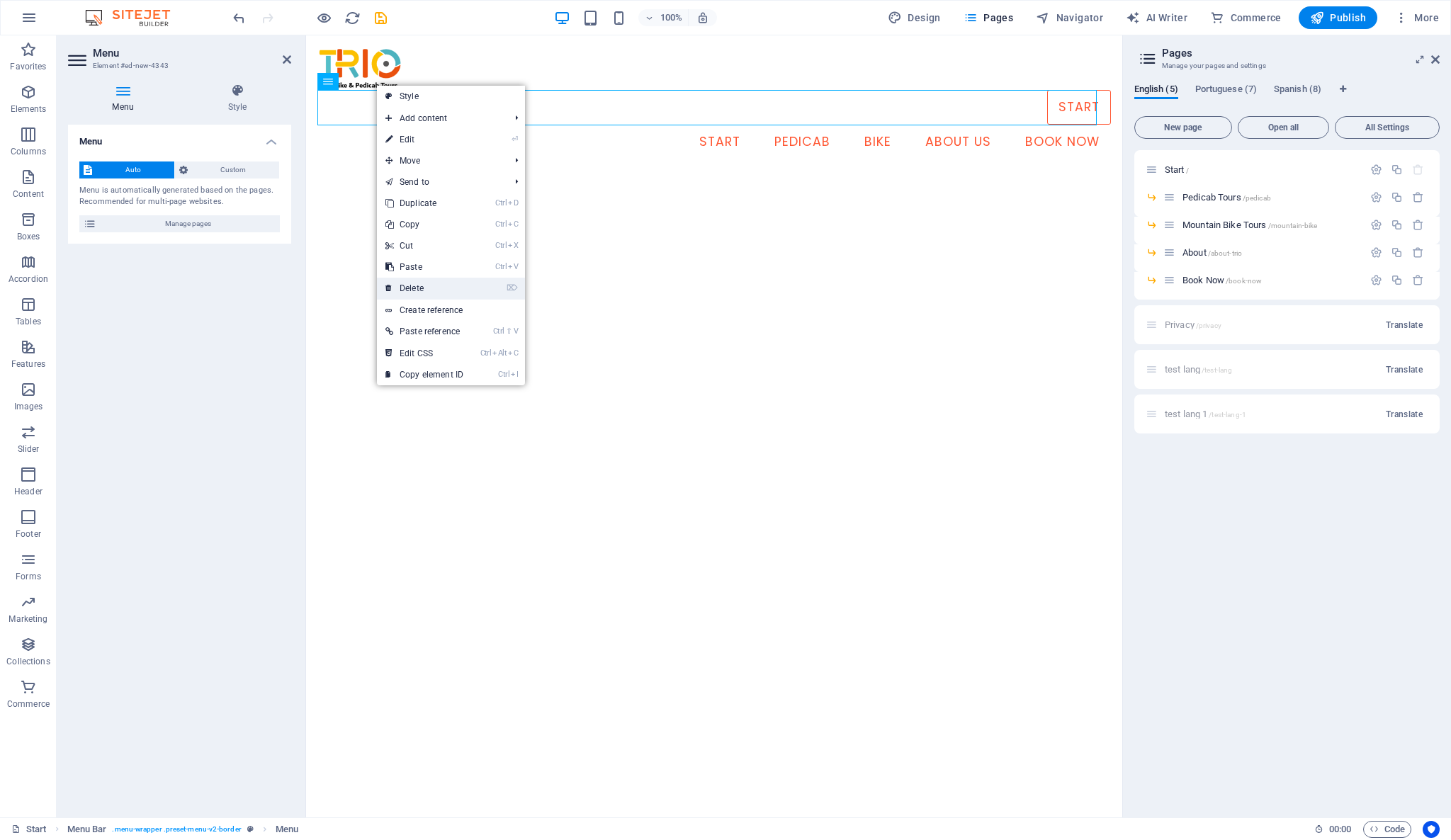
click at [454, 285] on link "⌦ Delete" at bounding box center [424, 287] width 95 height 21
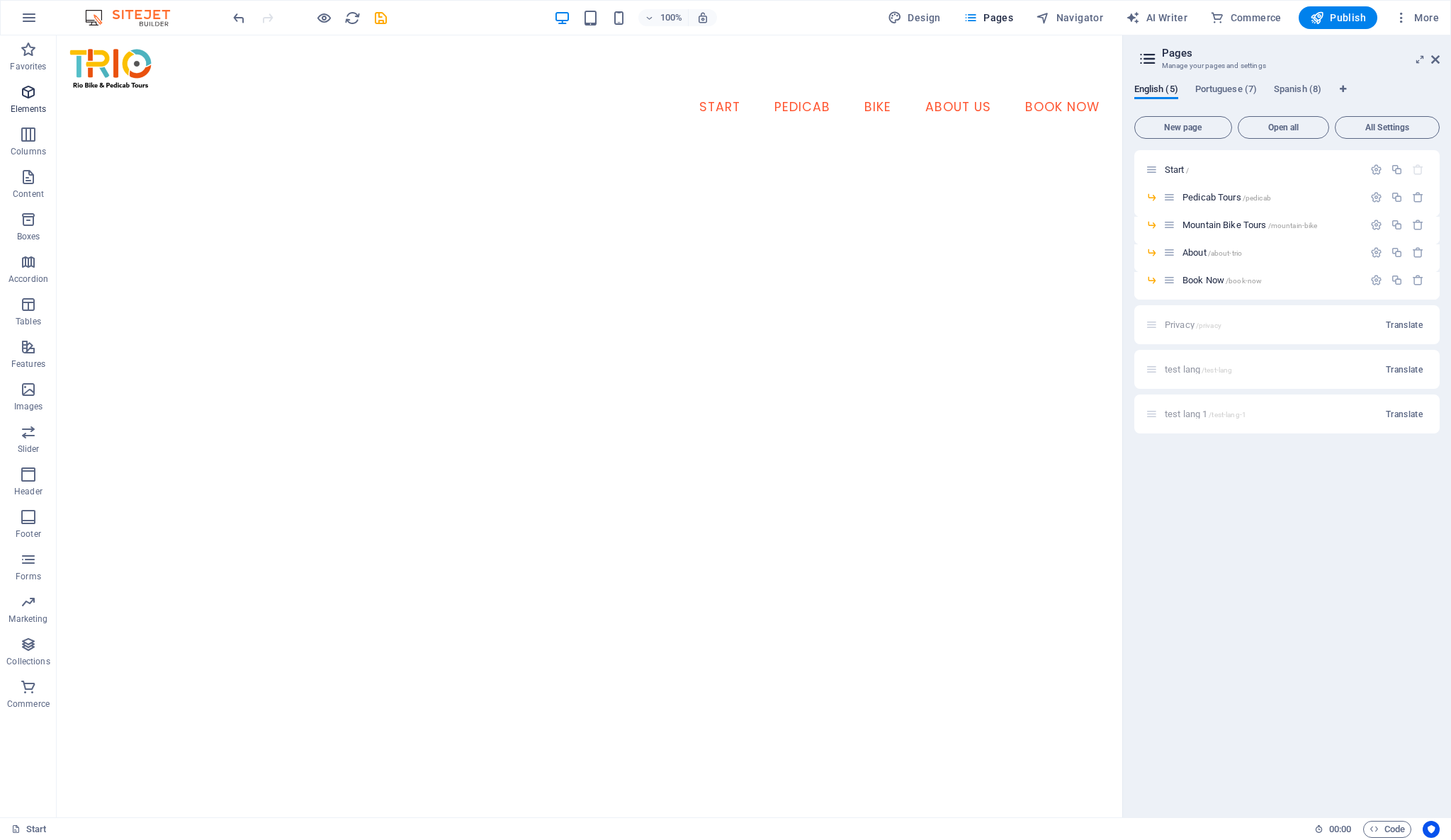
click at [28, 94] on icon "button" at bounding box center [28, 92] width 17 height 17
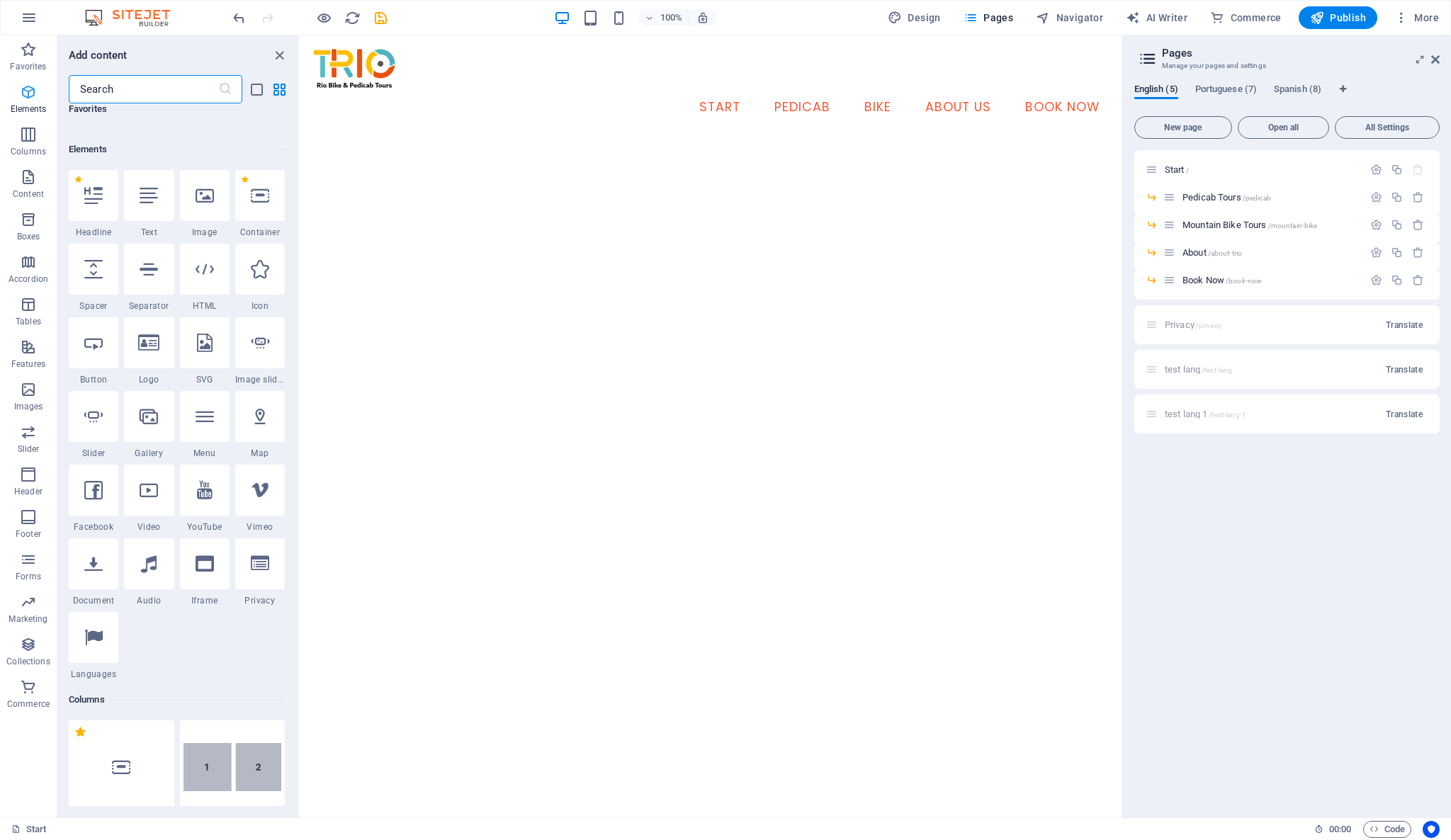
scroll to position [150, 0]
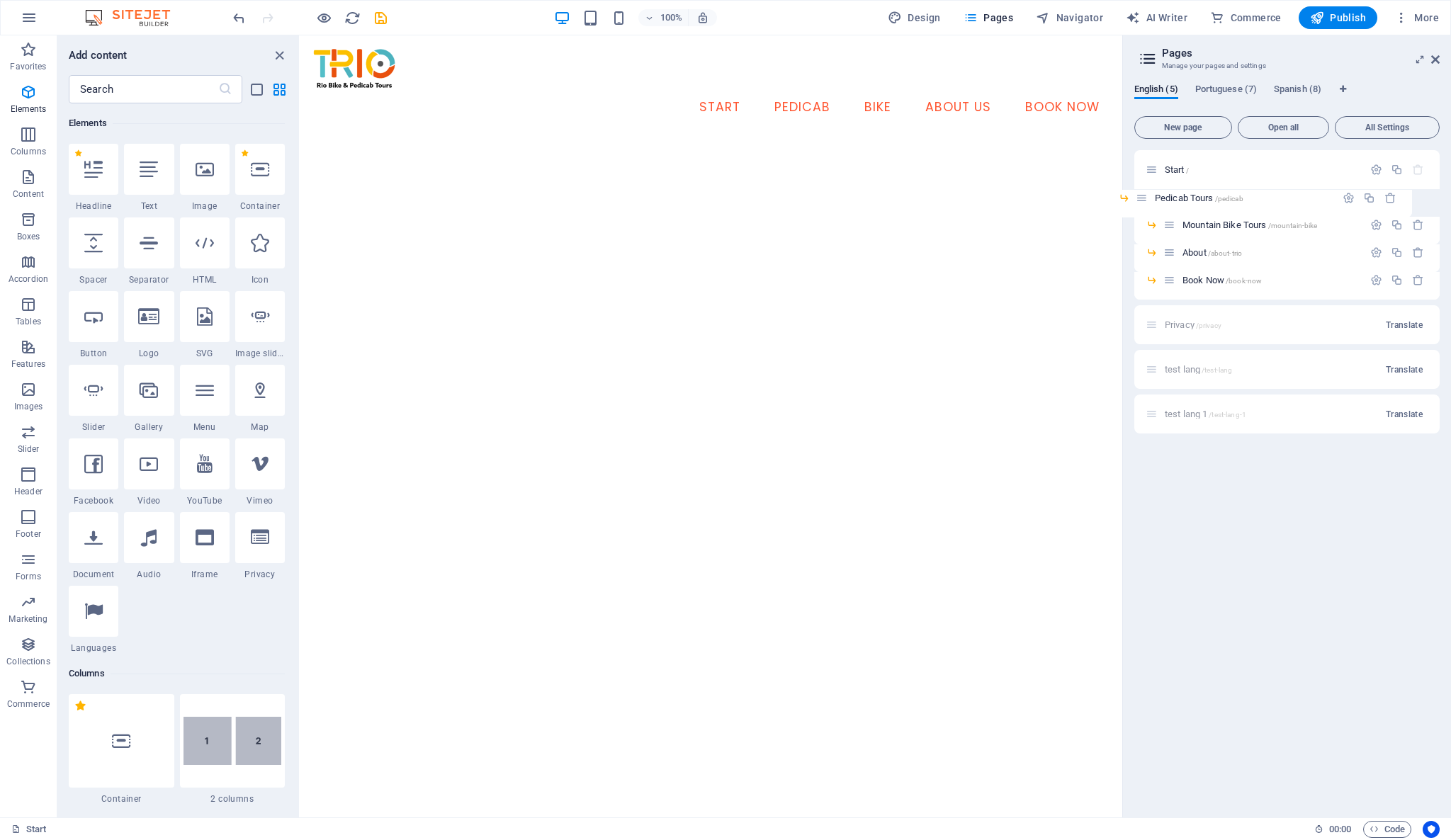
drag, startPoint x: 1170, startPoint y: 197, endPoint x: 1138, endPoint y: 198, distance: 32.0
click at [1138, 198] on div "Start / Pedicab Tours /pedicab Mountain Bike Tours /mountain-bike About /about-…" at bounding box center [1287, 278] width 306 height 255
drag, startPoint x: 1170, startPoint y: 200, endPoint x: 1170, endPoint y: 190, distance: 10.0
click at [1170, 190] on div "Start / Pedicab Tours /pedicab Mountain Bike Tours /mountain-bike About /about-…" at bounding box center [1287, 278] width 306 height 255
click at [1372, 202] on icon "button" at bounding box center [1375, 197] width 12 height 12
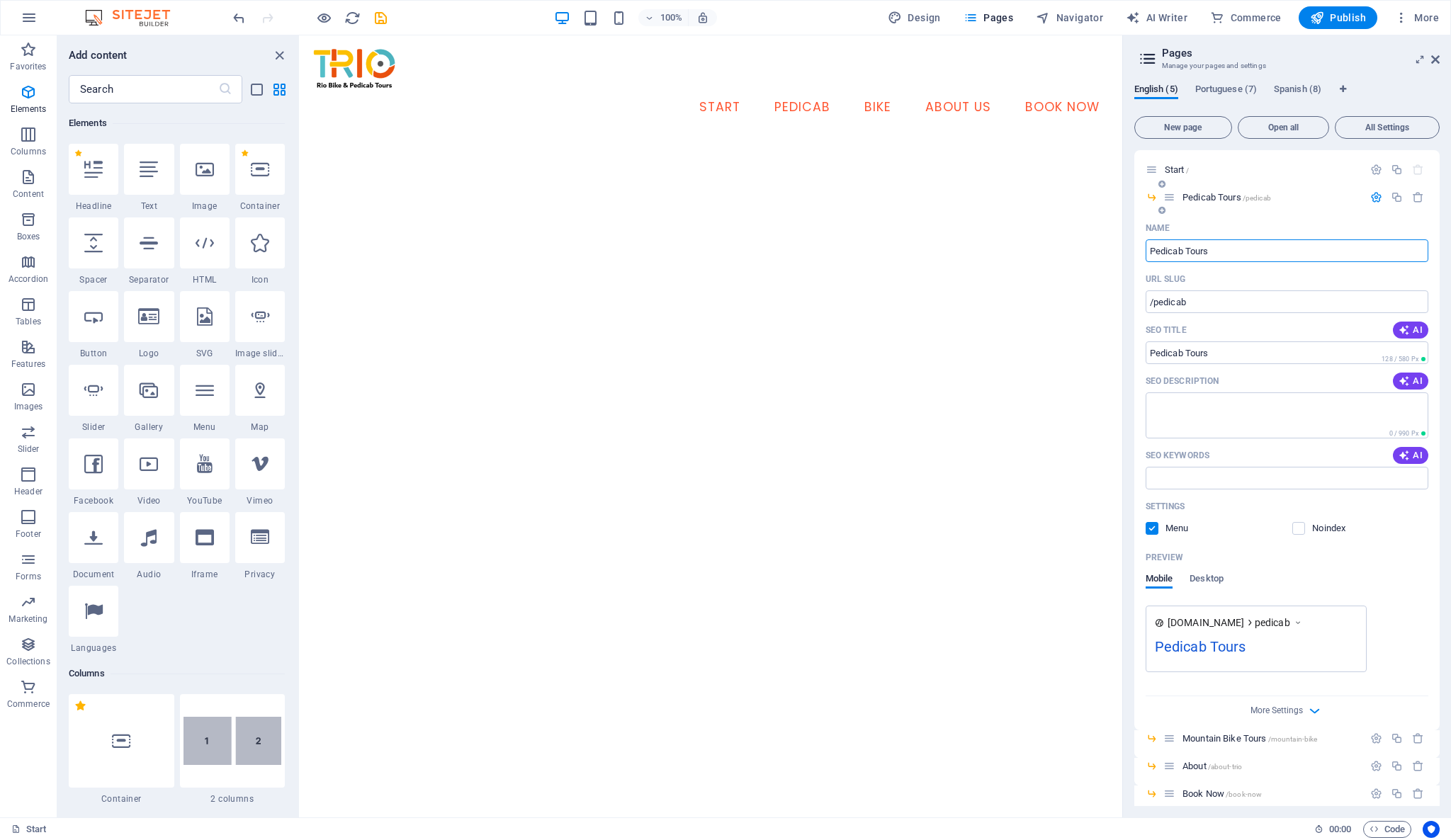
scroll to position [147, 0]
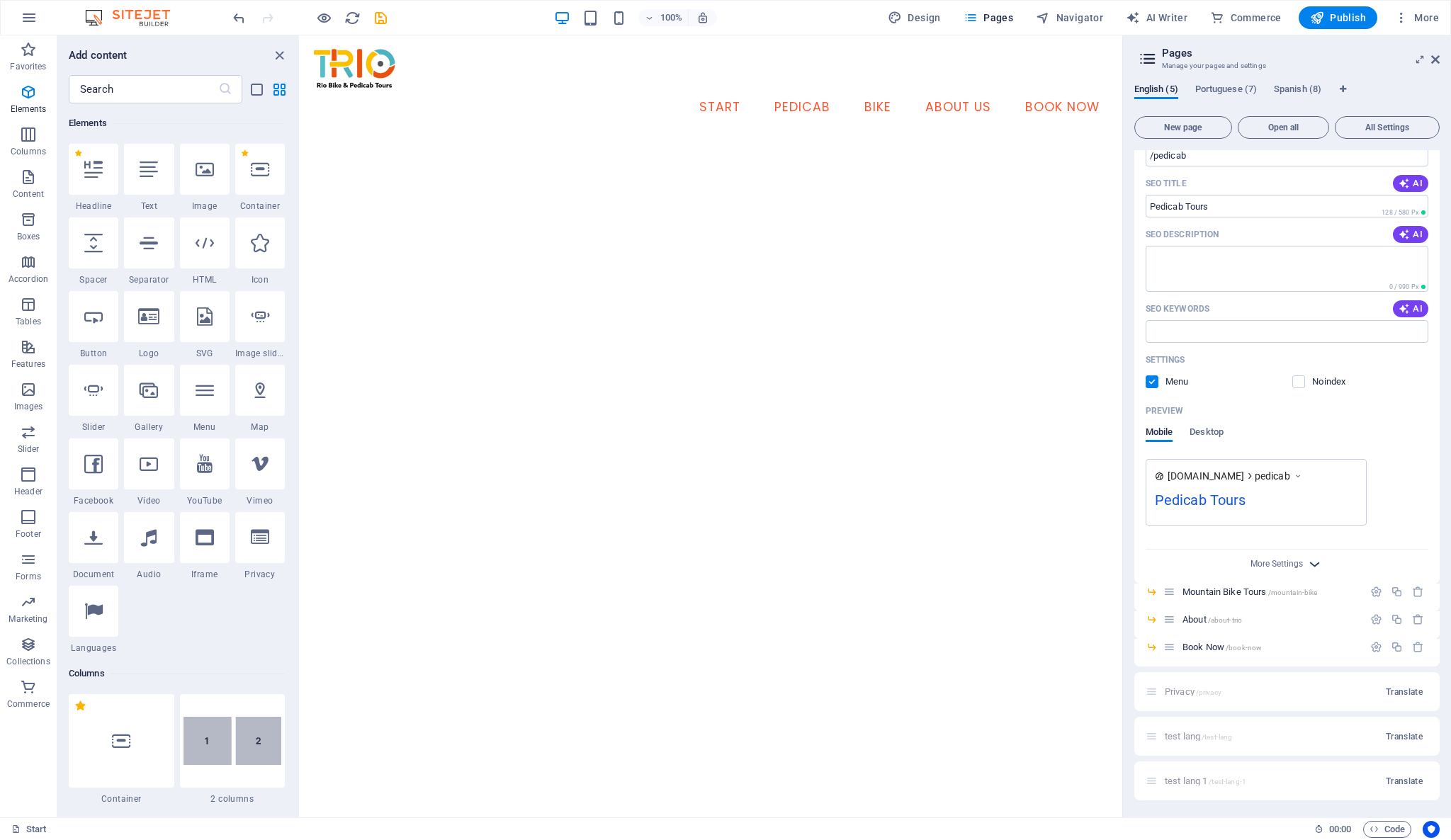
click at [1314, 562] on icon "button" at bounding box center [1315, 564] width 16 height 16
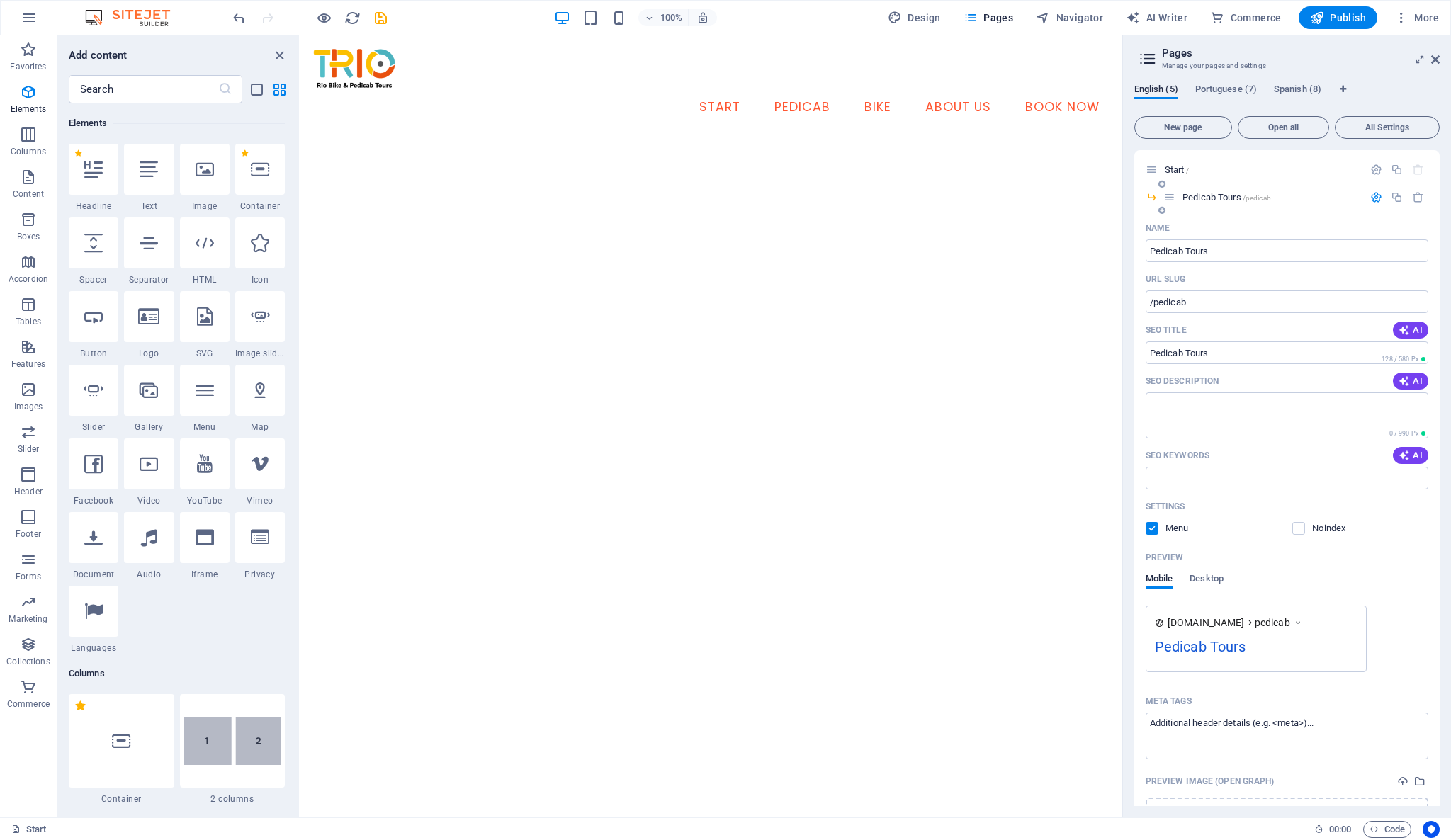
scroll to position [0, 0]
click at [160, 90] on input "text" at bounding box center [143, 88] width 150 height 28
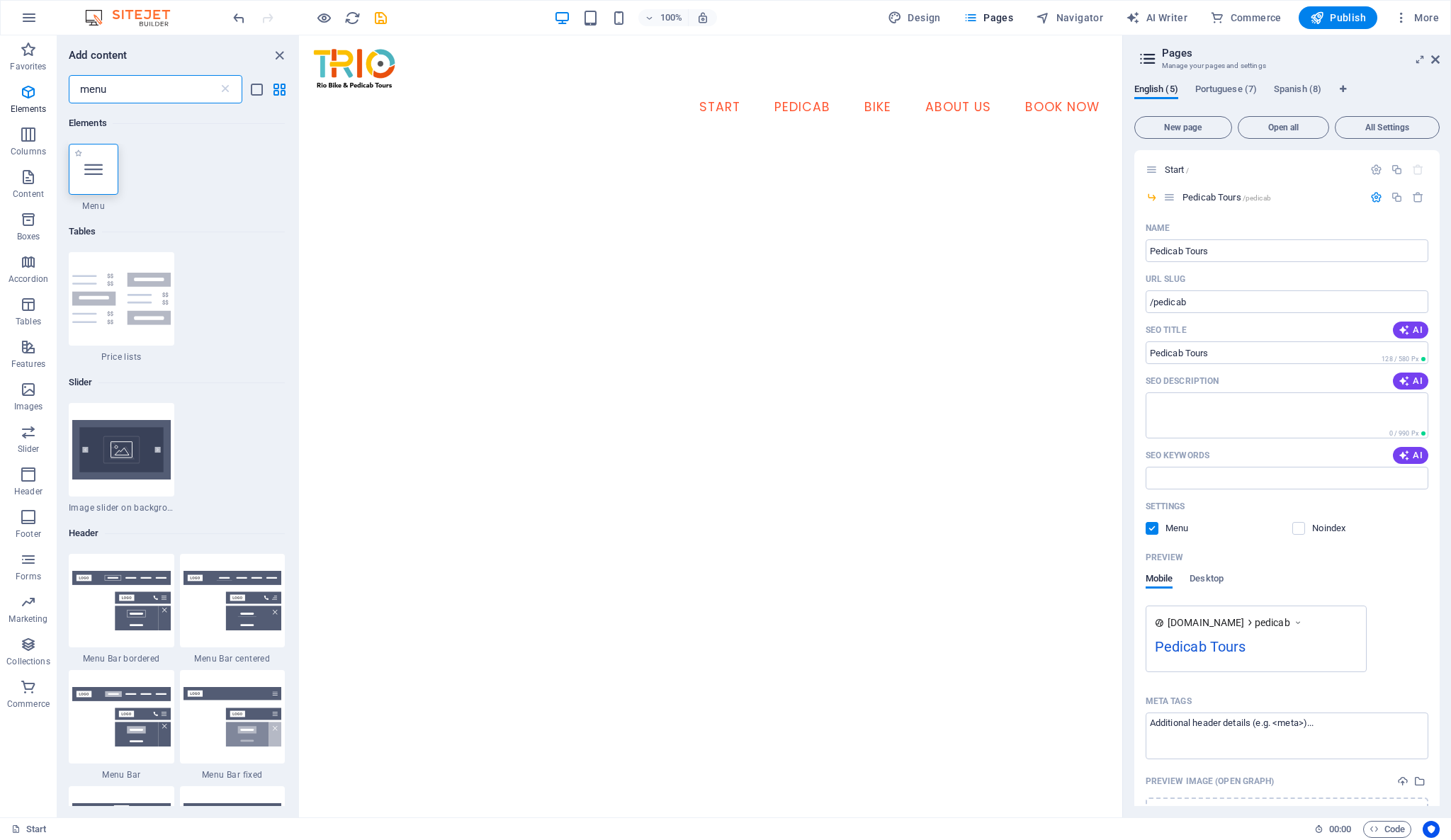
type input "menu"
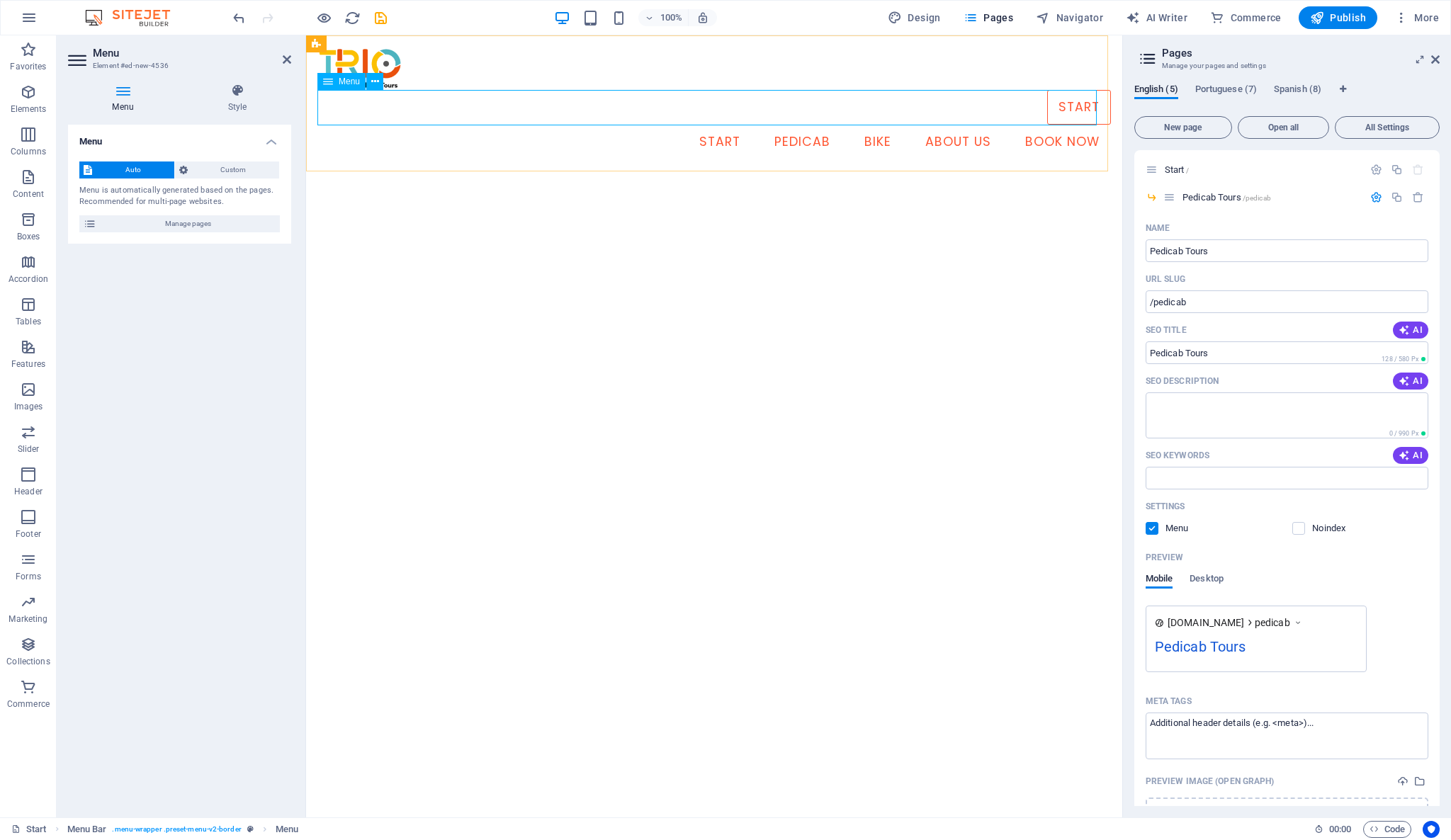
click at [1062, 111] on nav "Start Pedicab Tours Mountain Bike Tours About Book Now" at bounding box center [714, 108] width 793 height 36
click at [1023, 101] on nav "Start Pedicab Tours Mountain Bike Tours About Book Now" at bounding box center [714, 108] width 793 height 36
click at [884, 102] on nav "Start Pedicab Tours Mountain Bike Tours About Book Now" at bounding box center [714, 108] width 793 height 36
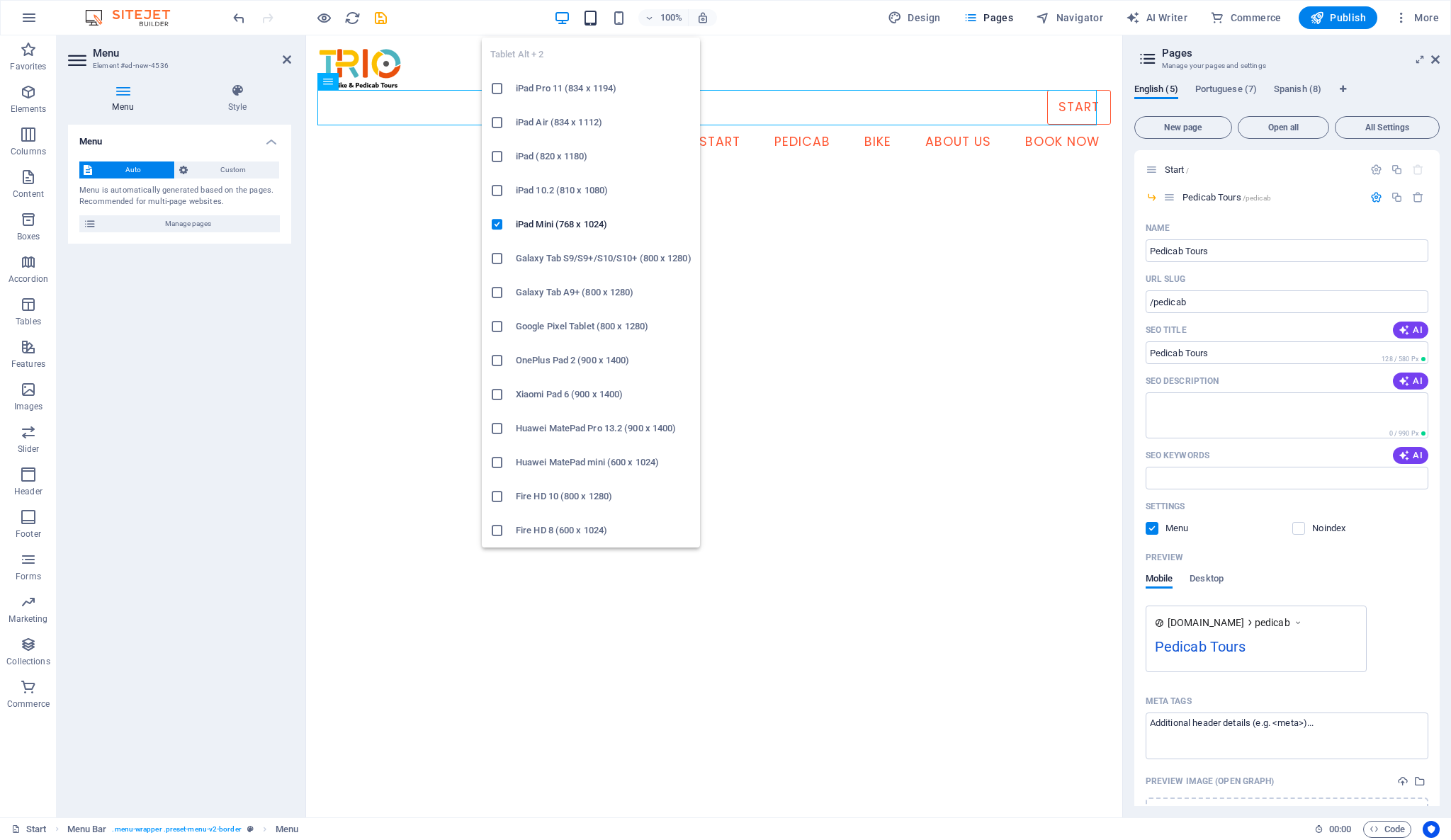
click at [594, 20] on icon "button" at bounding box center [590, 18] width 16 height 16
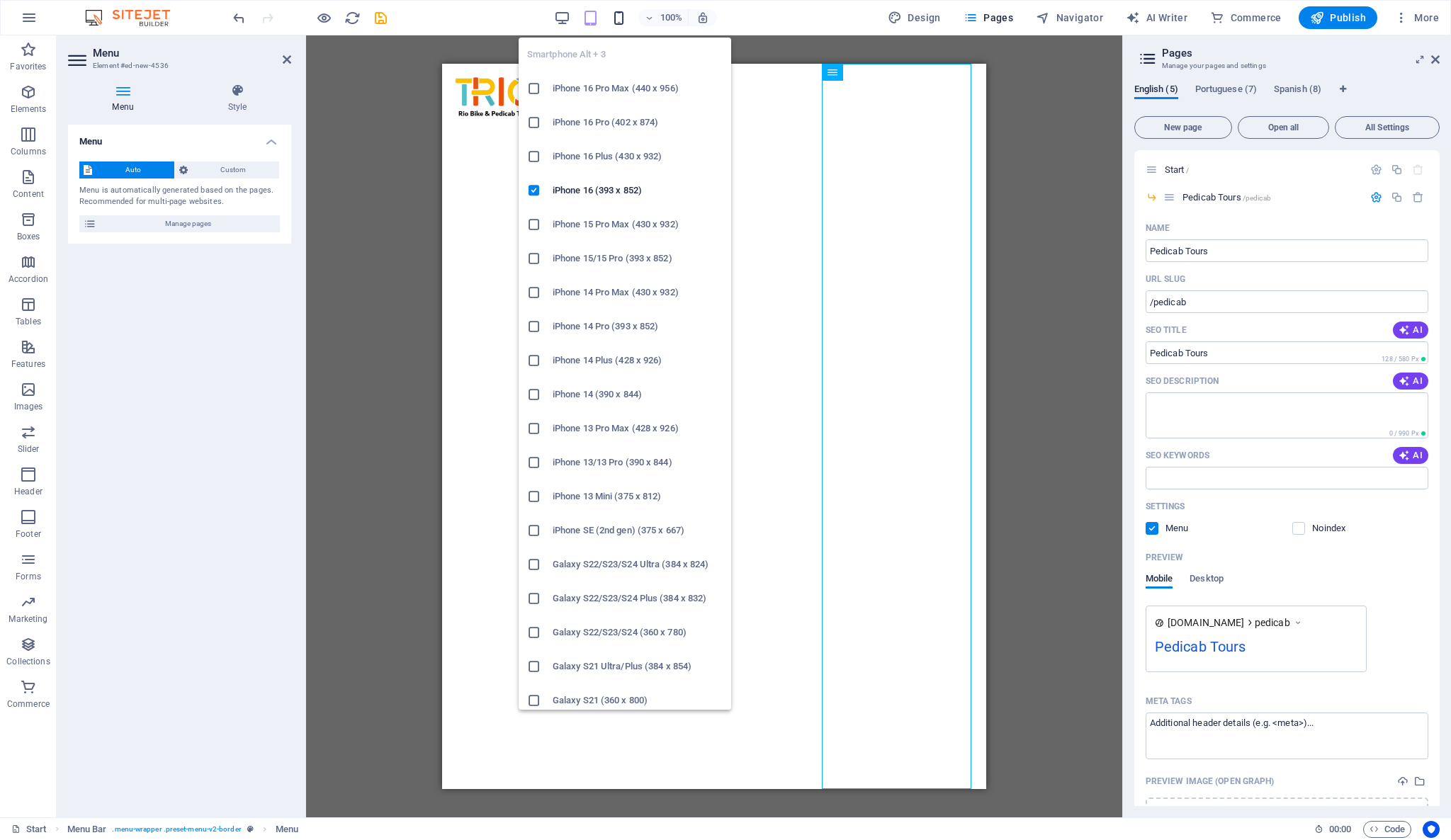
click at [622, 16] on icon "button" at bounding box center [619, 18] width 16 height 16
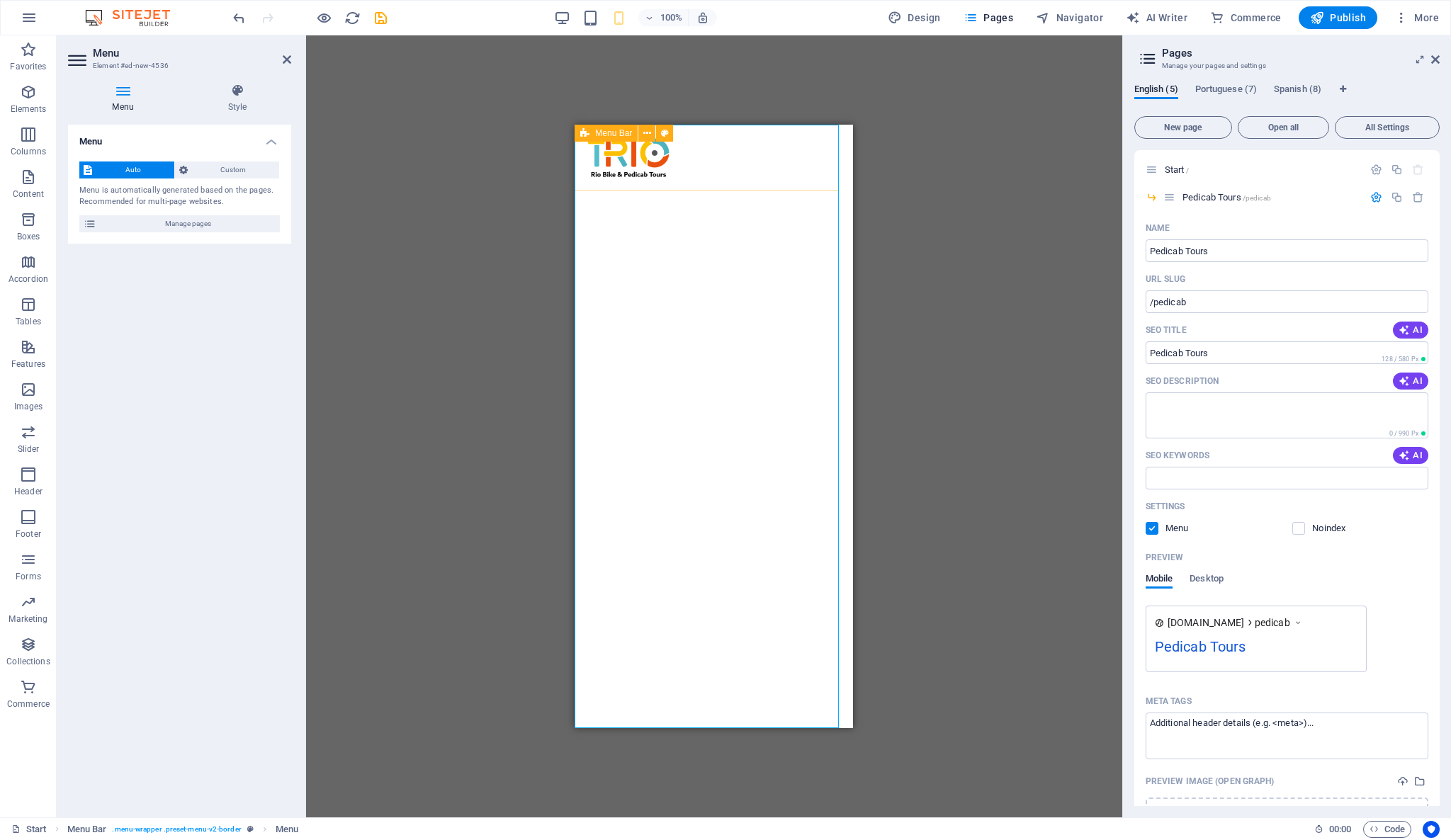
click at [797, 177] on div "Start Pedicab Tours Mountain Bike Tours About Book Now Start Pedicab Bike About…" at bounding box center [714, 158] width 278 height 66
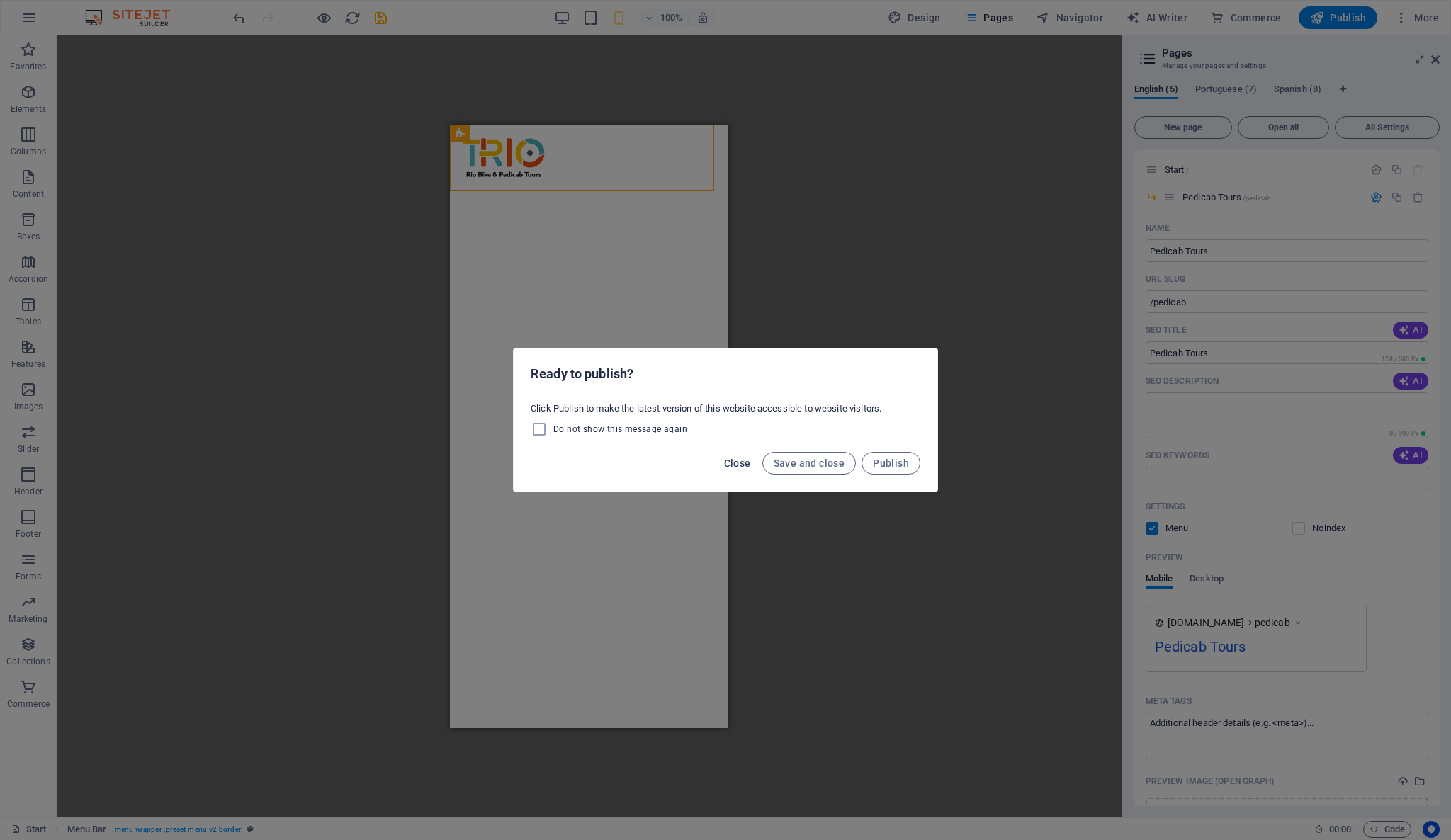
click at [744, 459] on span "Close" at bounding box center [737, 463] width 27 height 11
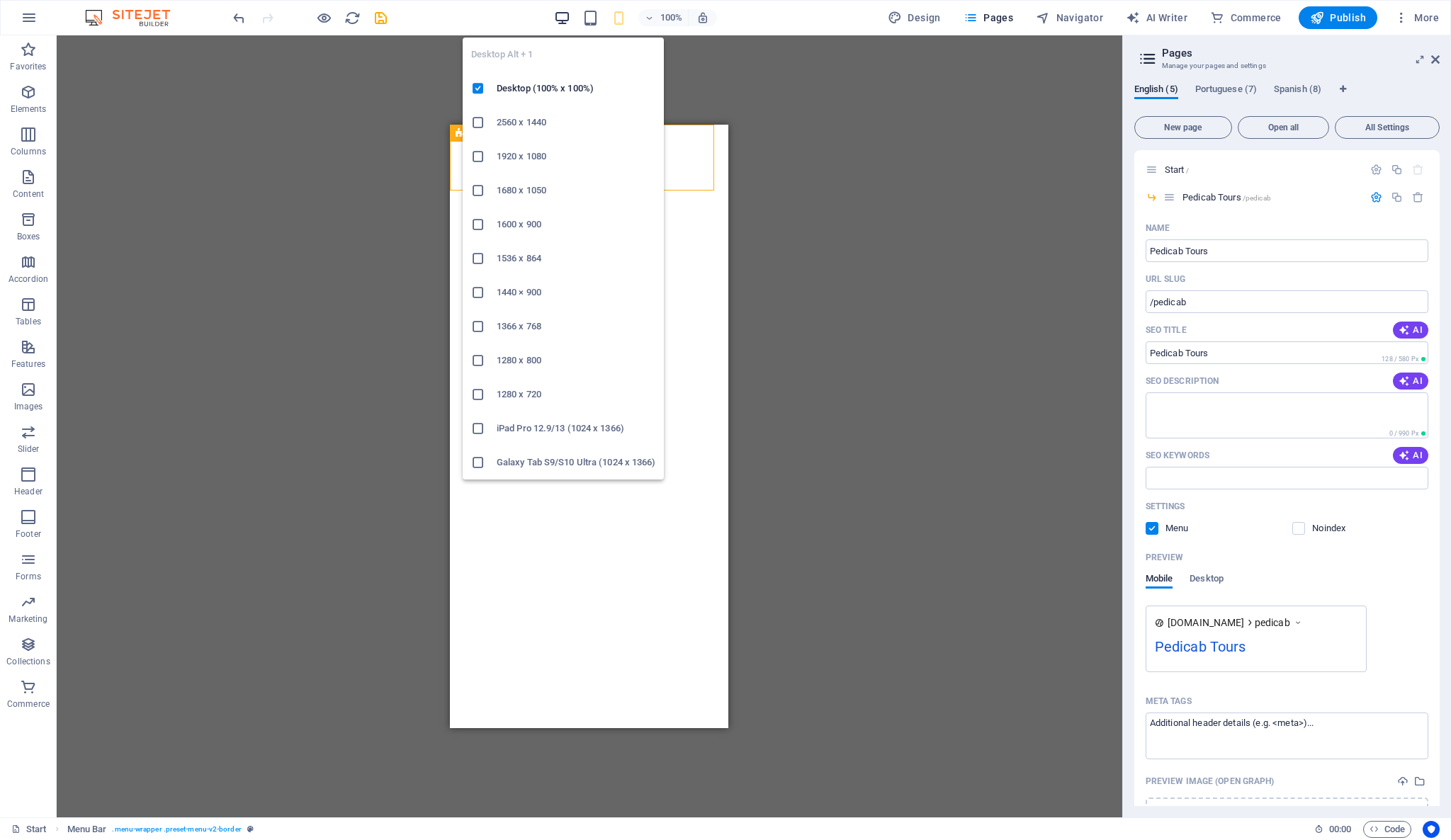
click at [569, 17] on icon "button" at bounding box center [562, 18] width 16 height 16
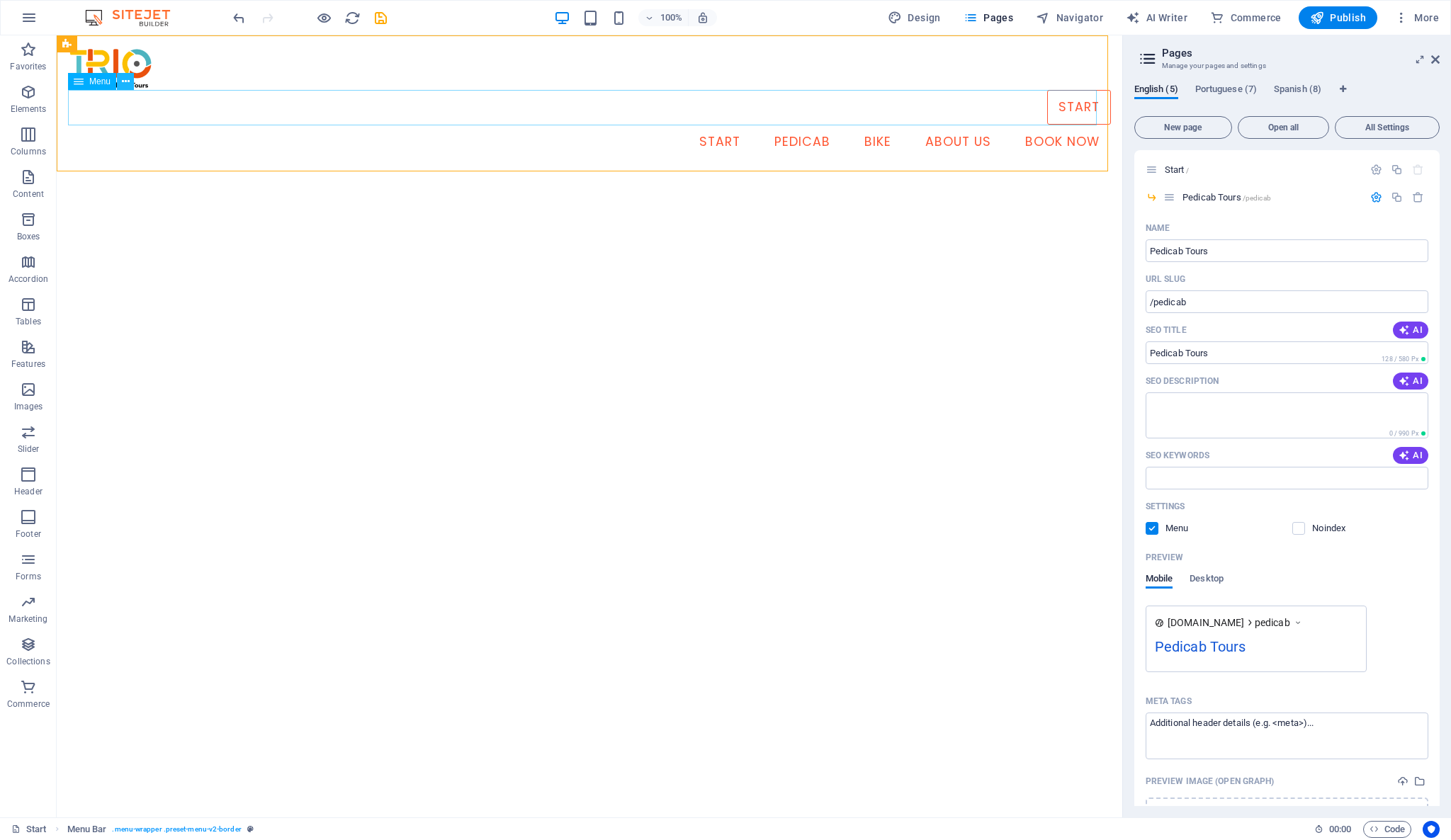
click at [125, 81] on icon at bounding box center [126, 82] width 8 height 15
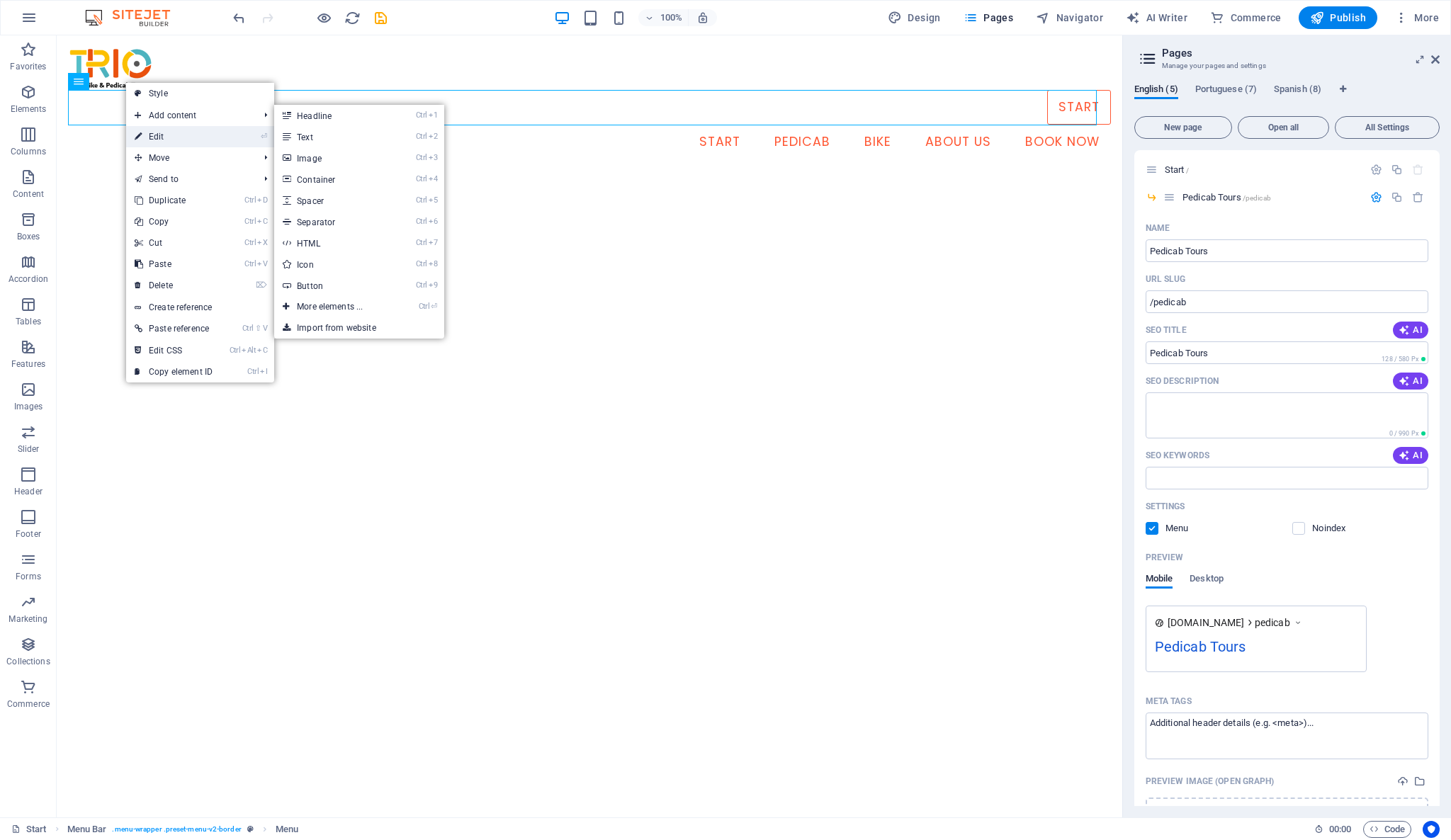
click at [172, 134] on link "⏎ Edit" at bounding box center [173, 136] width 95 height 21
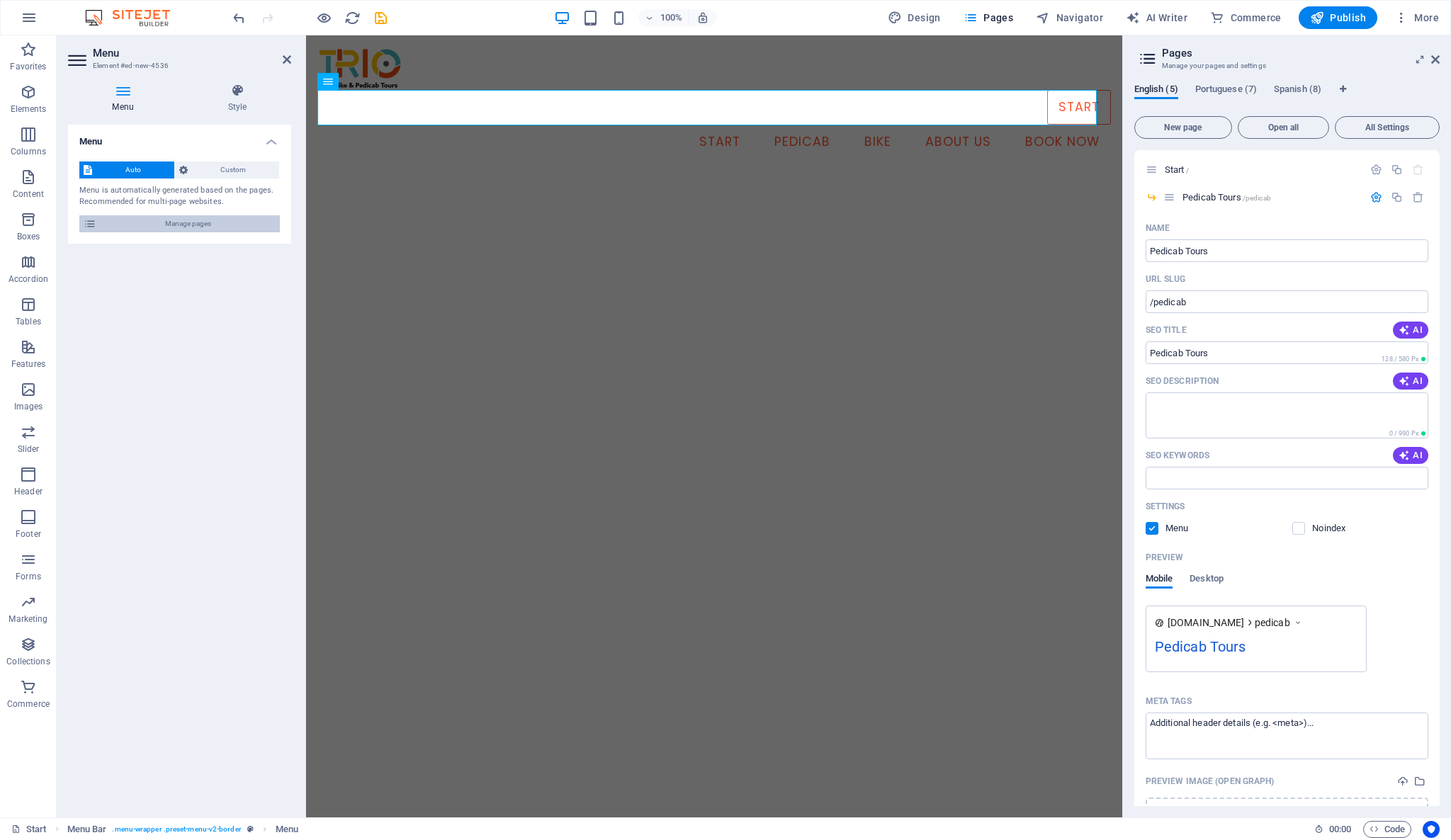
click at [221, 223] on span "Manage pages" at bounding box center [188, 223] width 175 height 17
click at [223, 223] on span "Manage pages" at bounding box center [188, 223] width 175 height 17
click at [252, 171] on span "Custom" at bounding box center [234, 170] width 84 height 17
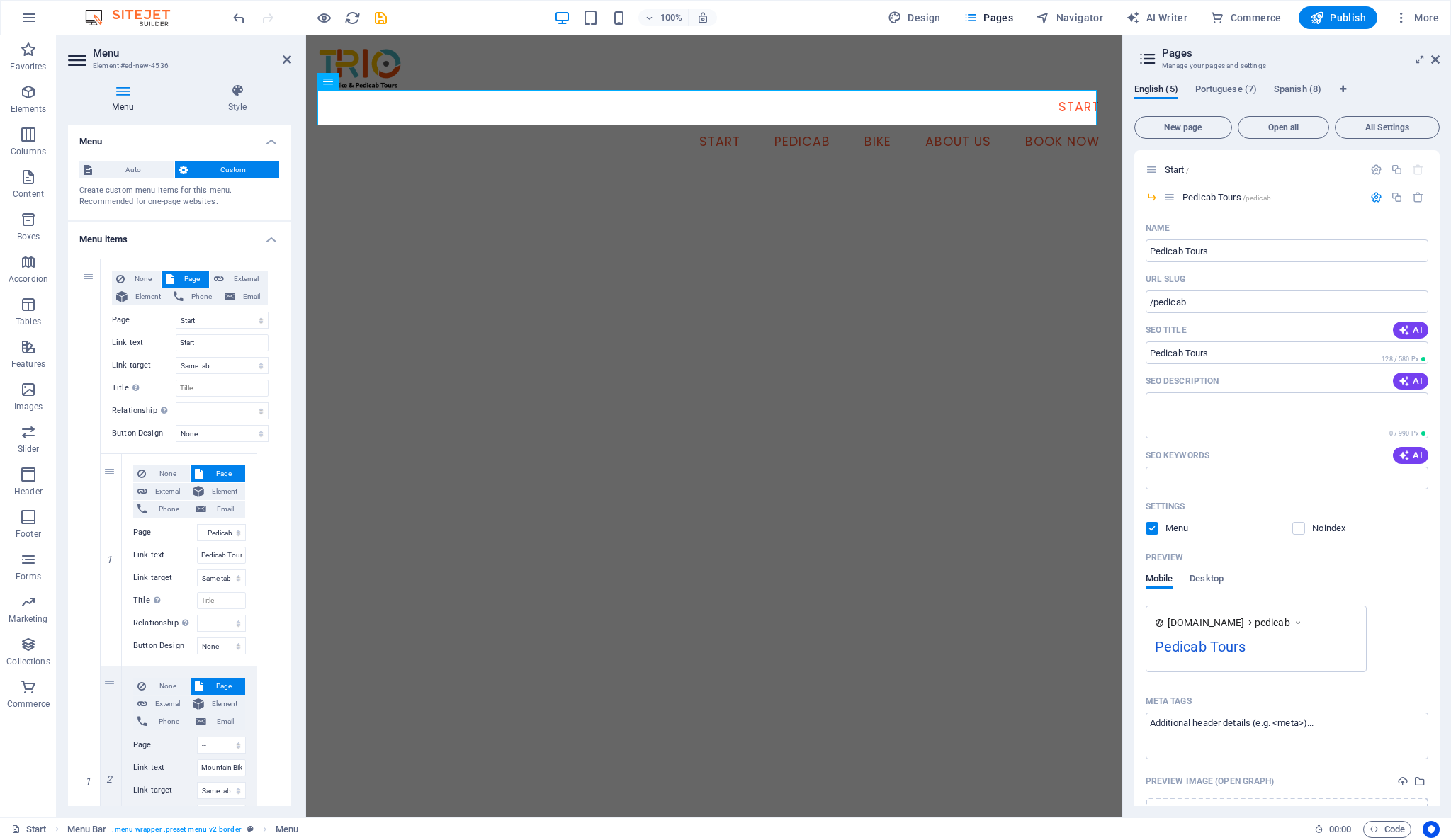
click at [76, 63] on icon at bounding box center [78, 60] width 21 height 23
click at [241, 213] on div "Auto Custom Create custom menu items for this menu. Recommended for one-page we…" at bounding box center [180, 185] width 224 height 69
